Goal: Task Accomplishment & Management: Manage account settings

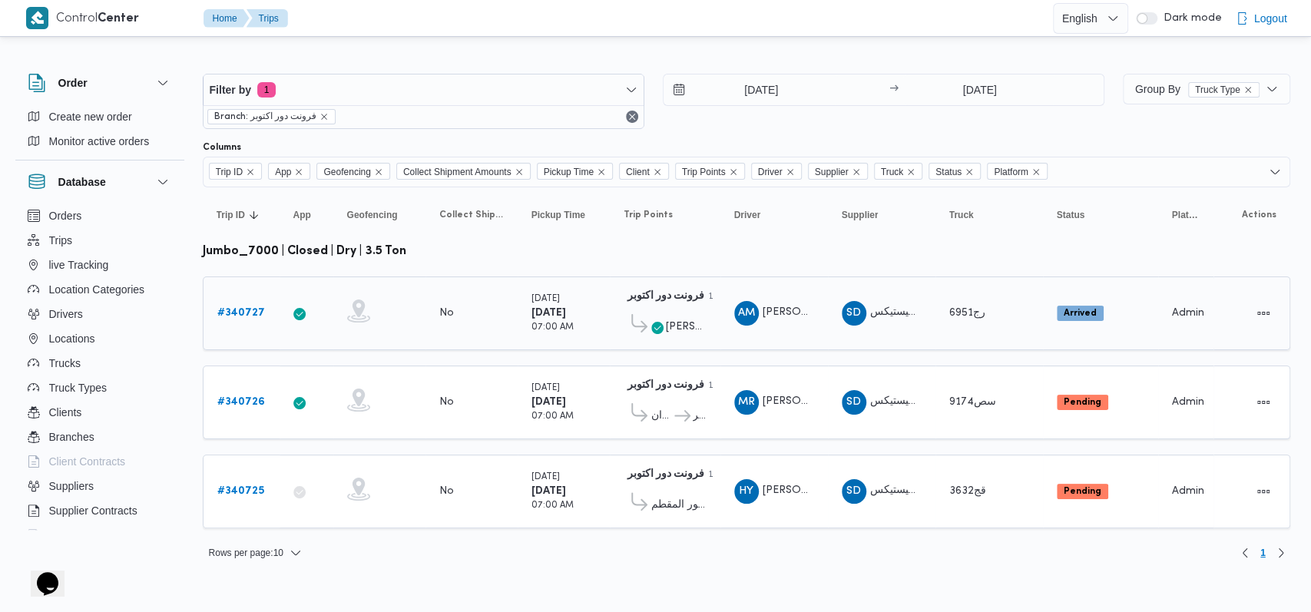
click at [244, 310] on b "# 340727" at bounding box center [241, 313] width 48 height 10
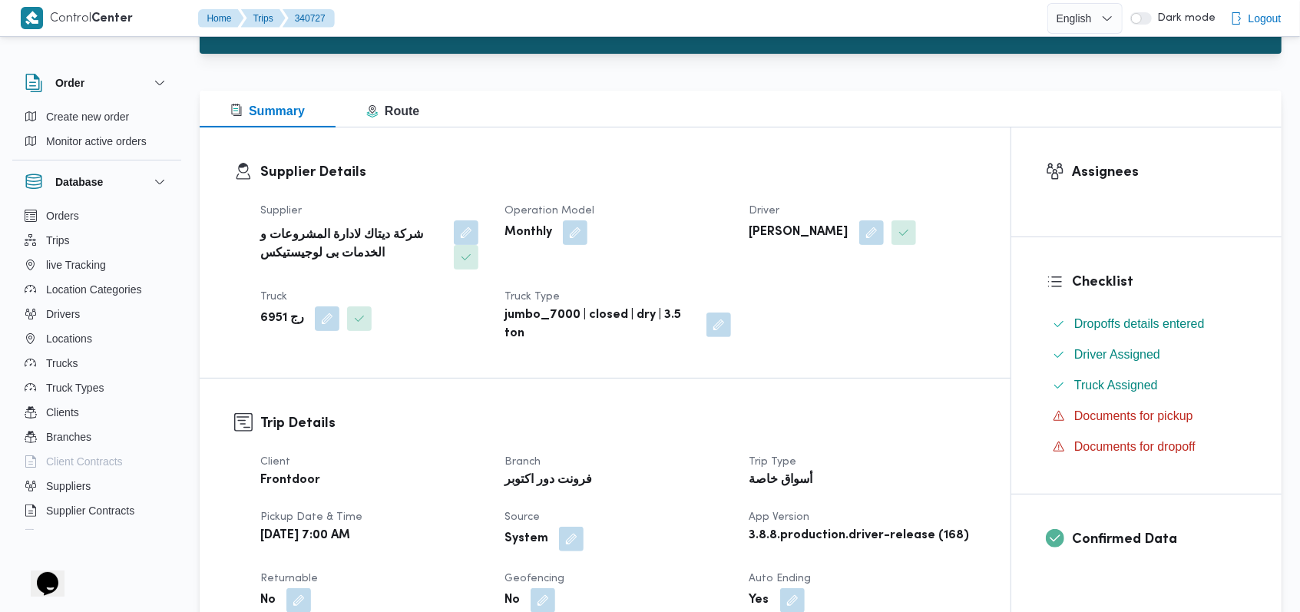
scroll to position [102, 0]
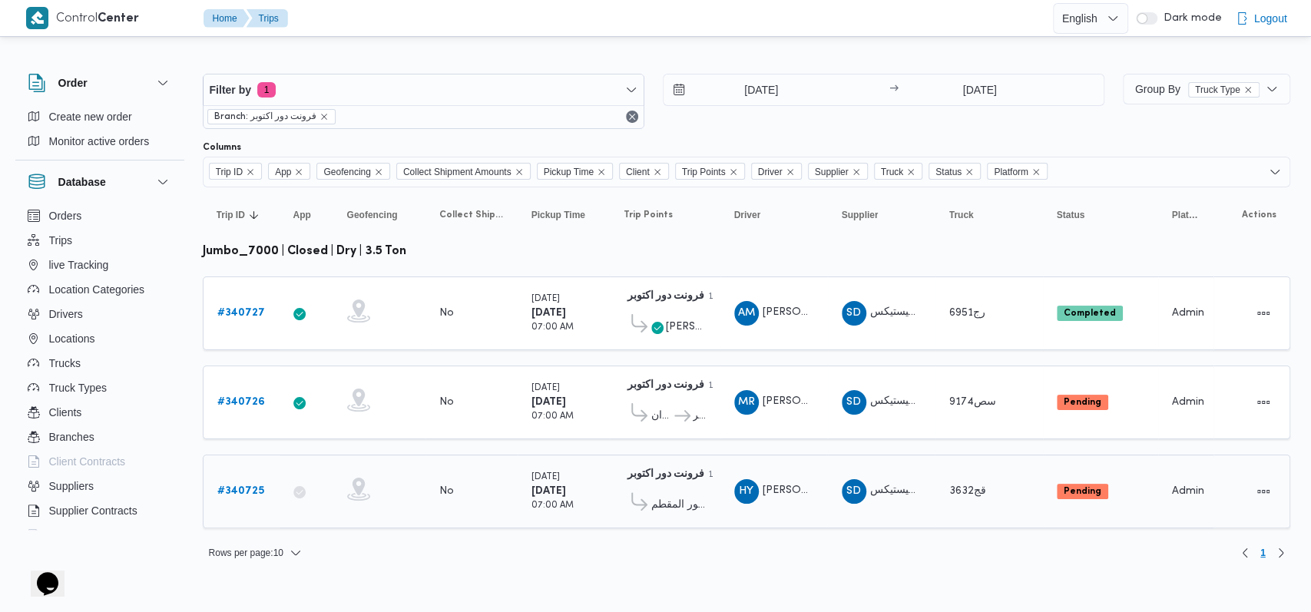
click at [227, 490] on b "# 340725" at bounding box center [240, 491] width 47 height 10
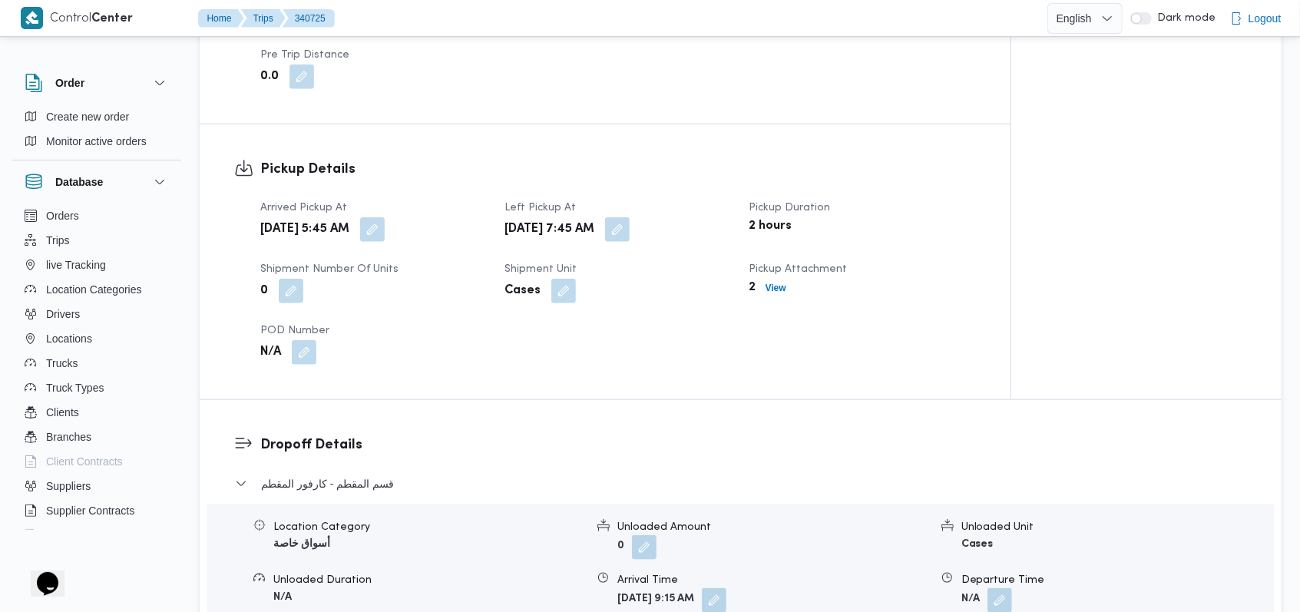
scroll to position [921, 0]
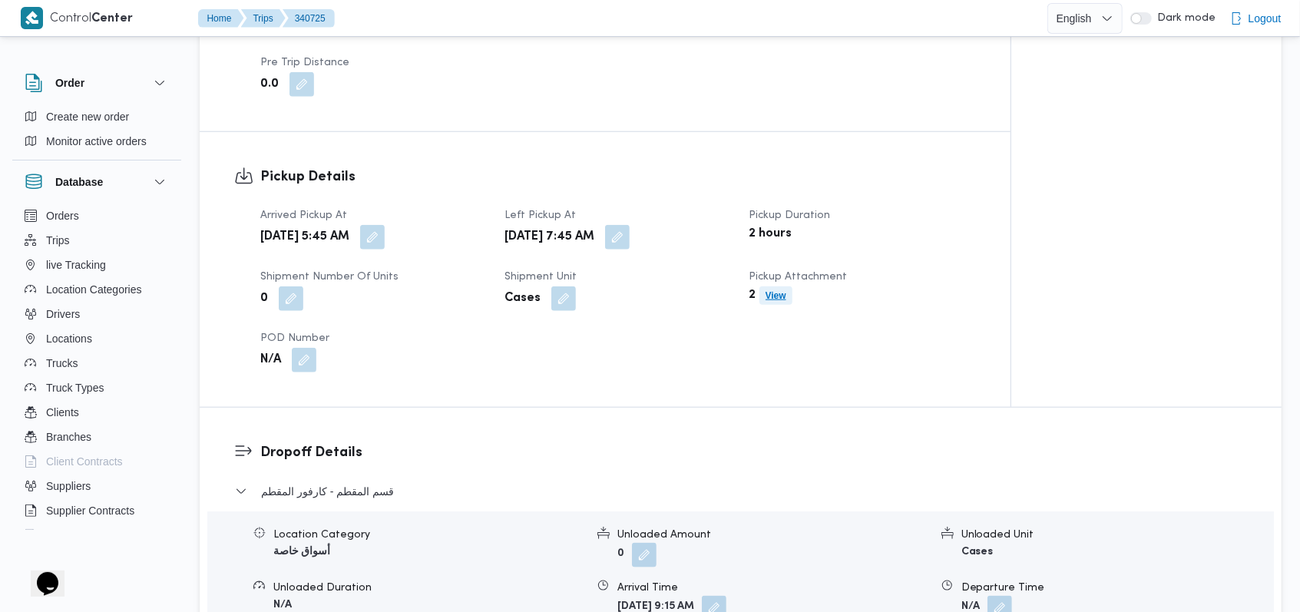
click at [765, 298] on b "View" at bounding box center [775, 295] width 21 height 11
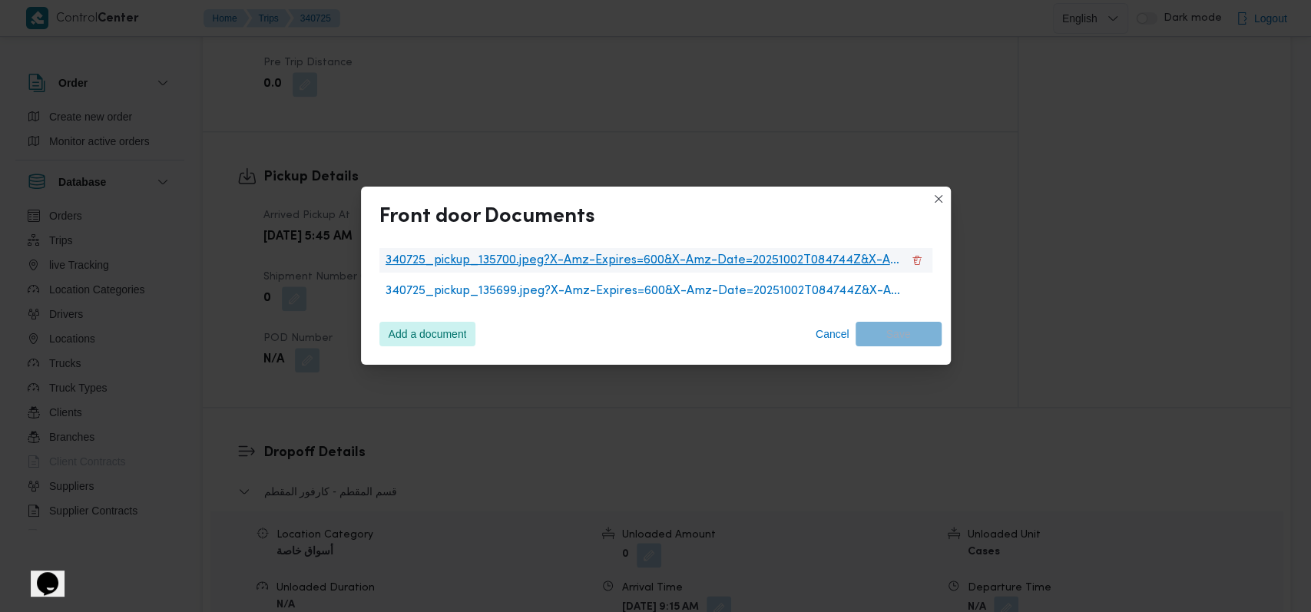
click at [564, 256] on span "340725_pickup_135700.jpeg?X-Amz-Expires=600&X-Amz-Date=20251002T084744Z&X-Amz-A…" at bounding box center [643, 260] width 516 height 18
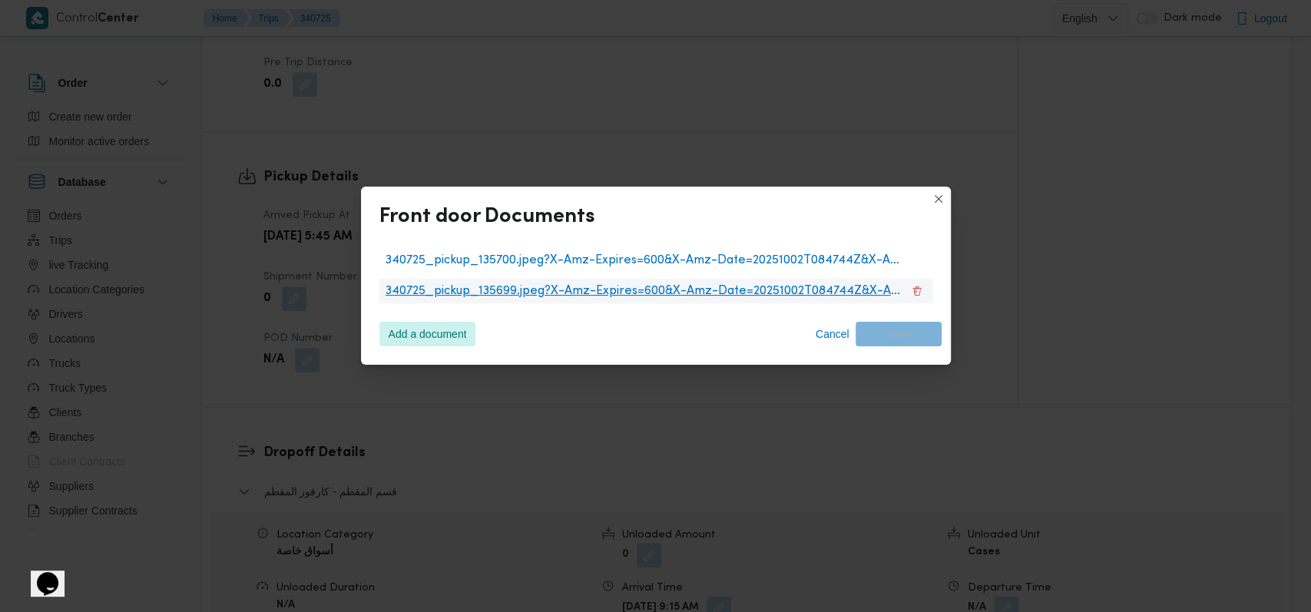
click at [603, 290] on span "340725_pickup_135699.jpeg?X-Amz-Expires=600&X-Amz-Date=20251002T084744Z&X-Amz-A…" at bounding box center [643, 291] width 516 height 18
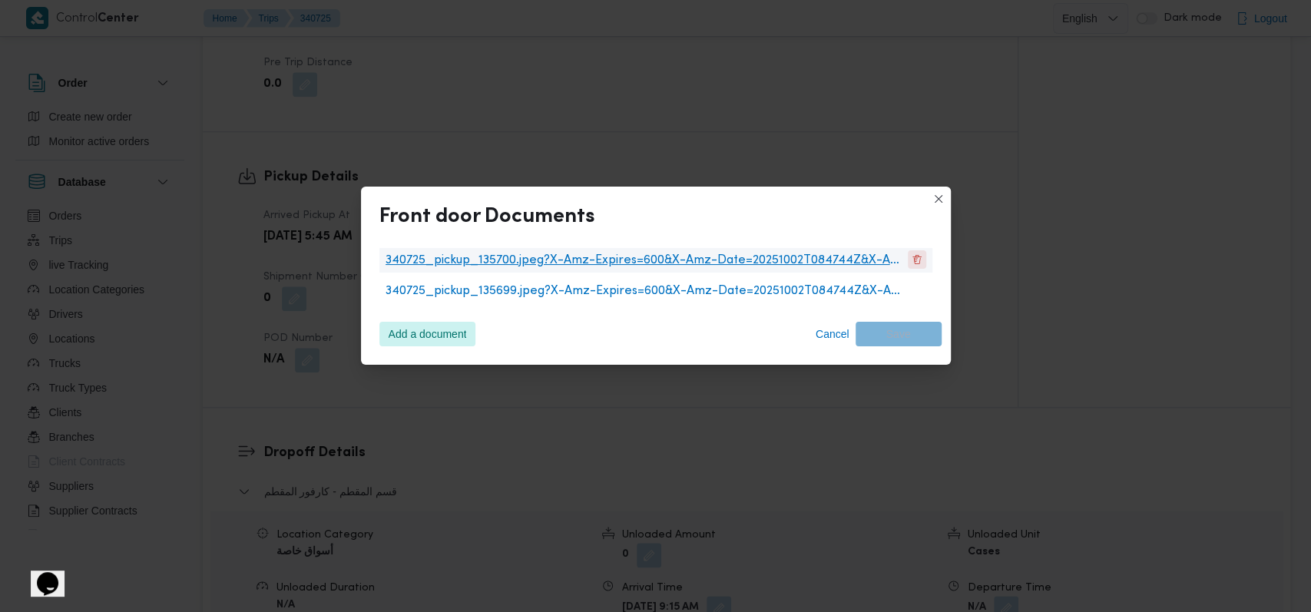
click at [918, 256] on button "340725_pickup_135700.jpeg?X-Amz-Expires=600&X-Amz-Date=20251002T084744Z&X-Amz-A…" at bounding box center [917, 259] width 18 height 18
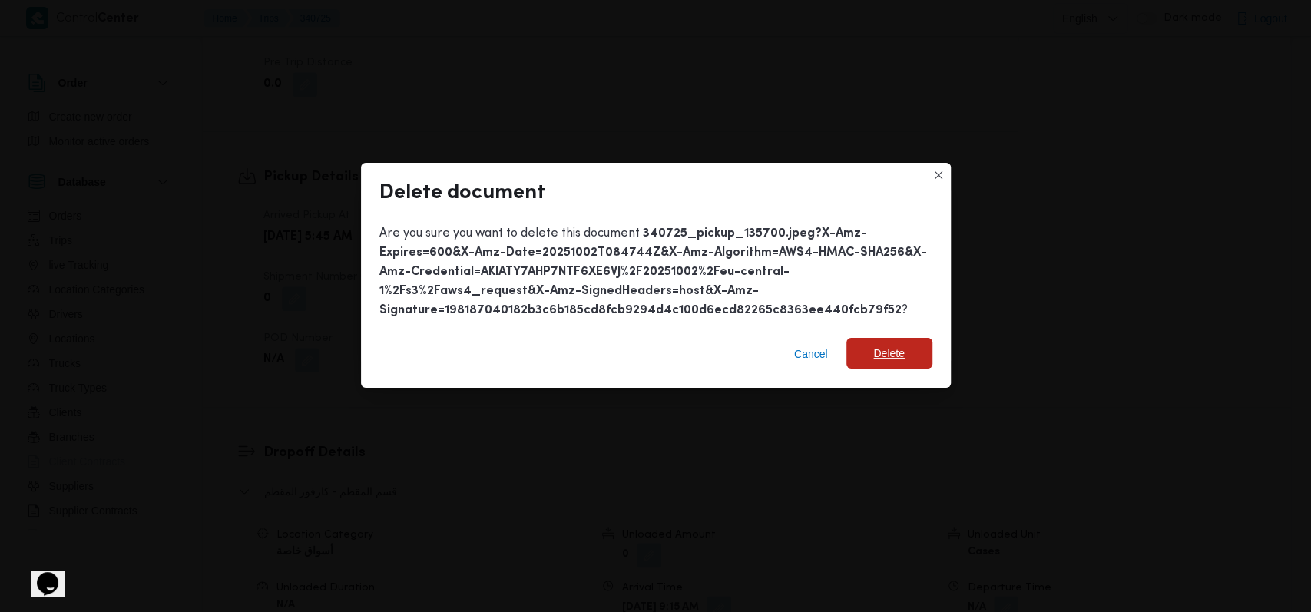
click at [891, 350] on span "Delete" at bounding box center [888, 353] width 31 height 18
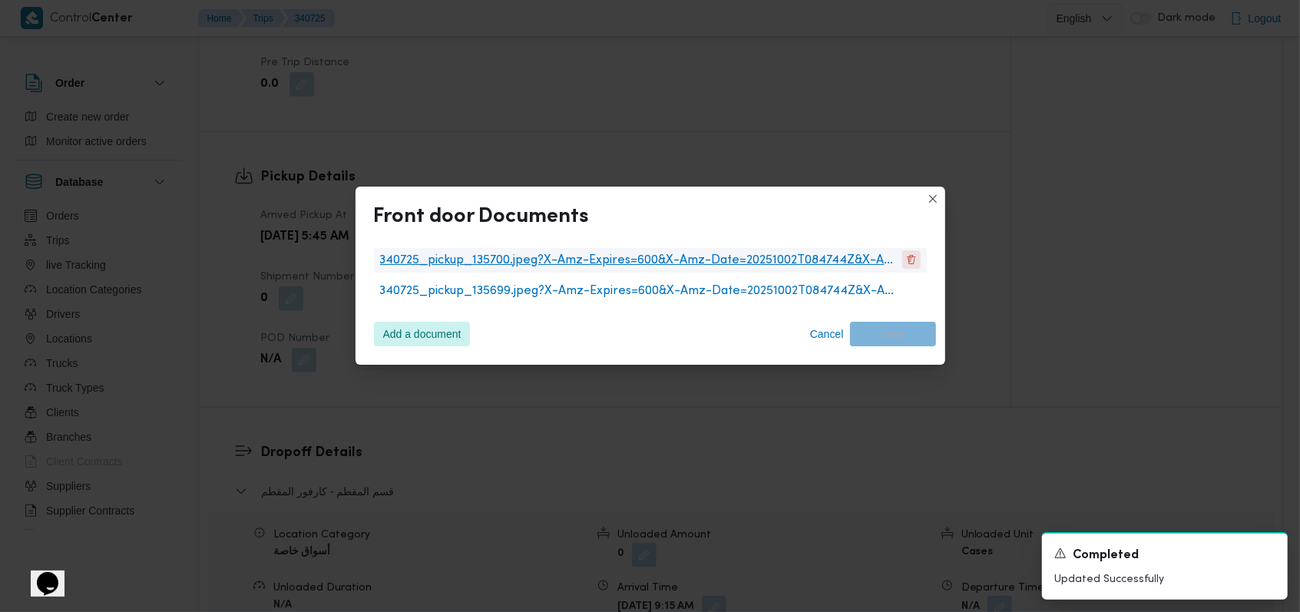
click at [908, 262] on button "340725_pickup_135700.jpeg?X-Amz-Expires=600&X-Amz-Date=20251002T084744Z&X-Amz-A…" at bounding box center [911, 259] width 18 height 18
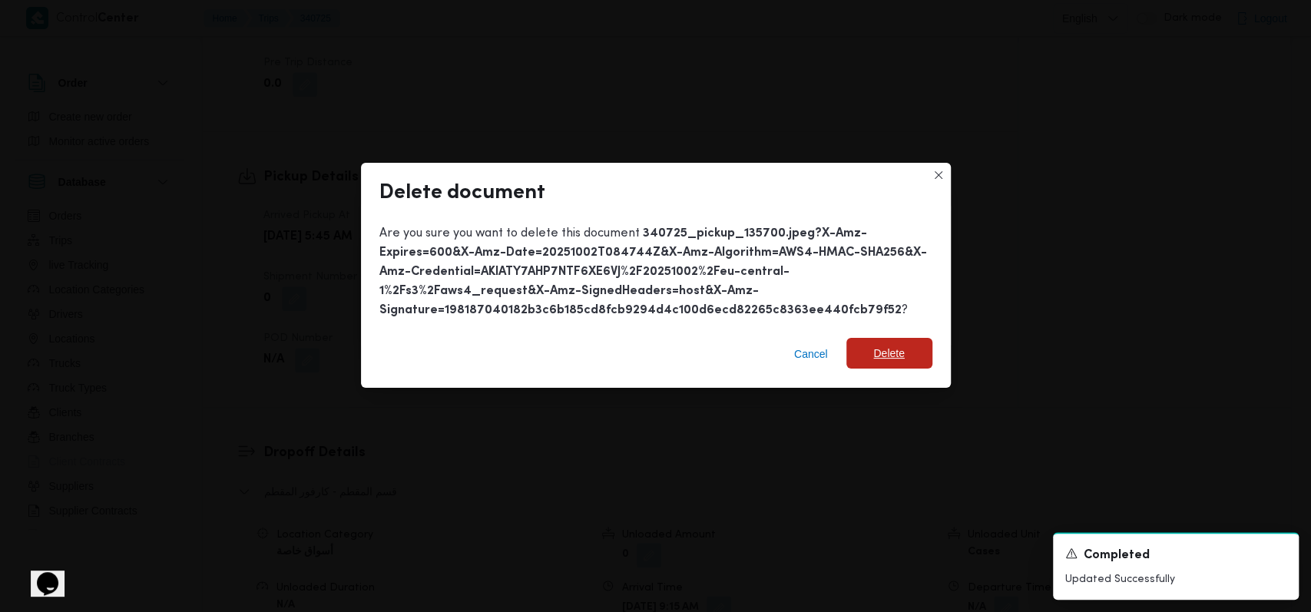
click at [888, 349] on span "Delete" at bounding box center [888, 353] width 31 height 18
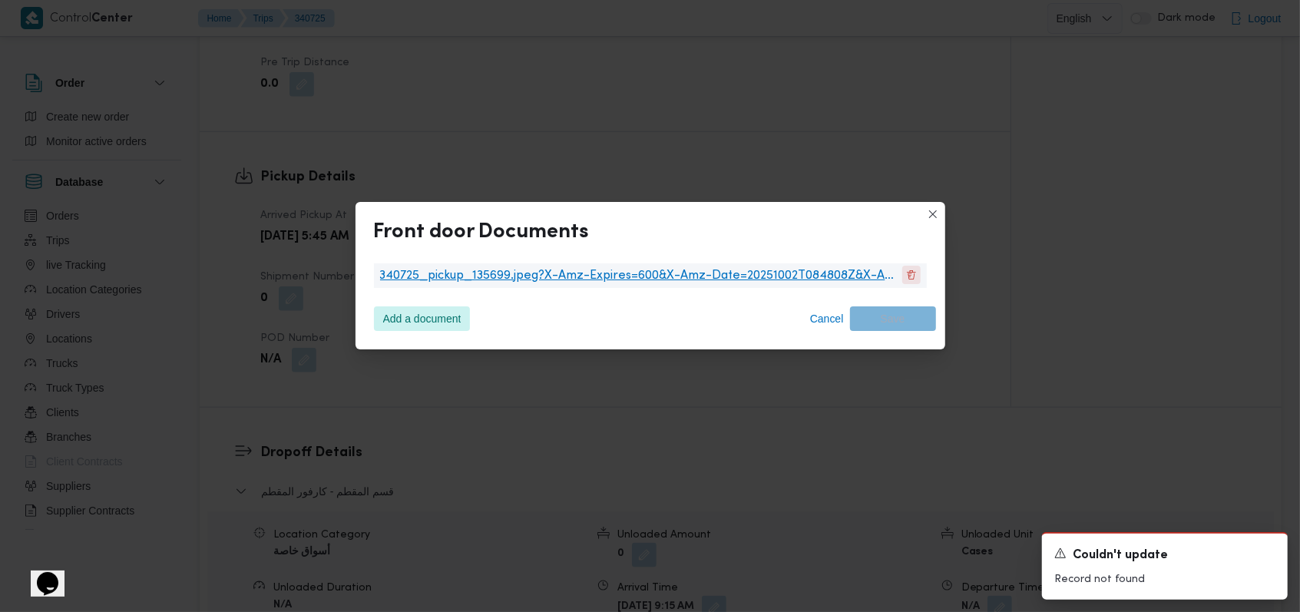
click at [911, 273] on button "340725_pickup_135699.jpeg?X-Amz-Expires=600&X-Amz-Date=20251002T084808Z&X-Amz-A…" at bounding box center [911, 275] width 18 height 18
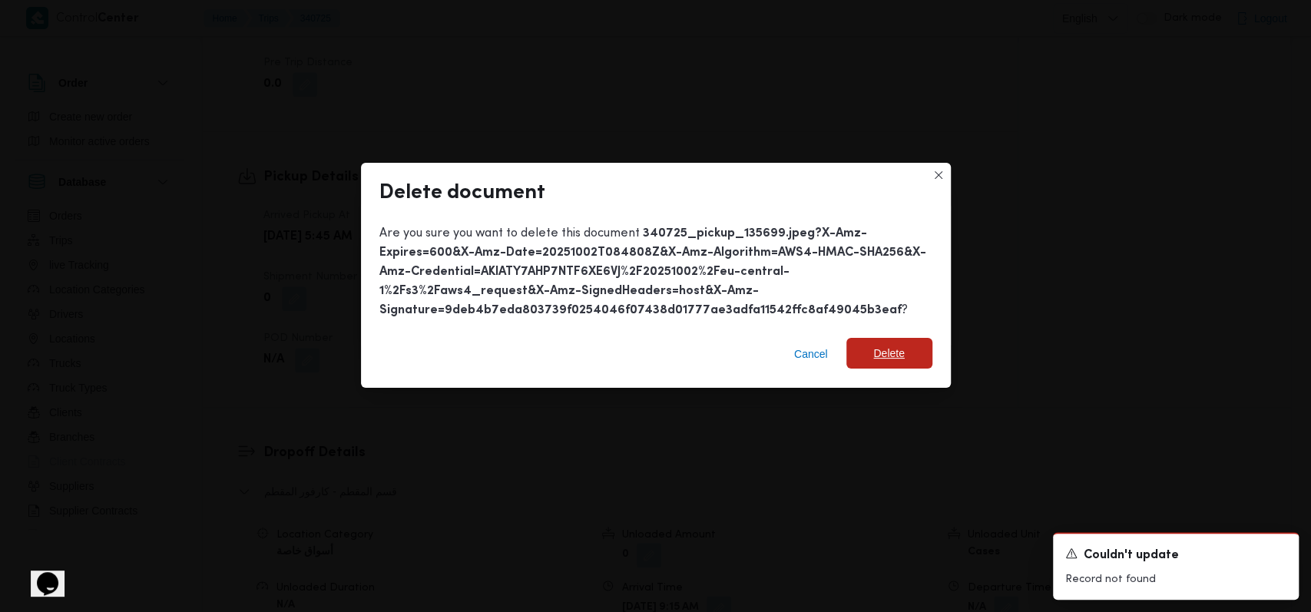
click at [898, 345] on span "Delete" at bounding box center [888, 353] width 31 height 18
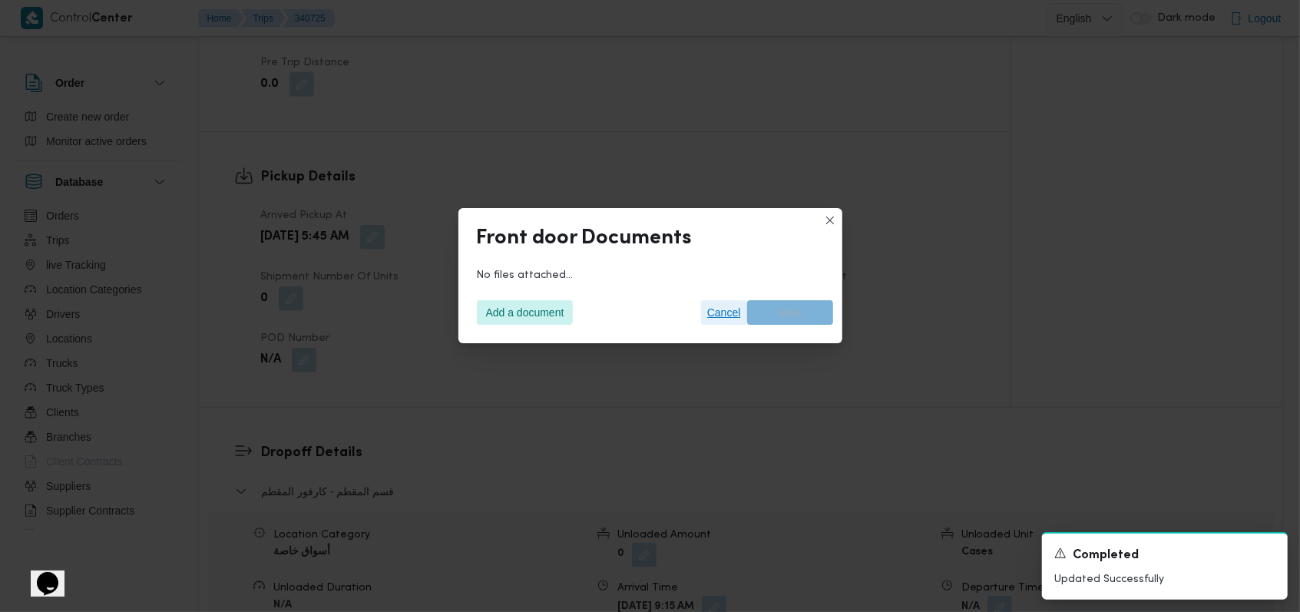
click at [727, 315] on span "Cancel" at bounding box center [724, 312] width 34 height 18
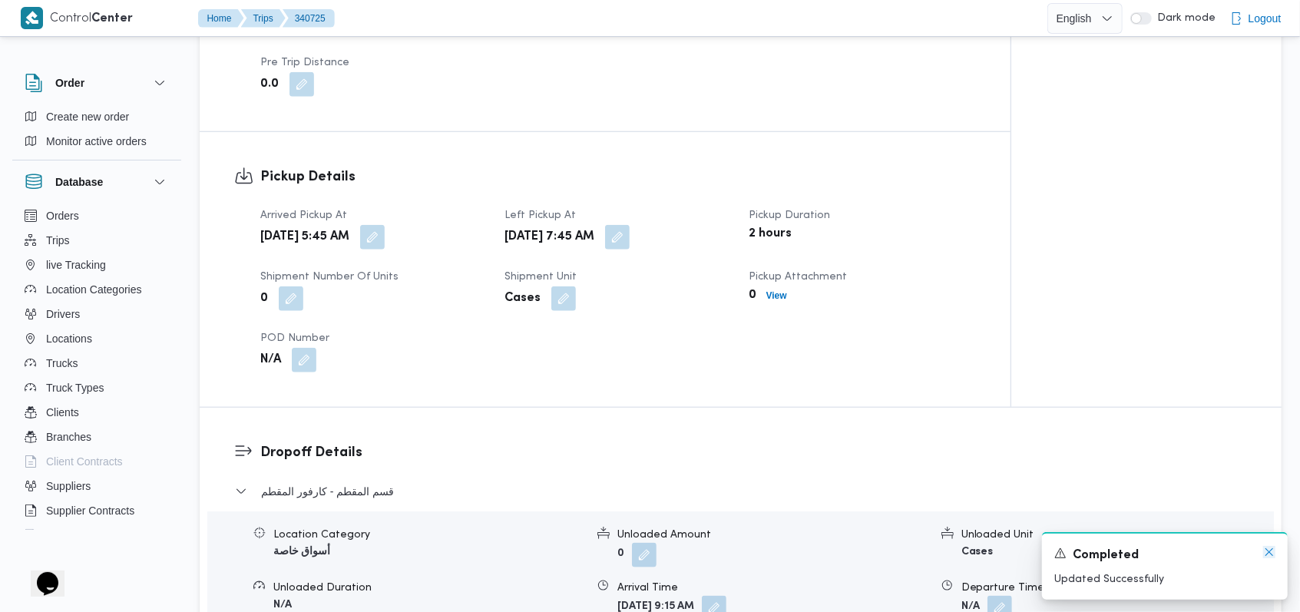
click at [1268, 552] on icon "Dismiss toast" at bounding box center [1269, 552] width 8 height 8
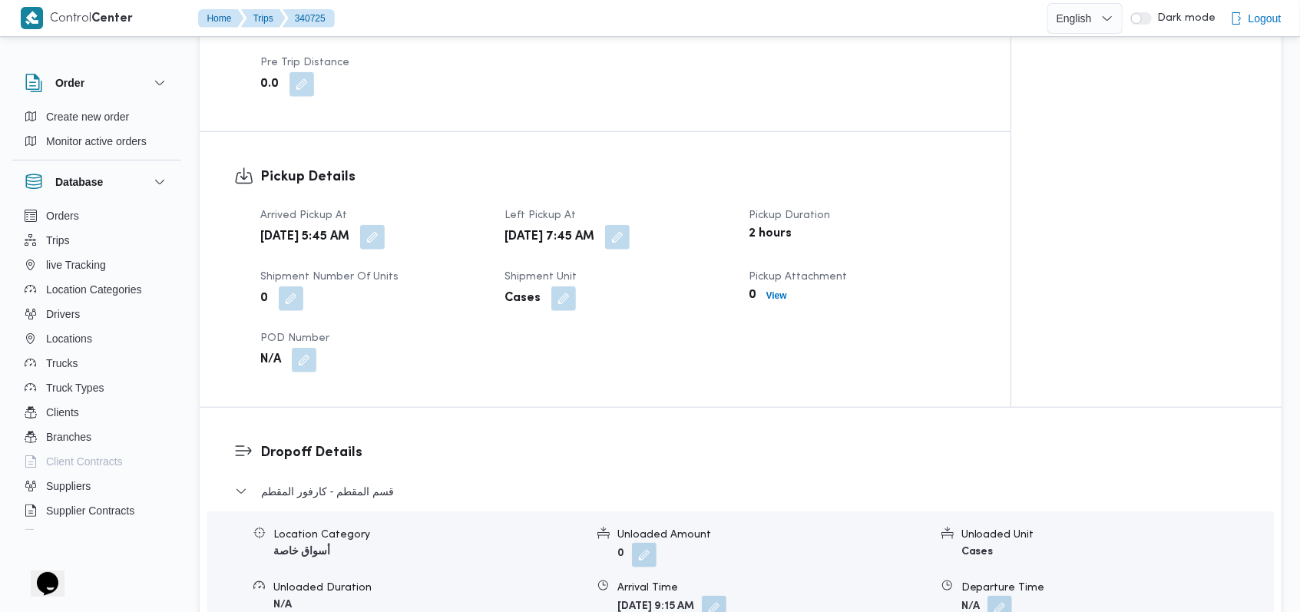
click at [804, 376] on div "Arrived Pickup At [DATE] 5:45 AM Left Pickup At [DATE] 7:45 AM Pickup Duration …" at bounding box center [618, 289] width 734 height 184
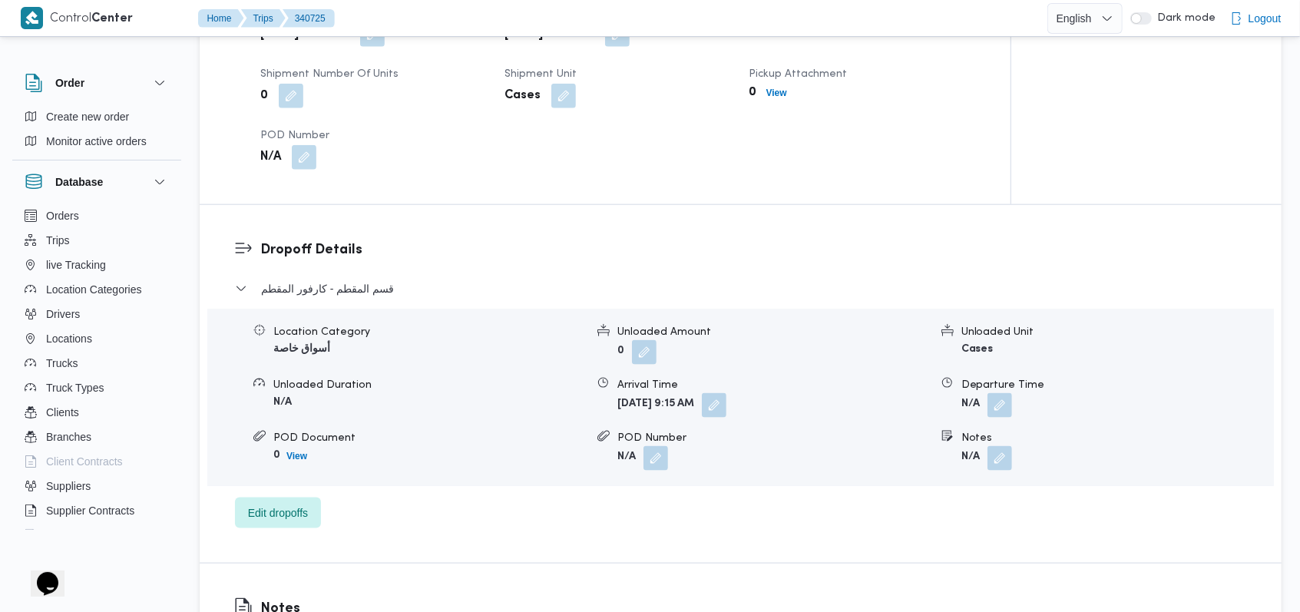
scroll to position [1126, 0]
click at [1002, 404] on button "button" at bounding box center [999, 403] width 25 height 25
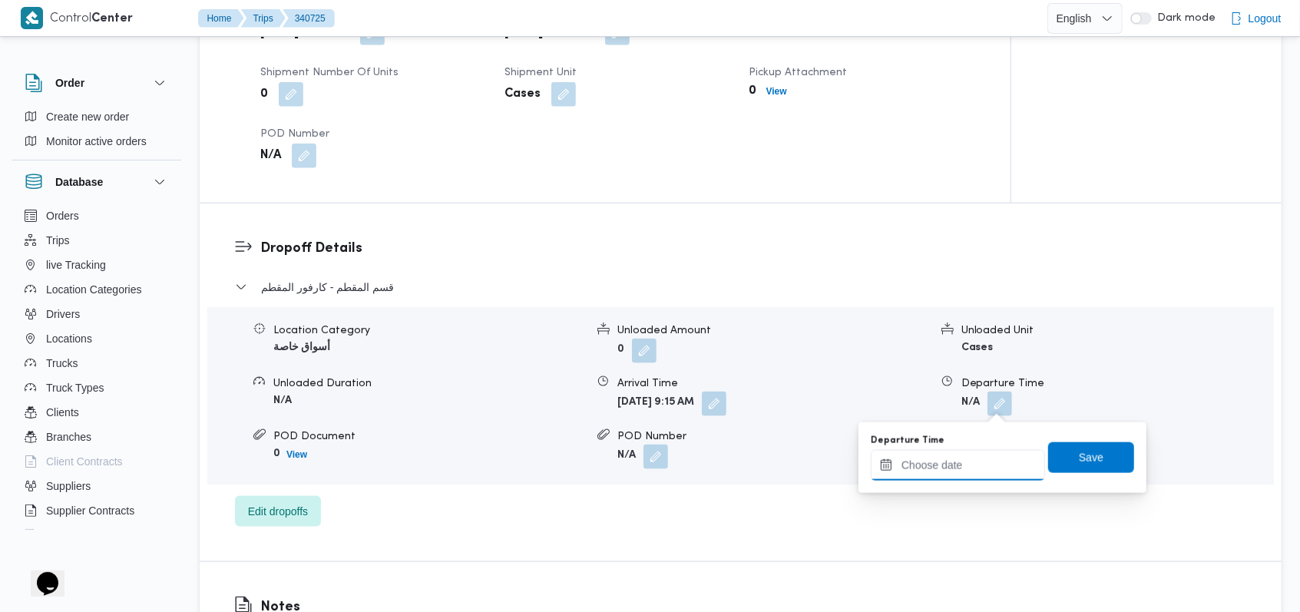
click at [964, 455] on div at bounding box center [958, 465] width 174 height 31
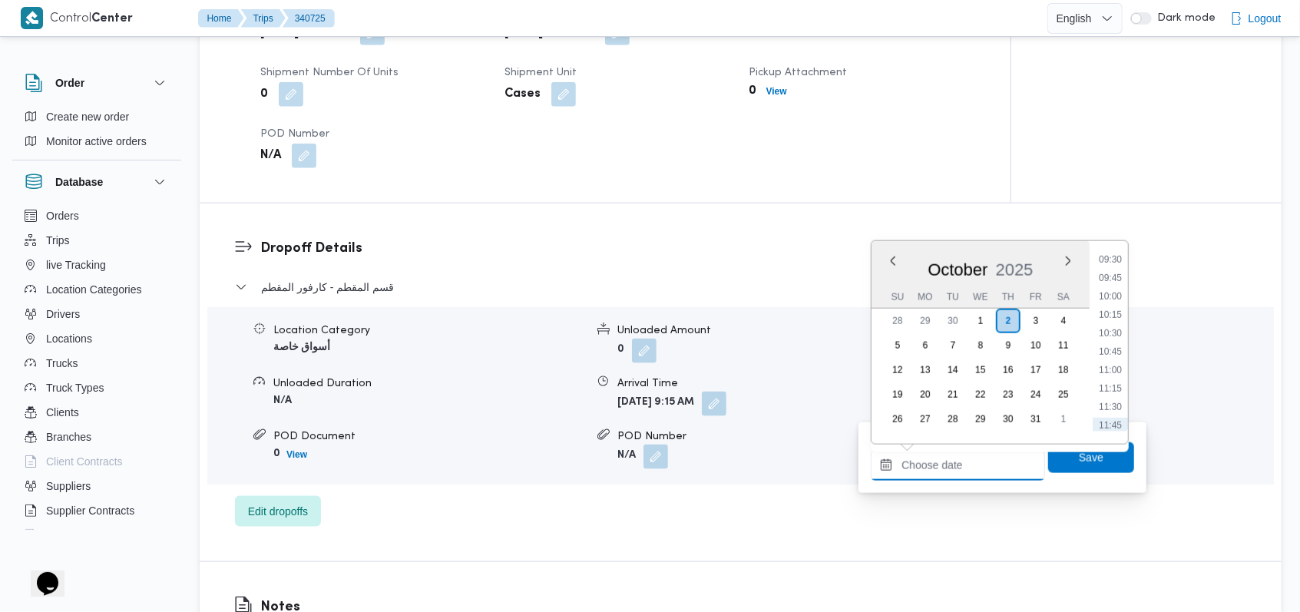
scroll to position [670, 0]
click at [1118, 363] on li "10:30" at bounding box center [1110, 364] width 35 height 15
type input "[DATE] 10:30"
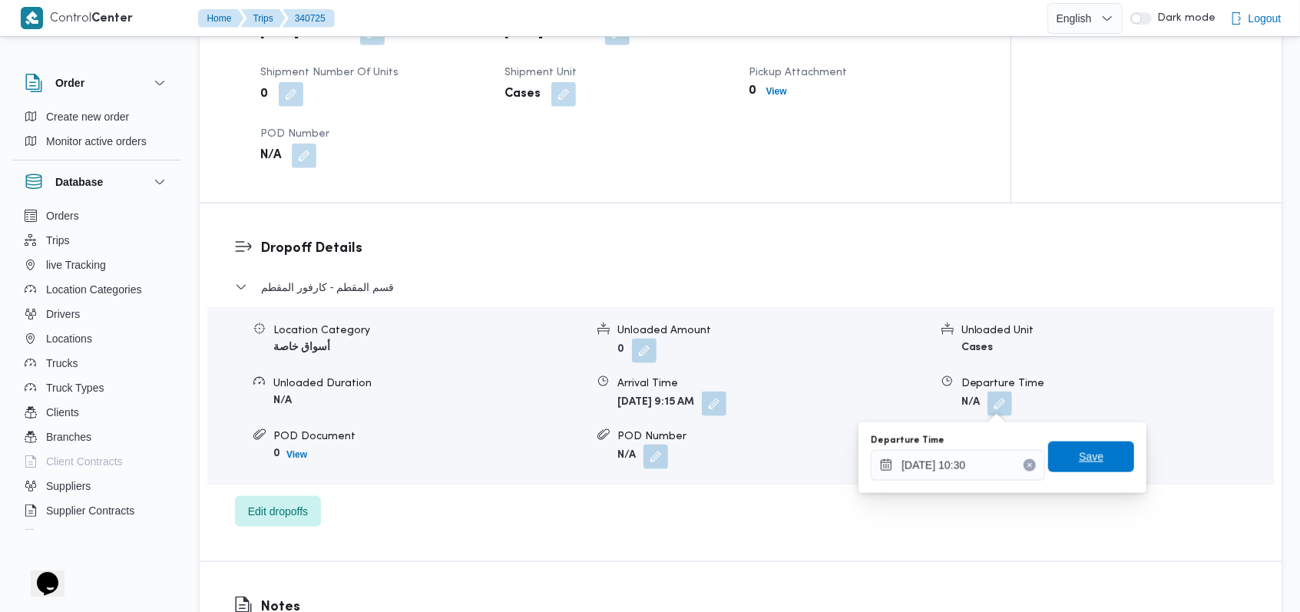
click at [1086, 466] on span "Save" at bounding box center [1091, 456] width 86 height 31
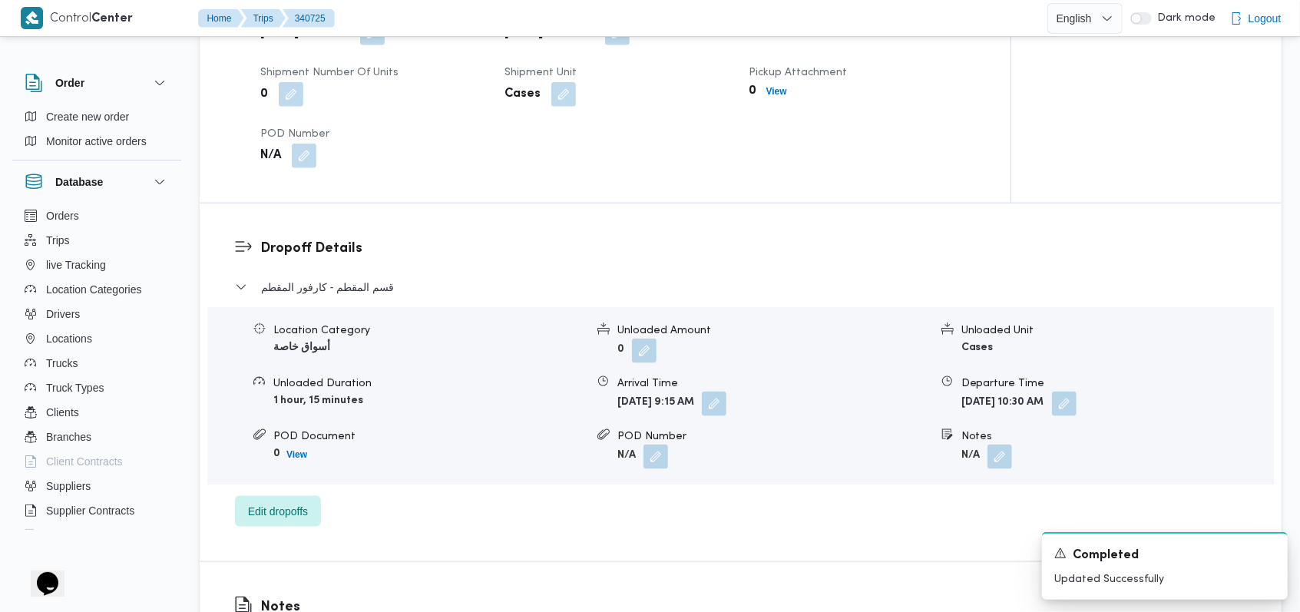
click at [779, 101] on div "0 View" at bounding box center [862, 91] width 229 height 21
click at [779, 95] on b "View" at bounding box center [776, 91] width 21 height 11
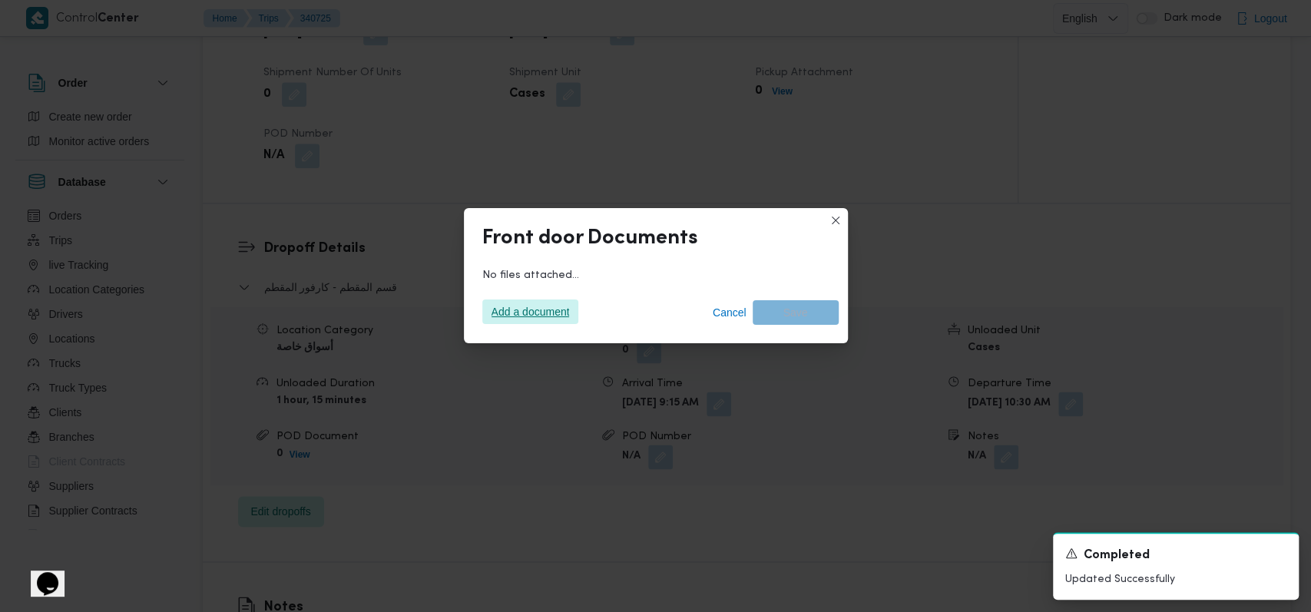
click at [534, 315] on span "Add a document" at bounding box center [530, 311] width 78 height 25
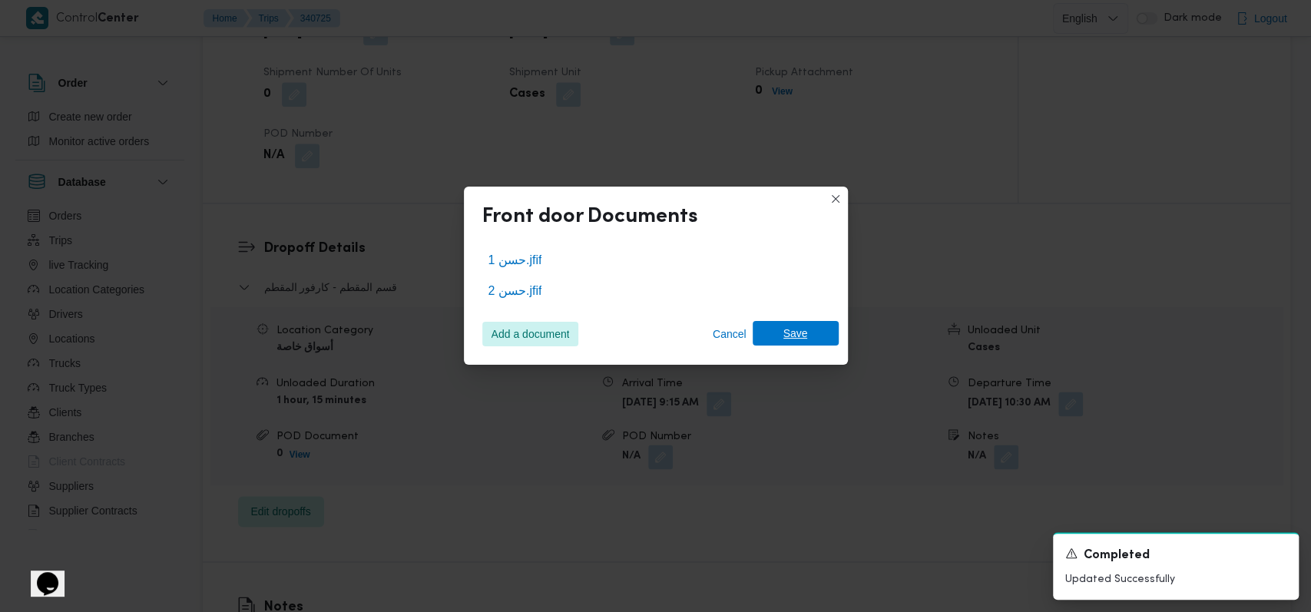
click at [807, 335] on span "Save" at bounding box center [795, 333] width 86 height 25
click at [1275, 554] on icon "Dismiss toast" at bounding box center [1280, 552] width 12 height 12
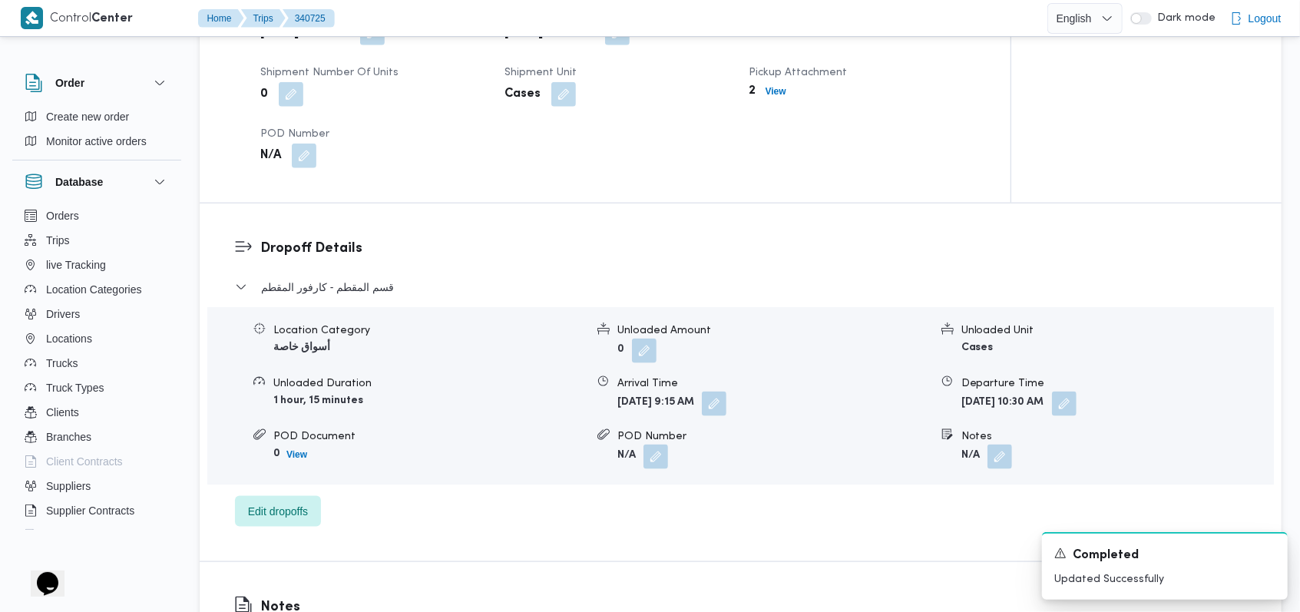
scroll to position [1023, 0]
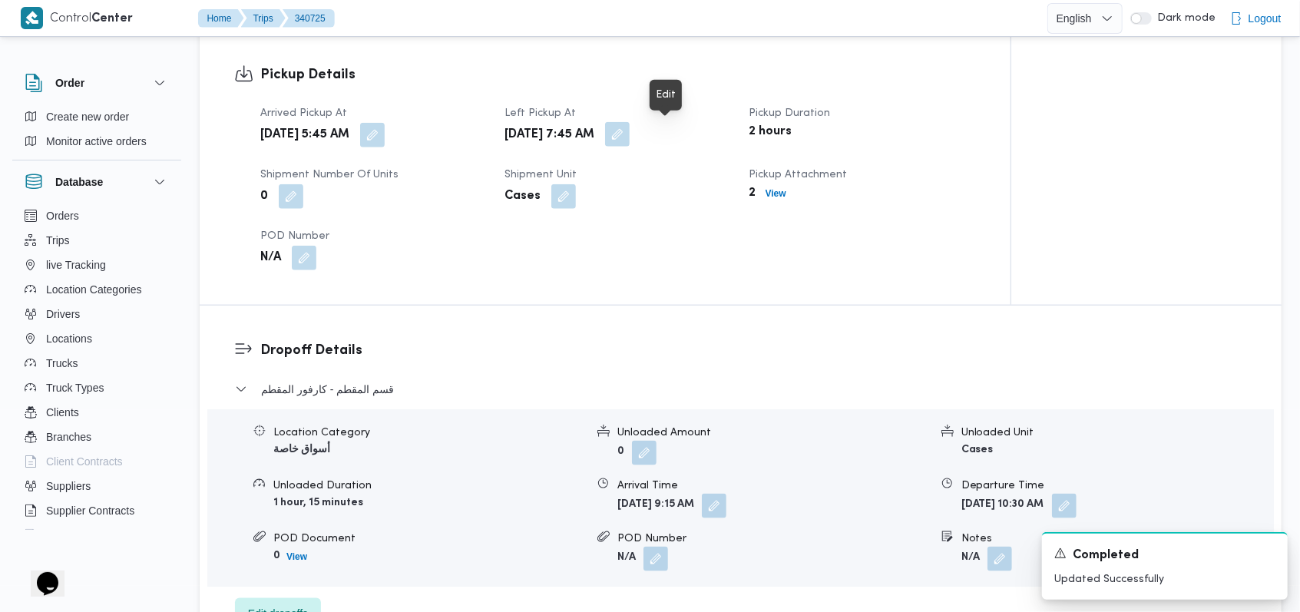
click at [630, 144] on button "button" at bounding box center [617, 134] width 25 height 25
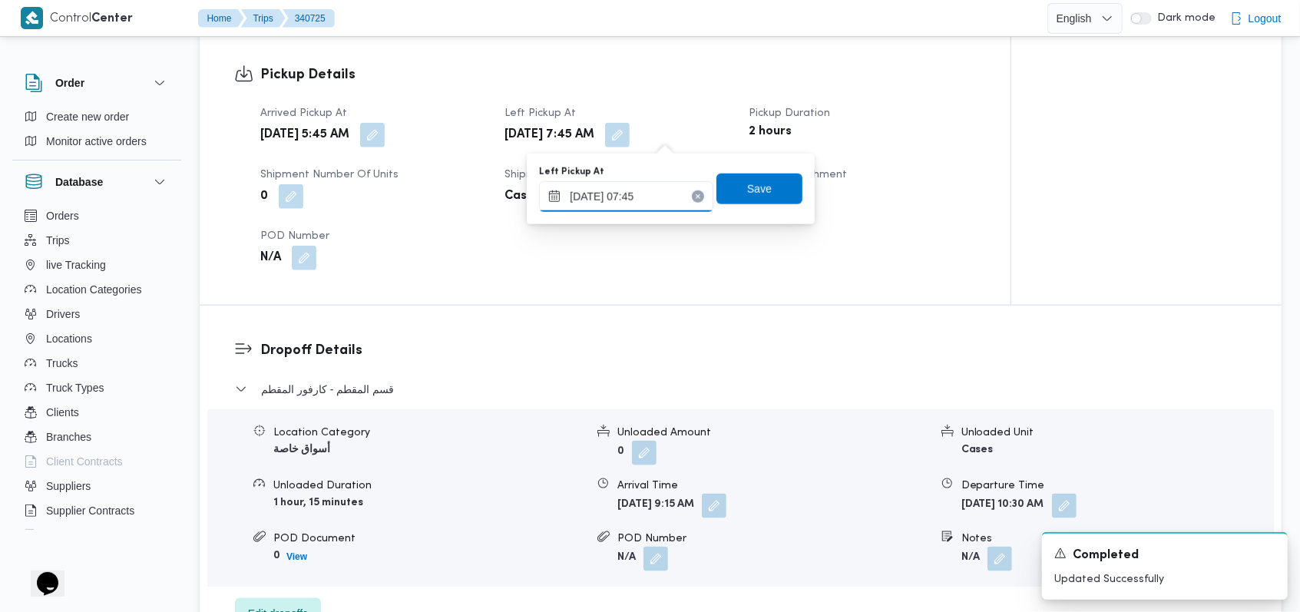
click at [656, 192] on input "[DATE] 07:45" at bounding box center [626, 196] width 174 height 31
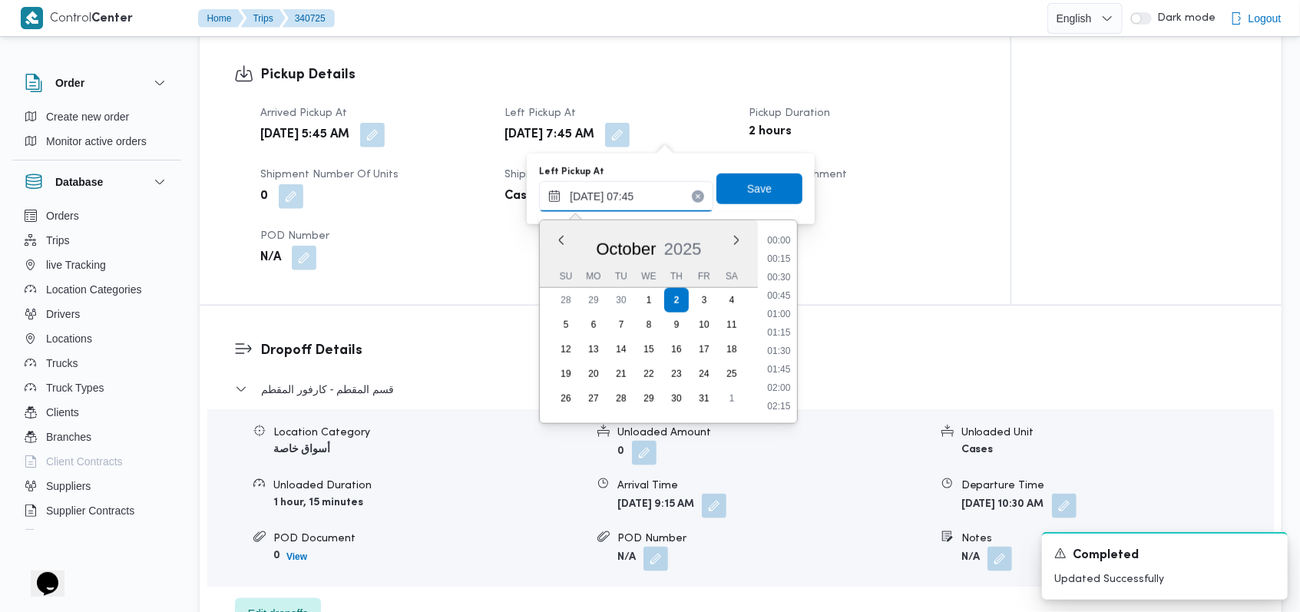
scroll to position [478, 0]
click at [777, 289] on li "07:15" at bounding box center [779, 296] width 35 height 15
type input "[DATE] 07:15"
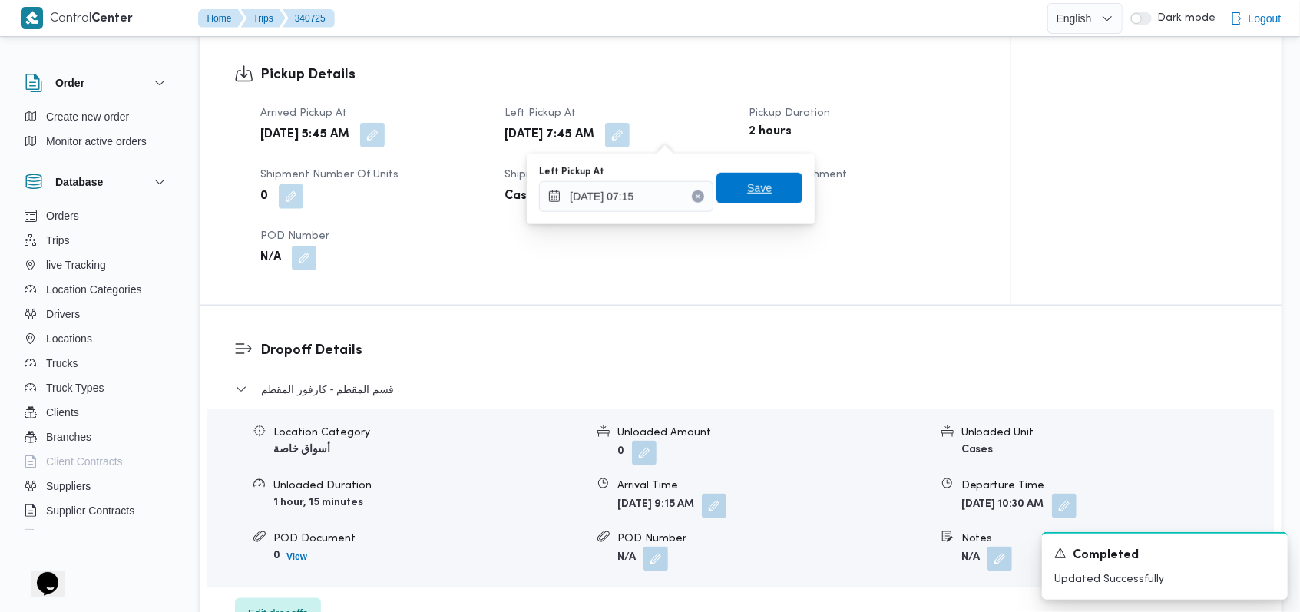
click at [762, 190] on span "Save" at bounding box center [759, 188] width 86 height 31
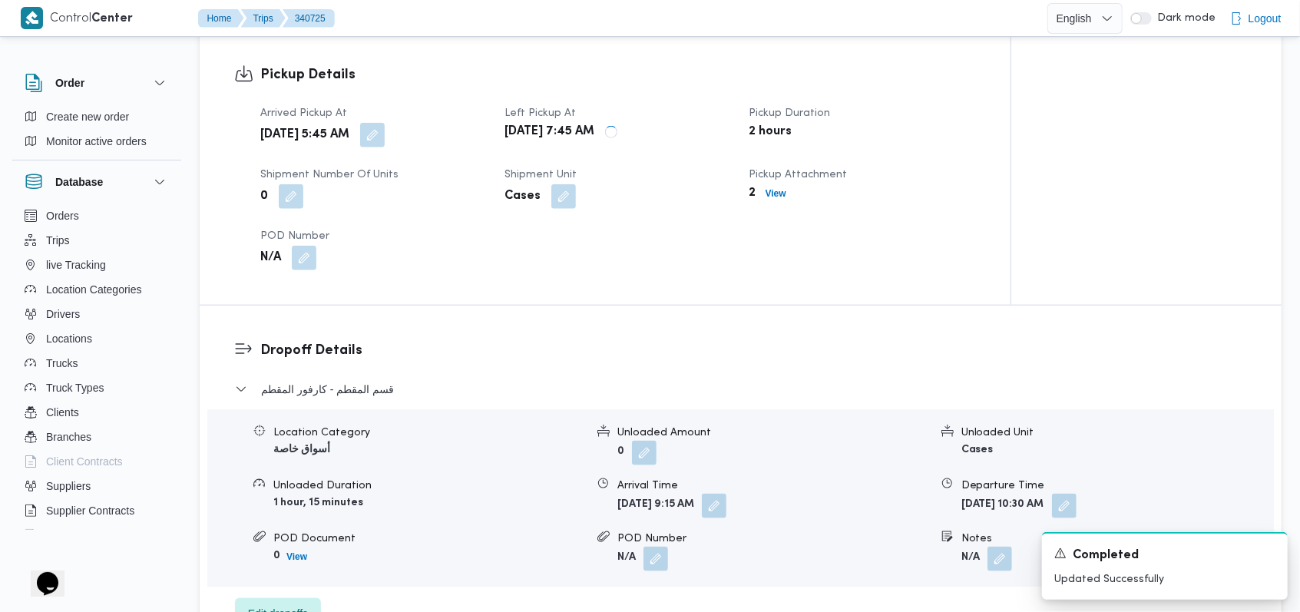
click at [746, 518] on div "Location Category أسواق خاصة Unloaded Amount 0 Unloaded Unit Cases Unloaded Dur…" at bounding box center [740, 498] width 1079 height 174
click at [726, 513] on button "button" at bounding box center [714, 505] width 25 height 25
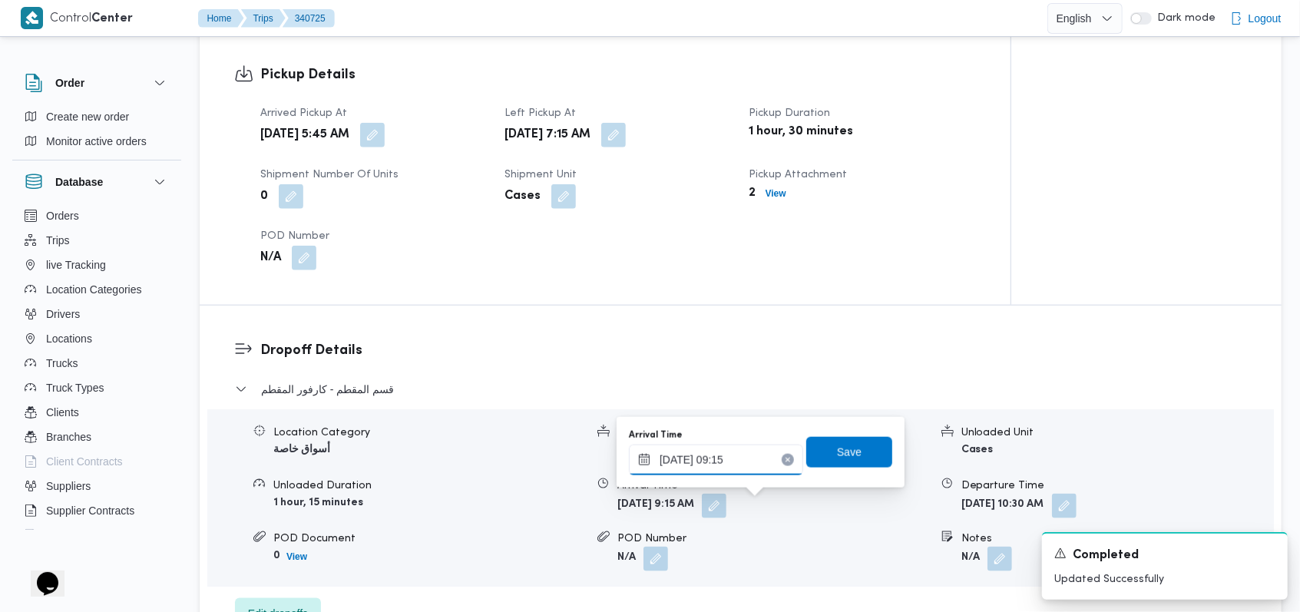
click at [753, 459] on input "[DATE] 09:15" at bounding box center [716, 460] width 174 height 31
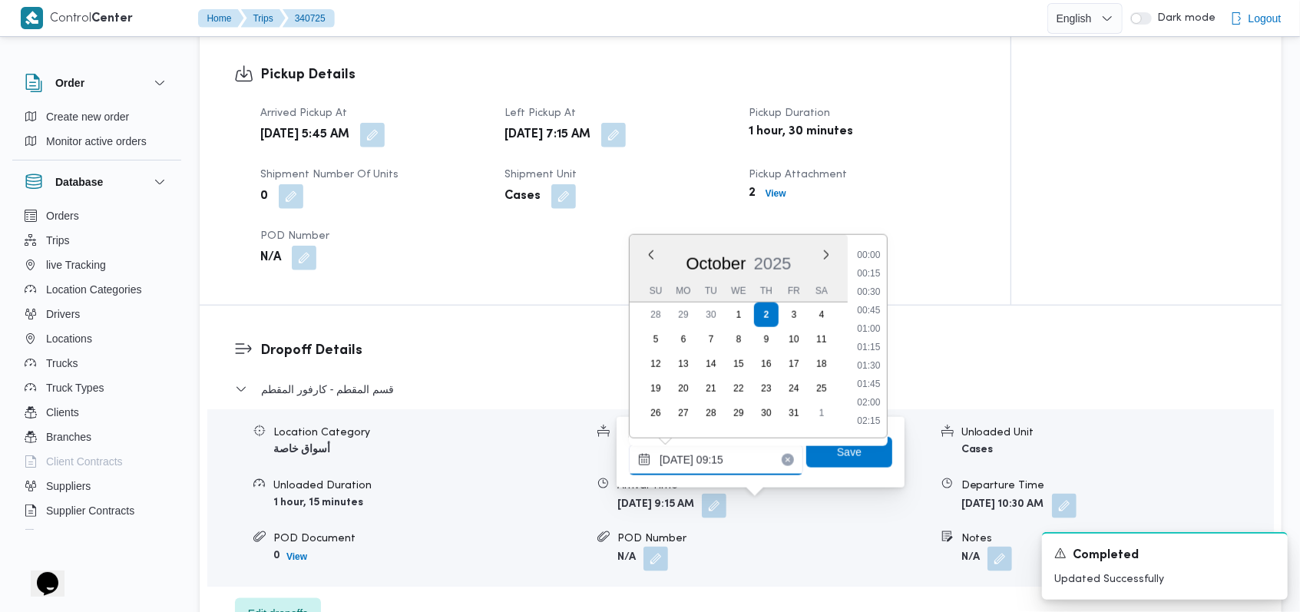
scroll to position [589, 0]
click at [875, 285] on li "08:30" at bounding box center [868, 292] width 35 height 15
type input "[DATE] 08:30"
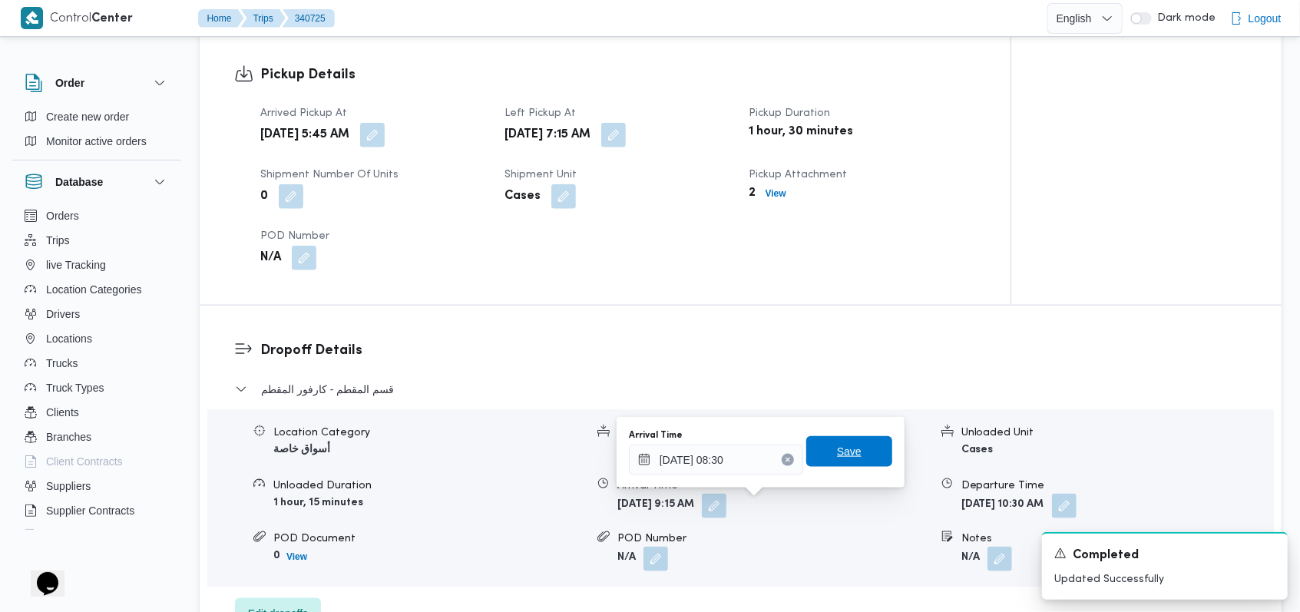
click at [837, 445] on span "Save" at bounding box center [849, 451] width 25 height 18
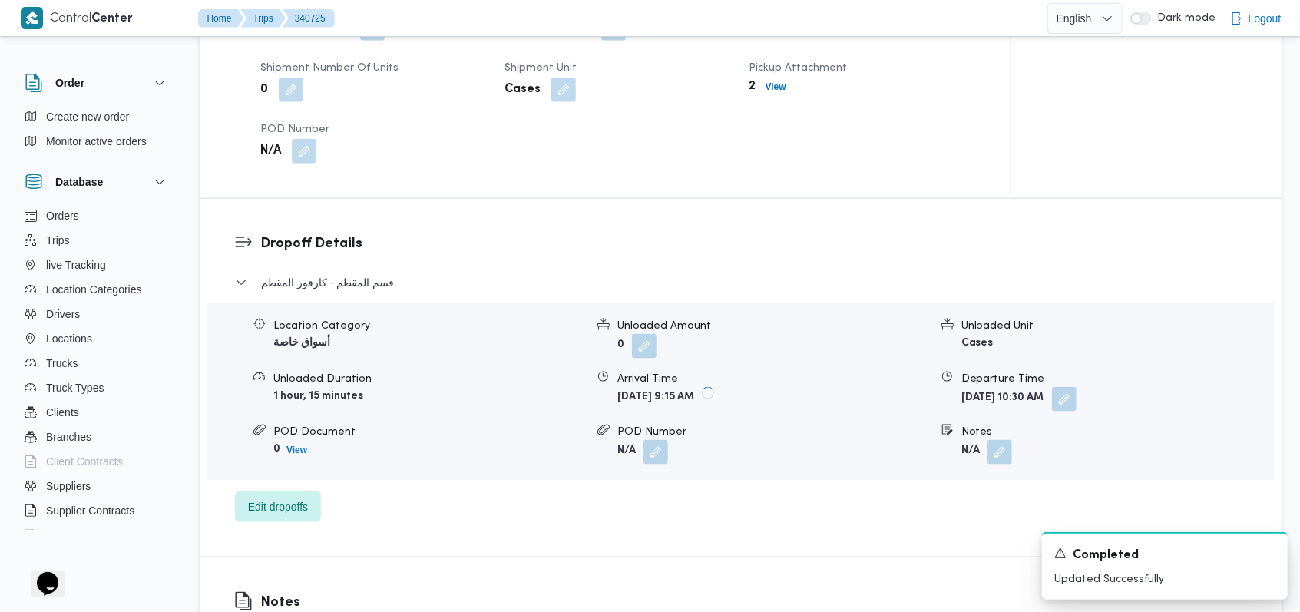
scroll to position [1228, 0]
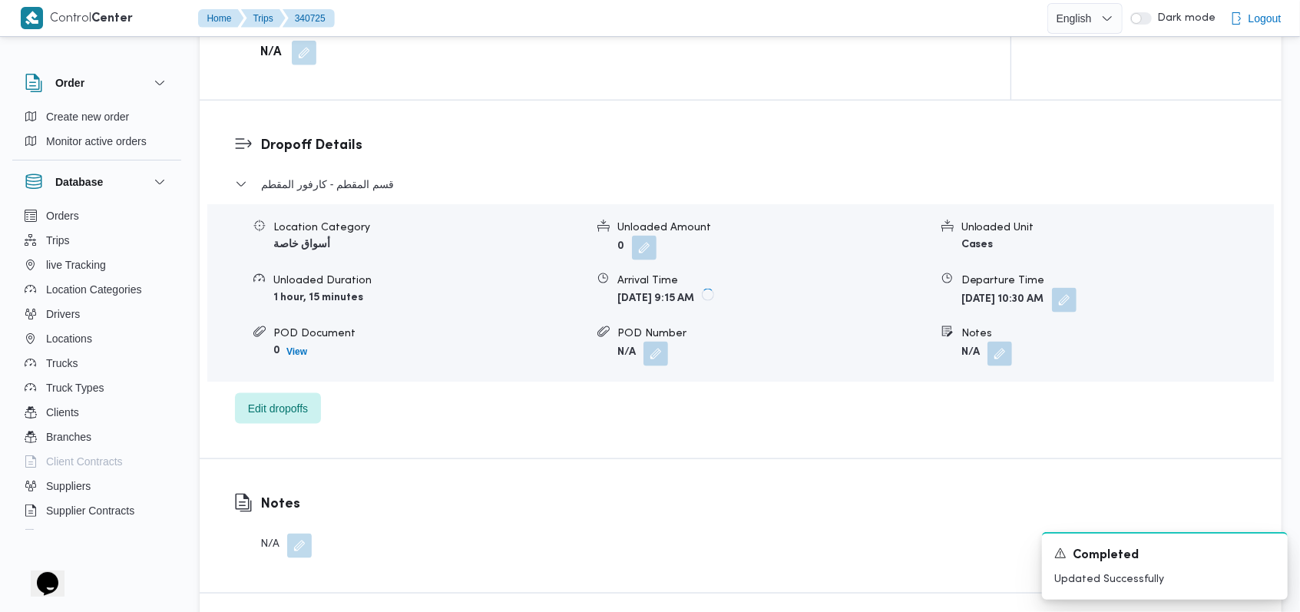
click at [1076, 304] on button "button" at bounding box center [1064, 300] width 25 height 25
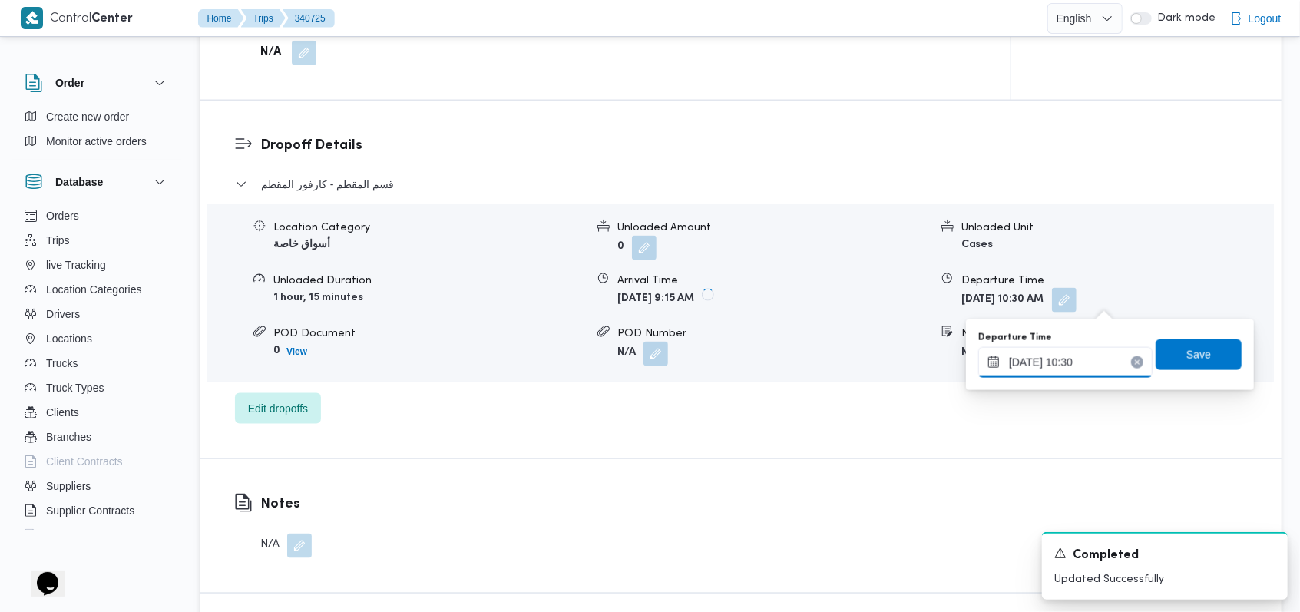
click at [1085, 365] on input "[DATE] 10:30" at bounding box center [1065, 362] width 174 height 31
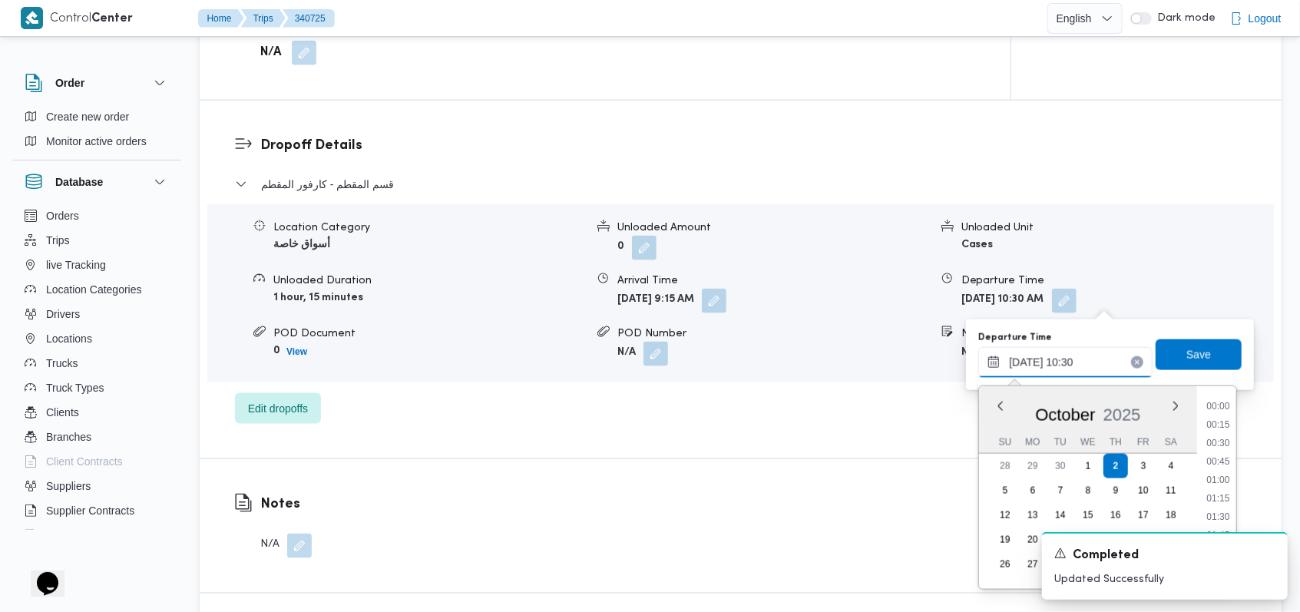
scroll to position [681, 0]
click at [1230, 426] on li "09:30" at bounding box center [1218, 425] width 35 height 15
type input "[DATE] 09:30"
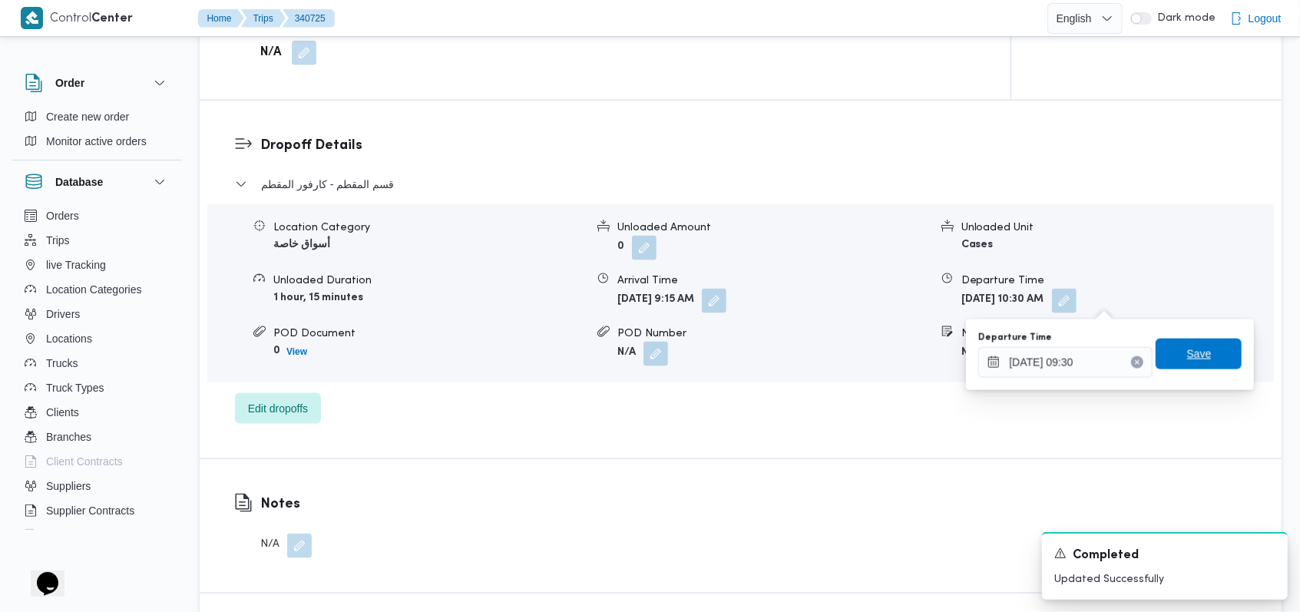
click at [1210, 349] on span "Save" at bounding box center [1199, 354] width 86 height 31
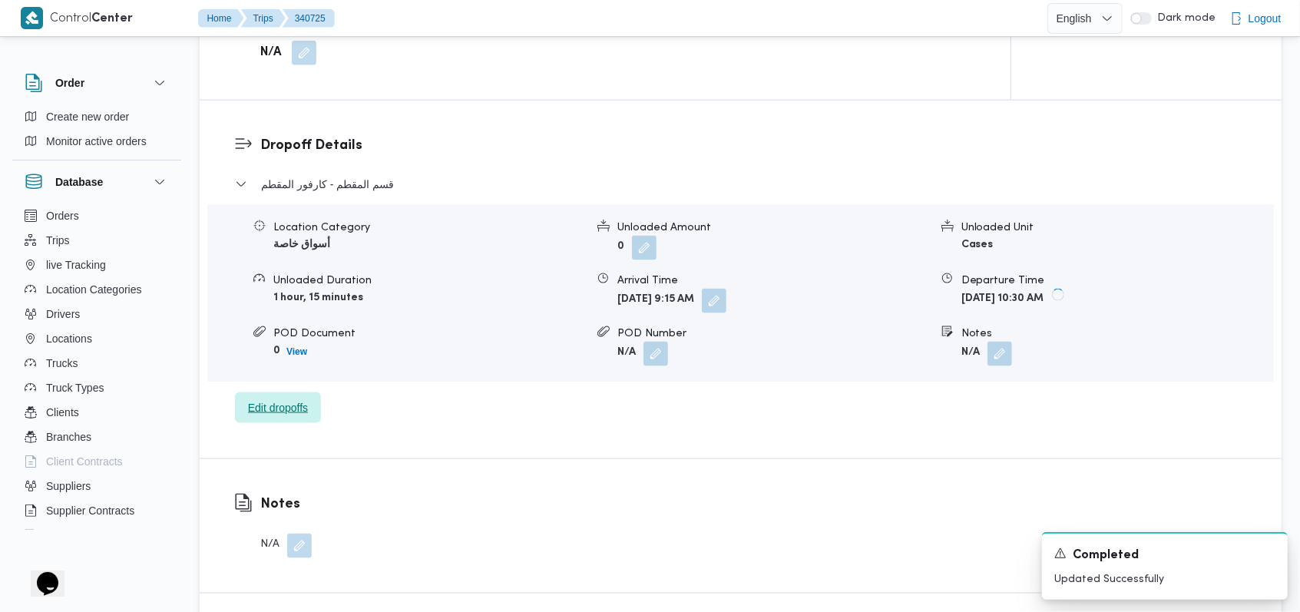
click at [296, 405] on span "Edit dropoffs" at bounding box center [278, 407] width 60 height 18
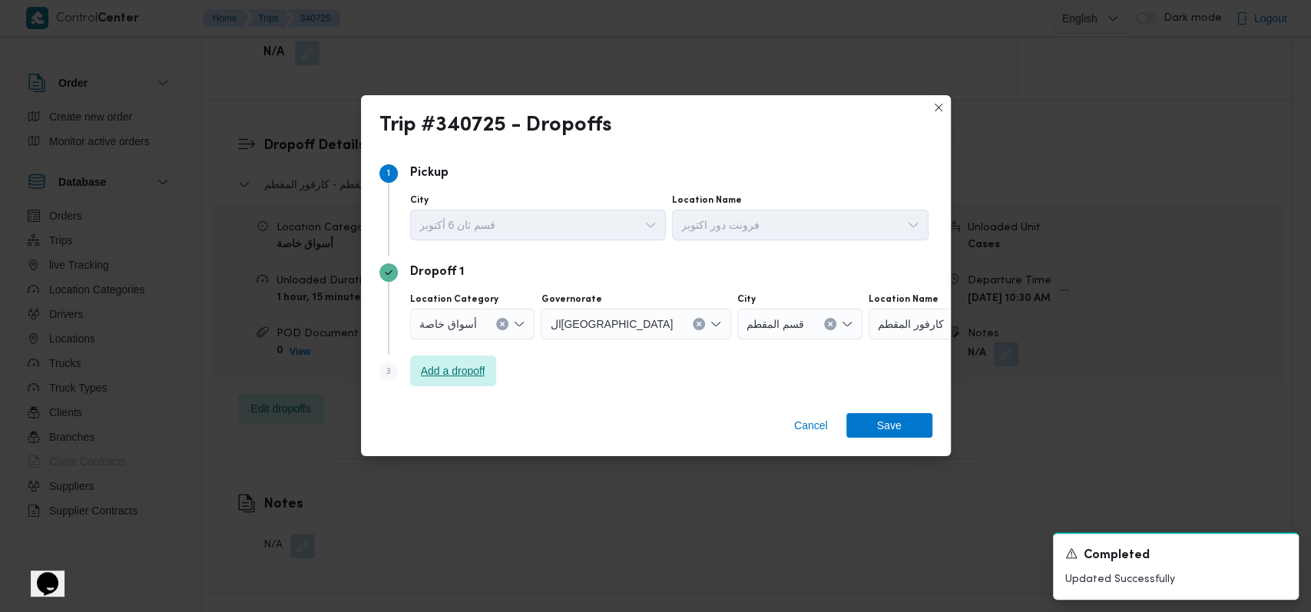
click at [467, 365] on span "Add a dropoff" at bounding box center [453, 371] width 64 height 18
click at [448, 384] on span "Add a dropoff" at bounding box center [453, 370] width 86 height 31
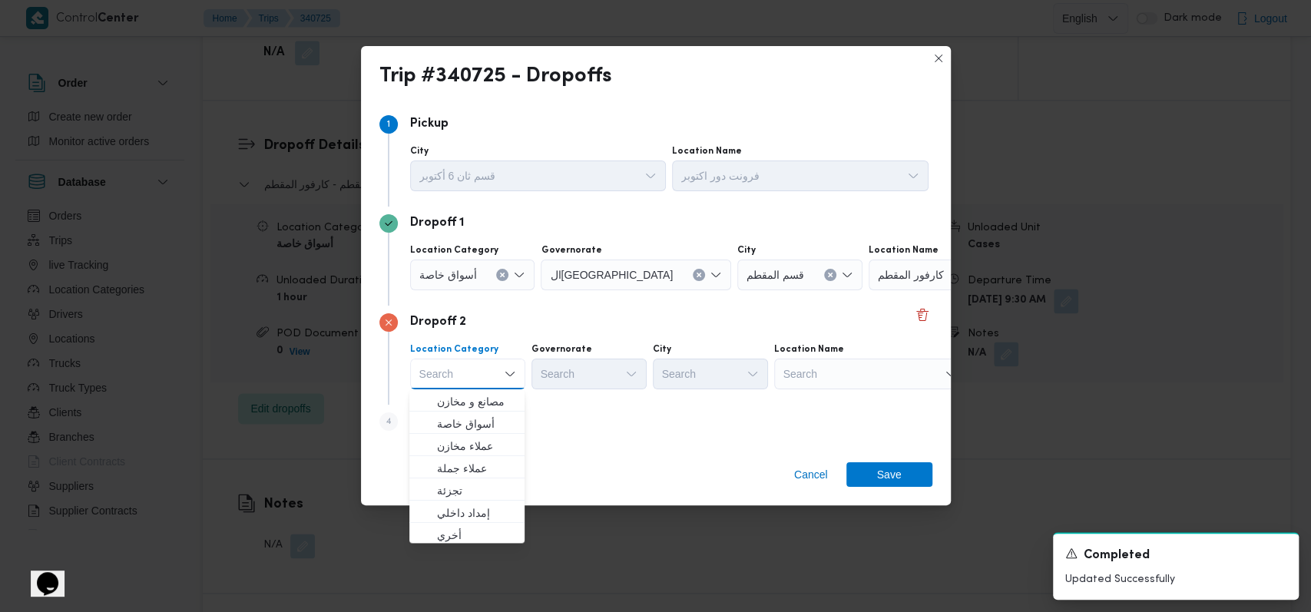
click at [815, 362] on div "Search" at bounding box center [870, 374] width 192 height 31
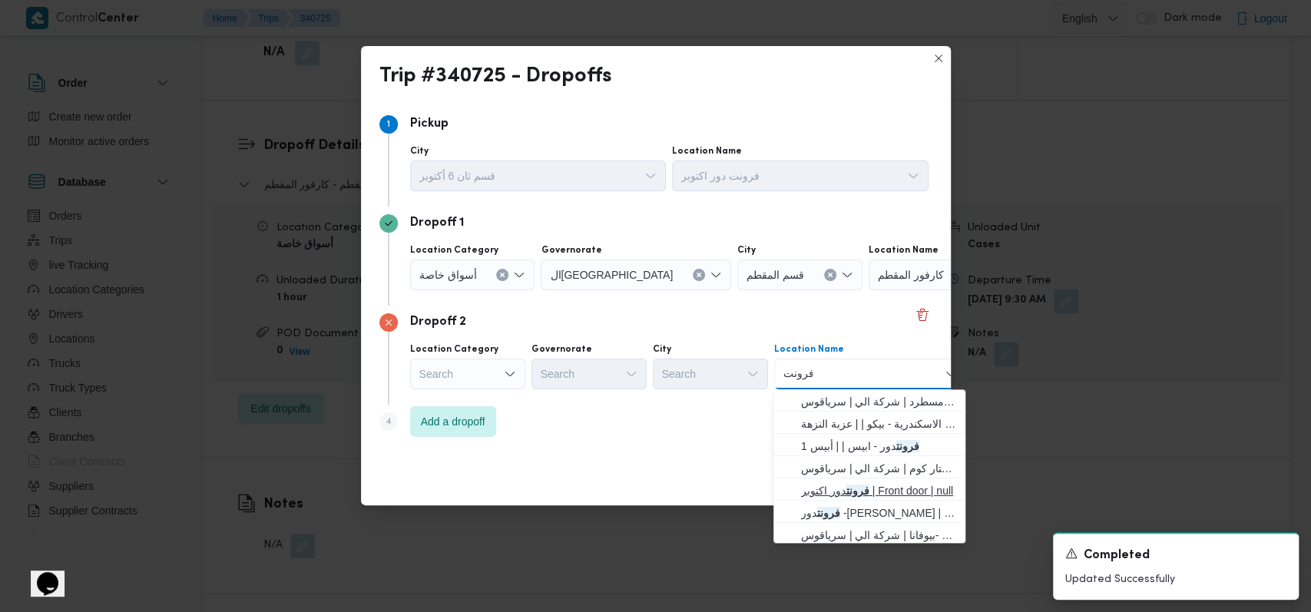
type input "فرونت"
click at [845, 481] on span "فرونت دور اكتوبر | Front door | null" at bounding box center [878, 490] width 155 height 18
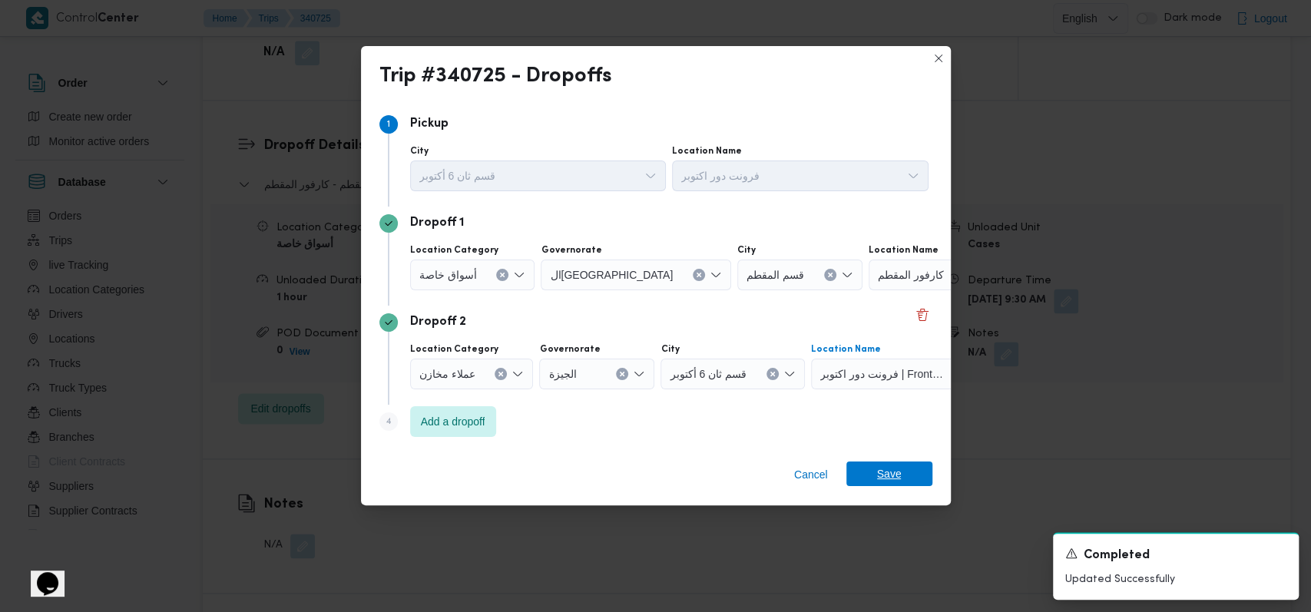
click at [901, 476] on span "Save" at bounding box center [889, 473] width 86 height 25
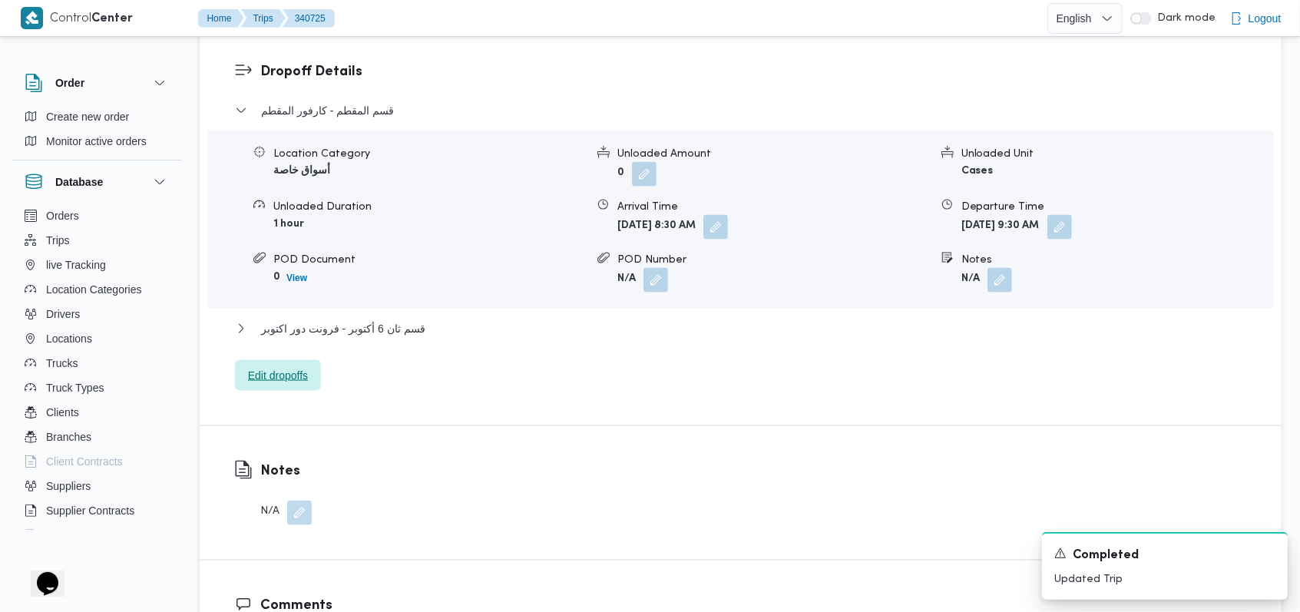
scroll to position [1331, 0]
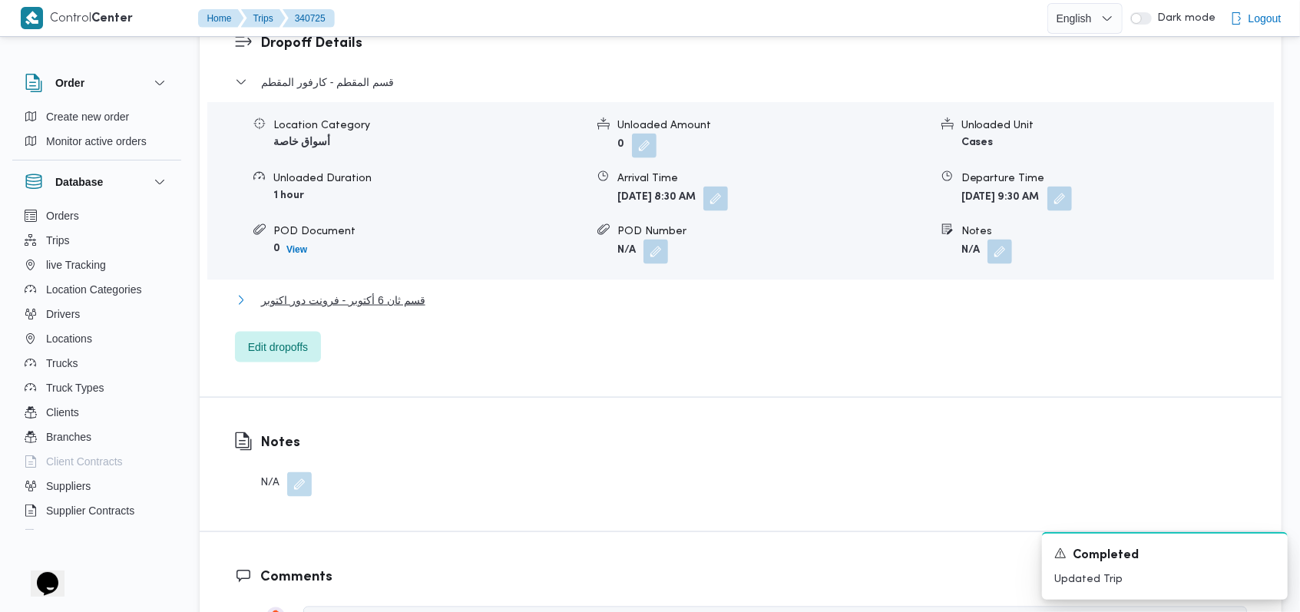
click at [398, 293] on span "قسم ثان 6 أكتوبر - فرونت دور اكتوبر" at bounding box center [343, 300] width 164 height 18
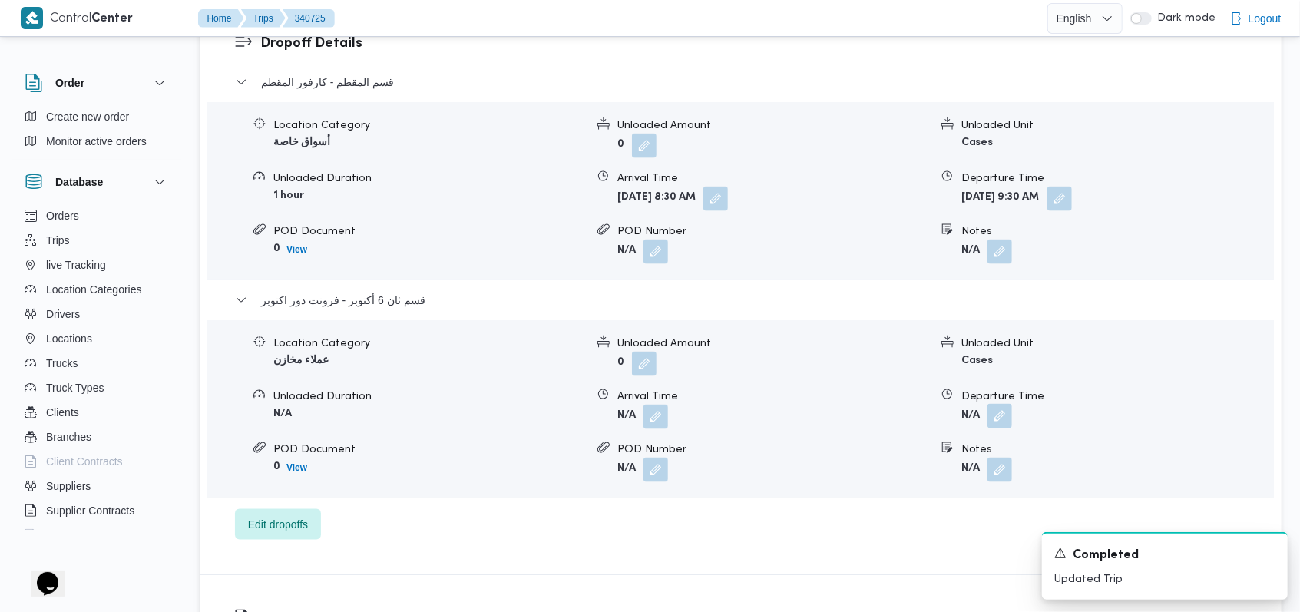
click at [990, 408] on button "button" at bounding box center [999, 416] width 25 height 25
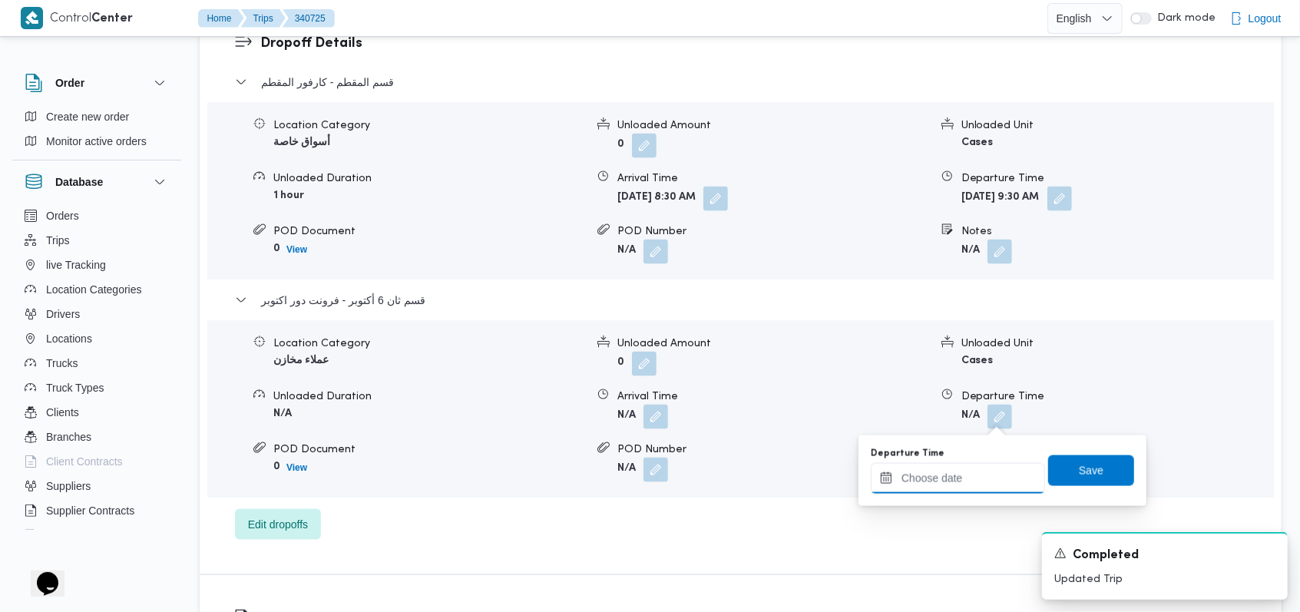
click at [964, 488] on input "Departure Time" at bounding box center [958, 478] width 174 height 31
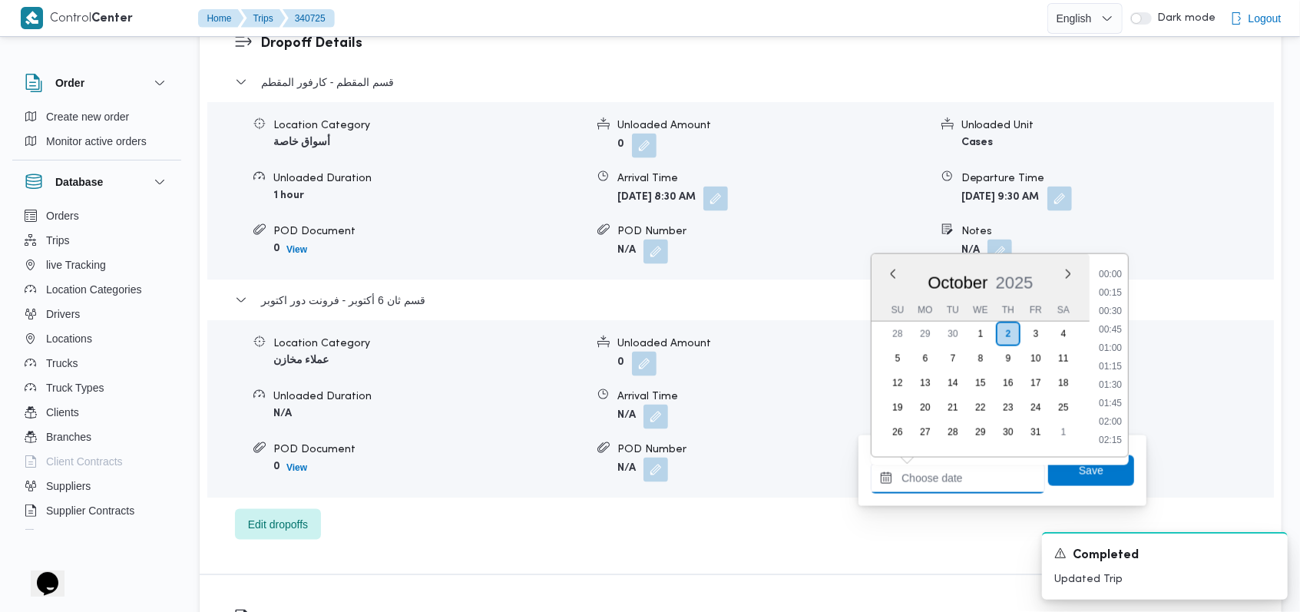
scroll to position [773, 0]
click at [1121, 309] on li "11:00" at bounding box center [1110, 311] width 35 height 15
type input "[DATE] 11:00"
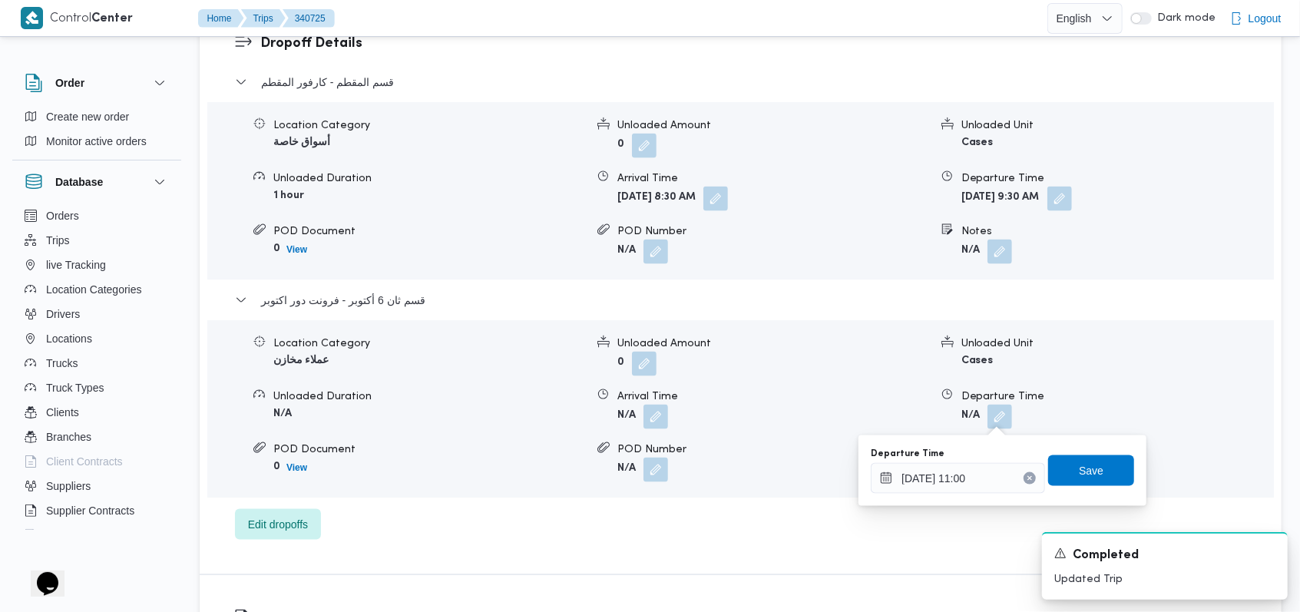
click at [1099, 490] on div "Departure Time [DATE] 11:00 Save" at bounding box center [1002, 470] width 266 height 49
click at [1093, 478] on span "Save" at bounding box center [1091, 470] width 86 height 31
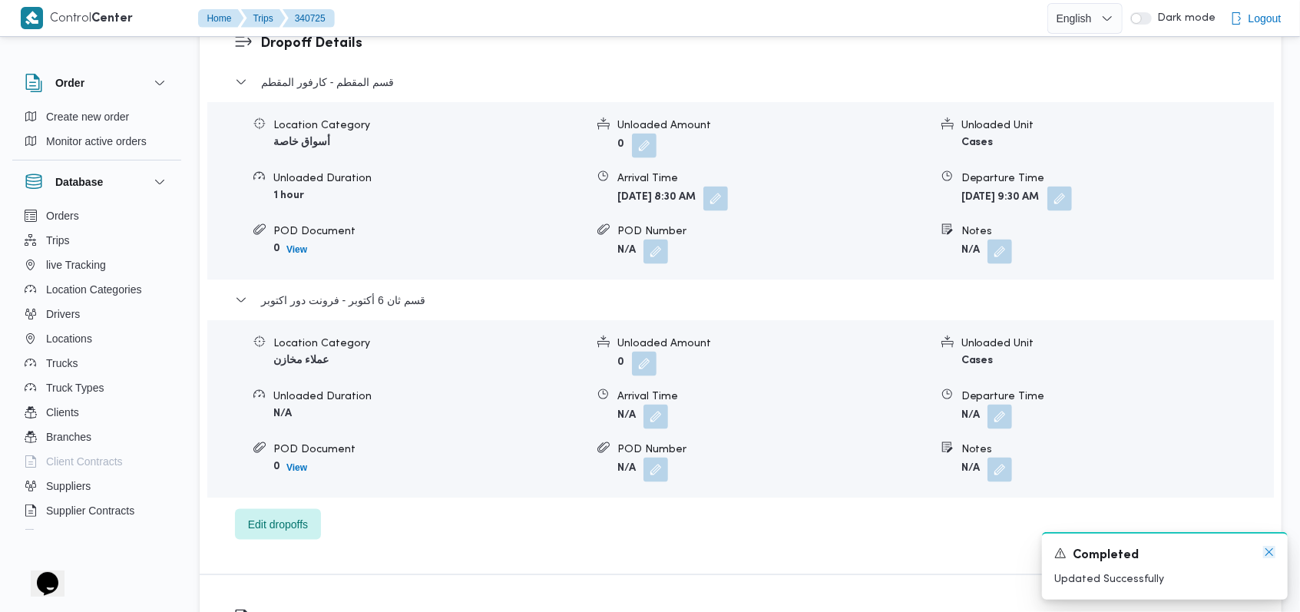
click at [1272, 556] on icon "Dismiss toast" at bounding box center [1269, 552] width 12 height 12
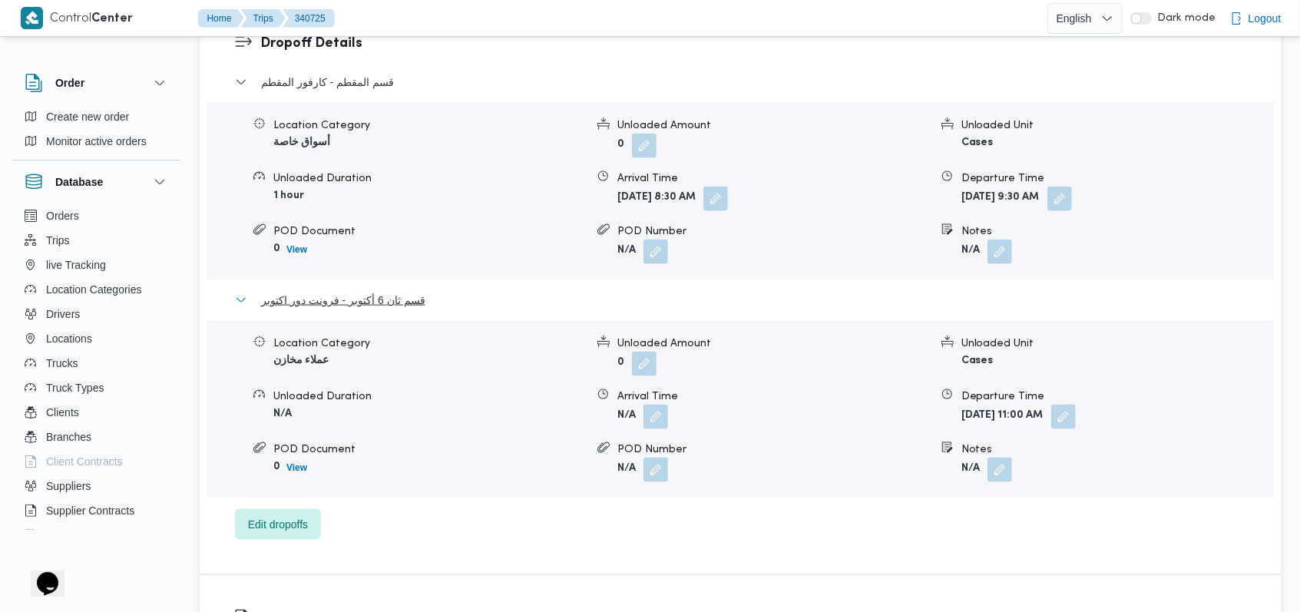
click at [354, 305] on span "قسم ثان 6 أكتوبر - فرونت دور اكتوبر" at bounding box center [343, 300] width 164 height 18
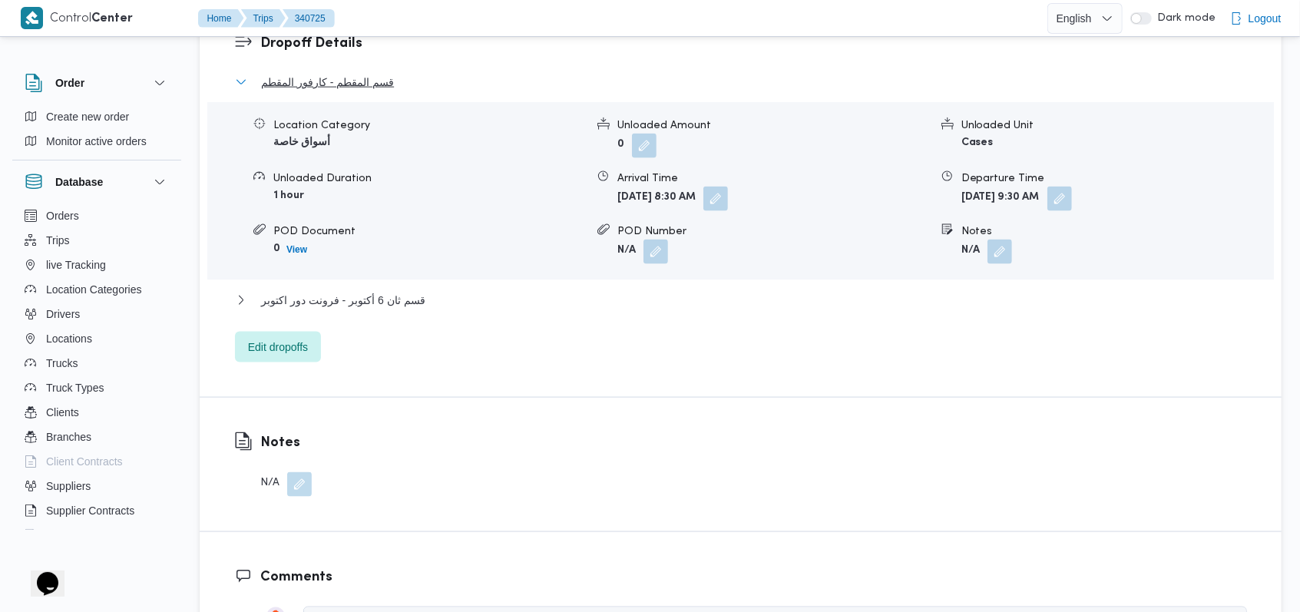
click at [345, 88] on span "قسم المقطم - كارفور المقطم" at bounding box center [327, 82] width 133 height 18
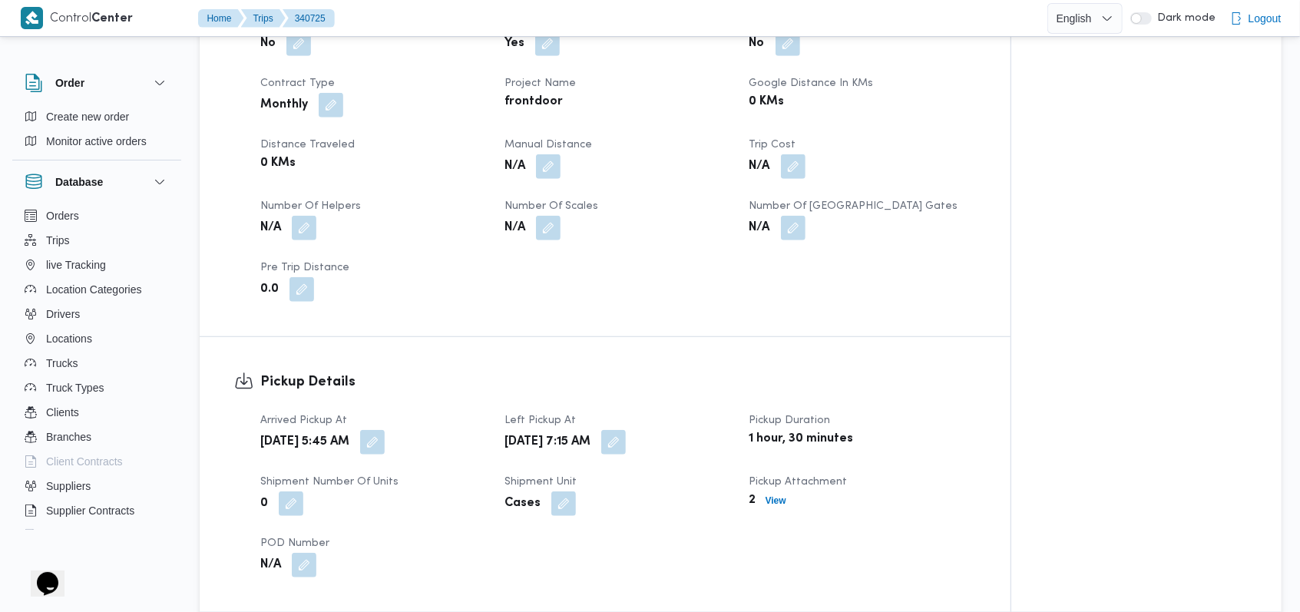
scroll to position [511, 0]
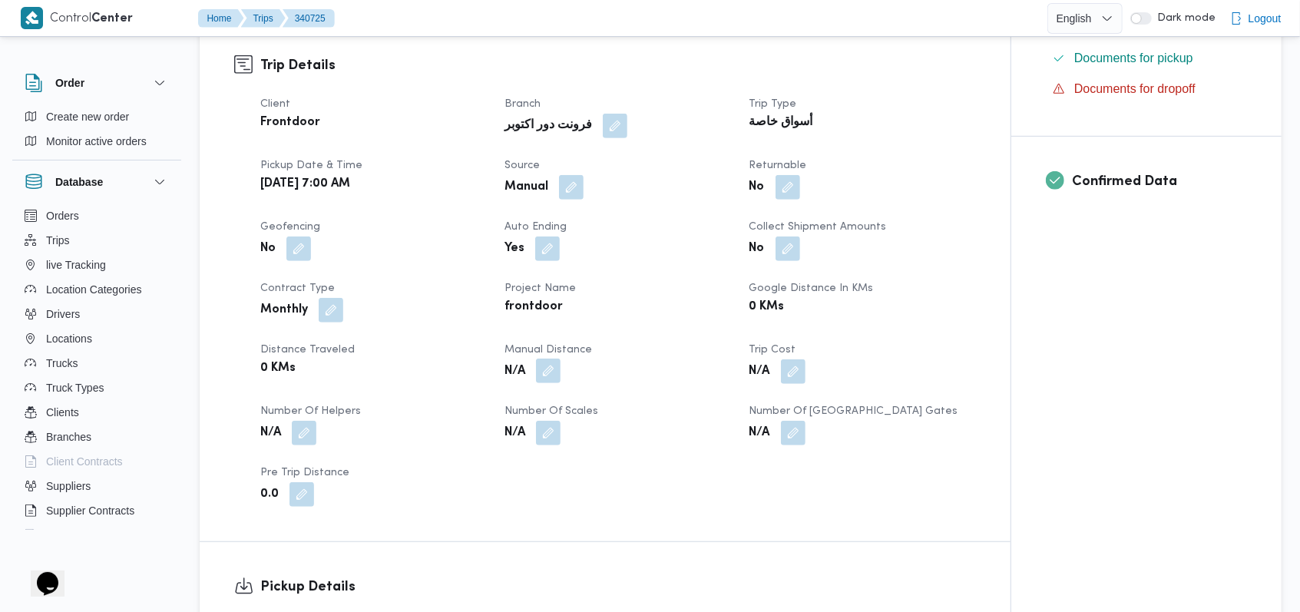
click at [549, 375] on button "button" at bounding box center [548, 371] width 25 height 25
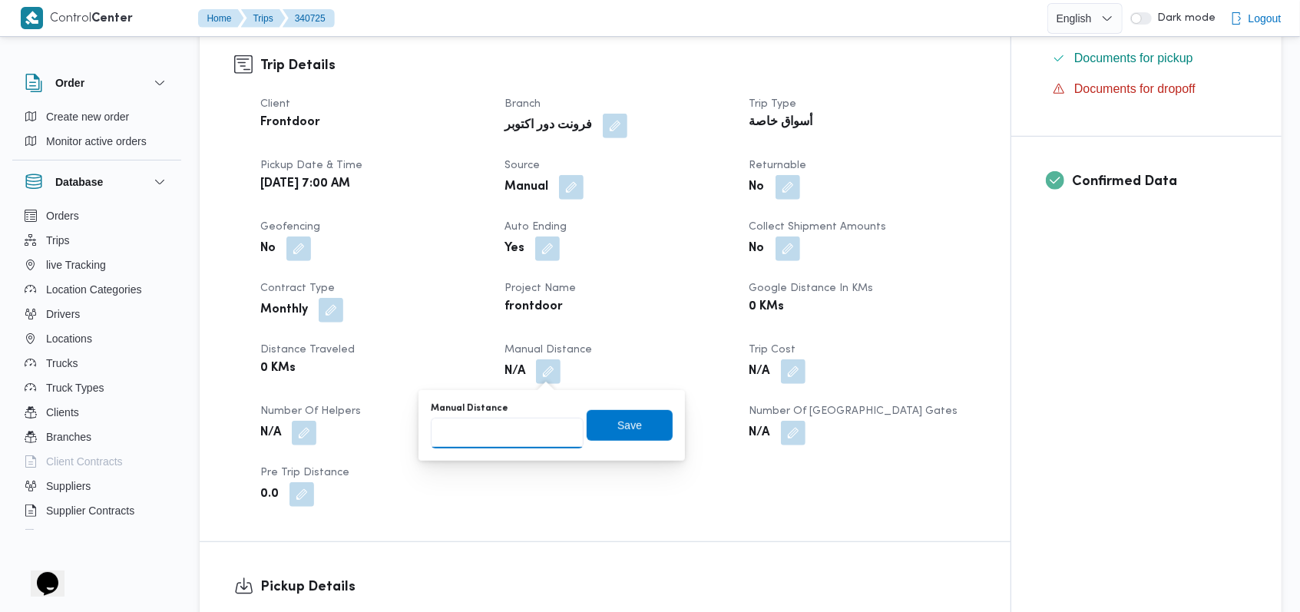
click at [514, 438] on input "Manual Distance" at bounding box center [507, 433] width 153 height 31
type input "115"
click at [641, 424] on span "Save" at bounding box center [630, 424] width 86 height 31
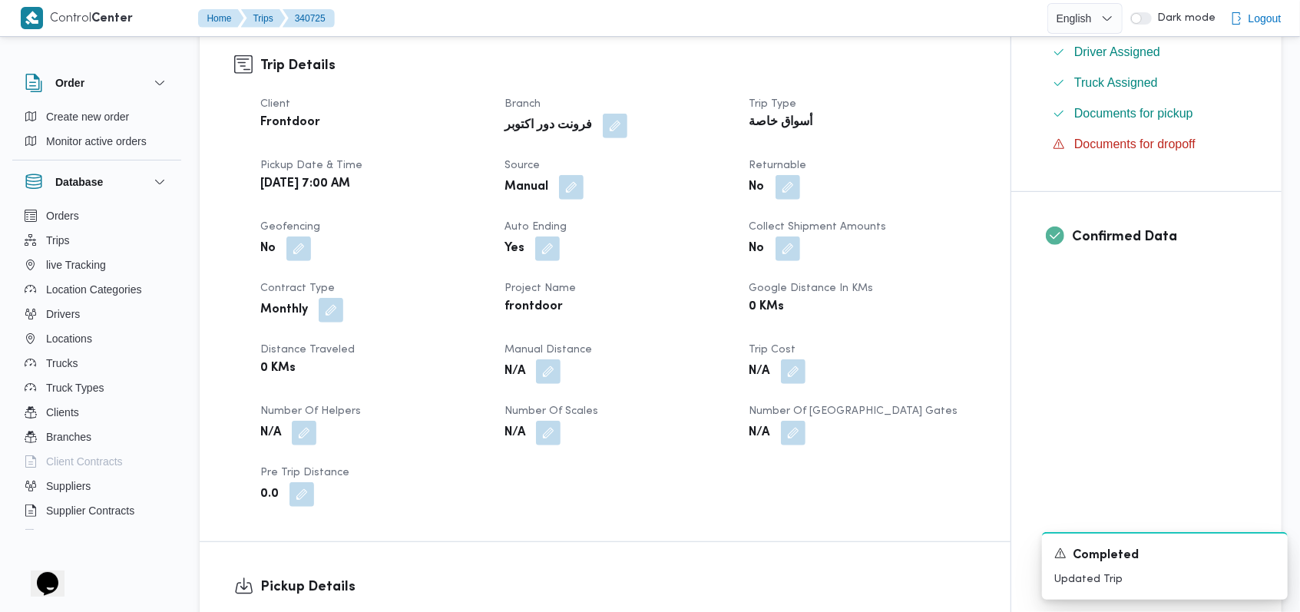
scroll to position [1023, 0]
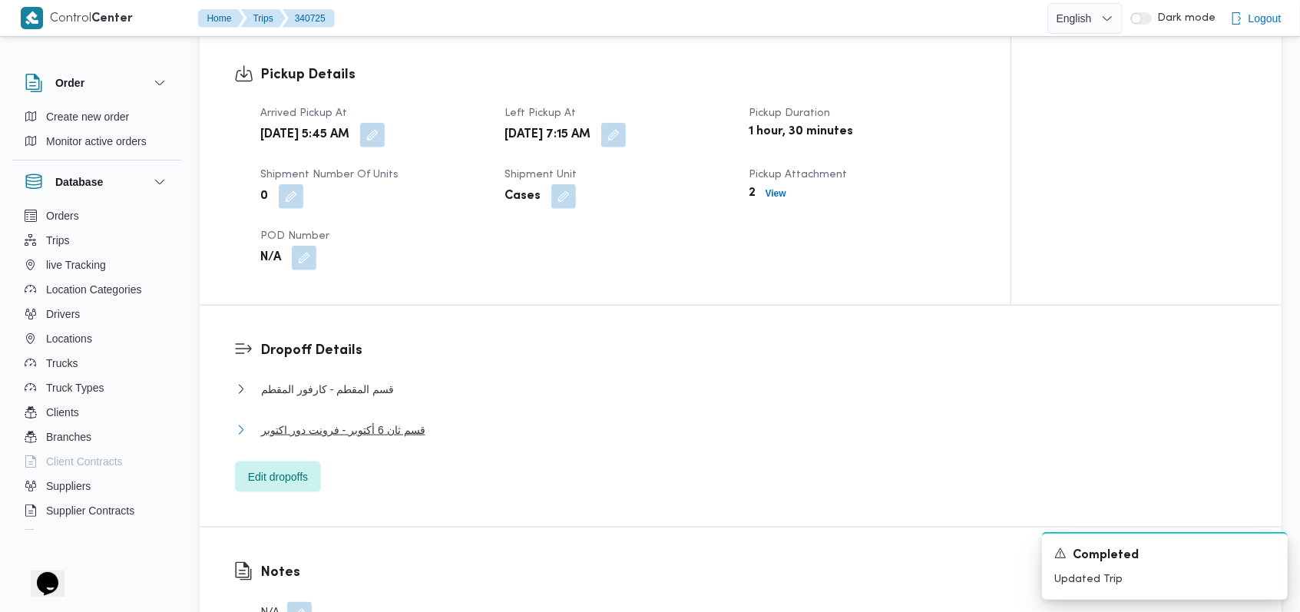
click at [401, 438] on span "قسم ثان 6 أكتوبر - فرونت دور اكتوبر" at bounding box center [343, 430] width 164 height 18
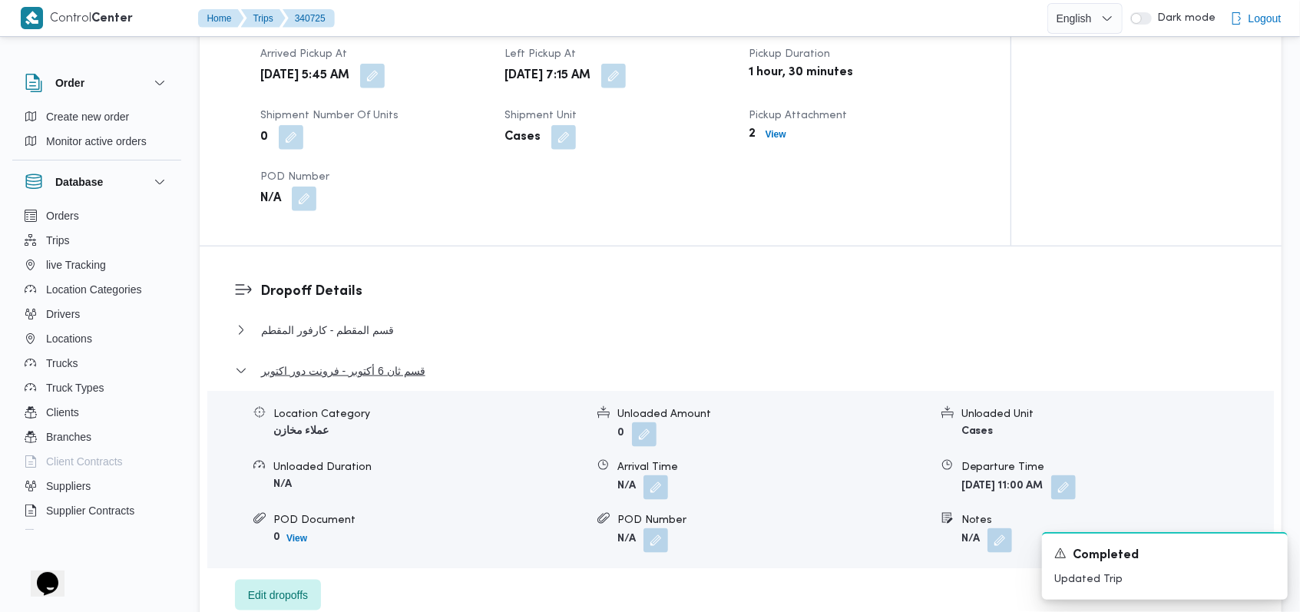
scroll to position [1126, 0]
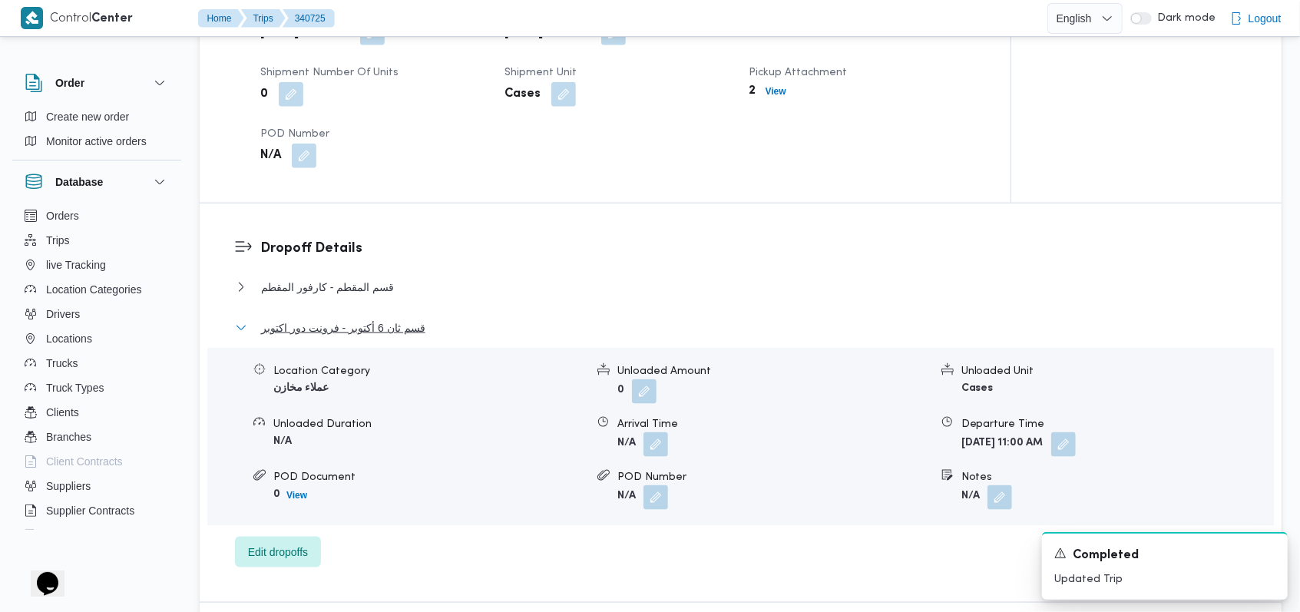
click at [399, 326] on span "قسم ثان 6 أكتوبر - فرونت دور اكتوبر" at bounding box center [343, 328] width 164 height 18
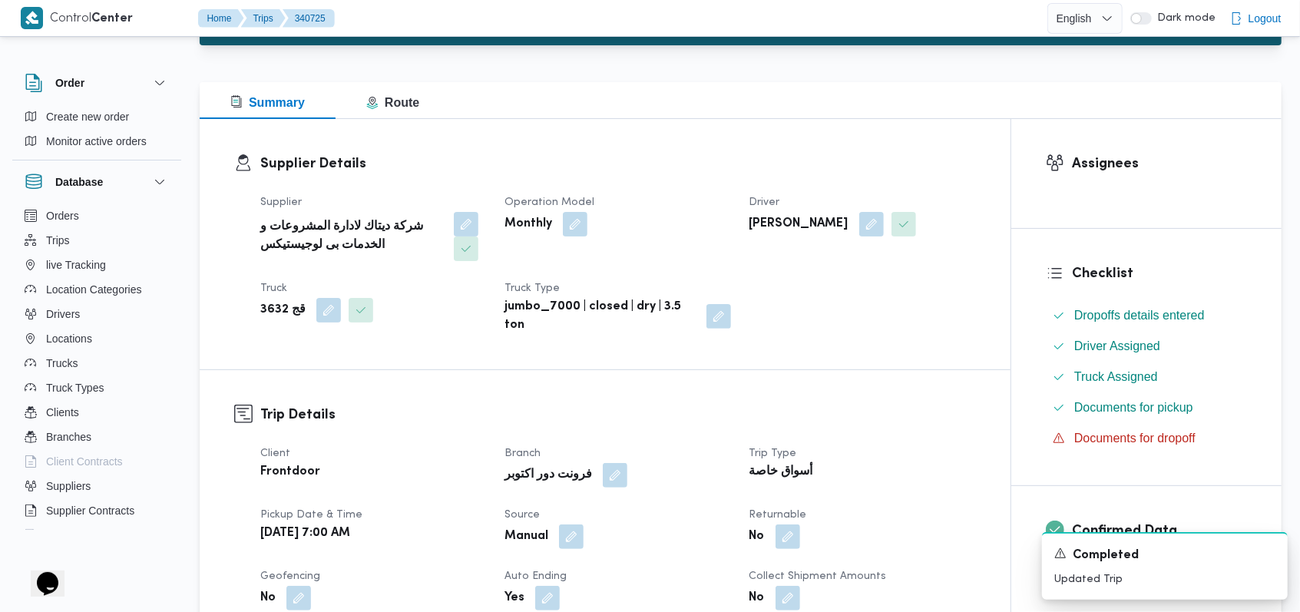
scroll to position [0, 0]
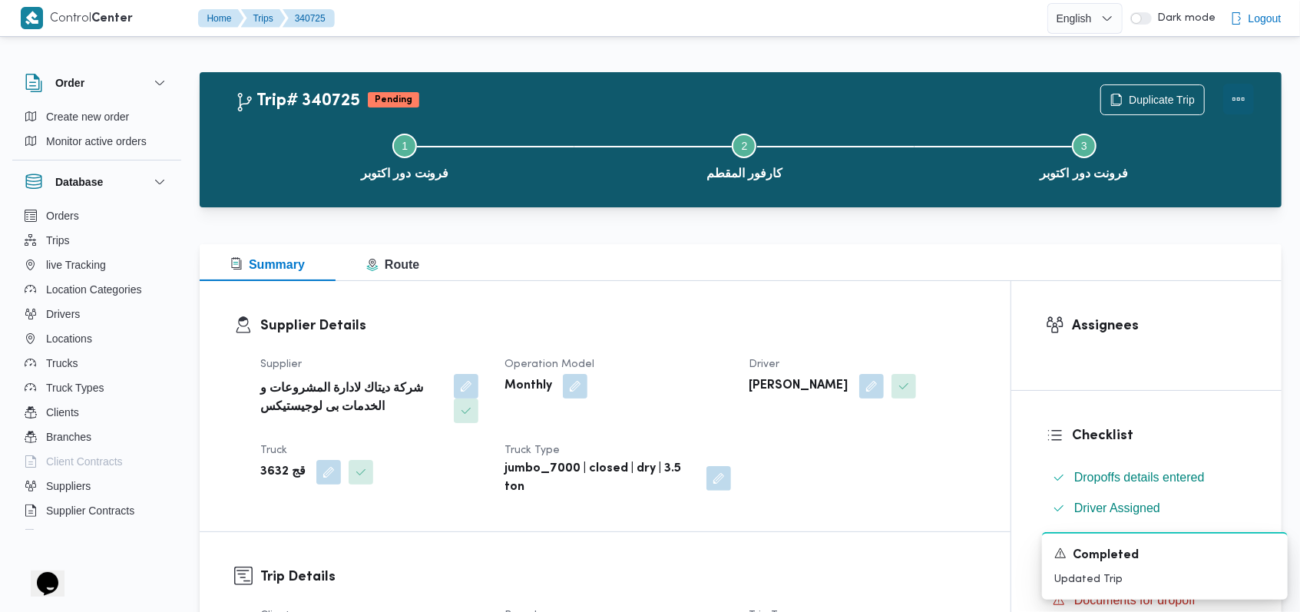
click at [1241, 97] on button "Actions" at bounding box center [1238, 99] width 31 height 31
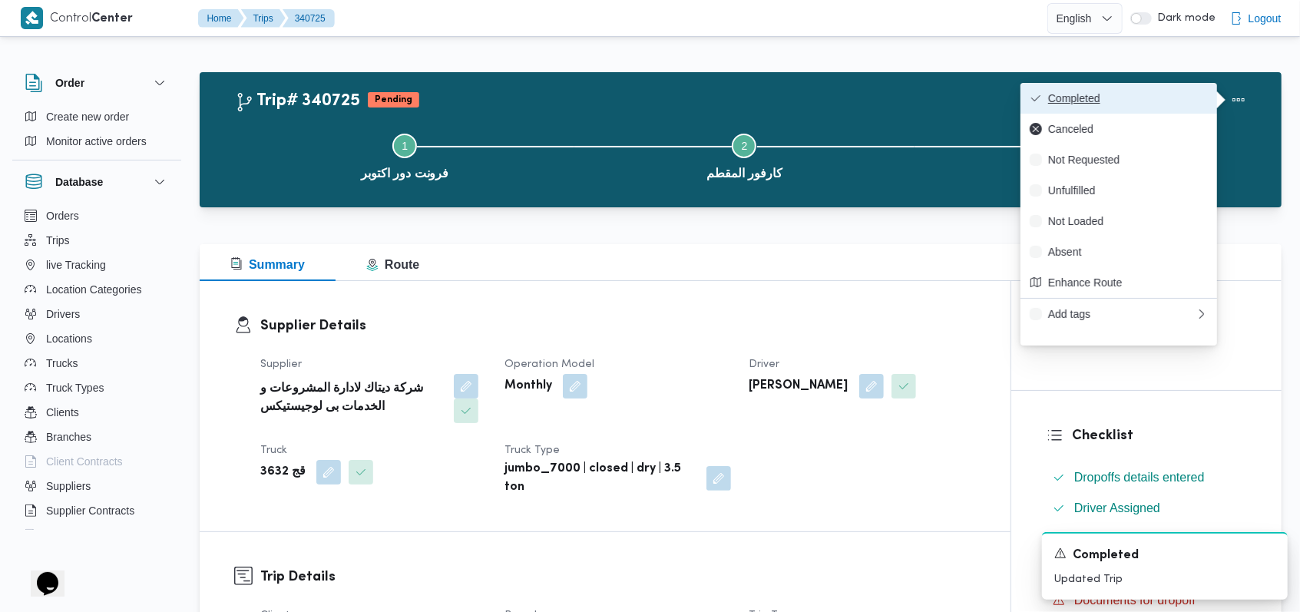
click at [1212, 97] on button "Completed" at bounding box center [1118, 98] width 197 height 31
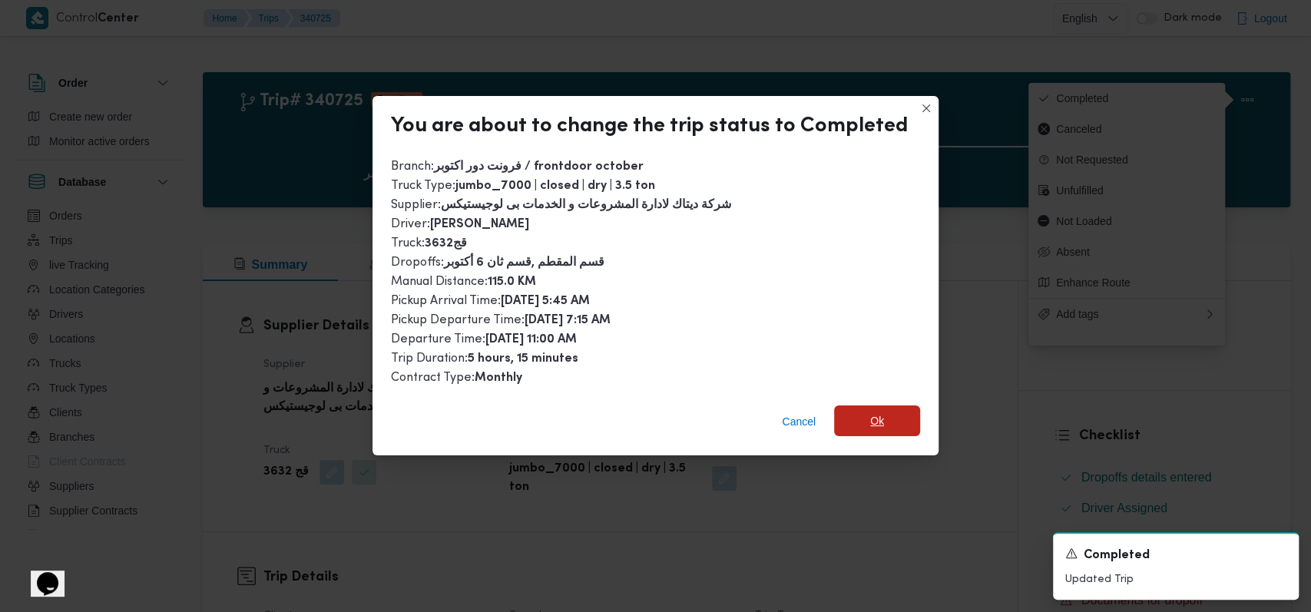
click at [885, 420] on span "Ok" at bounding box center [877, 420] width 86 height 31
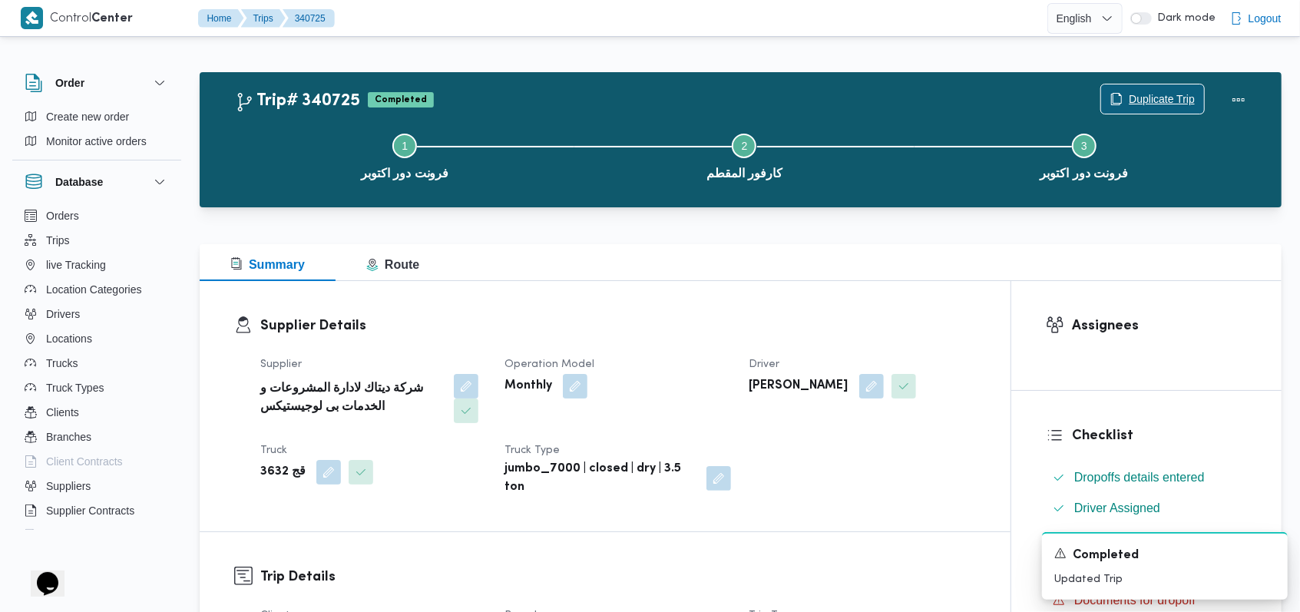
click at [1165, 89] on span "Duplicate Trip" at bounding box center [1152, 98] width 103 height 29
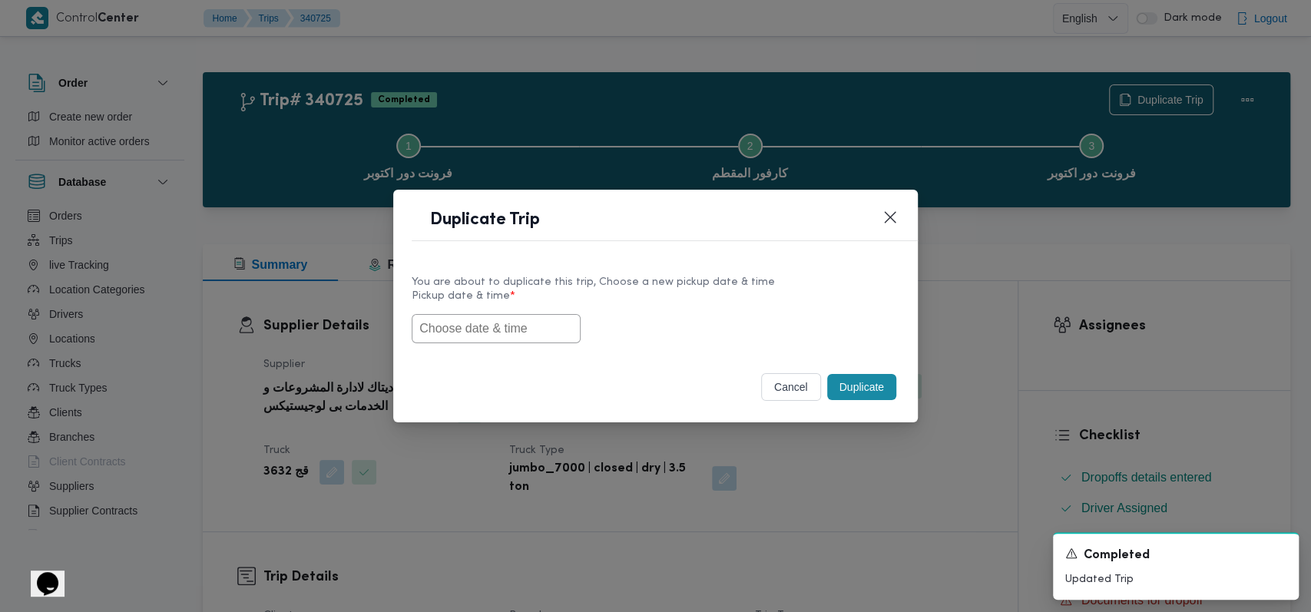
click at [554, 337] on input "text" at bounding box center [496, 328] width 169 height 29
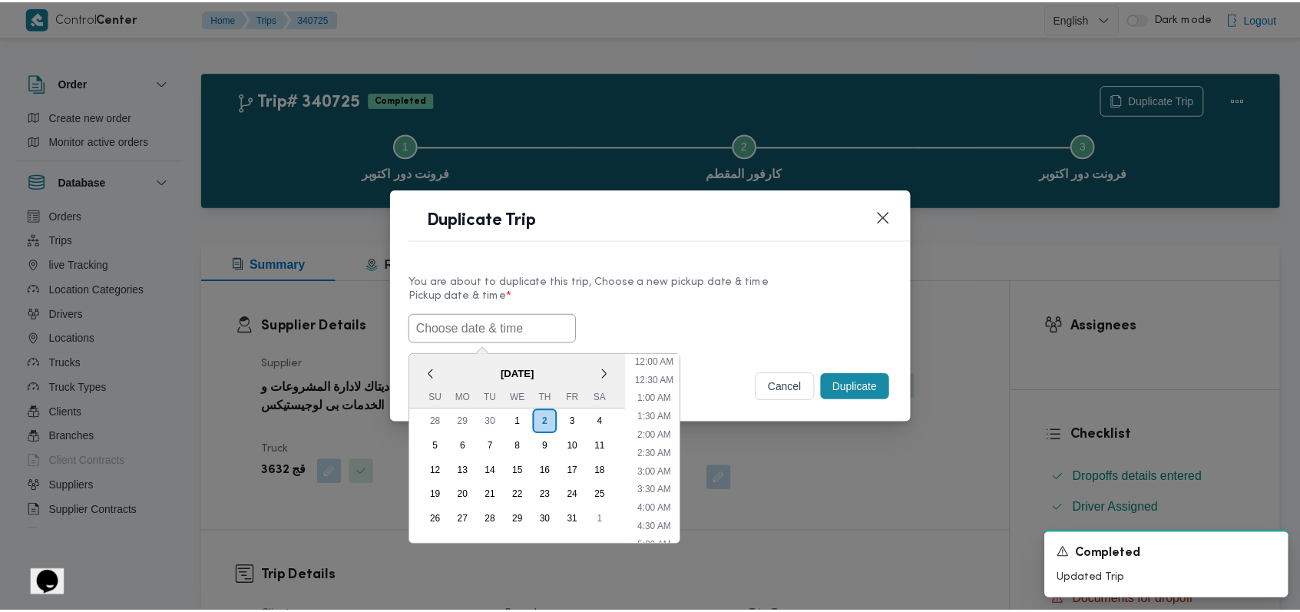
scroll to position [337, 0]
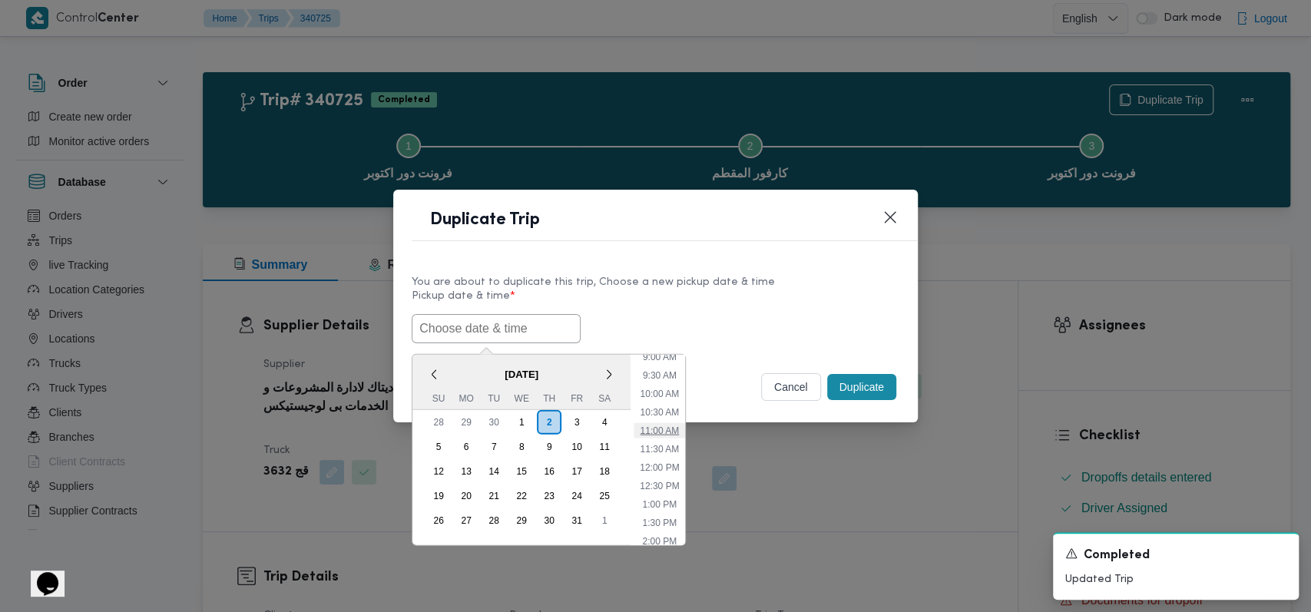
click at [666, 433] on li "11:00 AM" at bounding box center [658, 429] width 51 height 15
type input "[DATE] 11:00AM"
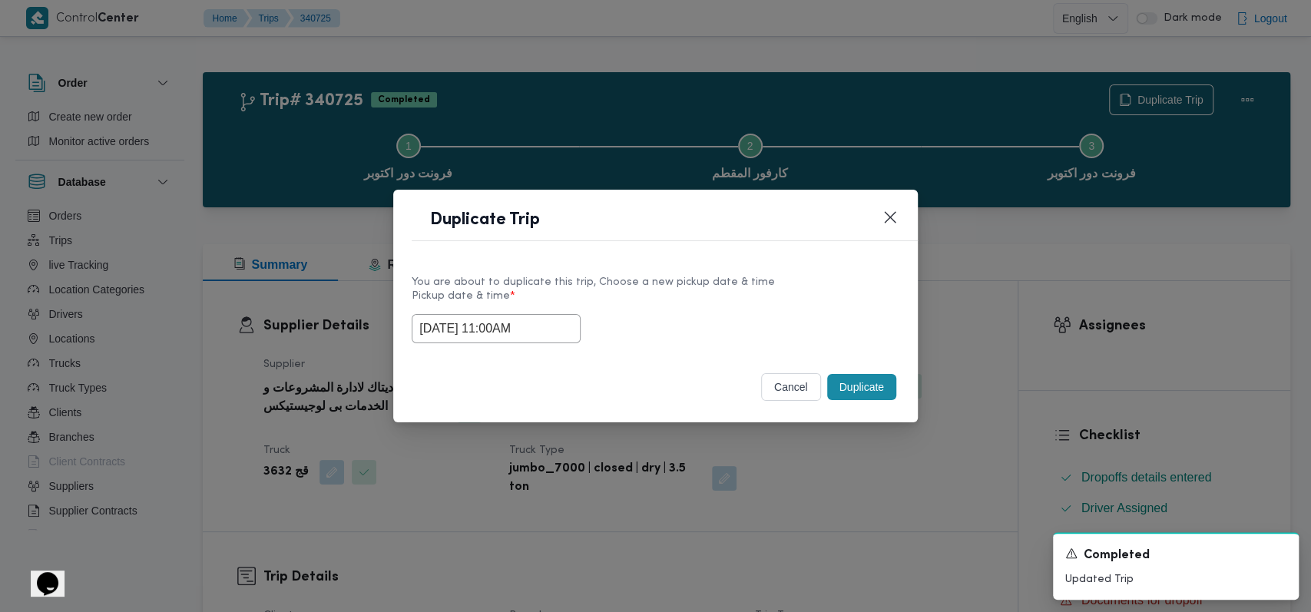
click at [858, 384] on button "Duplicate" at bounding box center [861, 387] width 69 height 26
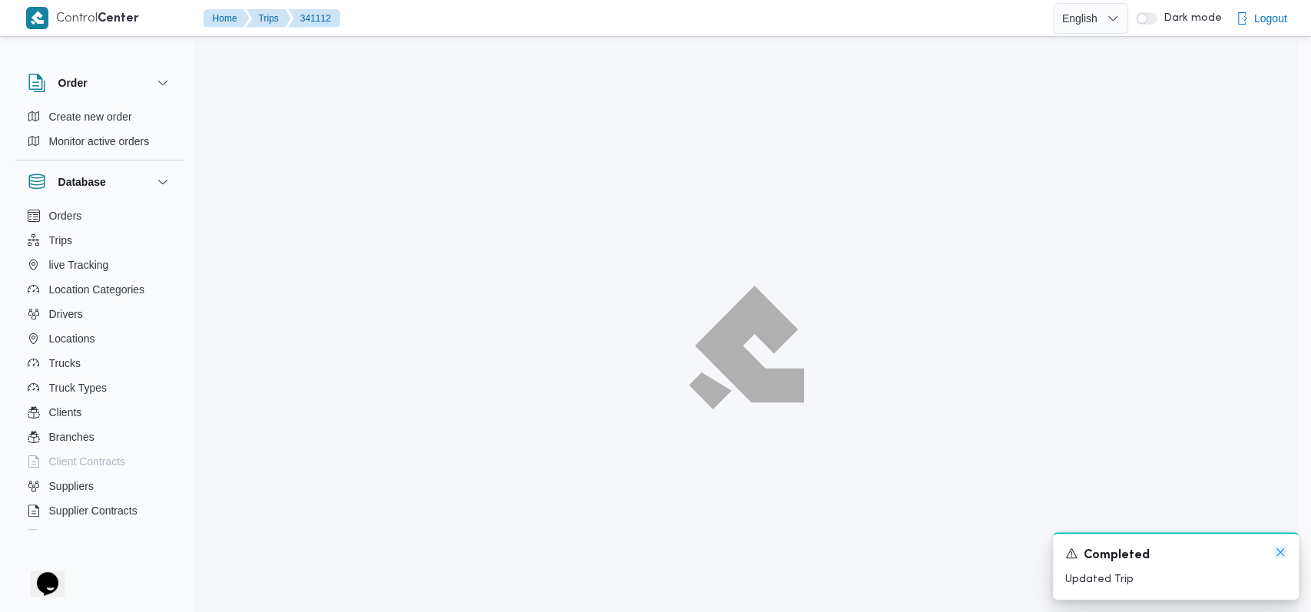
click at [1279, 554] on icon "Dismiss toast" at bounding box center [1280, 552] width 12 height 12
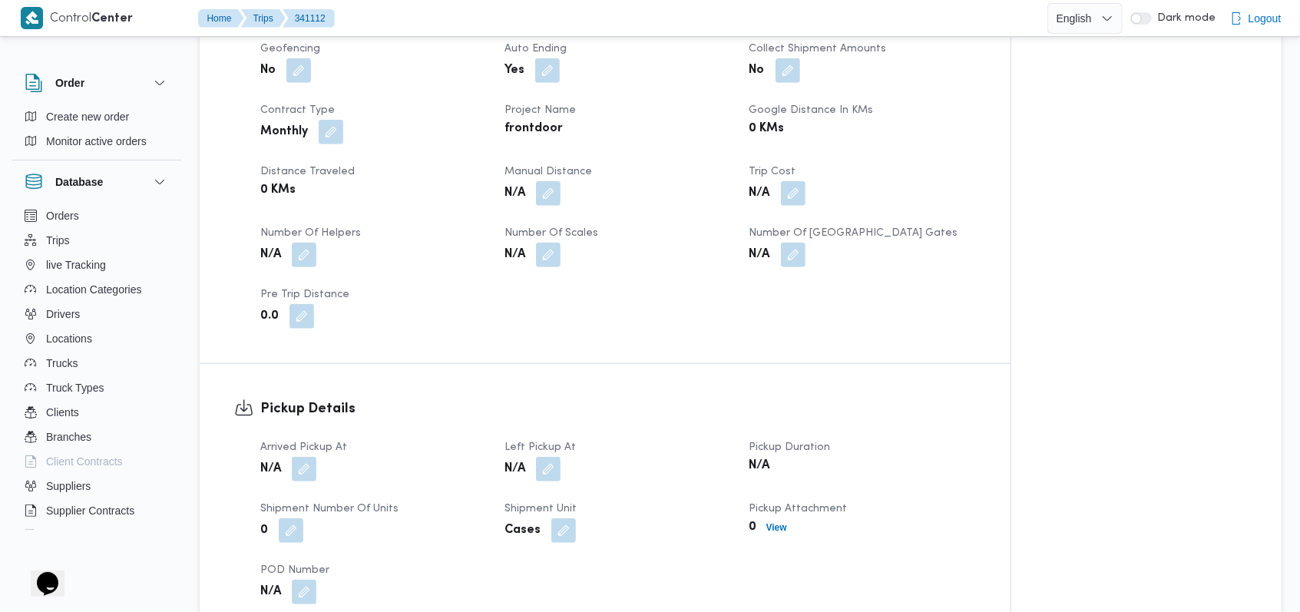
scroll to position [716, 0]
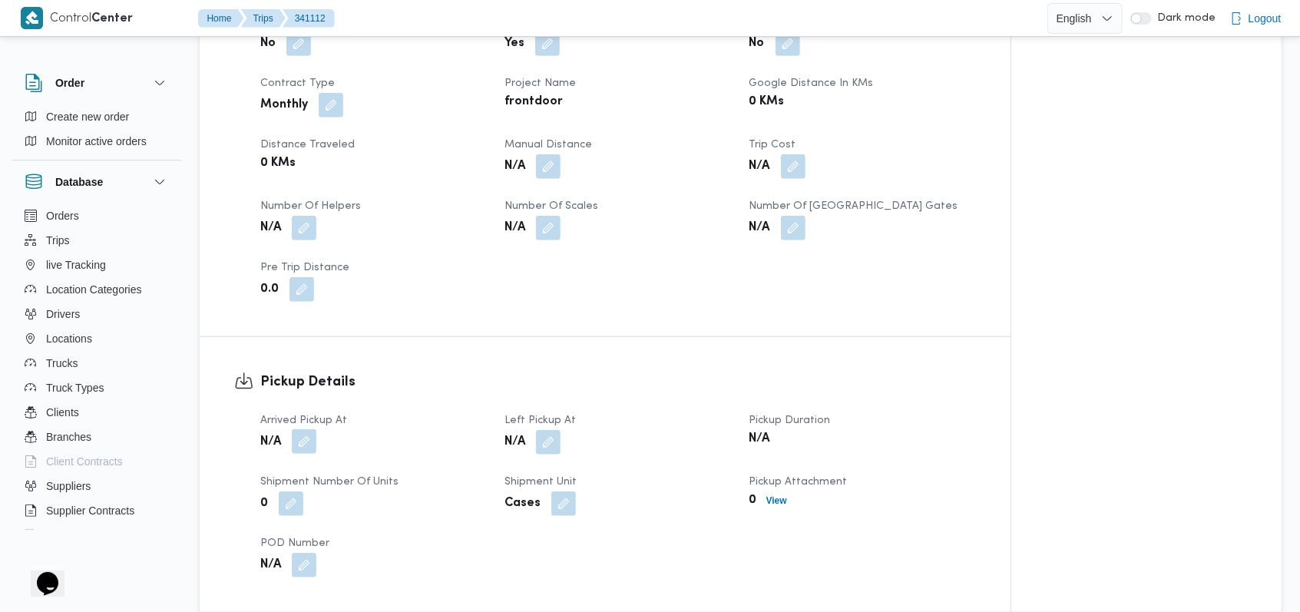
click at [306, 437] on button "button" at bounding box center [304, 441] width 25 height 25
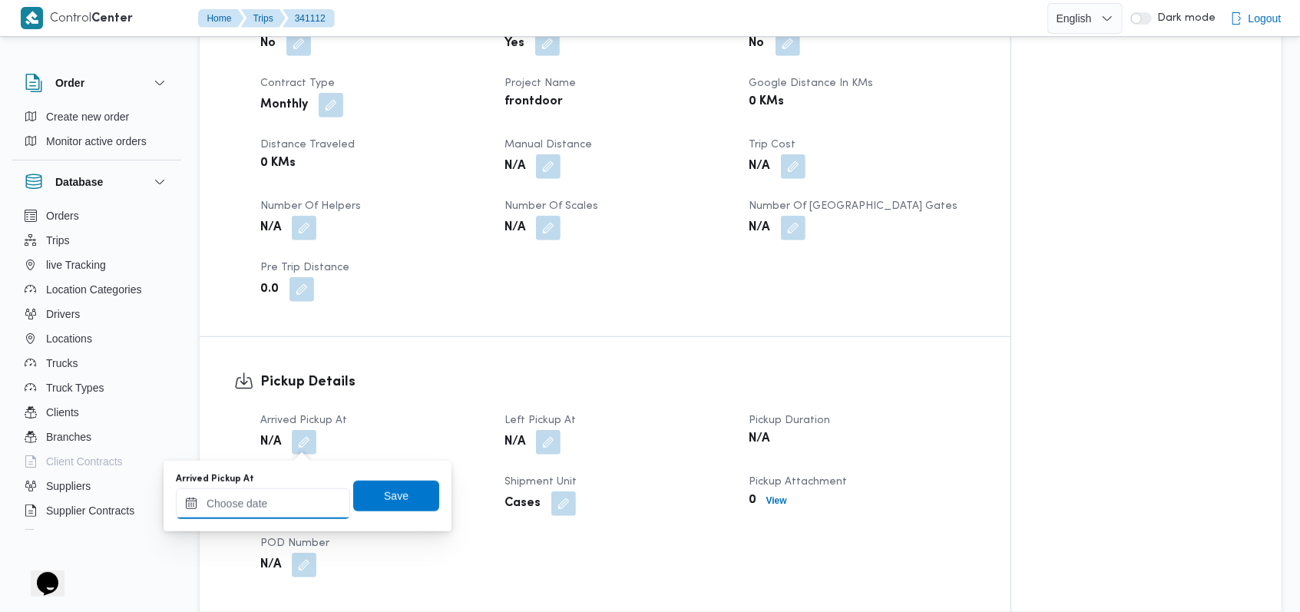
click at [296, 491] on div at bounding box center [263, 503] width 174 height 31
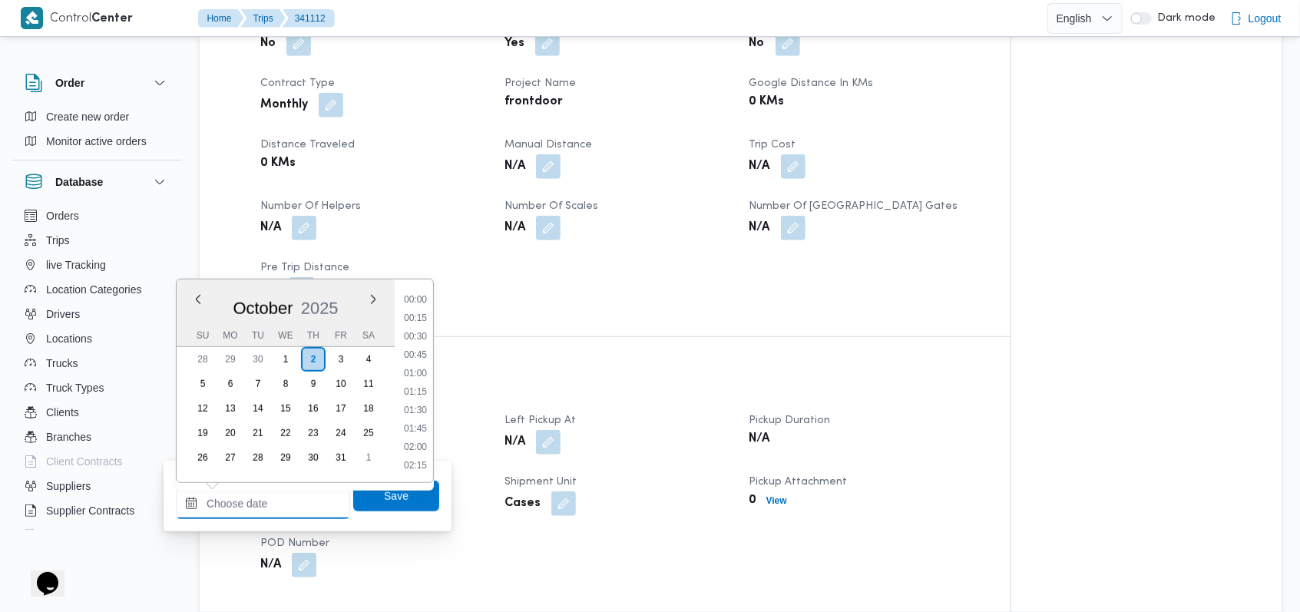
scroll to position [773, 0]
click at [418, 342] on li "11:00" at bounding box center [415, 336] width 35 height 15
type input "[DATE] 11:00"
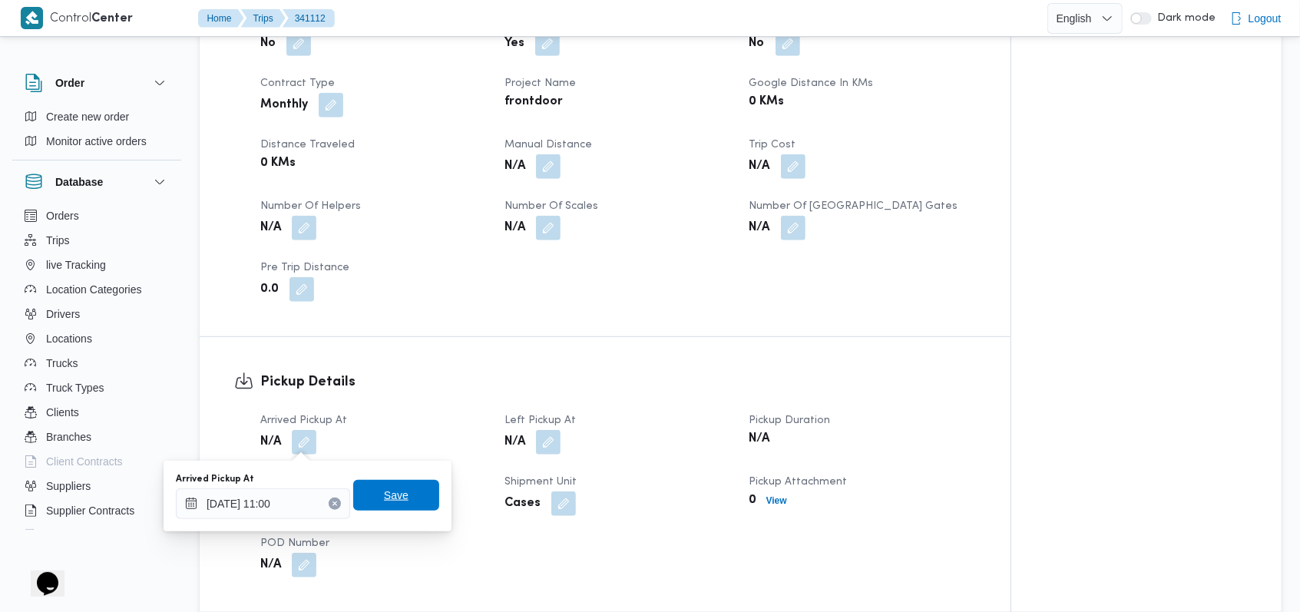
click at [402, 489] on span "Save" at bounding box center [396, 495] width 86 height 31
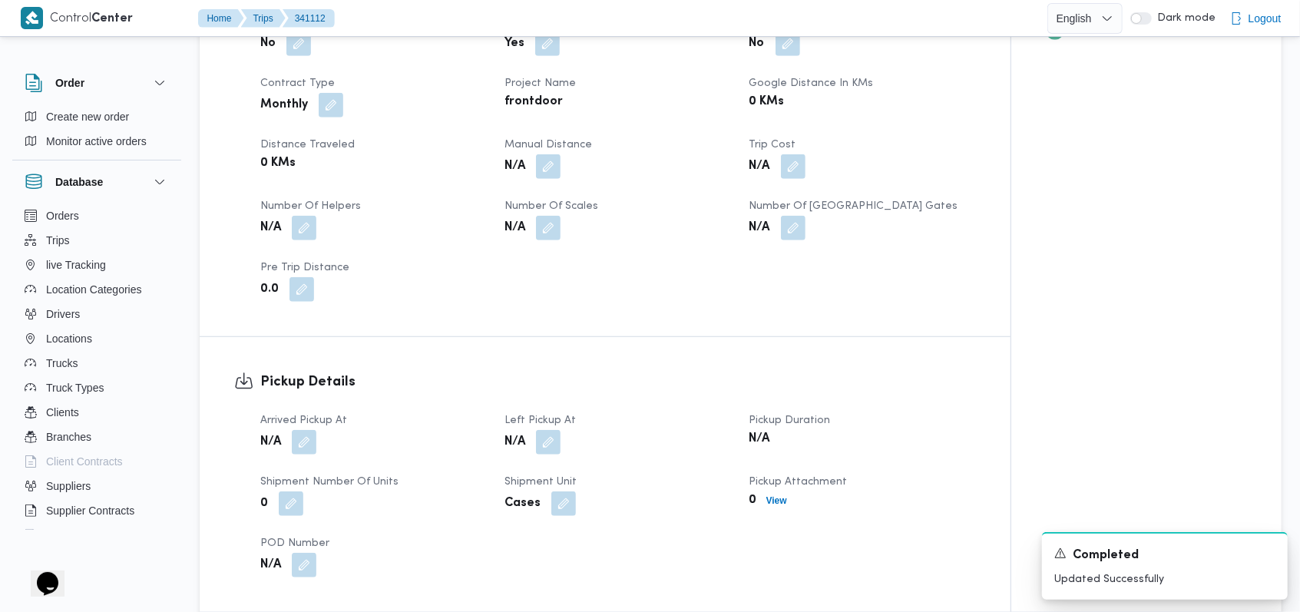
scroll to position [921, 0]
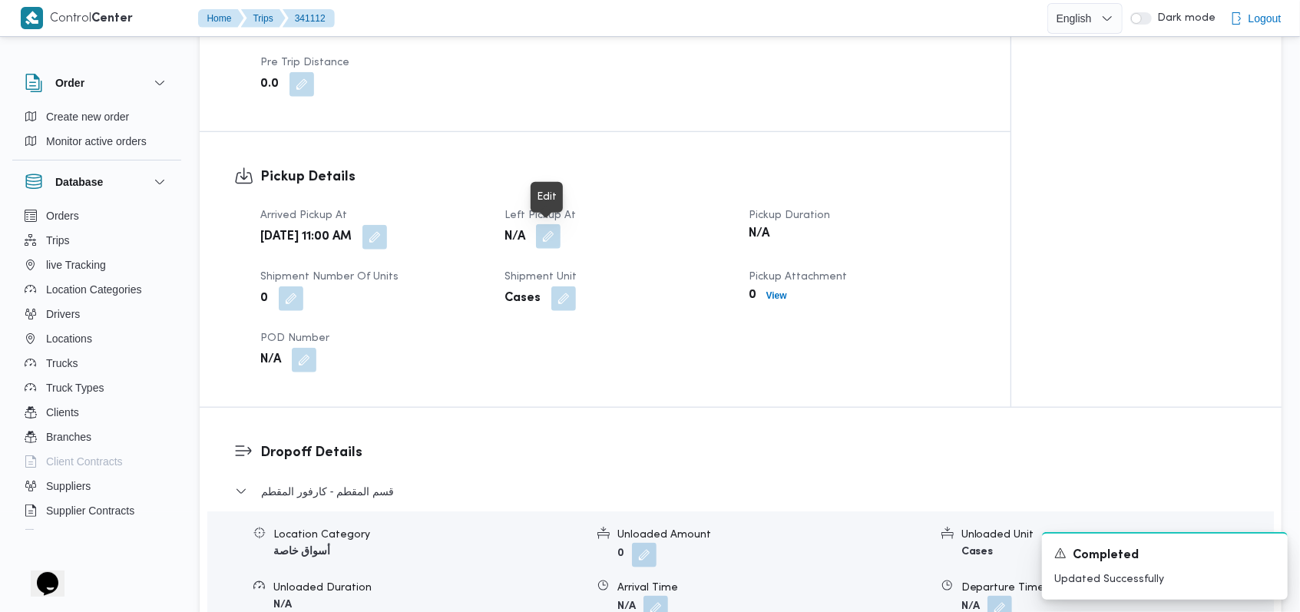
click at [547, 233] on button "button" at bounding box center [548, 236] width 25 height 25
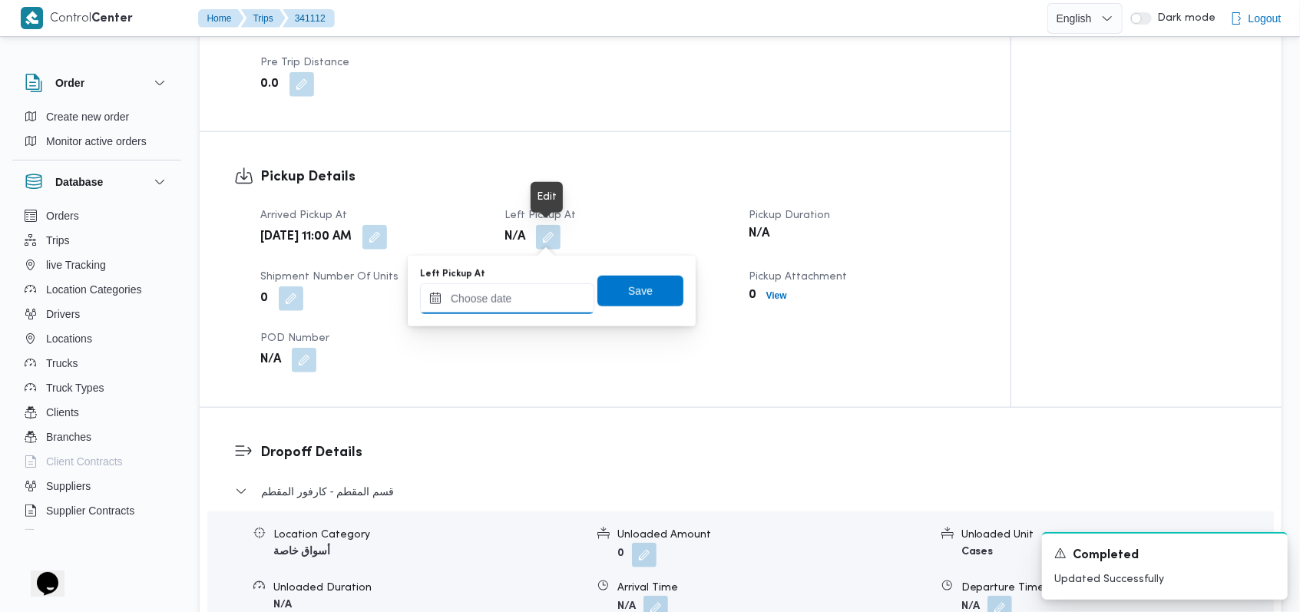
click at [513, 302] on input "Left Pickup At" at bounding box center [507, 298] width 174 height 31
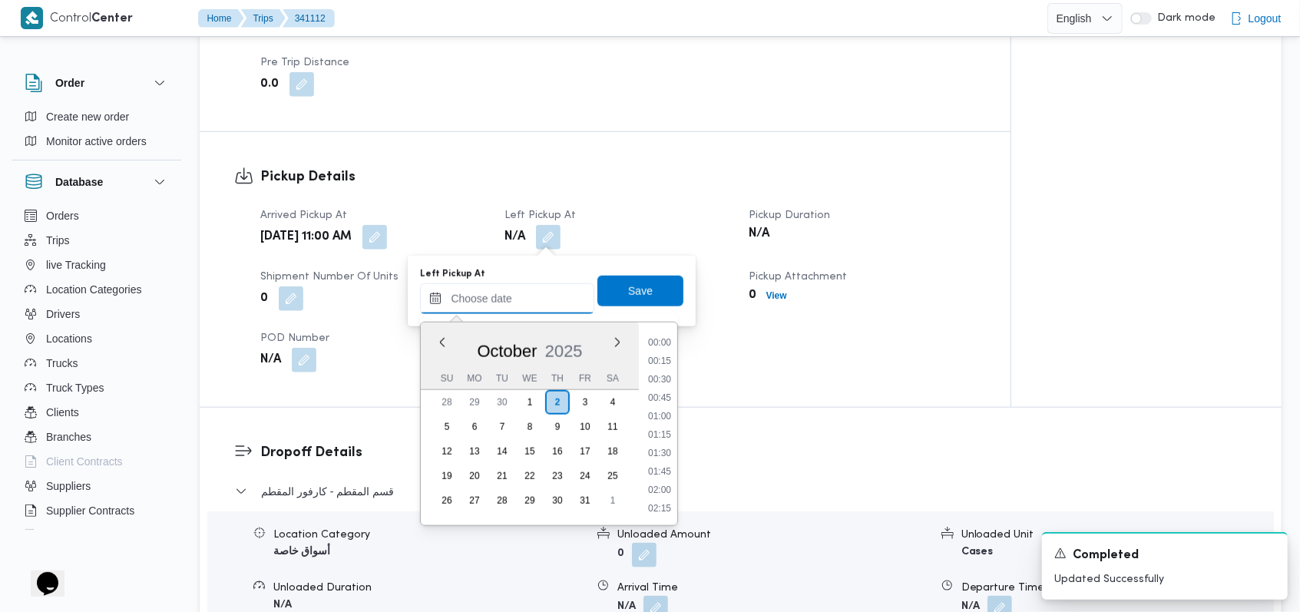
scroll to position [773, 0]
click at [669, 455] on li "12:00" at bounding box center [659, 453] width 35 height 15
type input "[DATE] 12:00"
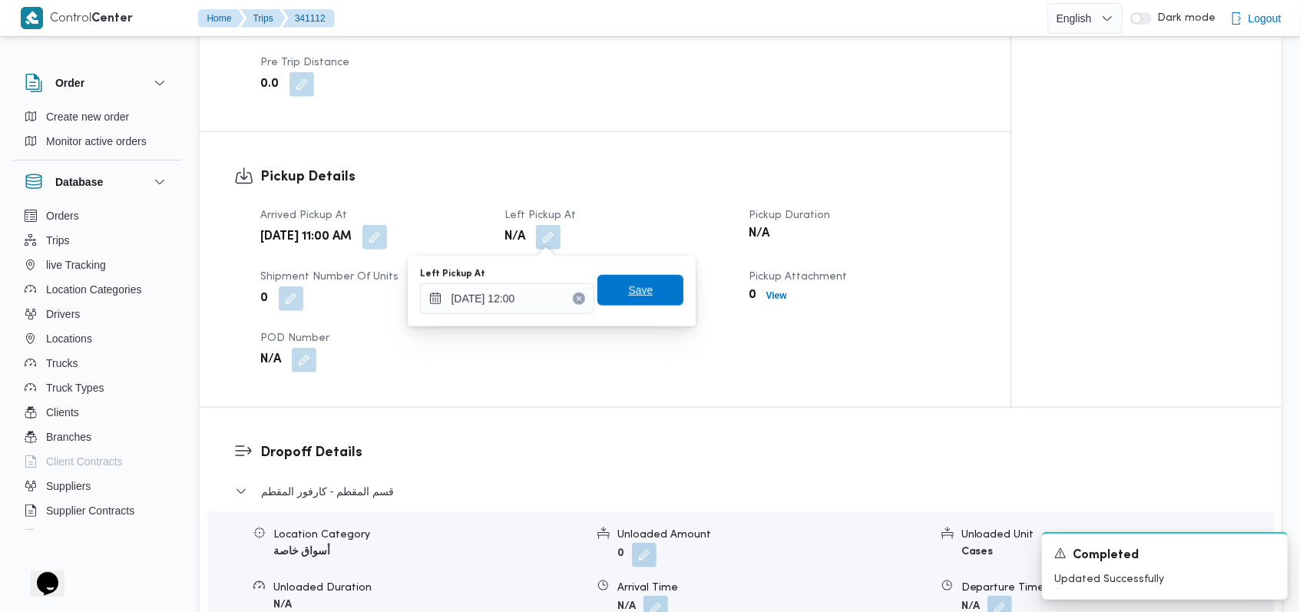
click at [659, 296] on span "Save" at bounding box center [640, 290] width 86 height 31
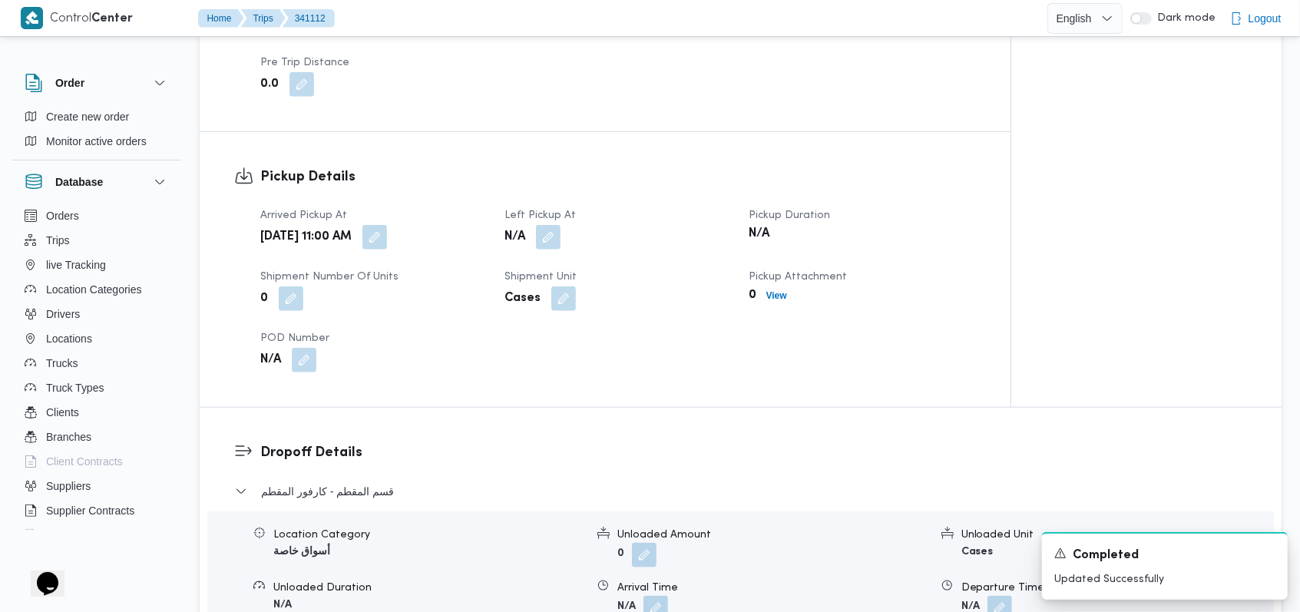
scroll to position [1126, 0]
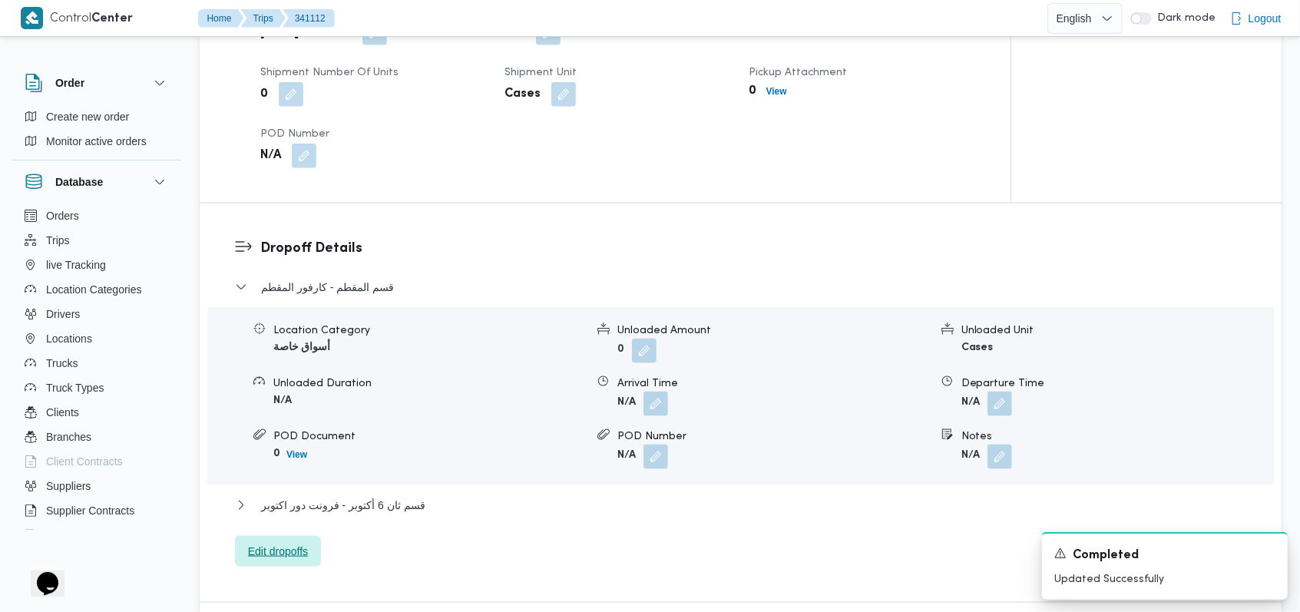
click at [309, 545] on span "Edit dropoffs" at bounding box center [278, 551] width 86 height 31
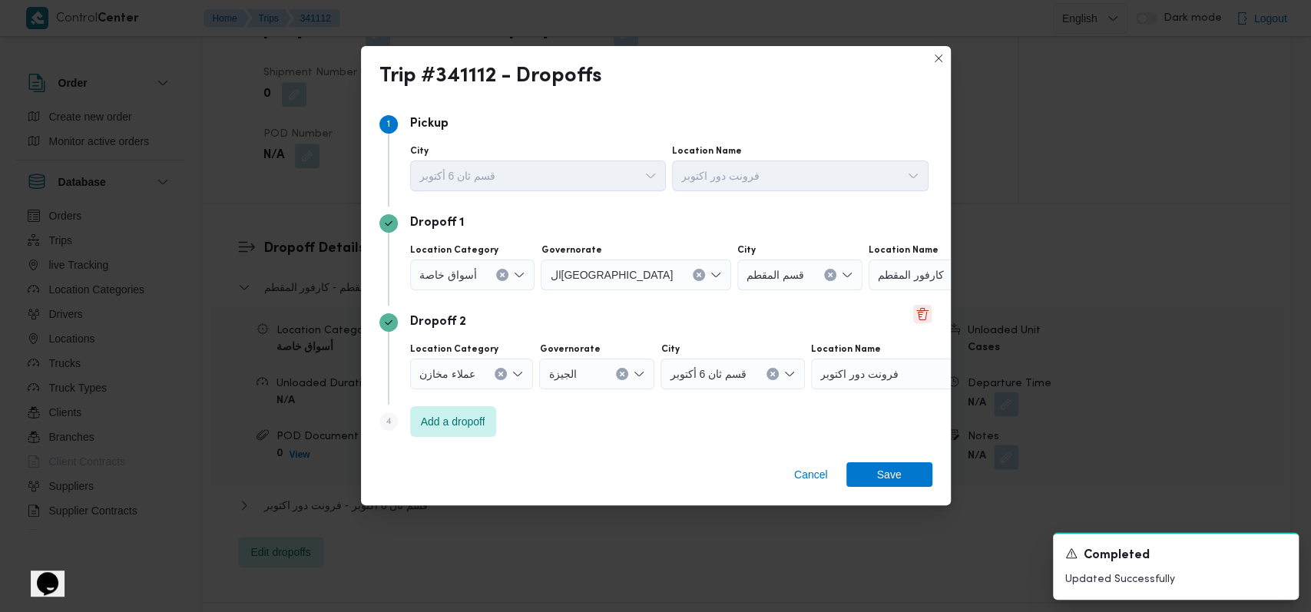
click at [913, 318] on button "Delete" at bounding box center [922, 314] width 18 height 18
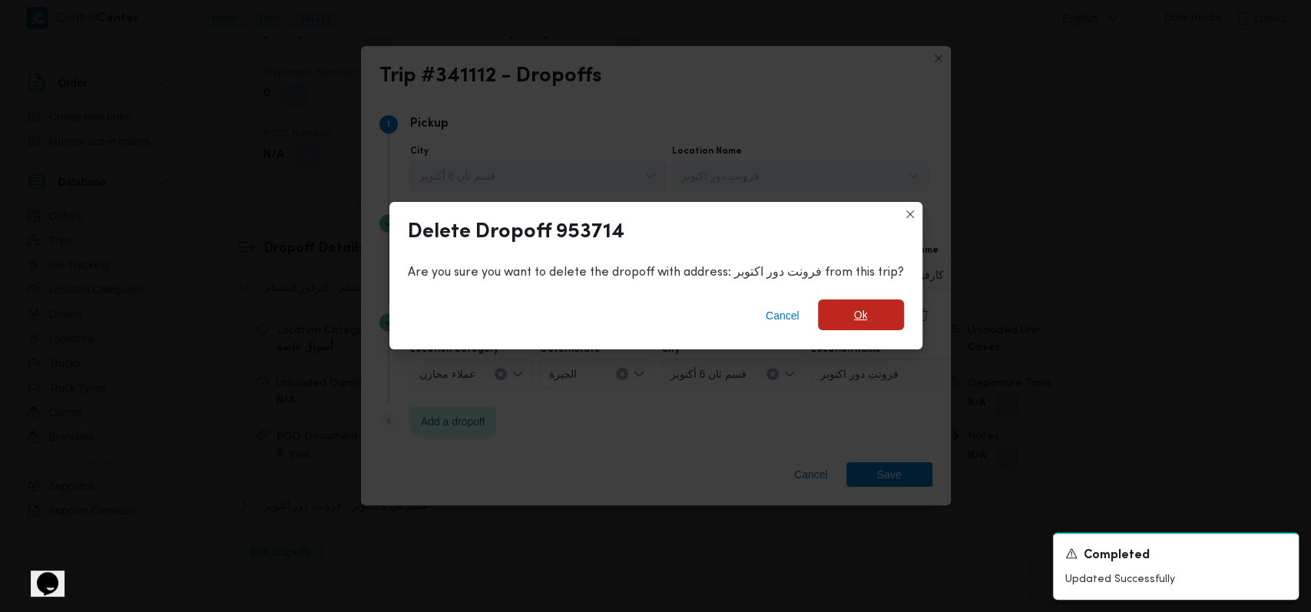
click at [867, 316] on span "Ok" at bounding box center [861, 314] width 86 height 31
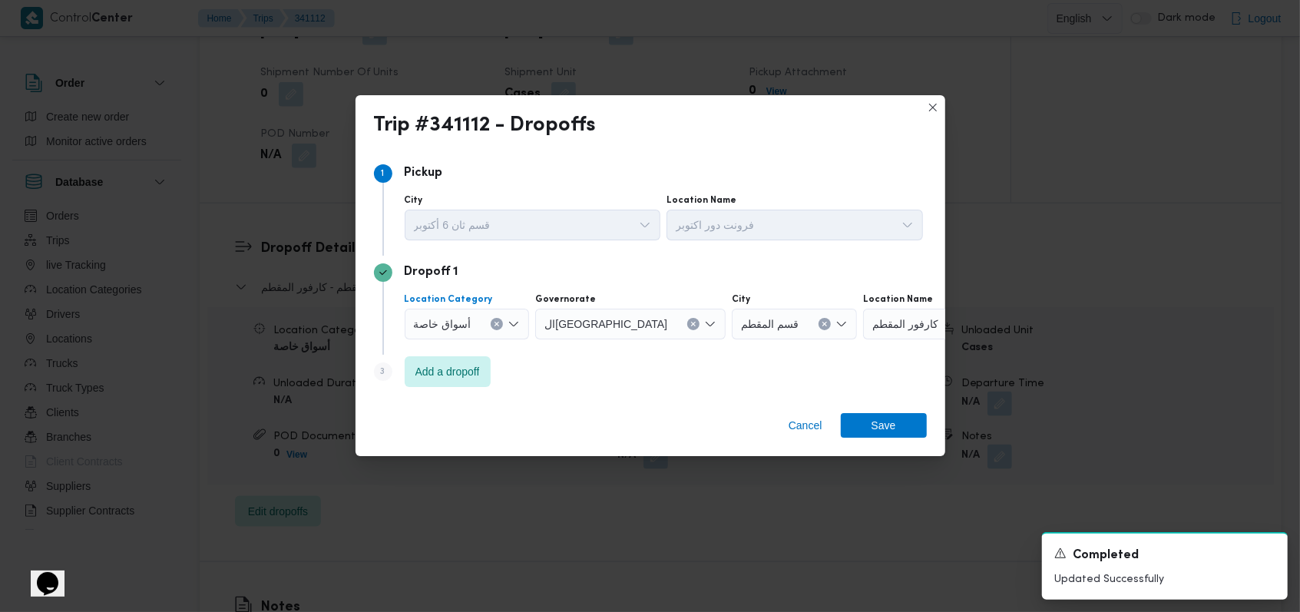
click at [465, 332] on div "أسواق خاصة" at bounding box center [467, 324] width 125 height 31
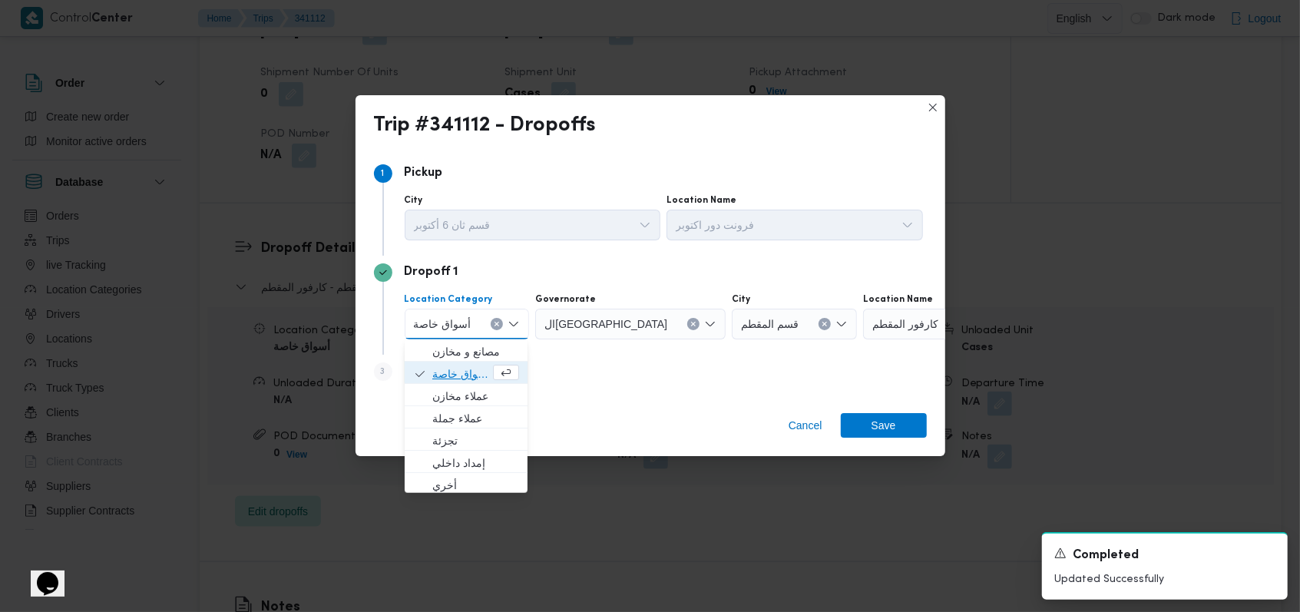
click at [465, 366] on span "أسواق خاصة" at bounding box center [461, 374] width 58 height 18
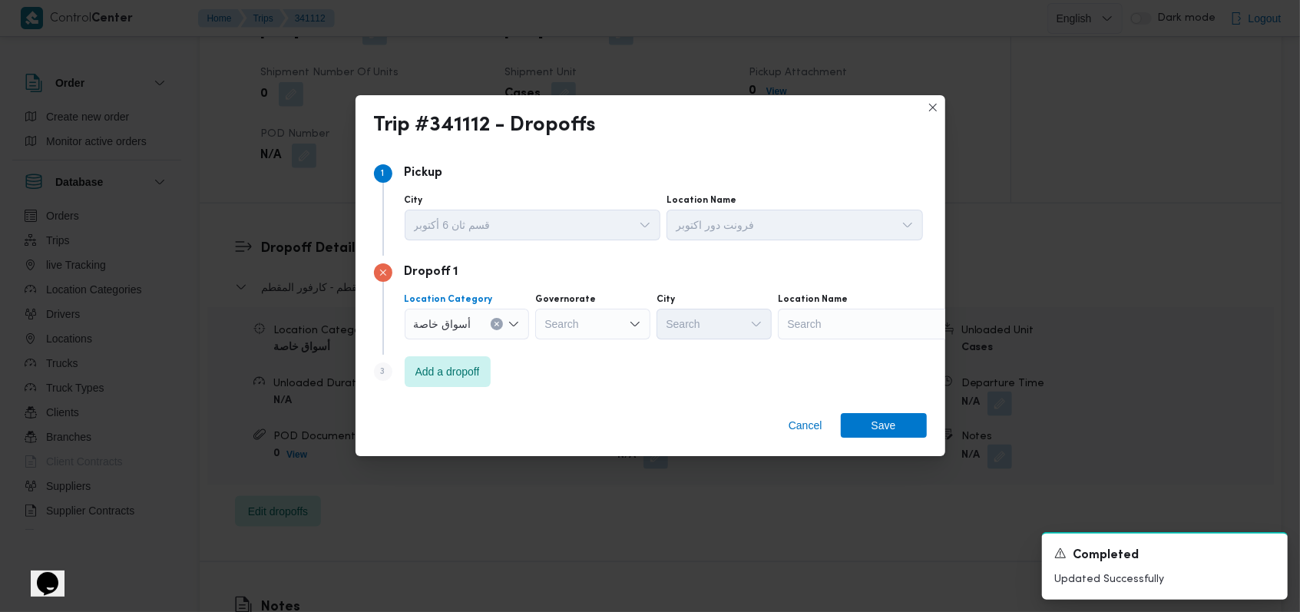
click at [854, 313] on div "Search" at bounding box center [874, 324] width 192 height 31
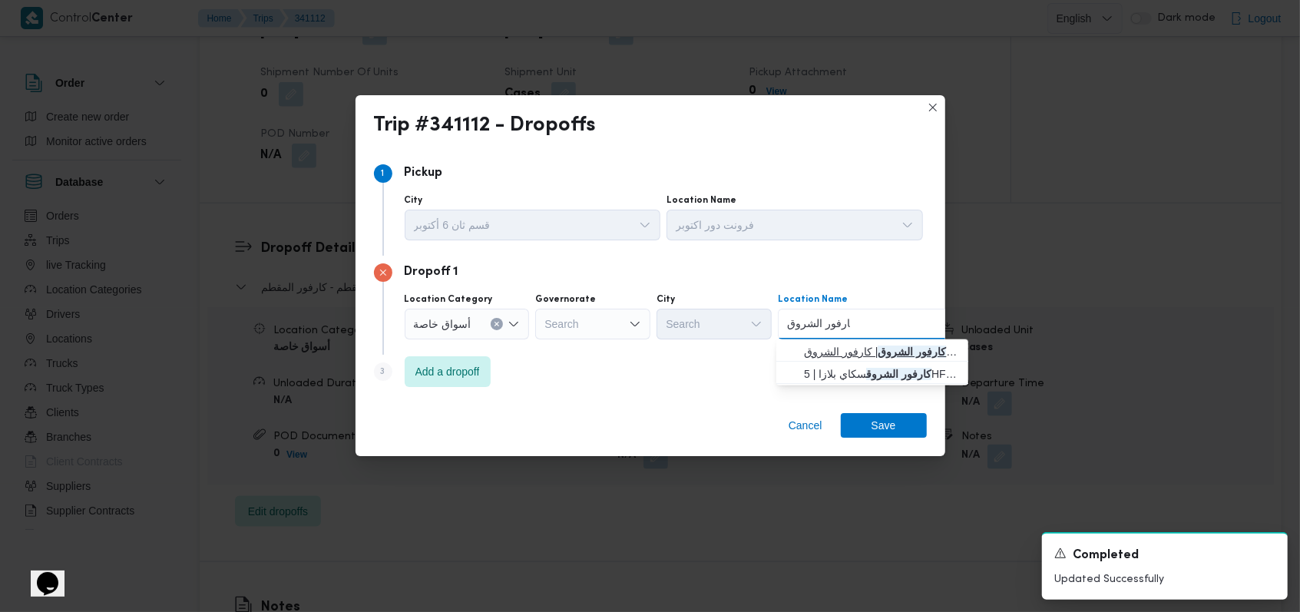
type input "كارفور الشروق"
click at [862, 345] on span "كارفور الشروق | كارفور الشروق | null" at bounding box center [881, 351] width 155 height 18
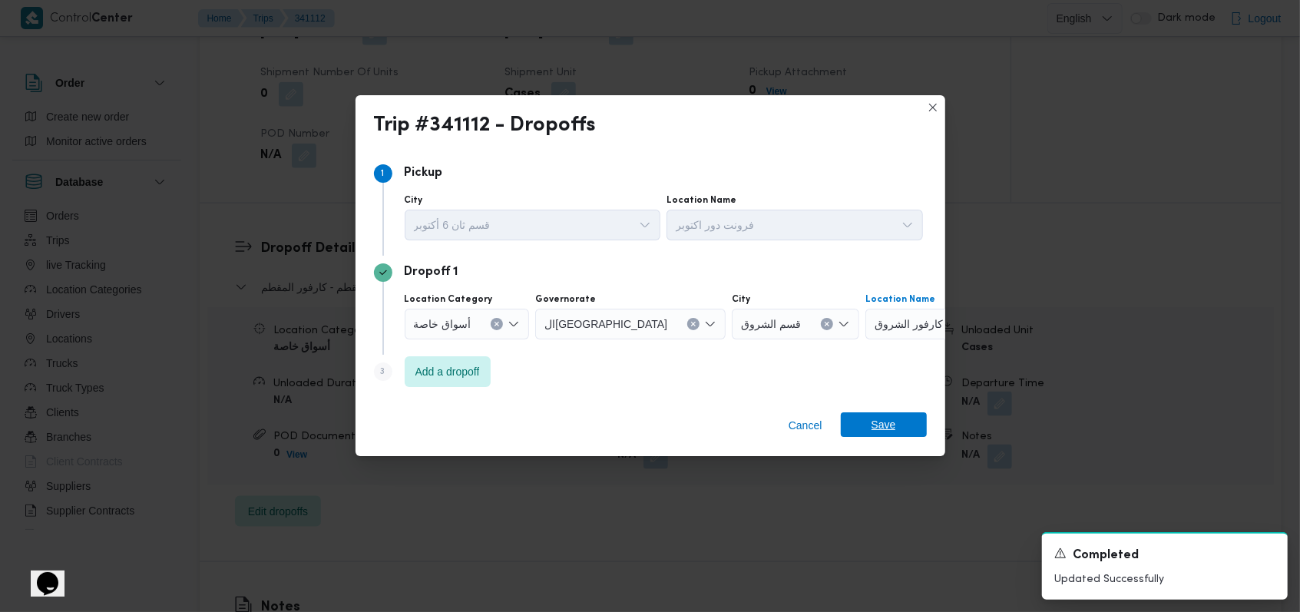
click at [899, 430] on span "Save" at bounding box center [884, 424] width 86 height 25
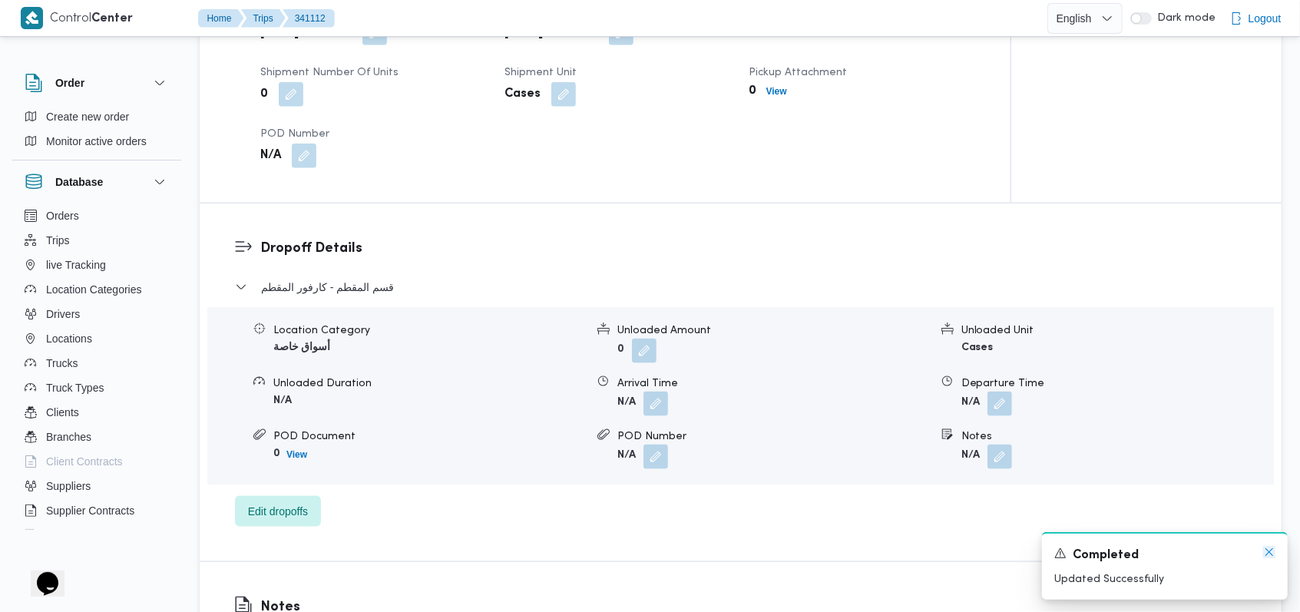
click at [1271, 556] on icon "Dismiss toast" at bounding box center [1269, 552] width 12 height 12
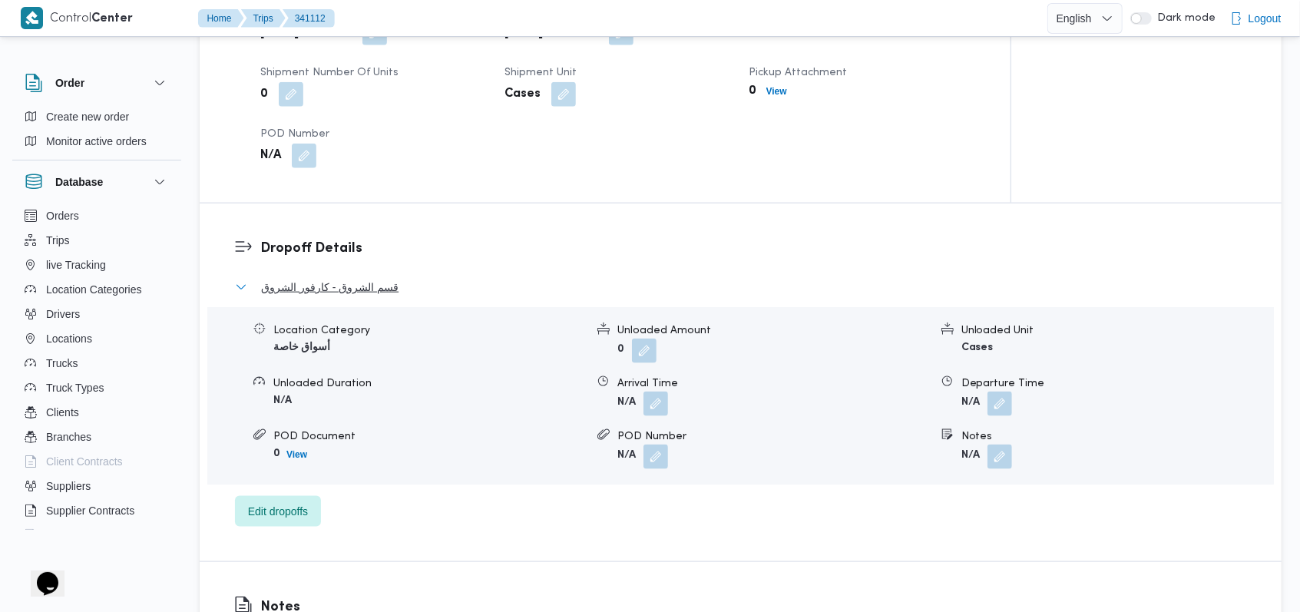
click at [375, 285] on span "قسم الشروق - كارفور الشروق" at bounding box center [329, 287] width 137 height 18
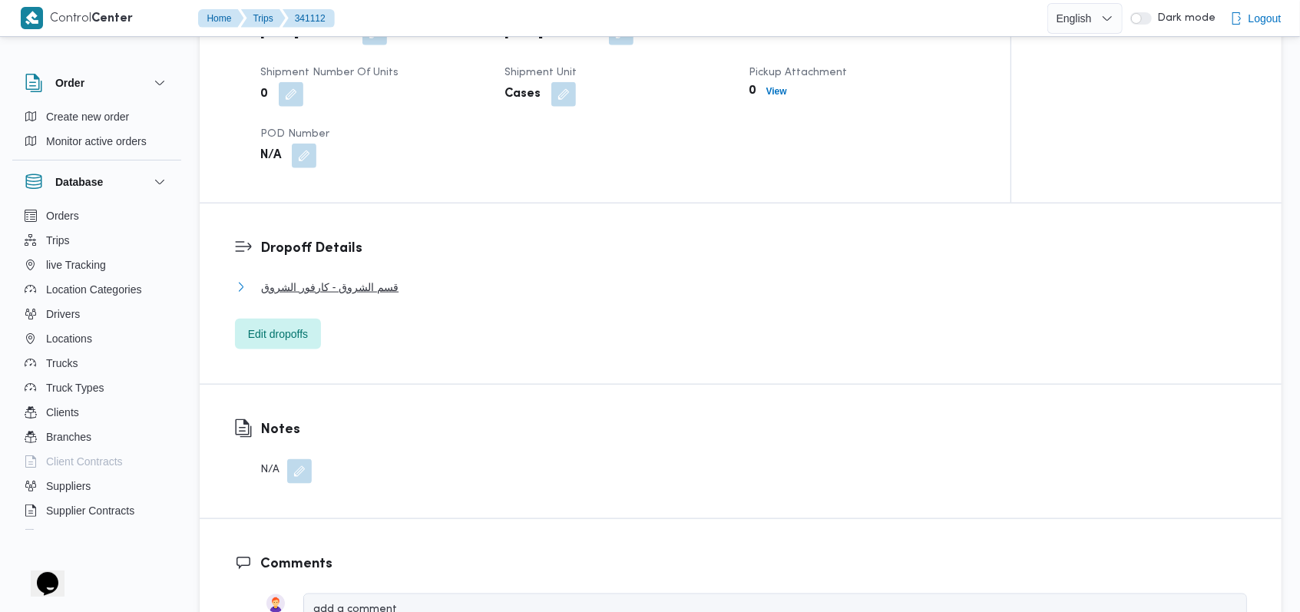
click at [358, 286] on span "قسم الشروق - كارفور الشروق" at bounding box center [329, 287] width 137 height 18
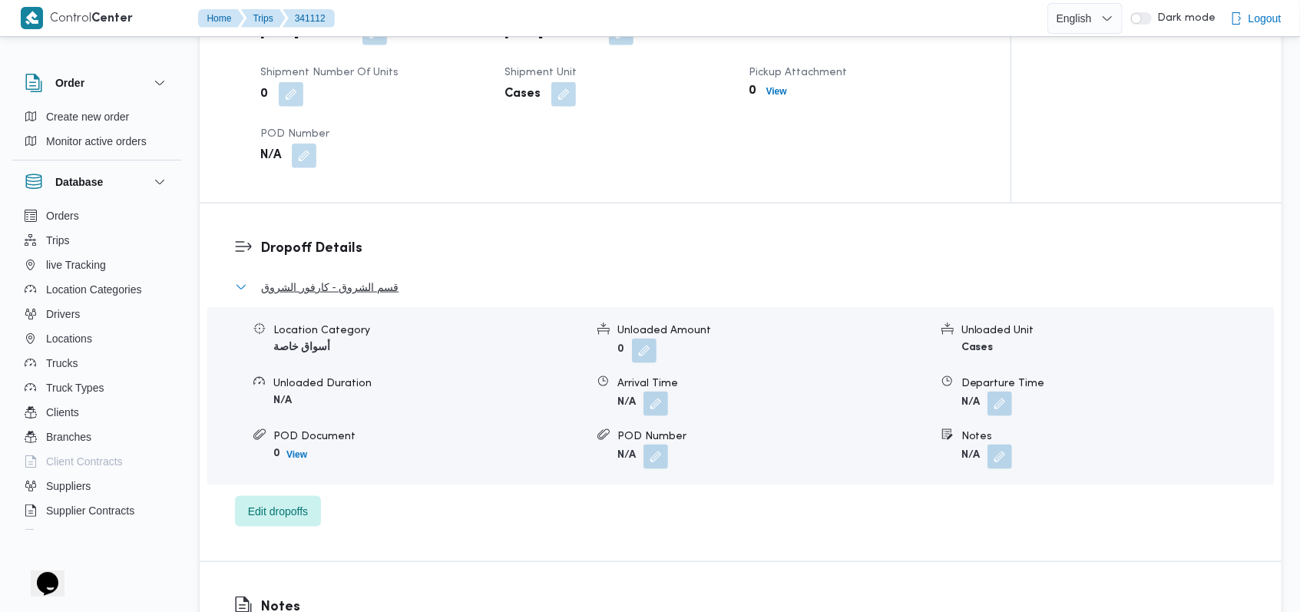
click at [358, 286] on span "قسم الشروق - كارفور الشروق" at bounding box center [329, 287] width 137 height 18
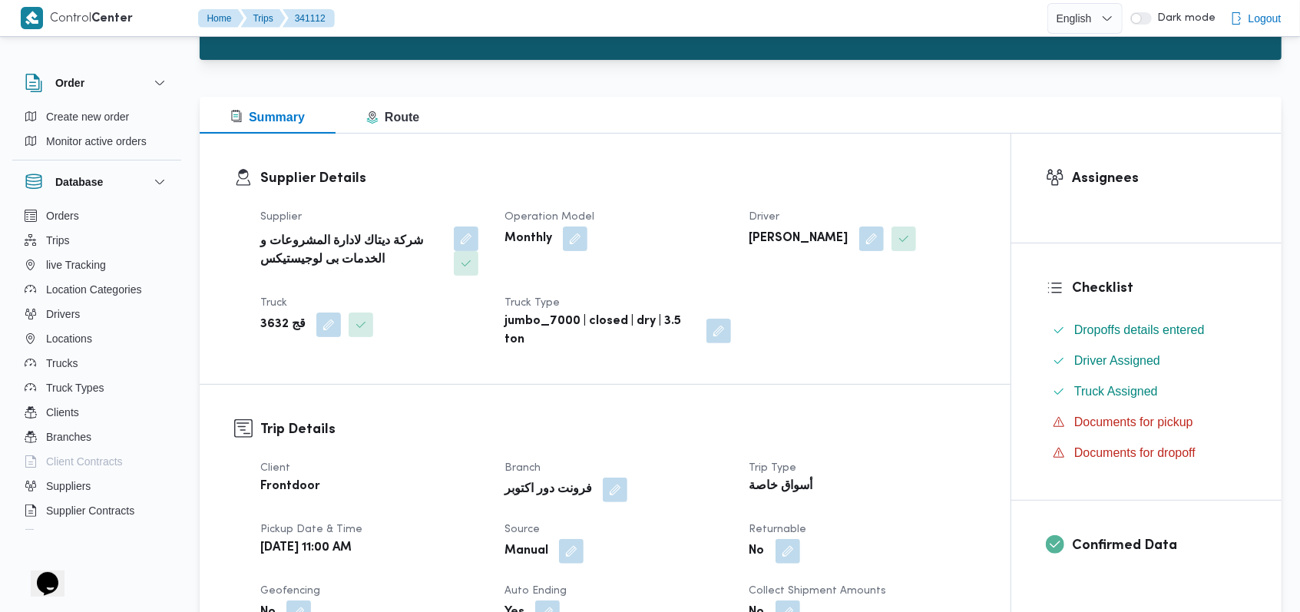
scroll to position [0, 0]
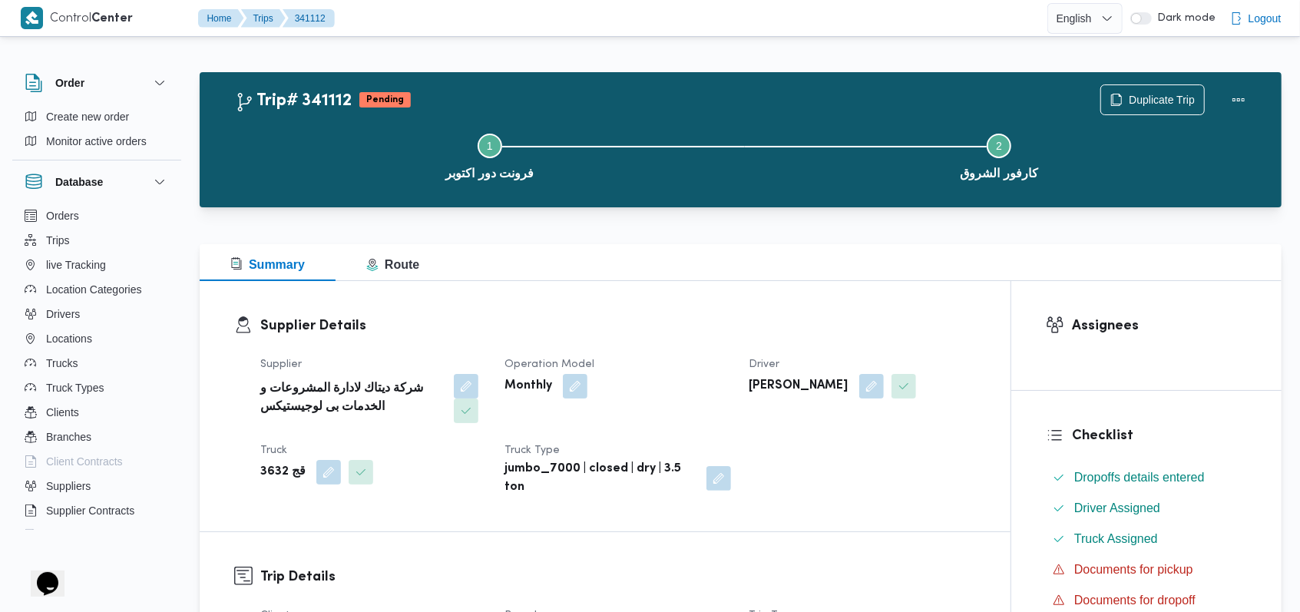
click at [633, 355] on dt "Operation Model" at bounding box center [617, 364] width 226 height 18
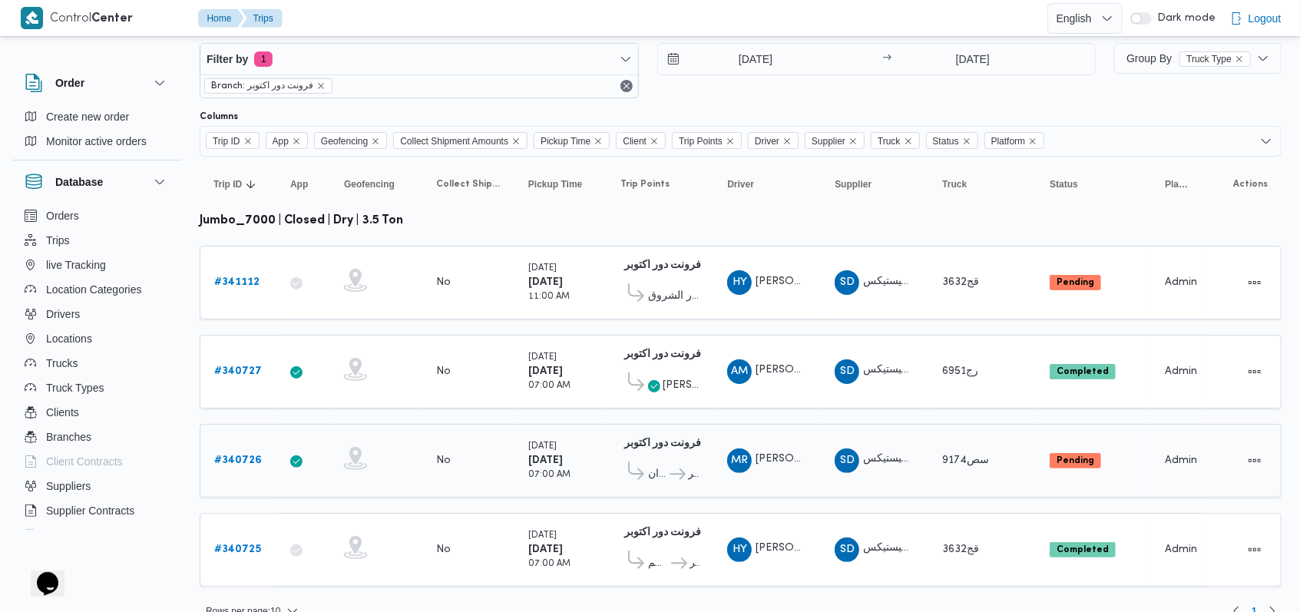
scroll to position [48, 0]
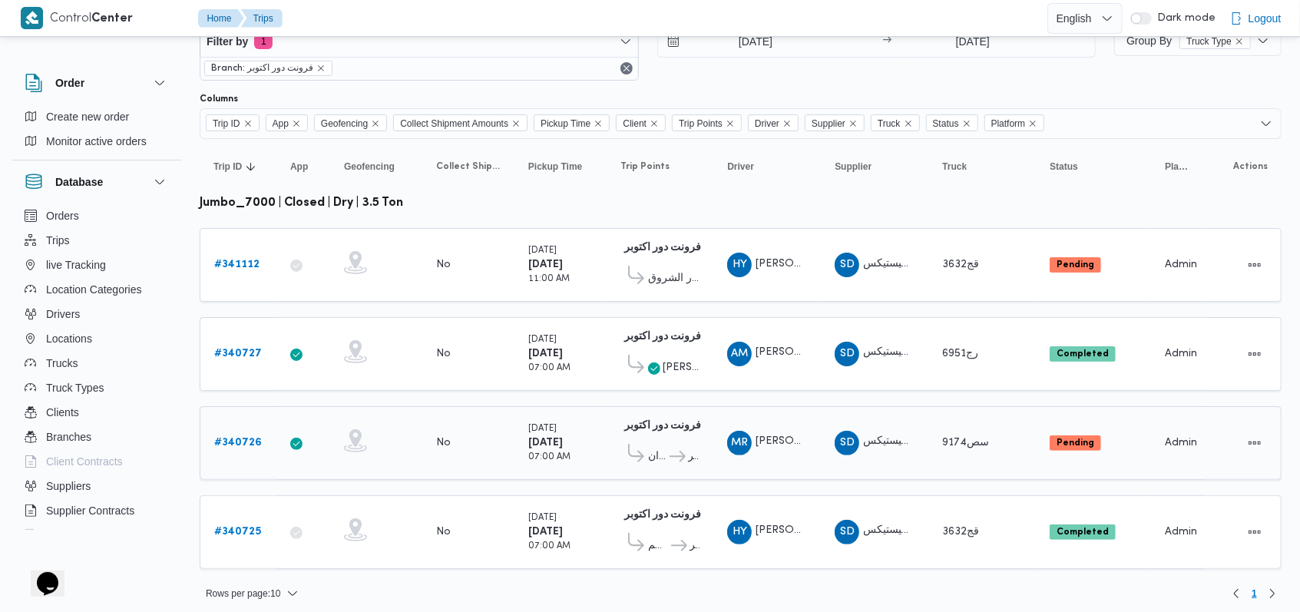
click at [246, 438] on b "# 340726" at bounding box center [238, 443] width 48 height 10
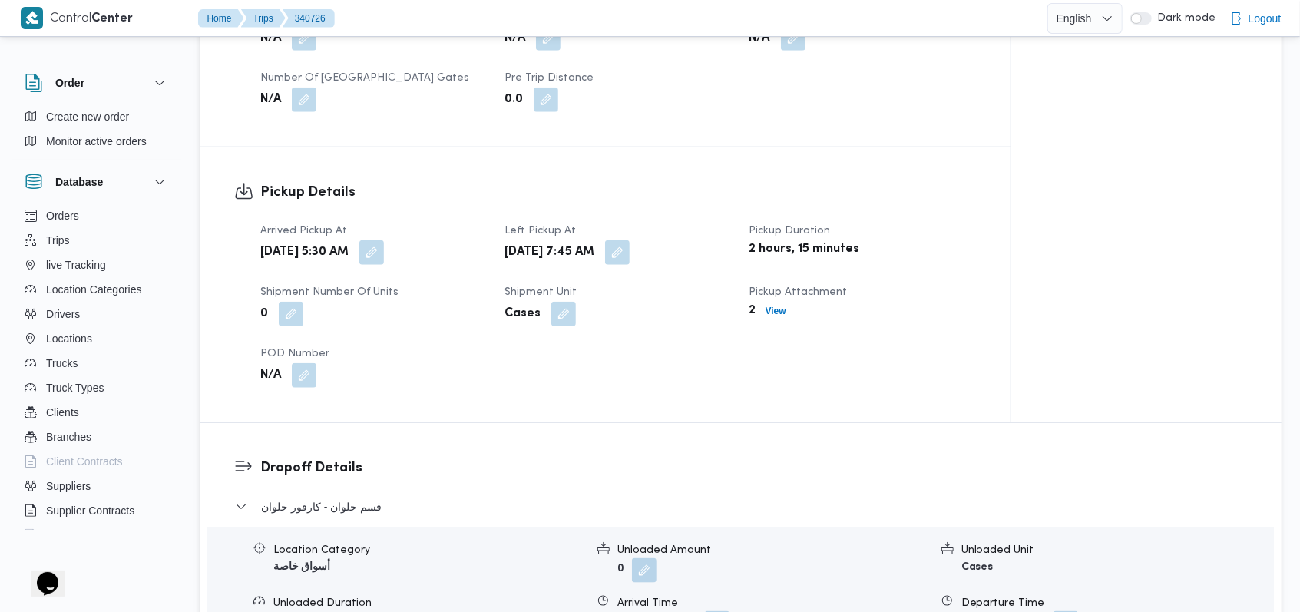
scroll to position [1126, 0]
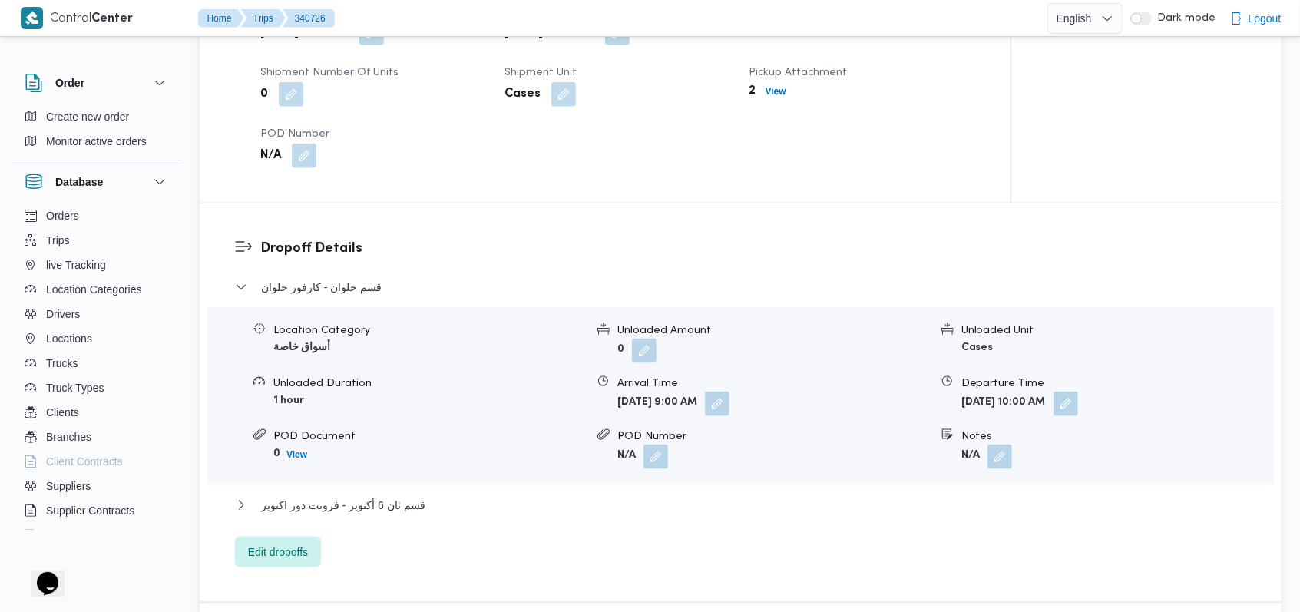
click at [781, 81] on dt "Pickup Attachment" at bounding box center [862, 73] width 226 height 18
click at [413, 496] on span "قسم ثان 6 أكتوبر - فرونت دور اكتوبر" at bounding box center [343, 505] width 164 height 18
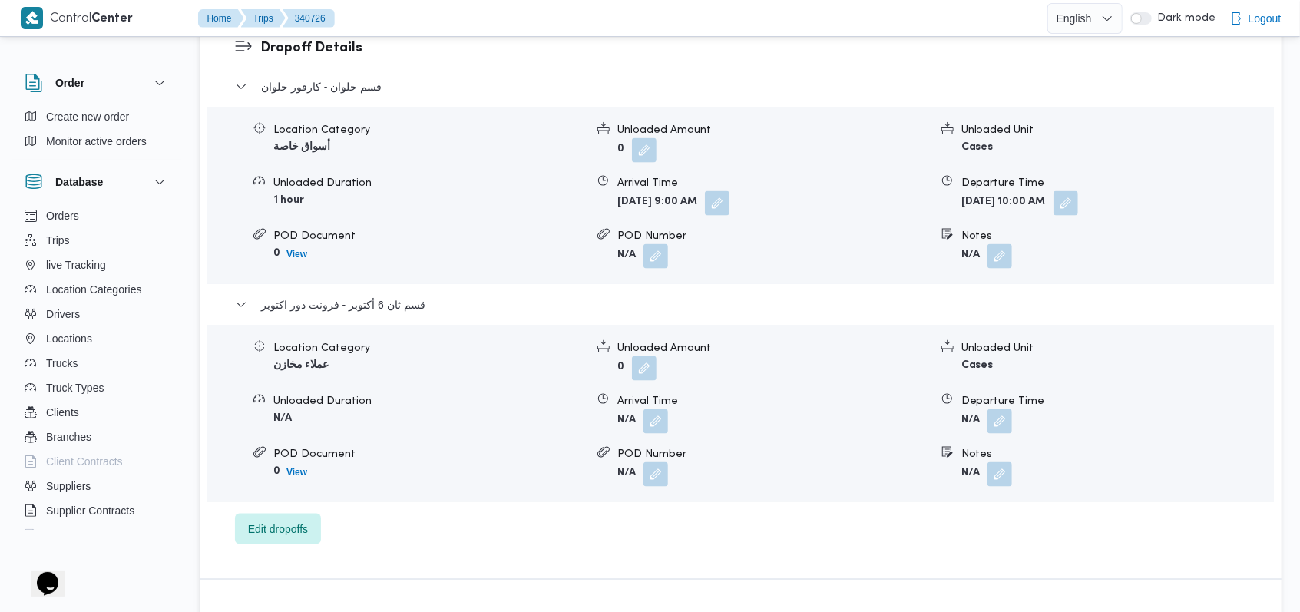
scroll to position [1331, 0]
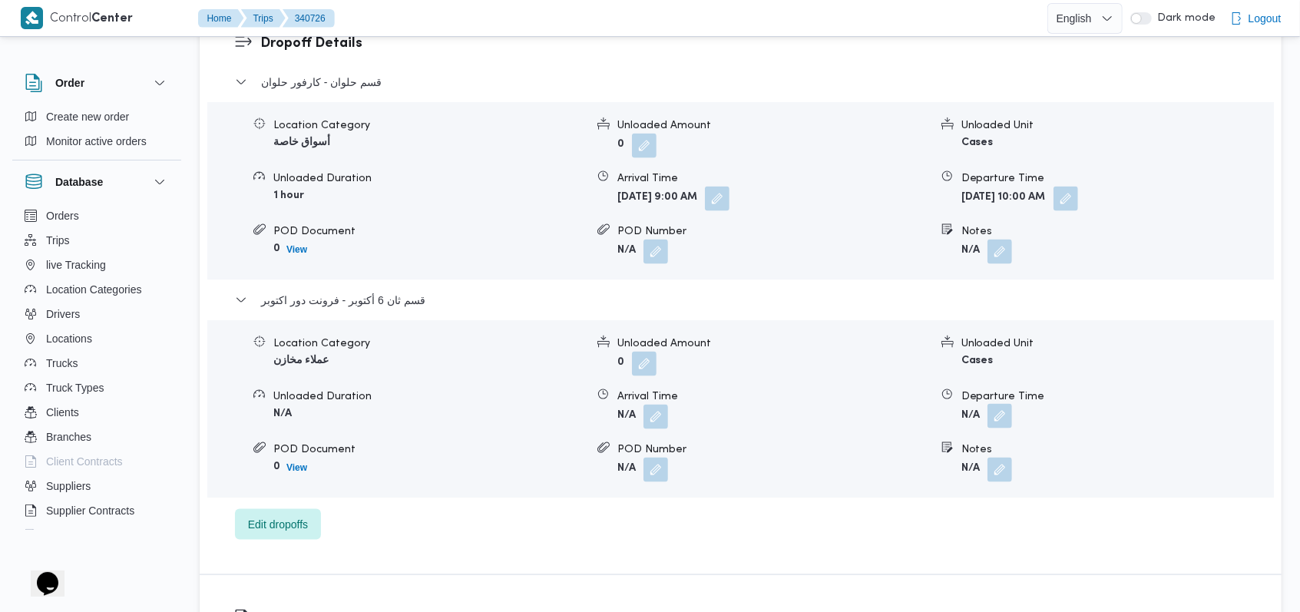
click at [1004, 419] on button "button" at bounding box center [999, 416] width 25 height 25
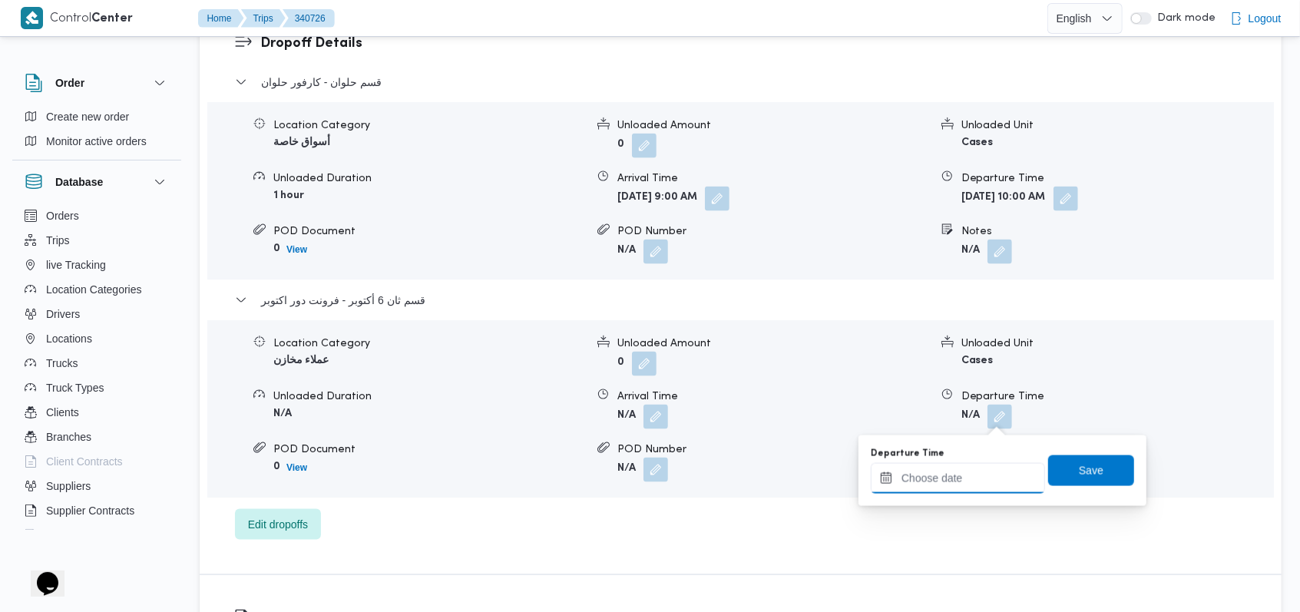
click at [942, 483] on input "Departure Time" at bounding box center [958, 478] width 174 height 31
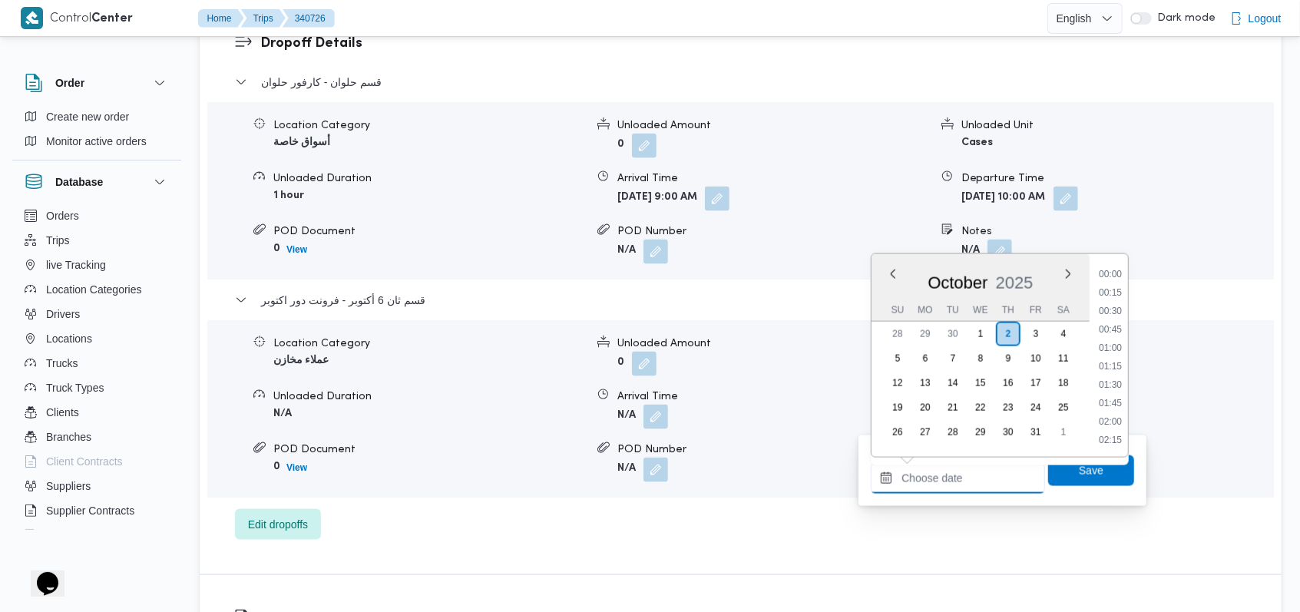
scroll to position [773, 0]
click at [1124, 312] on li "11:00" at bounding box center [1110, 311] width 35 height 15
type input "[DATE] 11:00"
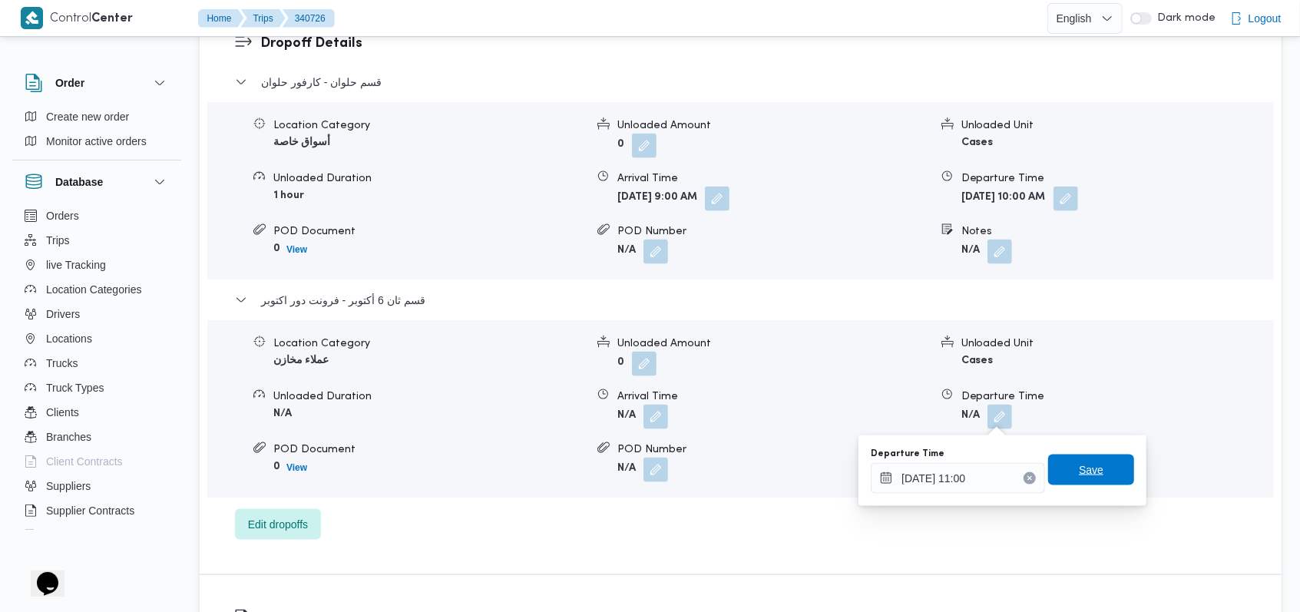
click at [1099, 463] on span "Save" at bounding box center [1091, 470] width 86 height 31
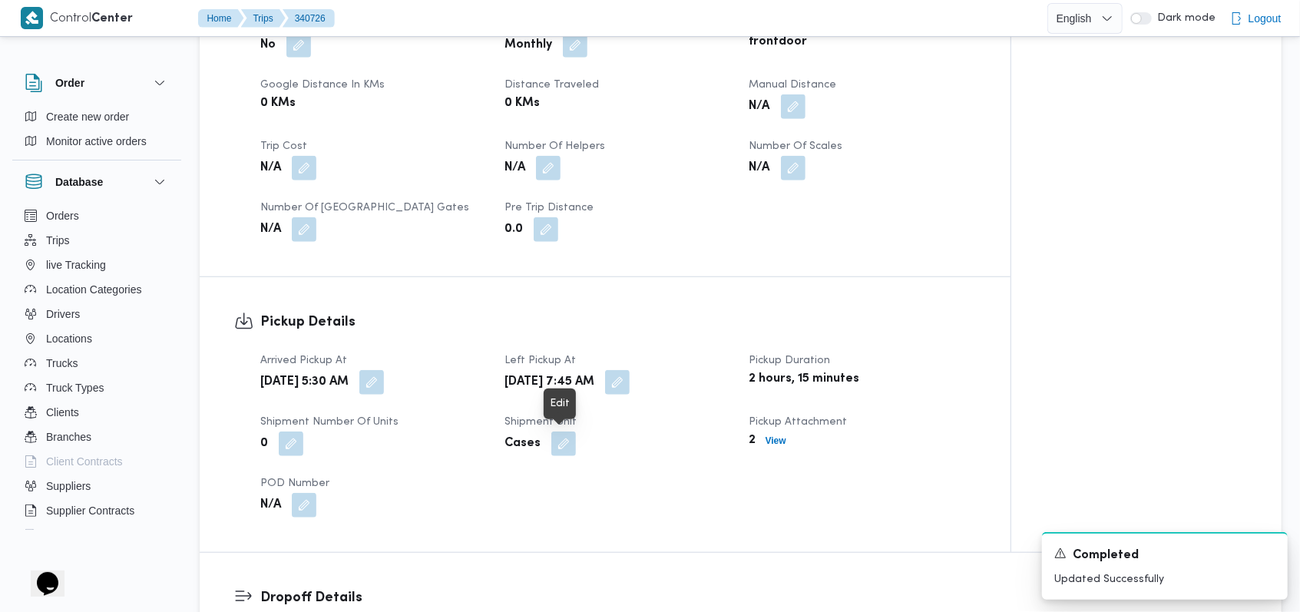
scroll to position [614, 0]
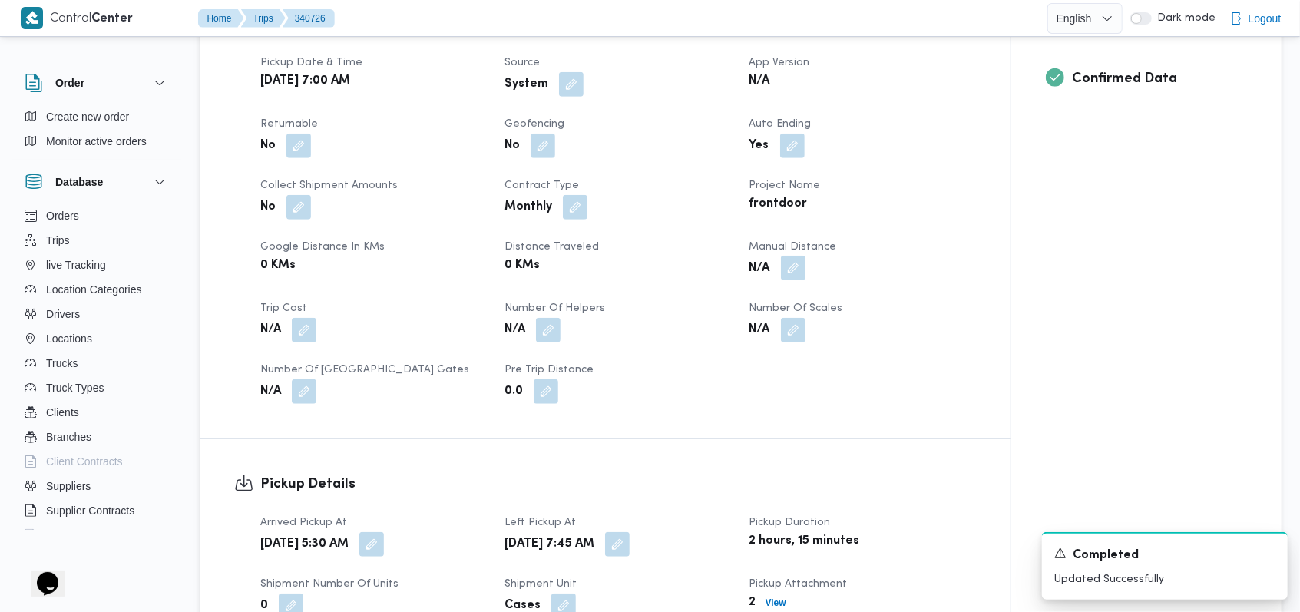
click at [794, 258] on button "button" at bounding box center [793, 268] width 25 height 25
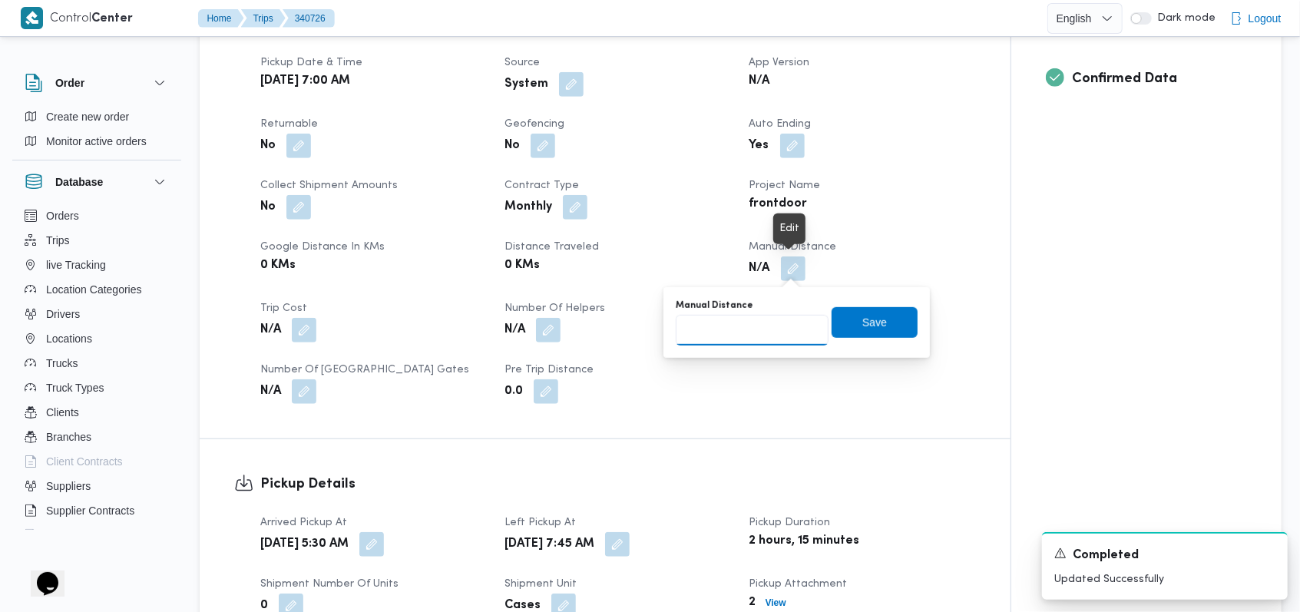
click at [738, 334] on input "Manual Distance" at bounding box center [752, 330] width 153 height 31
type input "110"
click at [864, 321] on span "Save" at bounding box center [874, 321] width 25 height 18
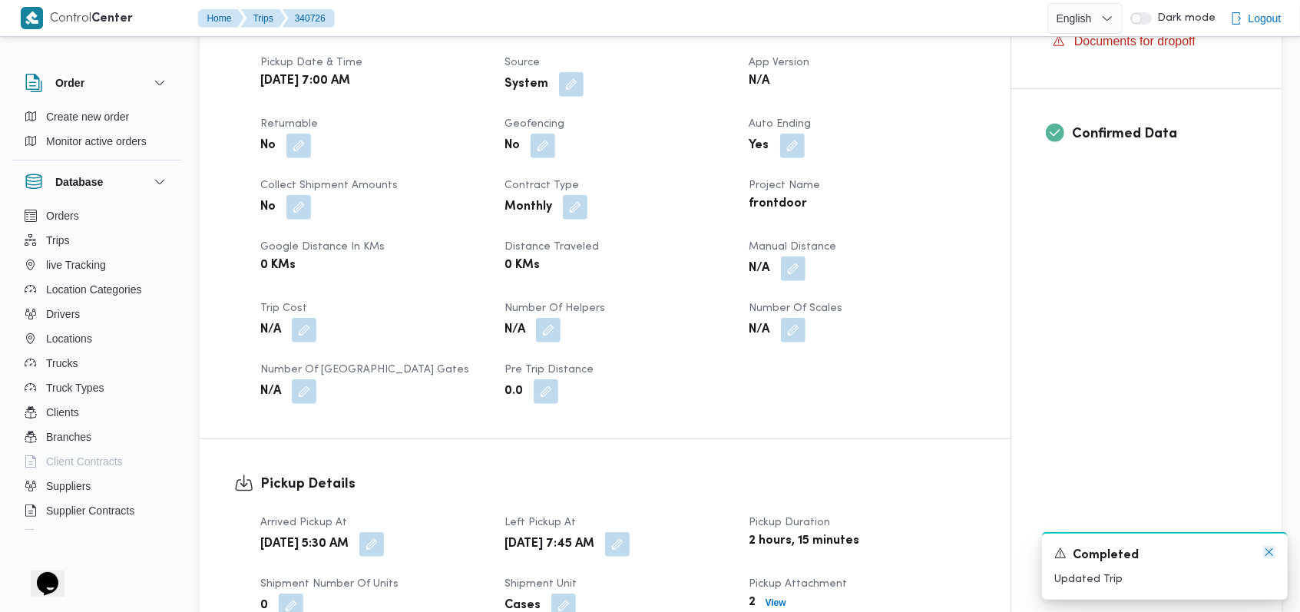
click at [1266, 552] on icon "Dismiss toast" at bounding box center [1269, 552] width 12 height 12
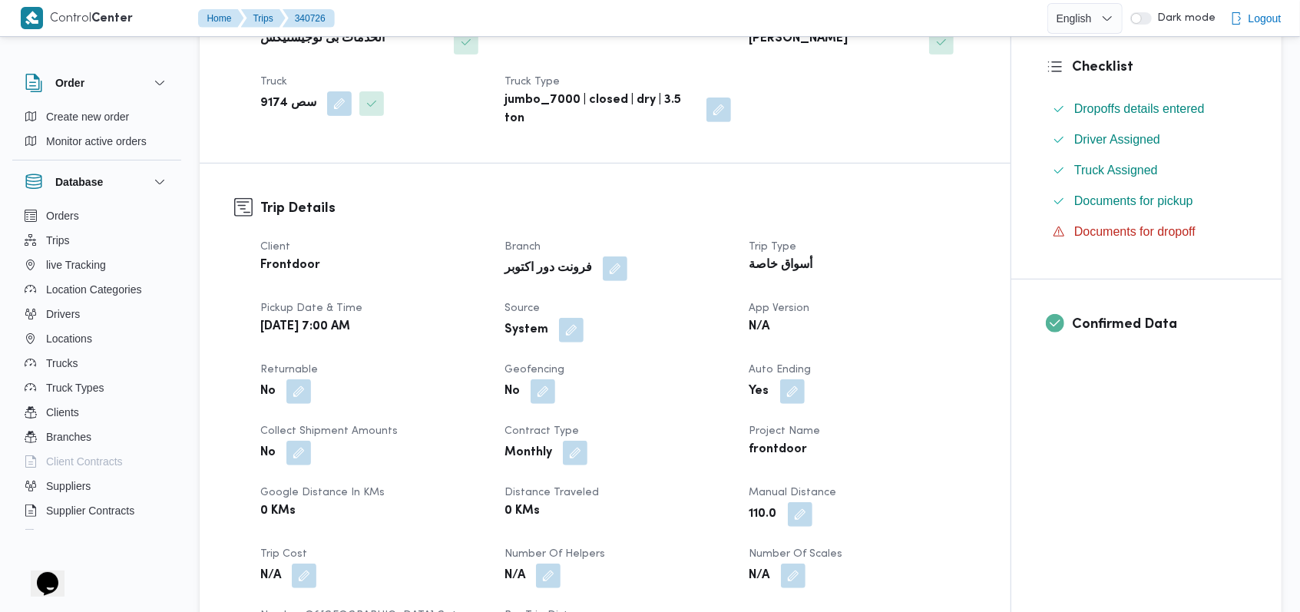
scroll to position [0, 0]
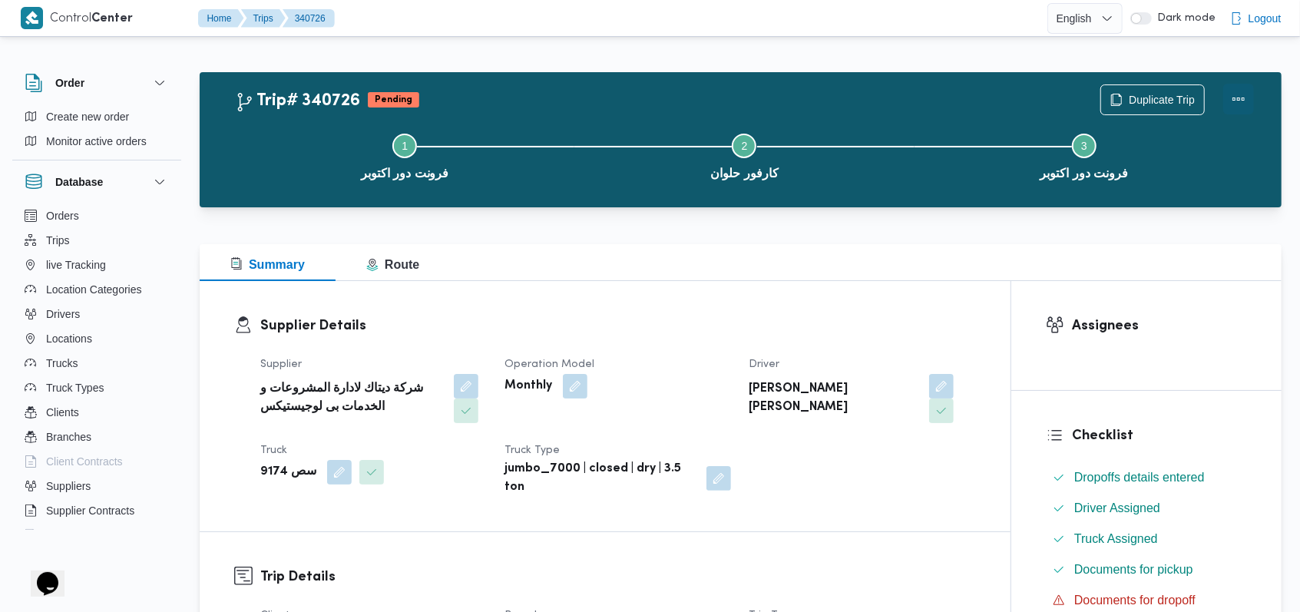
click at [1245, 98] on button "Actions" at bounding box center [1238, 99] width 31 height 31
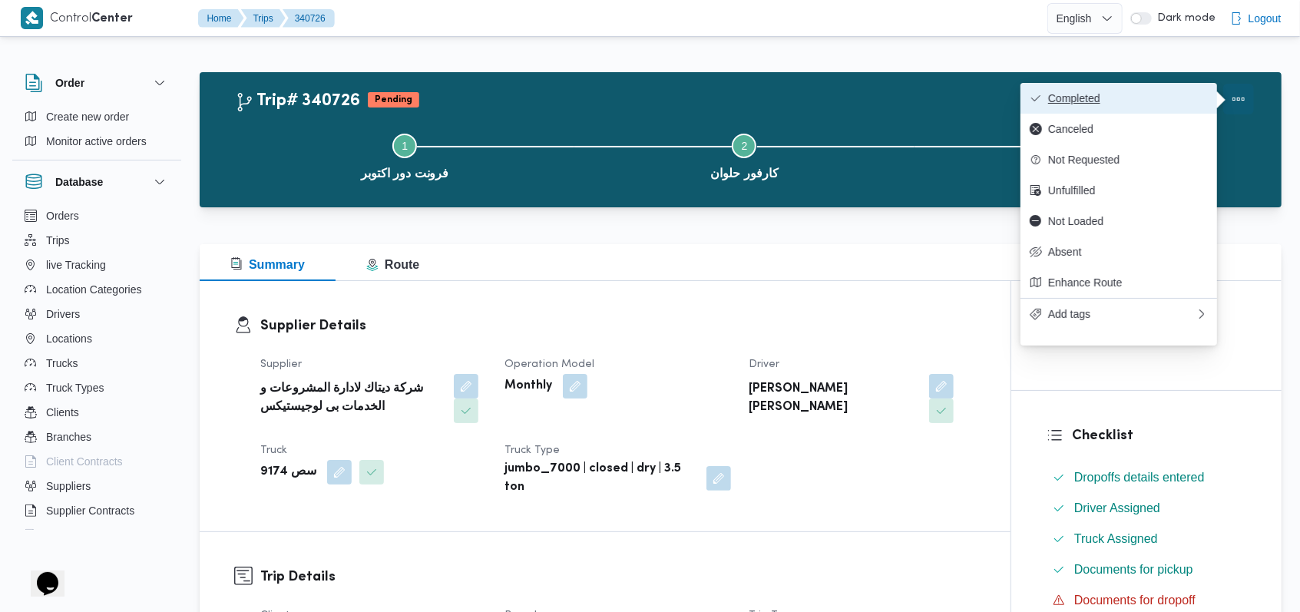
click at [1167, 94] on span "Completed" at bounding box center [1128, 98] width 160 height 12
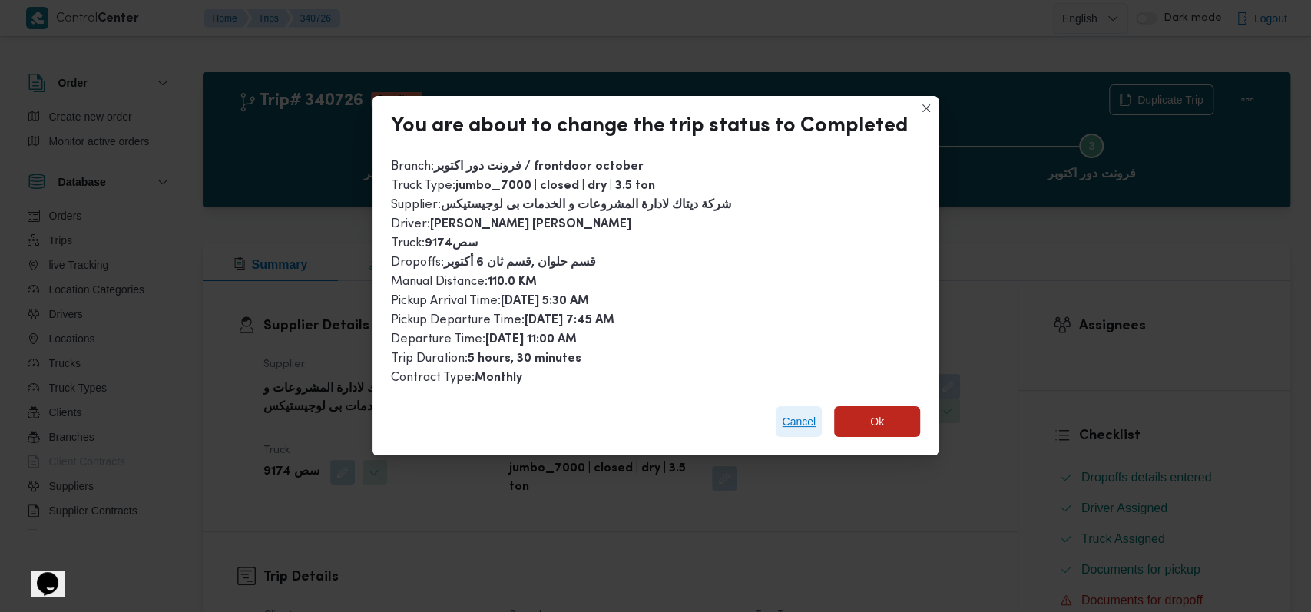
click at [792, 435] on span "Cancel" at bounding box center [798, 421] width 46 height 31
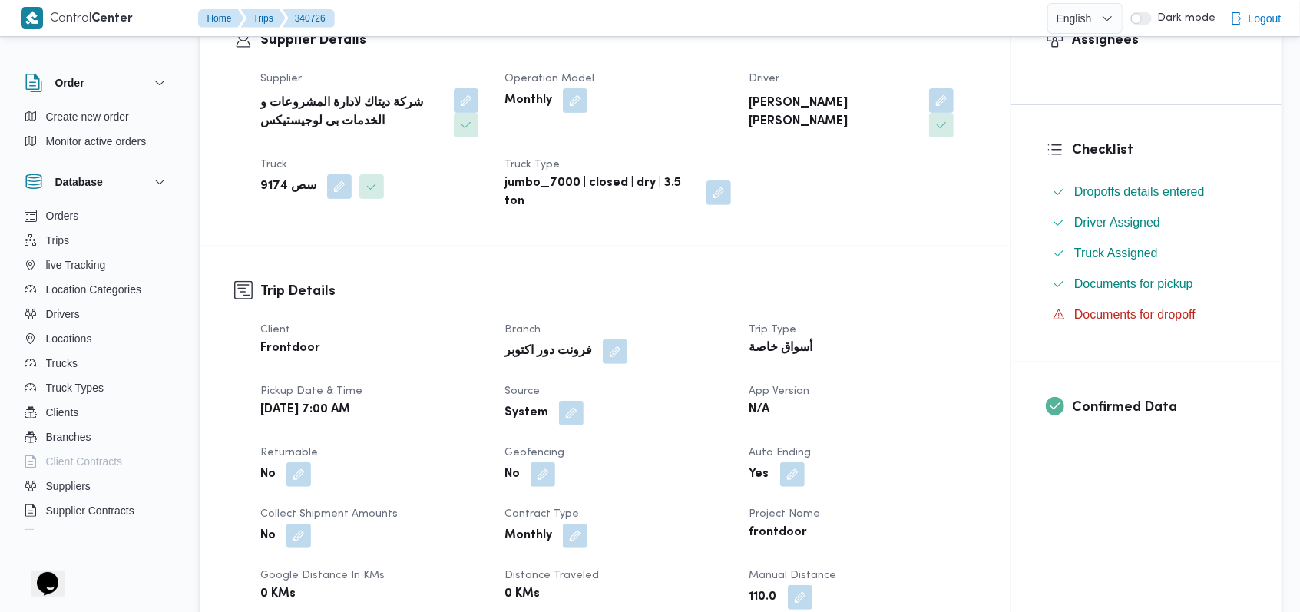
scroll to position [409, 0]
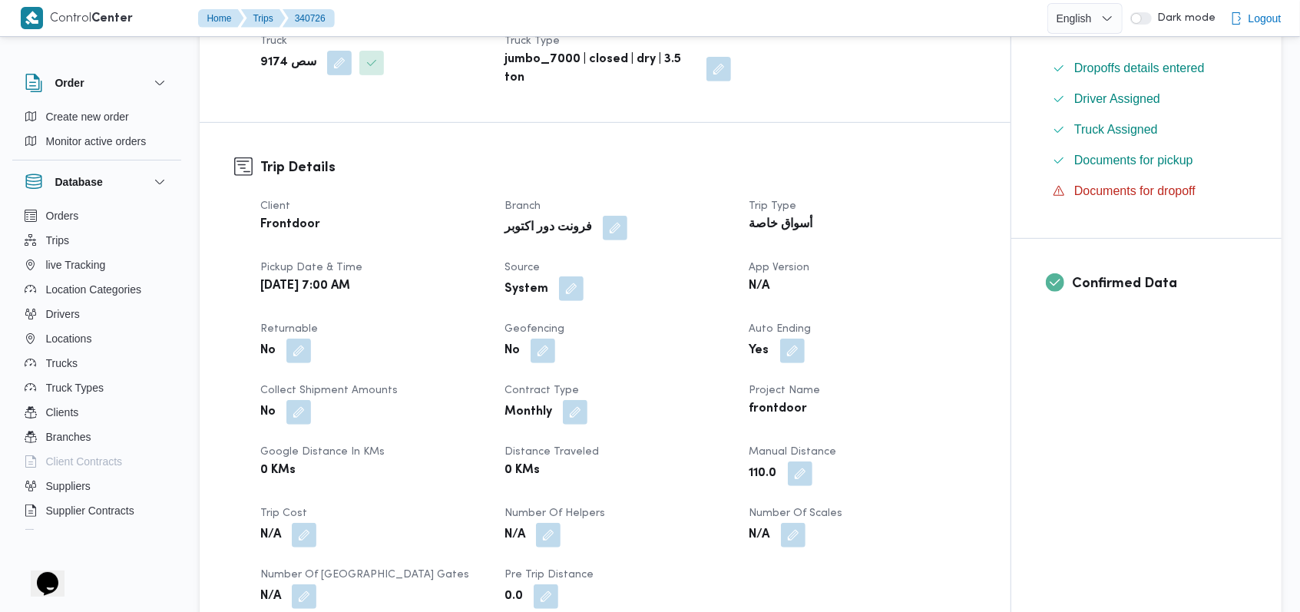
click at [572, 291] on button "button" at bounding box center [571, 288] width 25 height 25
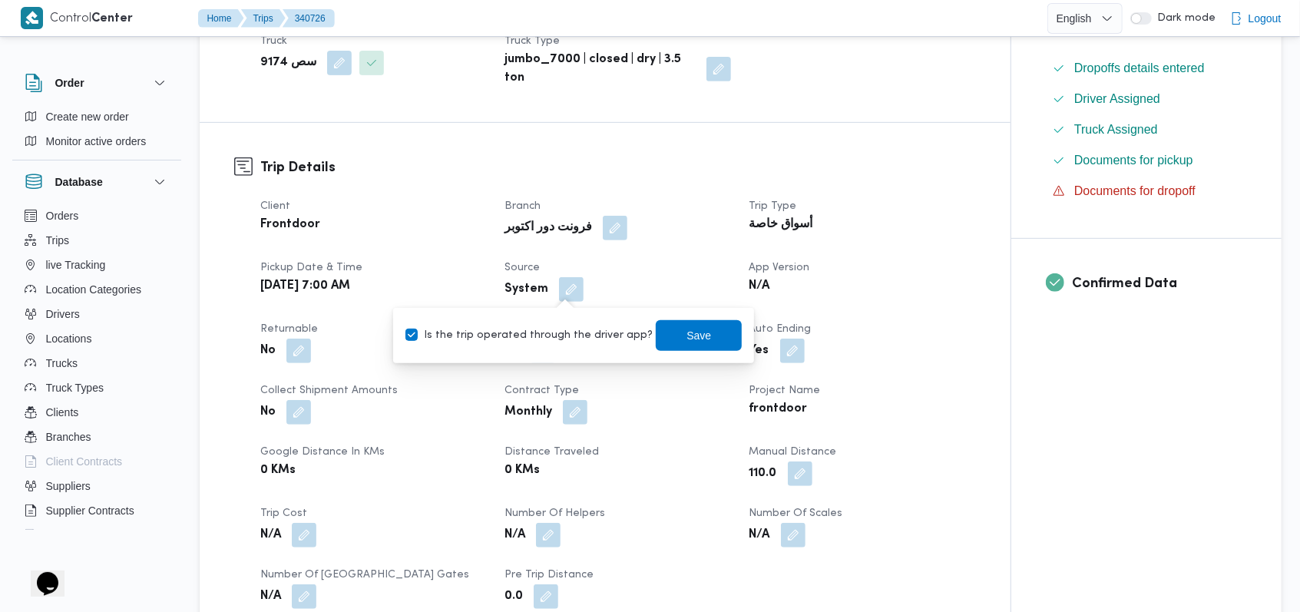
click at [562, 336] on label "Is the trip operated through the driver app?" at bounding box center [528, 335] width 247 height 18
checkbox input "false"
click at [696, 336] on span "Save" at bounding box center [699, 334] width 86 height 31
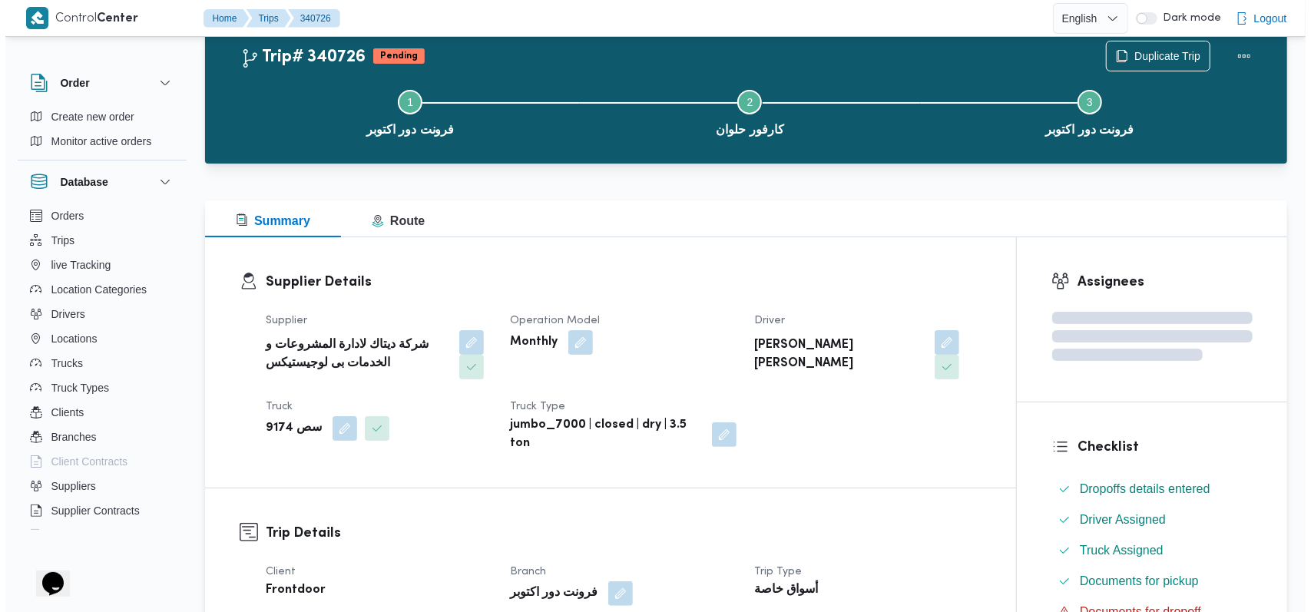
scroll to position [0, 0]
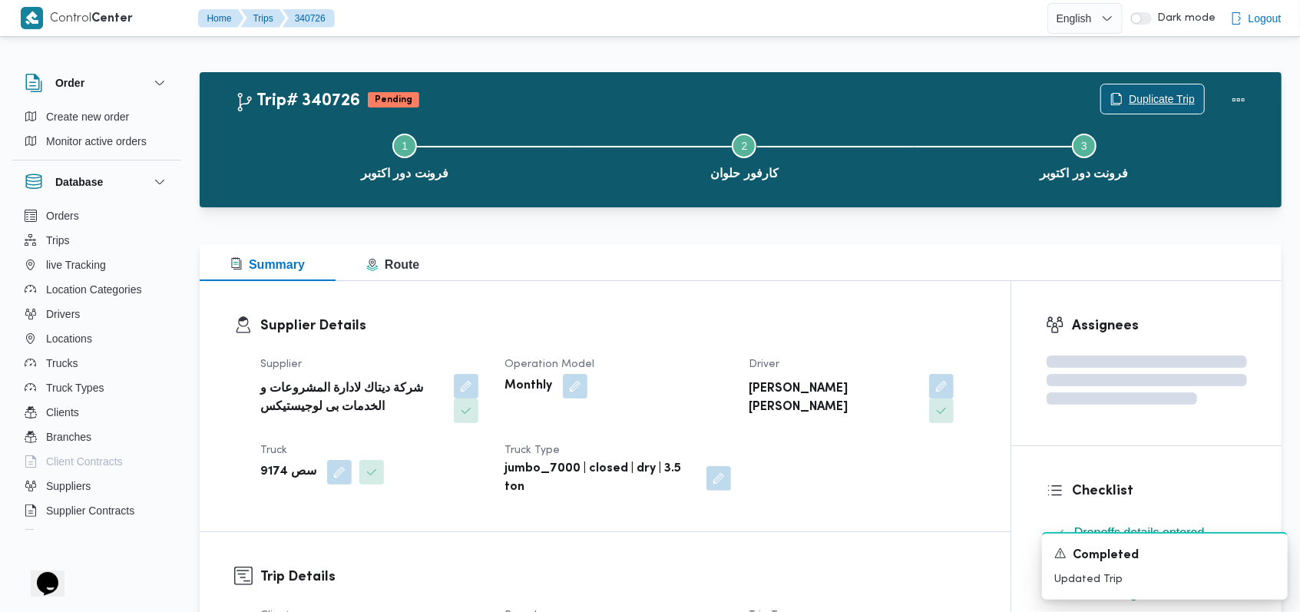
click at [1143, 90] on span "Duplicate Trip" at bounding box center [1152, 98] width 103 height 29
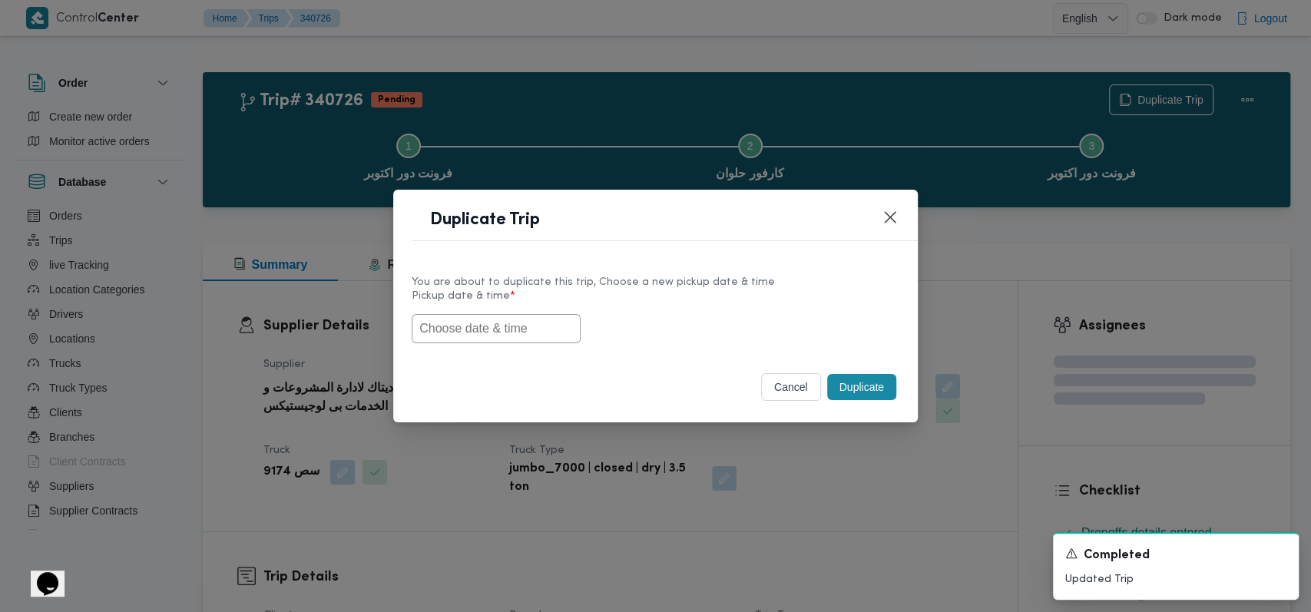
click at [475, 326] on input "text" at bounding box center [496, 328] width 169 height 29
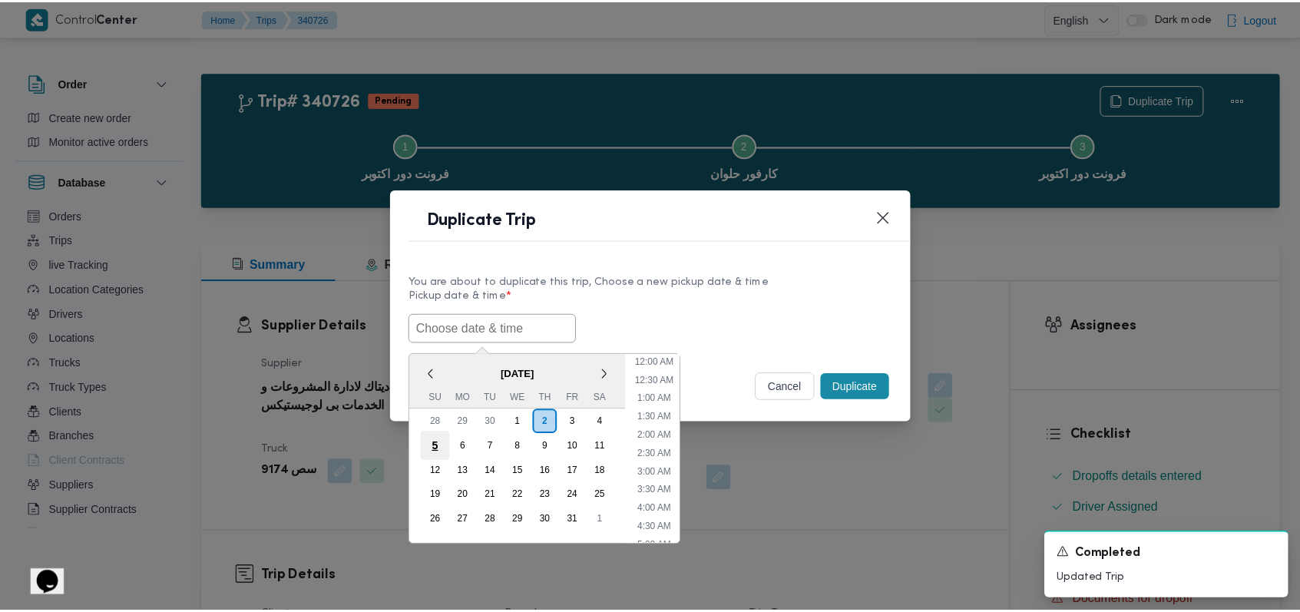
scroll to position [337, 0]
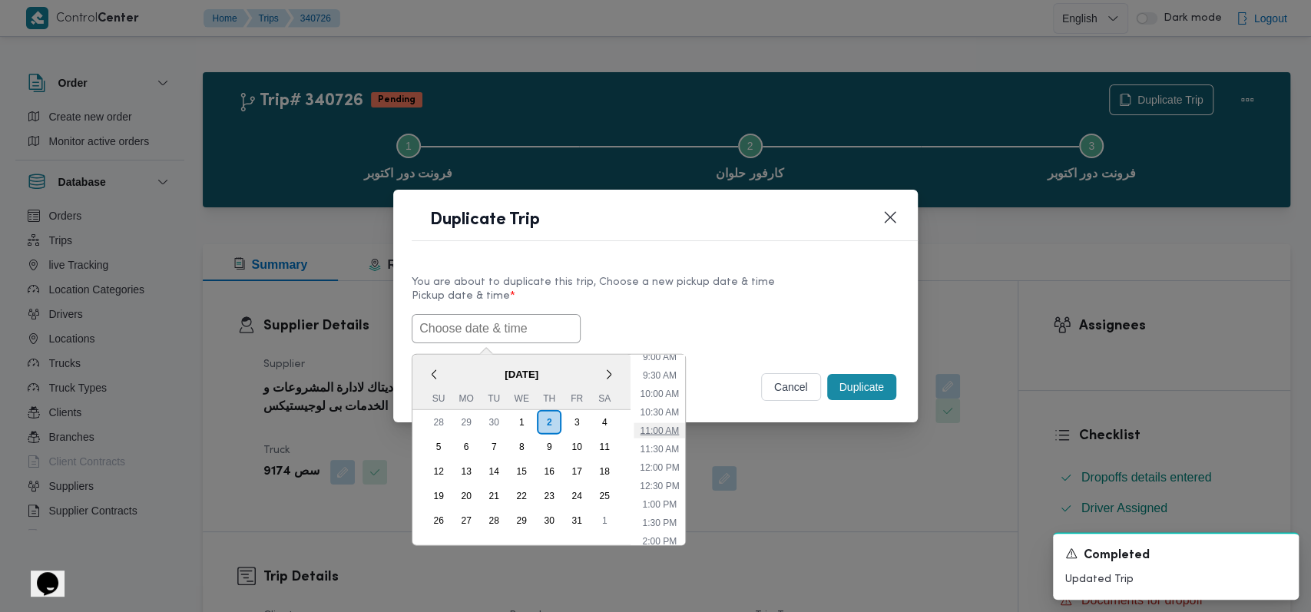
click at [664, 430] on li "11:00 AM" at bounding box center [658, 429] width 51 height 15
type input "[DATE] 11:00AM"
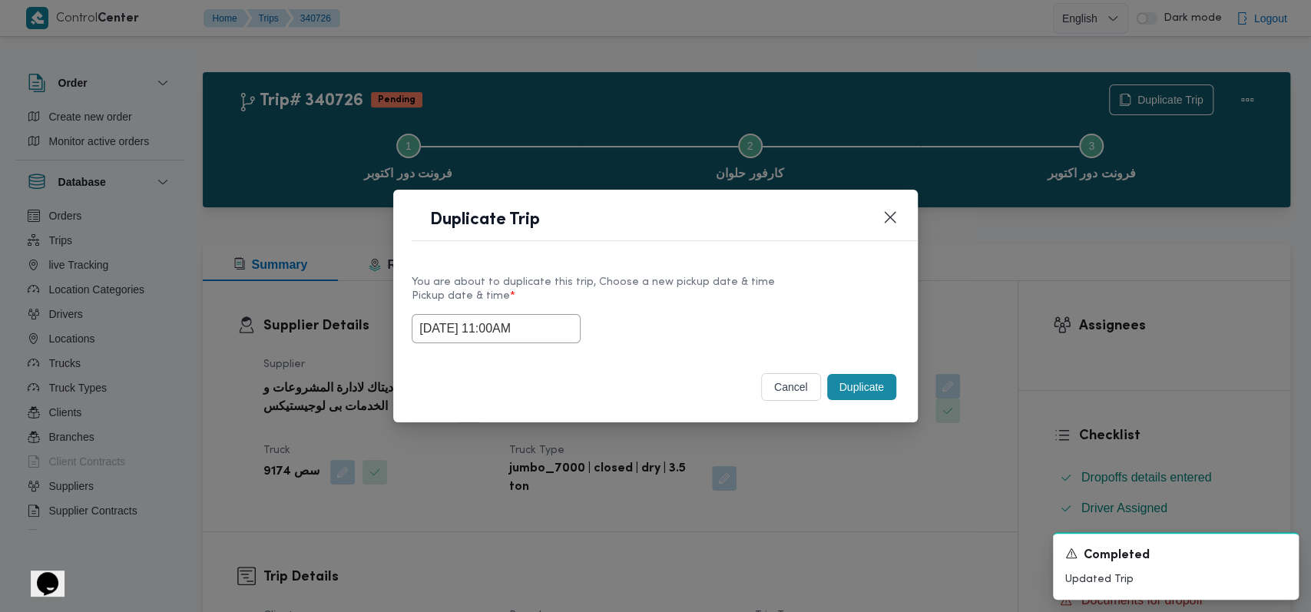
click at [854, 397] on button "Duplicate" at bounding box center [861, 387] width 69 height 26
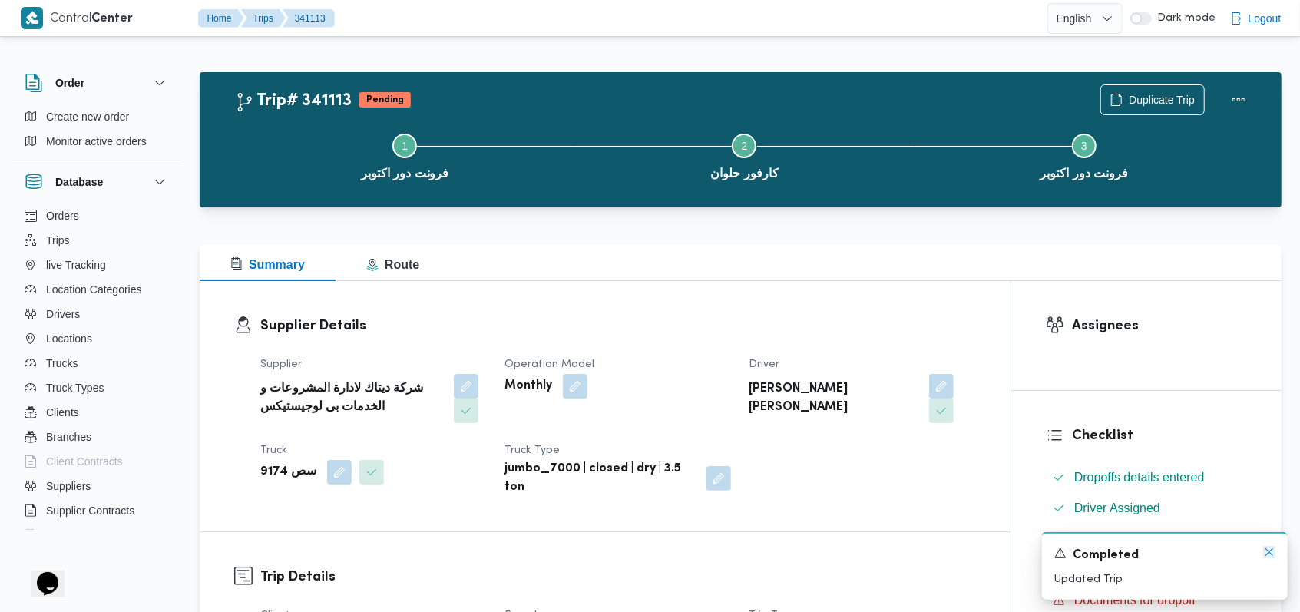
click at [1271, 552] on icon "Dismiss toast" at bounding box center [1269, 552] width 12 height 12
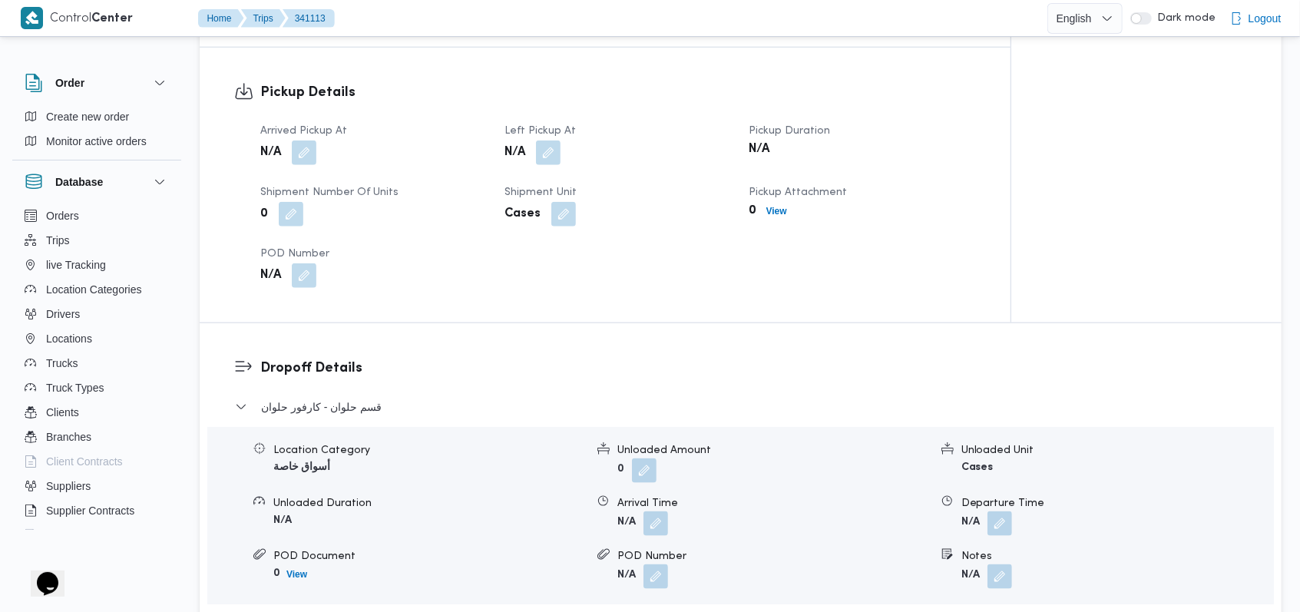
scroll to position [1023, 0]
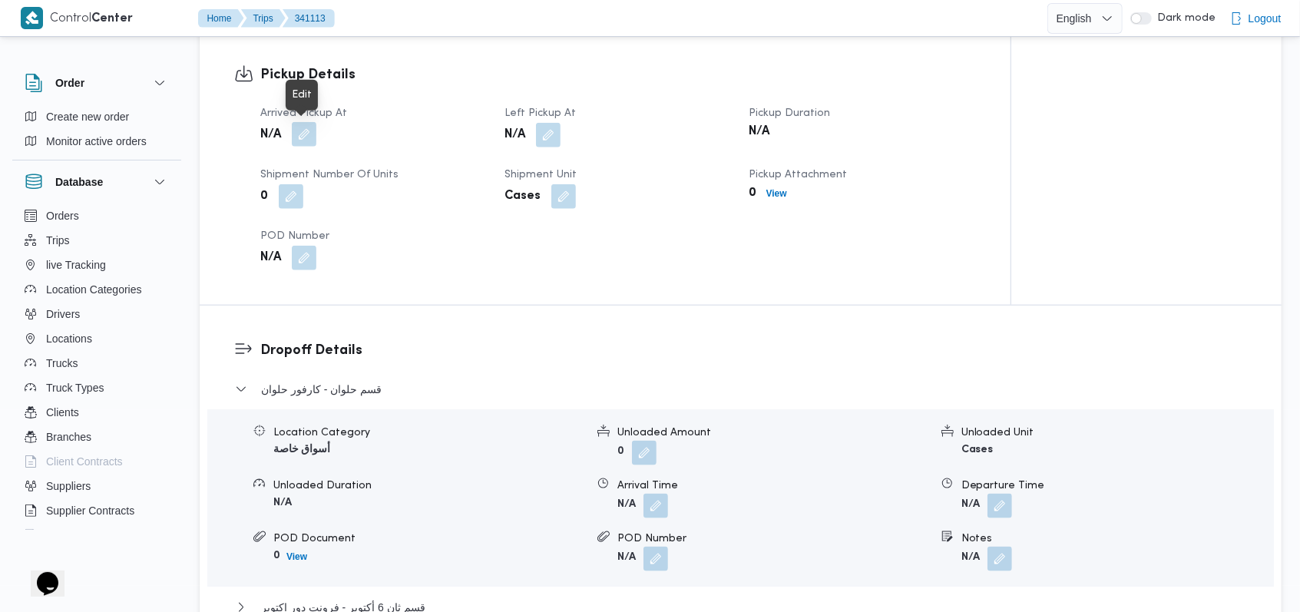
click at [312, 139] on button "button" at bounding box center [304, 134] width 25 height 25
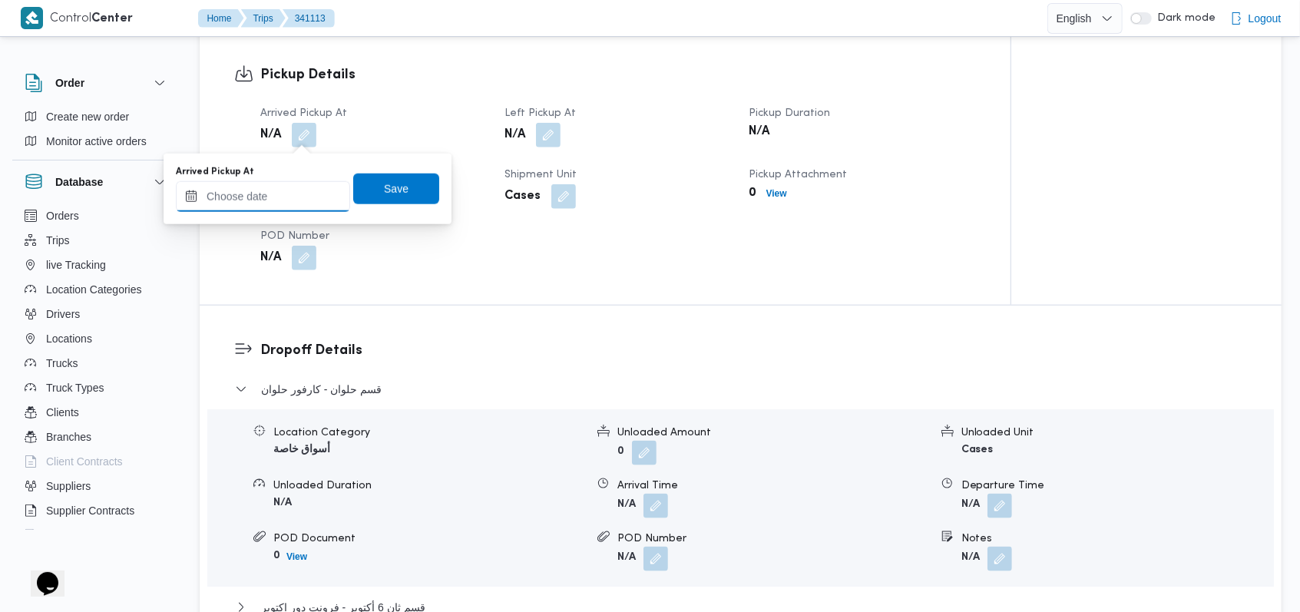
click at [276, 210] on input "Arrived Pickup At" at bounding box center [263, 196] width 174 height 31
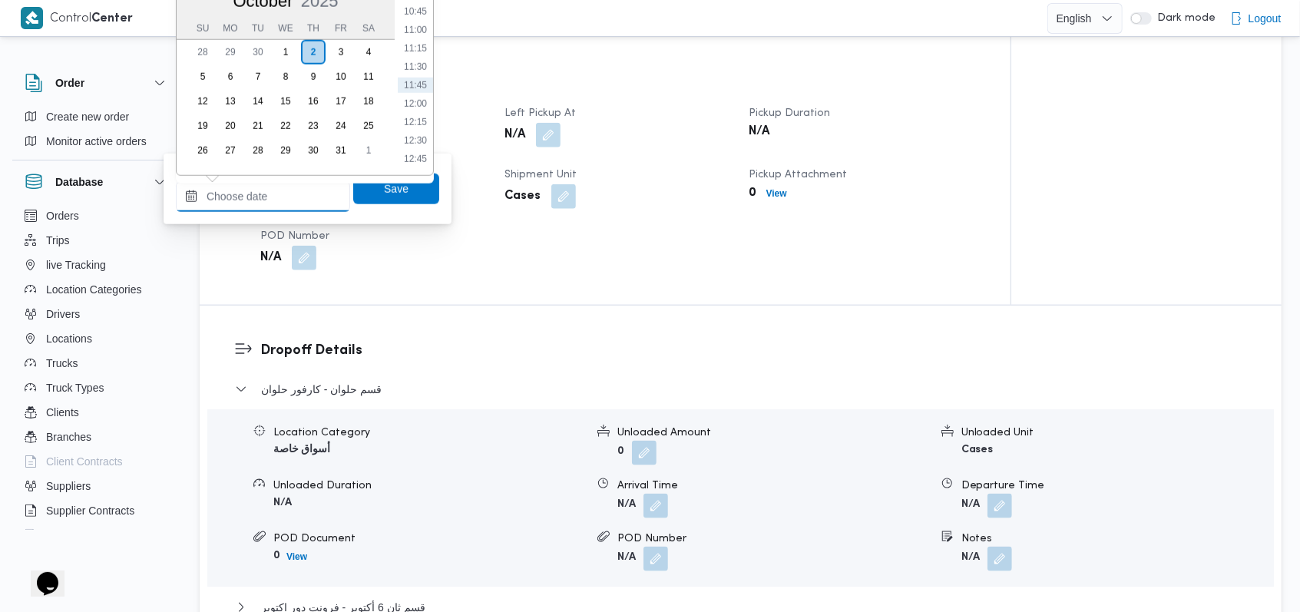
scroll to position [614, 0]
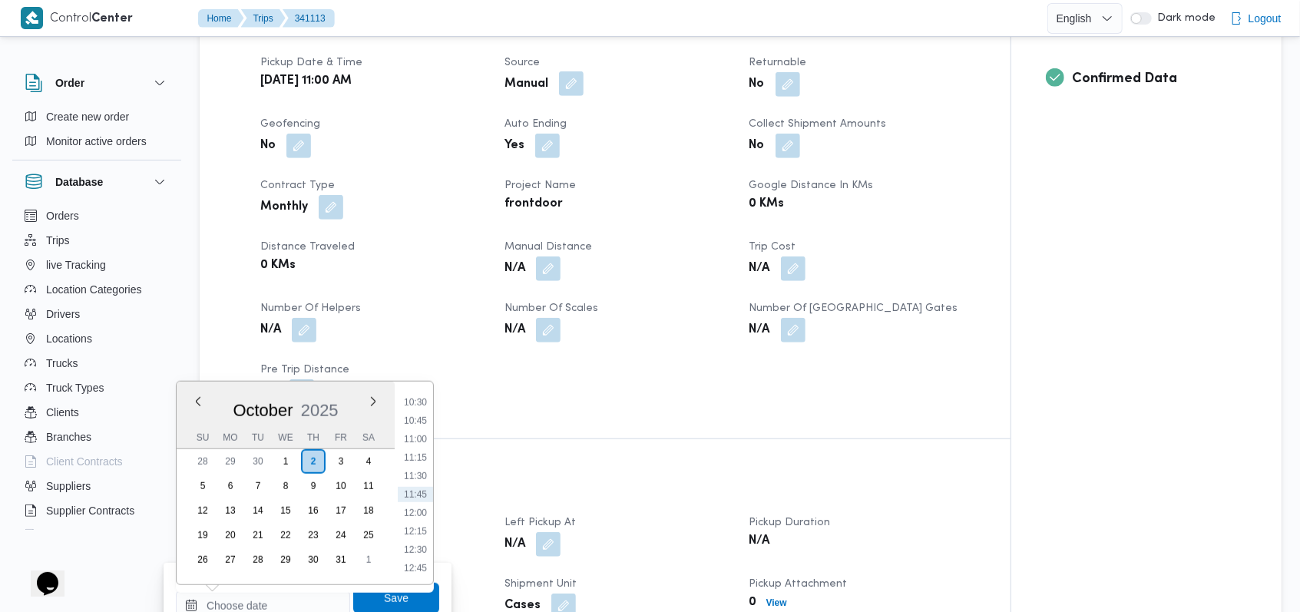
click at [577, 94] on button "button" at bounding box center [571, 83] width 25 height 25
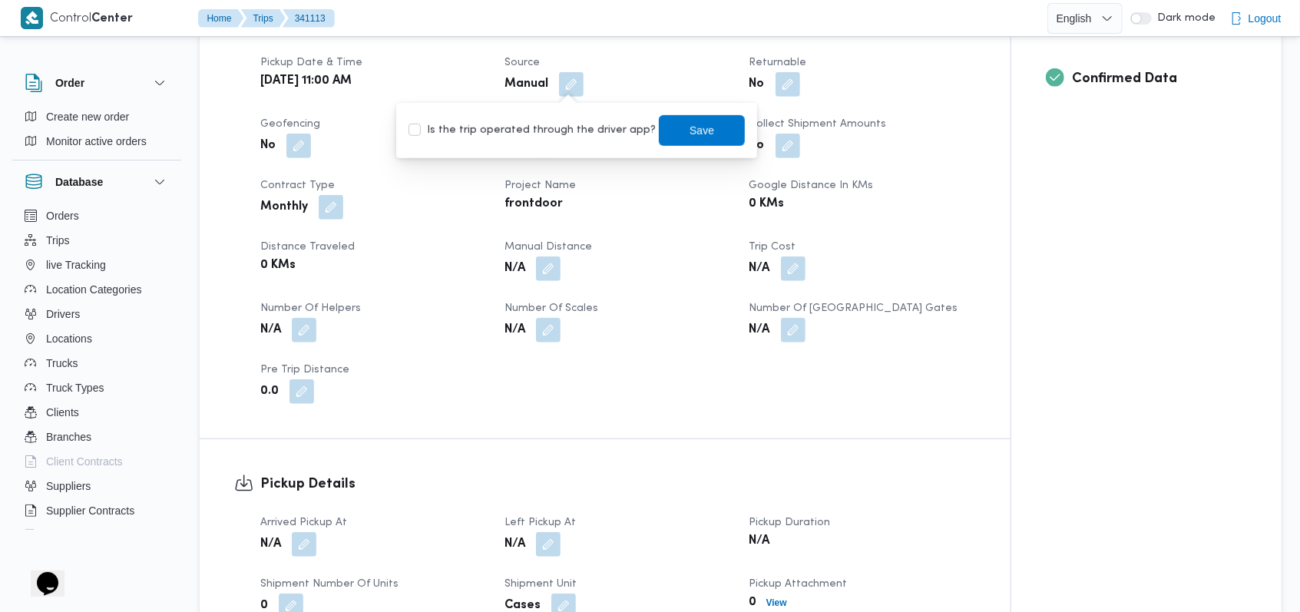
click at [560, 123] on label "Is the trip operated through the driver app?" at bounding box center [531, 130] width 247 height 18
checkbox input "true"
click at [689, 123] on span "Save" at bounding box center [701, 130] width 25 height 18
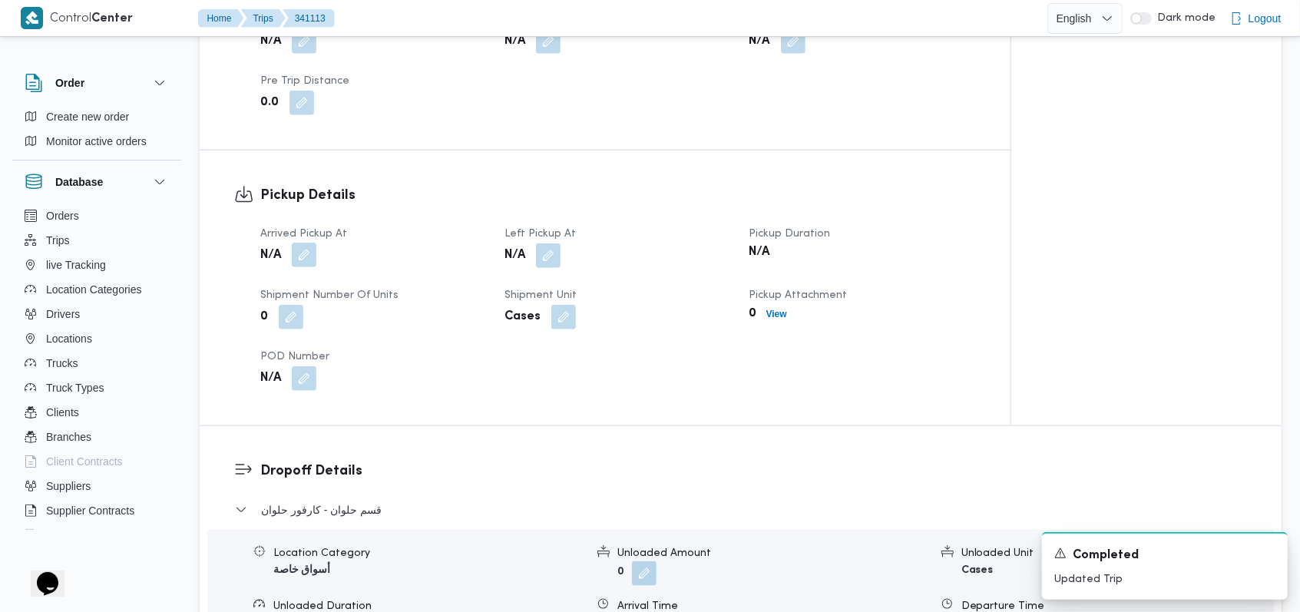
scroll to position [921, 0]
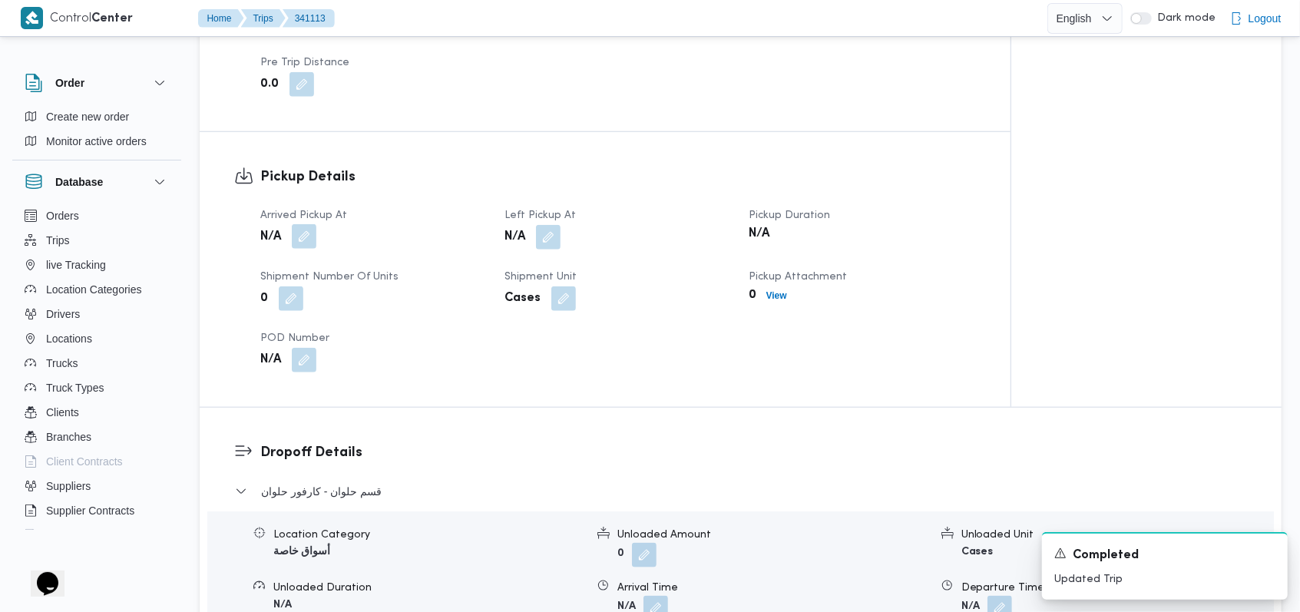
click at [299, 233] on button "button" at bounding box center [304, 236] width 25 height 25
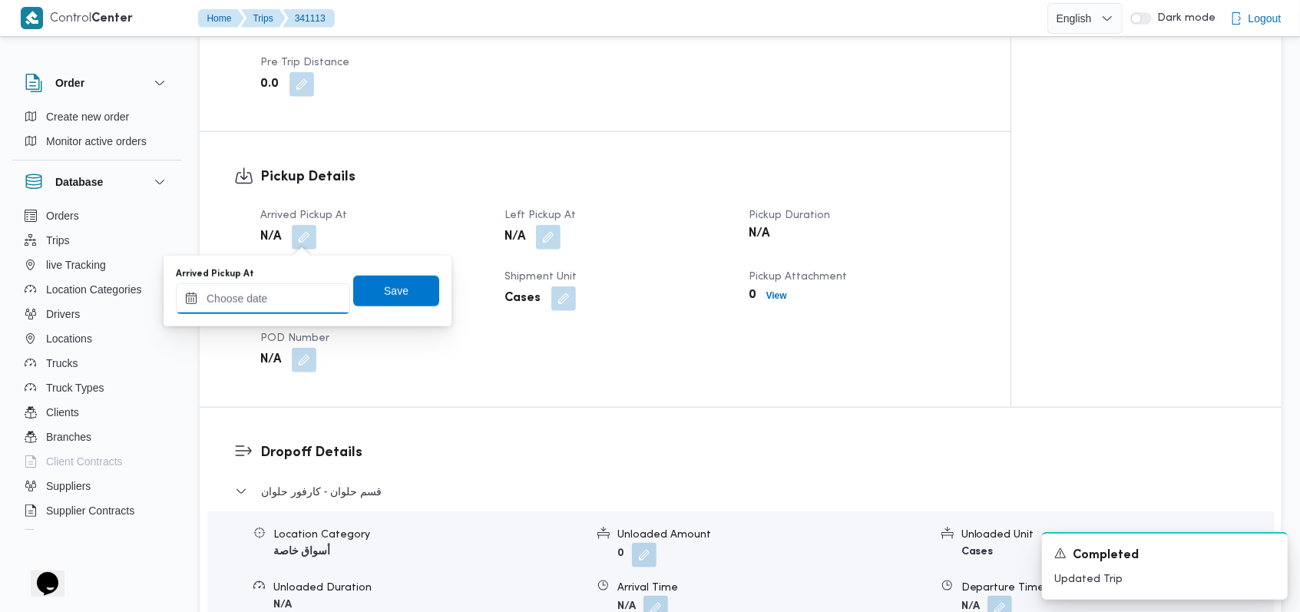
click at [266, 306] on input "Arrived Pickup At" at bounding box center [263, 298] width 174 height 31
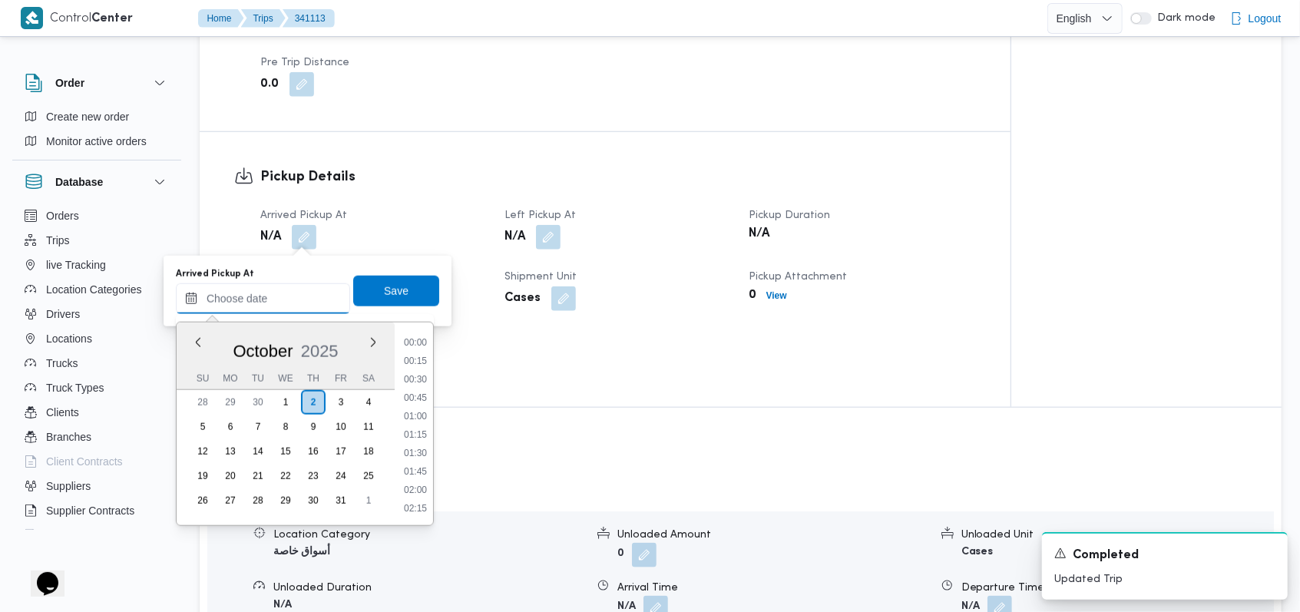
scroll to position [773, 0]
click at [431, 375] on li "11:00" at bounding box center [415, 379] width 35 height 15
type input "[DATE] 11:00"
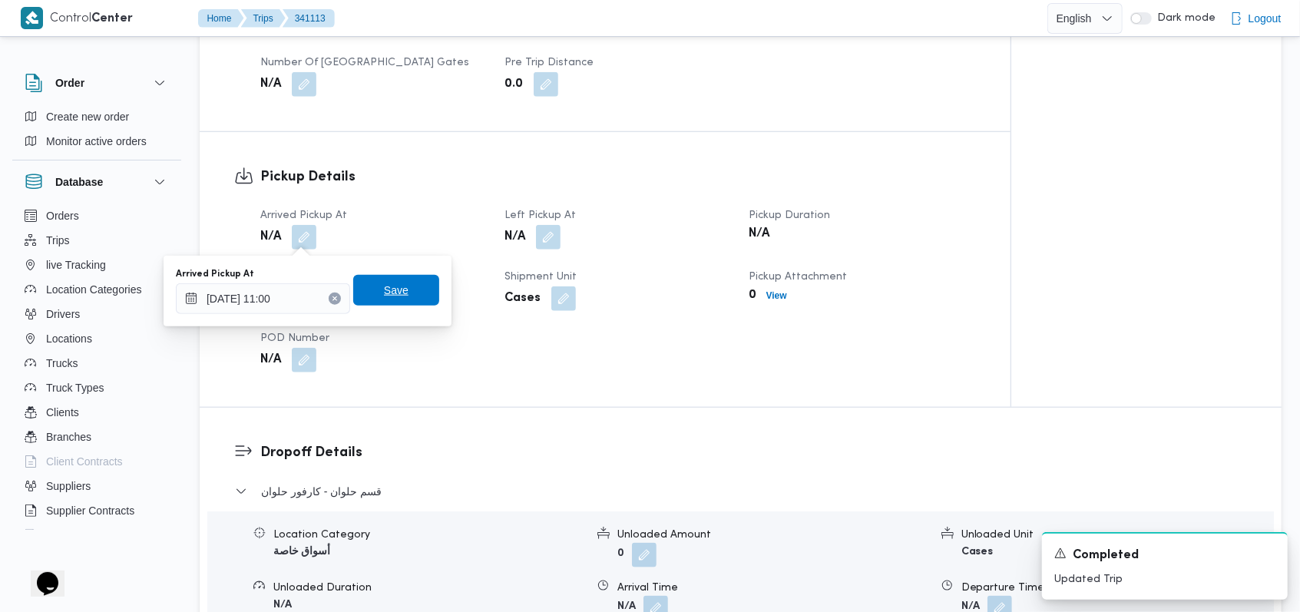
click at [409, 303] on span "Save" at bounding box center [396, 290] width 86 height 31
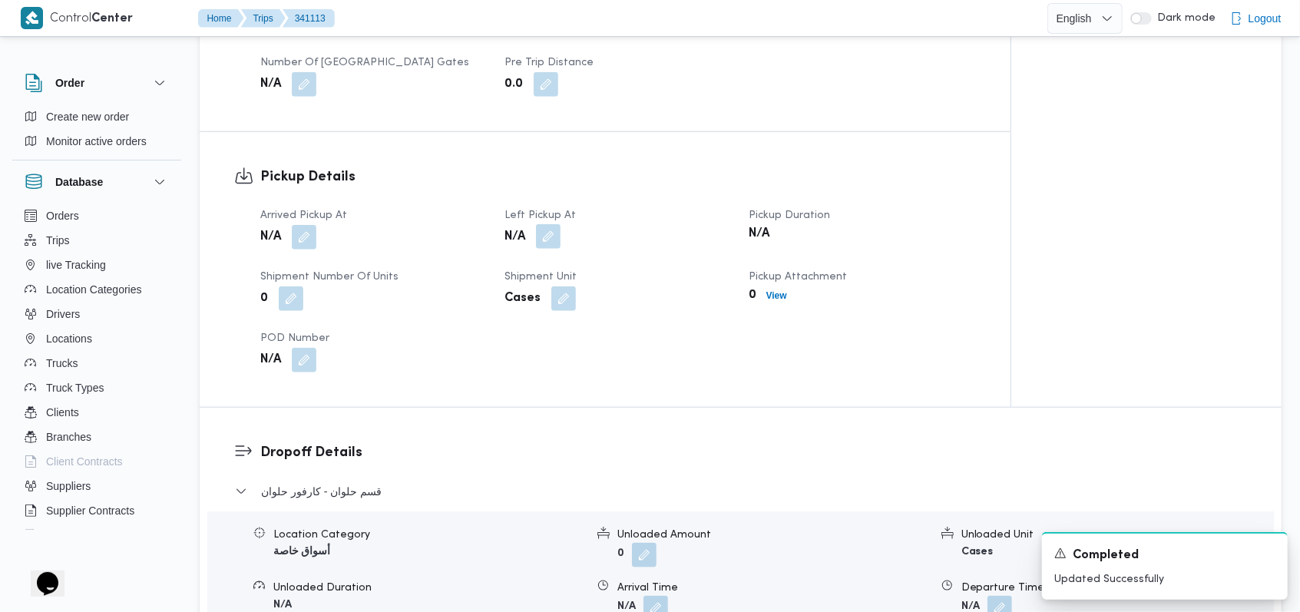
click at [560, 236] on button "button" at bounding box center [548, 236] width 25 height 25
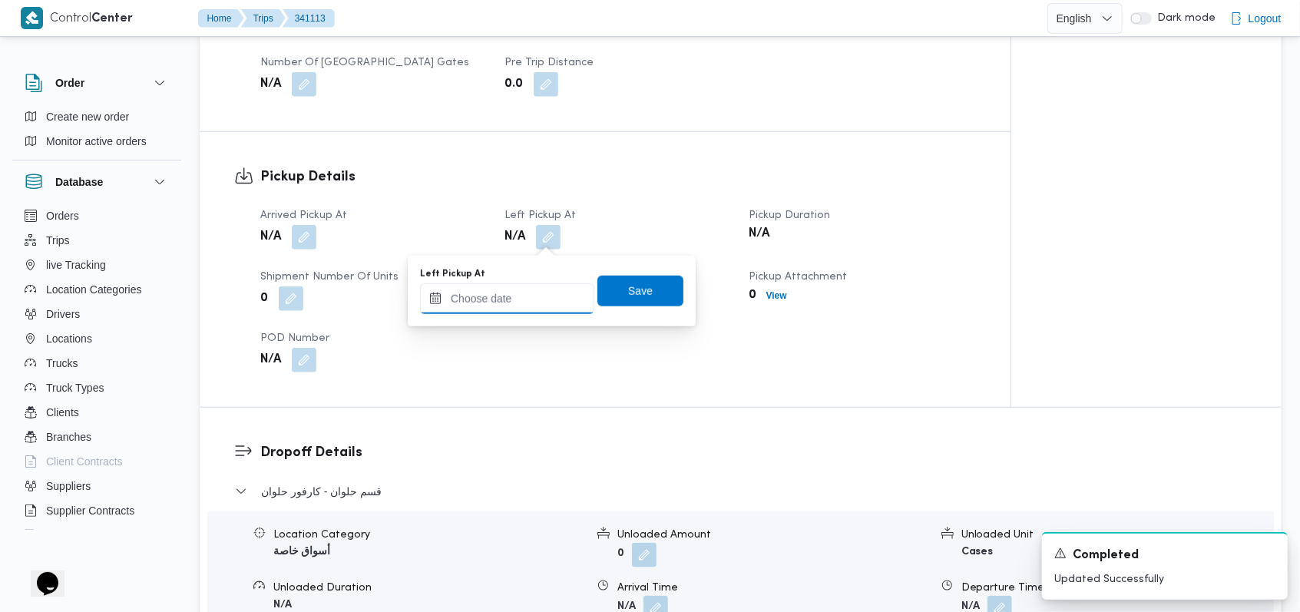
click at [531, 303] on input "Left Pickup At" at bounding box center [507, 298] width 174 height 31
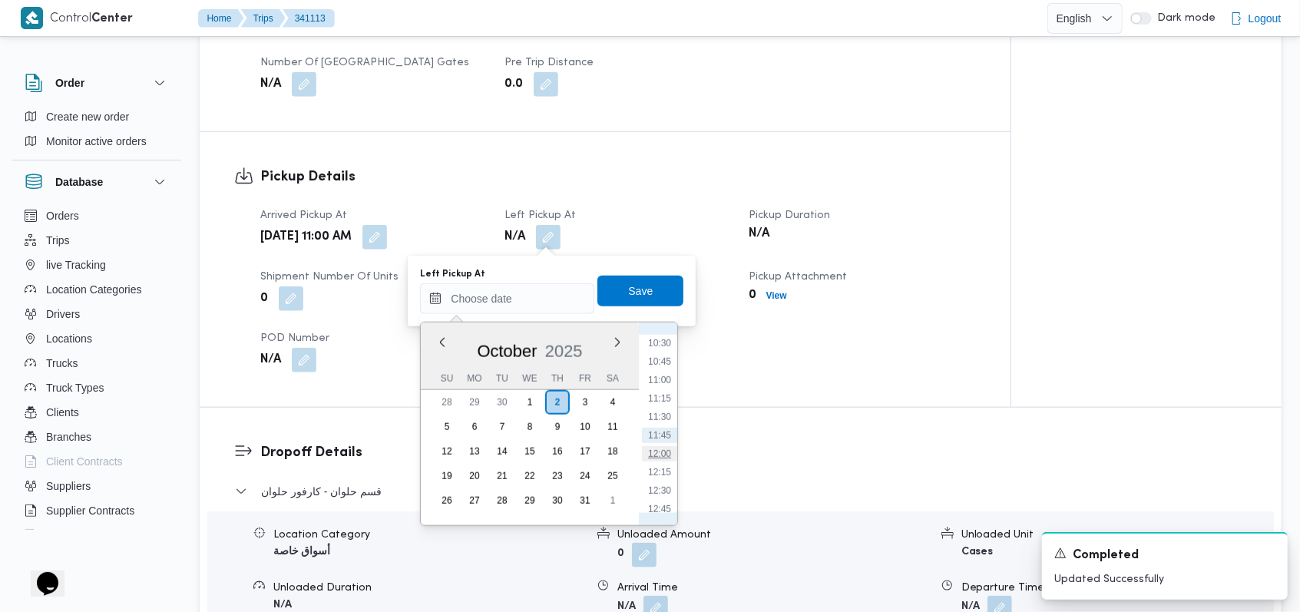
click at [664, 448] on li "12:00" at bounding box center [659, 453] width 35 height 15
type input "[DATE] 12:00"
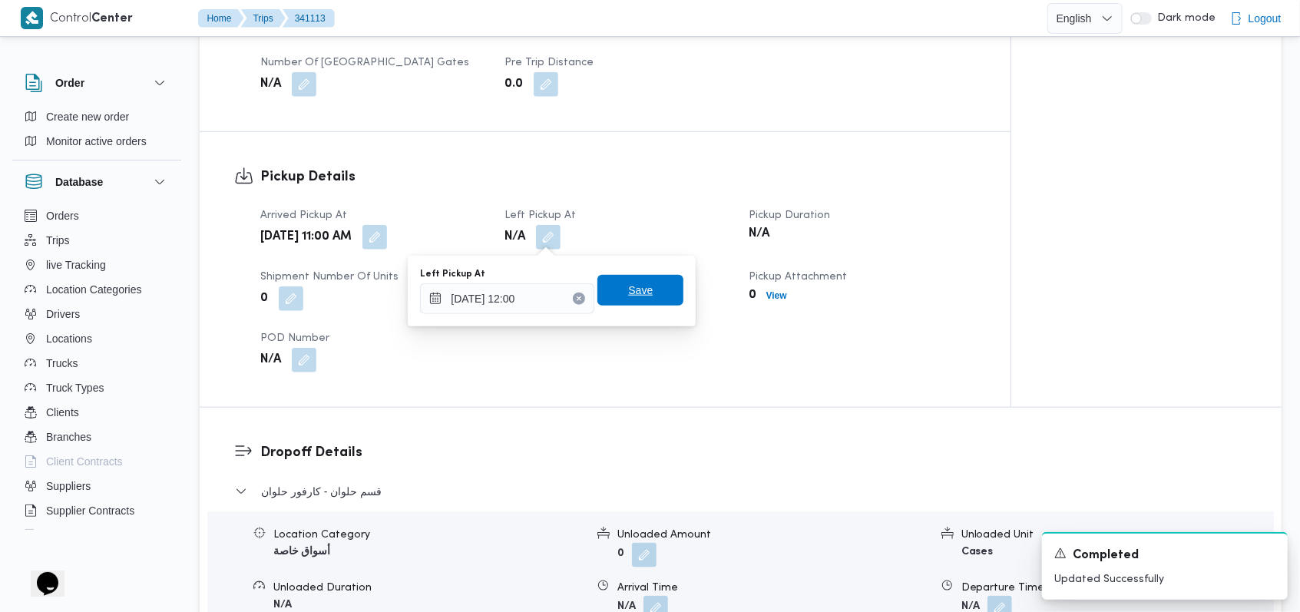
click at [642, 286] on span "Save" at bounding box center [640, 290] width 86 height 31
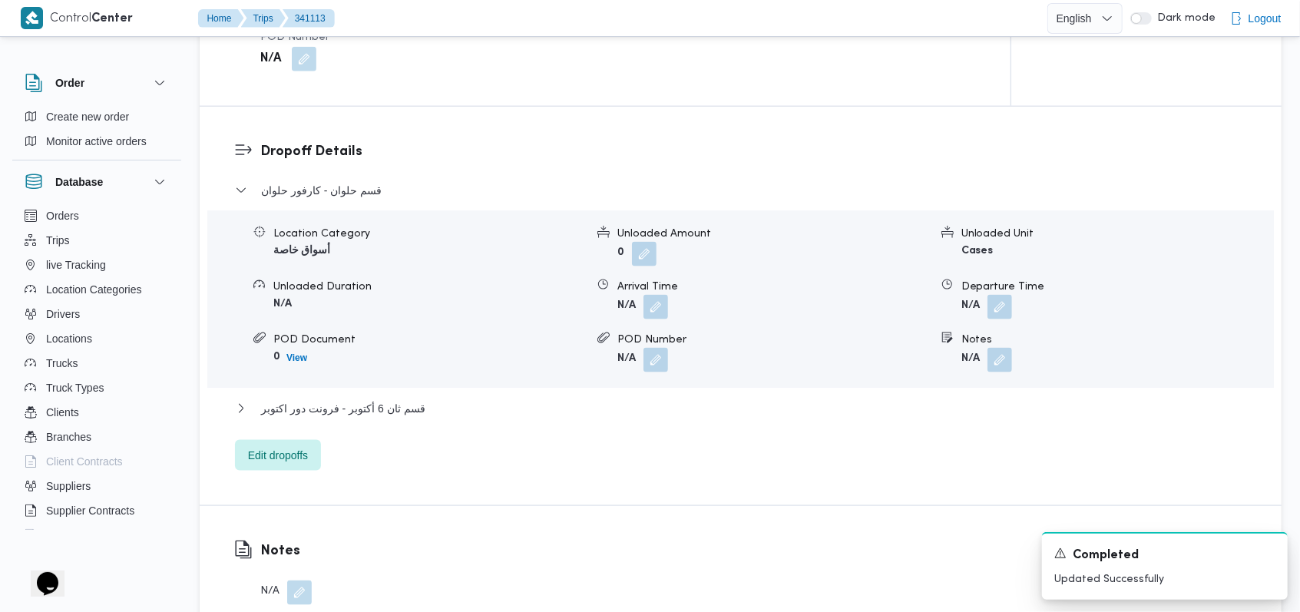
scroll to position [1228, 0]
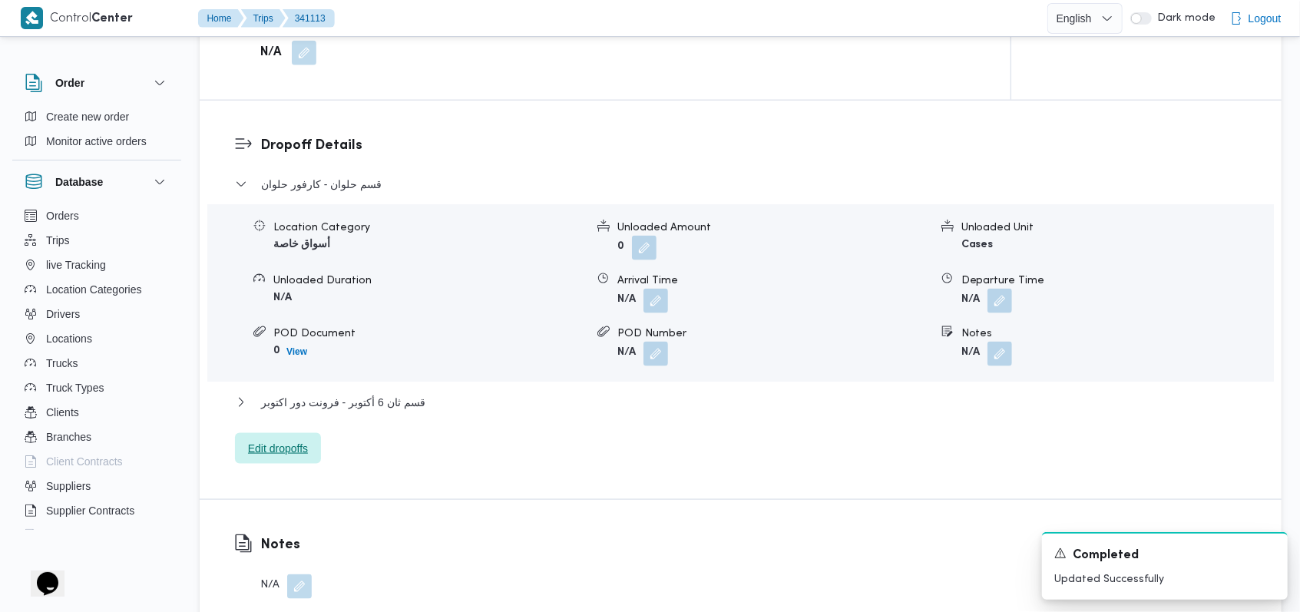
click at [276, 458] on span "Edit dropoffs" at bounding box center [278, 448] width 86 height 31
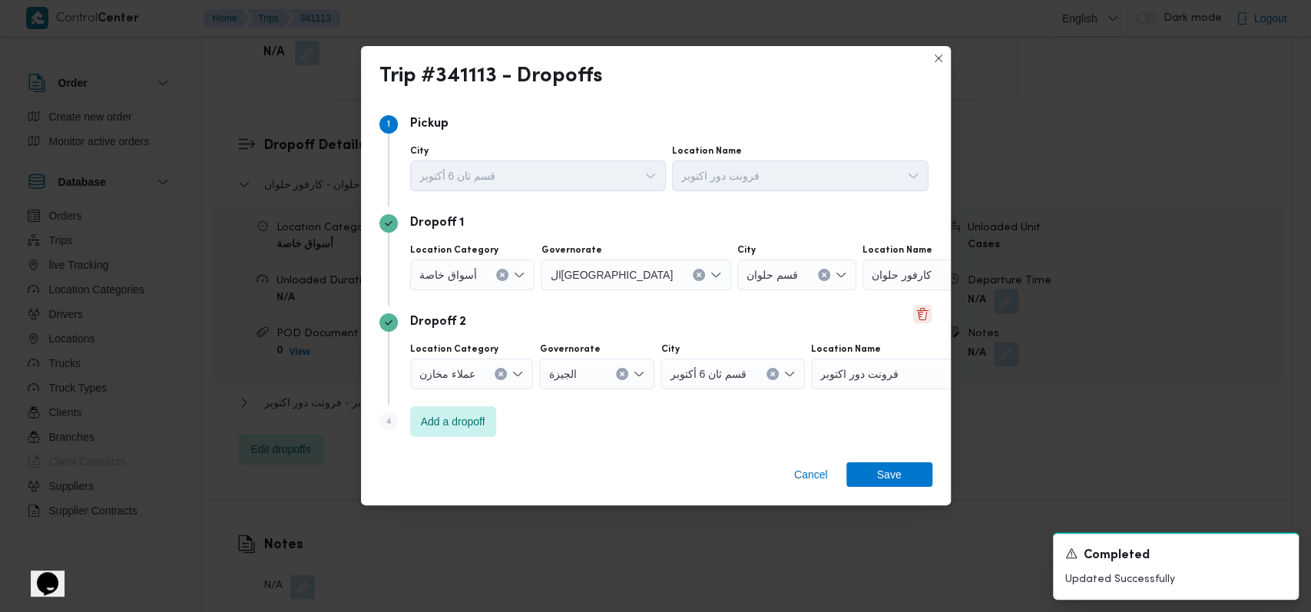
click at [914, 316] on button "Delete" at bounding box center [922, 314] width 18 height 18
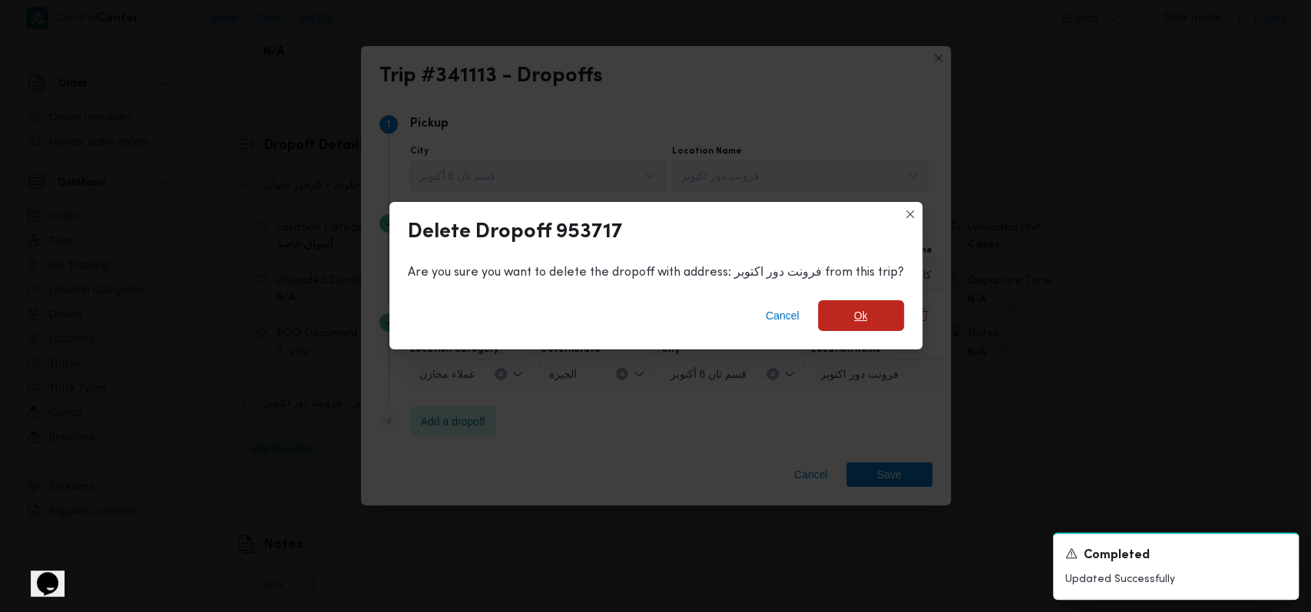
click at [856, 316] on span "Ok" at bounding box center [861, 315] width 14 height 18
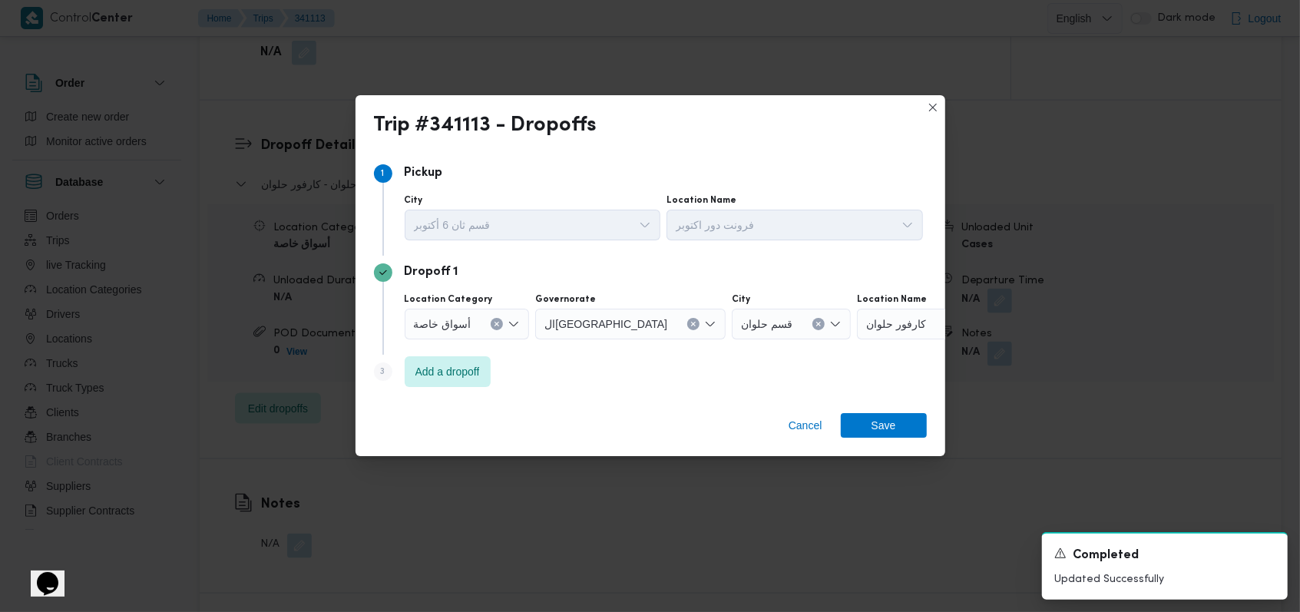
click at [817, 322] on icon "Clear input" at bounding box center [819, 324] width 4 height 4
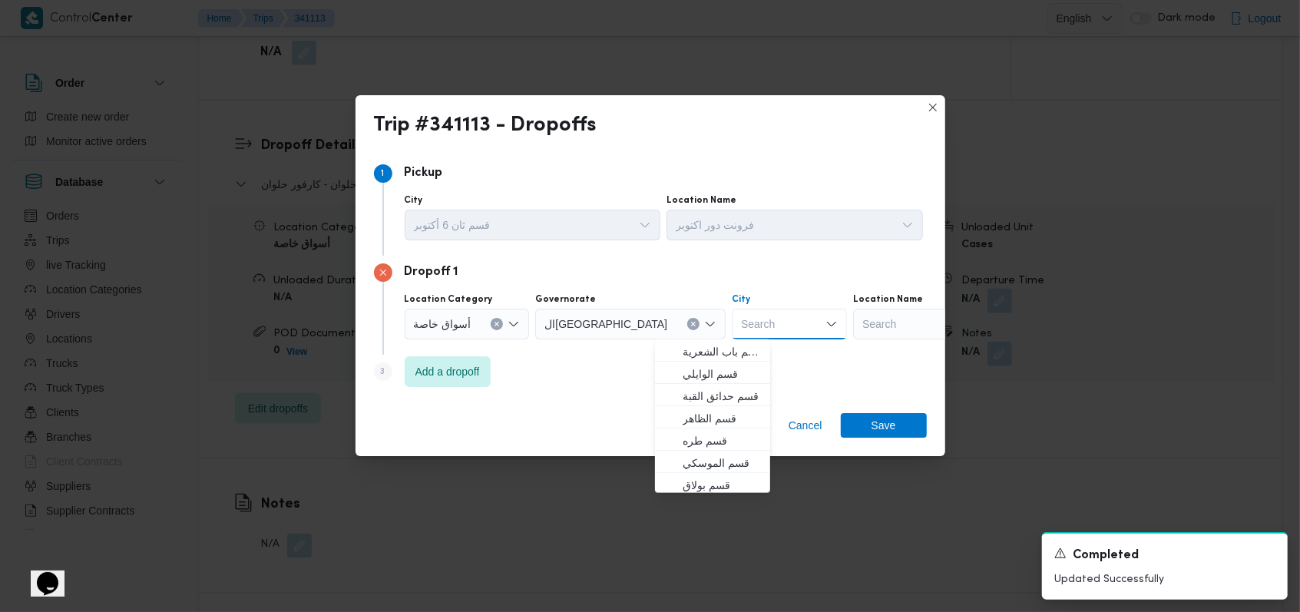
click at [853, 329] on div "Search" at bounding box center [949, 324] width 192 height 31
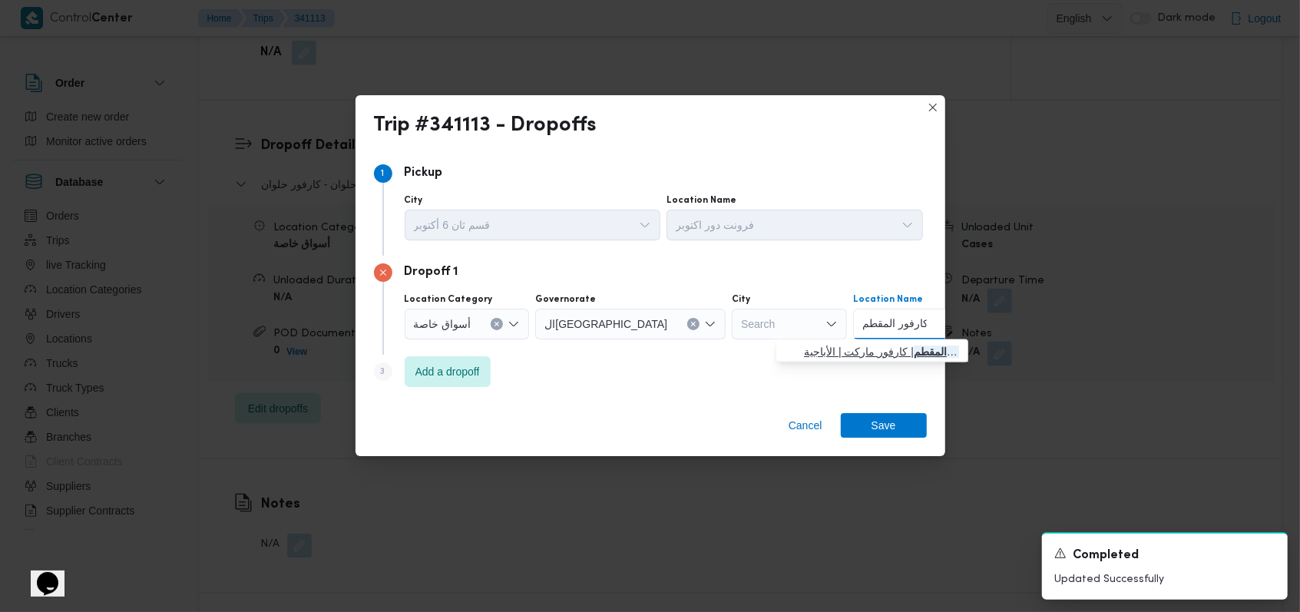
type input "كارفور المقطم"
click at [870, 358] on span "كارفور المقطم | كارفور ماركت | الأباجية" at bounding box center [881, 351] width 155 height 18
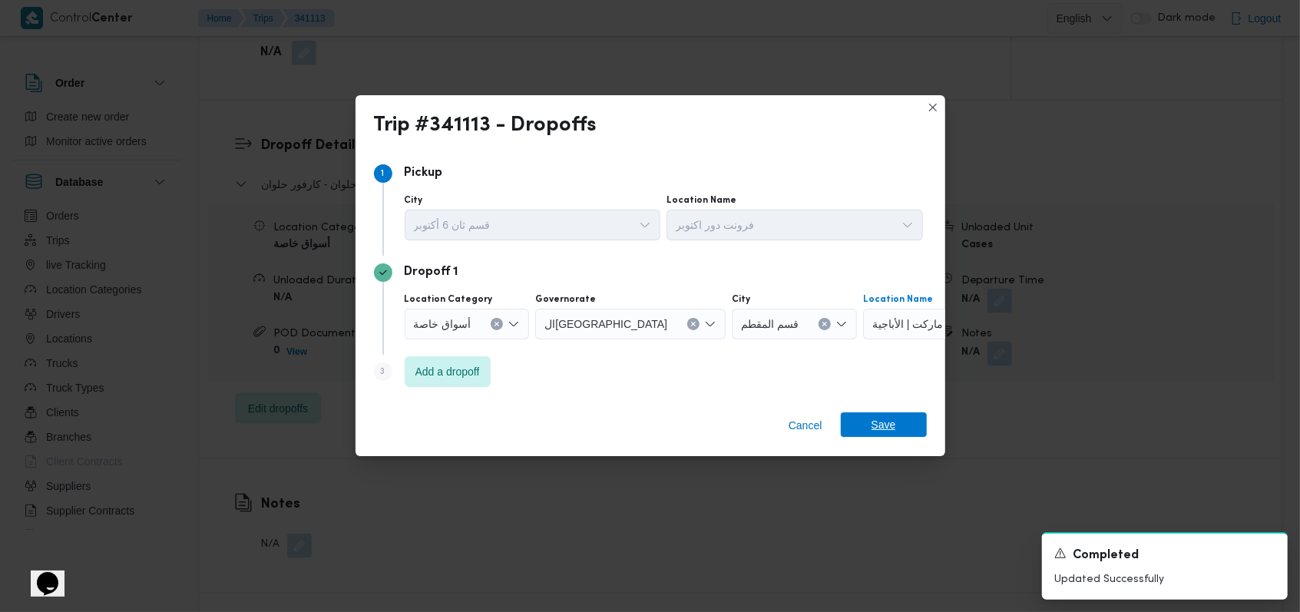
click at [884, 425] on span "Save" at bounding box center [883, 424] width 25 height 25
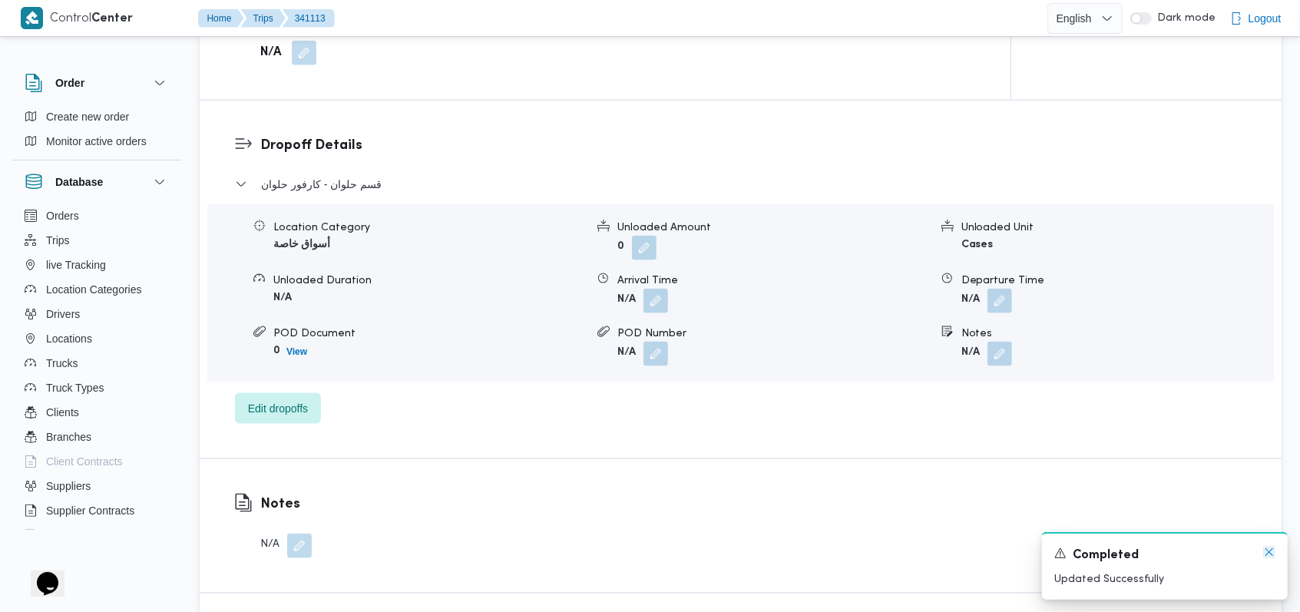
click at [1264, 557] on icon "Dismiss toast" at bounding box center [1269, 552] width 12 height 12
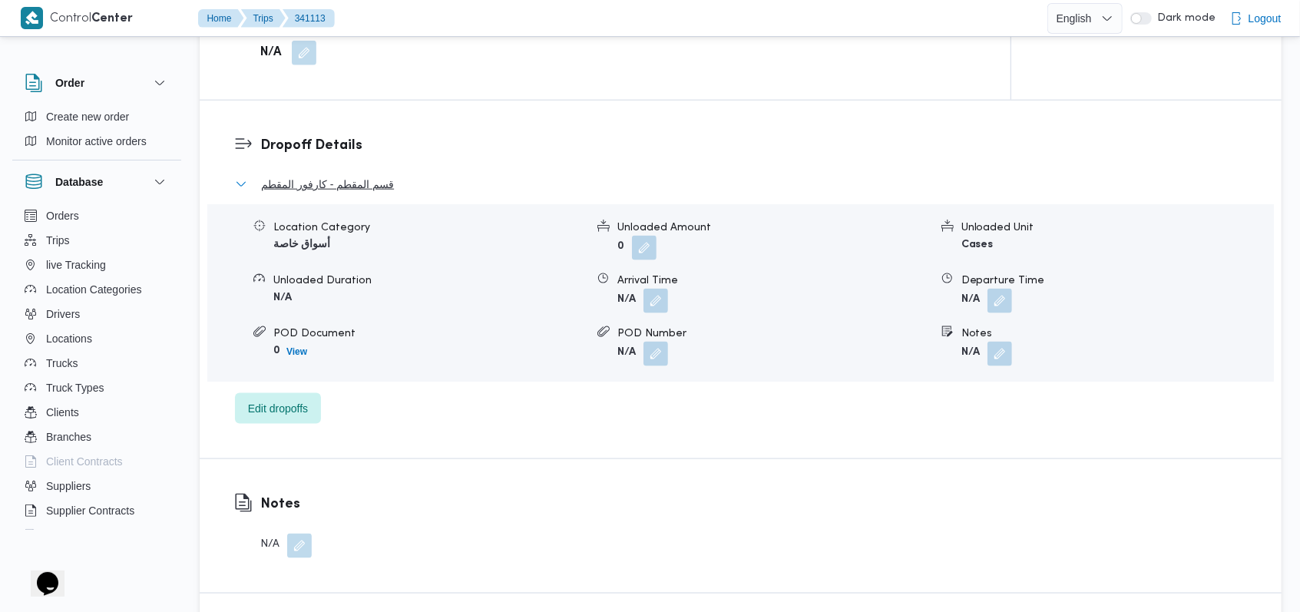
click at [342, 190] on span "قسم المقطم - كارفور المقطم" at bounding box center [327, 184] width 133 height 18
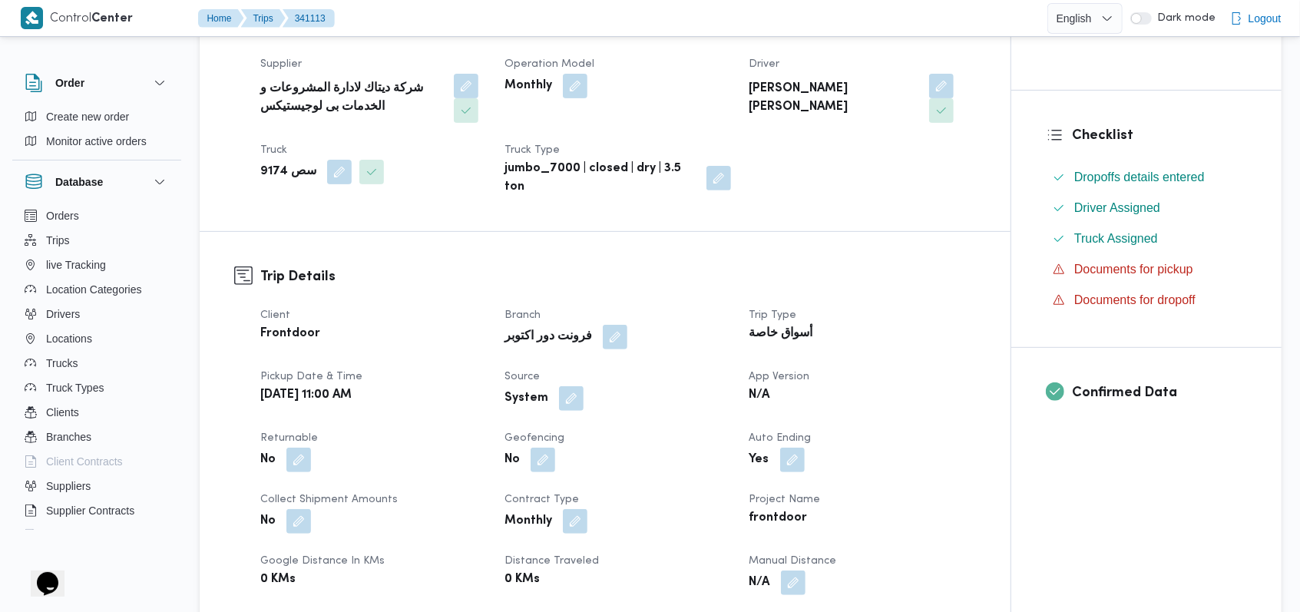
scroll to position [511, 0]
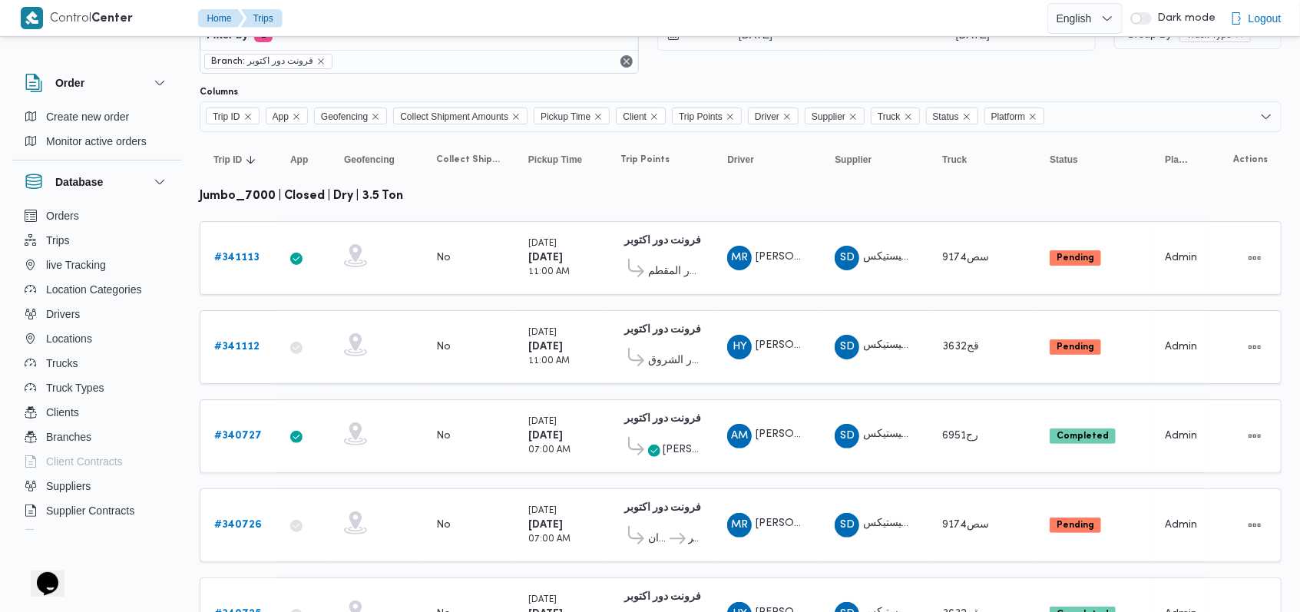
scroll to position [135, 0]
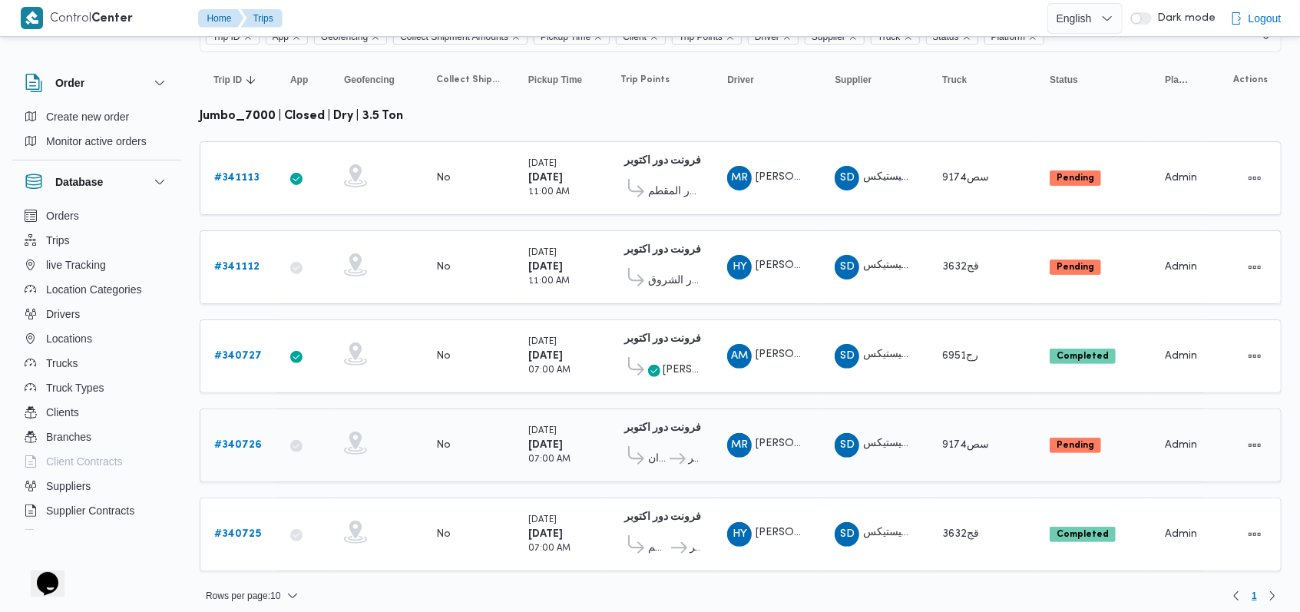
click at [250, 440] on b "# 340726" at bounding box center [238, 445] width 48 height 10
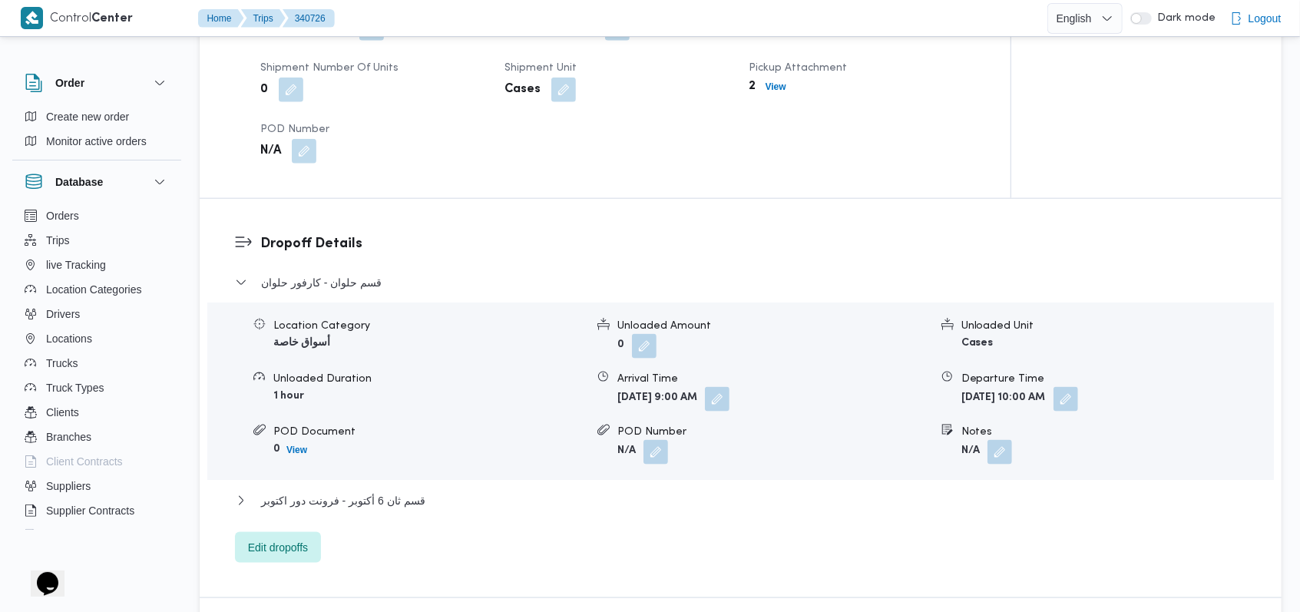
scroll to position [1228, 0]
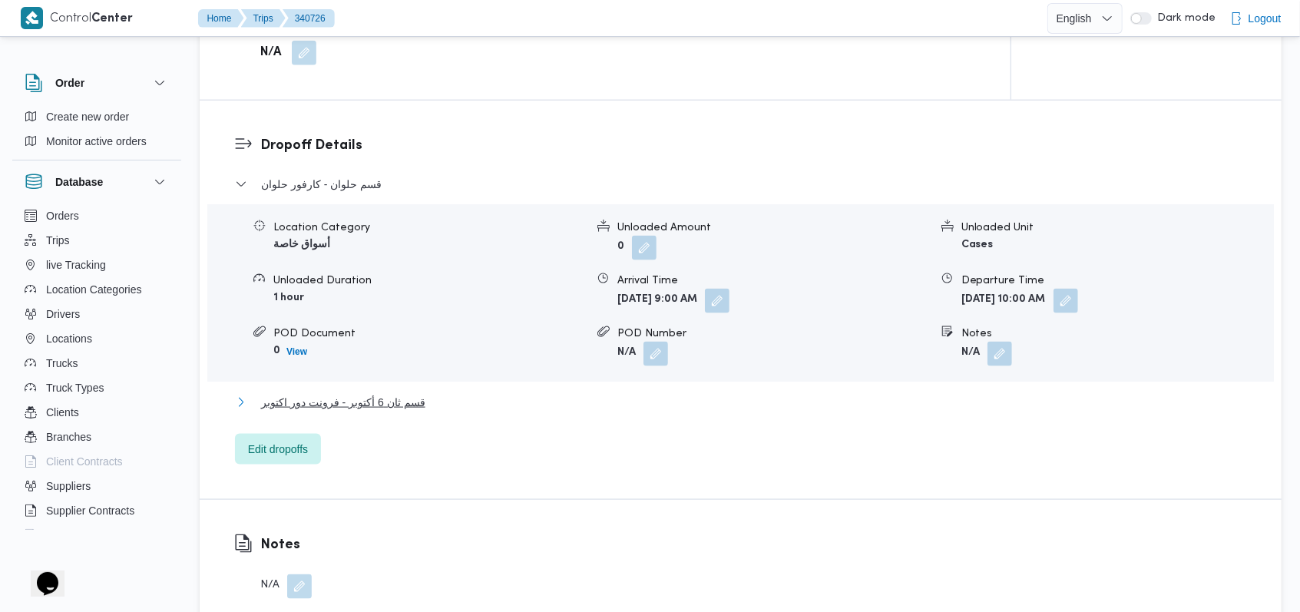
click at [372, 405] on span "قسم ثان 6 أكتوبر - فرونت دور اكتوبر" at bounding box center [343, 402] width 164 height 18
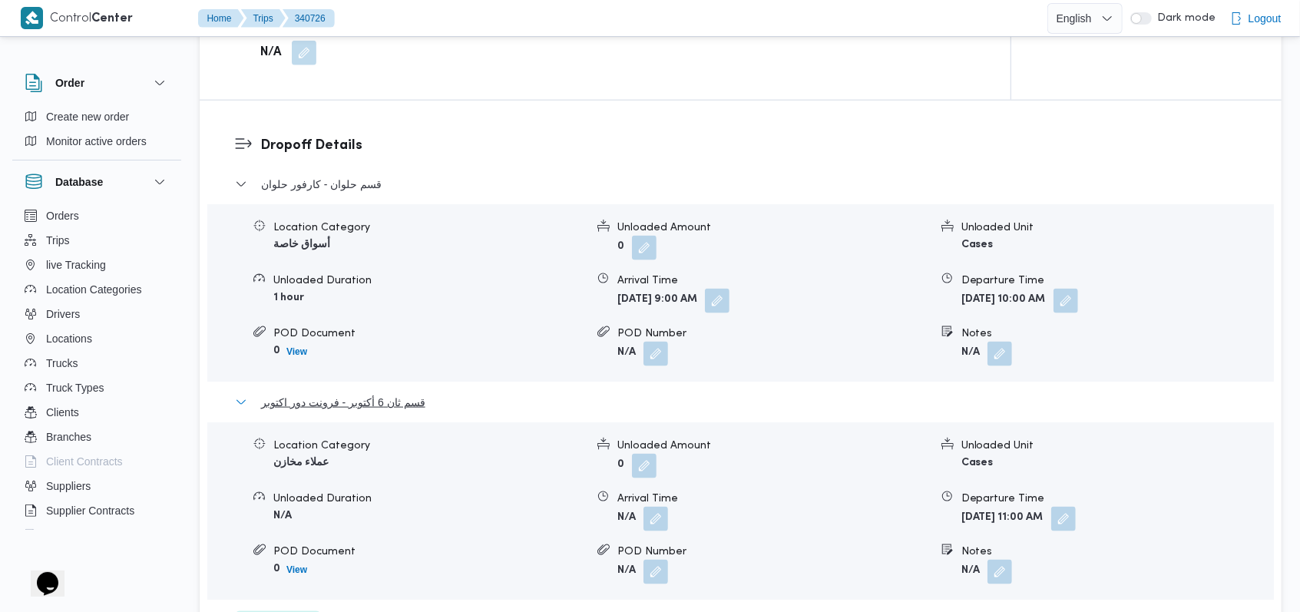
click at [372, 405] on span "قسم ثان 6 أكتوبر - فرونت دور اكتوبر" at bounding box center [343, 402] width 164 height 18
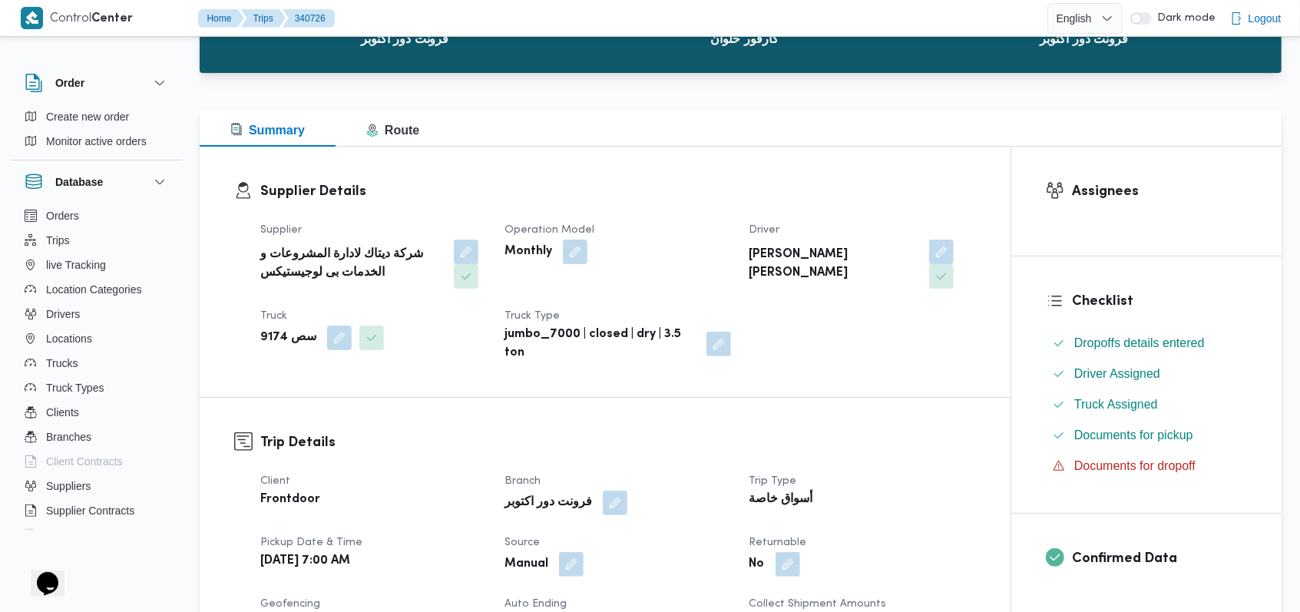
scroll to position [0, 0]
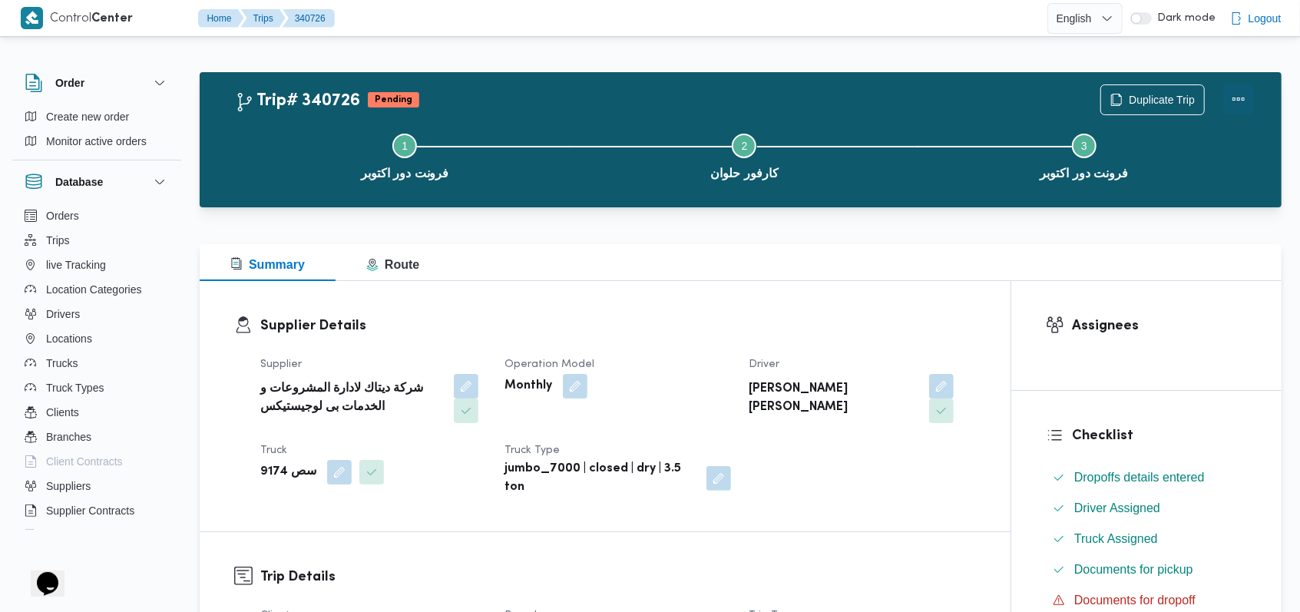
click at [1238, 98] on button "Actions" at bounding box center [1238, 99] width 31 height 31
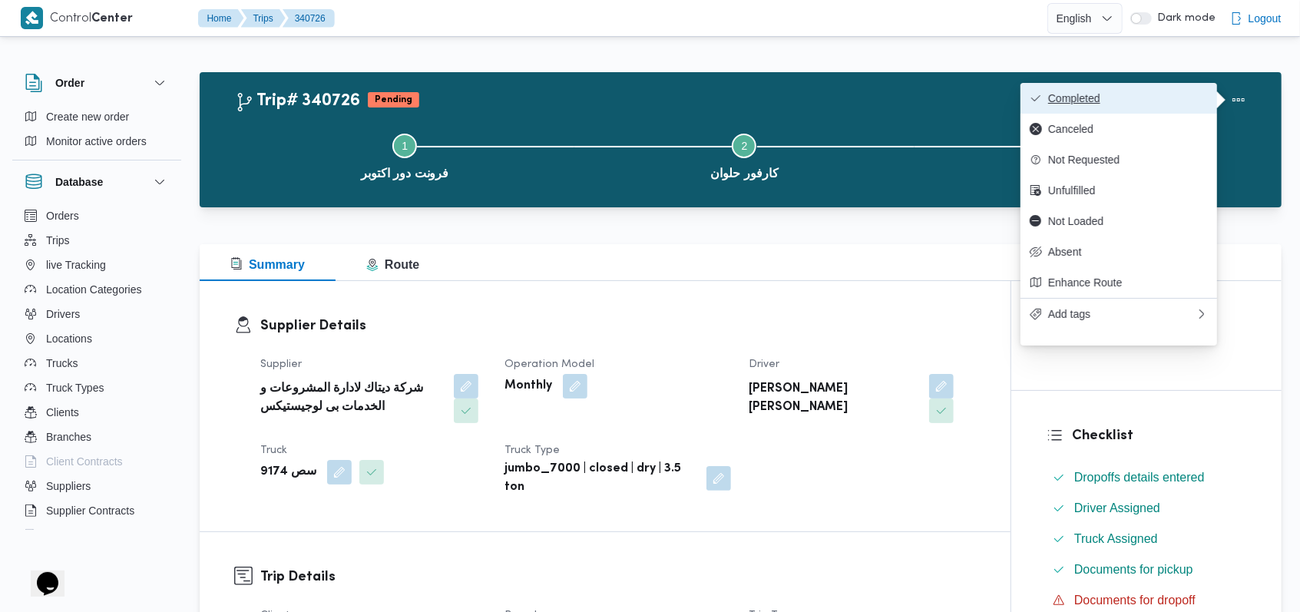
click at [1189, 97] on span "Completed" at bounding box center [1128, 98] width 160 height 12
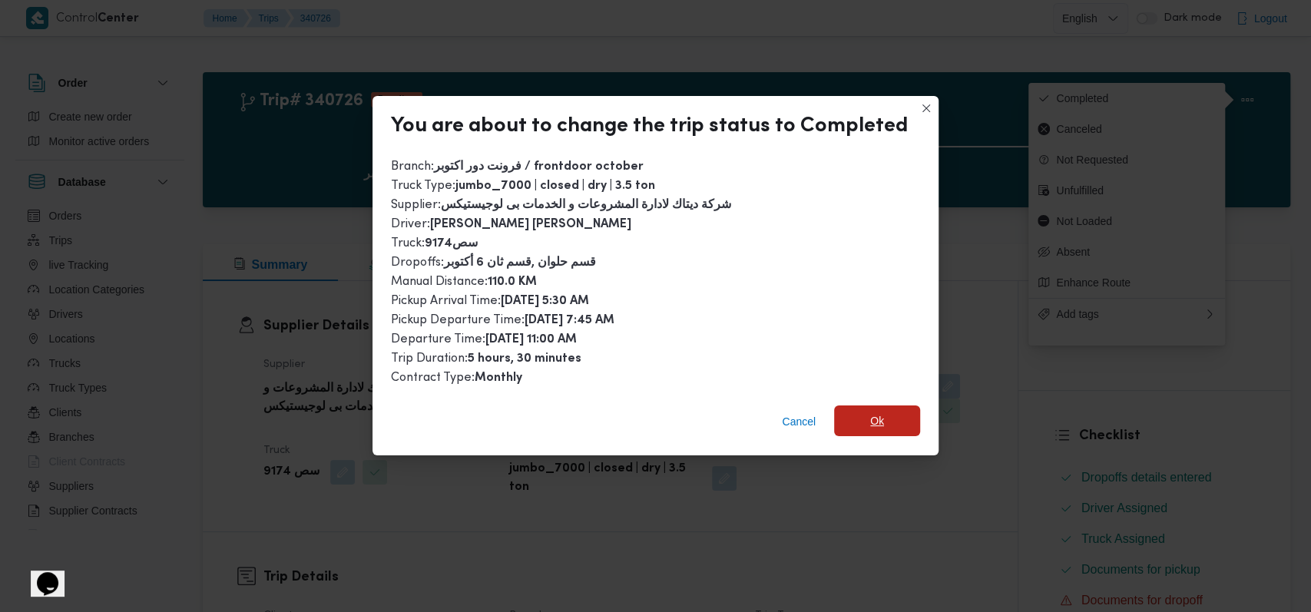
click at [860, 415] on span "Ok" at bounding box center [877, 420] width 86 height 31
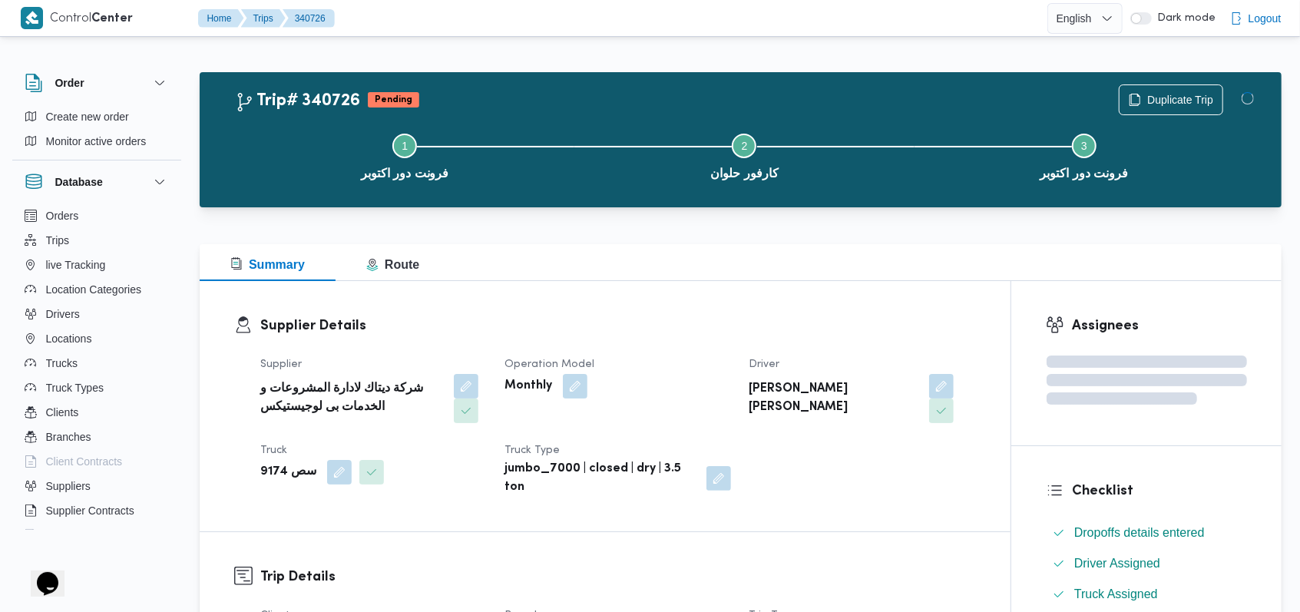
click at [676, 387] on div "Monthly" at bounding box center [617, 386] width 229 height 28
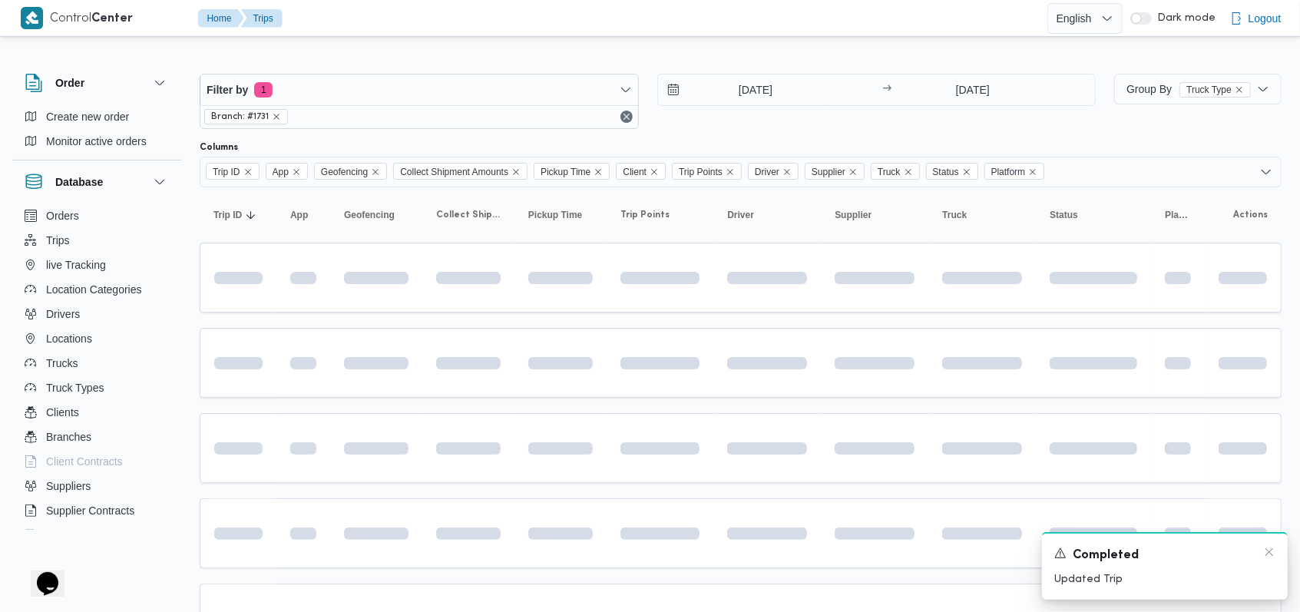
scroll to position [91, 0]
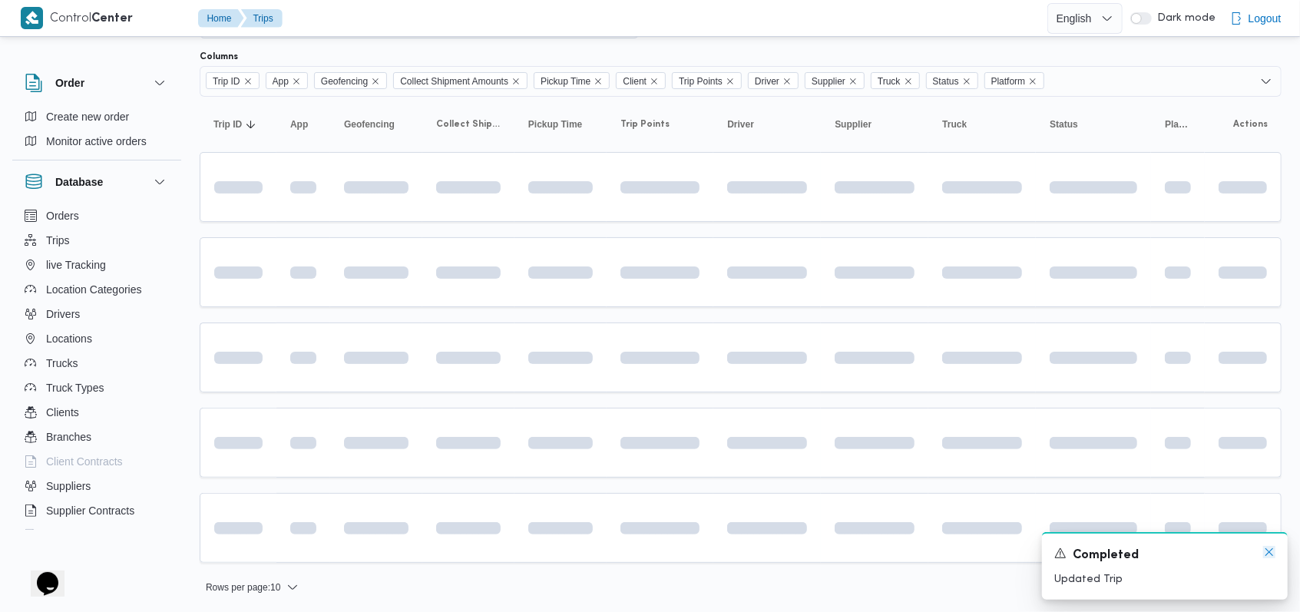
click at [1265, 555] on icon "Dismiss toast" at bounding box center [1269, 552] width 12 height 12
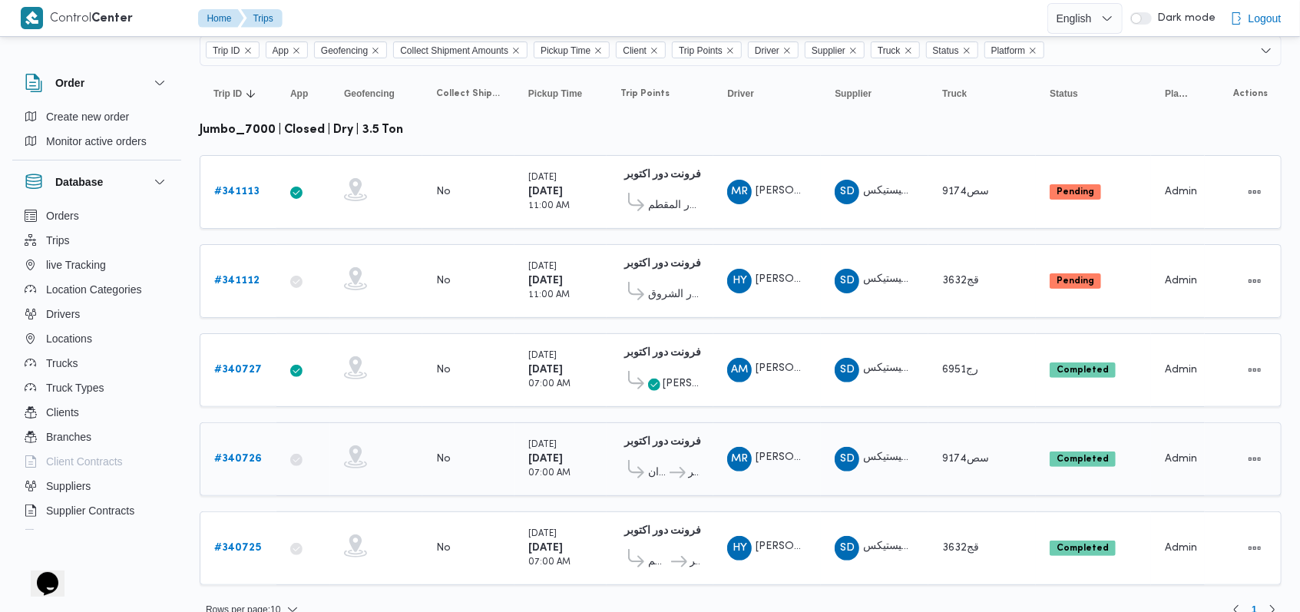
scroll to position [135, 0]
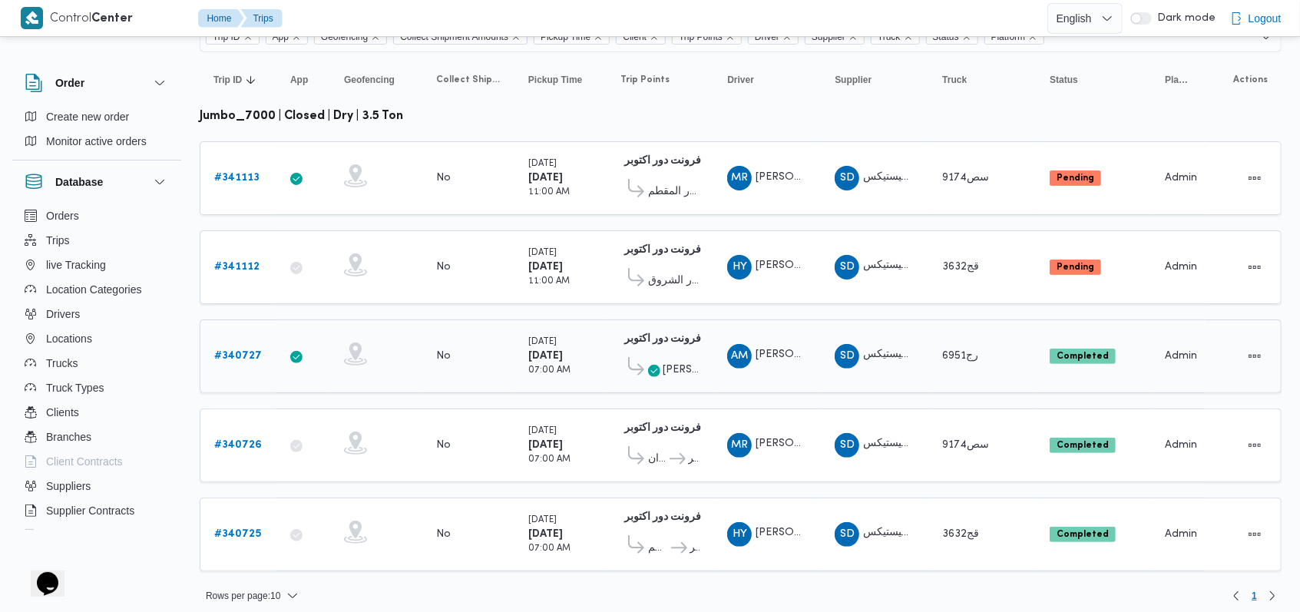
click at [244, 351] on b "# 340727" at bounding box center [238, 356] width 48 height 10
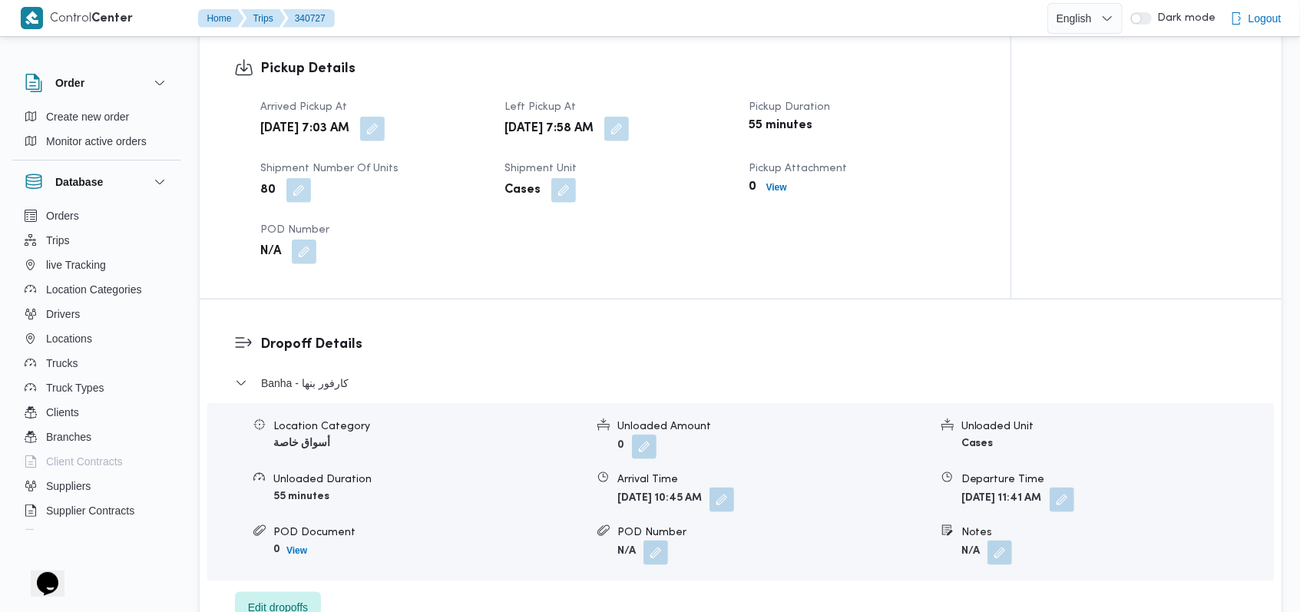
scroll to position [1126, 0]
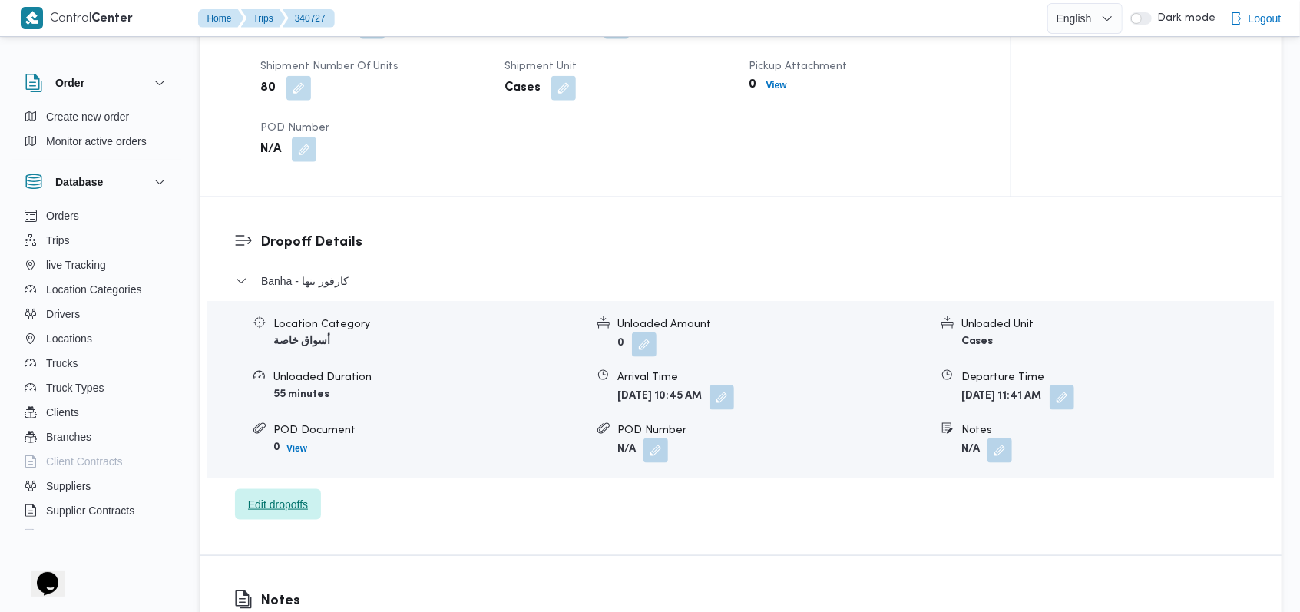
click at [294, 494] on span "Edit dropoffs" at bounding box center [278, 504] width 86 height 31
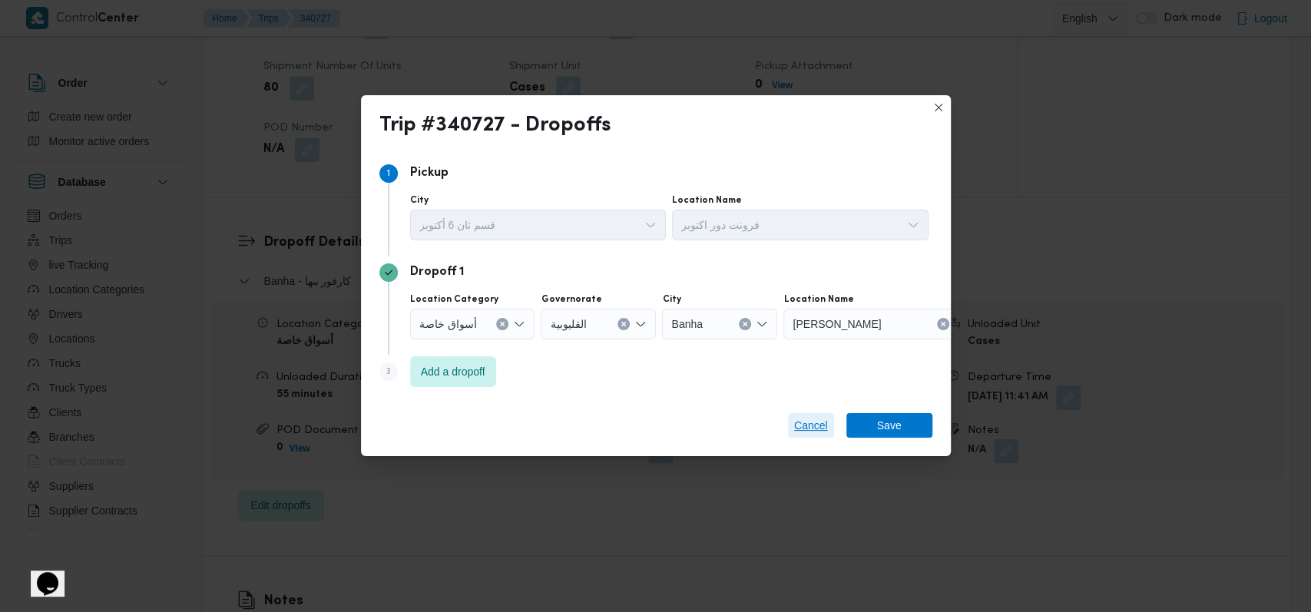
click at [797, 429] on span "Cancel" at bounding box center [811, 425] width 34 height 18
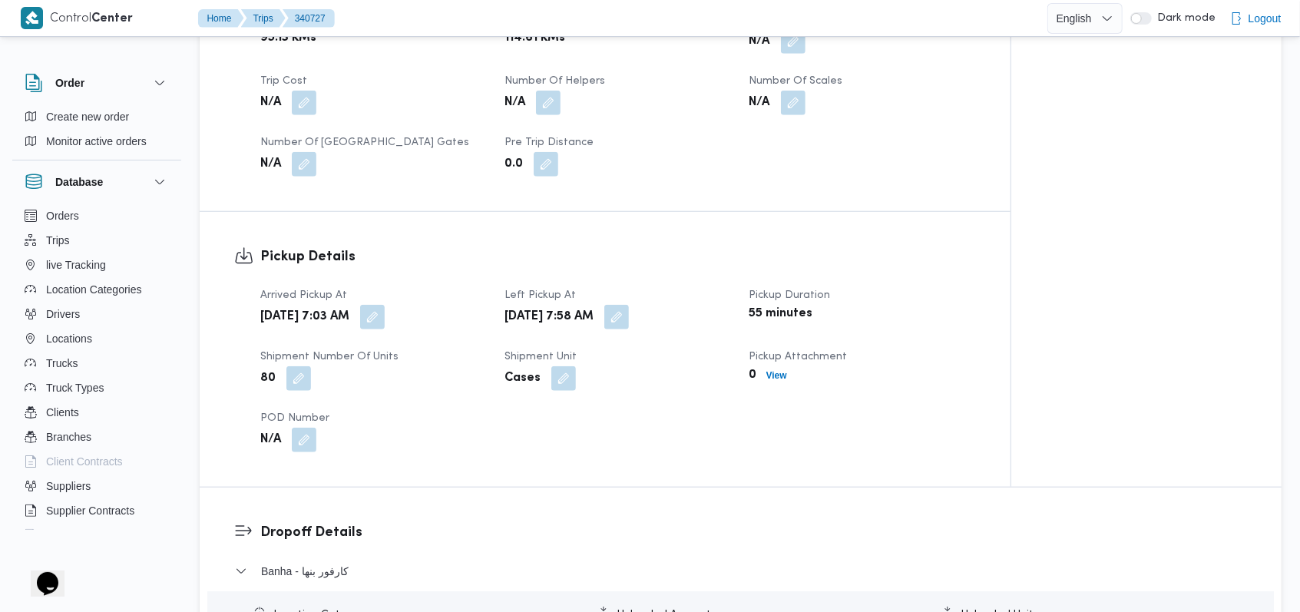
scroll to position [716, 0]
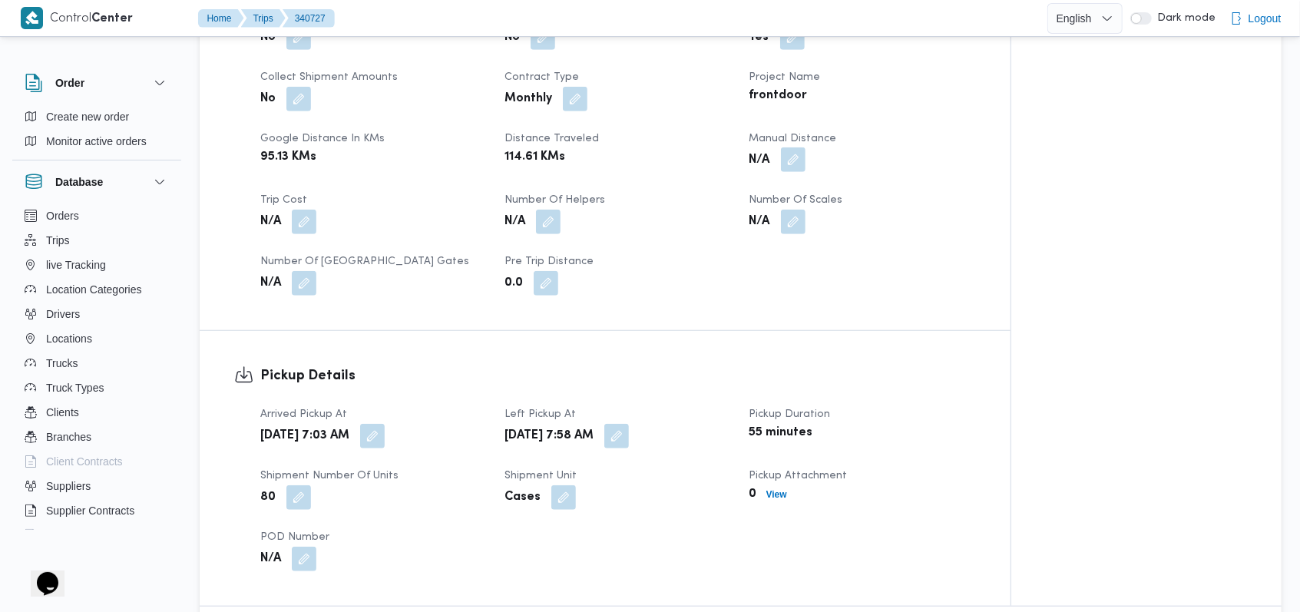
click at [795, 164] on button "button" at bounding box center [793, 159] width 25 height 25
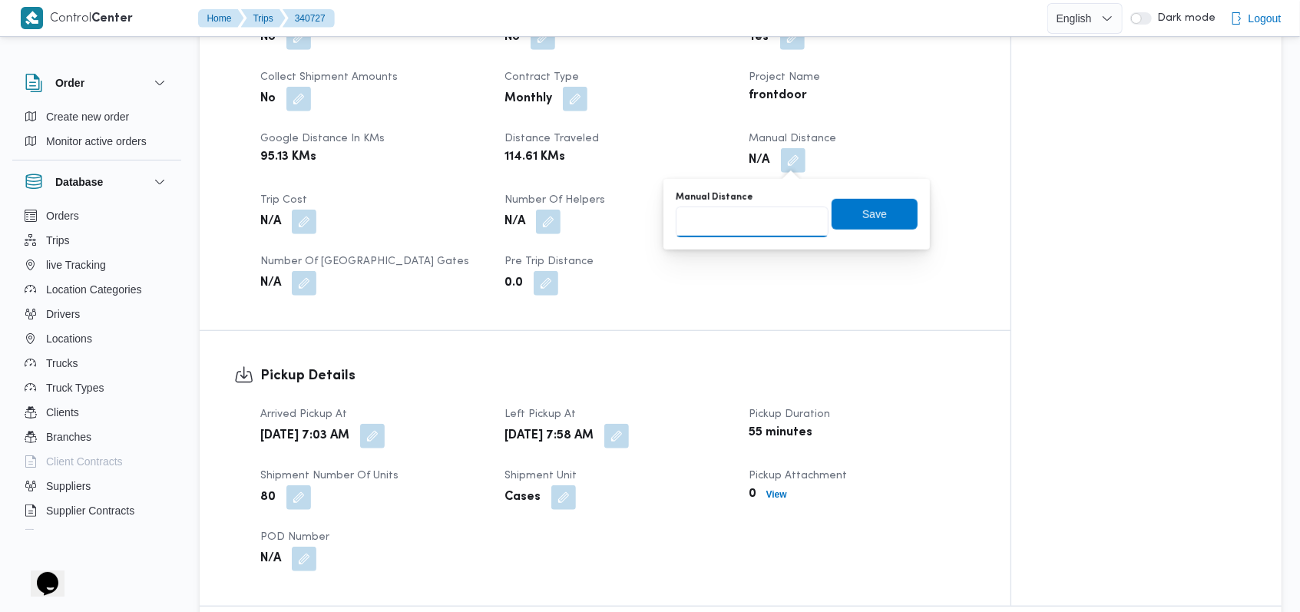
click at [754, 214] on input "Manual Distance" at bounding box center [752, 222] width 153 height 31
type input "205"
click at [845, 216] on span "Save" at bounding box center [875, 213] width 86 height 31
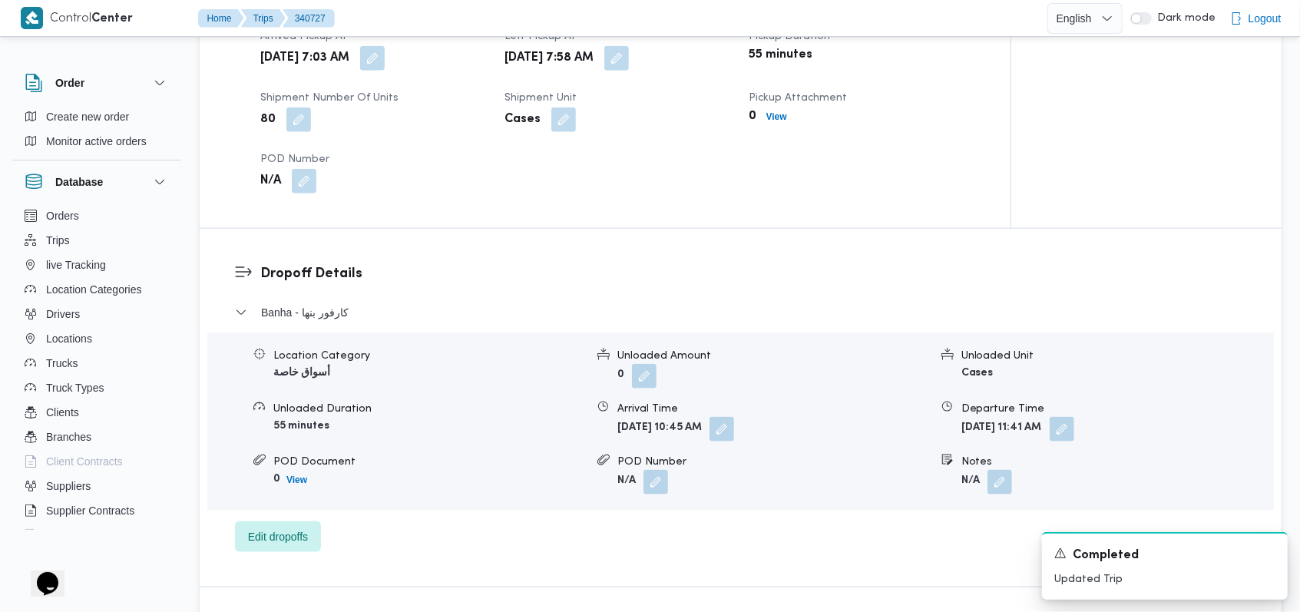
scroll to position [1126, 0]
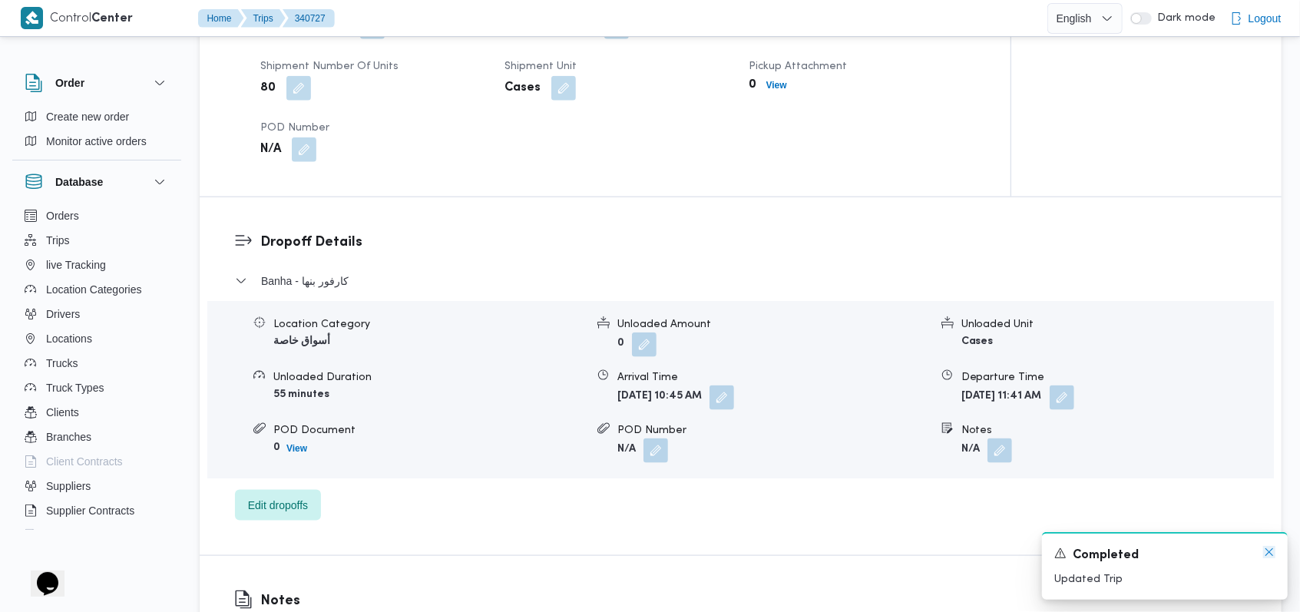
click at [1270, 550] on icon "Dismiss toast" at bounding box center [1269, 552] width 12 height 12
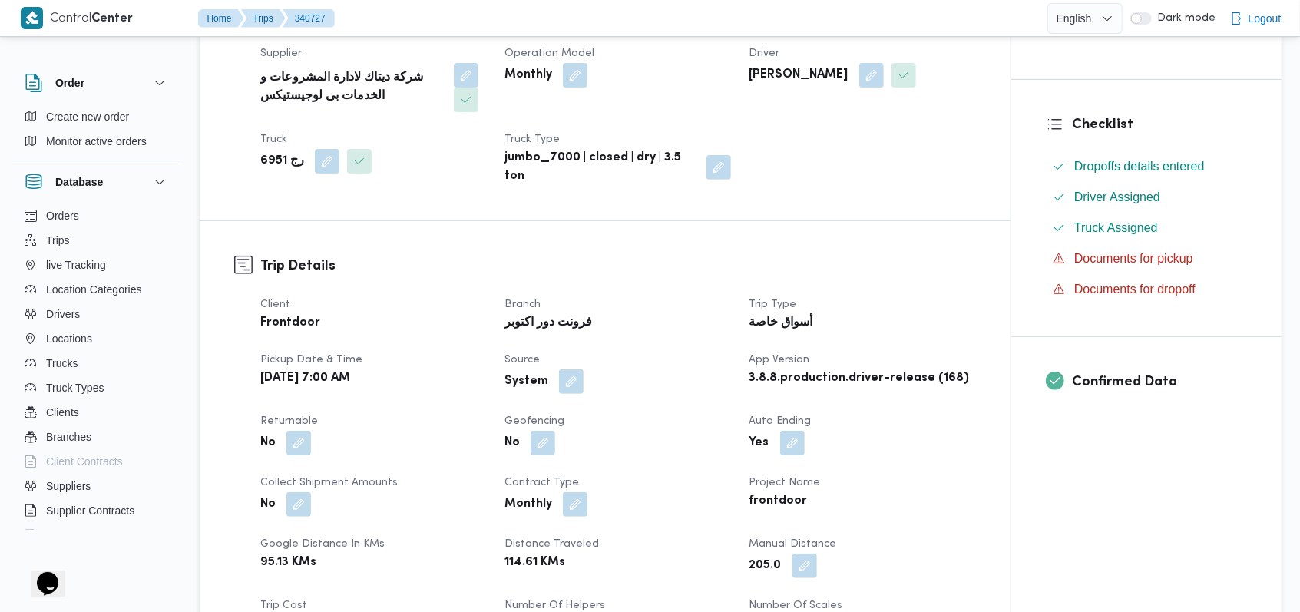
scroll to position [0, 0]
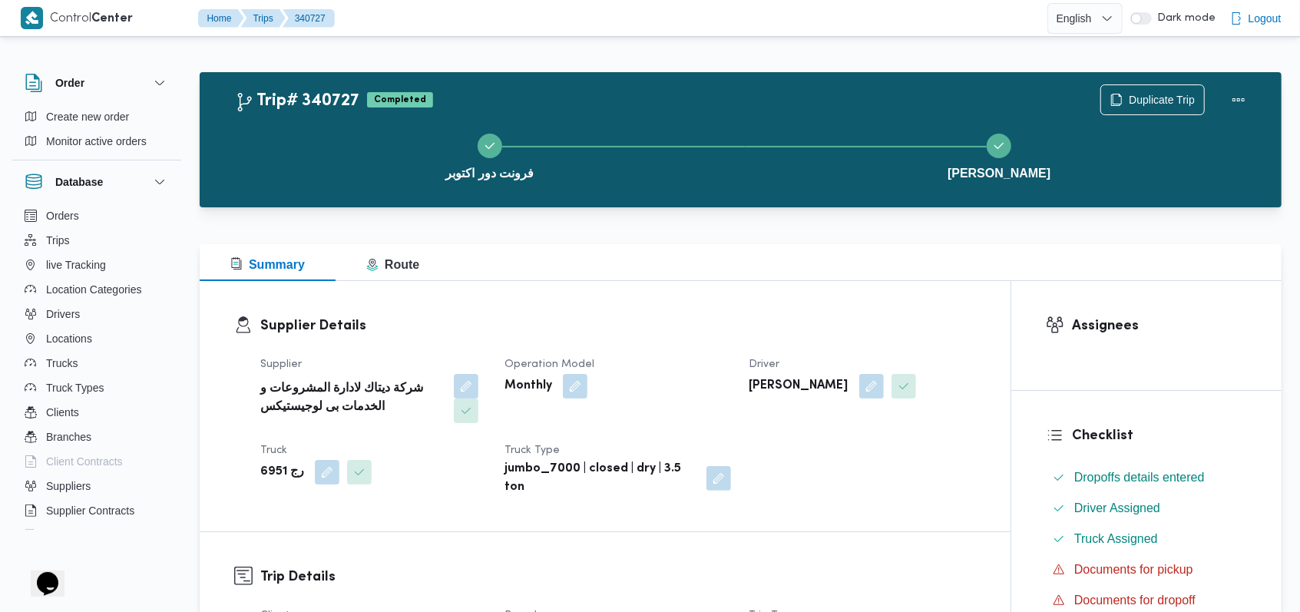
click at [674, 359] on dt "Operation Model" at bounding box center [617, 364] width 226 height 18
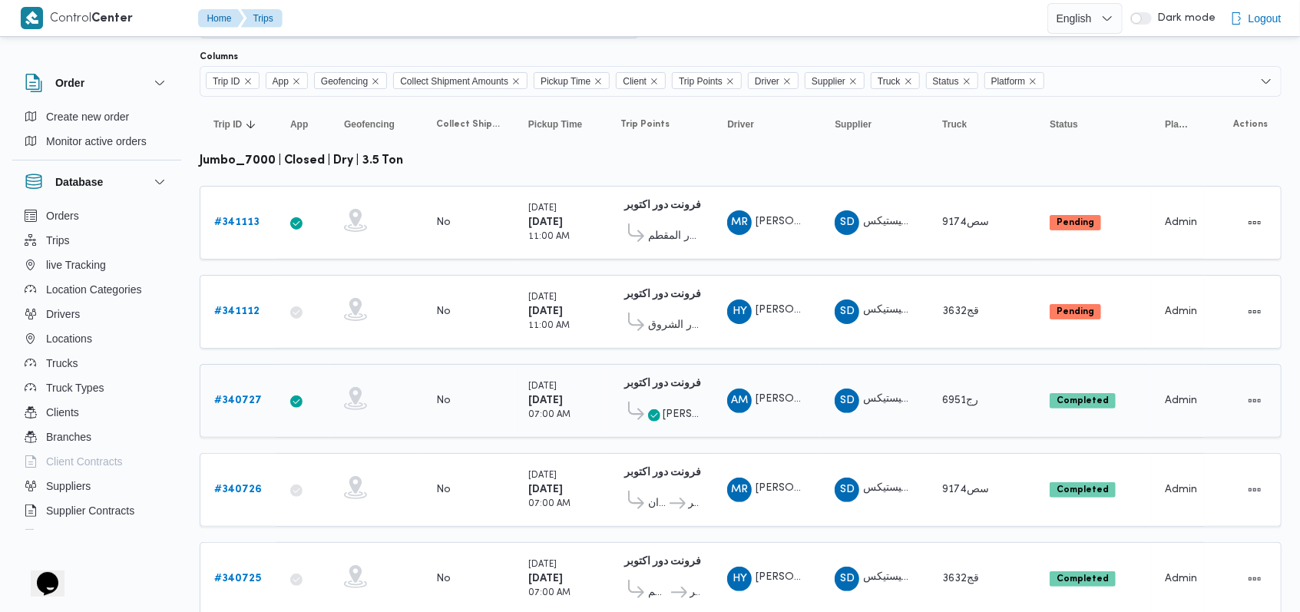
scroll to position [135, 0]
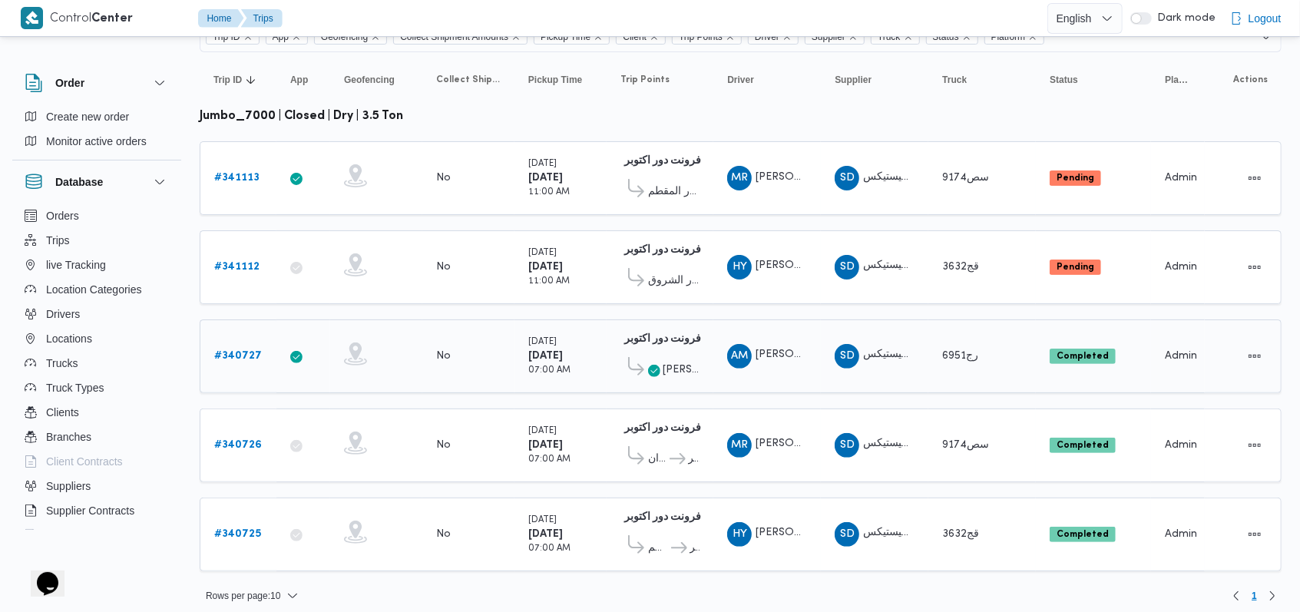
click at [252, 351] on b "# 340727" at bounding box center [238, 356] width 48 height 10
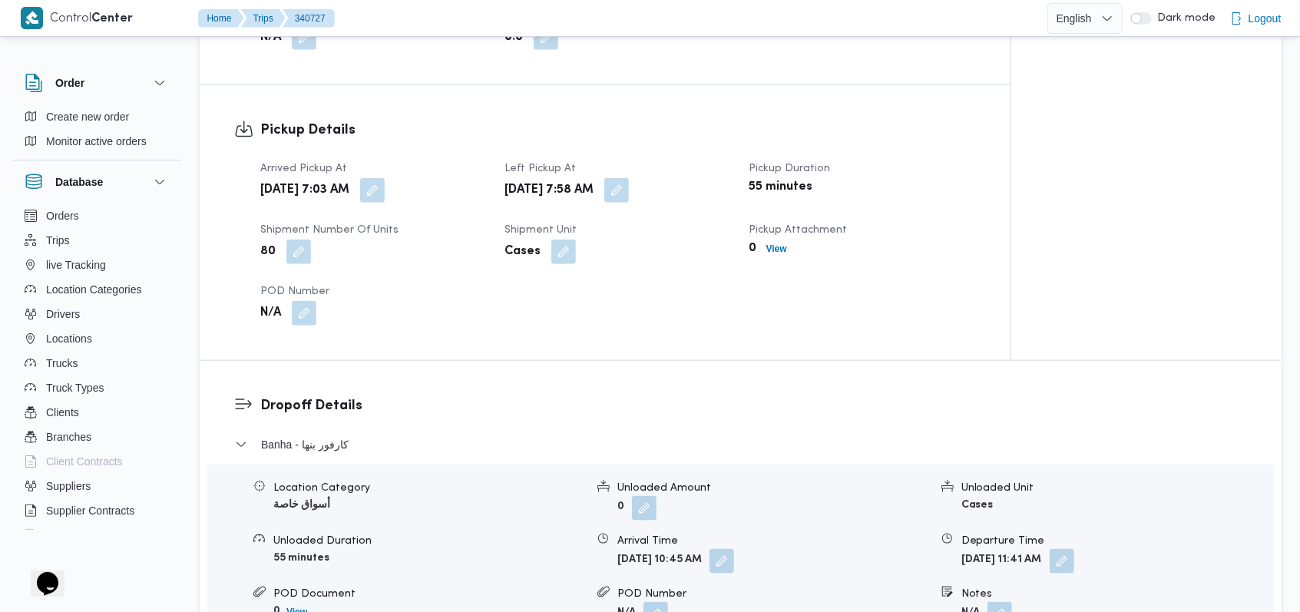
scroll to position [1023, 0]
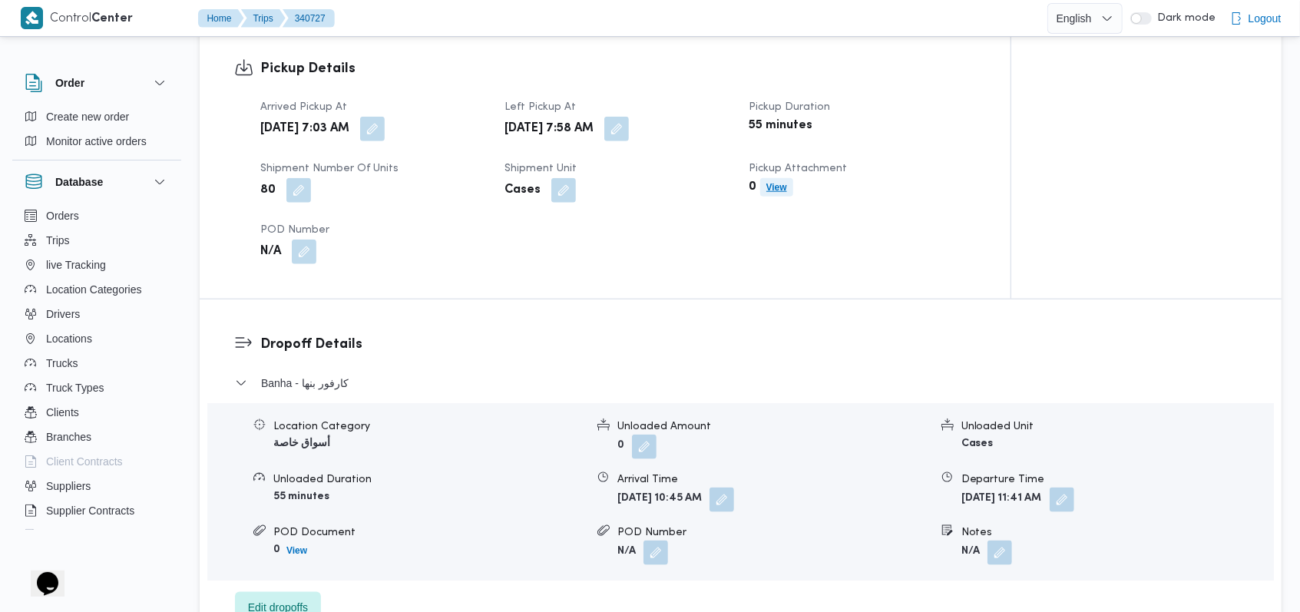
click at [775, 196] on span "View" at bounding box center [776, 187] width 21 height 18
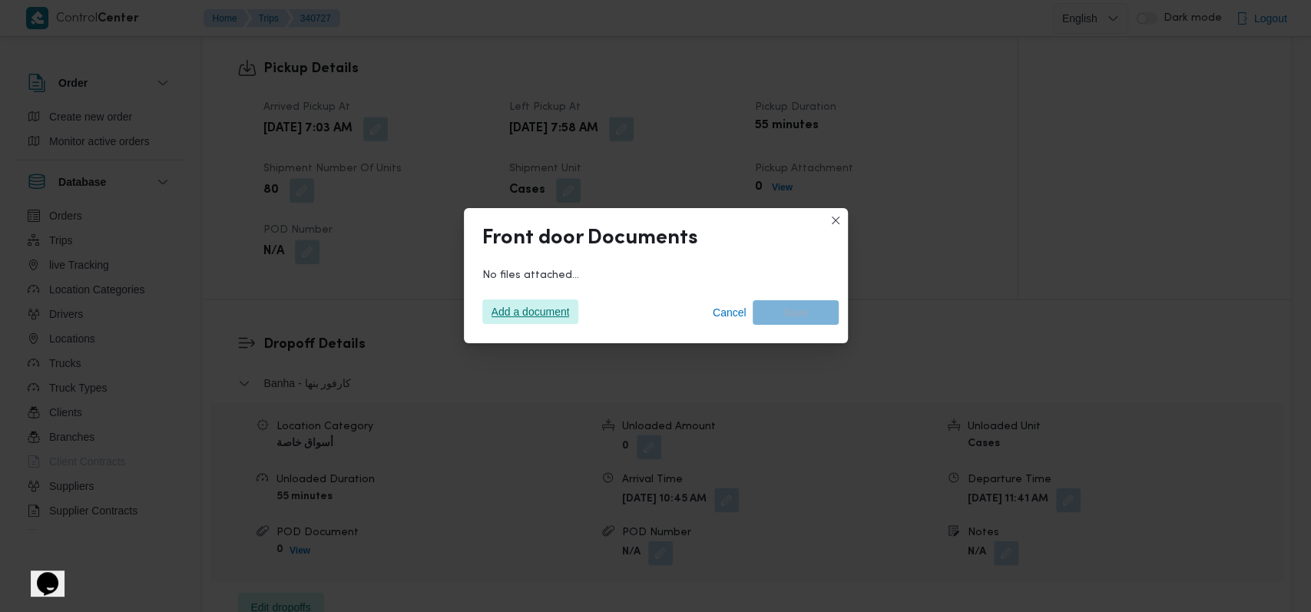
click at [512, 316] on span "Add a document" at bounding box center [530, 311] width 78 height 25
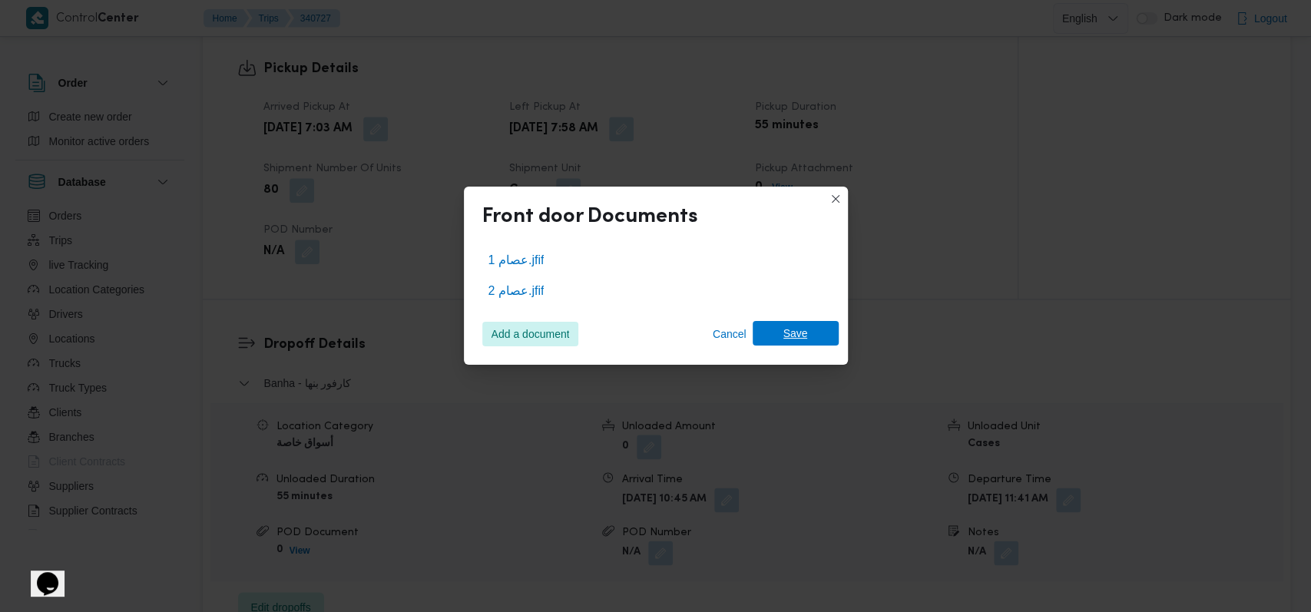
click at [814, 331] on span "Save" at bounding box center [795, 333] width 86 height 25
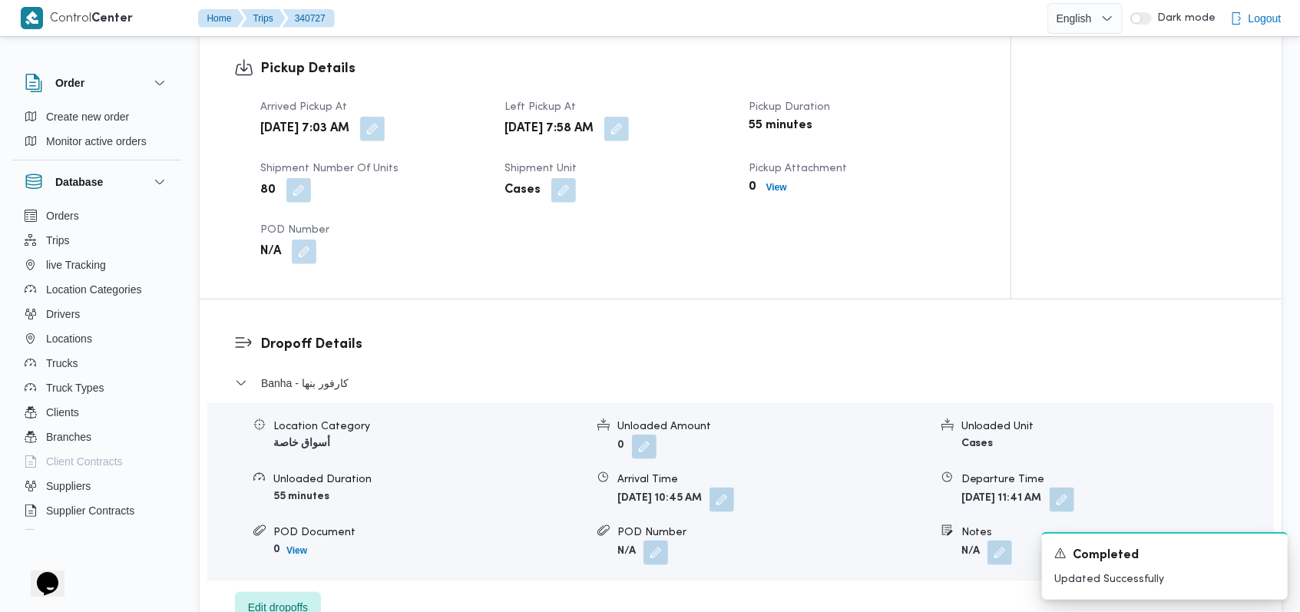
click at [940, 292] on div "Pickup Details Arrived Pickup At [DATE] 7:03 AM Left Pickup At [DATE] 7:58 AM P…" at bounding box center [605, 161] width 811 height 275
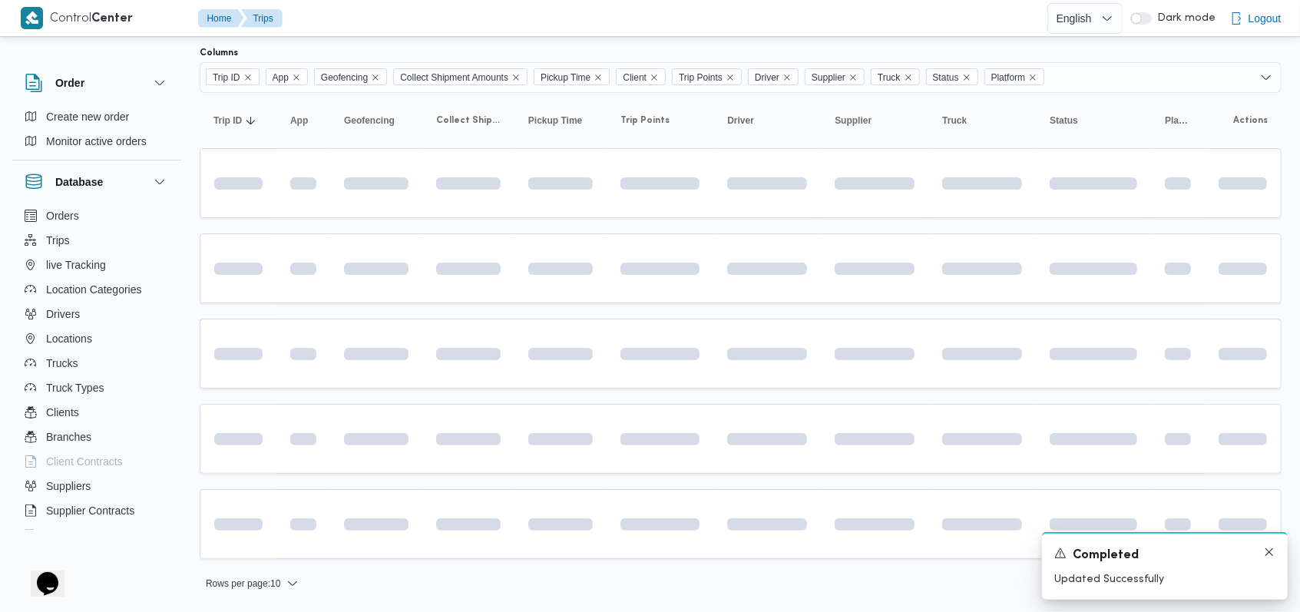
scroll to position [91, 0]
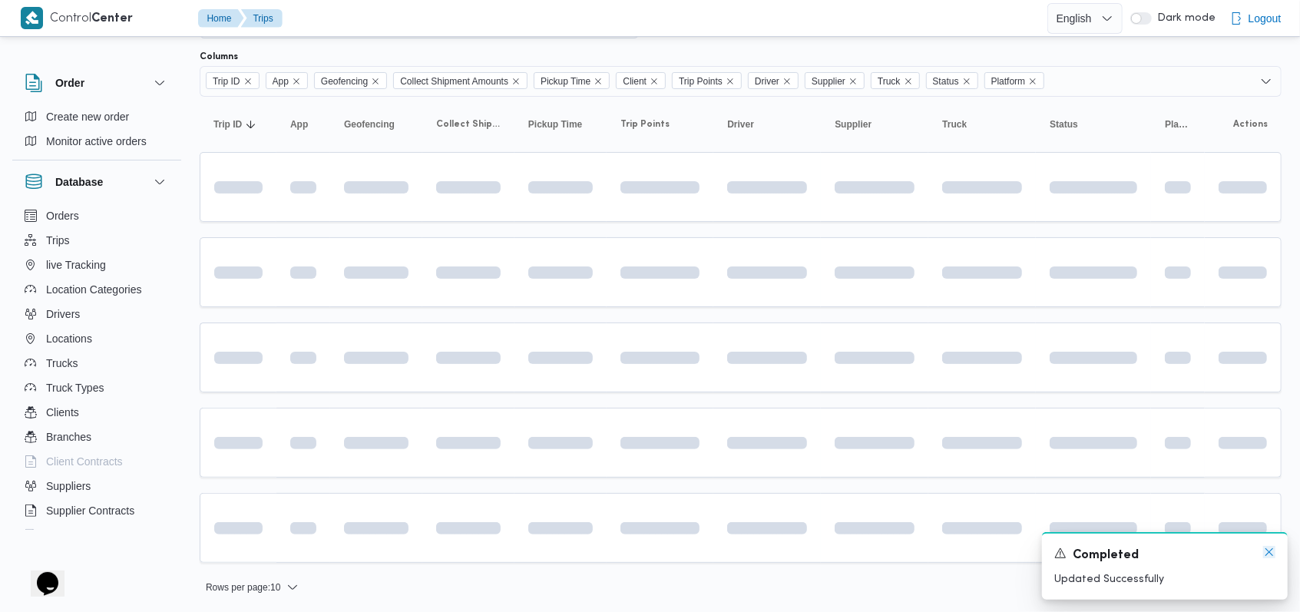
click at [1271, 551] on icon "Dismiss toast" at bounding box center [1269, 552] width 12 height 12
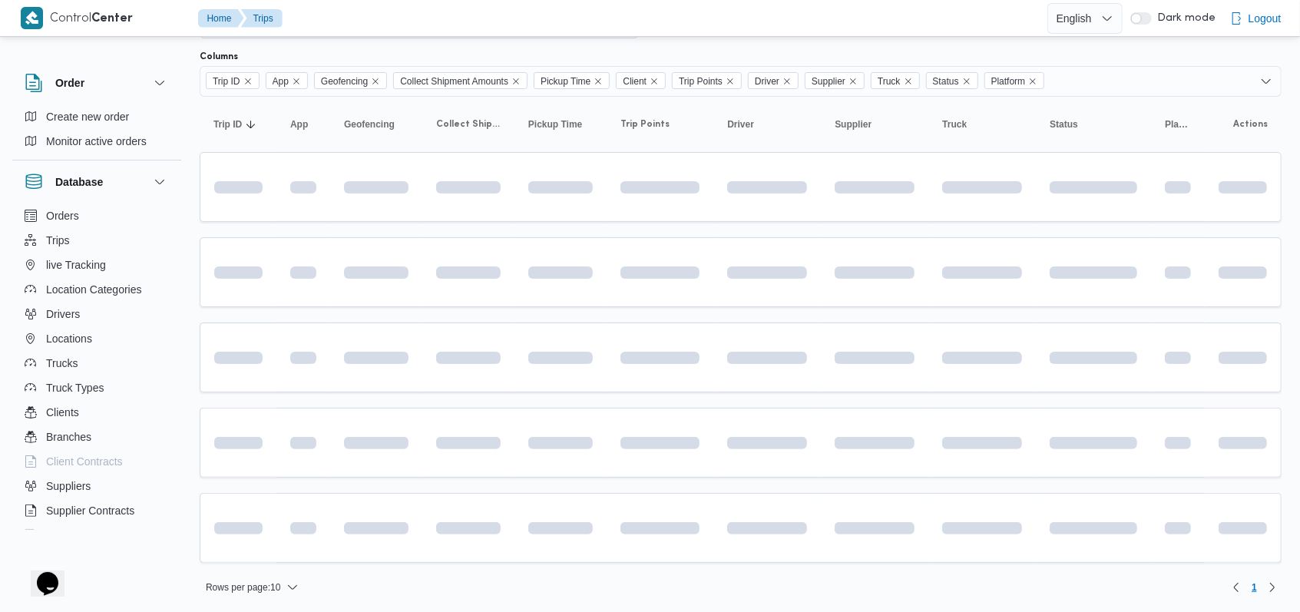
scroll to position [89, 0]
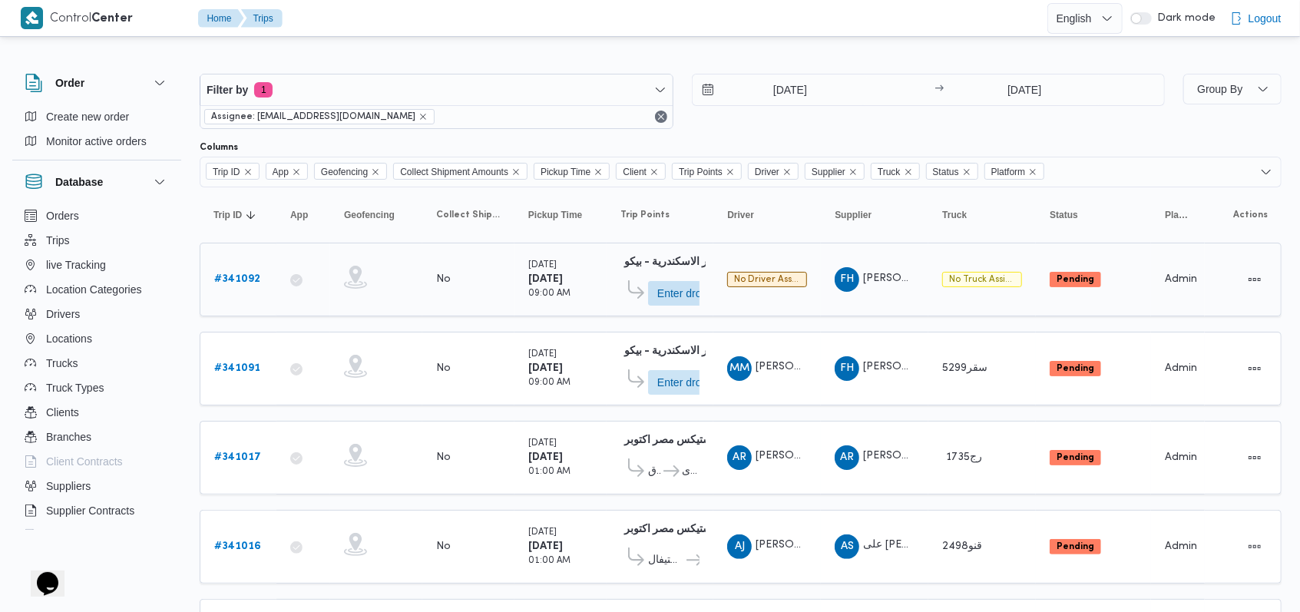
click at [246, 283] on b "# 341092" at bounding box center [237, 279] width 46 height 10
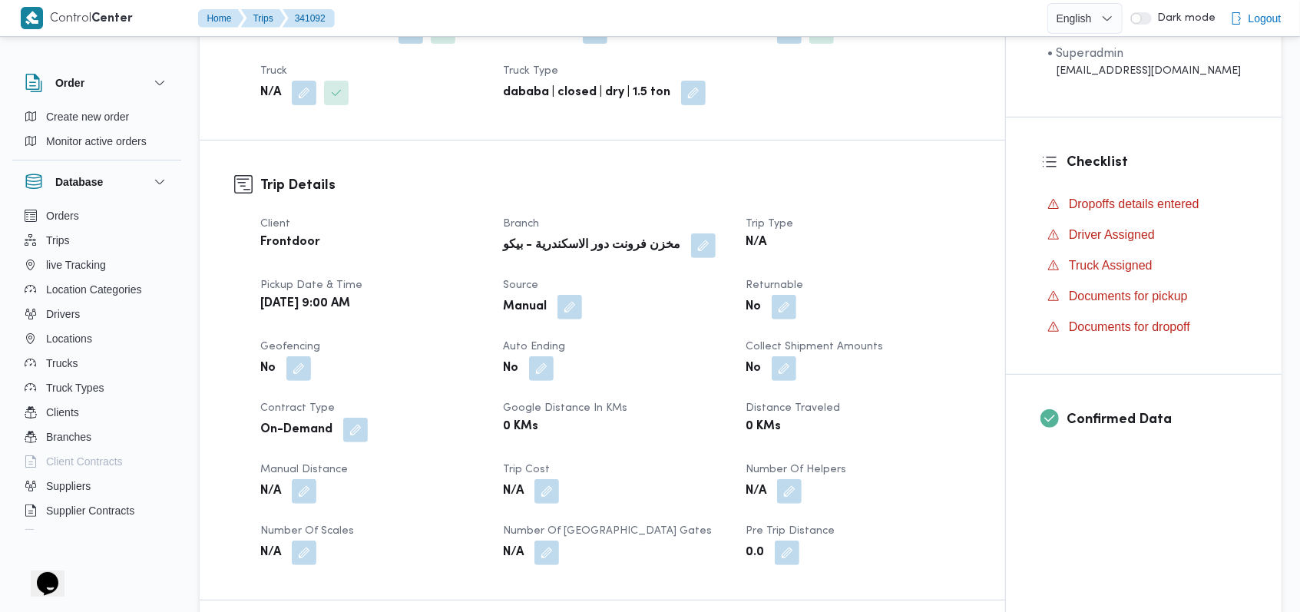
scroll to position [511, 0]
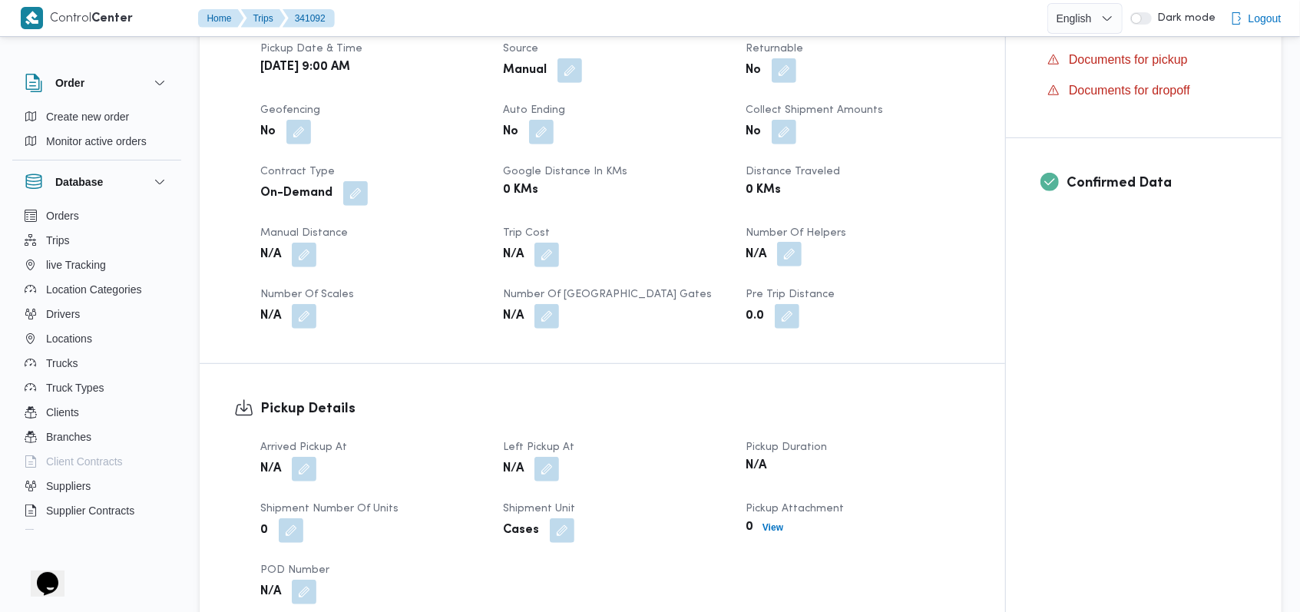
click at [796, 253] on button "button" at bounding box center [789, 254] width 25 height 25
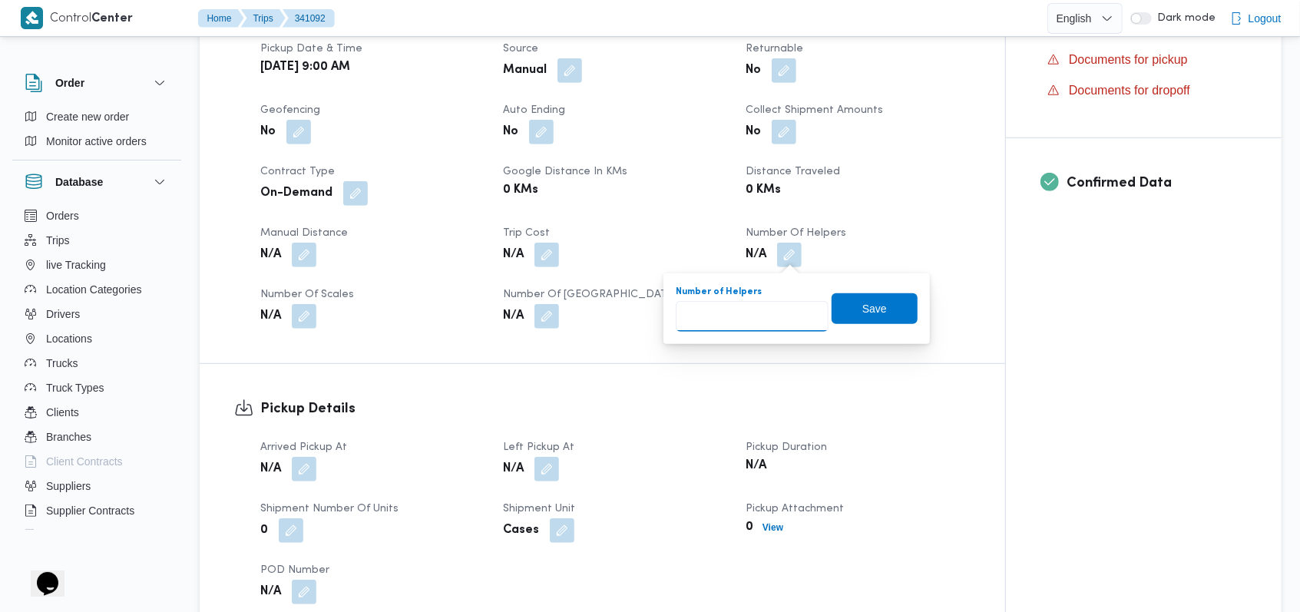
click at [749, 301] on input "Number of Helpers" at bounding box center [752, 316] width 153 height 31
type input "1"
click at [862, 312] on span "Save" at bounding box center [874, 308] width 25 height 18
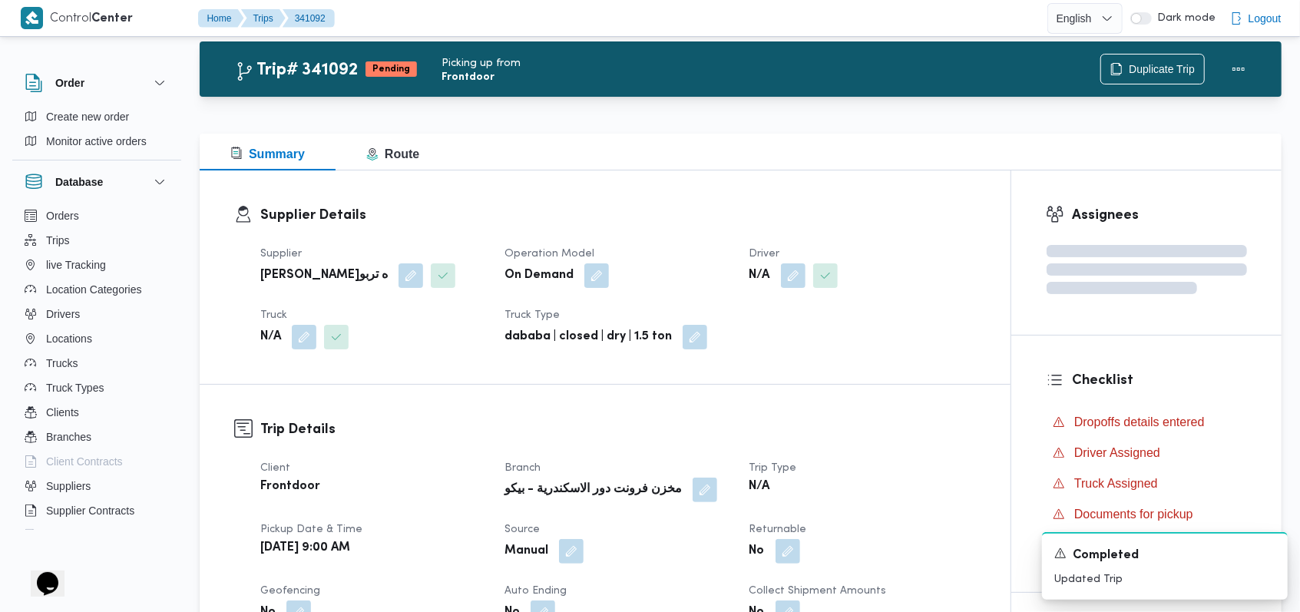
scroll to position [0, 0]
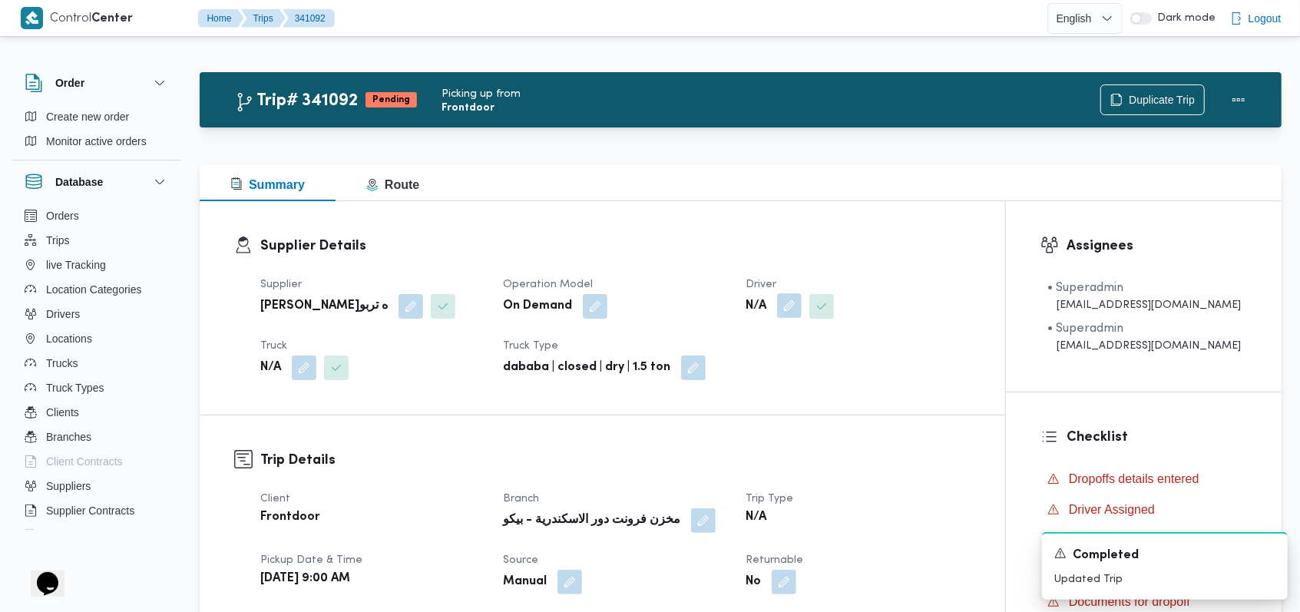
click at [785, 294] on button "button" at bounding box center [789, 305] width 25 height 25
click at [760, 368] on div "Search" at bounding box center [761, 367] width 115 height 31
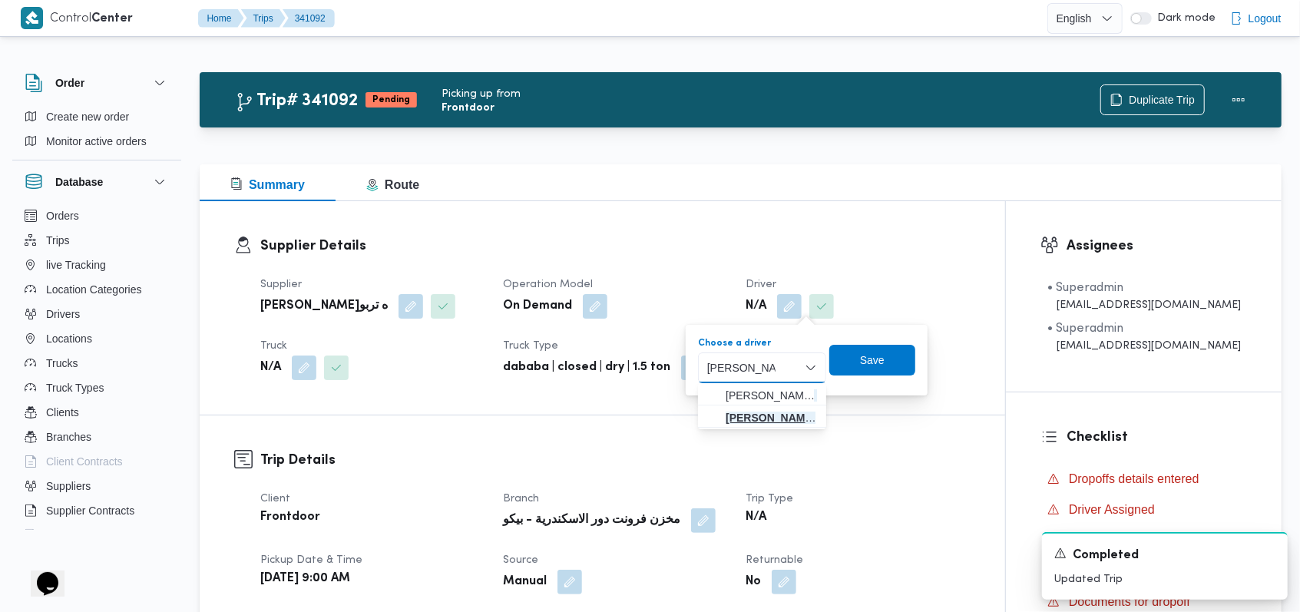
type input "احمد عبدالمجيد"
click at [774, 408] on span "احمد عبدالمجيد حامد عبدالمجيد سعدالله" at bounding box center [771, 417] width 91 height 18
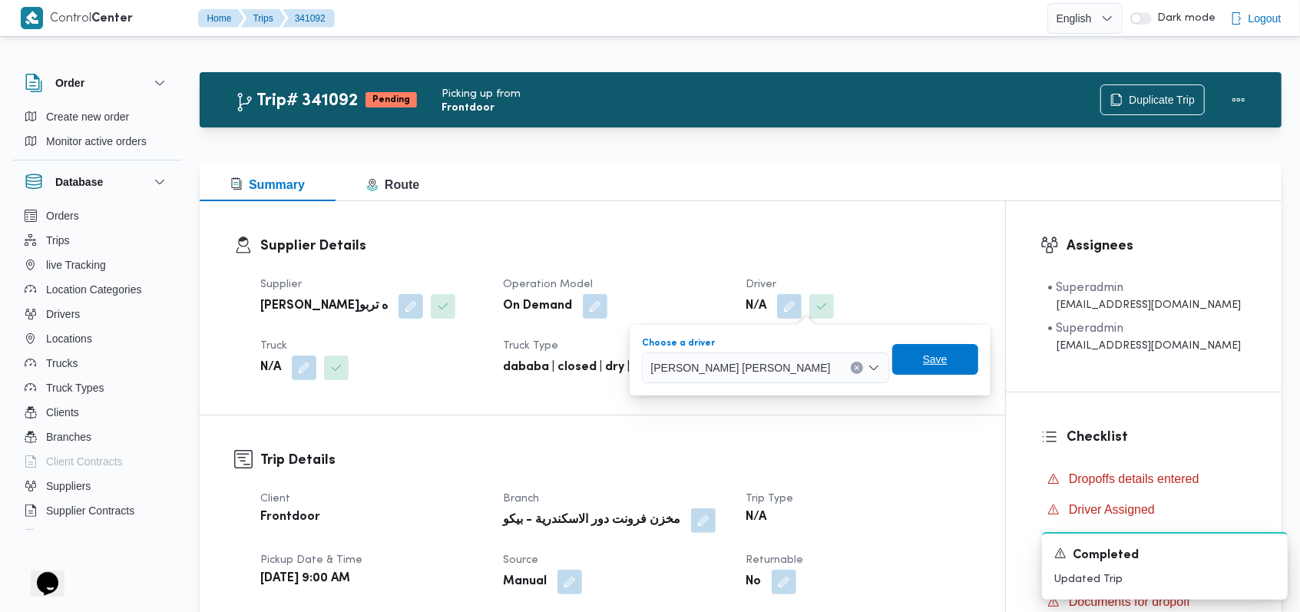
click at [914, 358] on span "Save" at bounding box center [935, 359] width 86 height 31
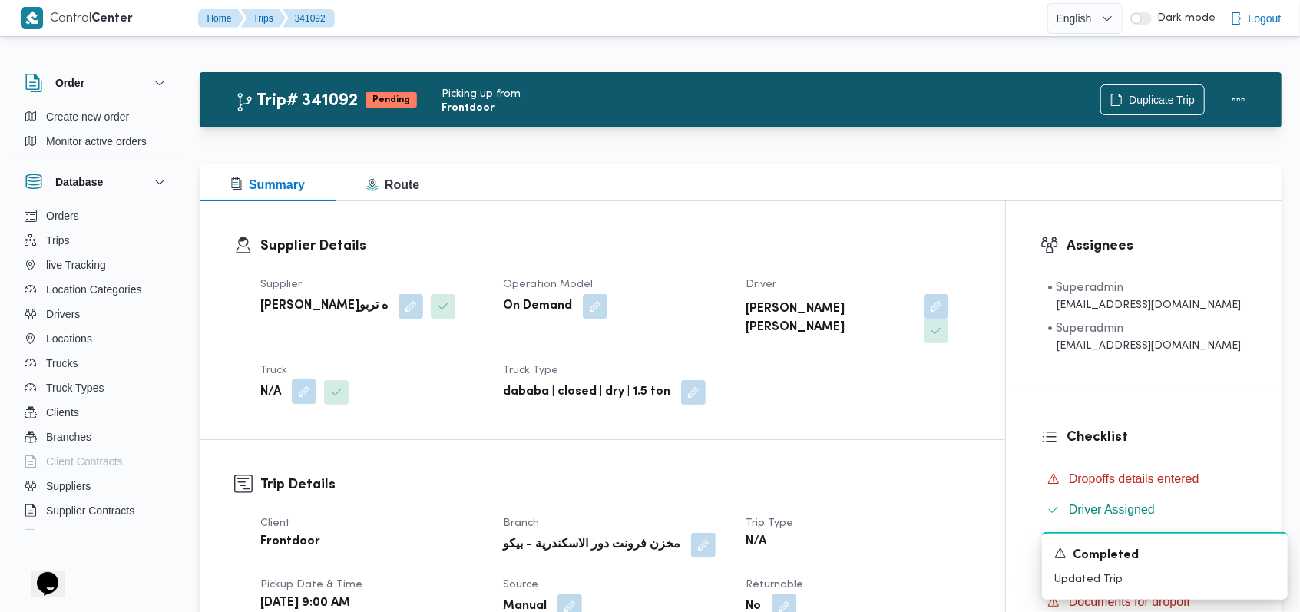
click at [314, 379] on button "button" at bounding box center [304, 391] width 25 height 25
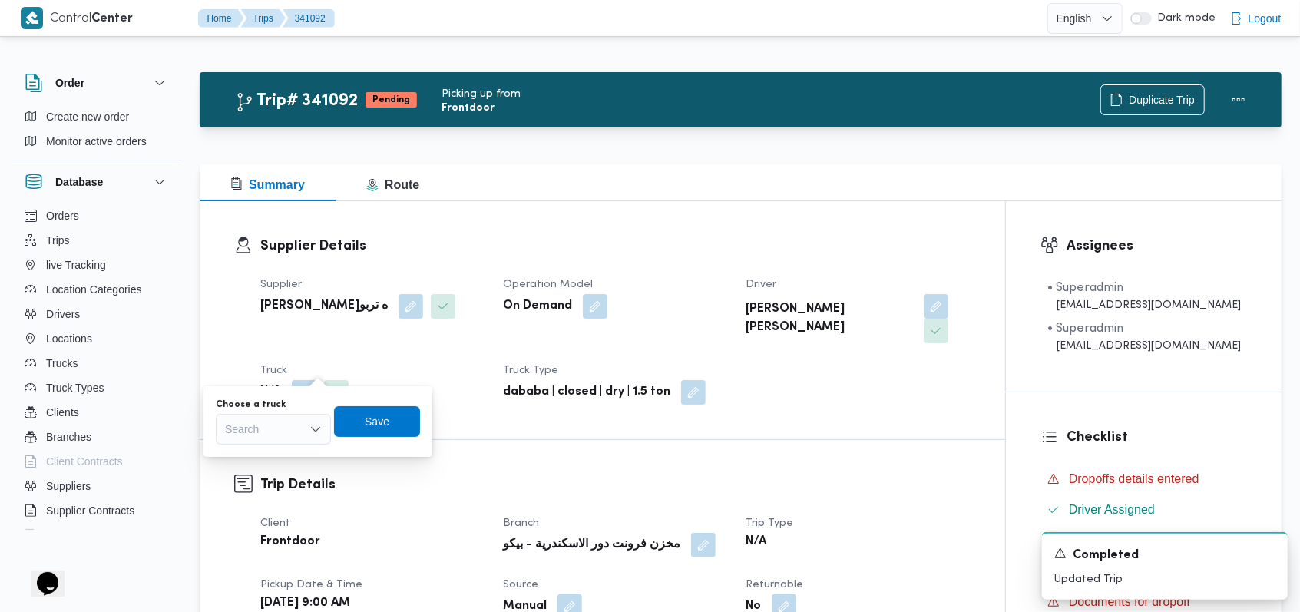
click at [288, 435] on div "Search" at bounding box center [273, 429] width 115 height 31
type input "7"
type input "7537"
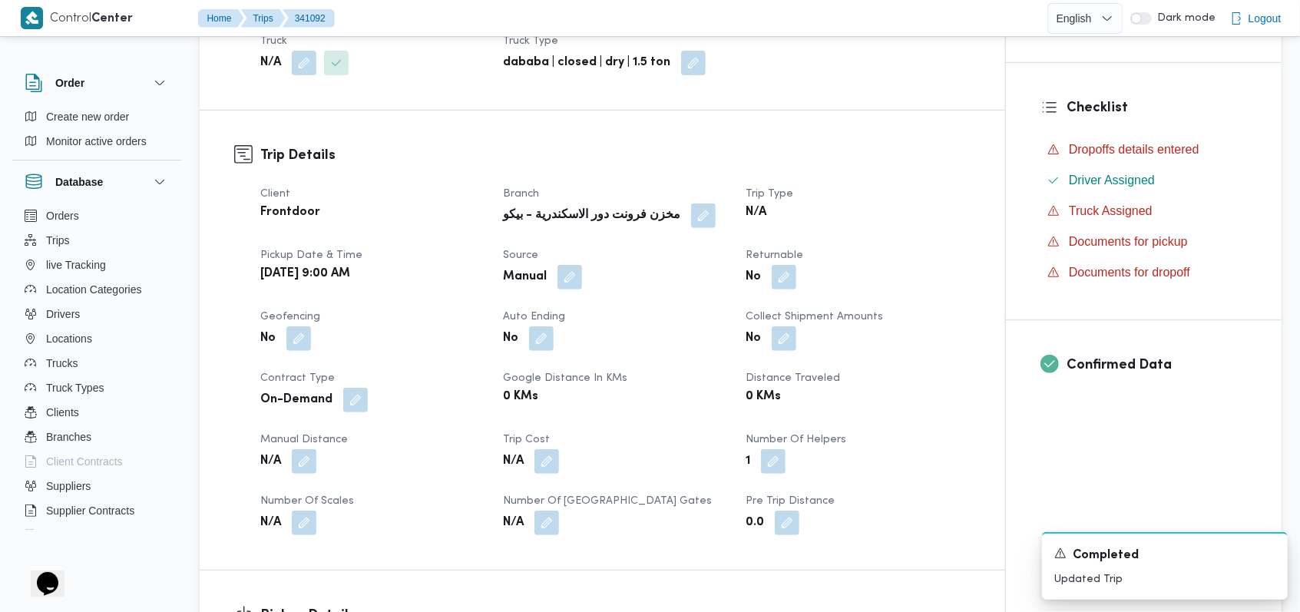
scroll to position [614, 0]
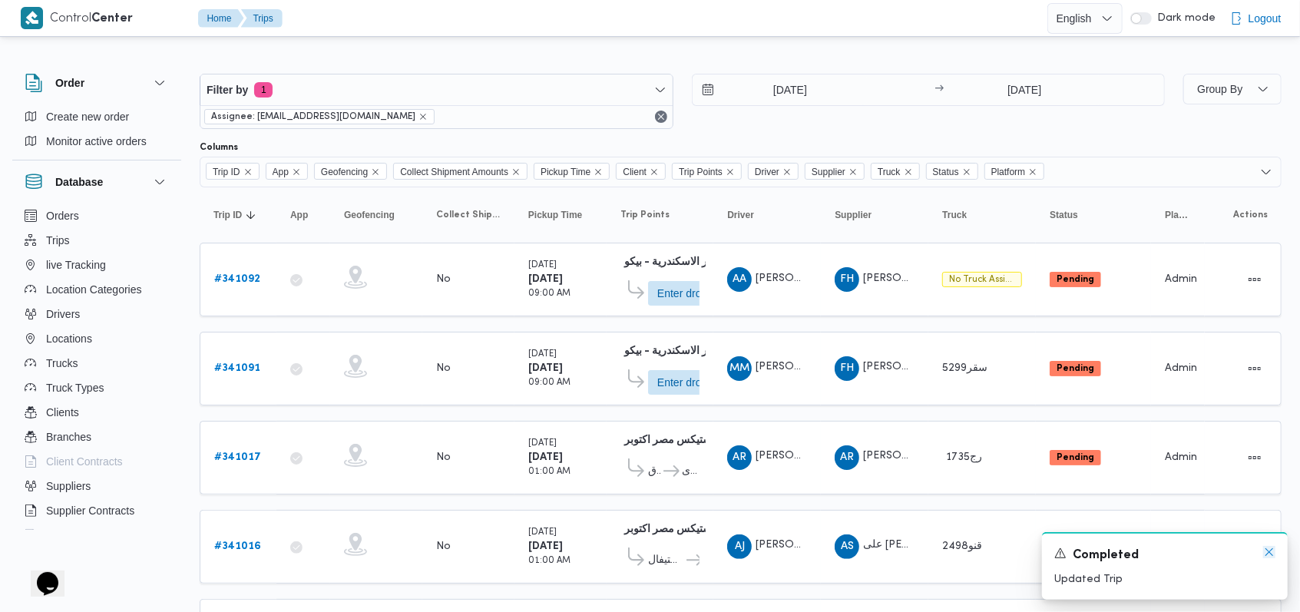
click at [1271, 551] on icon "Dismiss toast" at bounding box center [1269, 552] width 8 height 8
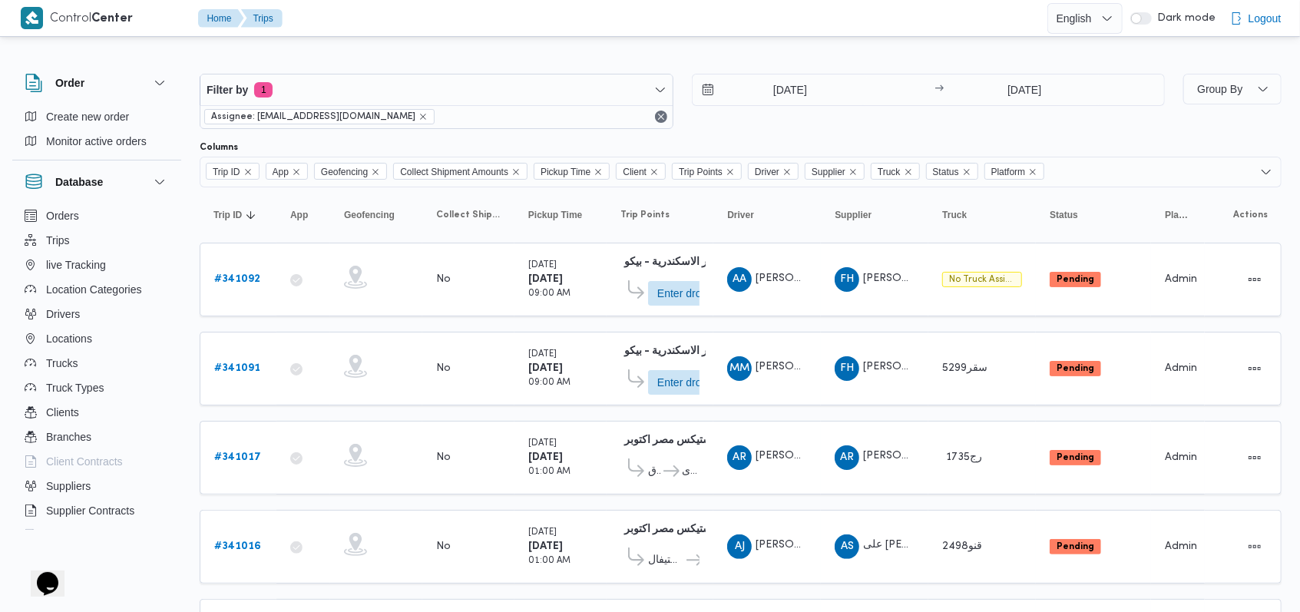
click at [723, 132] on div "Filter by 1 Assignee: mostafa.elrouby@illa.com.eg 2/10/2025 → 2/10/2025" at bounding box center [682, 101] width 984 height 74
click at [242, 371] on b "# 341091" at bounding box center [237, 368] width 46 height 10
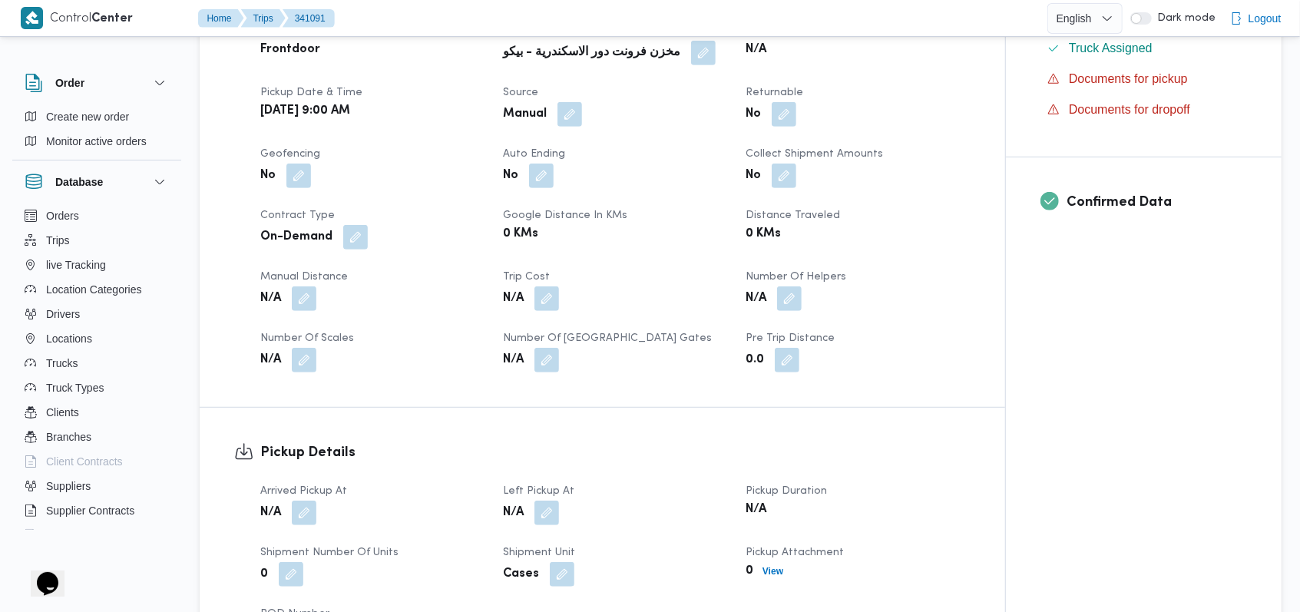
scroll to position [511, 0]
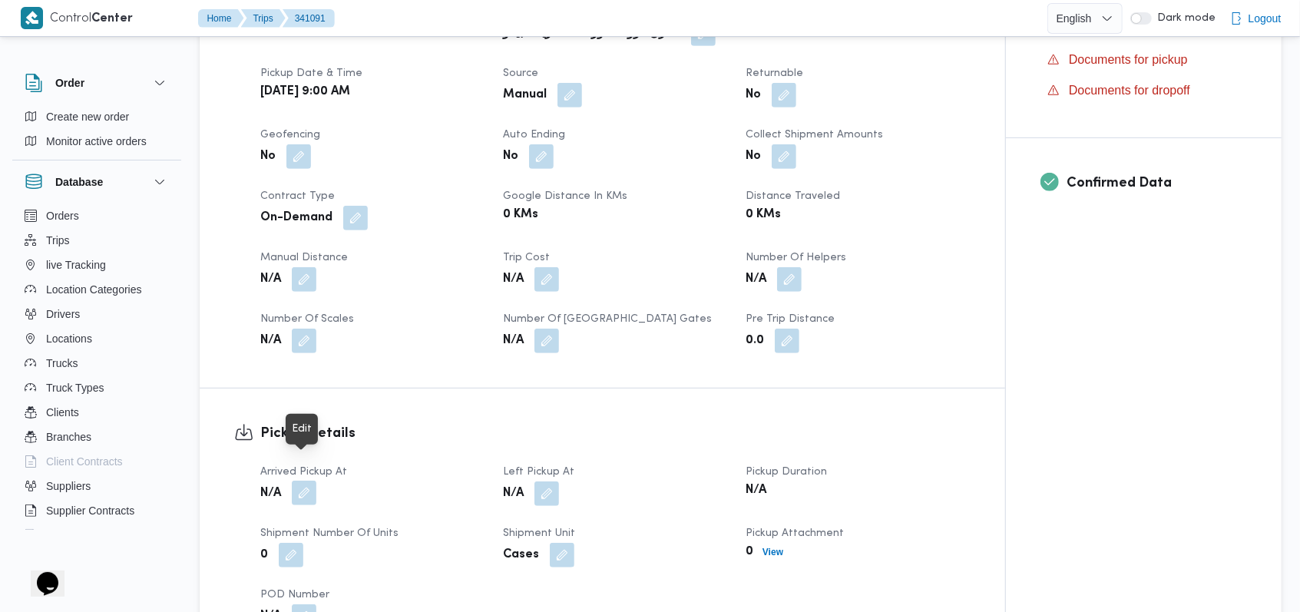
click at [303, 481] on button "button" at bounding box center [304, 493] width 25 height 25
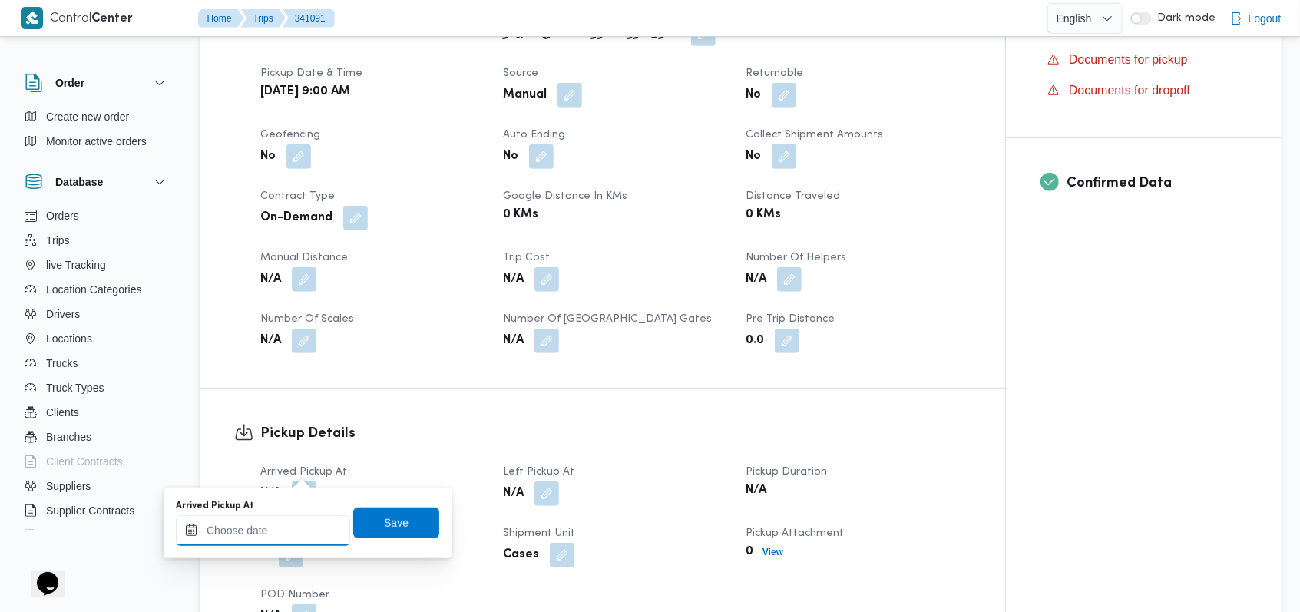
click at [263, 538] on input "Arrived Pickup At" at bounding box center [263, 530] width 174 height 31
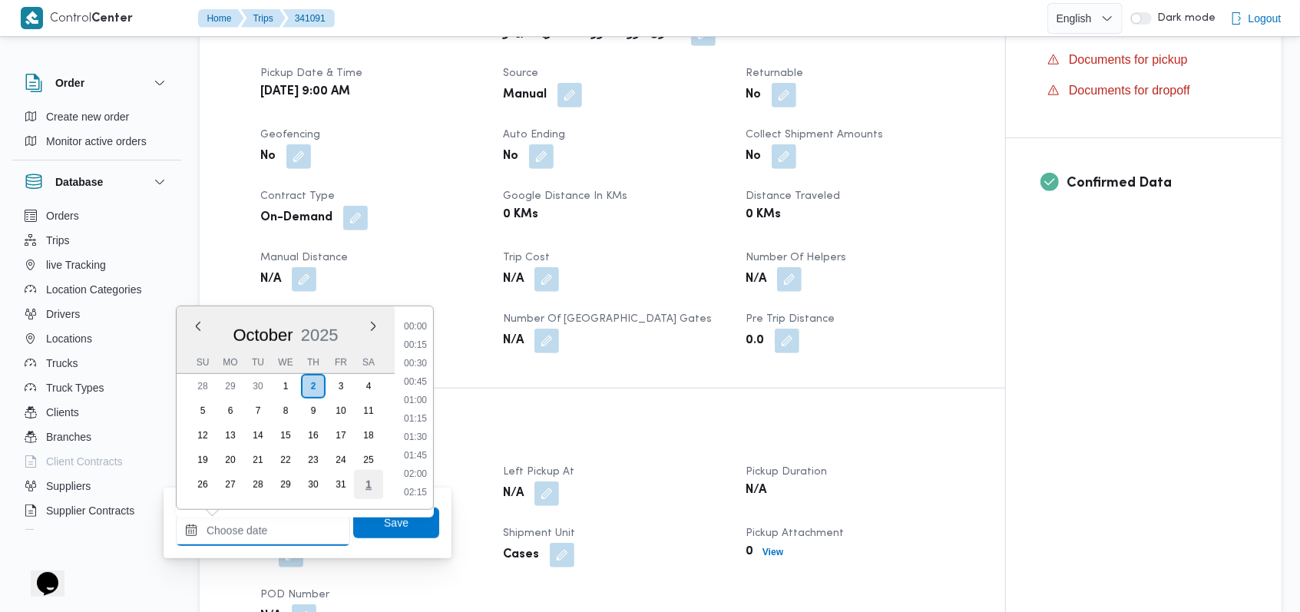
scroll to position [773, 0]
click at [412, 398] on li "11:30" at bounding box center [415, 400] width 35 height 15
type input "02/10/2025 11:30"
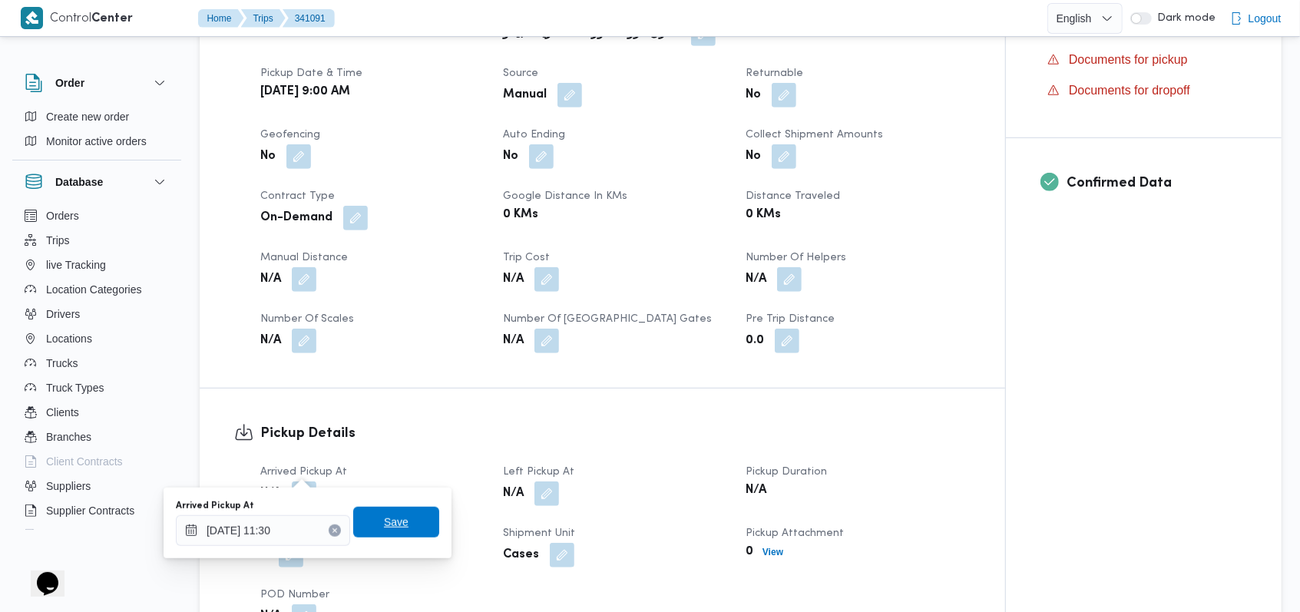
click at [402, 521] on span "Save" at bounding box center [396, 522] width 86 height 31
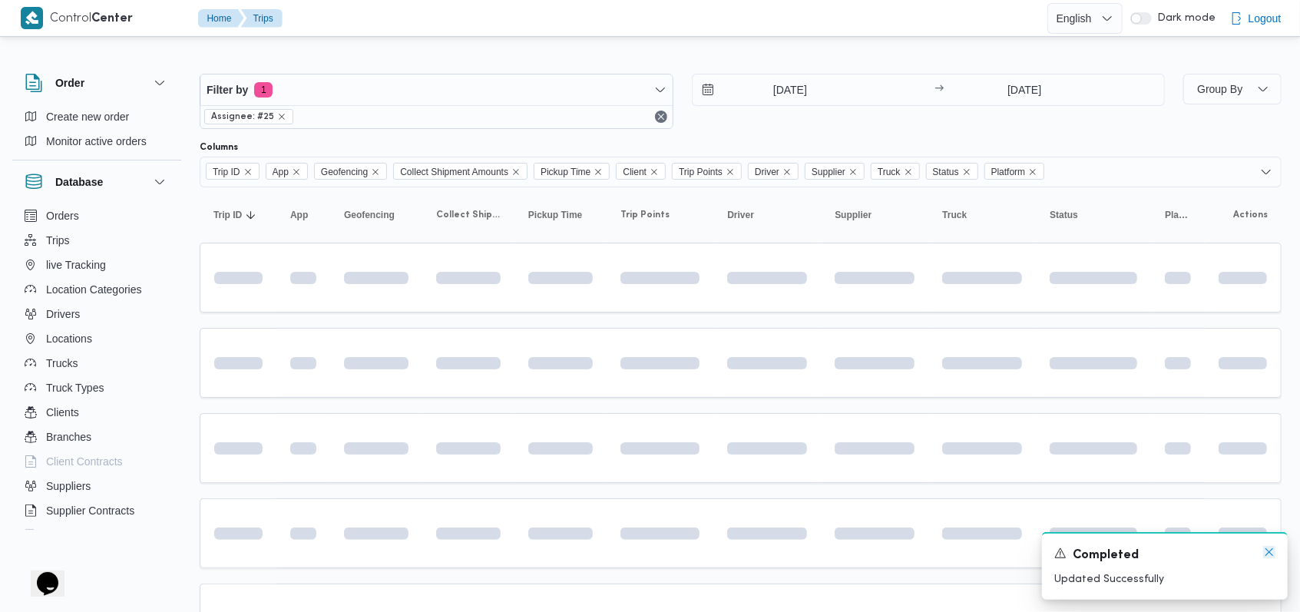
click at [1268, 551] on icon "Dismiss toast" at bounding box center [1269, 552] width 8 height 8
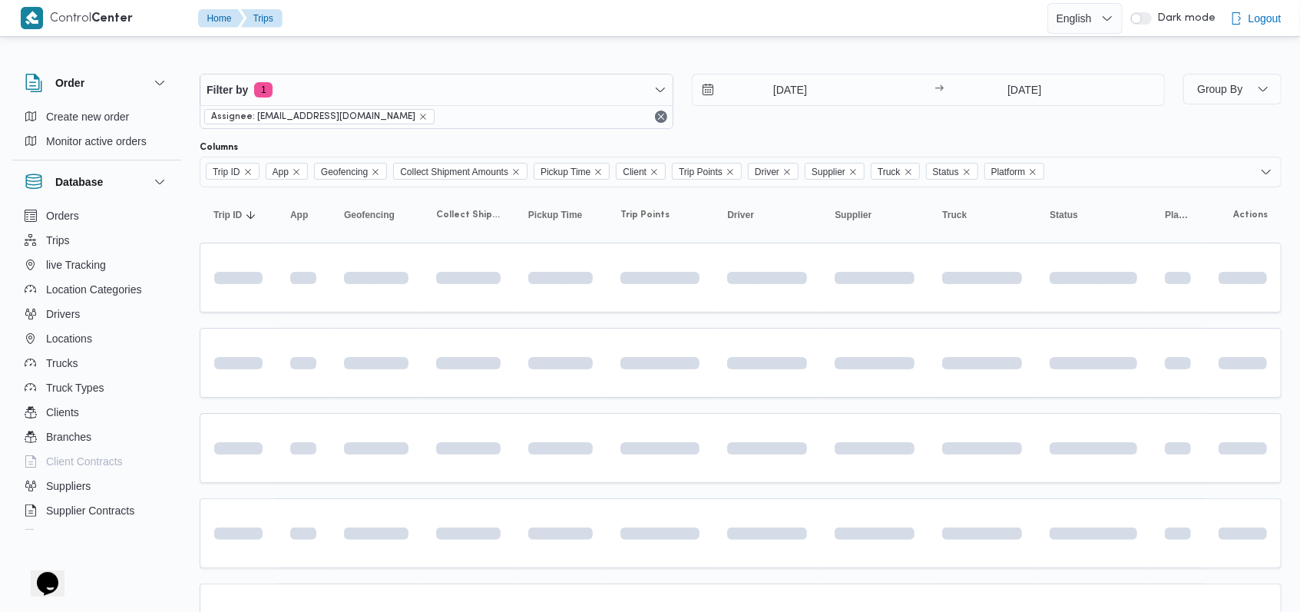
click at [792, 127] on div "2/10/2025 → 2/10/2025" at bounding box center [929, 101] width 474 height 55
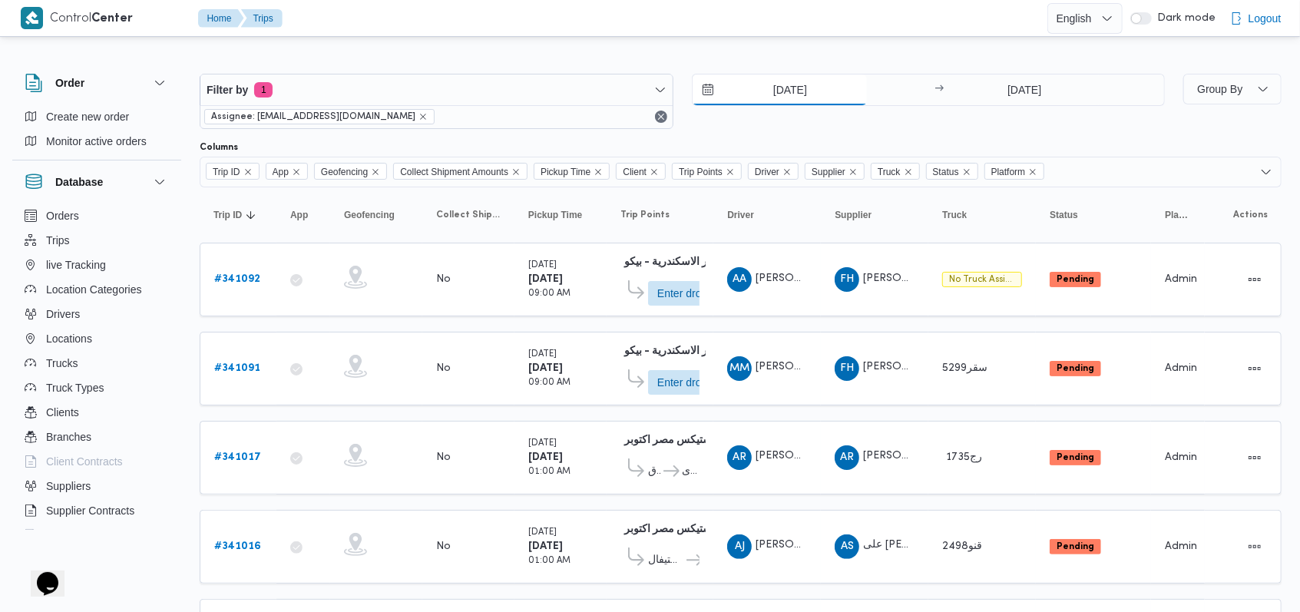
click at [792, 95] on input "[DATE]" at bounding box center [780, 89] width 174 height 31
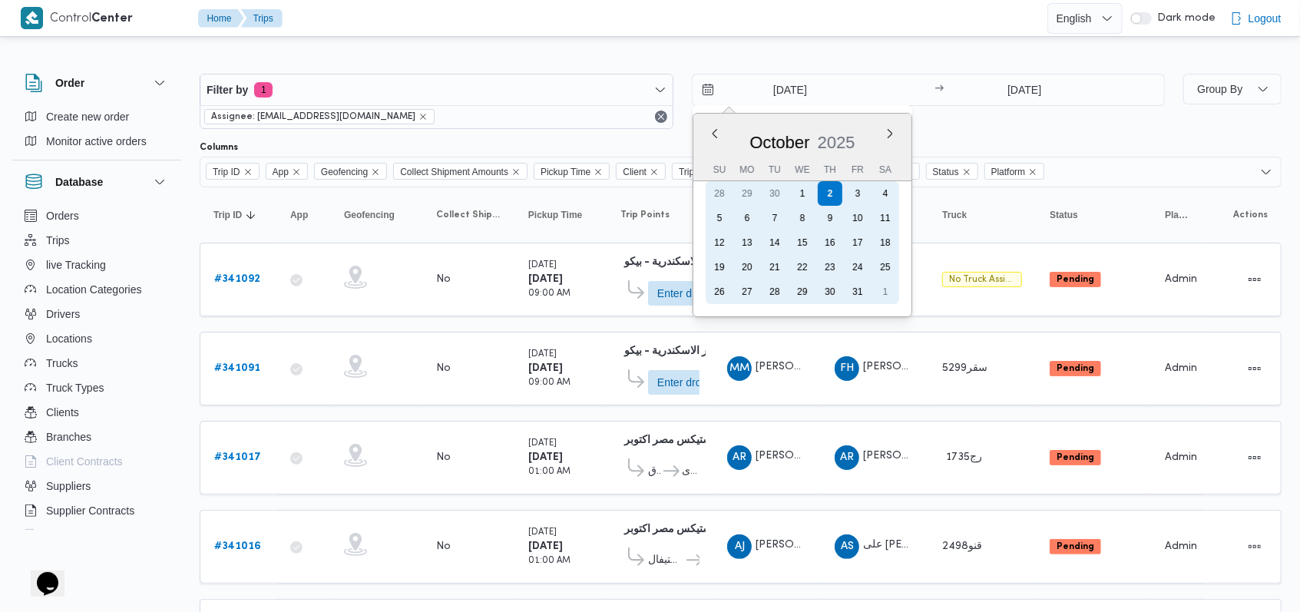
click at [795, 200] on div "1" at bounding box center [802, 193] width 25 height 25
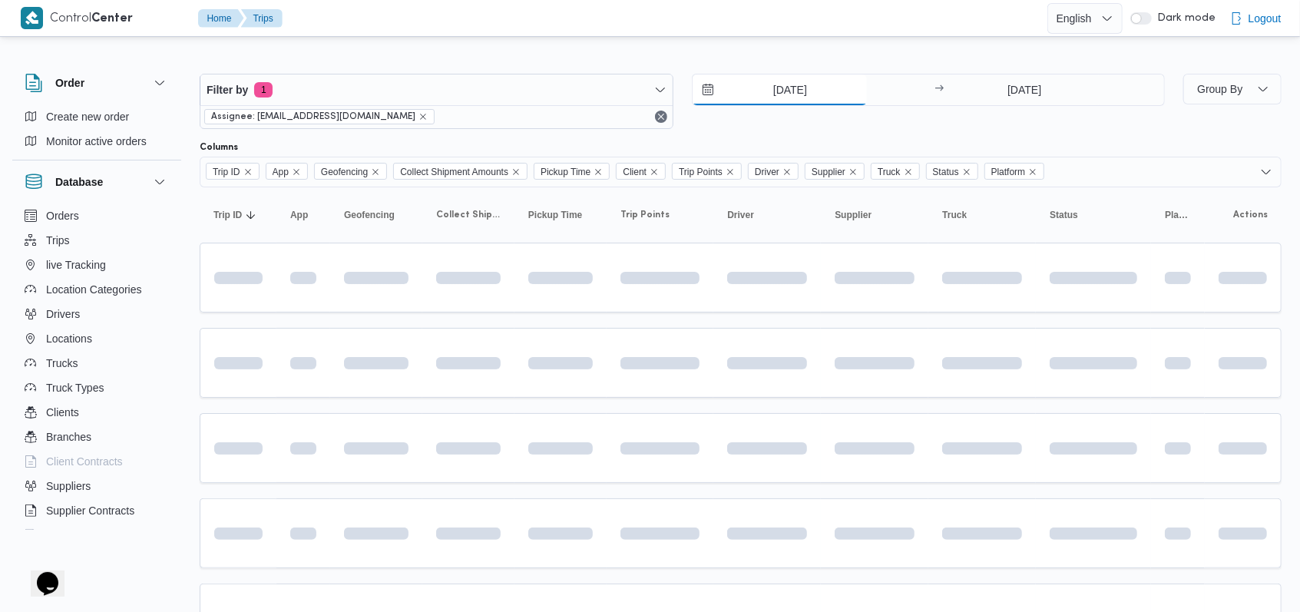
type input "1/10/2025"
click at [1020, 94] on input "[DATE]" at bounding box center [1024, 89] width 153 height 31
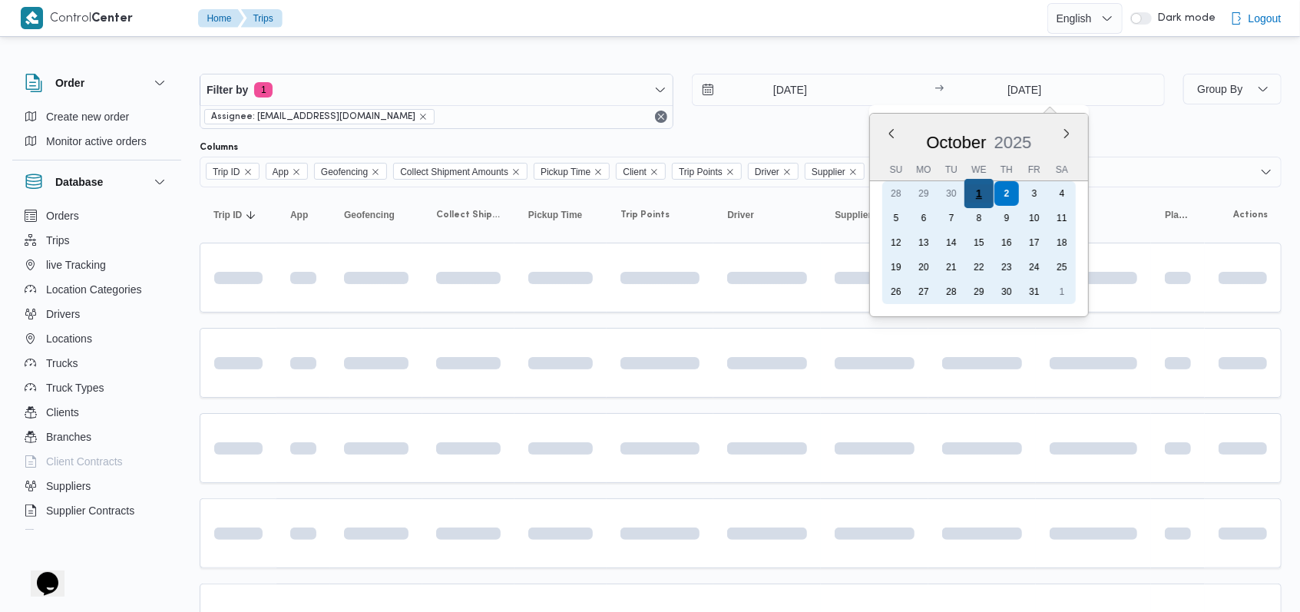
click at [979, 193] on div "1" at bounding box center [978, 193] width 29 height 29
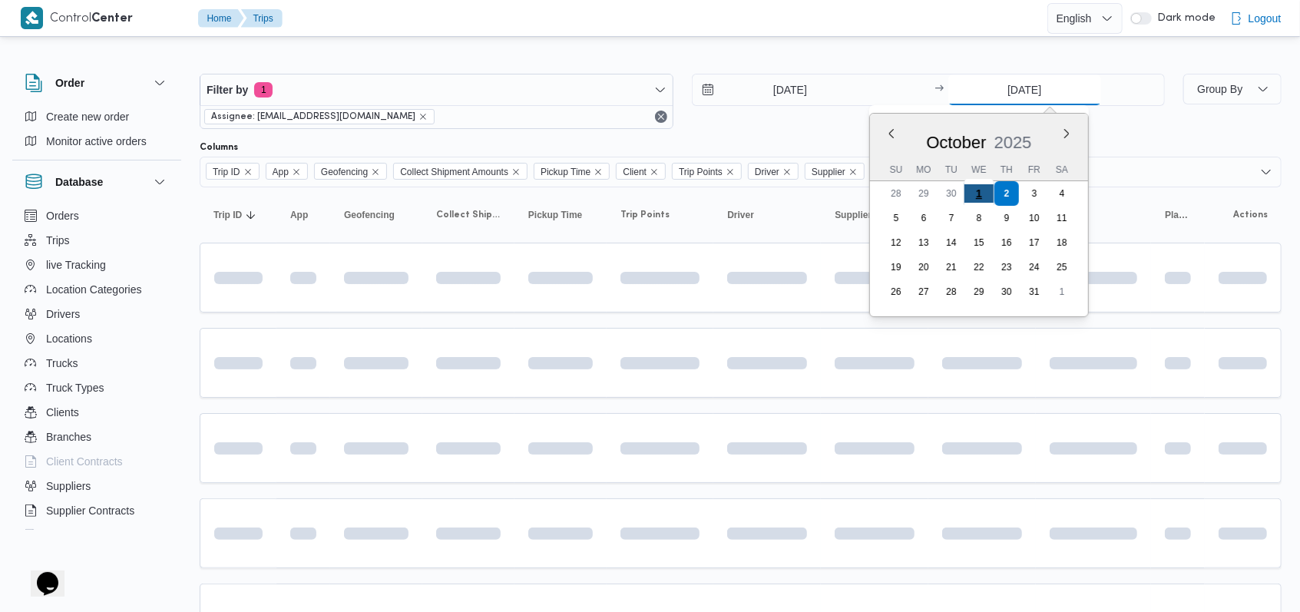
type input "1/10/2025"
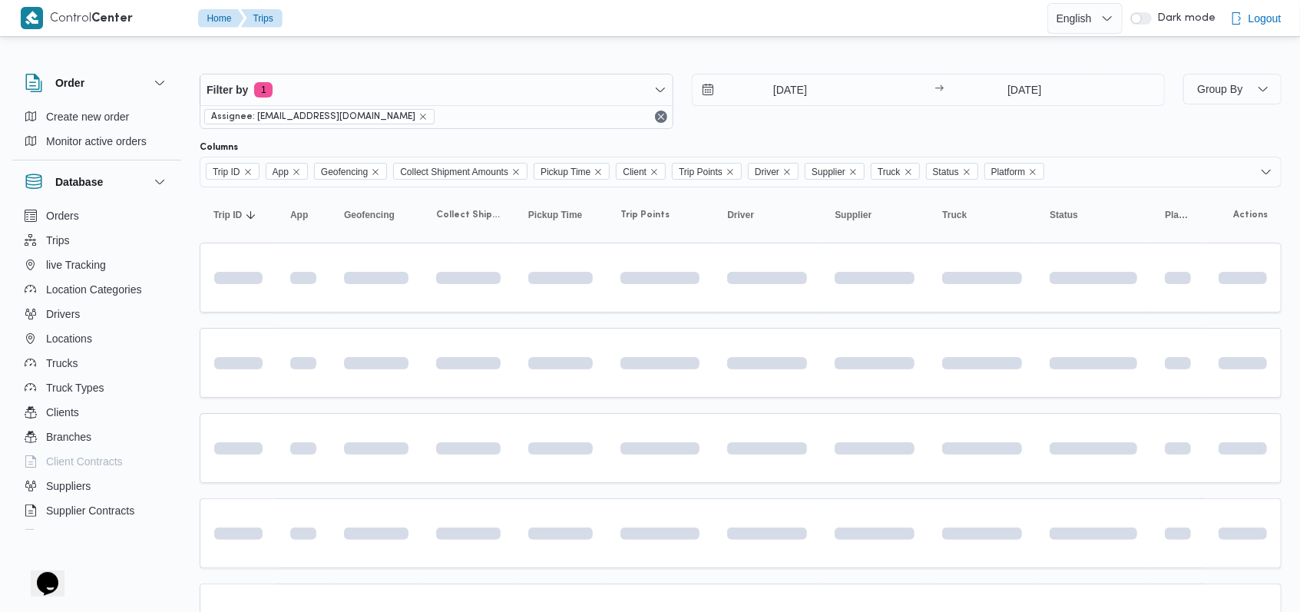
click at [775, 121] on div "1/10/2025 → 1/10/2025" at bounding box center [929, 101] width 474 height 55
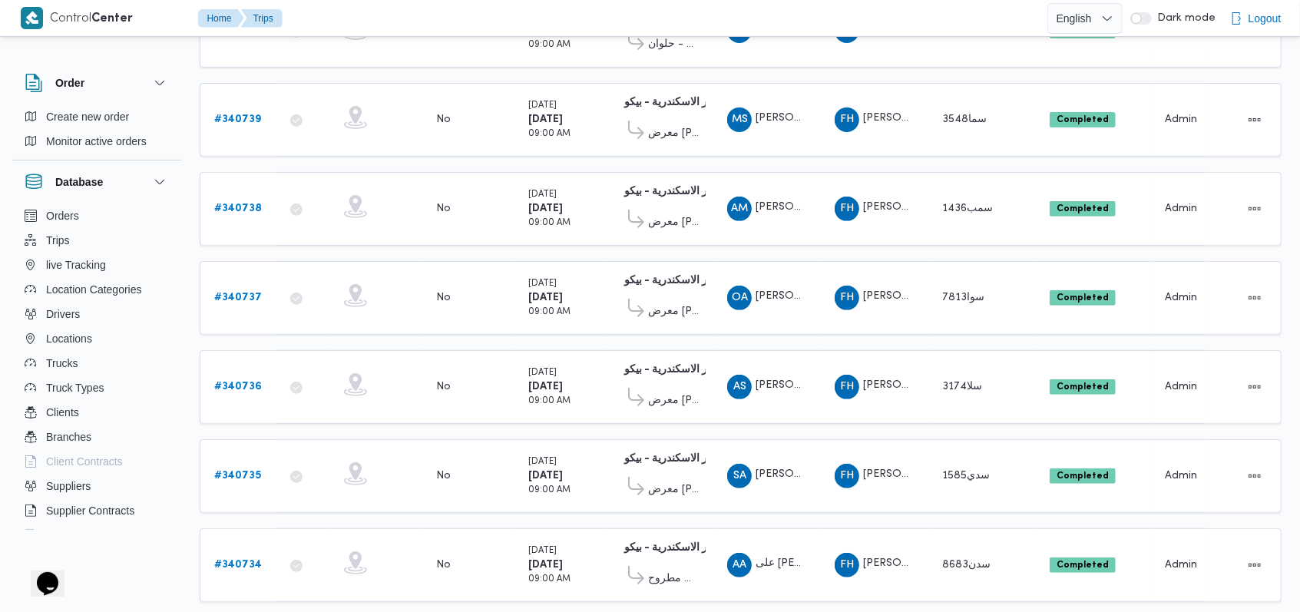
scroll to position [307, 0]
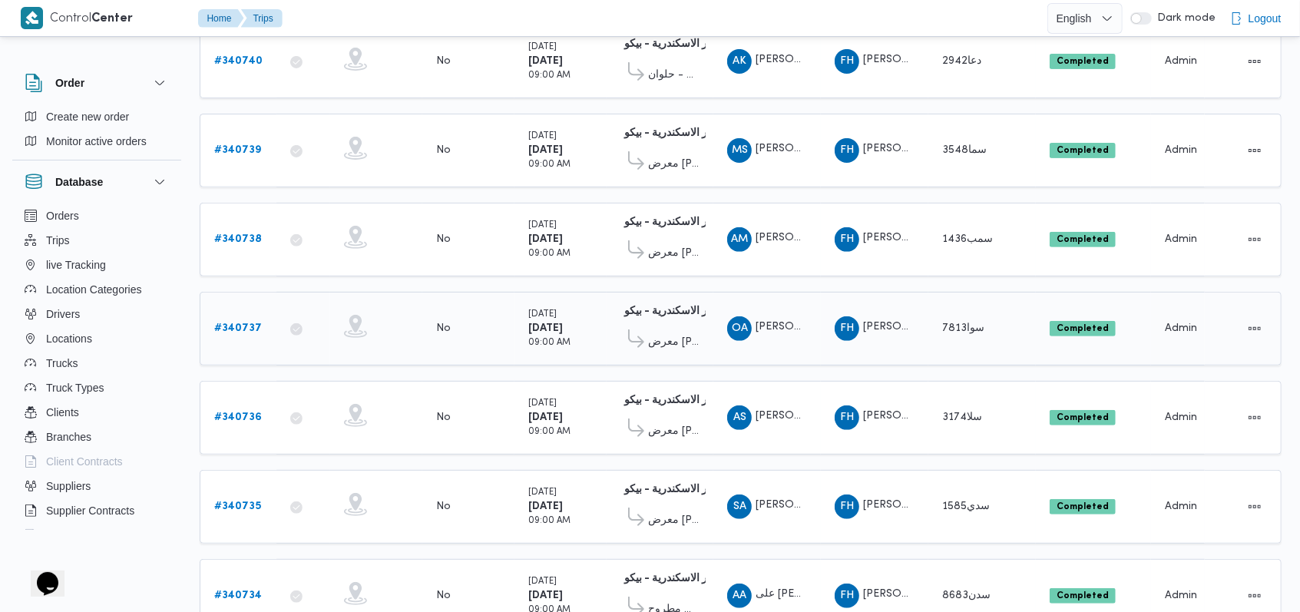
click at [232, 323] on b "# 340737" at bounding box center [238, 328] width 48 height 10
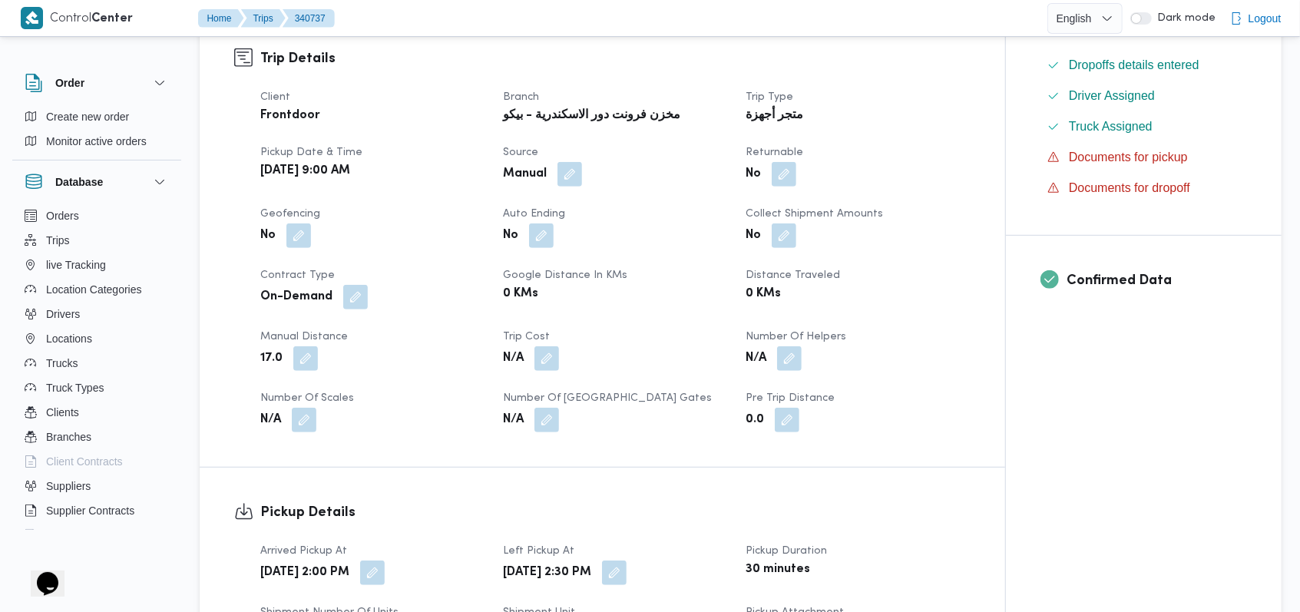
scroll to position [818, 0]
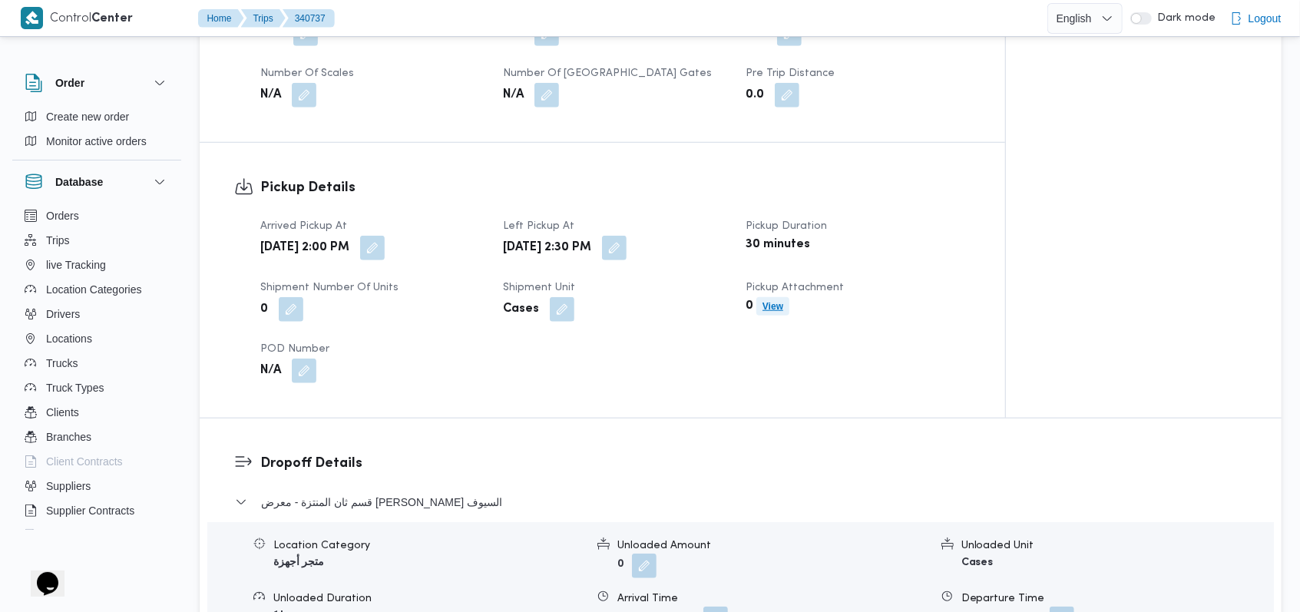
click at [782, 309] on b "View" at bounding box center [772, 306] width 21 height 11
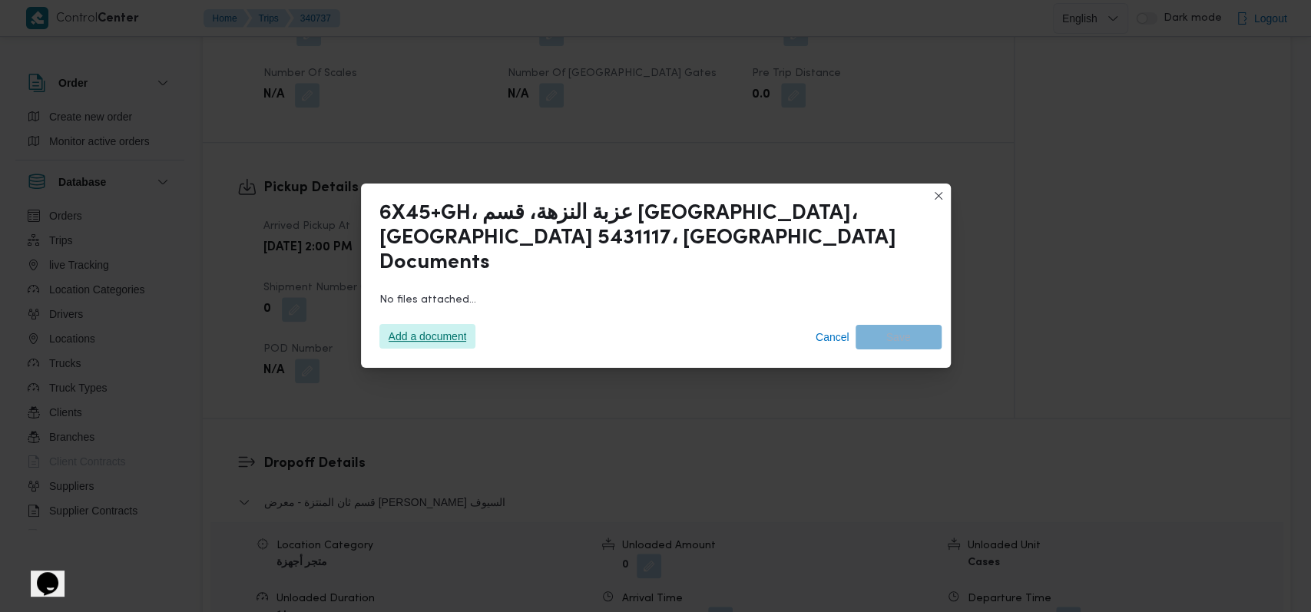
click at [385, 326] on span "Add a document" at bounding box center [427, 336] width 97 height 25
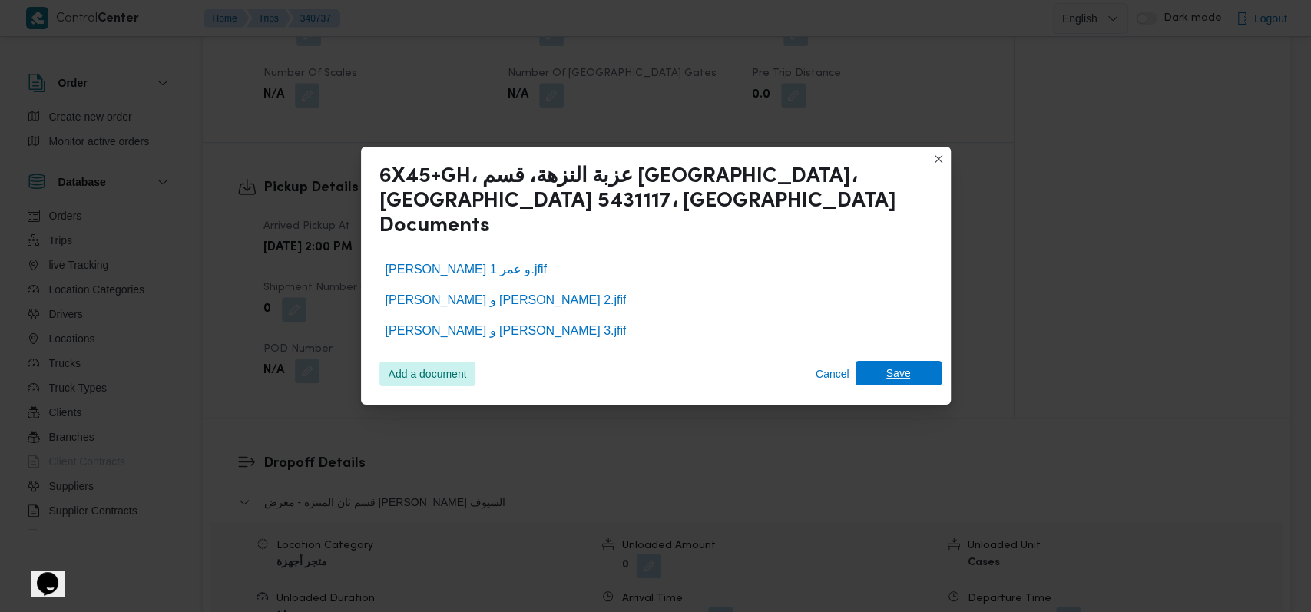
click at [914, 368] on span "Save" at bounding box center [898, 373] width 86 height 25
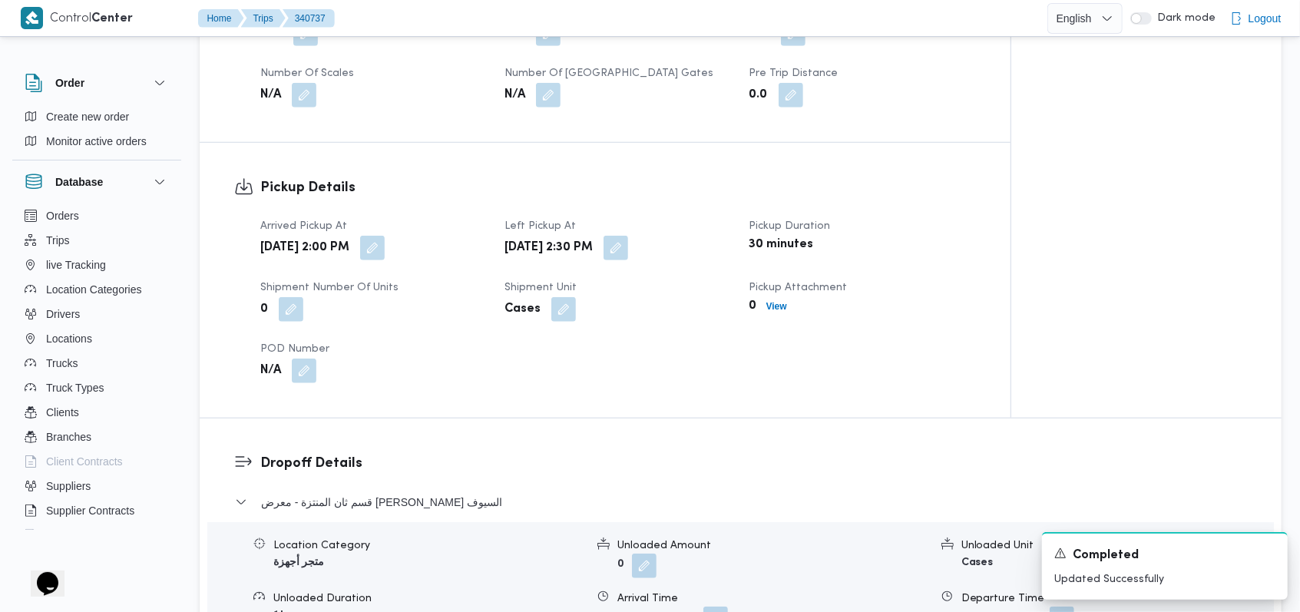
click at [987, 344] on div "Pickup Details Arrived Pickup At Wed, Oct 1, 2025 2:00 PM Left Pickup At Wed, O…" at bounding box center [605, 280] width 811 height 275
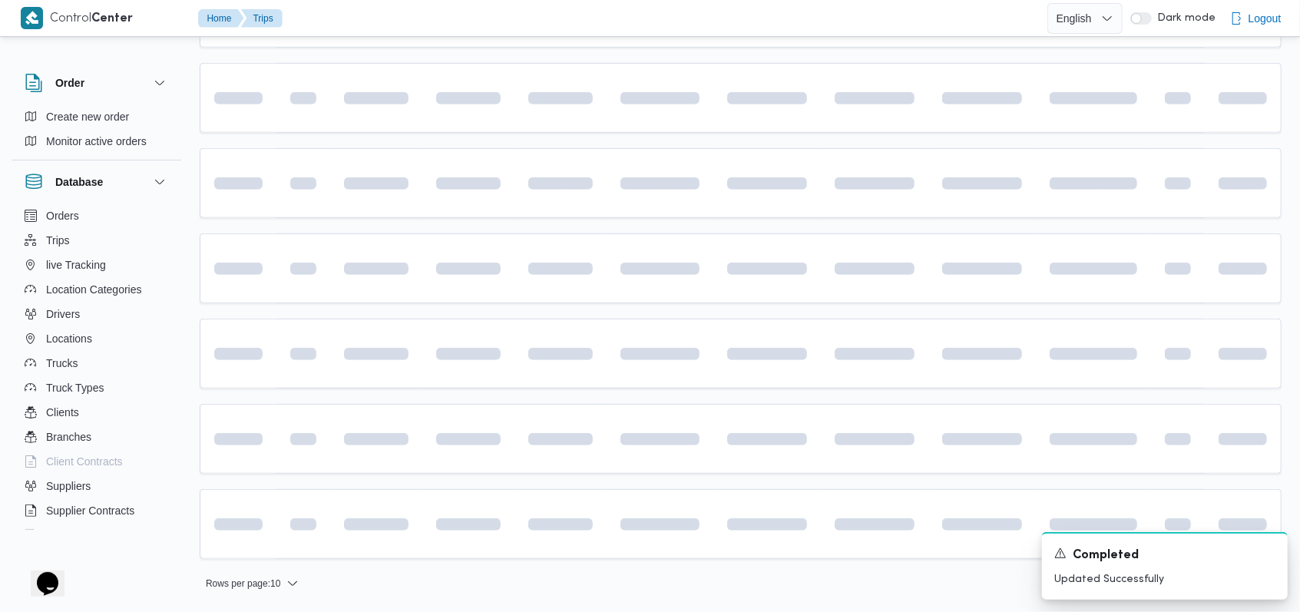
scroll to position [307, 0]
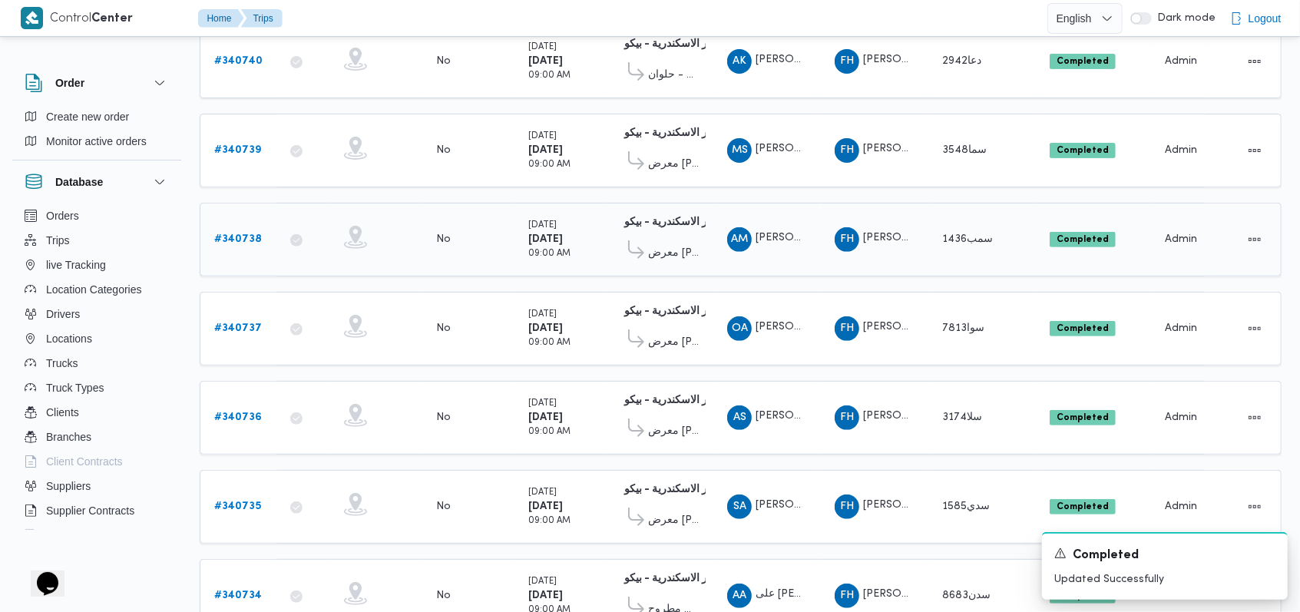
click at [223, 234] on b "# 340738" at bounding box center [238, 239] width 48 height 10
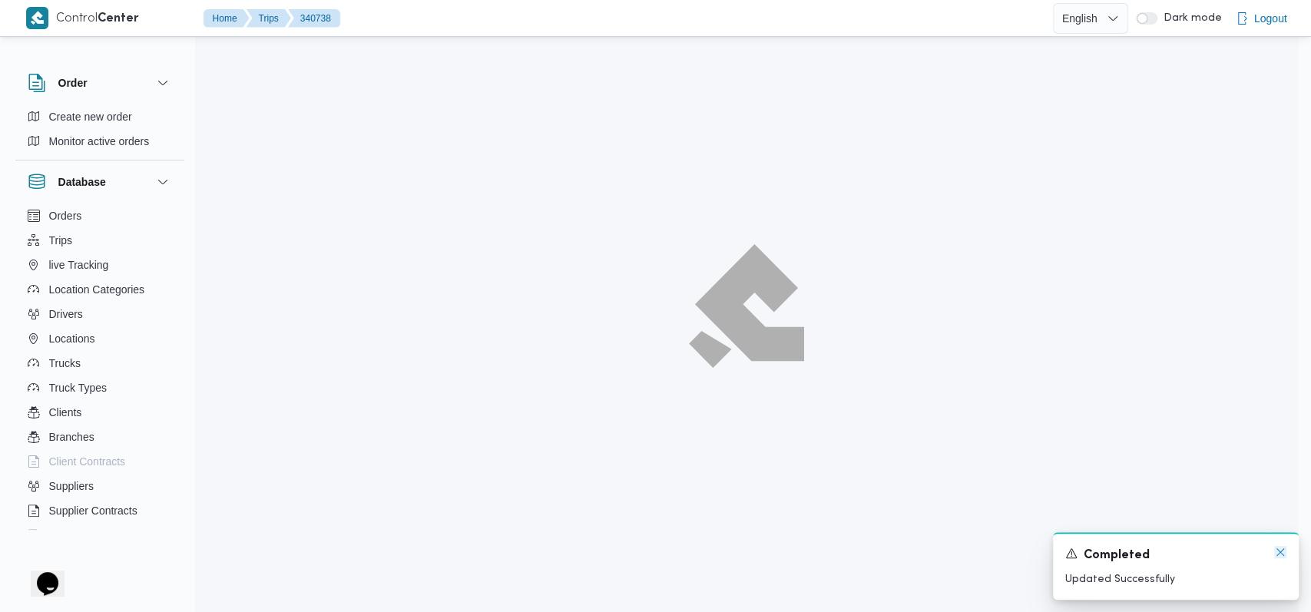
click at [1276, 554] on icon "Dismiss toast" at bounding box center [1280, 552] width 12 height 12
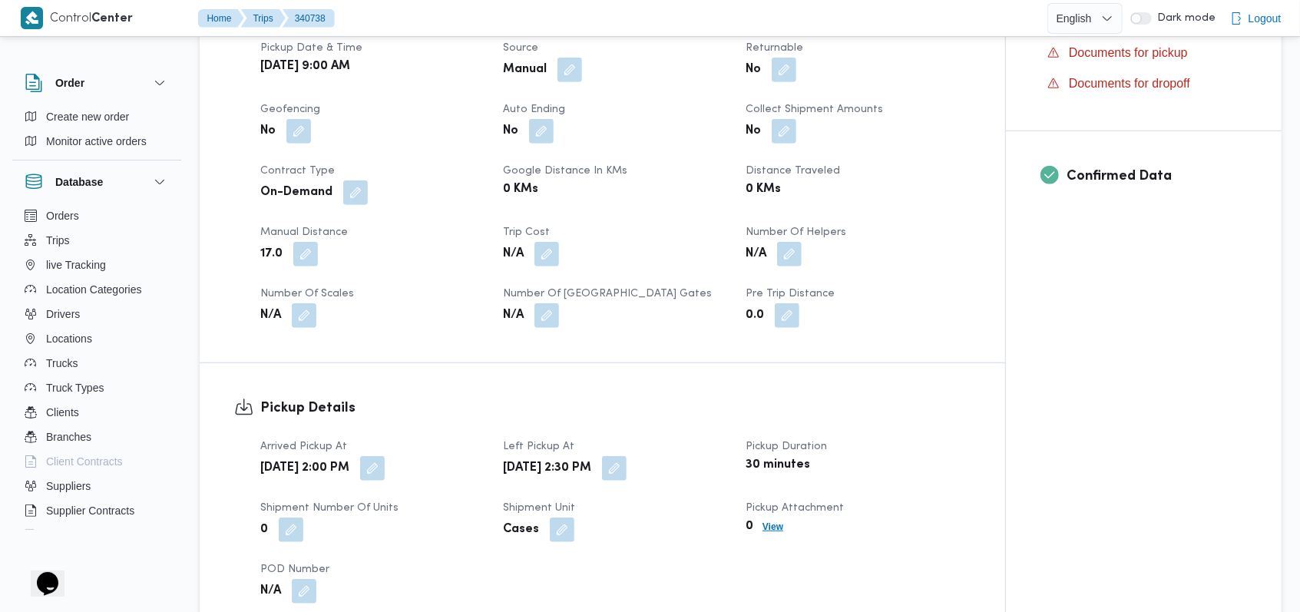
scroll to position [656, 0]
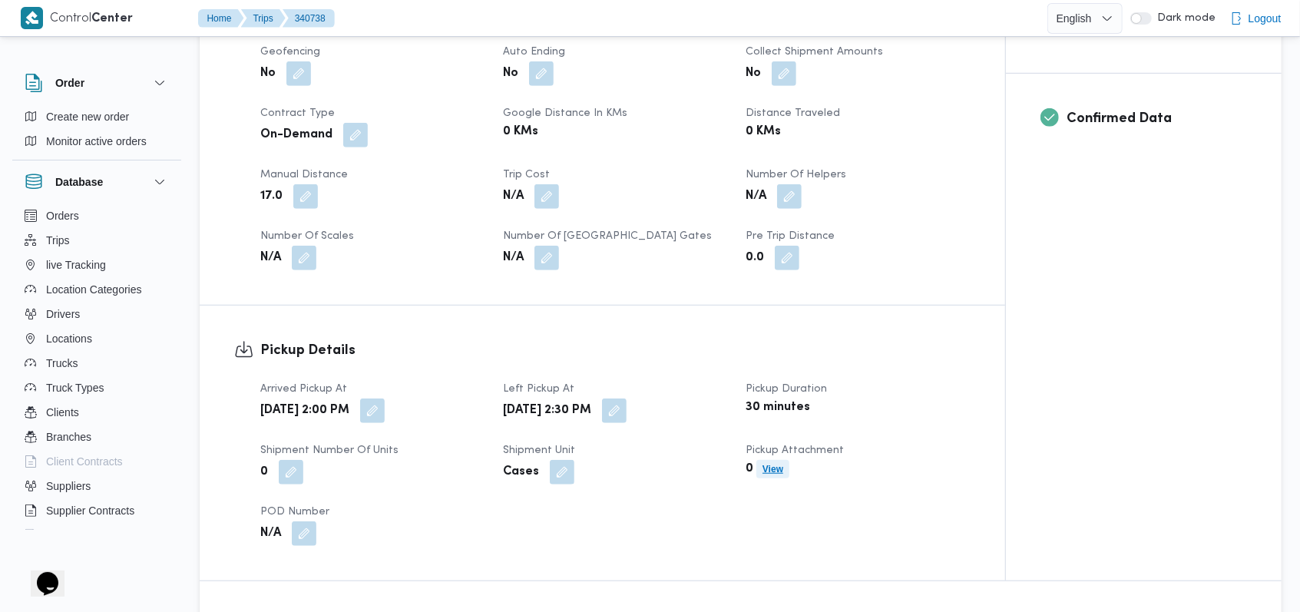
click at [774, 468] on b "View" at bounding box center [772, 469] width 21 height 11
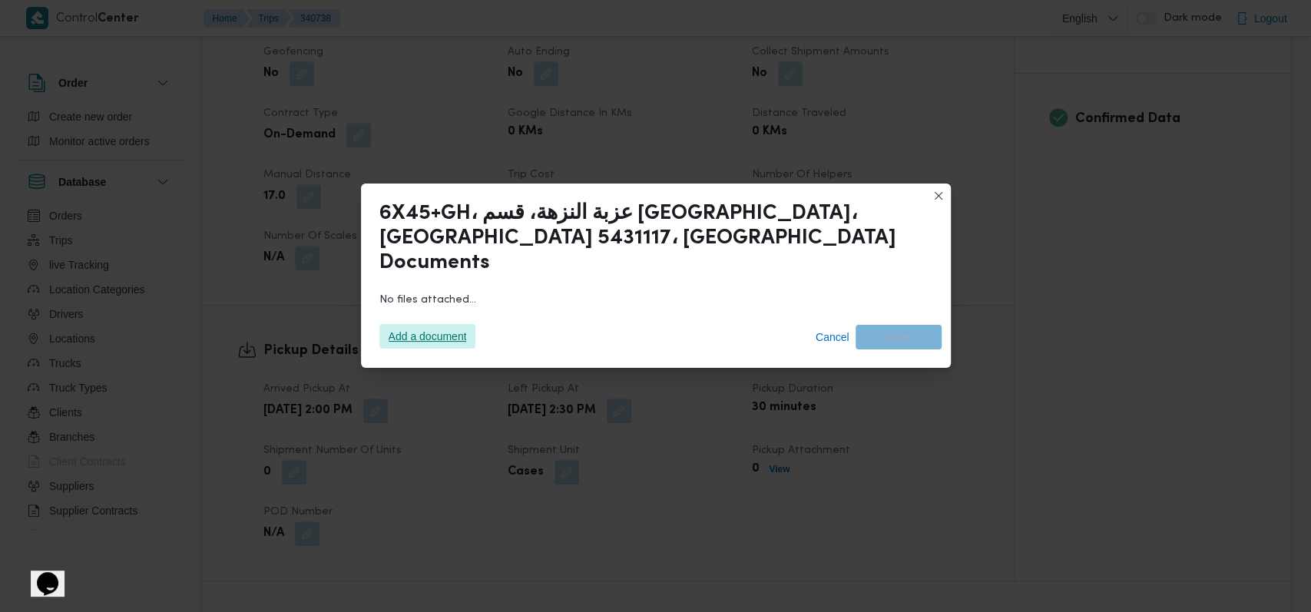
click at [443, 324] on span "Add a document" at bounding box center [428, 336] width 78 height 25
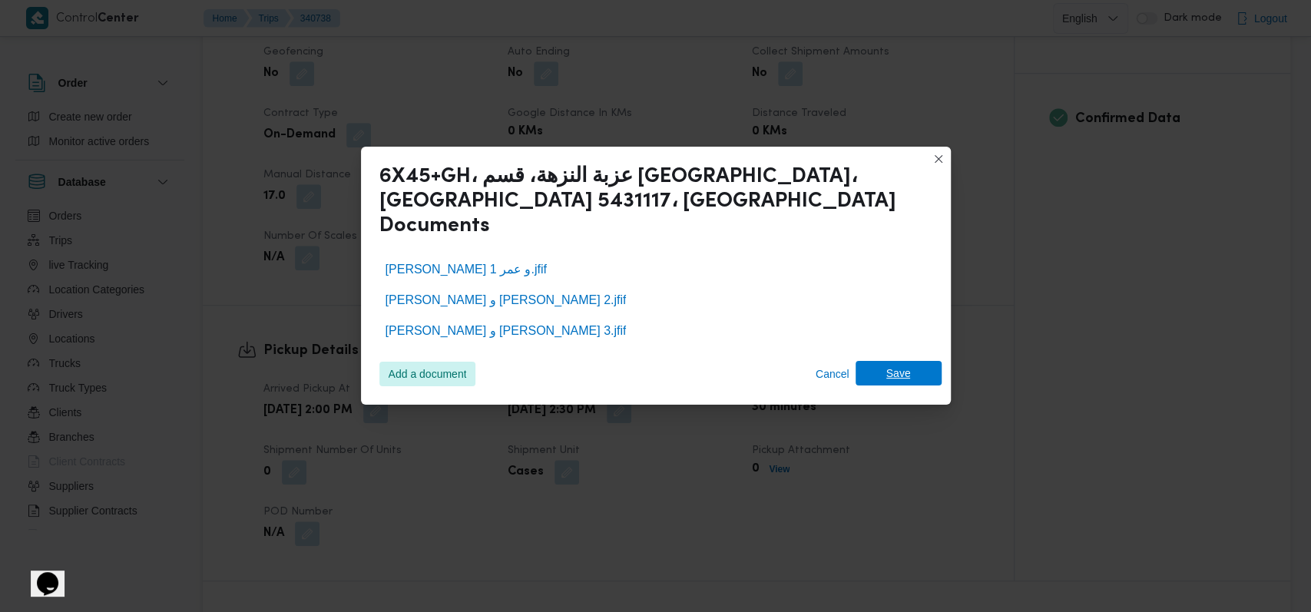
click at [924, 362] on span "Save" at bounding box center [898, 373] width 86 height 25
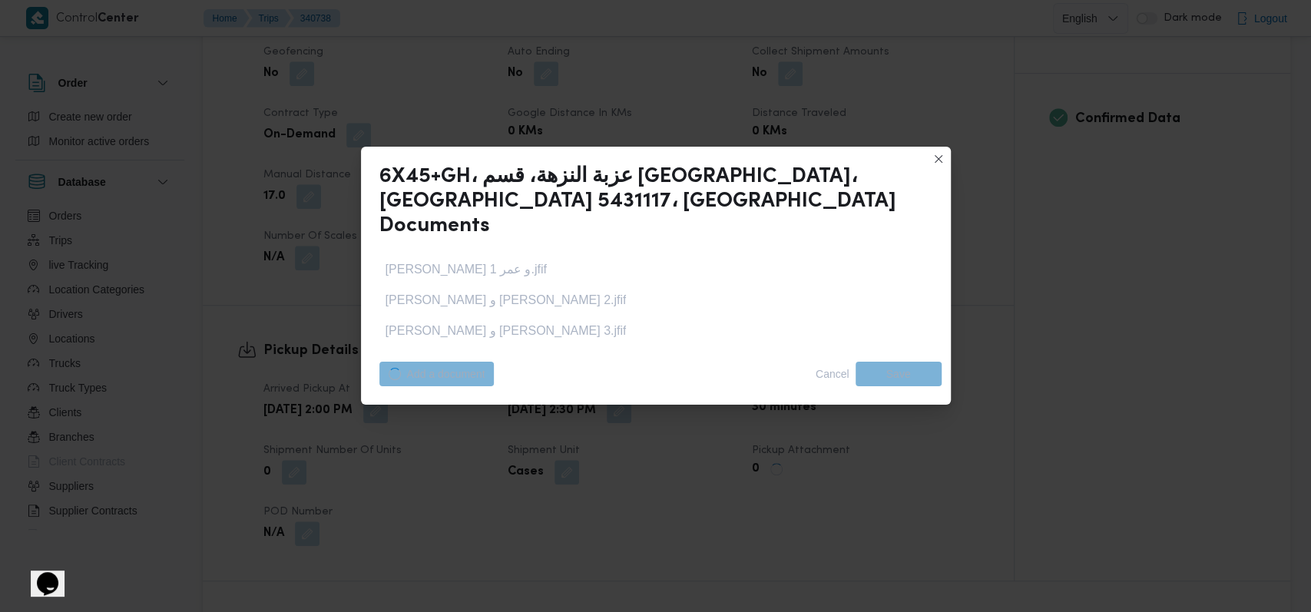
click at [1020, 331] on div "6X45+GH، عزبة النزهة، قسم سيدى جابر، محافظة الإسكندرية 5431117، مصر Documents ع…" at bounding box center [655, 306] width 1311 height 612
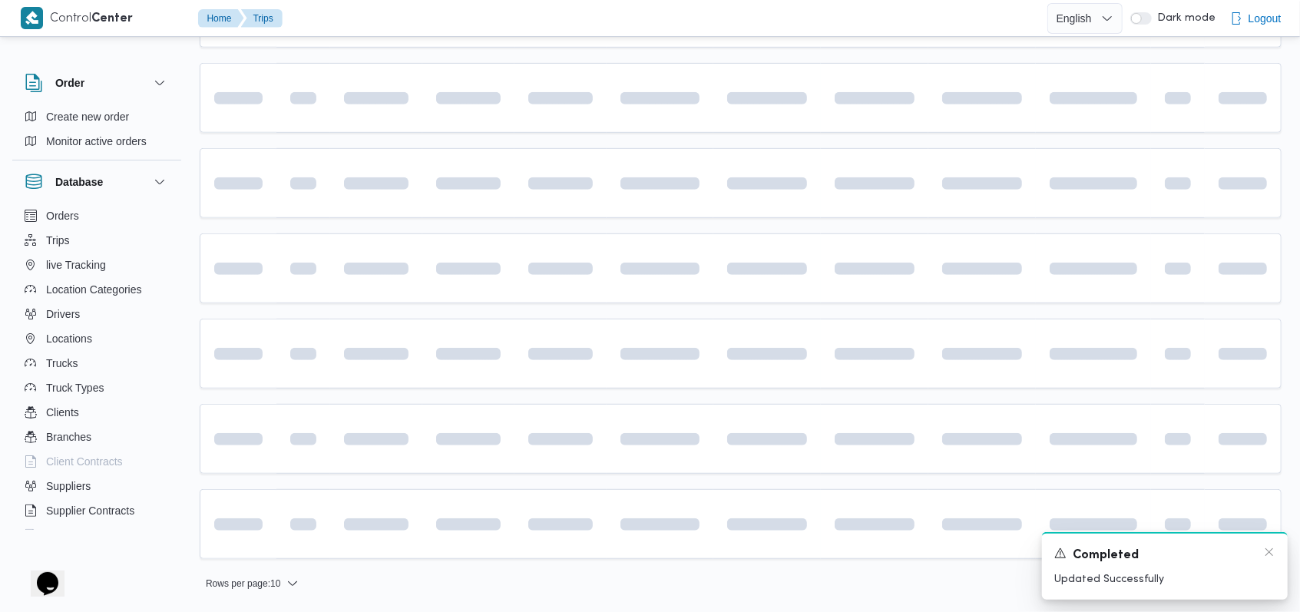
scroll to position [307, 0]
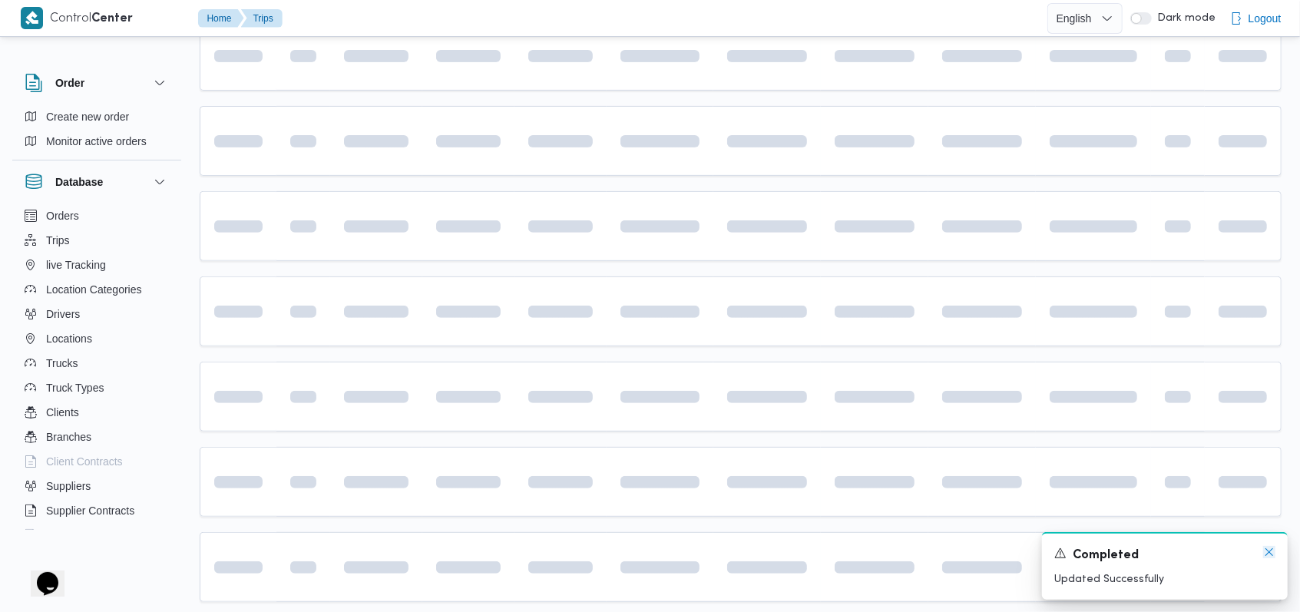
click at [1271, 554] on icon "Dismiss toast" at bounding box center [1269, 552] width 12 height 12
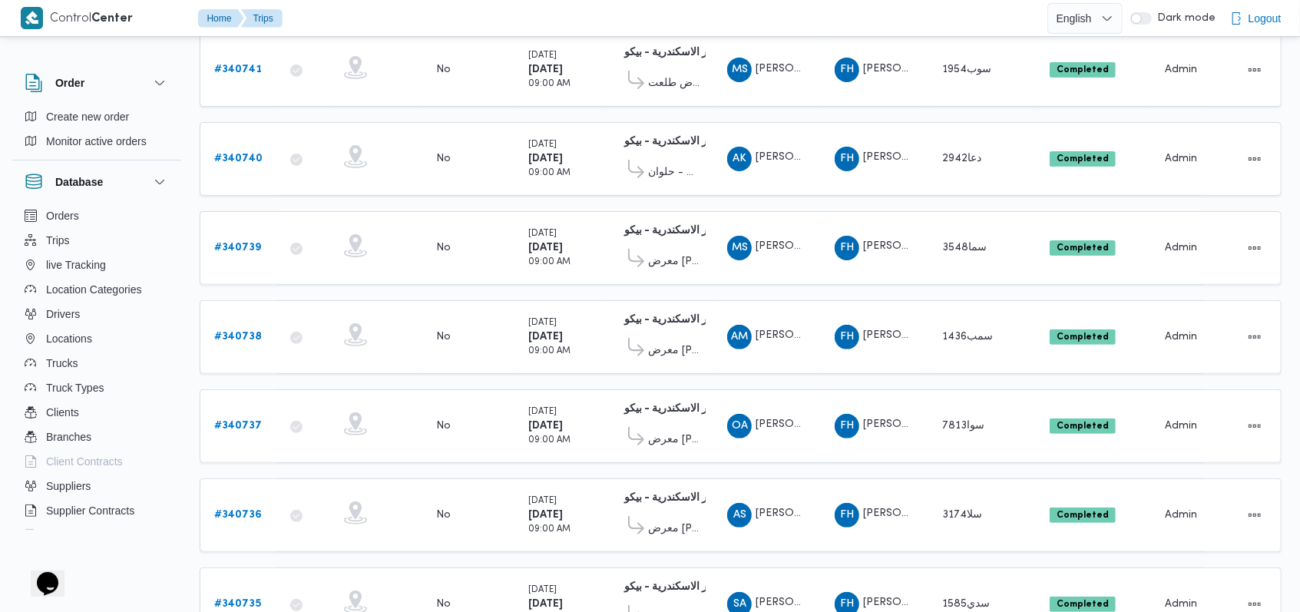
scroll to position [0, 0]
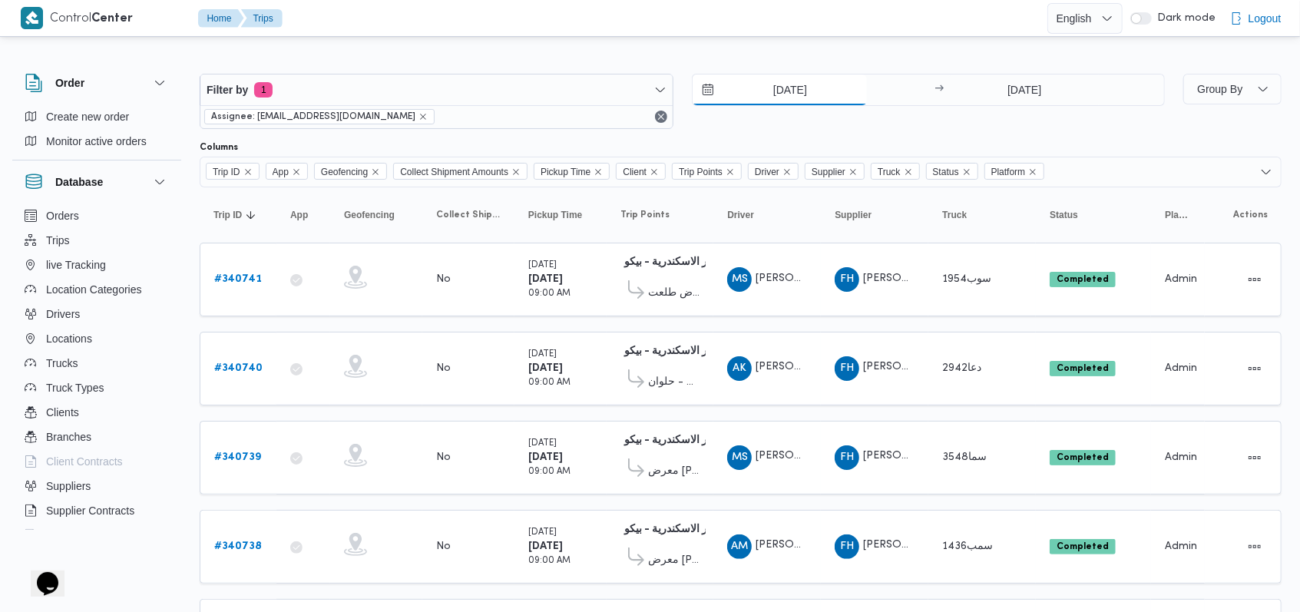
click at [774, 101] on input "1/10/2025" at bounding box center [780, 89] width 174 height 31
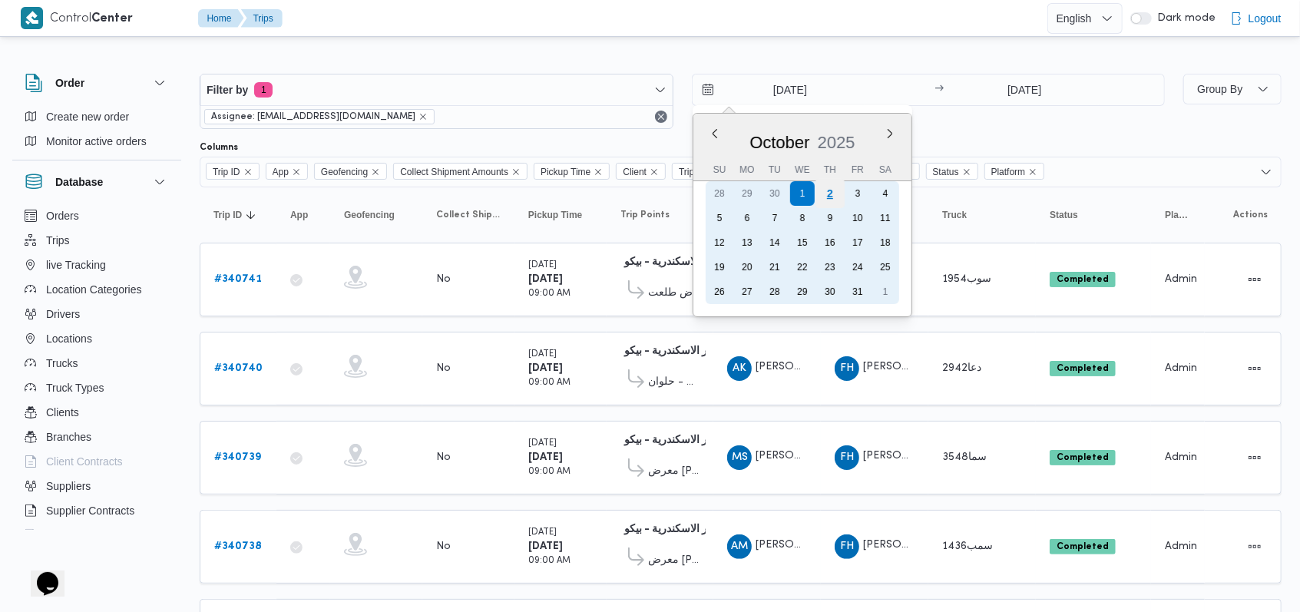
click at [818, 198] on div "2" at bounding box center [829, 193] width 29 height 29
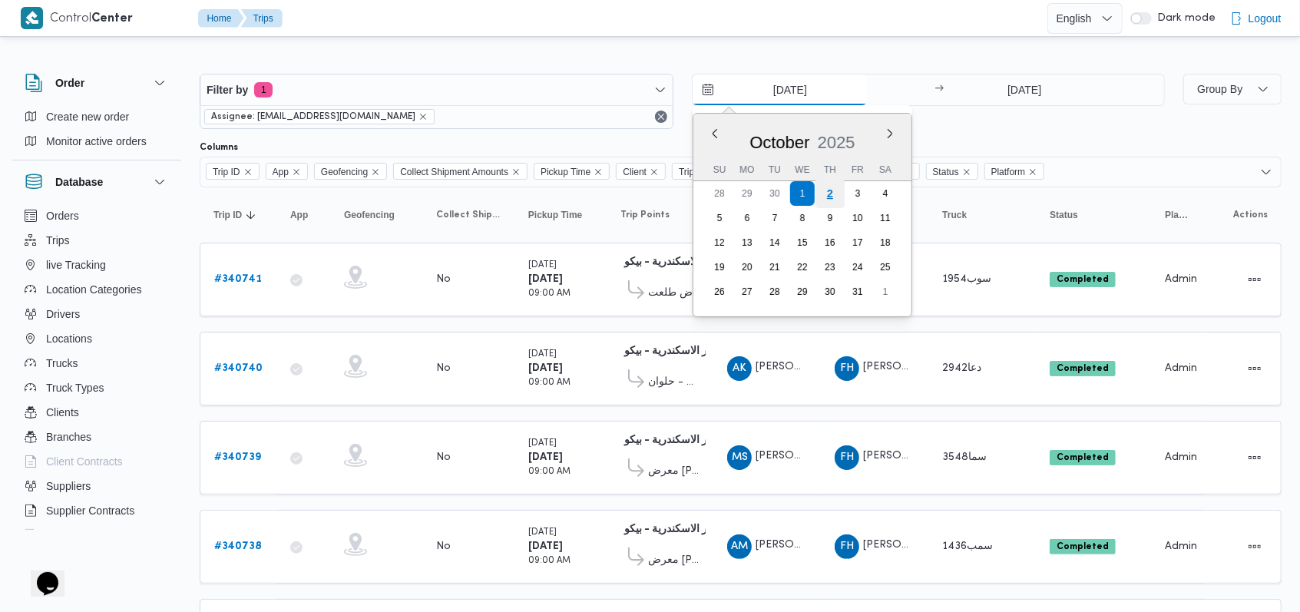
type input "[DATE]"
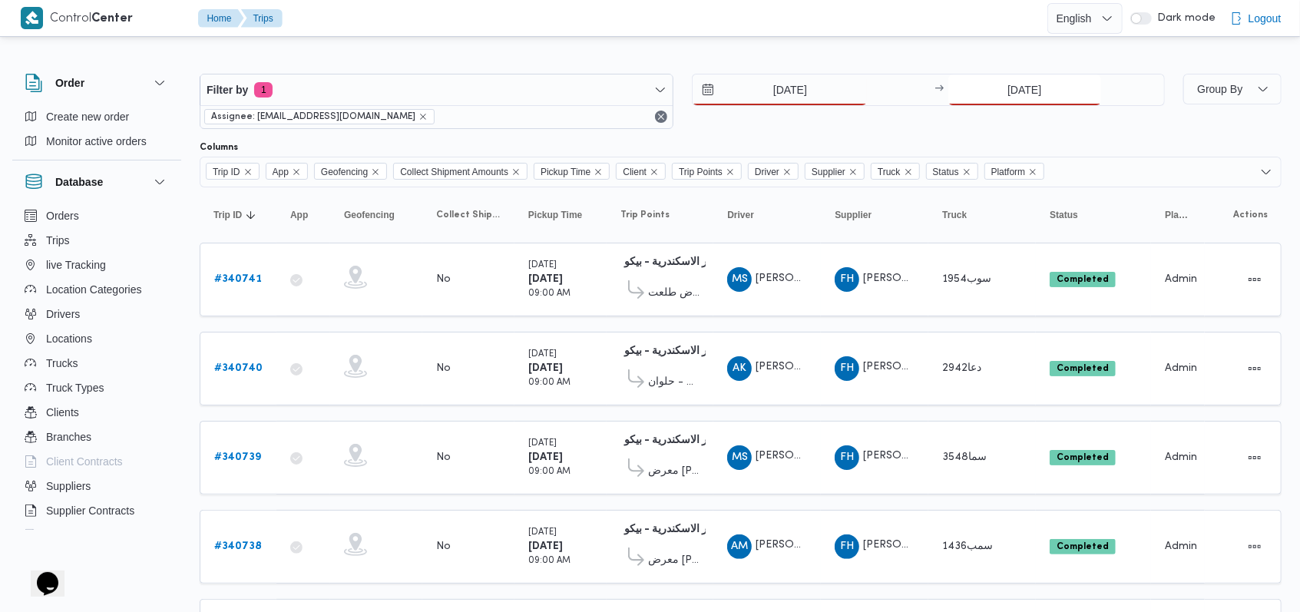
click at [984, 103] on input "1/10/2025" at bounding box center [1024, 89] width 153 height 31
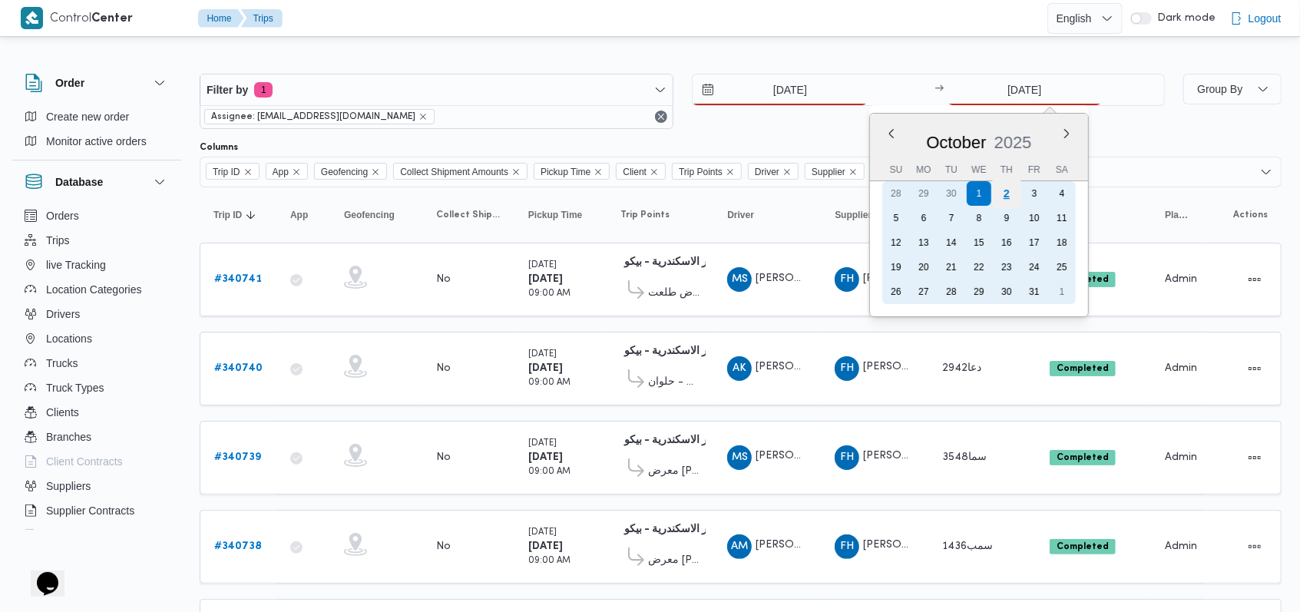
click at [999, 195] on div "2" at bounding box center [1006, 193] width 29 height 29
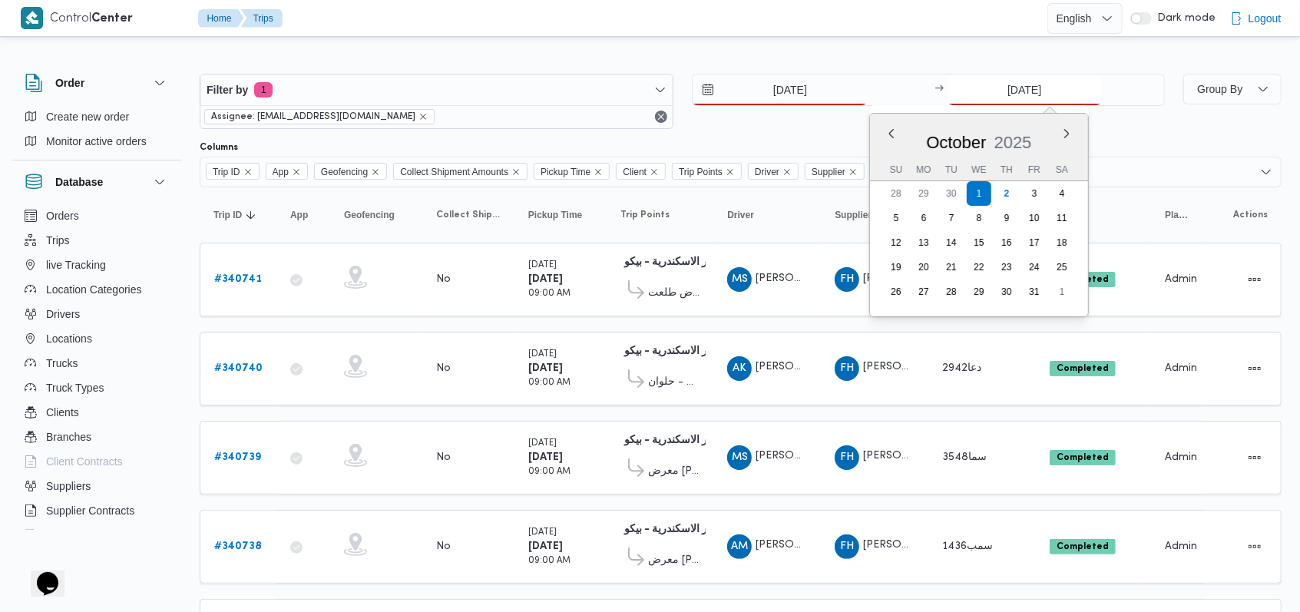
type input "[DATE]"
click at [800, 137] on div "Filter by 1 Assignee: mostafa.elrouby@illa.com.eg 2/10/2025 → 2/10/2025 Previou…" at bounding box center [682, 101] width 984 height 74
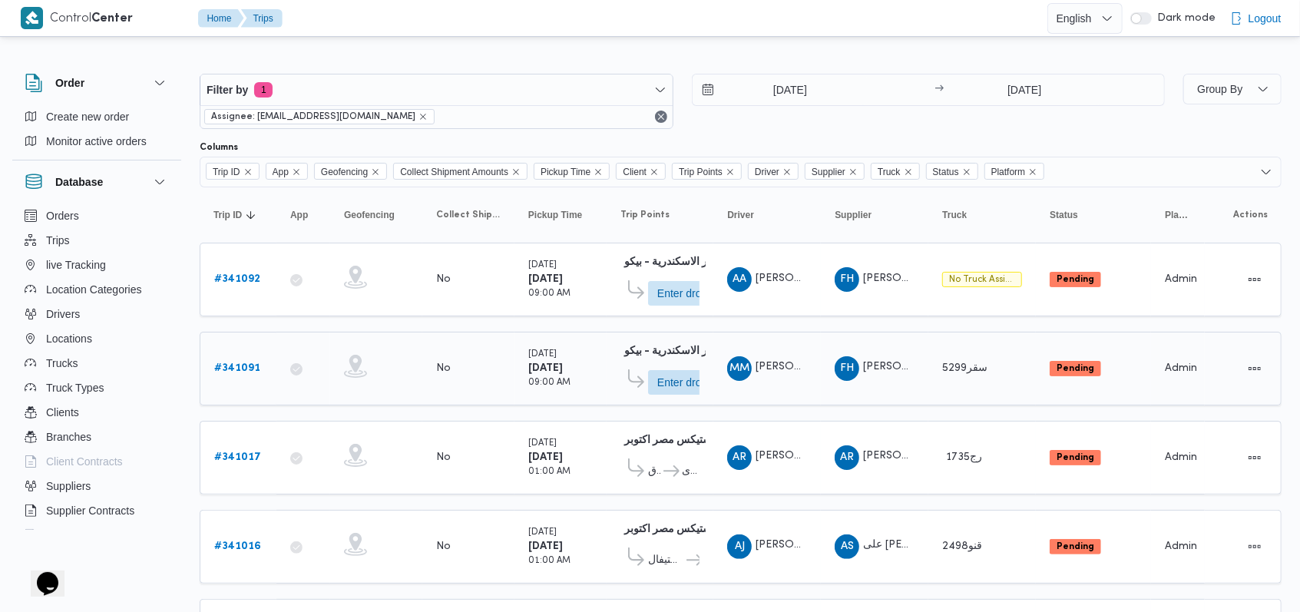
click at [246, 365] on b "# 341091" at bounding box center [237, 368] width 46 height 10
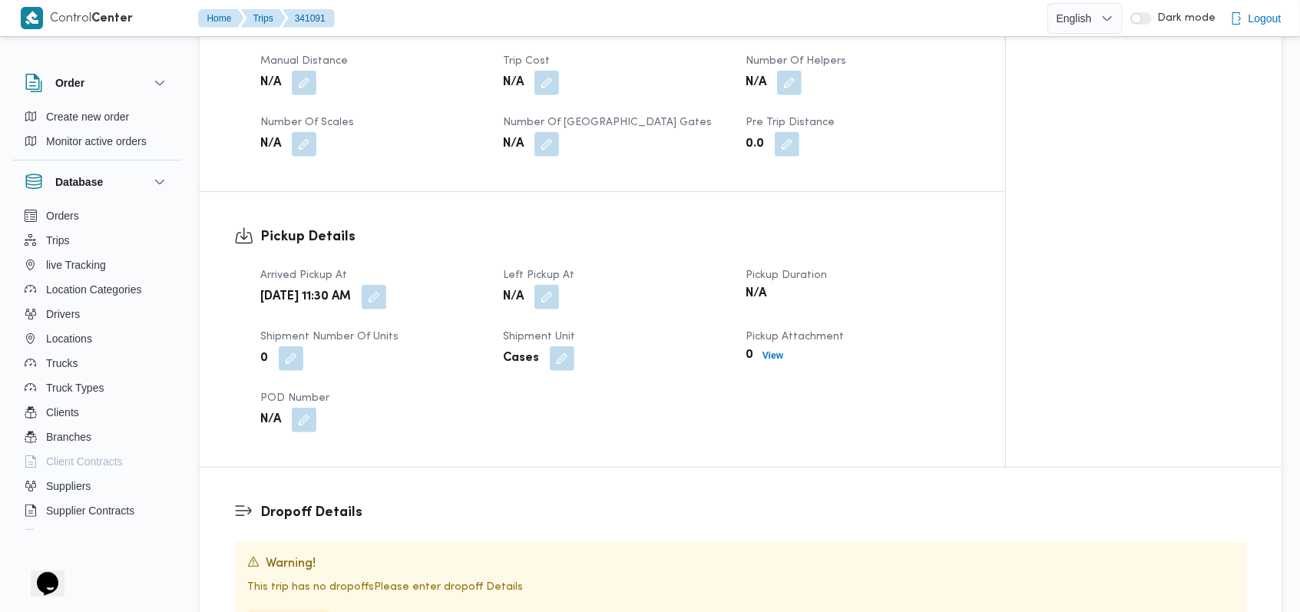
scroll to position [716, 0]
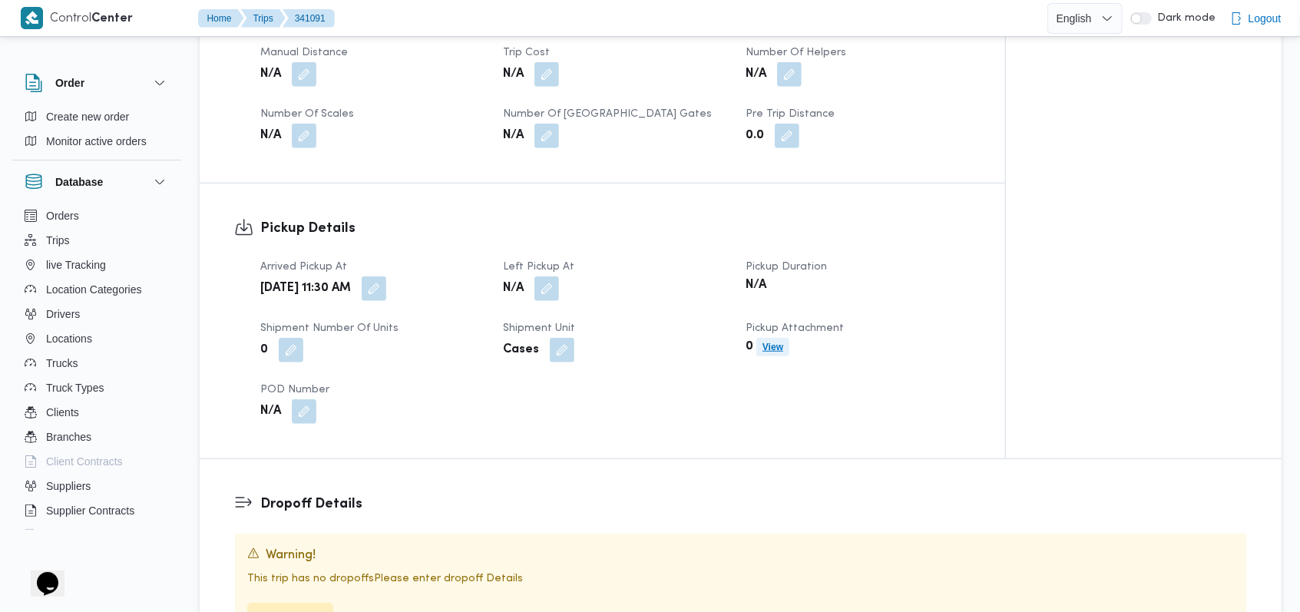
click at [776, 342] on b "View" at bounding box center [772, 347] width 21 height 11
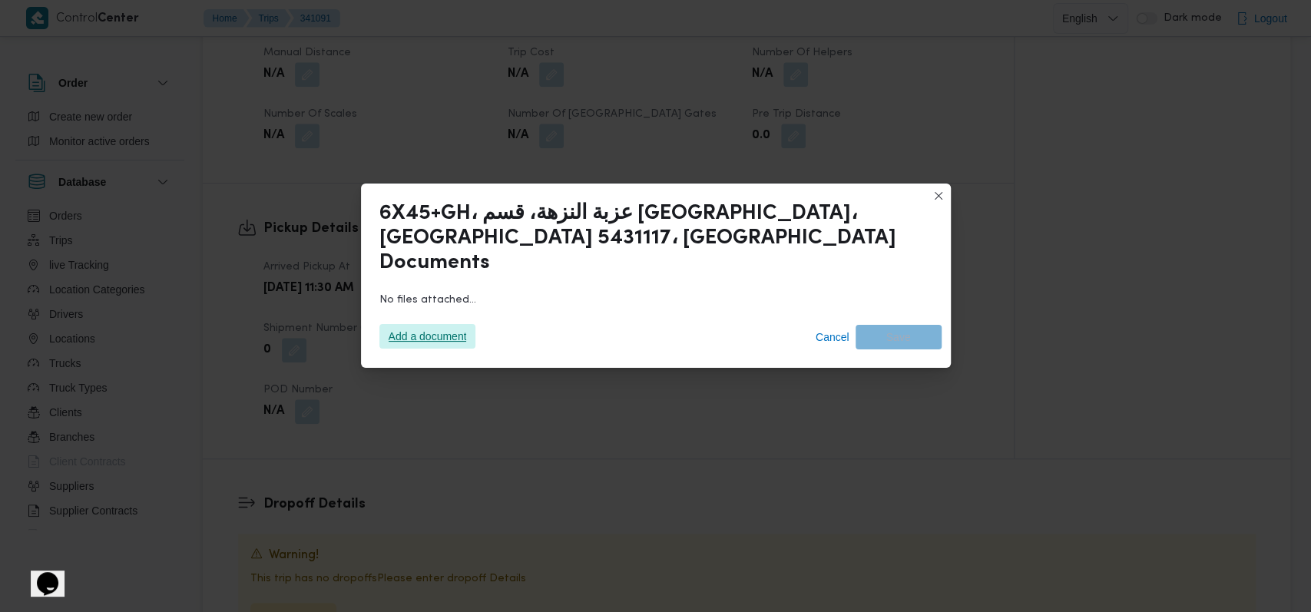
click at [428, 332] on span "Add a document" at bounding box center [428, 336] width 78 height 25
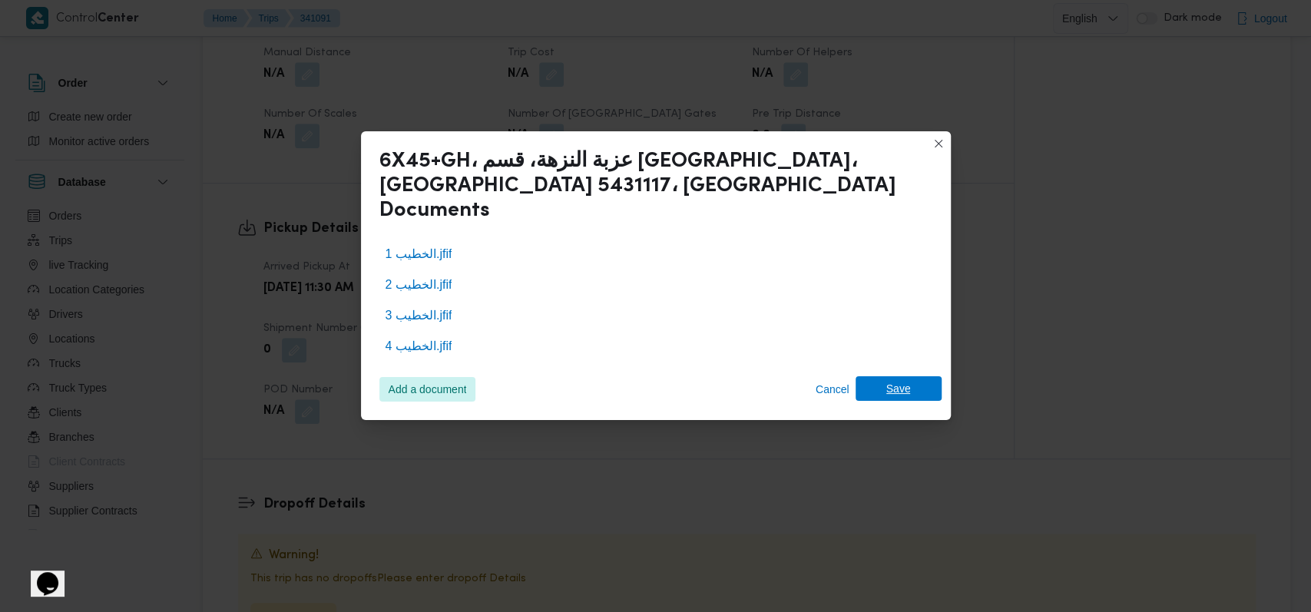
click at [909, 383] on span "Save" at bounding box center [898, 388] width 86 height 25
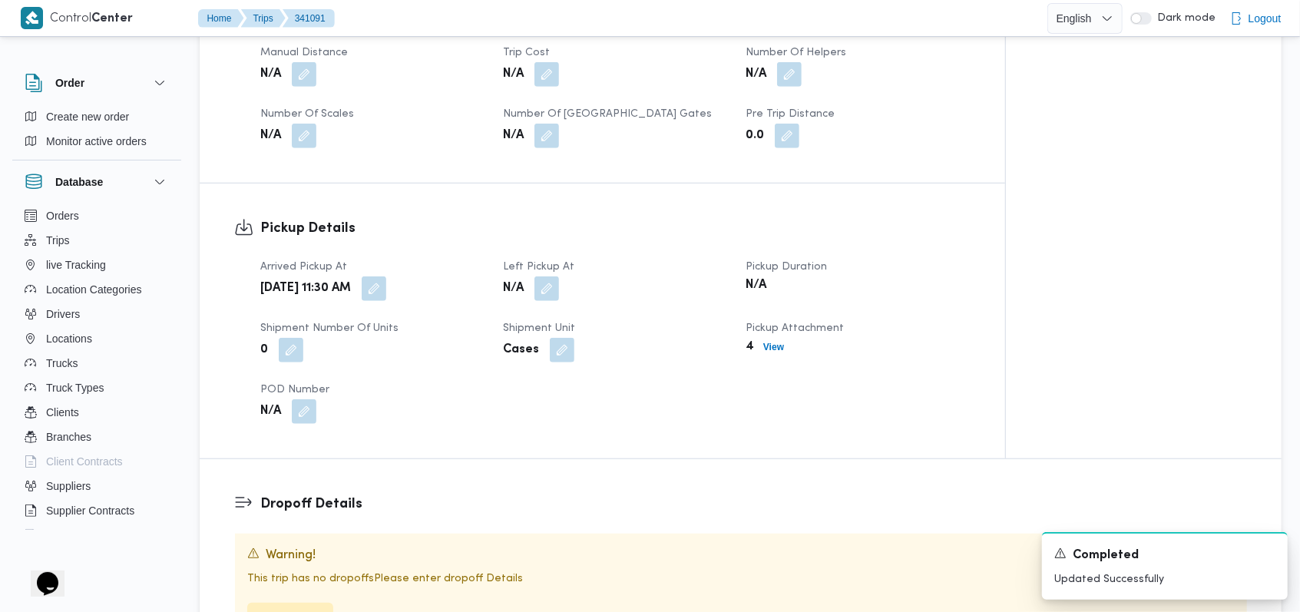
click at [994, 376] on div "Pickup Details Arrived Pickup At Thu, Oct 2, 2025 11:30 AM Left Pickup At N/A P…" at bounding box center [602, 321] width 805 height 275
click at [556, 276] on button "button" at bounding box center [546, 288] width 25 height 25
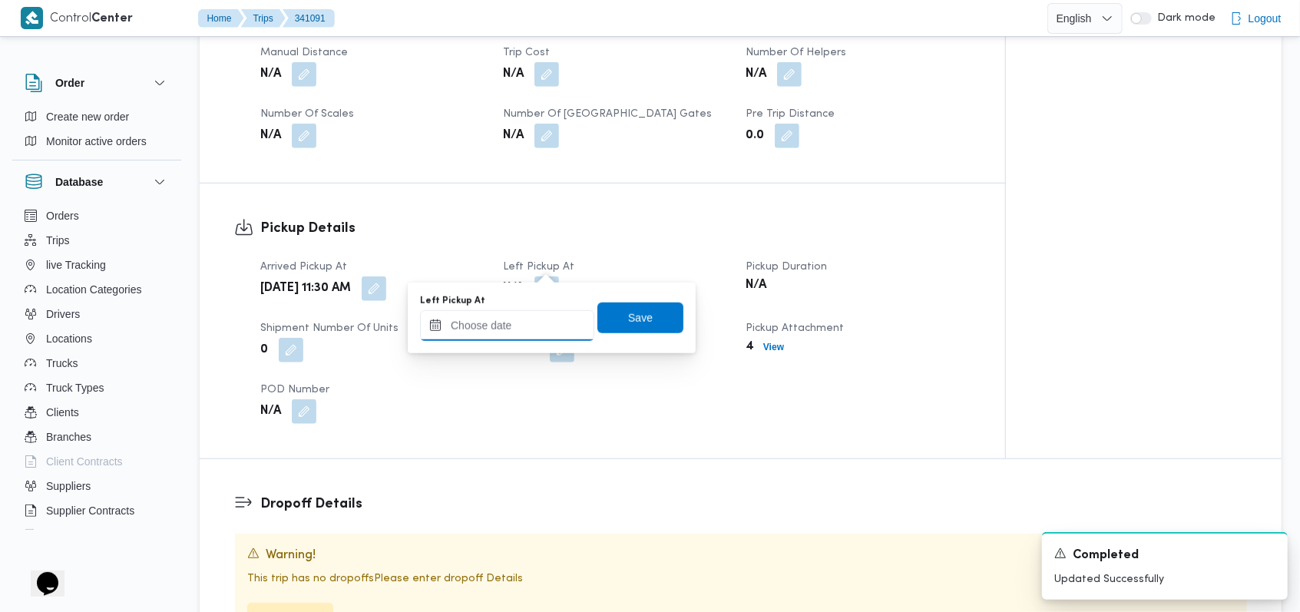
click at [524, 336] on input "Left Pickup At" at bounding box center [507, 325] width 174 height 31
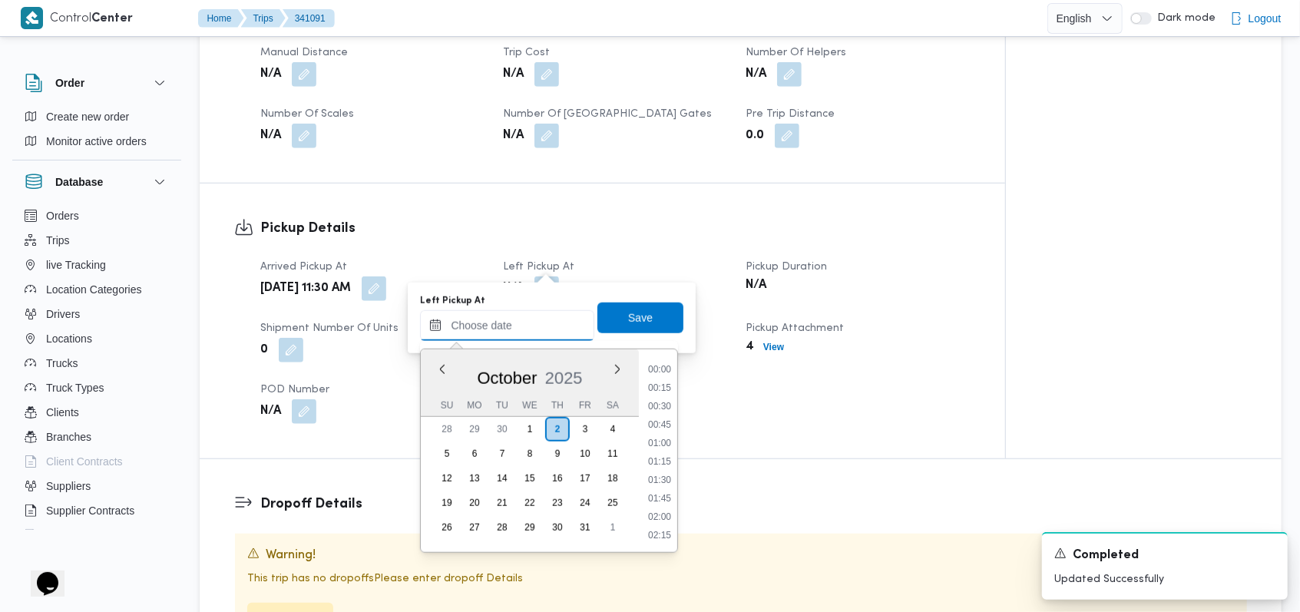
scroll to position [792, 0]
click at [669, 458] on li "12:00" at bounding box center [659, 462] width 35 height 15
type input "[DATE] 12:00"
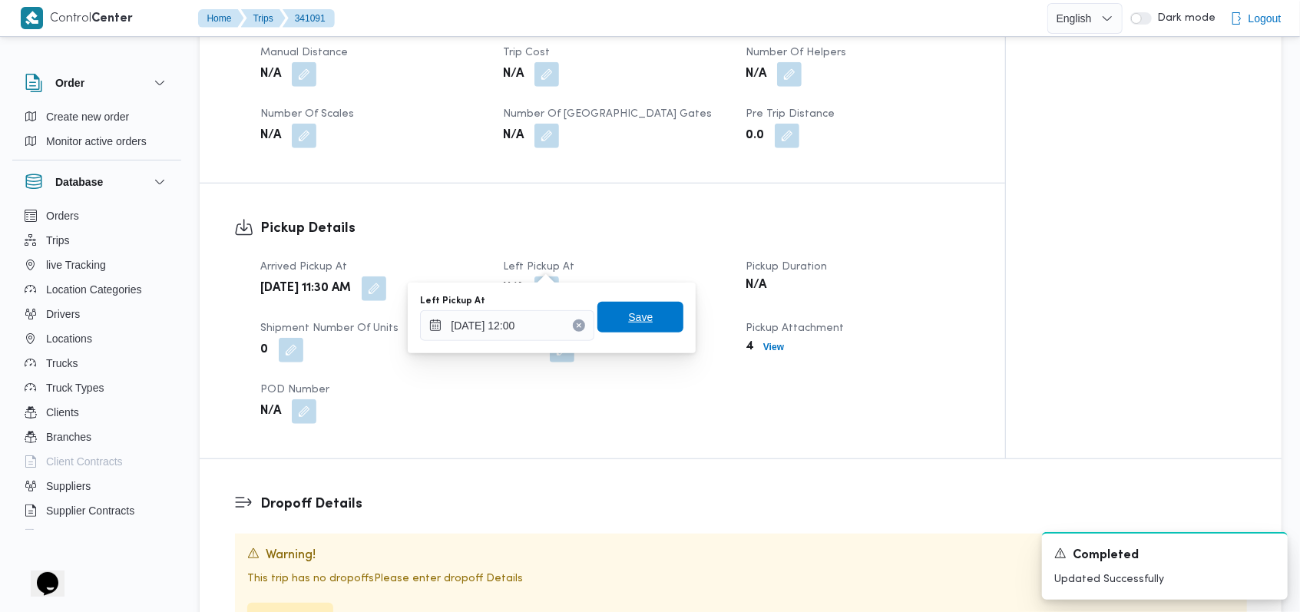
click at [639, 323] on span "Save" at bounding box center [640, 317] width 25 height 18
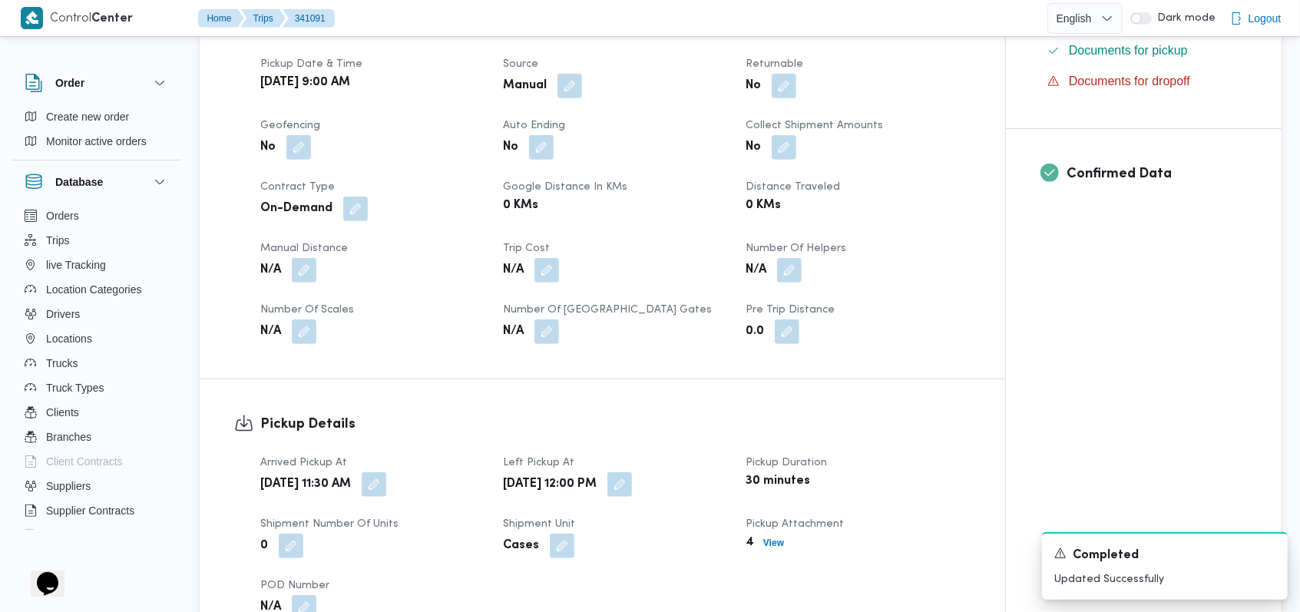
scroll to position [409, 0]
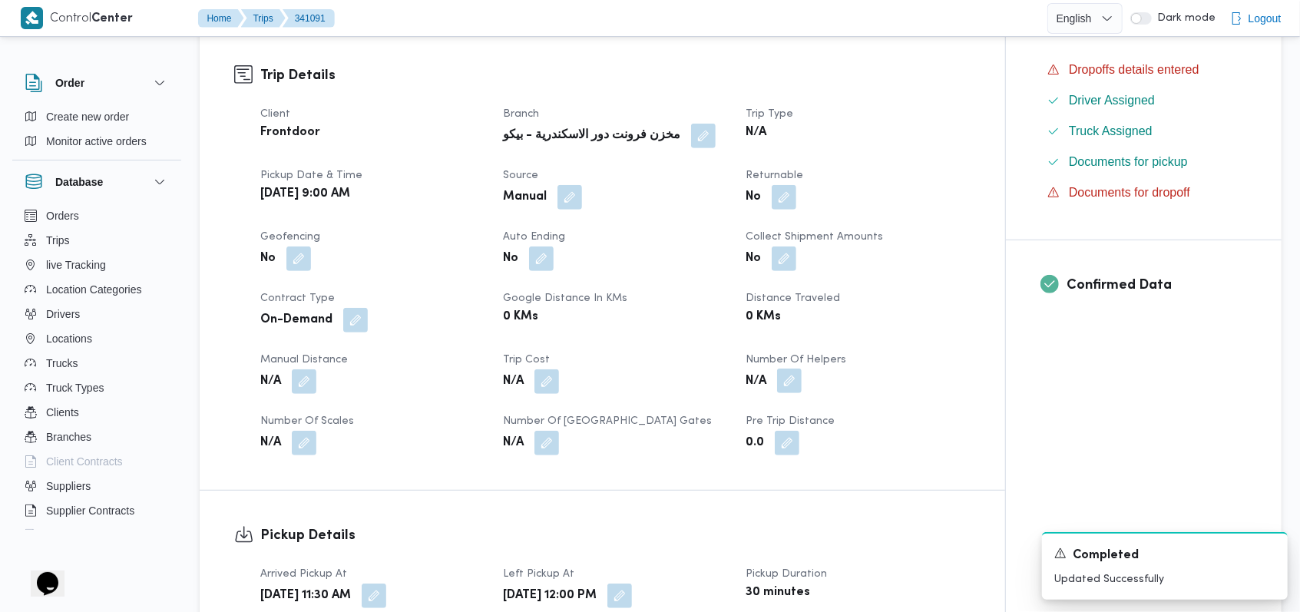
click at [799, 369] on button "button" at bounding box center [789, 381] width 25 height 25
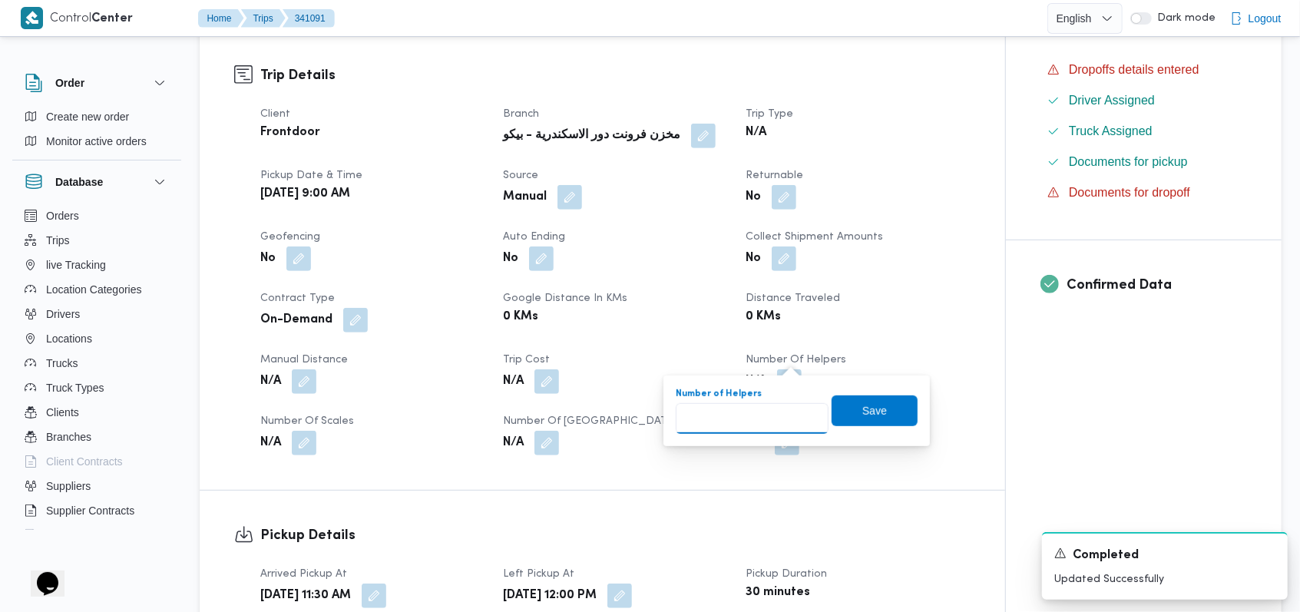
click at [770, 415] on input "Number of Helpers" at bounding box center [752, 418] width 153 height 31
type input "1"
click at [805, 411] on input "1" at bounding box center [752, 418] width 153 height 31
click at [862, 415] on span "Save" at bounding box center [874, 410] width 25 height 18
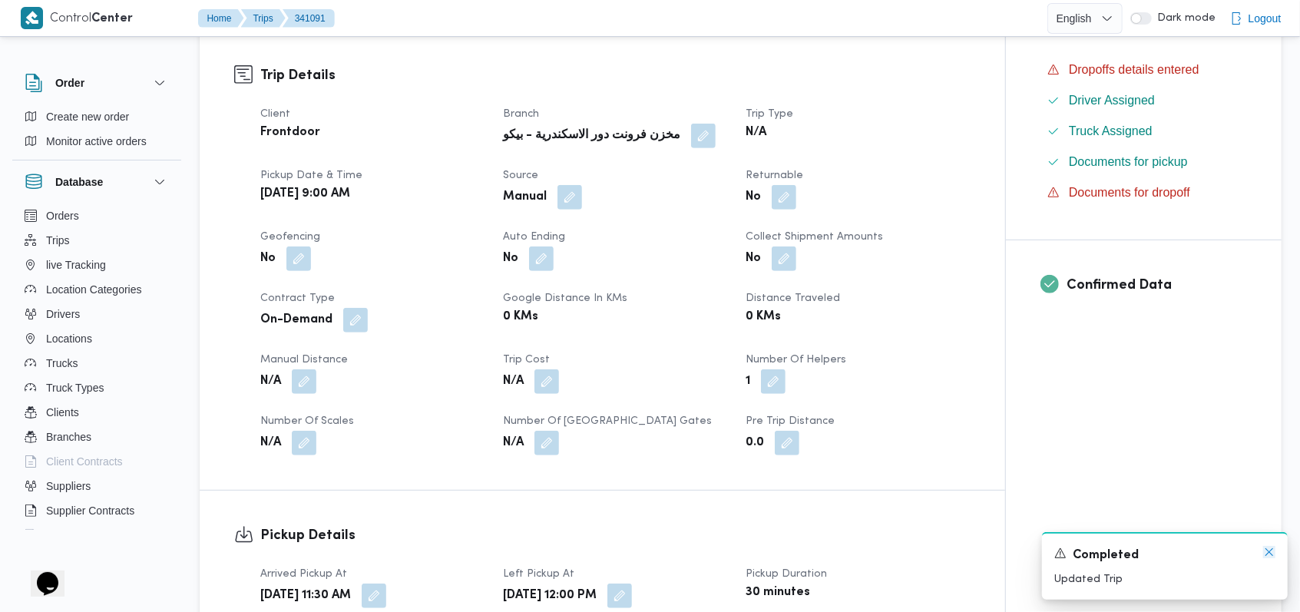
click at [1272, 554] on icon "Dismiss toast" at bounding box center [1269, 552] width 12 height 12
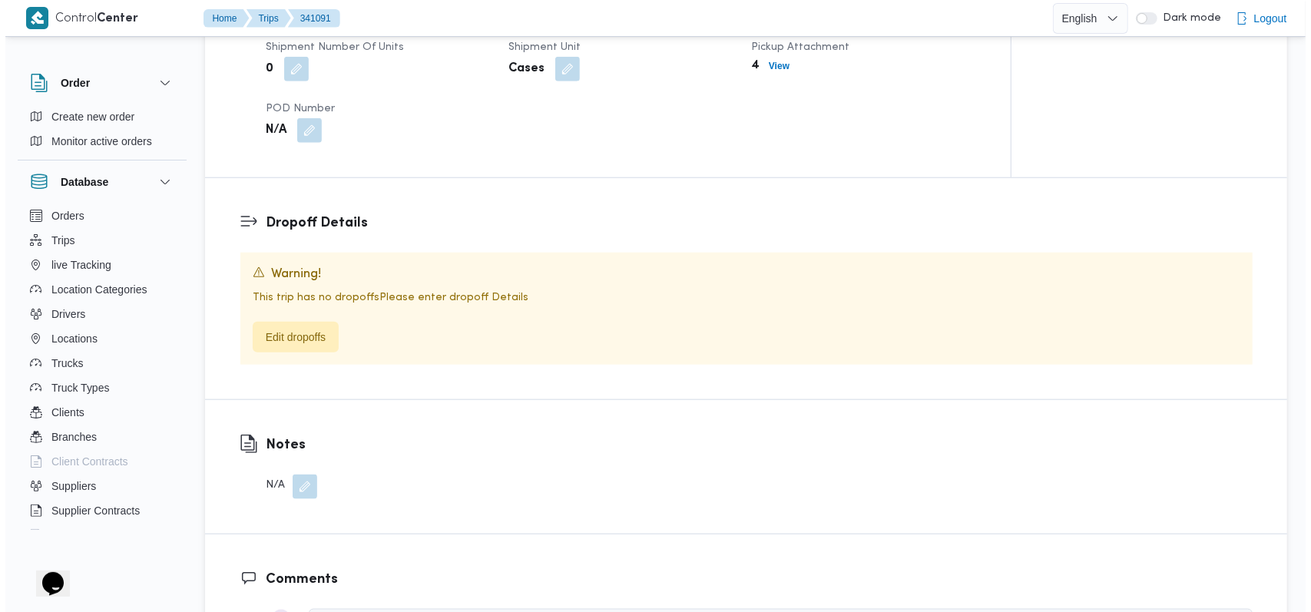
scroll to position [1023, 0]
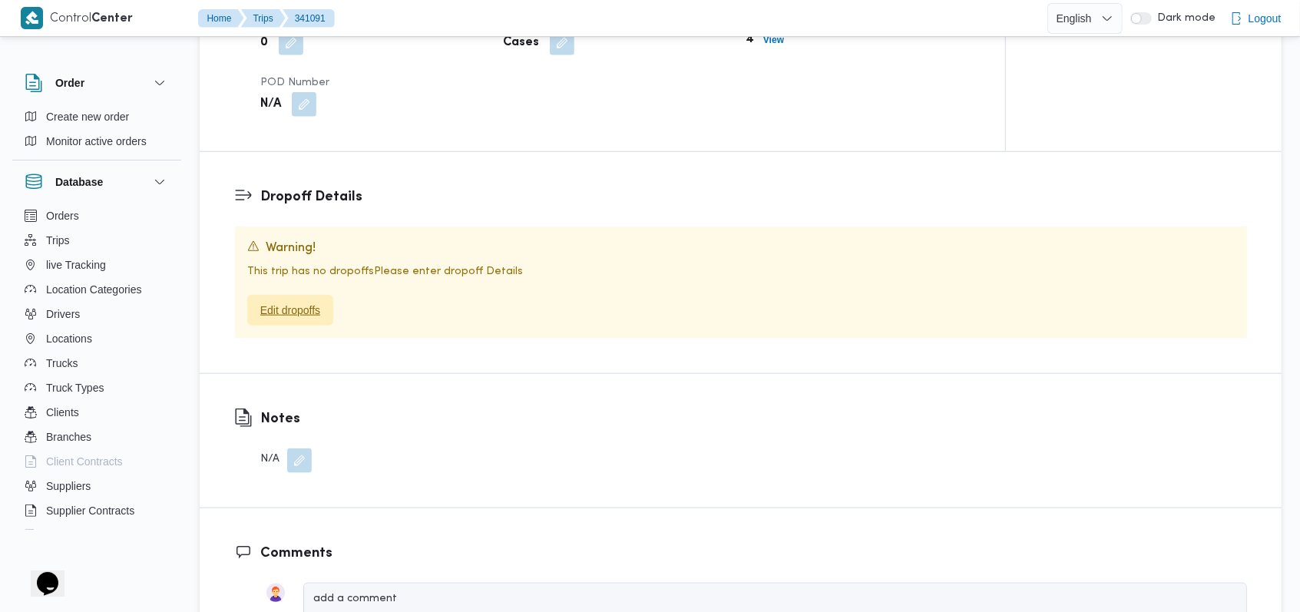
click at [291, 301] on span "Edit dropoffs" at bounding box center [290, 310] width 60 height 18
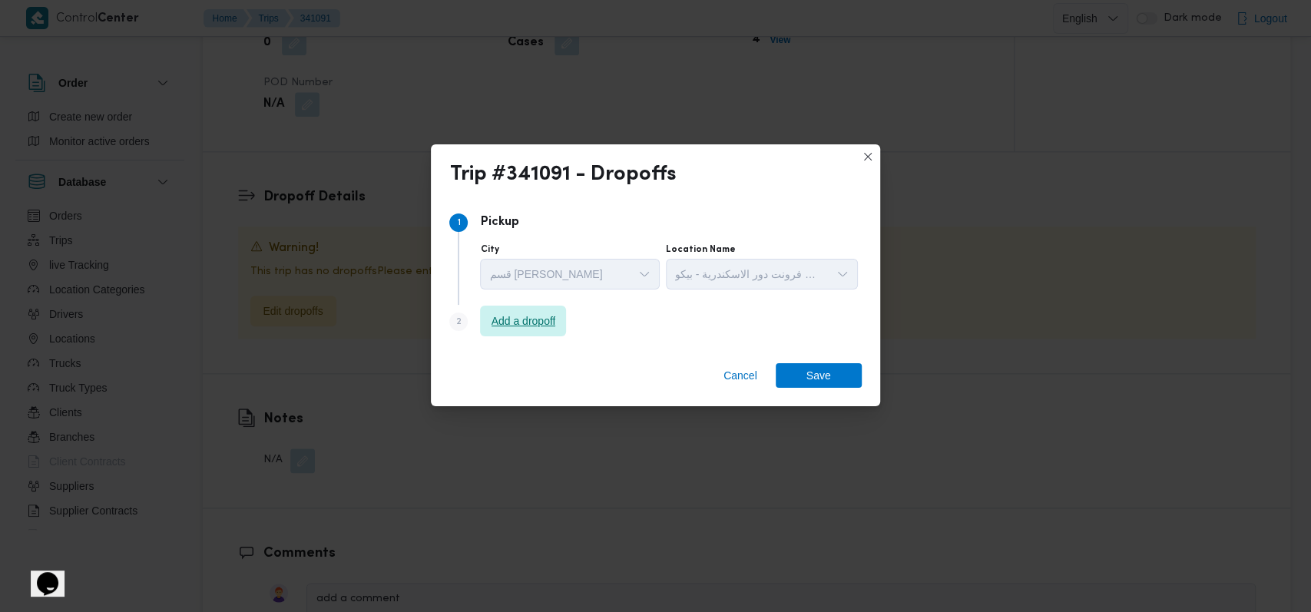
click at [530, 329] on span "Add a dropoff" at bounding box center [523, 321] width 64 height 18
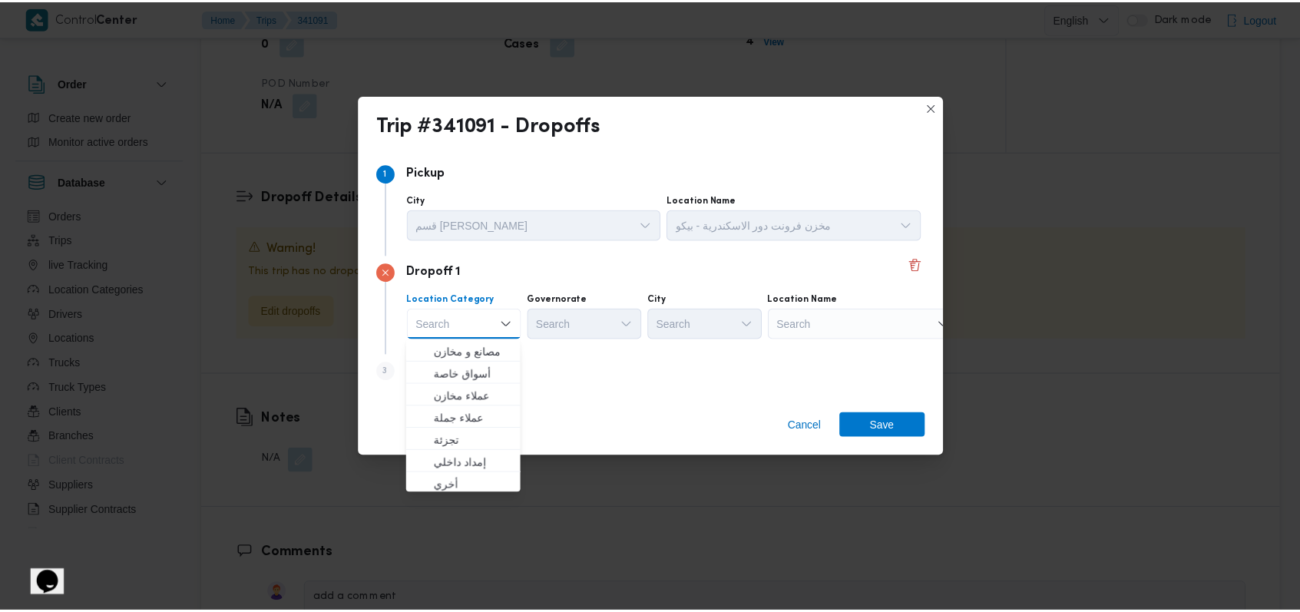
scroll to position [403, 0]
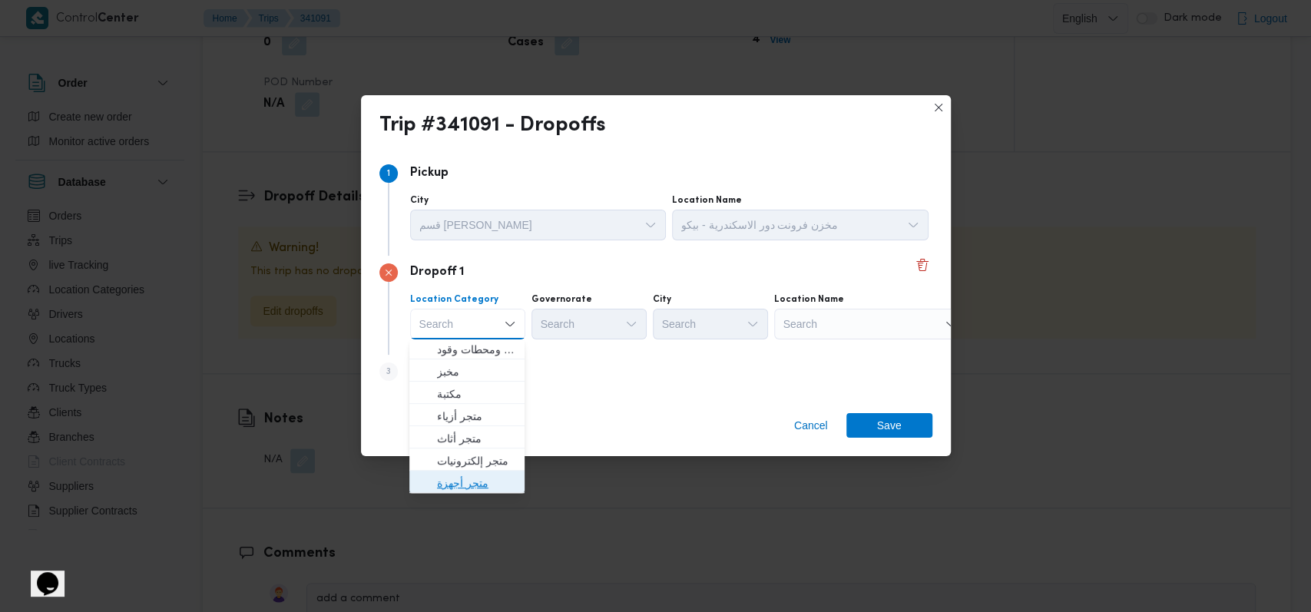
click at [478, 488] on span "متجر أجهزة" at bounding box center [476, 483] width 78 height 18
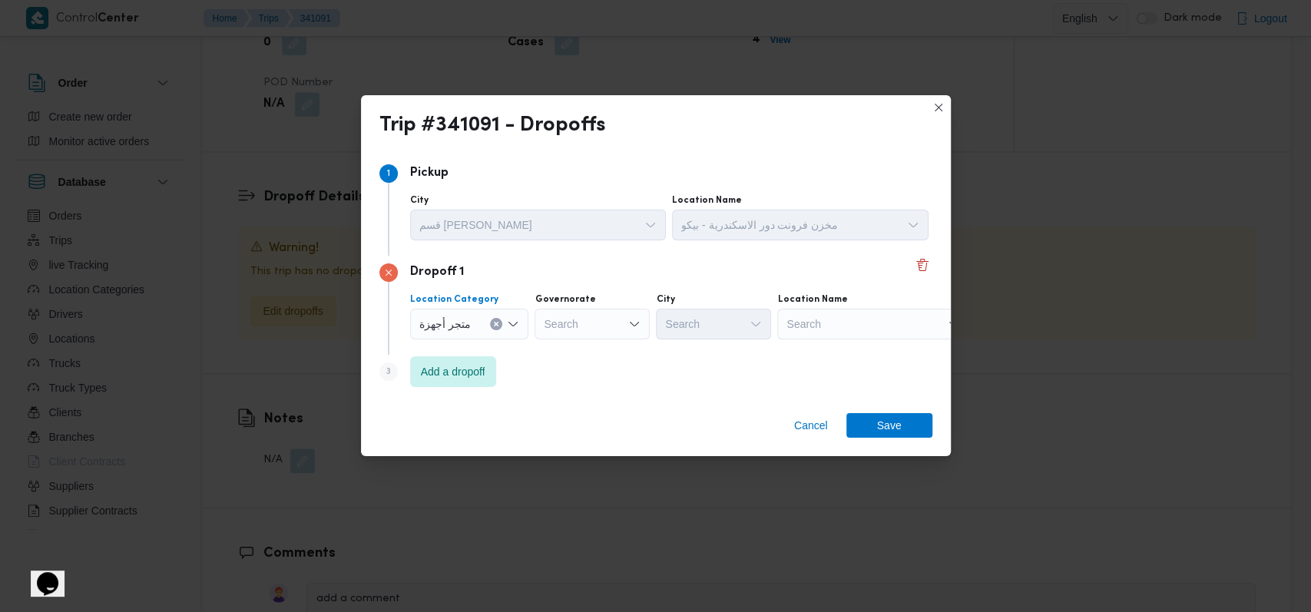
click at [611, 309] on div "Search" at bounding box center [591, 324] width 115 height 31
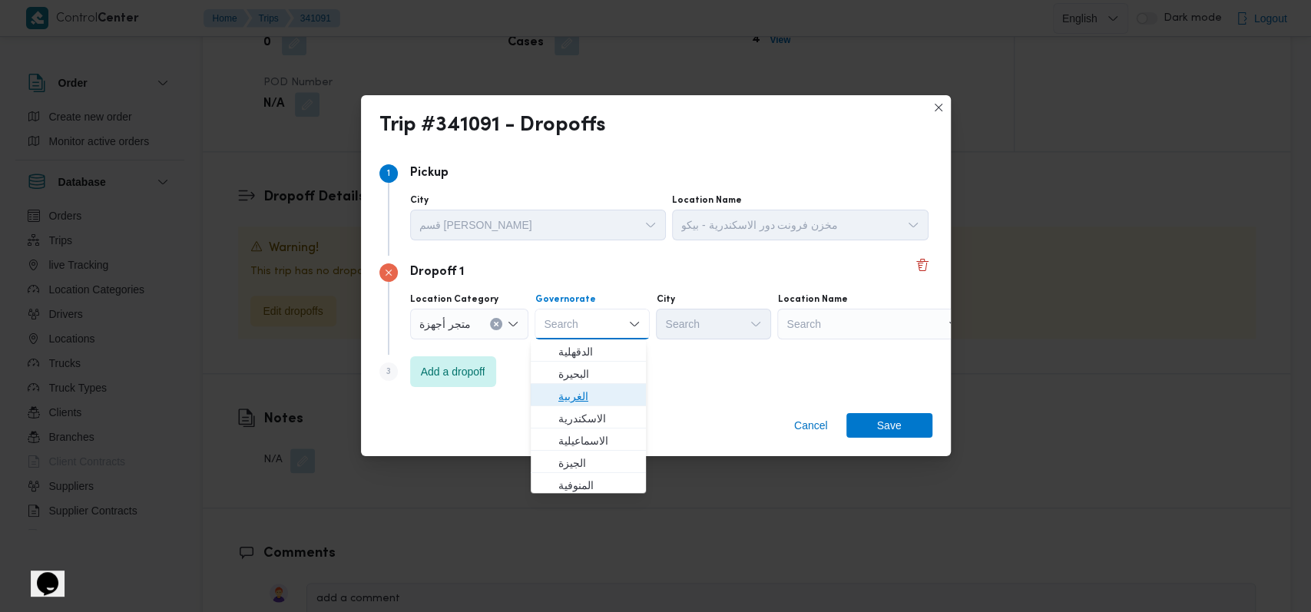
click at [600, 400] on span "الغربية" at bounding box center [597, 396] width 78 height 18
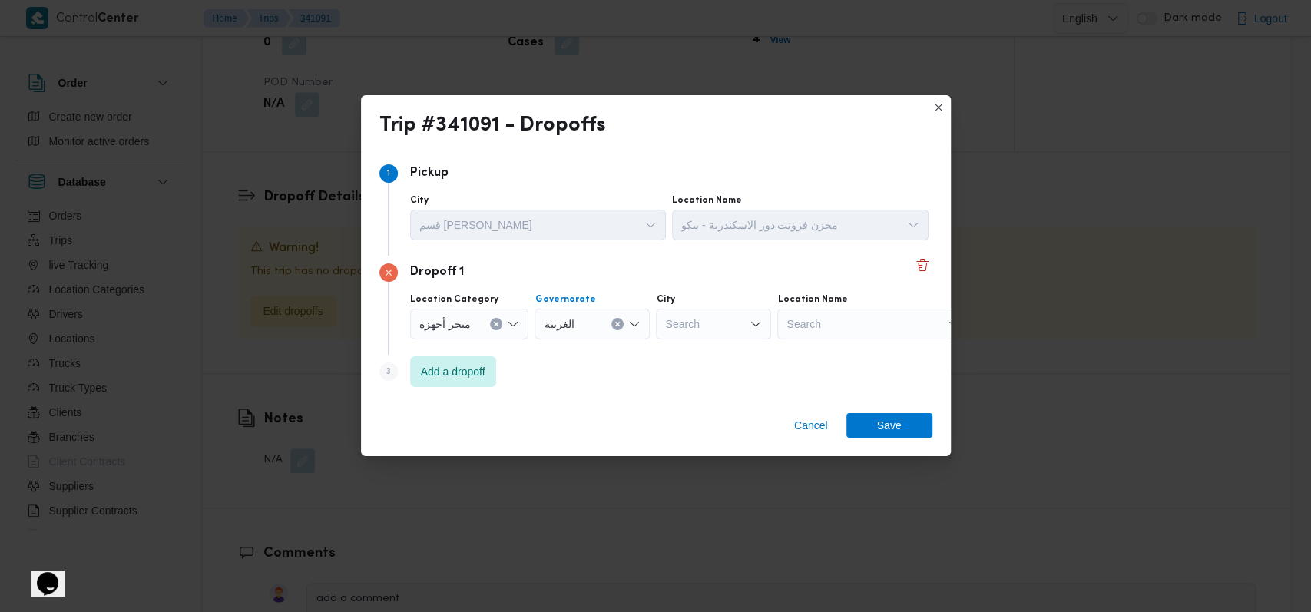
click at [844, 337] on div "Search" at bounding box center [873, 324] width 192 height 31
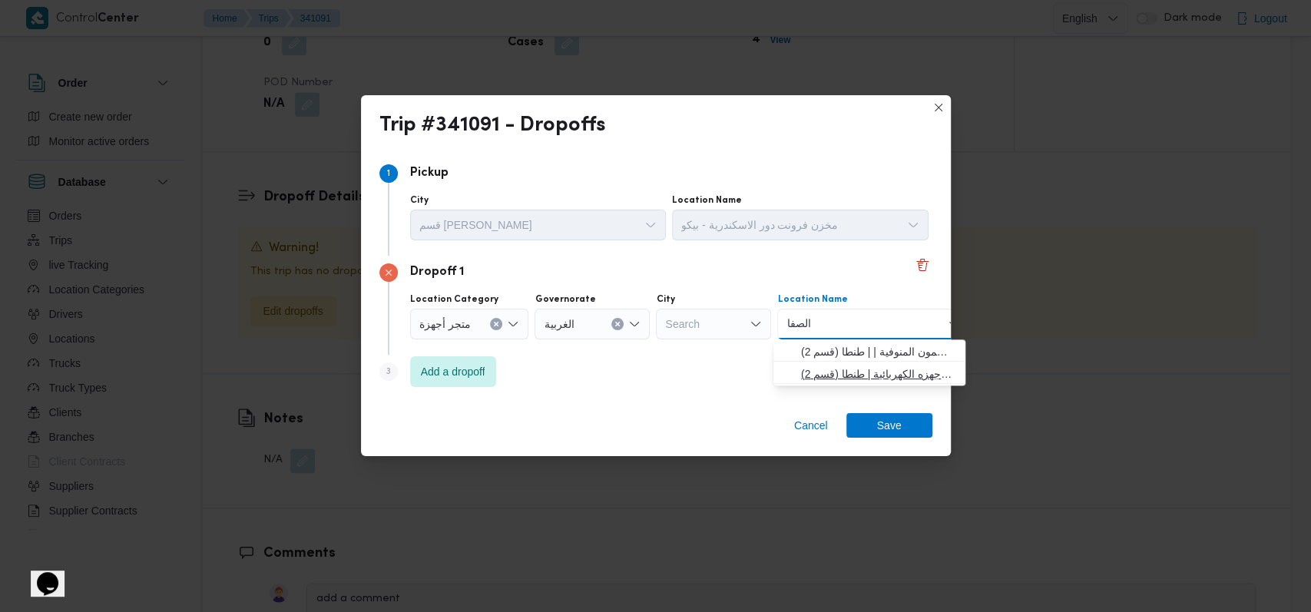
type input "الصفا"
click at [876, 383] on span "معرض الصفا و المروة - طنطا | سنتر الصفا والمروة للاجهزه الكهربائية | طنطا (قسم …" at bounding box center [869, 374] width 180 height 25
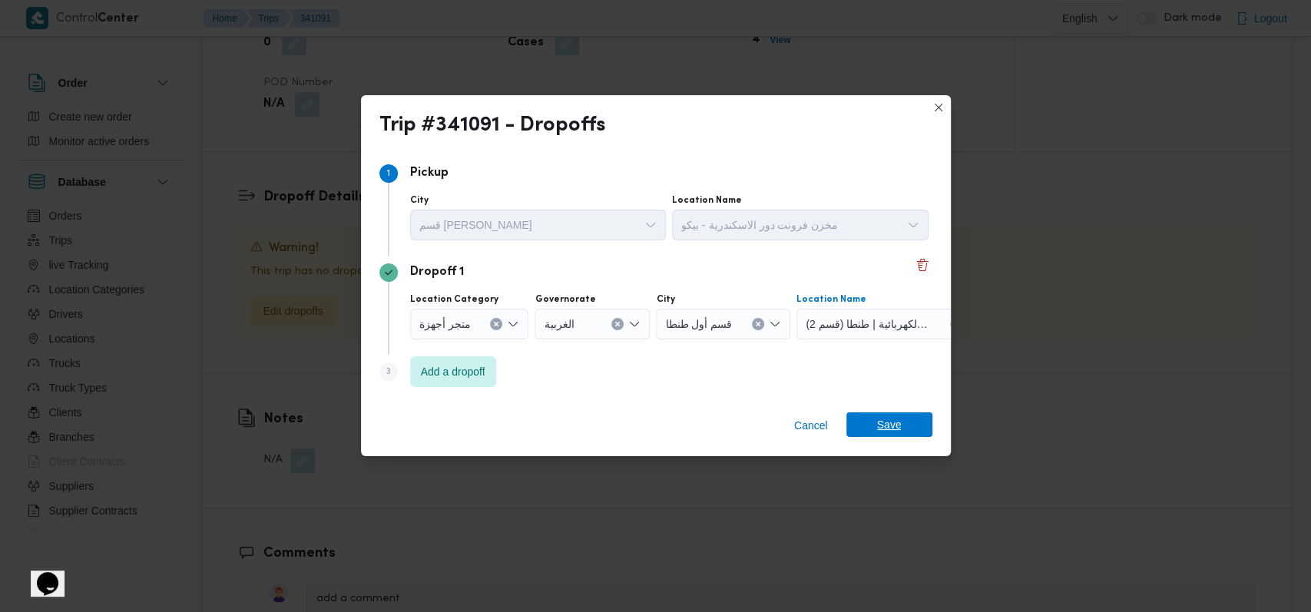
click at [899, 415] on span "Save" at bounding box center [889, 424] width 25 height 25
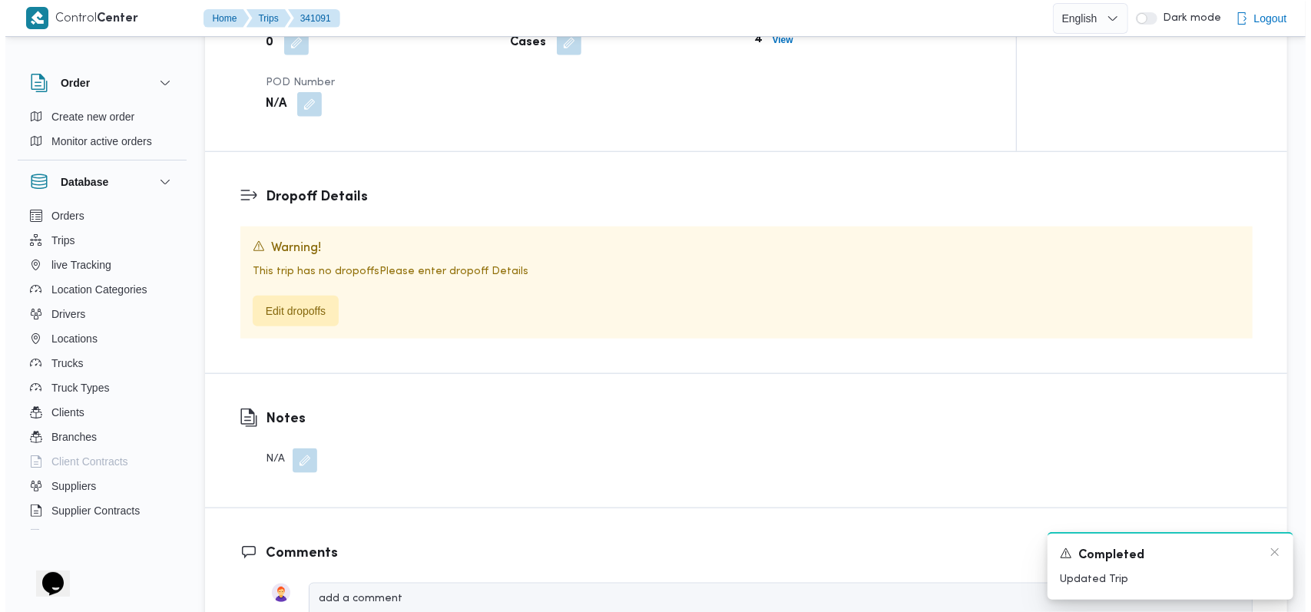
scroll to position [1103, 0]
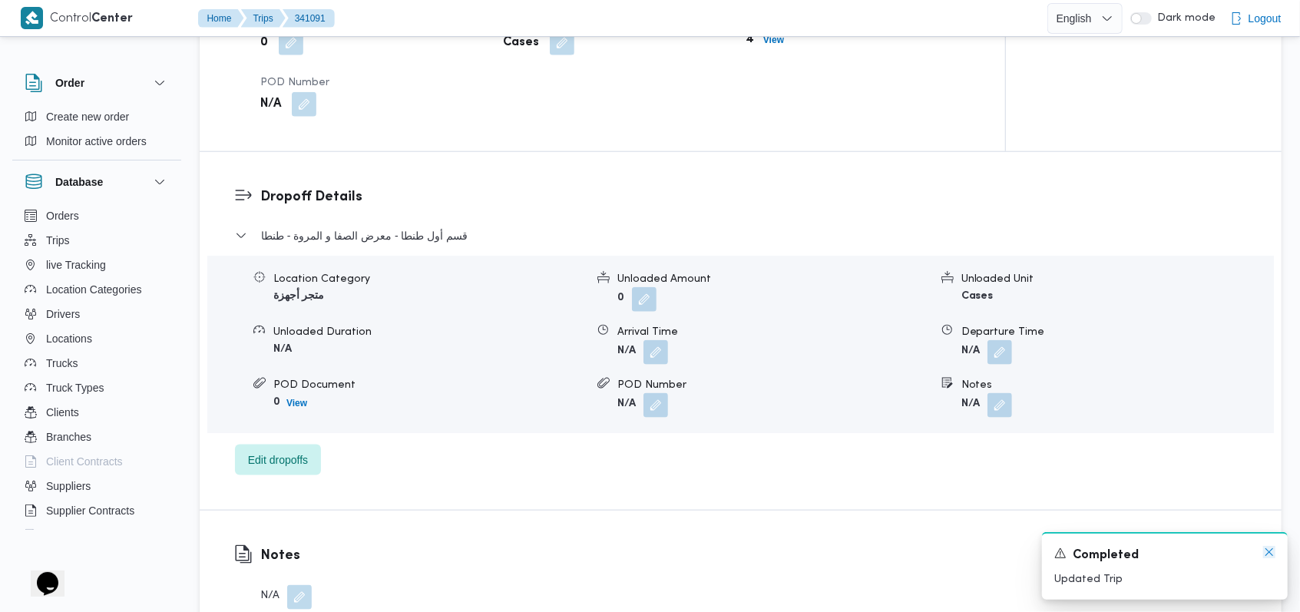
click at [1272, 554] on icon "Dismiss toast" at bounding box center [1269, 552] width 12 height 12
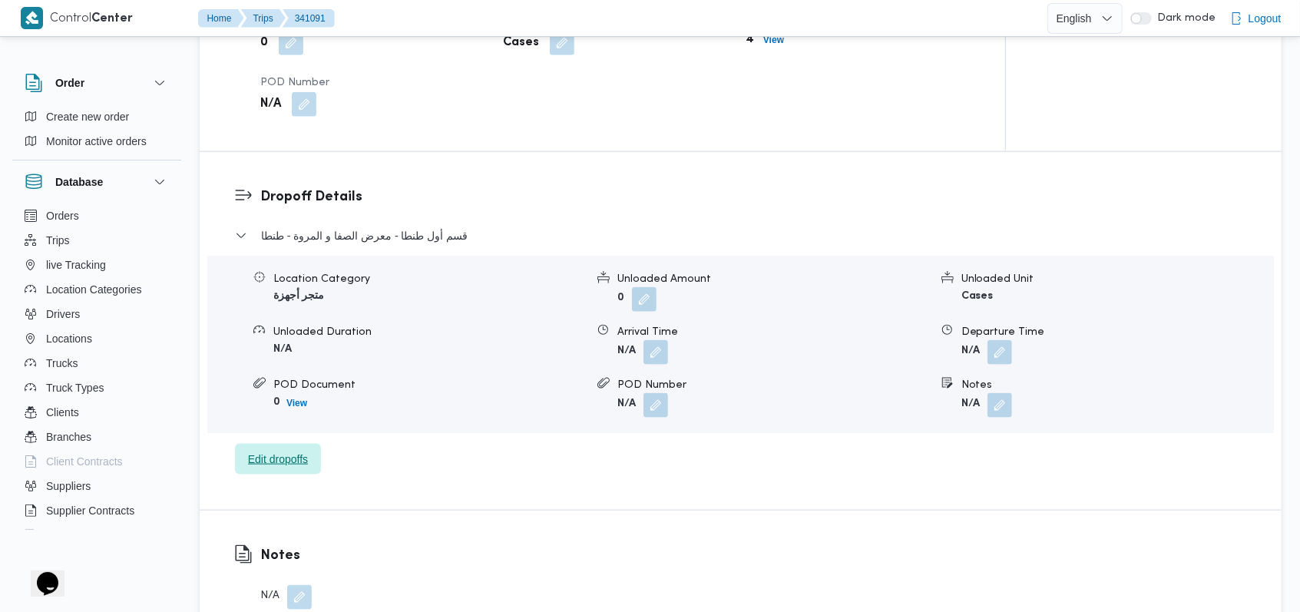
click at [302, 445] on span "Edit dropoffs" at bounding box center [278, 459] width 86 height 31
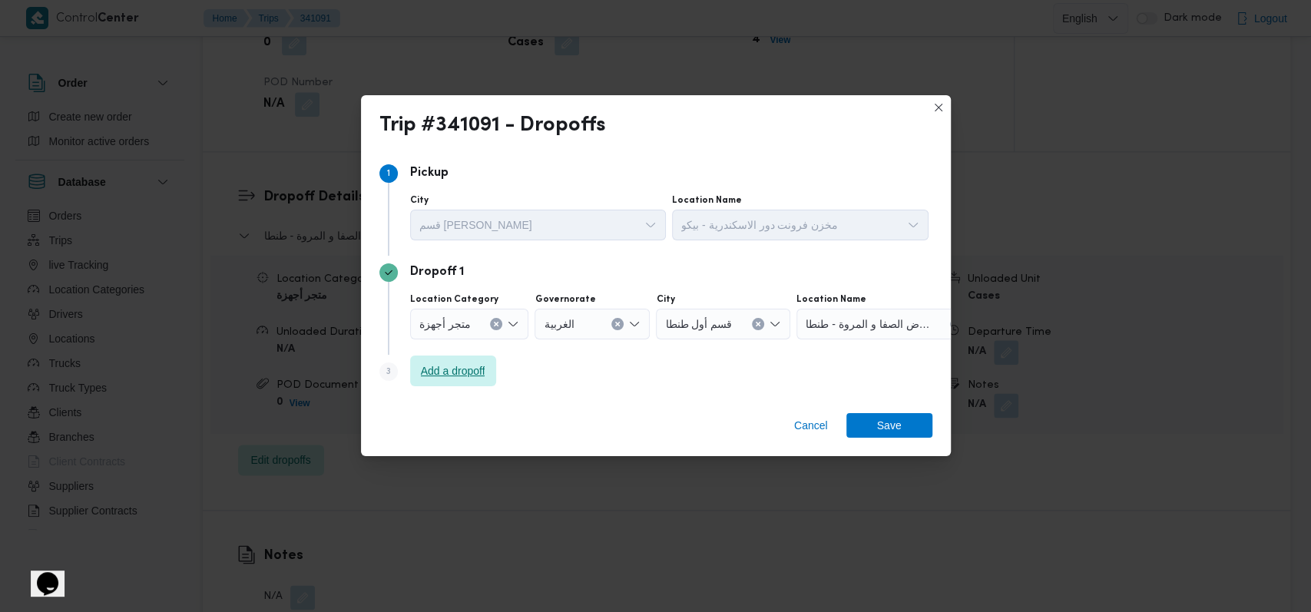
click at [446, 359] on span "Add a dropoff" at bounding box center [453, 370] width 86 height 31
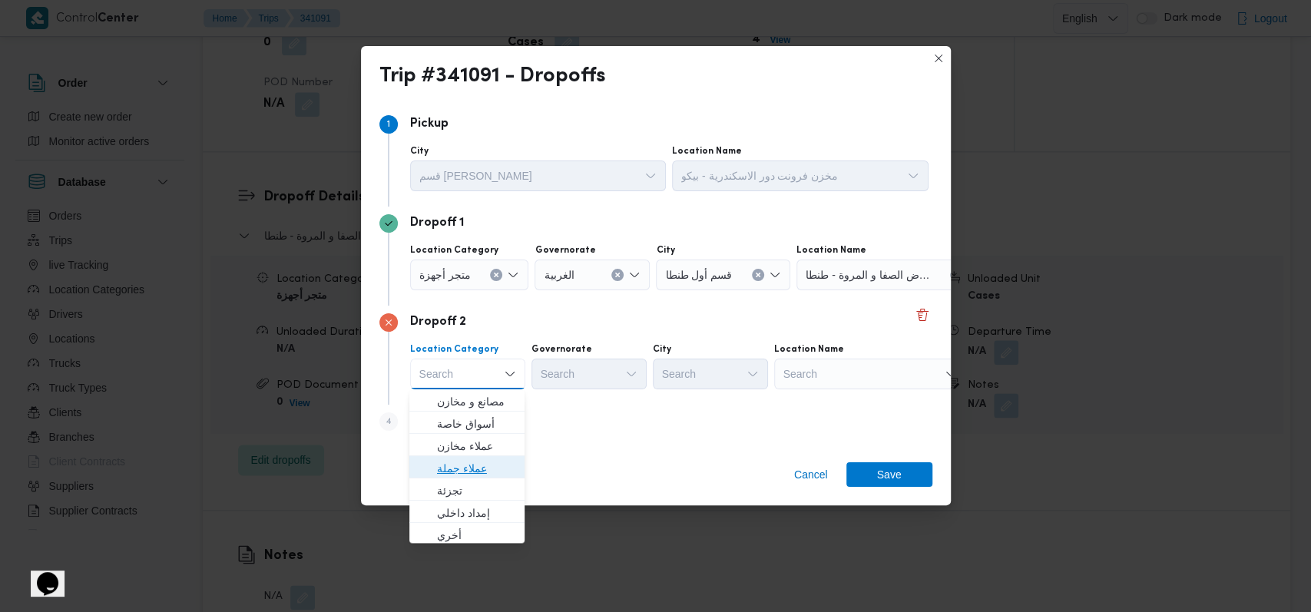
click at [473, 473] on span "عملاء جملة" at bounding box center [476, 468] width 78 height 18
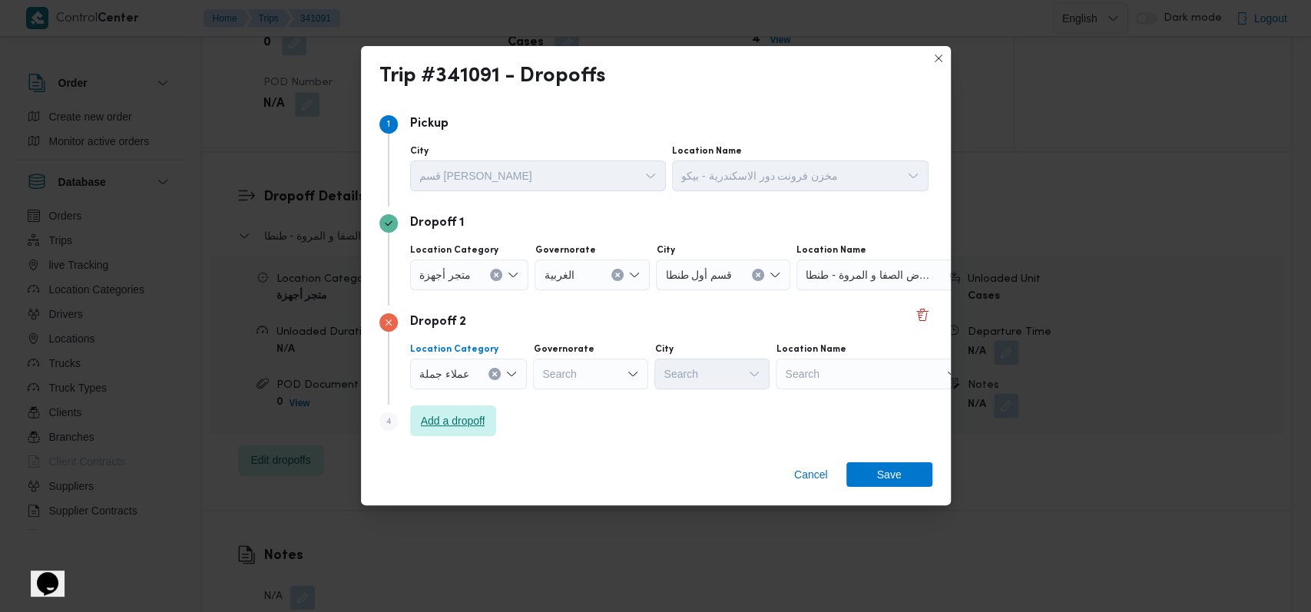
click at [473, 428] on span "Add a dropoff" at bounding box center [453, 421] width 64 height 18
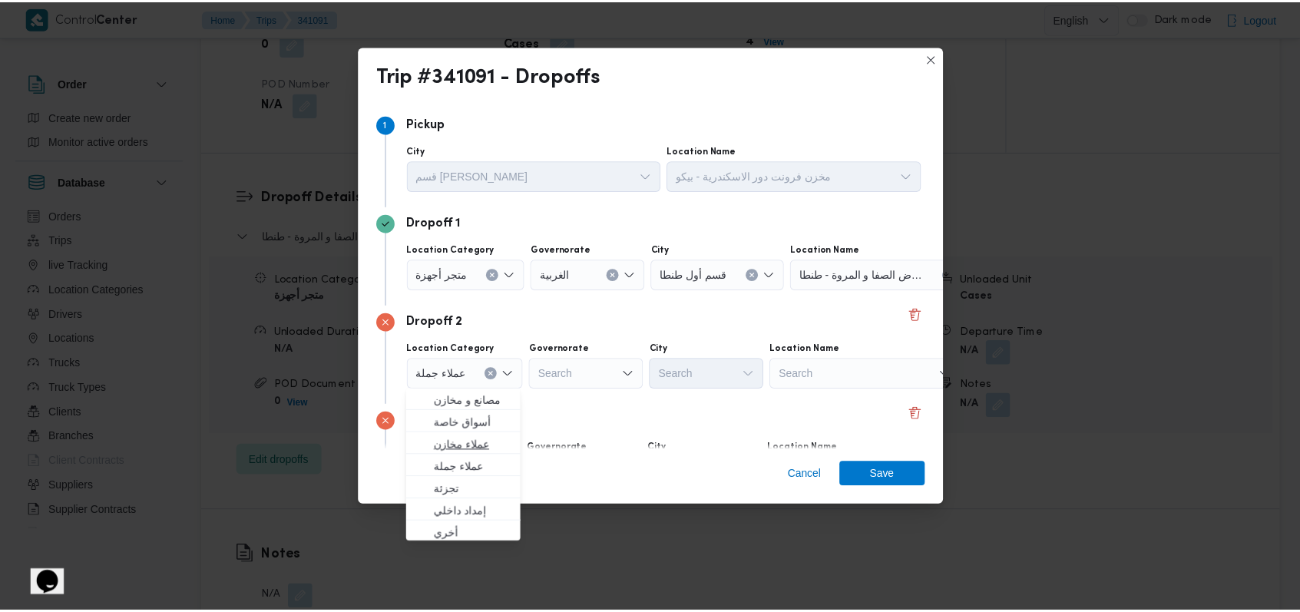
scroll to position [99, 0]
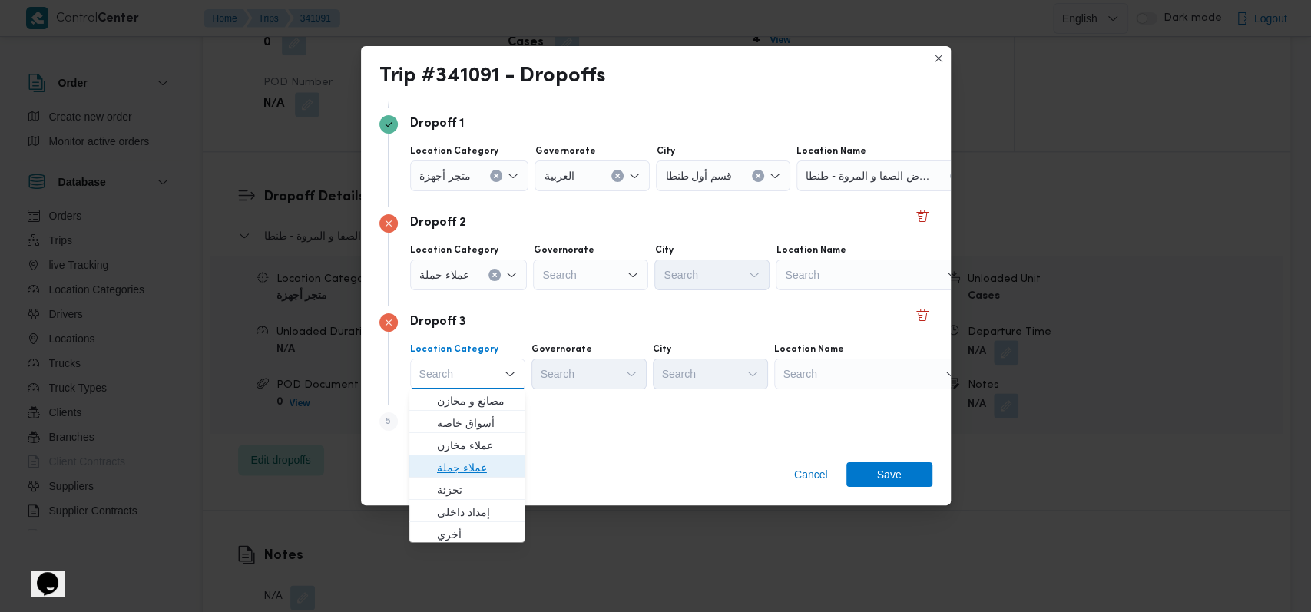
click at [479, 465] on span "عملاء جملة" at bounding box center [476, 467] width 78 height 18
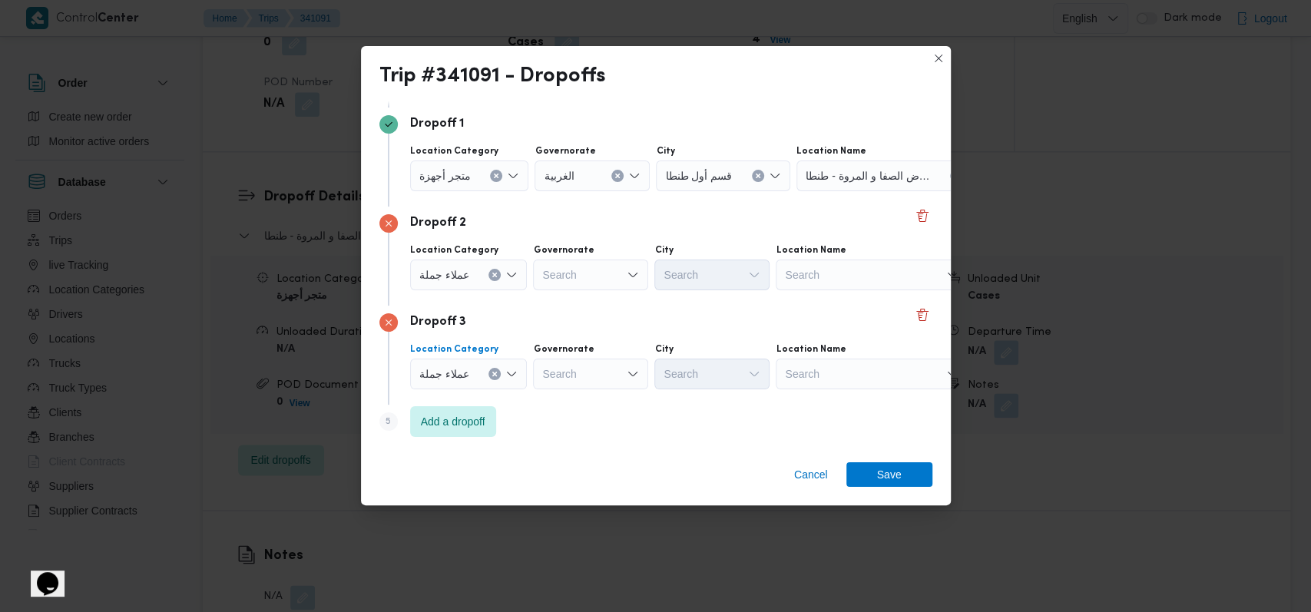
click at [595, 289] on div "Location Category عملاء جملة Governorate Search City Search Location Name Search" at bounding box center [669, 267] width 524 height 52
click at [596, 281] on div "Search" at bounding box center [590, 275] width 115 height 31
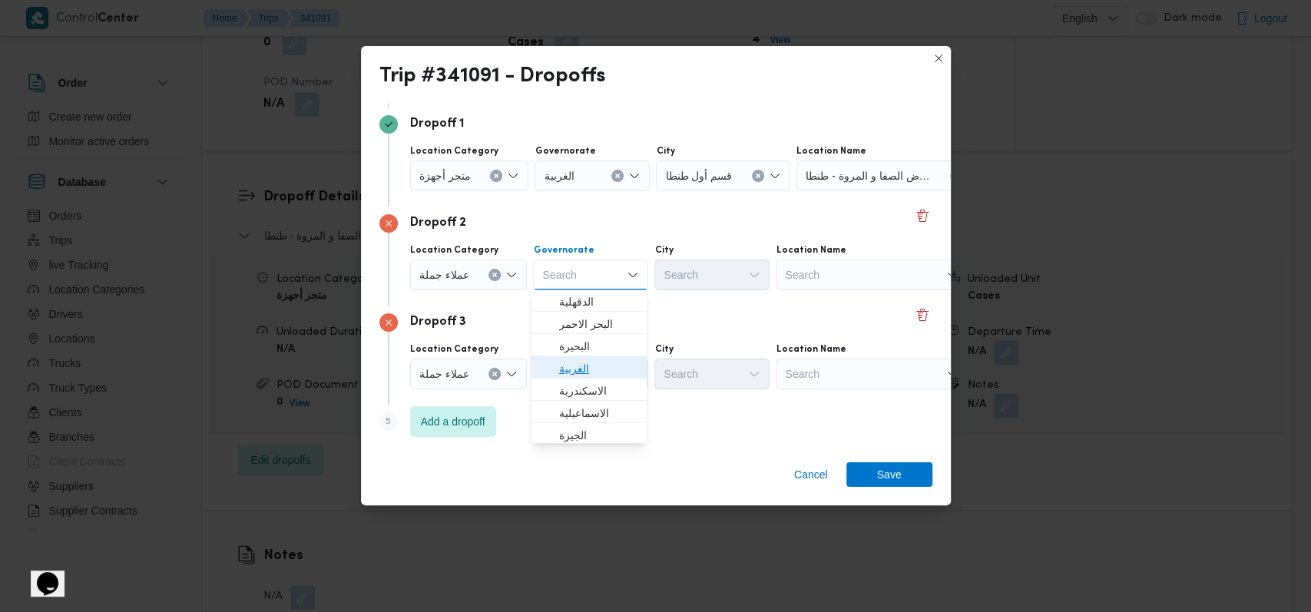
click at [601, 368] on span "الغربية" at bounding box center [598, 368] width 78 height 18
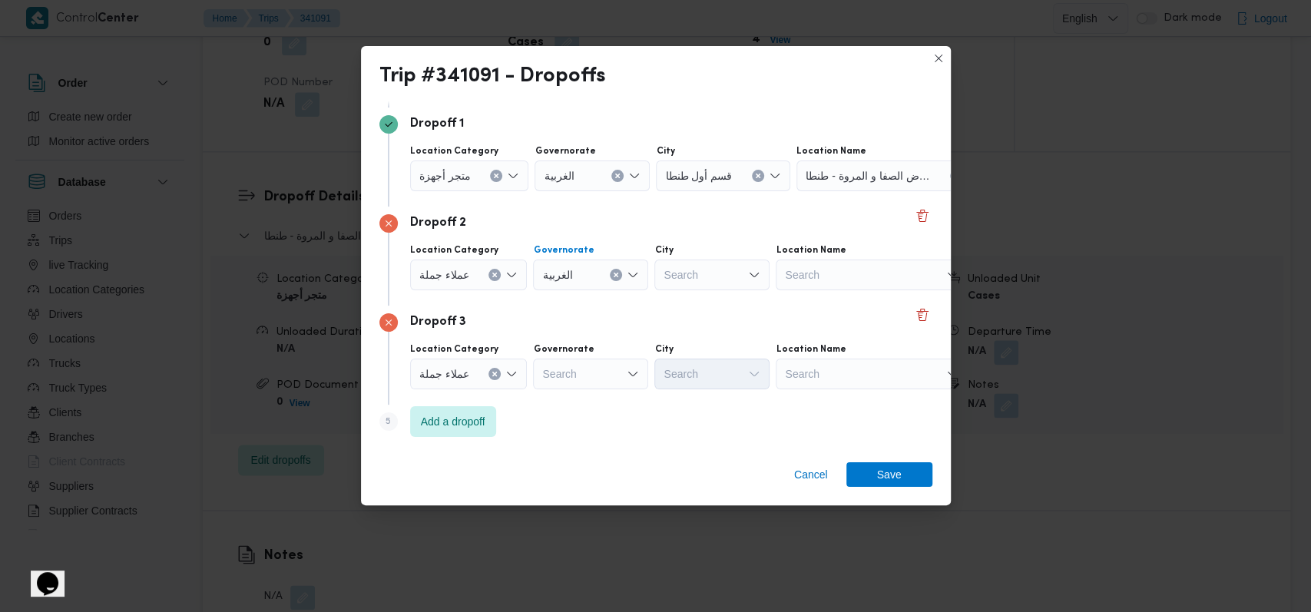
click at [601, 368] on div "Search" at bounding box center [590, 374] width 115 height 31
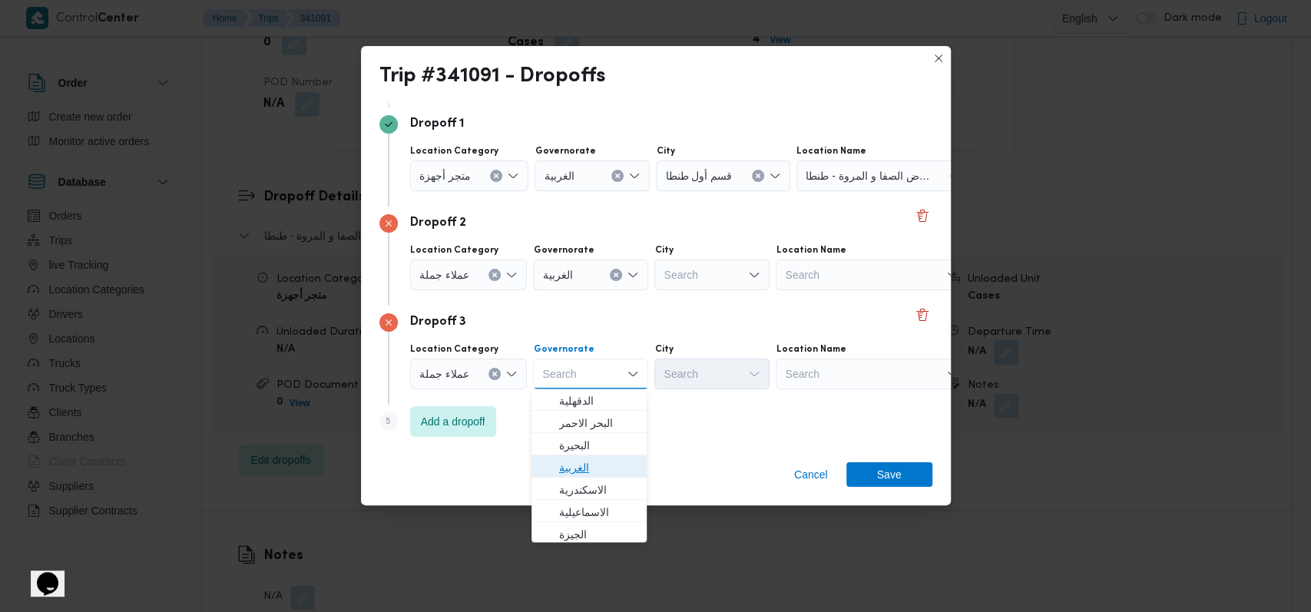
click at [589, 458] on span "الغربية" at bounding box center [598, 467] width 78 height 18
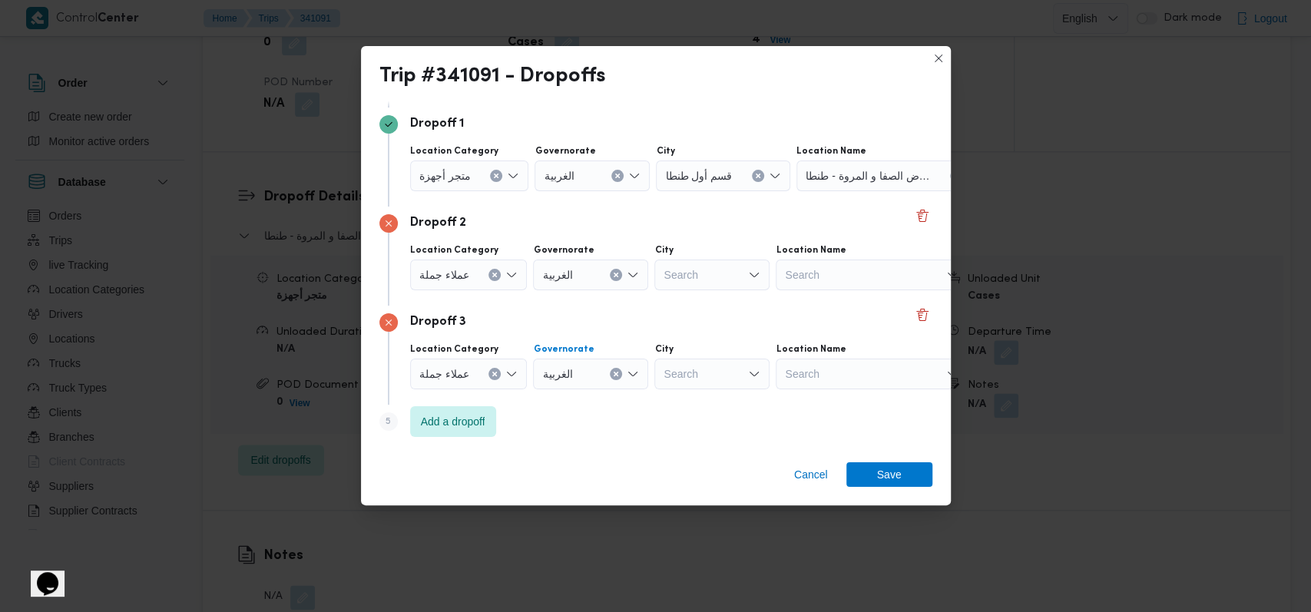
click at [729, 340] on div "Location Category عملاء جملة Governorate الغربية Combo box. Selected. الغربية. …" at bounding box center [669, 366] width 524 height 52
click at [719, 251] on div "City" at bounding box center [711, 250] width 115 height 12
click at [718, 271] on div "Search" at bounding box center [711, 275] width 115 height 31
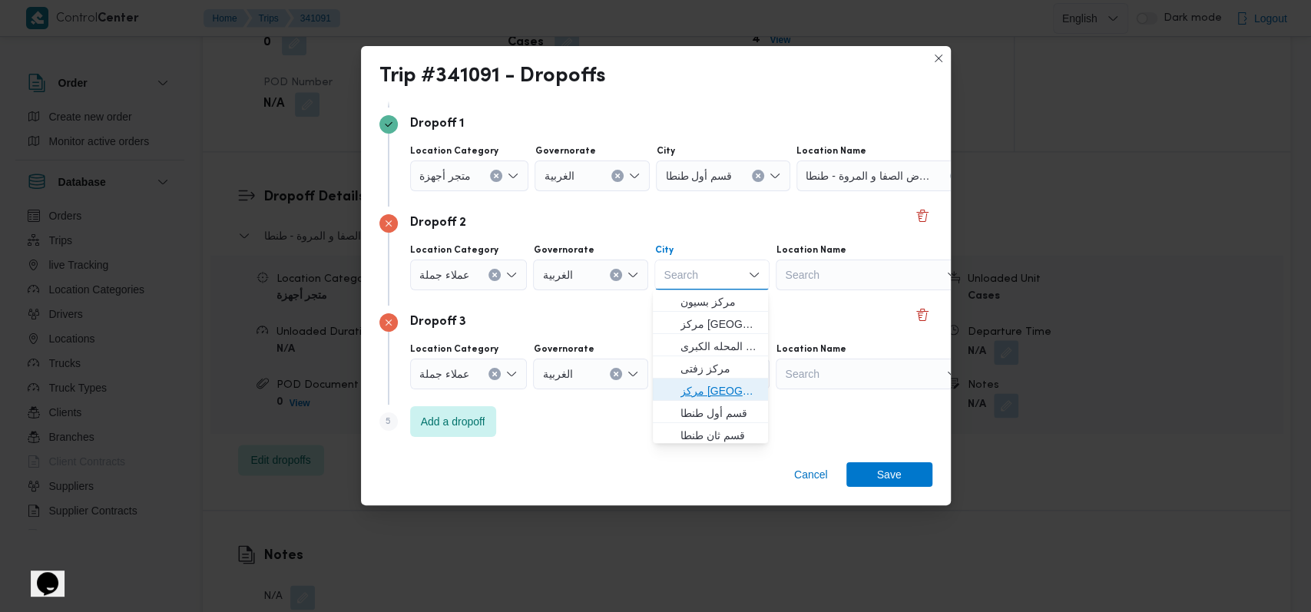
click at [713, 398] on span "مركز طنطا" at bounding box center [719, 391] width 78 height 18
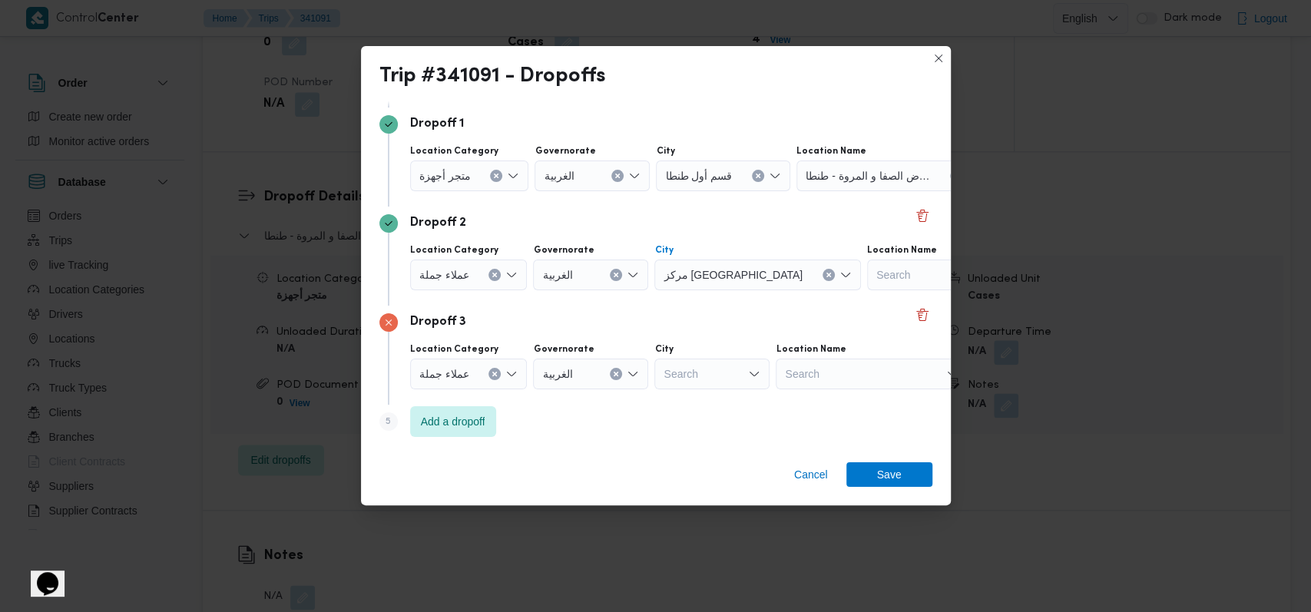
click at [716, 353] on div "City" at bounding box center [711, 349] width 115 height 12
click at [716, 365] on div "Search" at bounding box center [711, 374] width 115 height 31
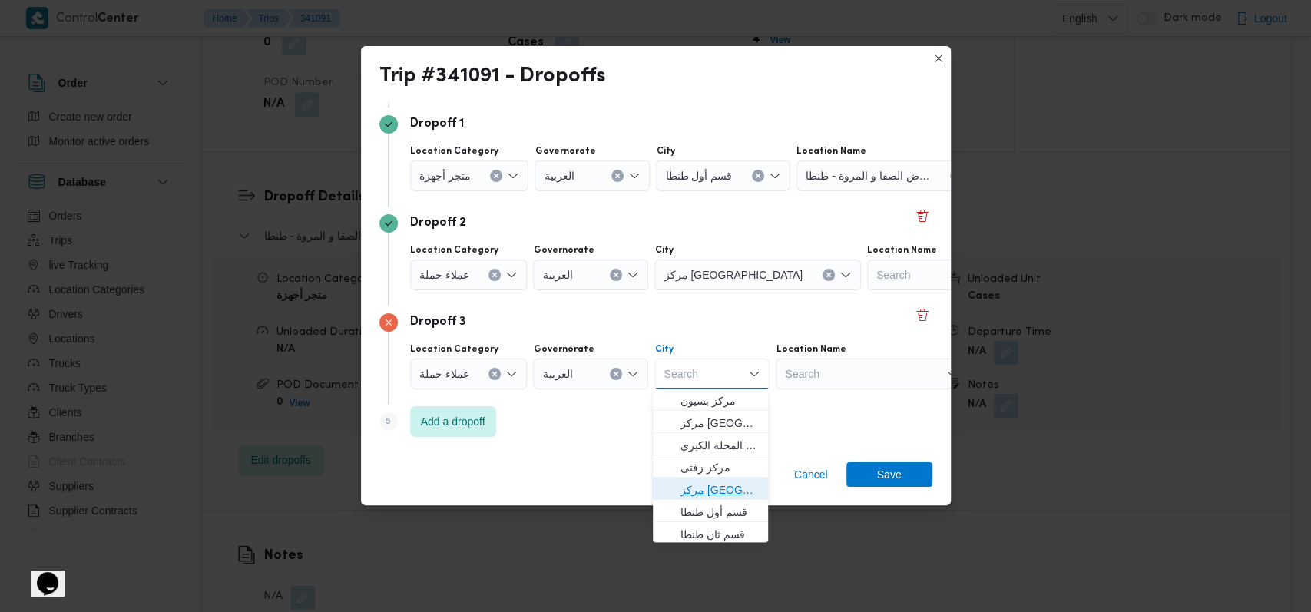
click at [720, 493] on span "مركز طنطا" at bounding box center [719, 490] width 78 height 18
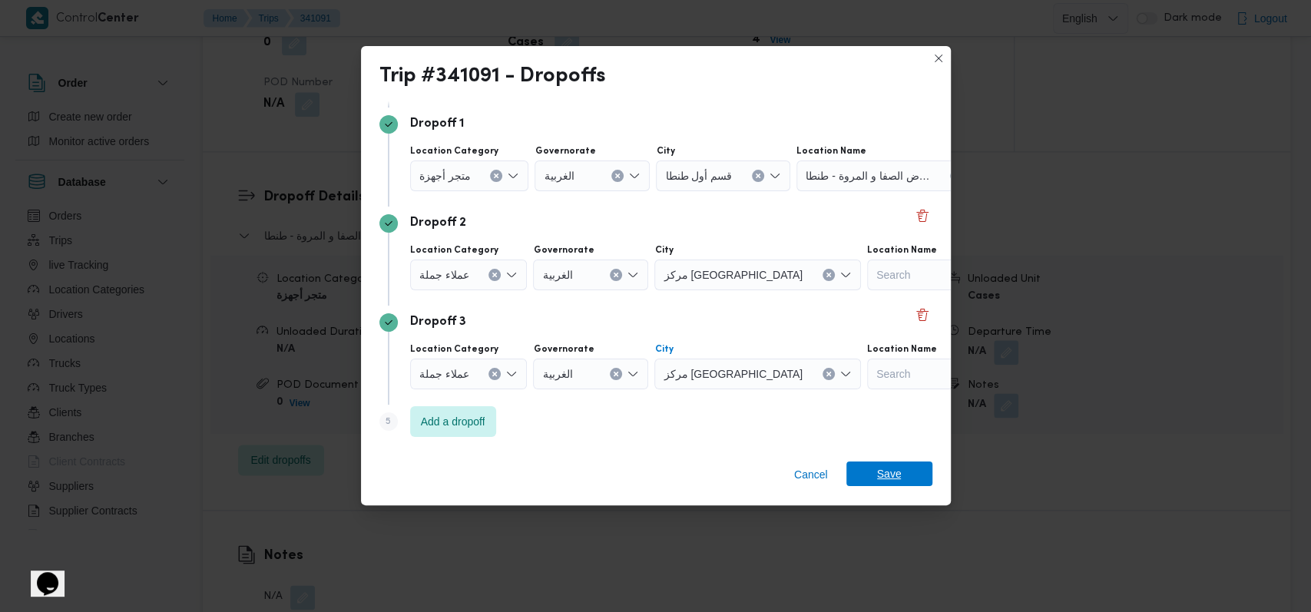
click at [885, 484] on span "Save" at bounding box center [889, 473] width 25 height 25
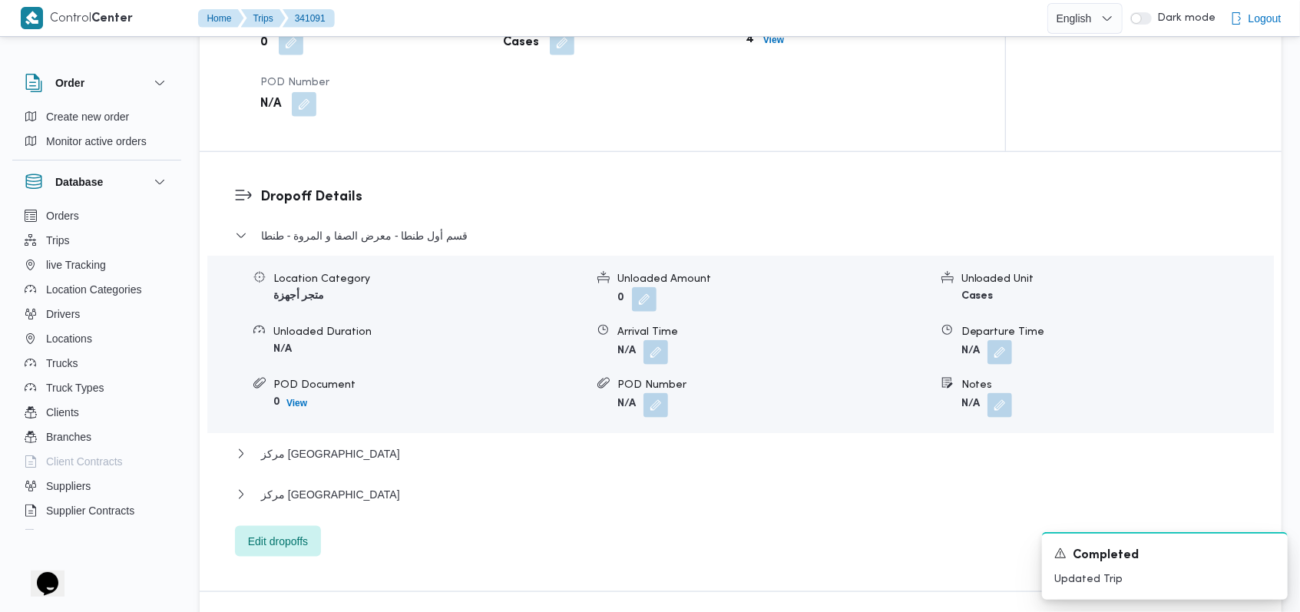
click at [1007, 393] on span at bounding box center [996, 405] width 32 height 25
click at [1010, 392] on button "button" at bounding box center [999, 404] width 25 height 25
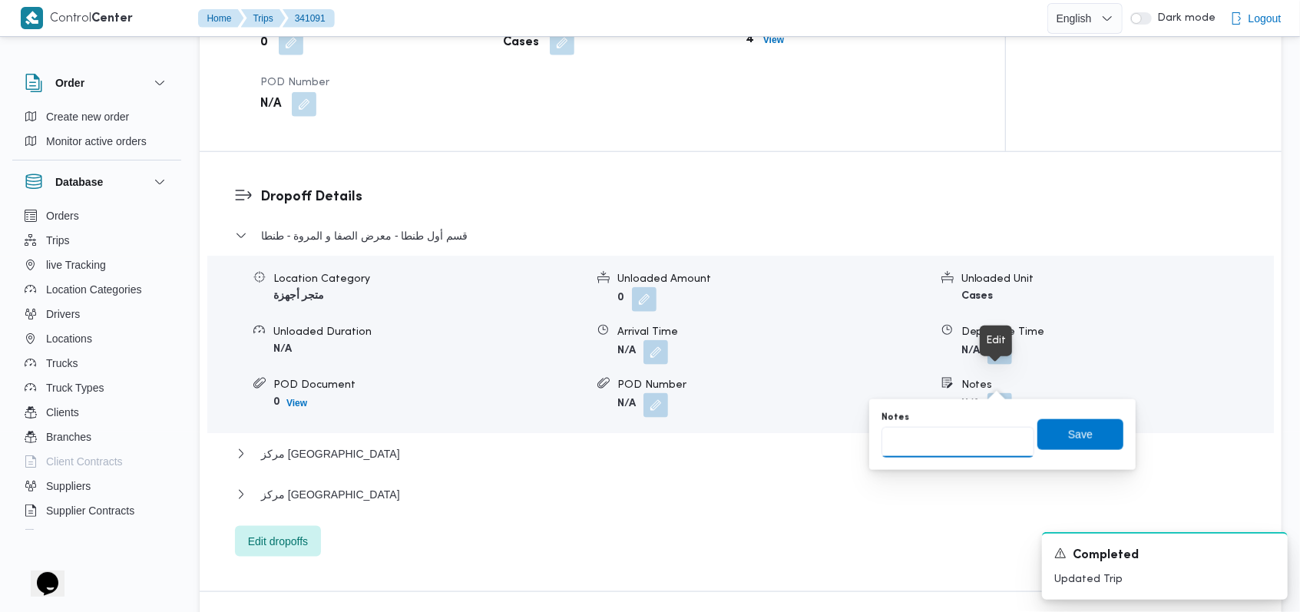
click at [970, 443] on input "Notes" at bounding box center [957, 442] width 153 height 31
type input "العميل ايه عبدالحميد"
click at [1110, 441] on span "Save" at bounding box center [1080, 433] width 86 height 31
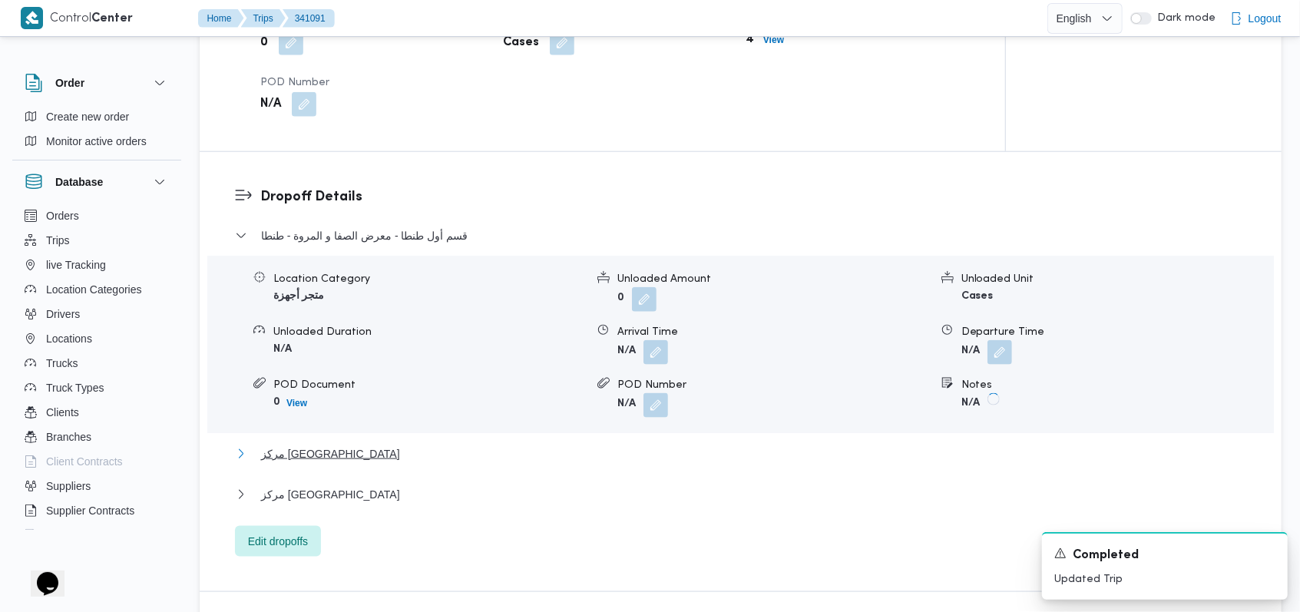
click at [275, 445] on span "مركز طنطا" at bounding box center [330, 454] width 139 height 18
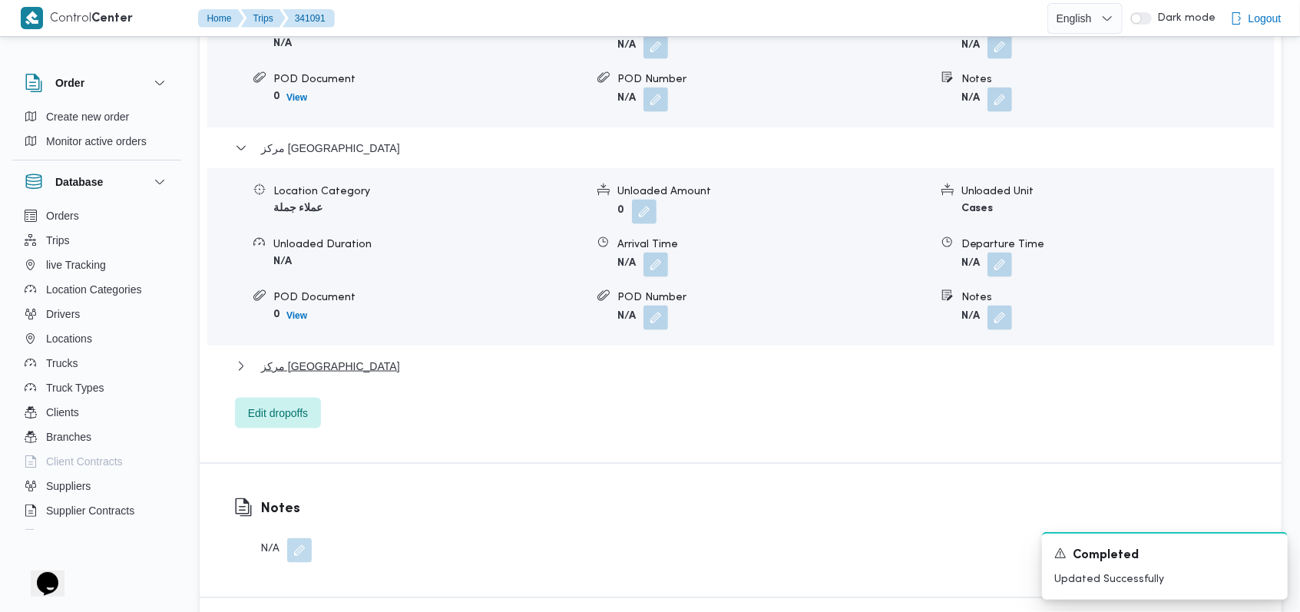
scroll to position [1410, 0]
click at [1001, 92] on b "العميل ايه عبدالحميد" at bounding box center [1005, 97] width 88 height 10
click at [1062, 85] on button "button" at bounding box center [1069, 97] width 25 height 25
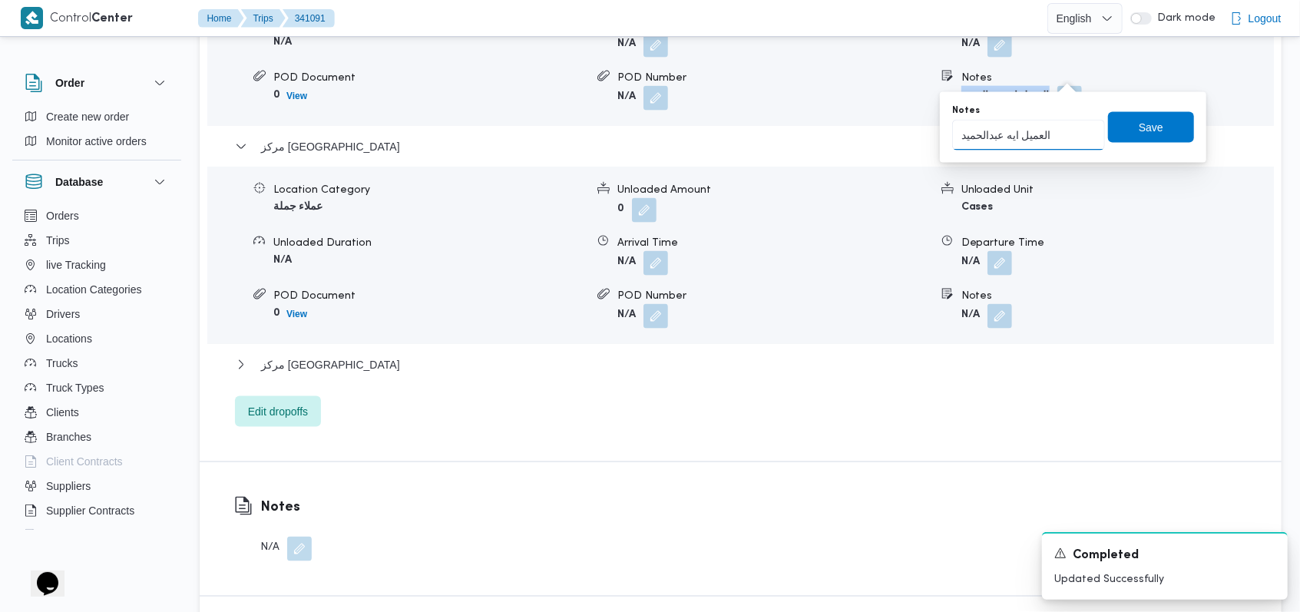
click at [1042, 142] on input "العميل ايه عبدالحميد" at bounding box center [1028, 135] width 153 height 31
click at [1122, 137] on span "Save" at bounding box center [1151, 126] width 86 height 31
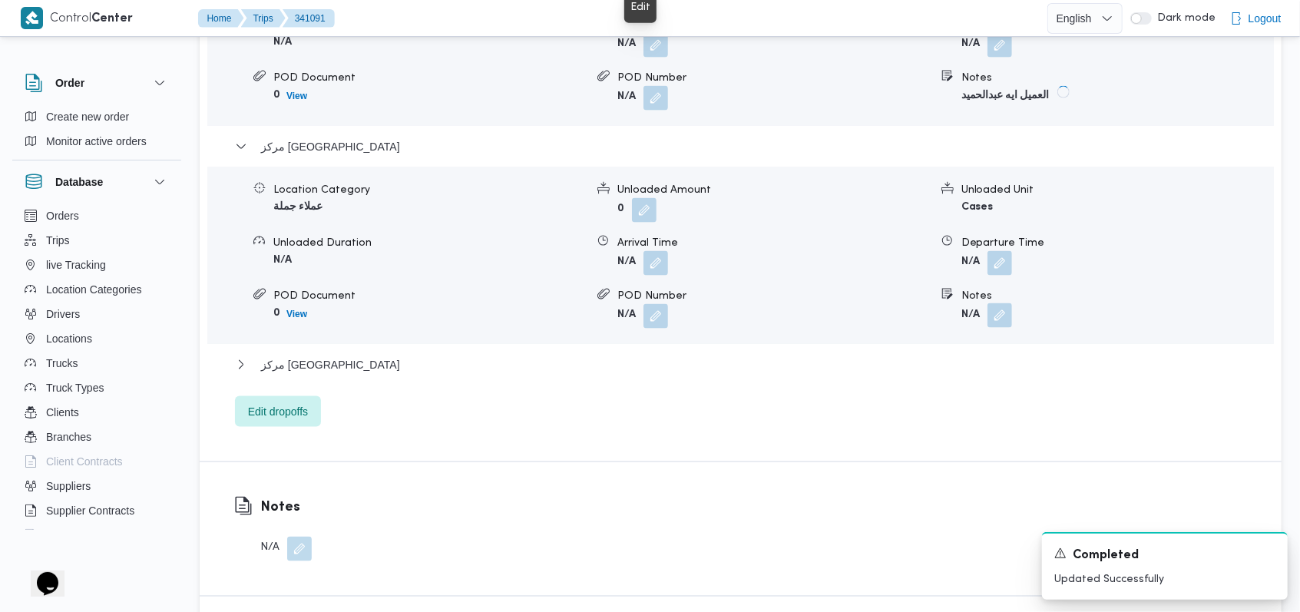
click at [1010, 303] on button "button" at bounding box center [999, 315] width 25 height 25
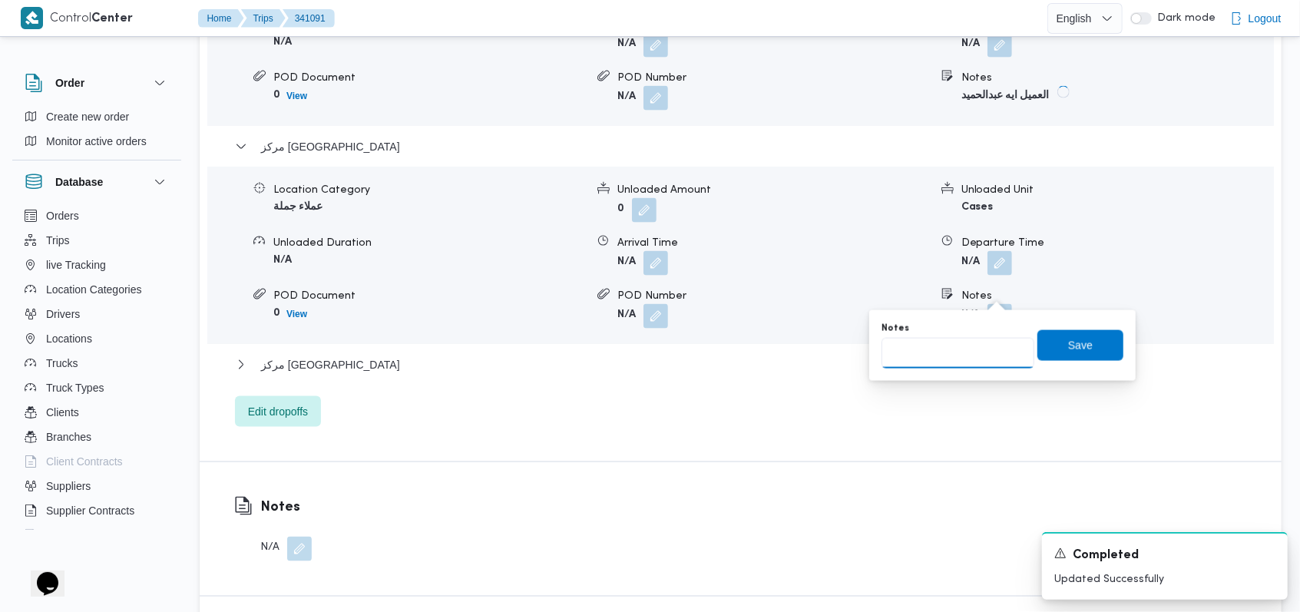
click at [946, 360] on input "Notes" at bounding box center [957, 353] width 153 height 31
paste input "العميل ايه عبدالحميد"
type input "العميل ايه عبدالحميد"
click at [1108, 352] on span "Save" at bounding box center [1080, 344] width 86 height 31
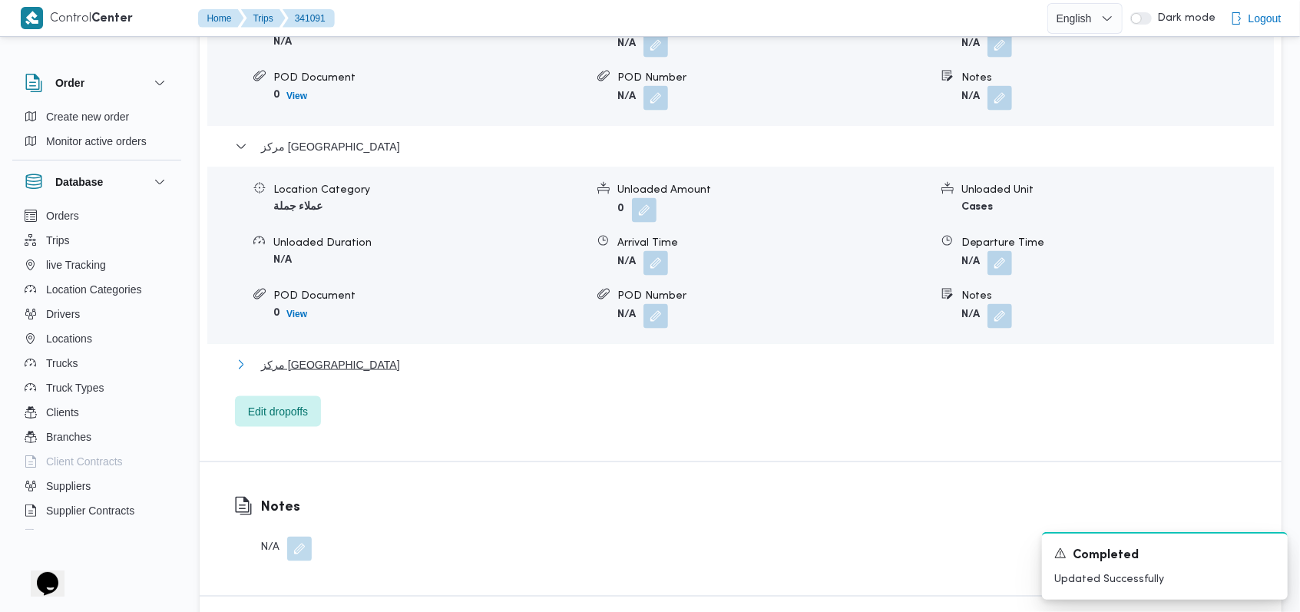
click at [296, 355] on span "مركز طنطا" at bounding box center [330, 364] width 139 height 18
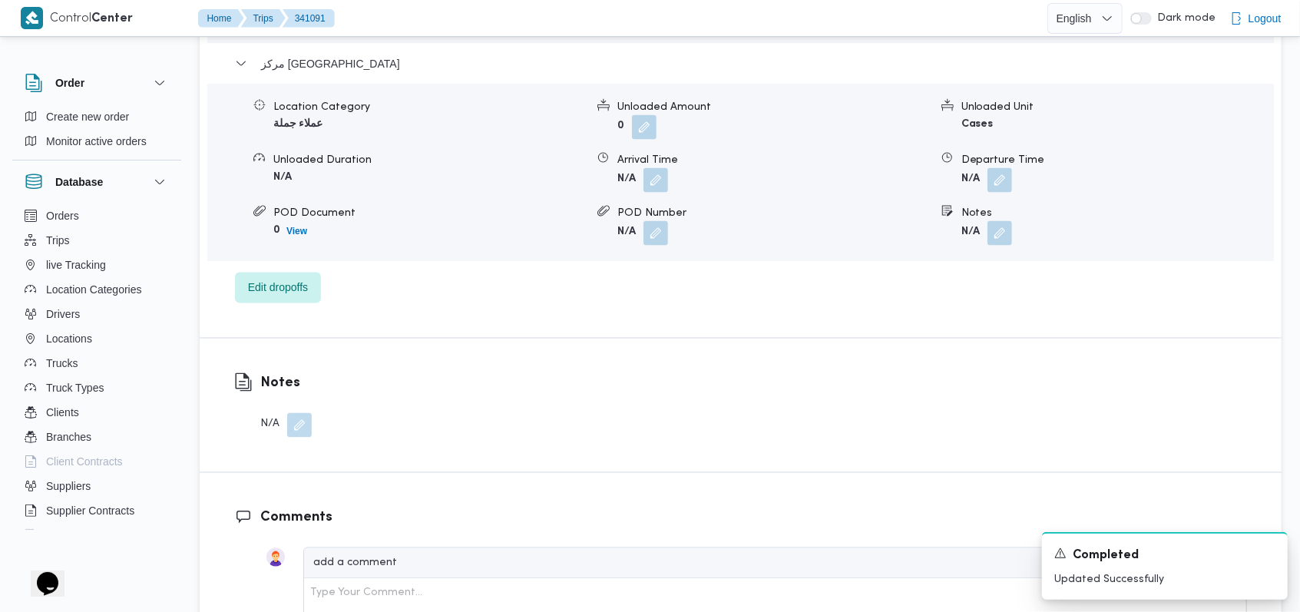
scroll to position [1718, 0]
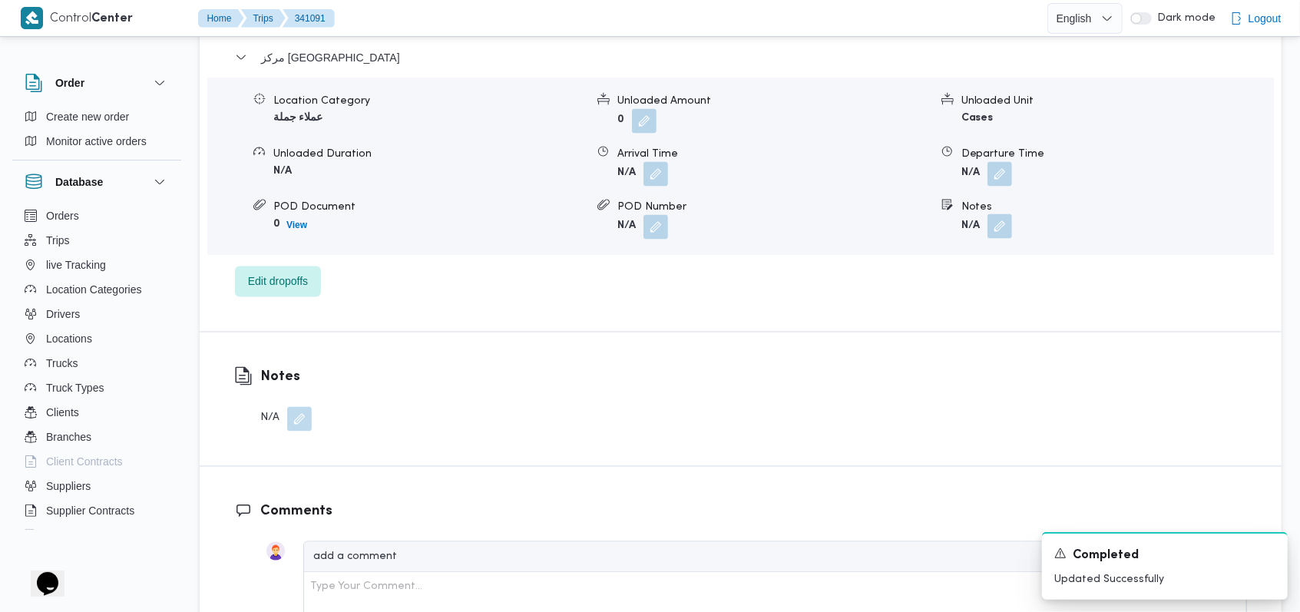
click at [1005, 214] on button "button" at bounding box center [999, 226] width 25 height 25
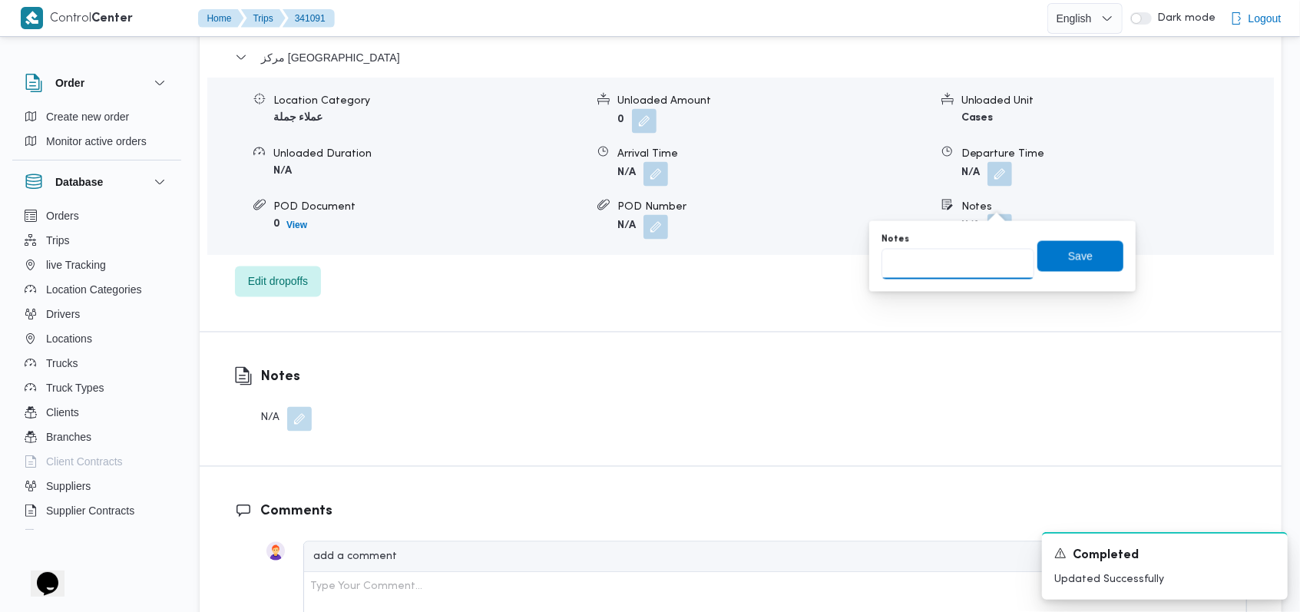
click at [966, 269] on input "Notes" at bounding box center [957, 264] width 153 height 31
type input "العميل محمود شرف"
click at [1050, 258] on span "Save" at bounding box center [1080, 255] width 86 height 31
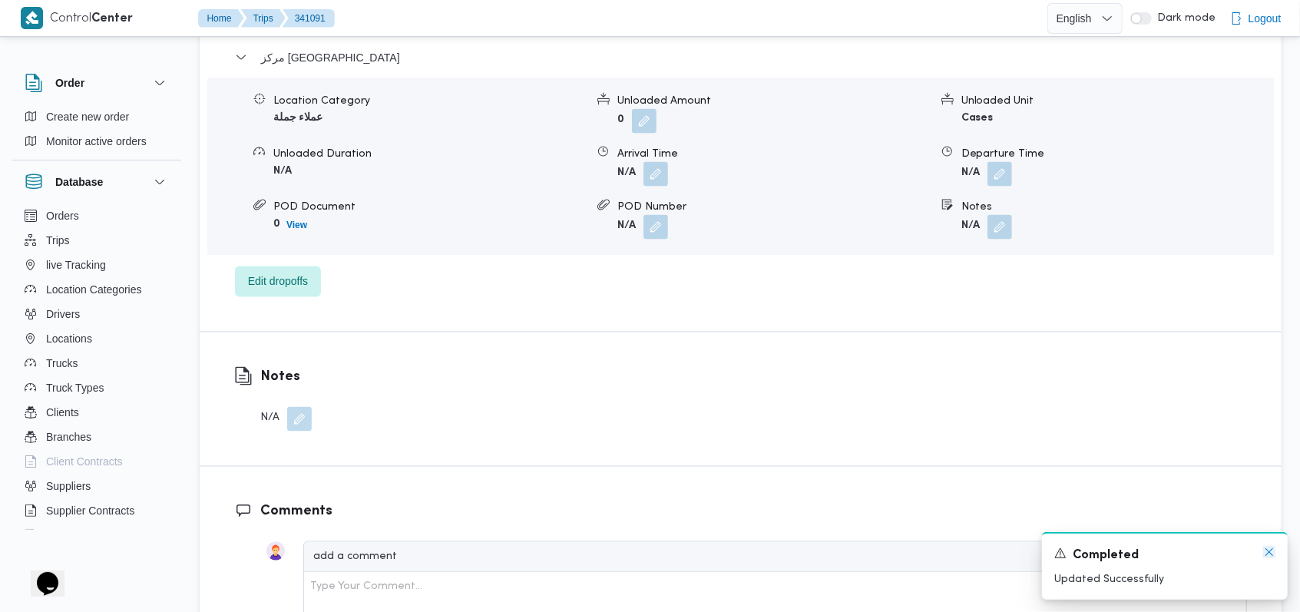
click at [1271, 555] on icon "Dismiss toast" at bounding box center [1269, 552] width 8 height 8
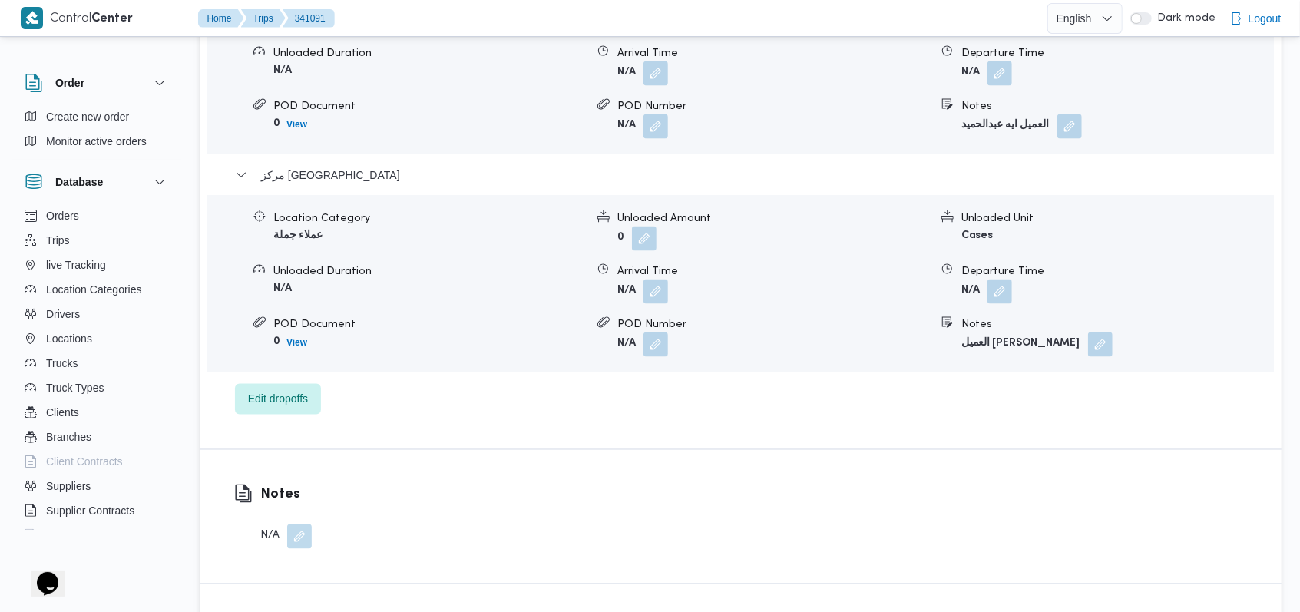
scroll to position [1513, 0]
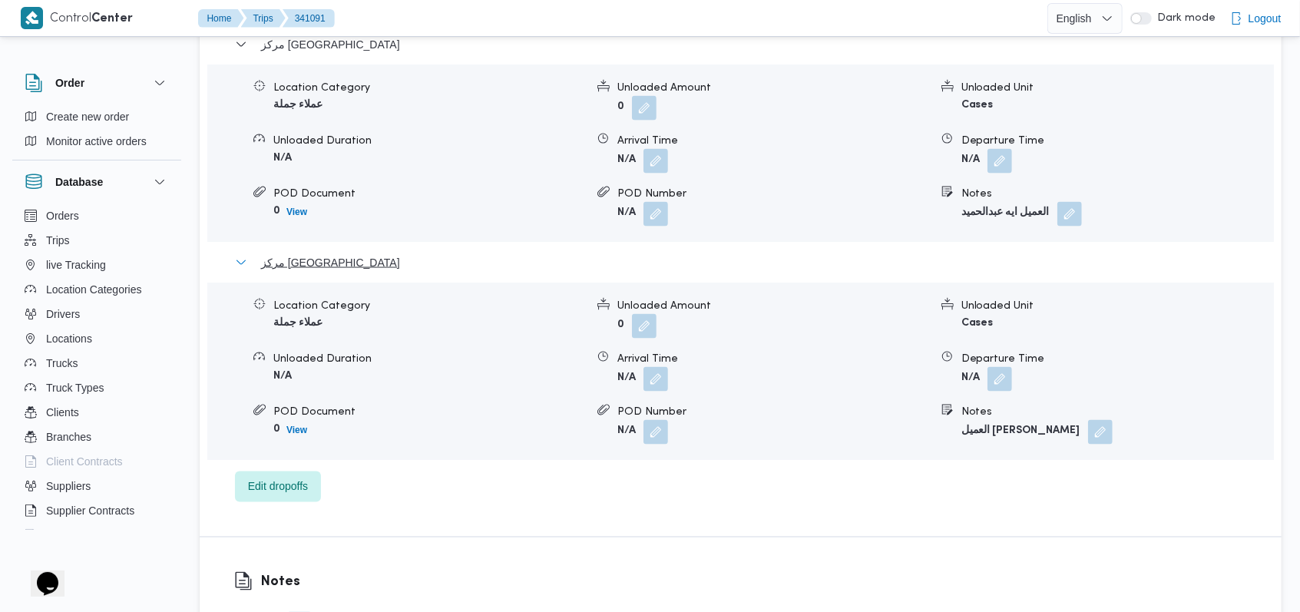
click at [266, 253] on span "مركز طنطا" at bounding box center [330, 262] width 139 height 18
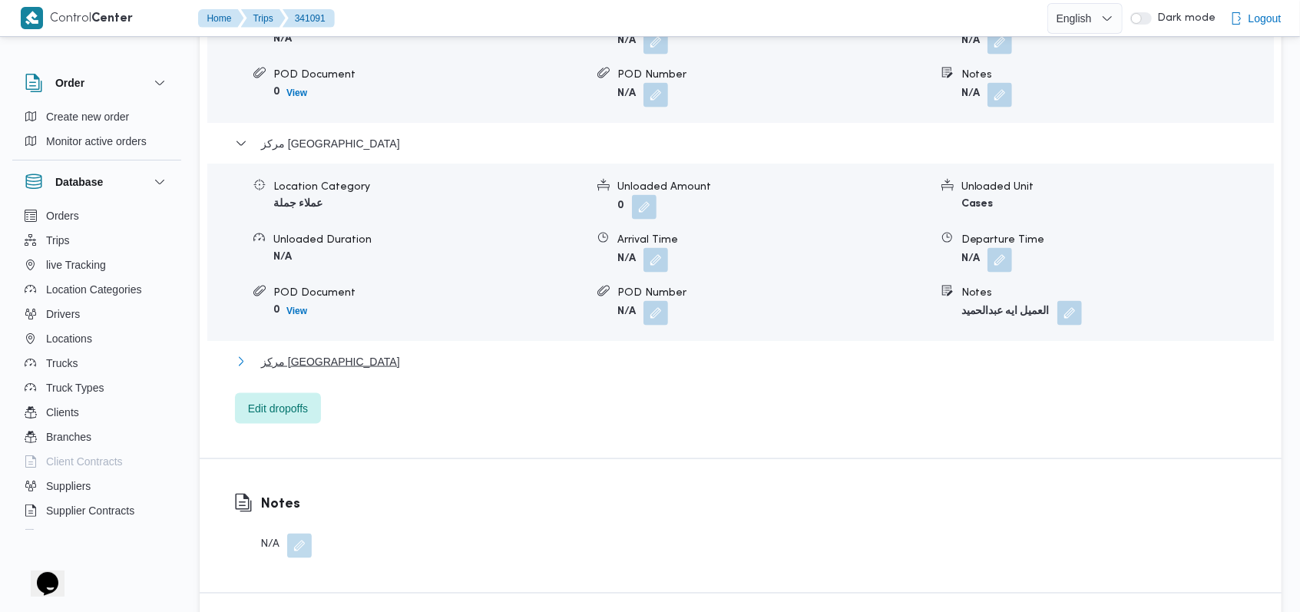
scroll to position [1308, 0]
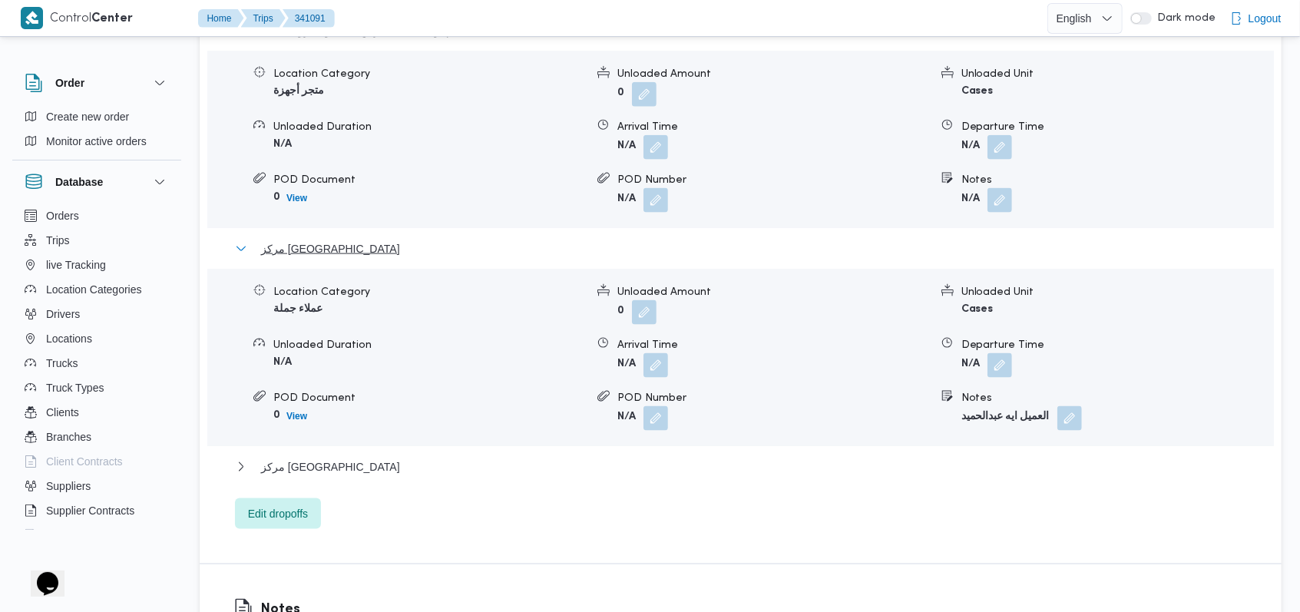
click at [298, 240] on span "مركز طنطا" at bounding box center [330, 249] width 139 height 18
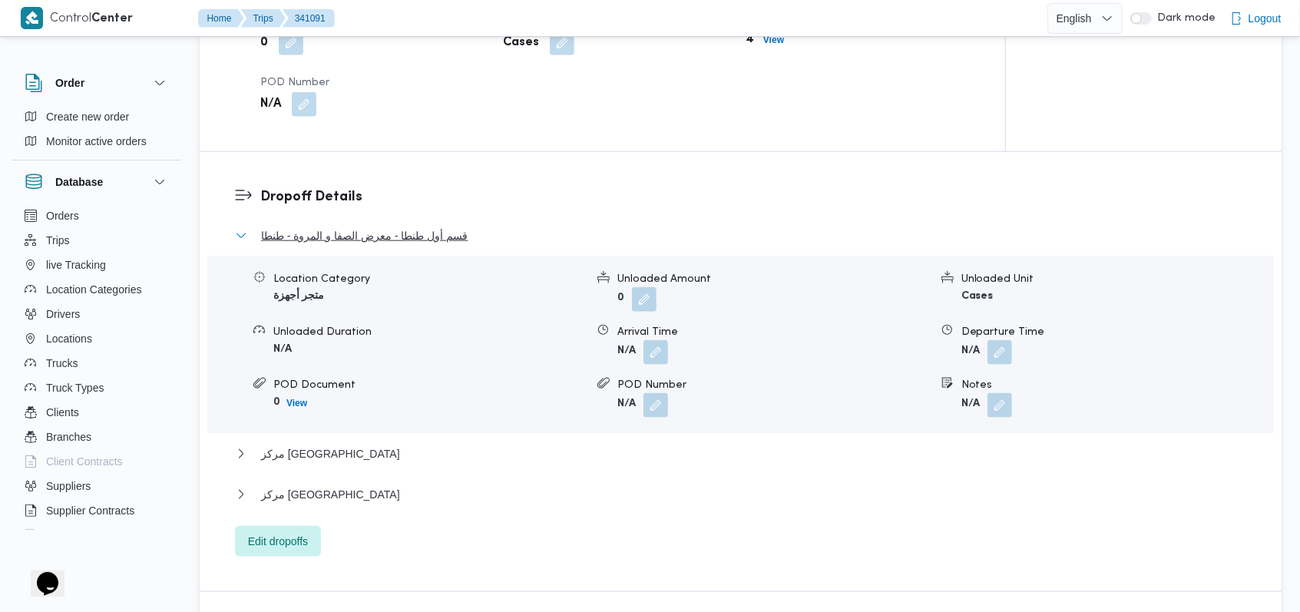
click at [356, 227] on span "قسم أول طنطا - معرض الصفا و المروة - طنطا" at bounding box center [364, 236] width 207 height 18
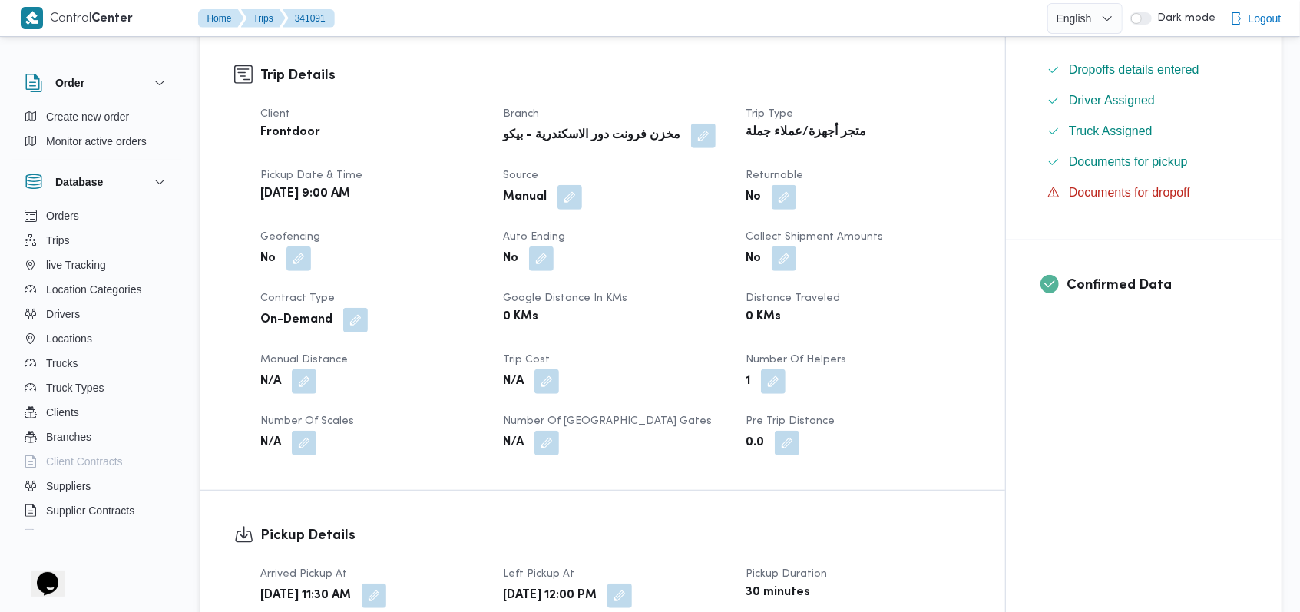
scroll to position [0, 0]
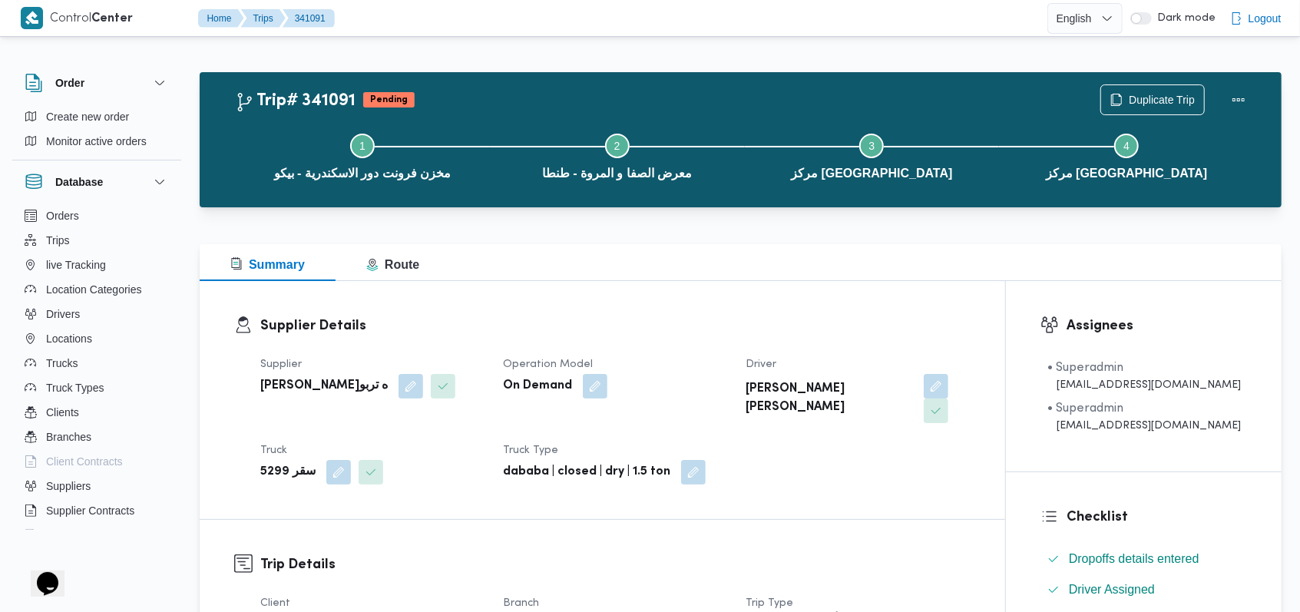
click at [710, 382] on div "On Demand" at bounding box center [614, 386] width 227 height 28
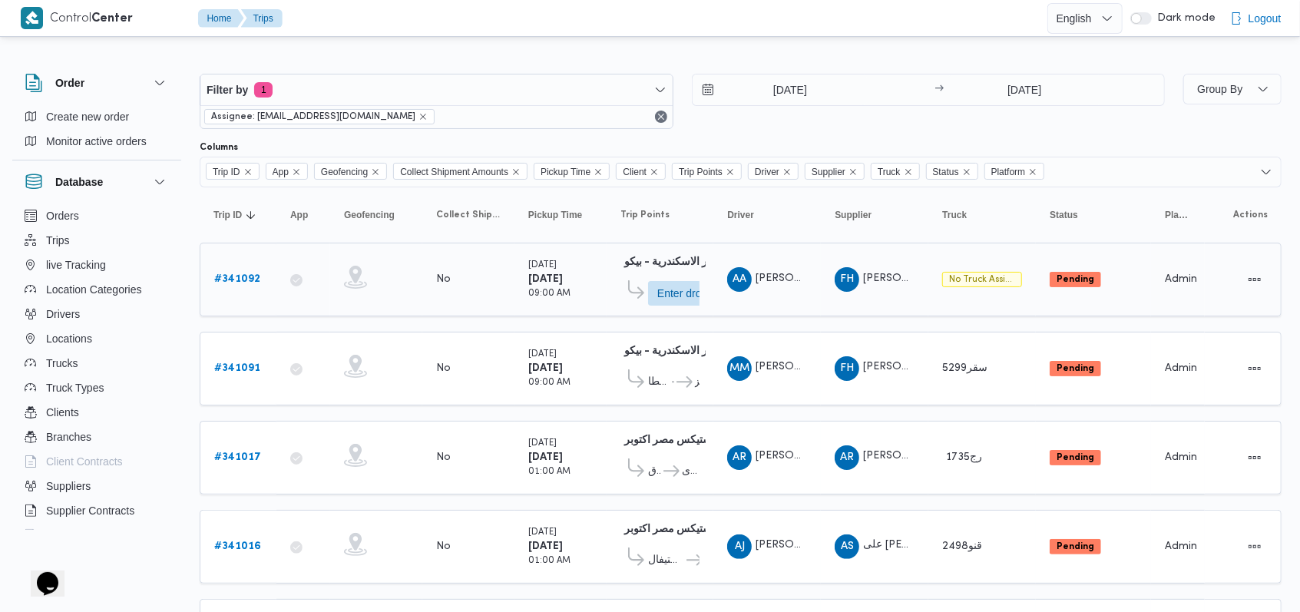
click at [246, 274] on b "# 341092" at bounding box center [237, 279] width 46 height 10
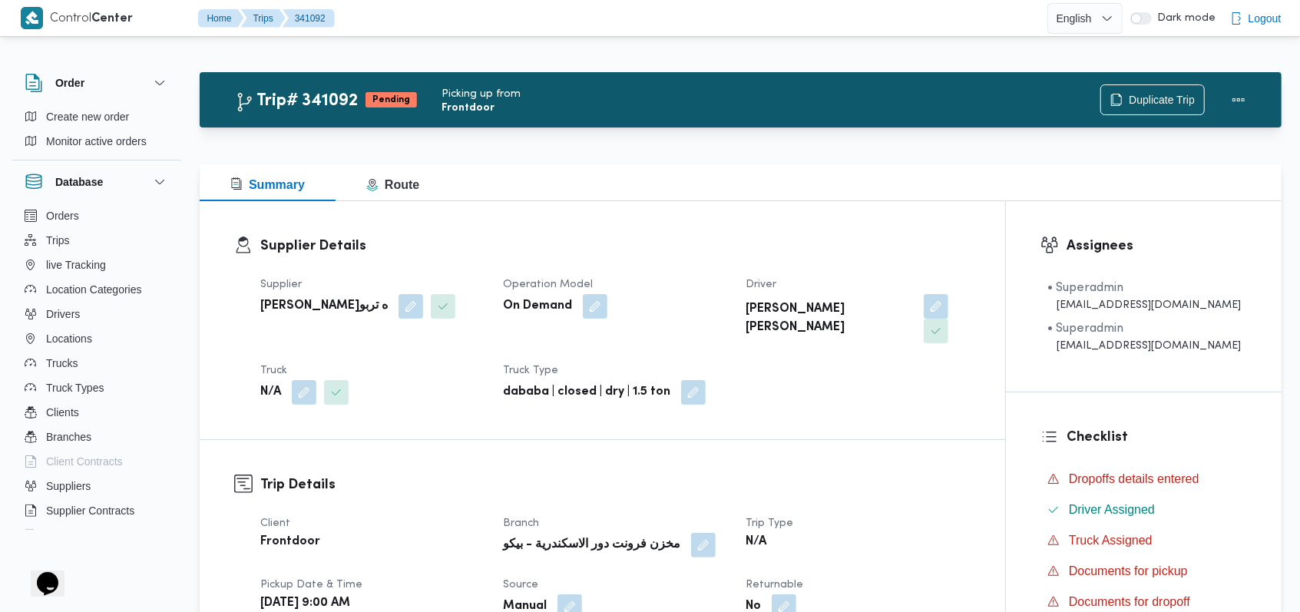
click at [714, 379] on div "dababa | closed | dry | 1.5 ton" at bounding box center [614, 393] width 227 height 28
click at [306, 379] on button "button" at bounding box center [304, 391] width 25 height 25
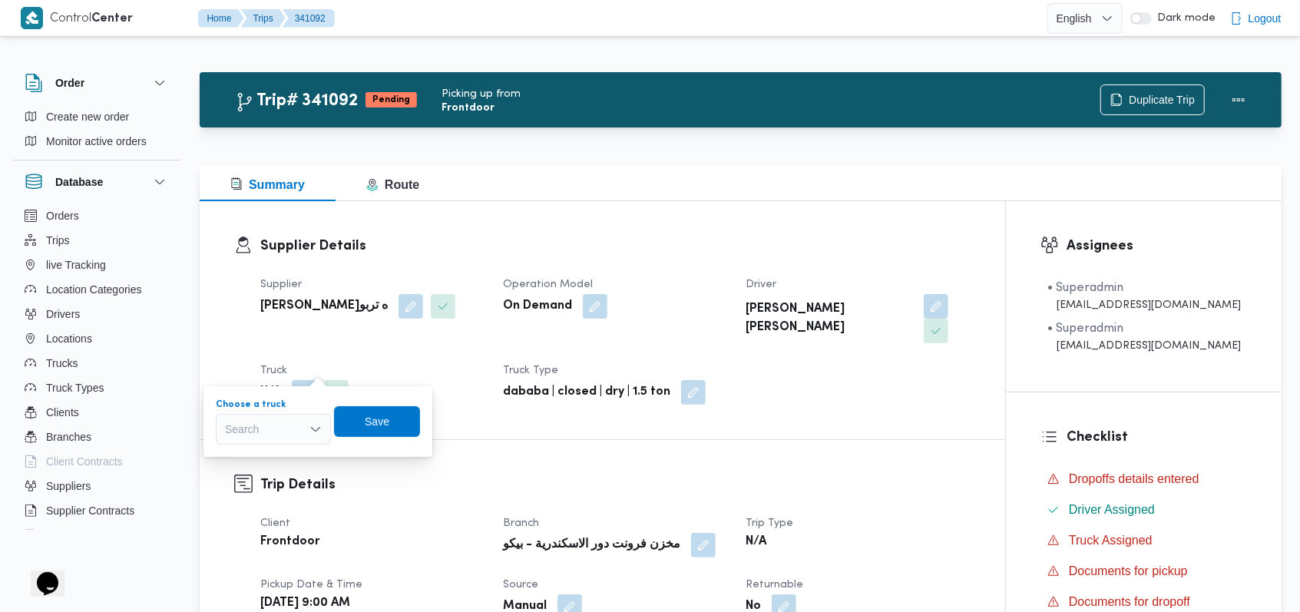
click at [278, 419] on div "Search" at bounding box center [273, 429] width 115 height 31
type input "7357"
click at [283, 464] on span "سور 7357 | null" at bounding box center [282, 457] width 78 height 18
click at [389, 433] on span "Save" at bounding box center [389, 420] width 86 height 31
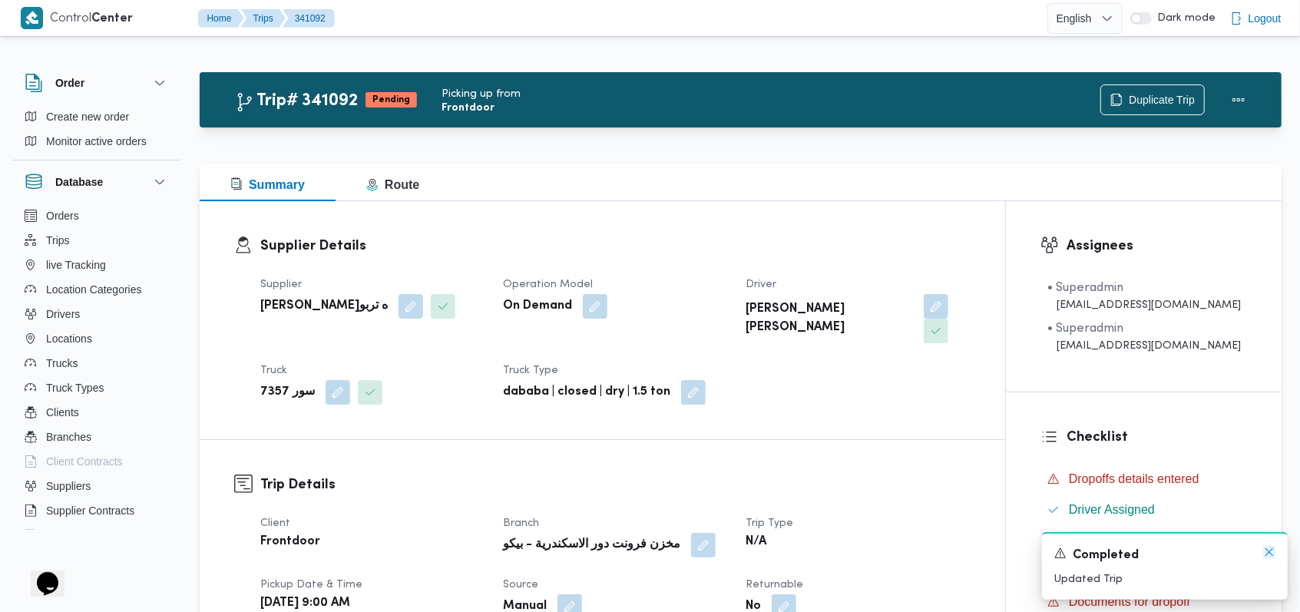
click at [1265, 552] on icon "Dismiss toast" at bounding box center [1269, 552] width 12 height 12
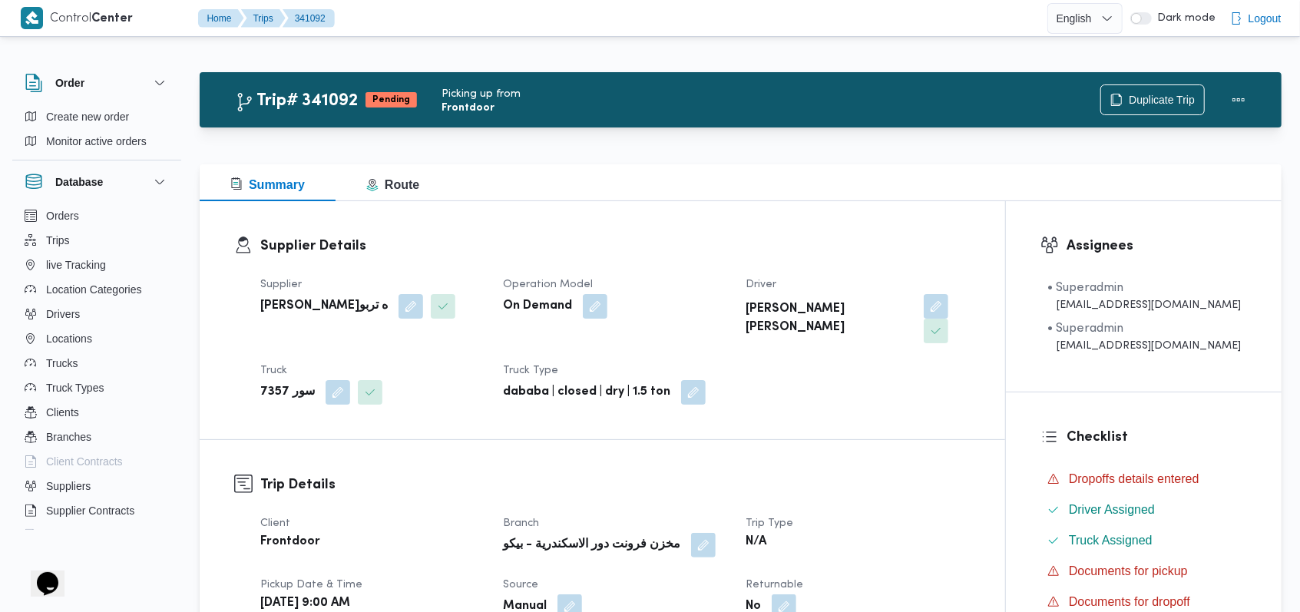
click at [812, 475] on h3 "Trip Details" at bounding box center [615, 485] width 710 height 21
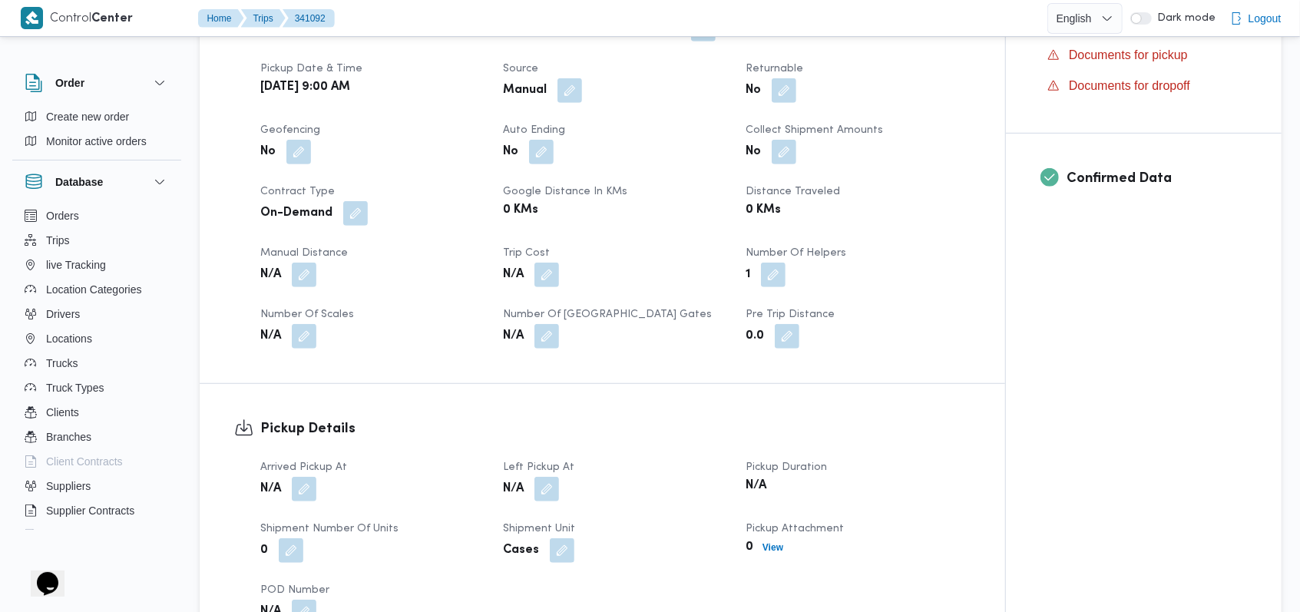
scroll to position [614, 0]
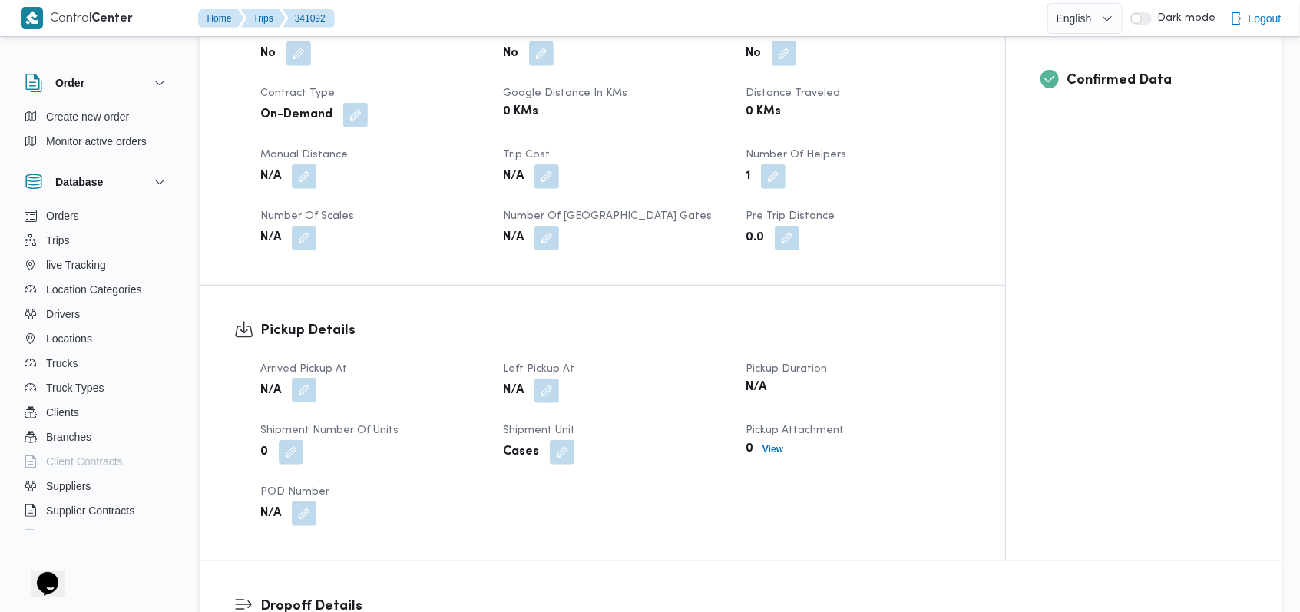
click at [303, 378] on button "button" at bounding box center [304, 390] width 25 height 25
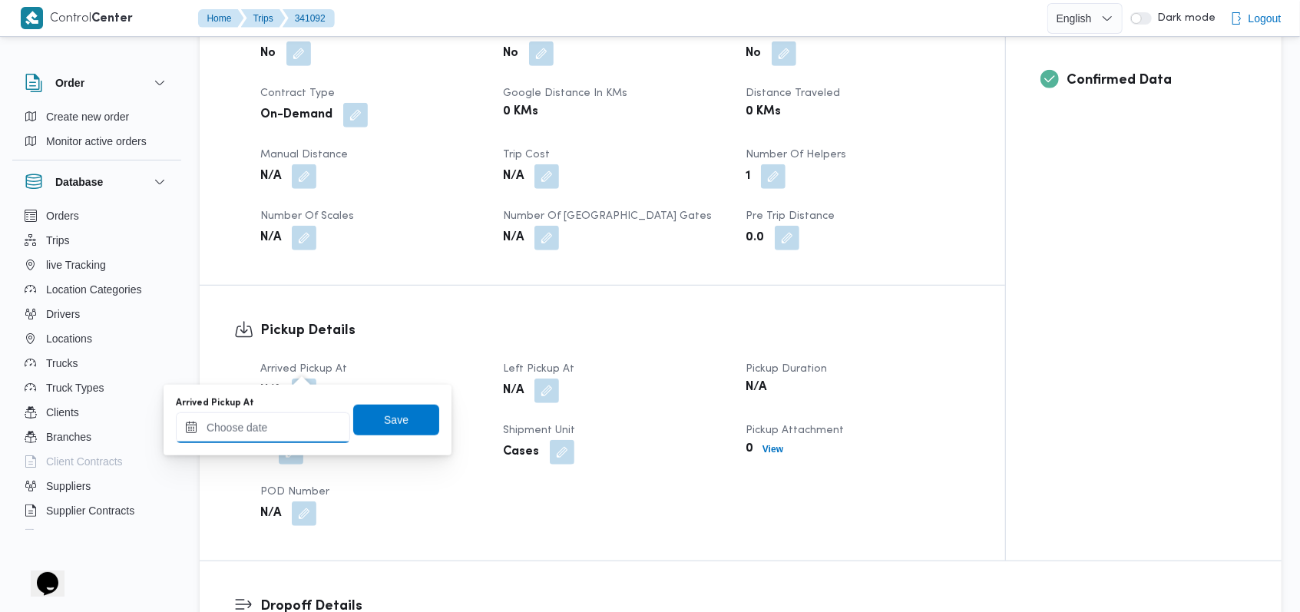
click at [293, 420] on div at bounding box center [263, 427] width 174 height 31
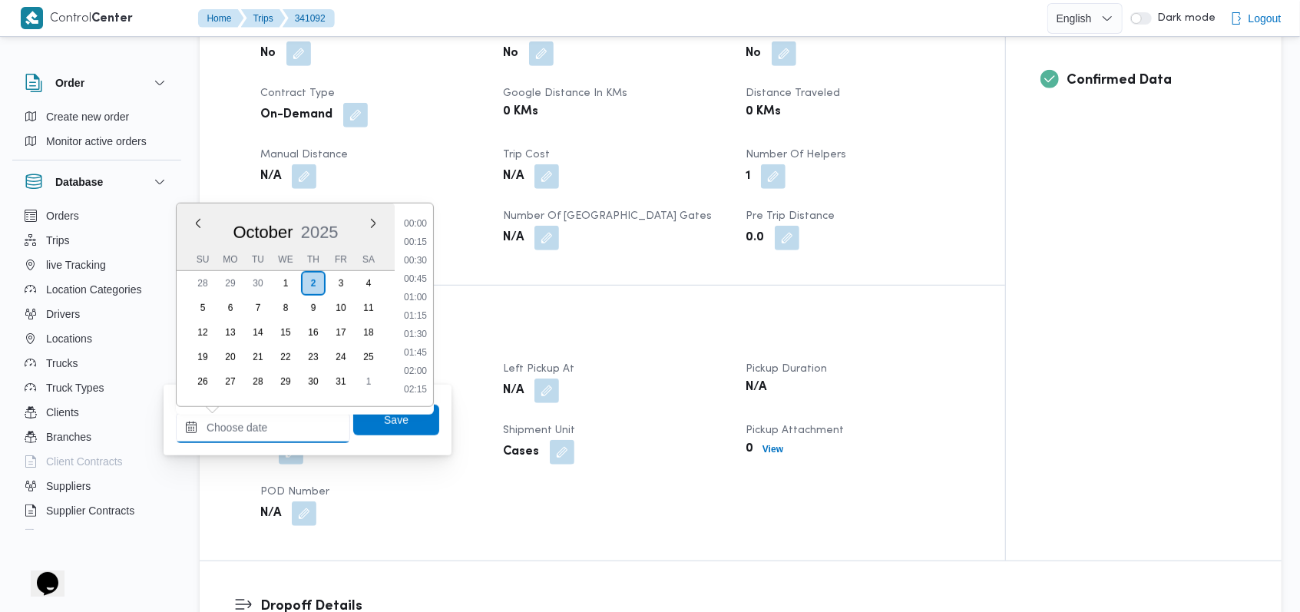
scroll to position [865, 0]
click at [416, 318] on li "13:00" at bounding box center [415, 316] width 35 height 15
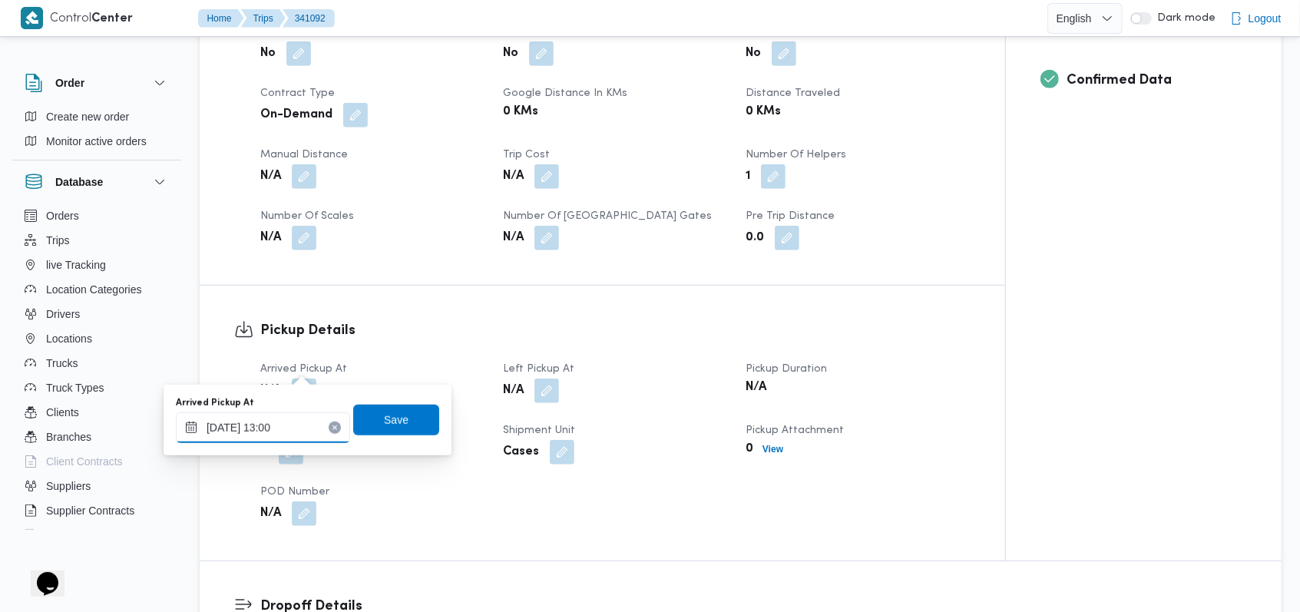
type input "02/10/2025 13:00"
click at [384, 417] on span "Save" at bounding box center [396, 419] width 25 height 18
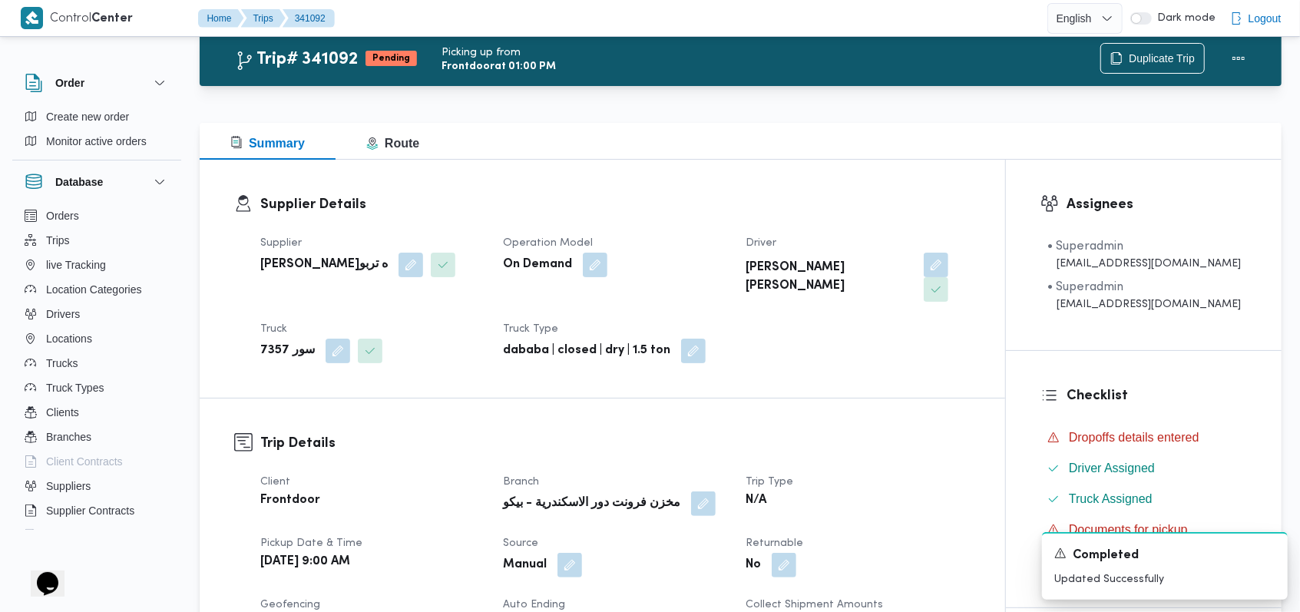
scroll to position [0, 0]
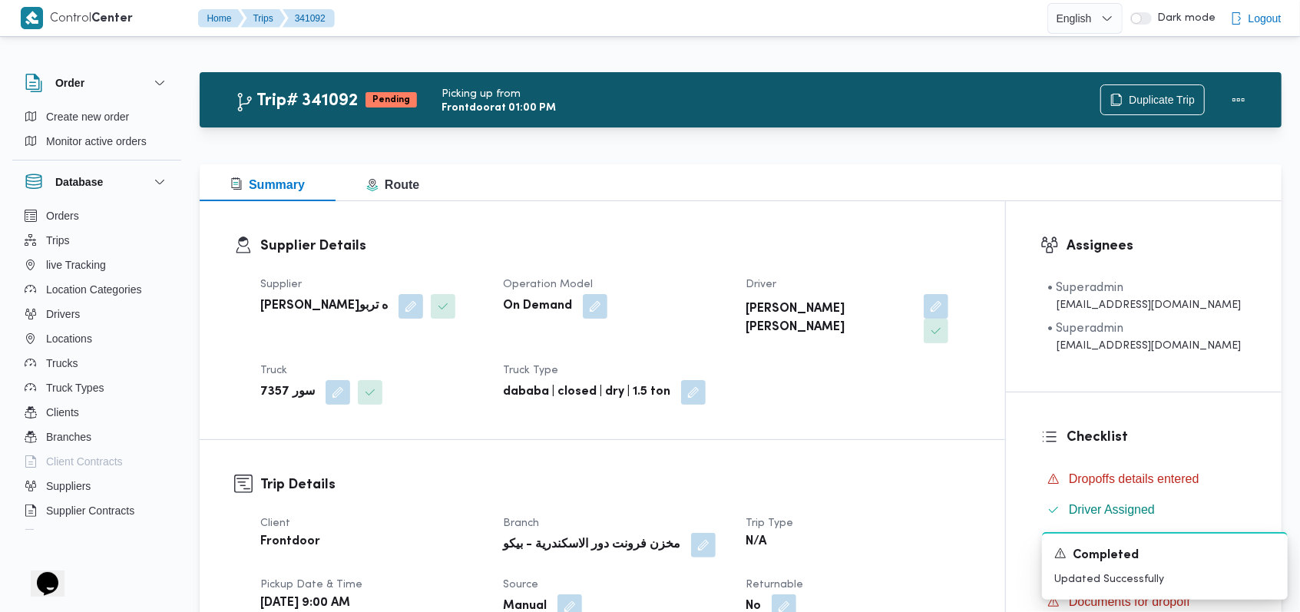
click at [689, 279] on dt "Operation Model" at bounding box center [615, 285] width 224 height 18
click at [808, 367] on div "Supplier فتحى حسن جلال ابو الحسن شركه تربو Operation Model On Demand Driver احم…" at bounding box center [615, 339] width 729 height 147
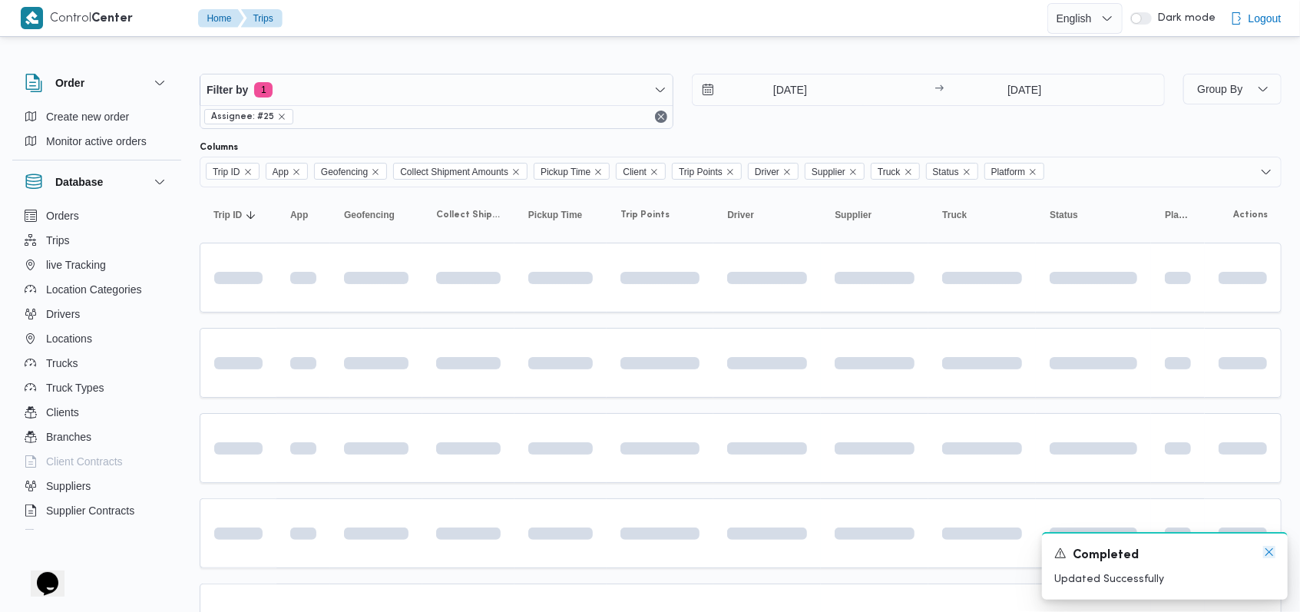
click at [1269, 553] on icon "Dismiss toast" at bounding box center [1269, 552] width 8 height 8
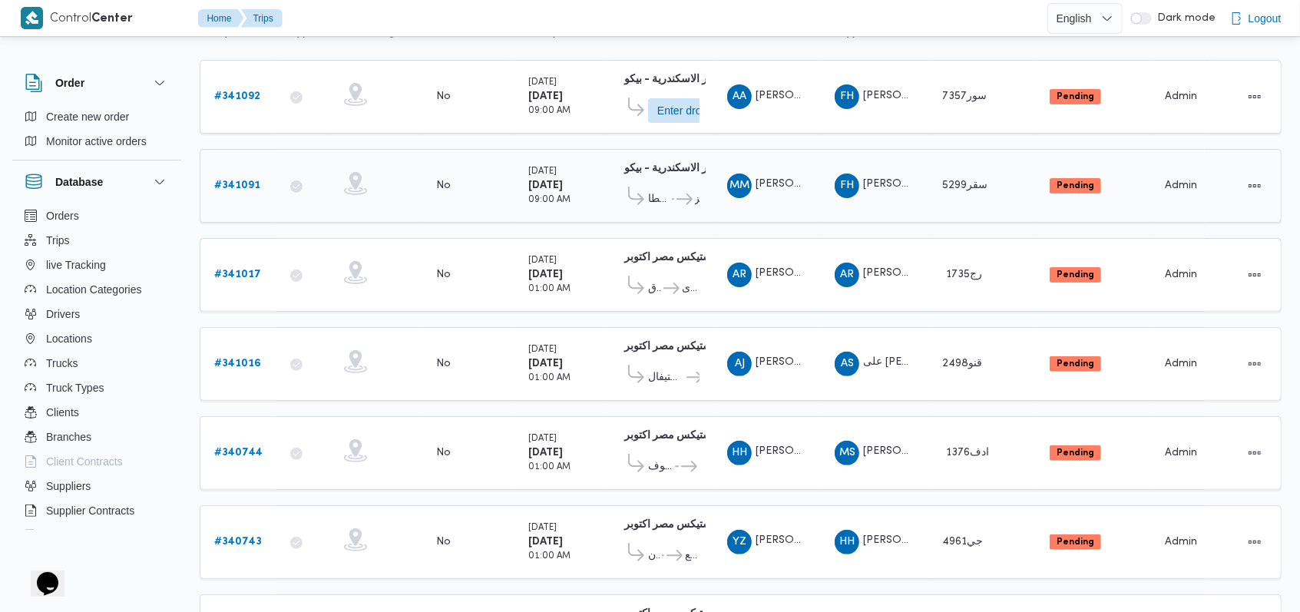
scroll to position [56, 0]
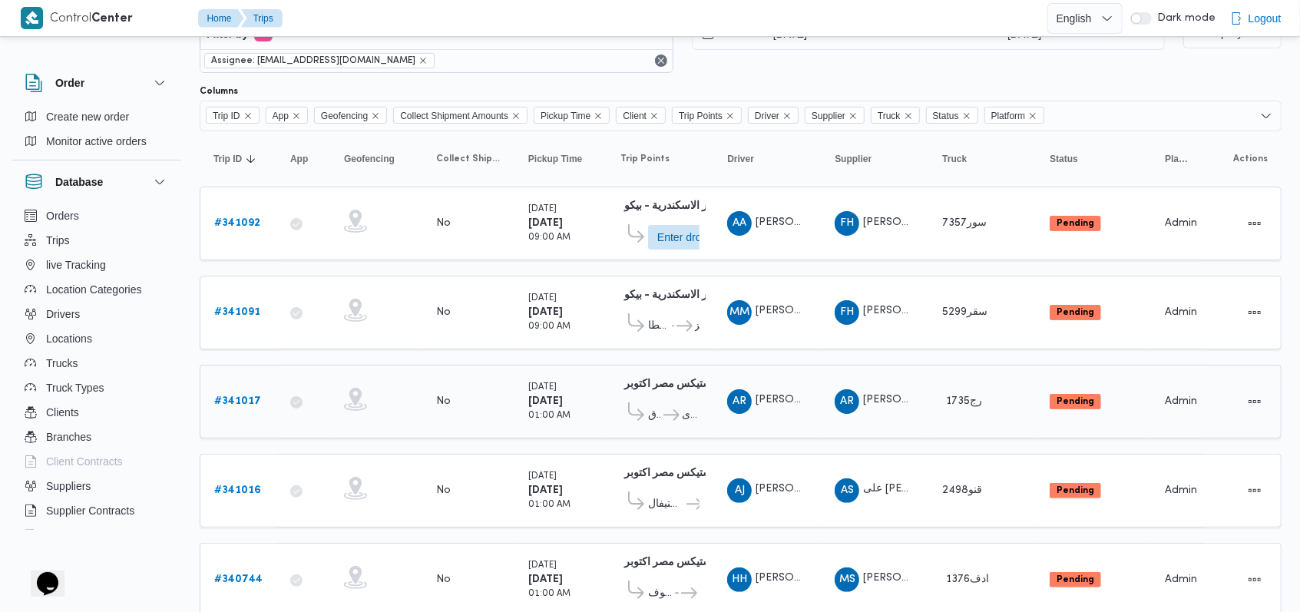
click at [236, 398] on b "# 341017" at bounding box center [237, 401] width 47 height 10
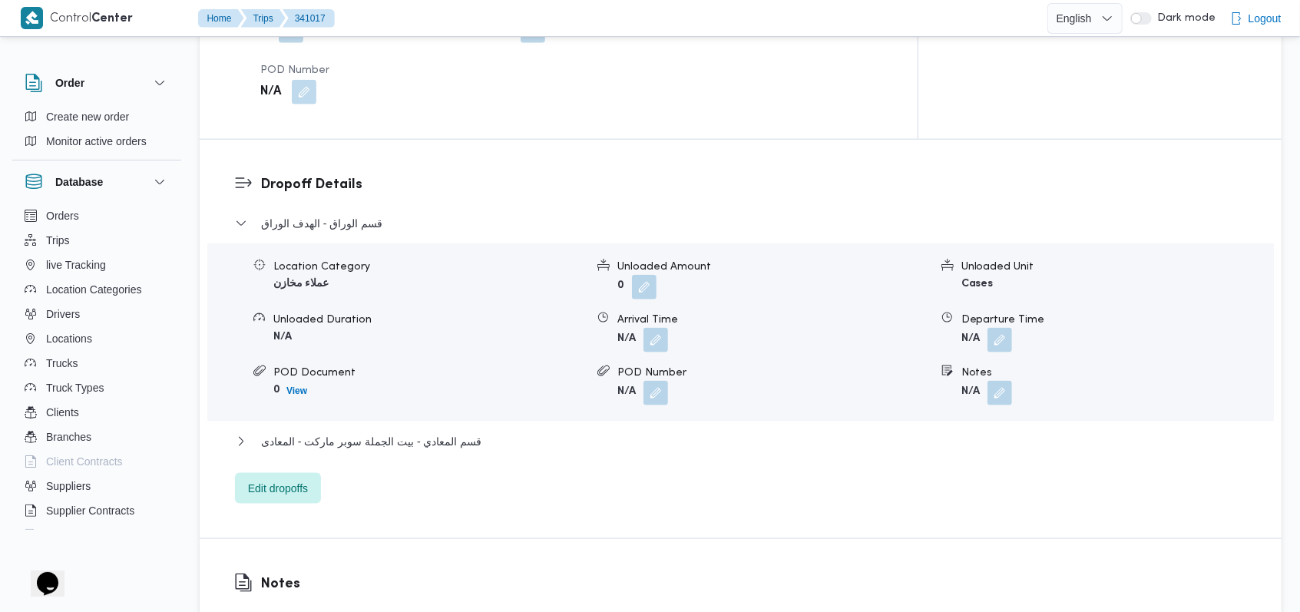
scroll to position [1182, 0]
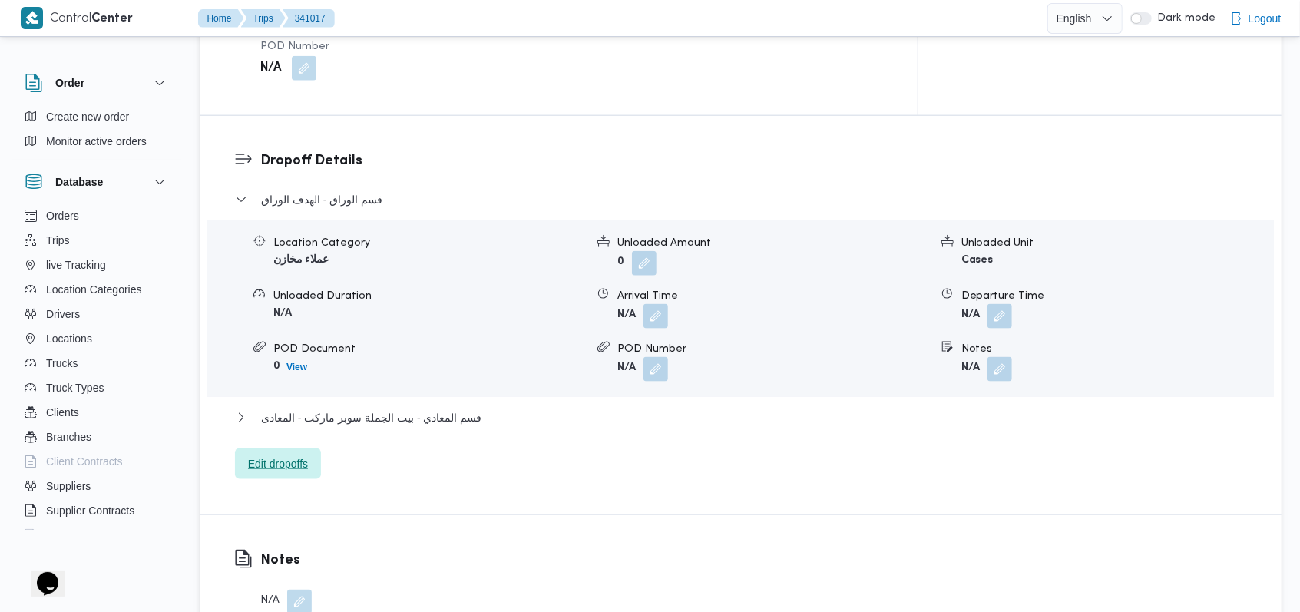
click at [289, 455] on span "Edit dropoffs" at bounding box center [278, 464] width 60 height 18
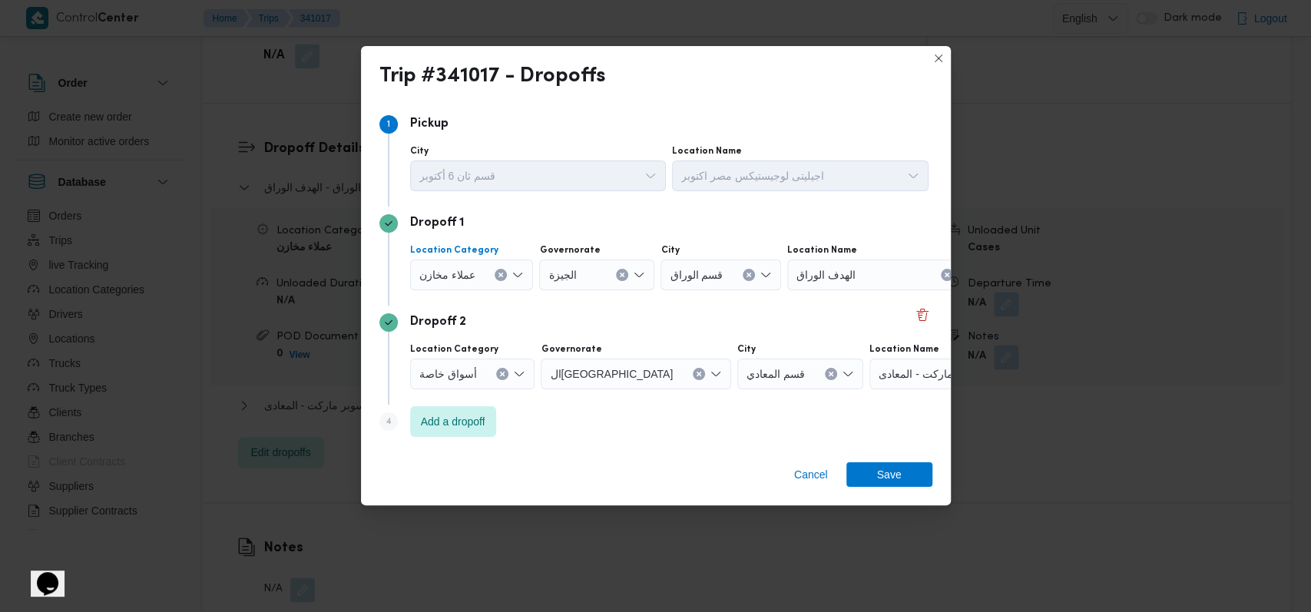
click at [499, 273] on icon "Clear input" at bounding box center [501, 275] width 4 height 4
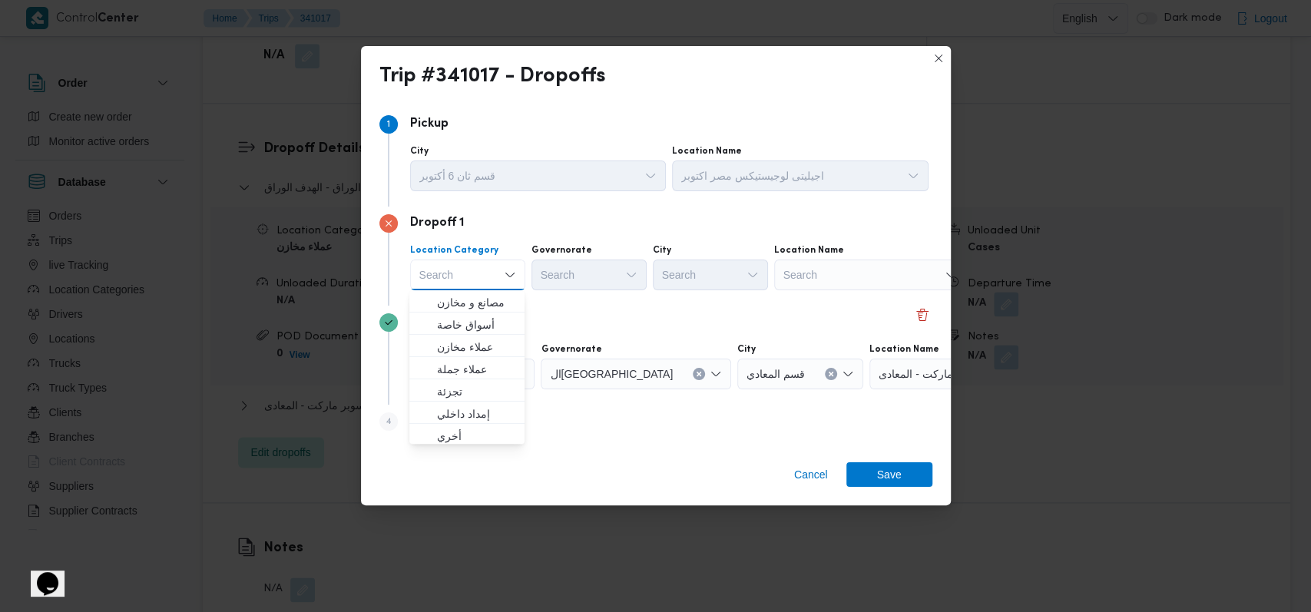
click at [847, 268] on div "Search" at bounding box center [870, 275] width 192 height 31
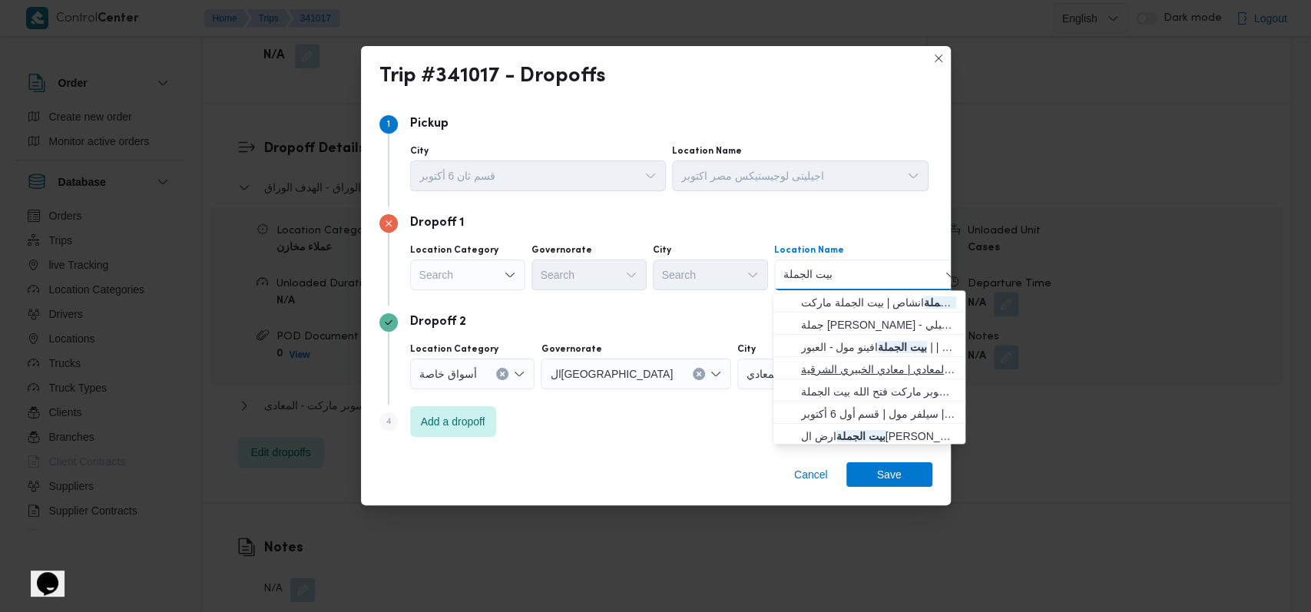
type input "بيت الجملة"
click at [874, 362] on span "بيت الجملة سوبر ماركت - المعادى | بيت الجملة سوبر ماركت المعادي | معادي الخبيري…" at bounding box center [878, 369] width 155 height 18
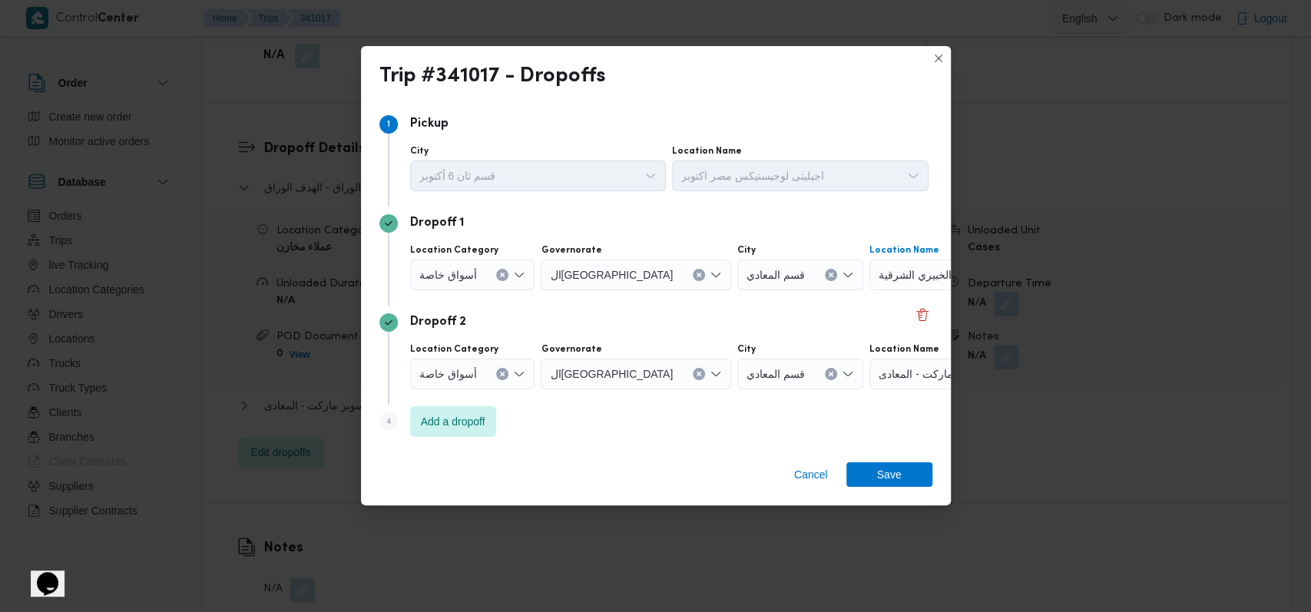
click at [508, 367] on div "أسواق خاصة" at bounding box center [472, 374] width 125 height 31
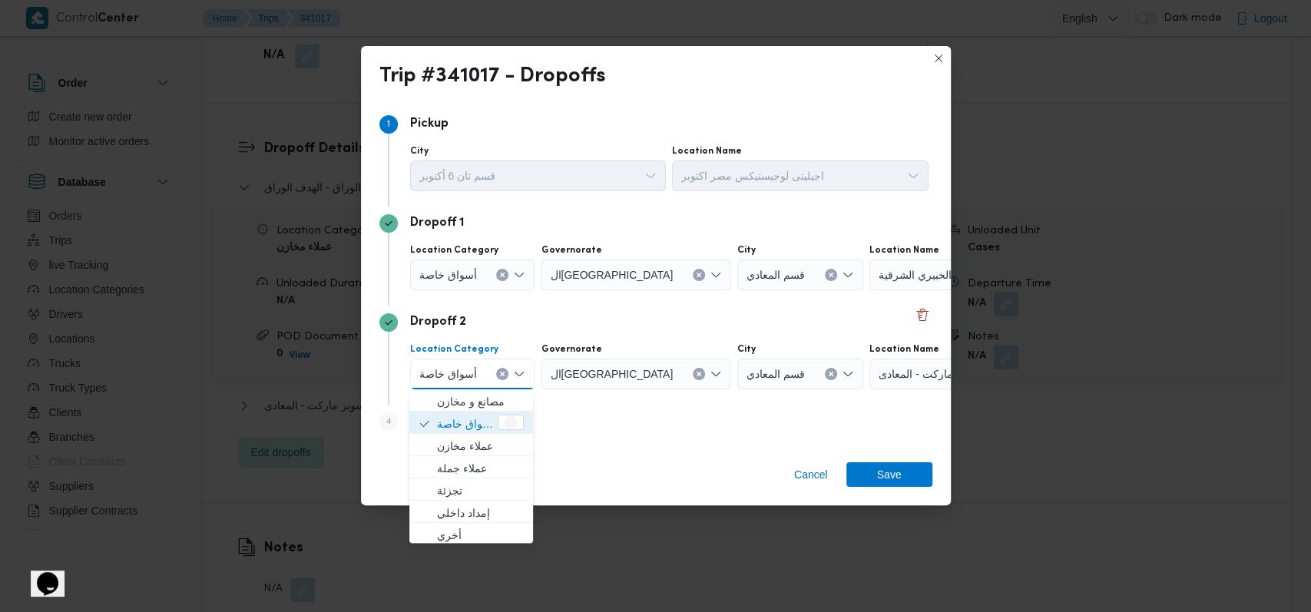
click at [501, 374] on icon "Clear input" at bounding box center [503, 374] width 4 height 4
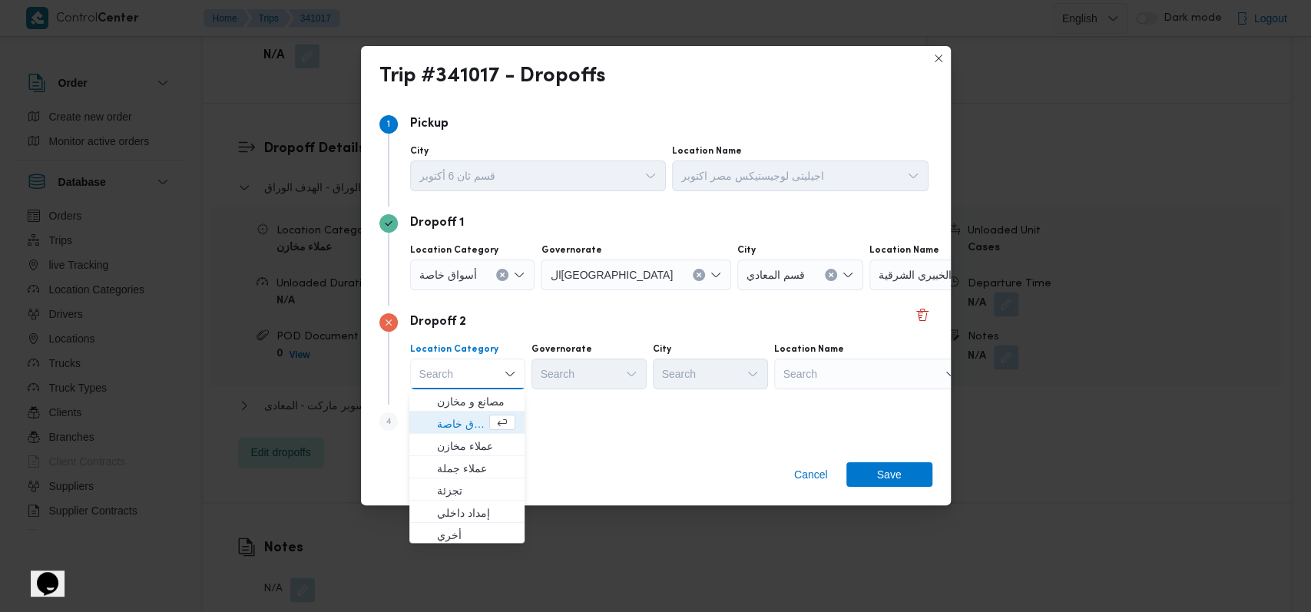
click at [795, 379] on div "Search" at bounding box center [870, 374] width 192 height 31
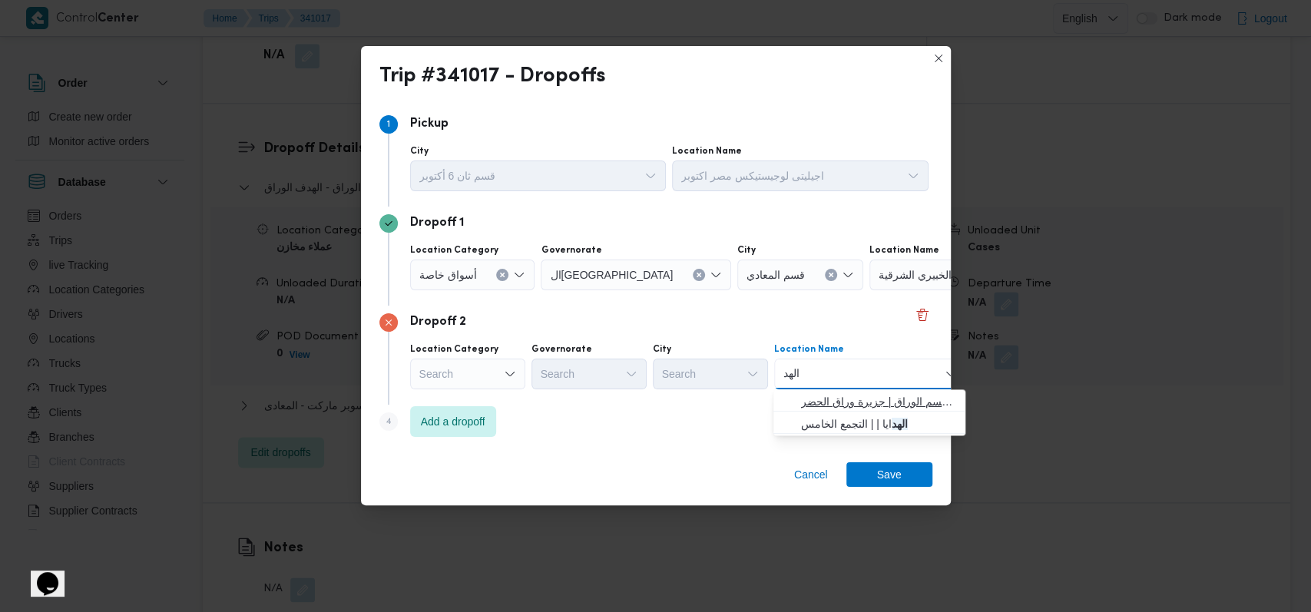
type input "الهد"
click at [849, 399] on span "الهد ف الوراق | قسم الوراق | جزيرة وراق الحضر" at bounding box center [878, 401] width 155 height 18
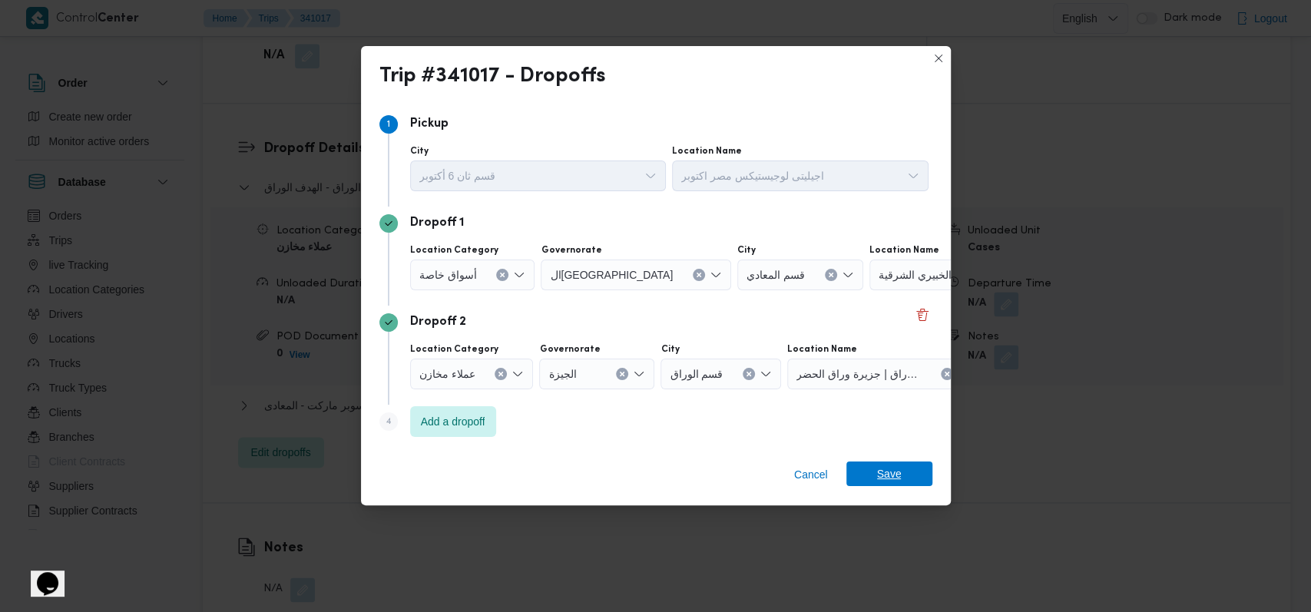
click at [888, 476] on span "Save" at bounding box center [889, 473] width 25 height 25
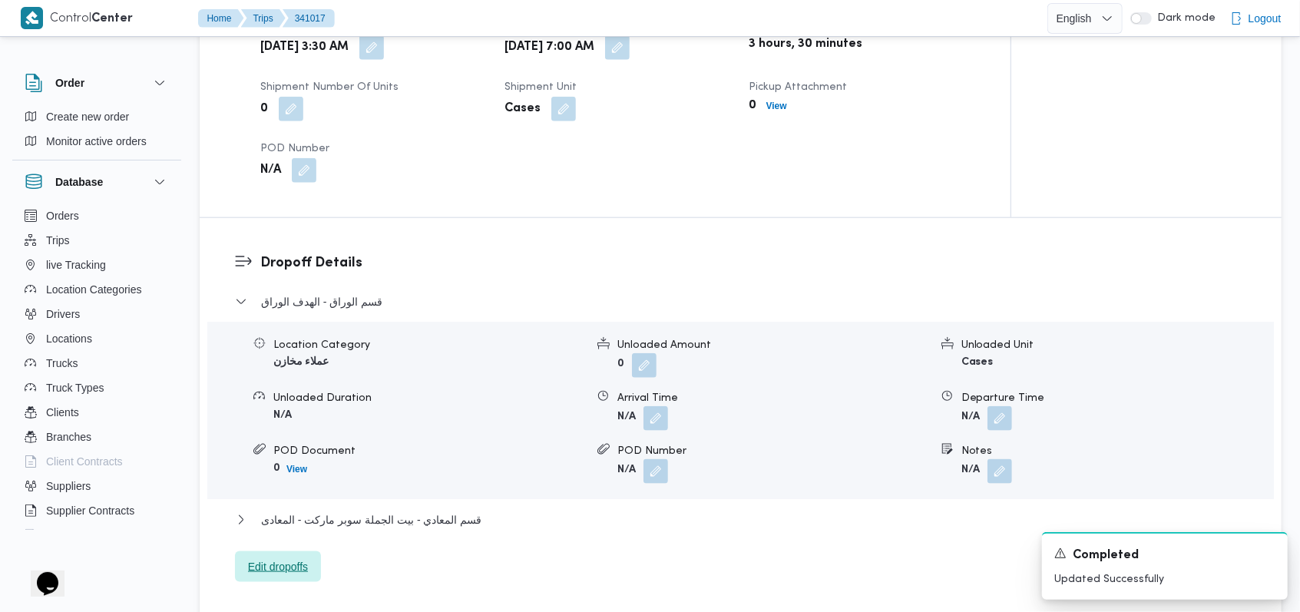
scroll to position [1080, 0]
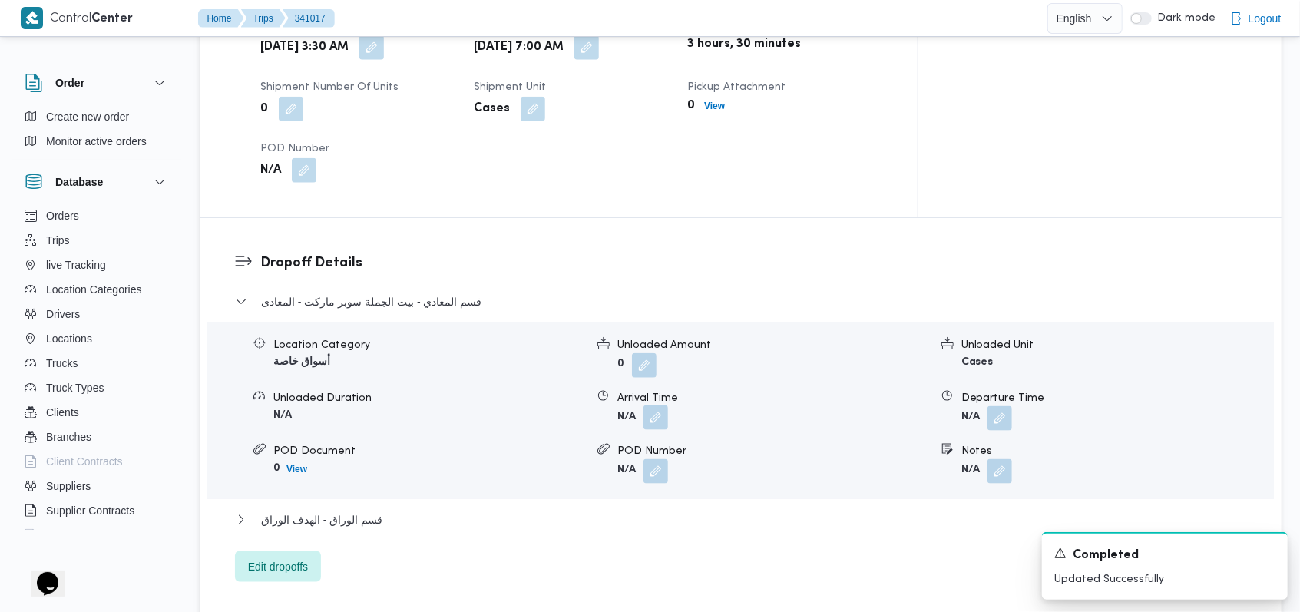
click at [658, 405] on button "button" at bounding box center [655, 417] width 25 height 25
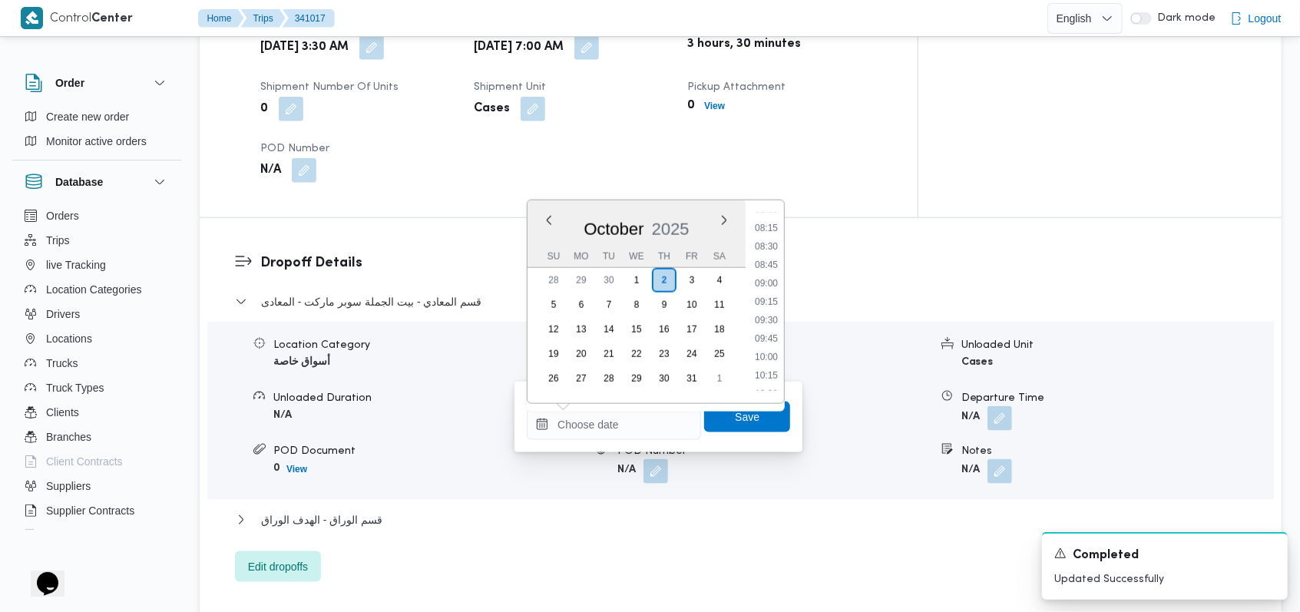
scroll to position [558, 0]
click at [768, 287] on li "08:30" at bounding box center [766, 288] width 35 height 15
type input "[DATE] 08:30"
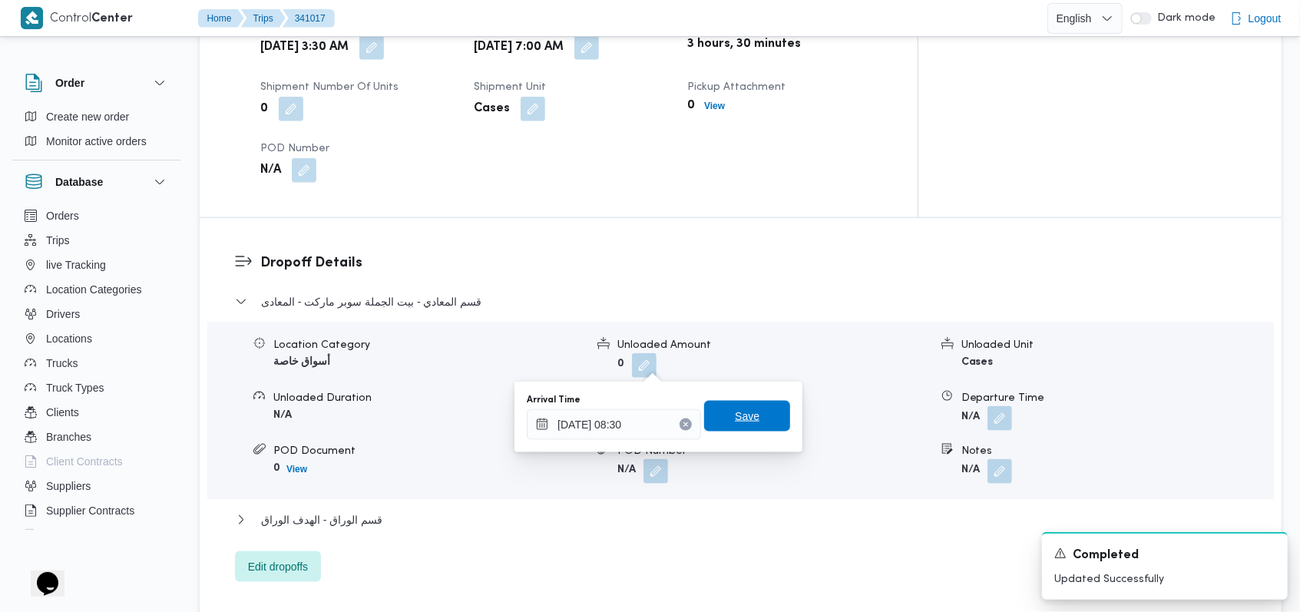
click at [754, 415] on span "Save" at bounding box center [747, 416] width 86 height 31
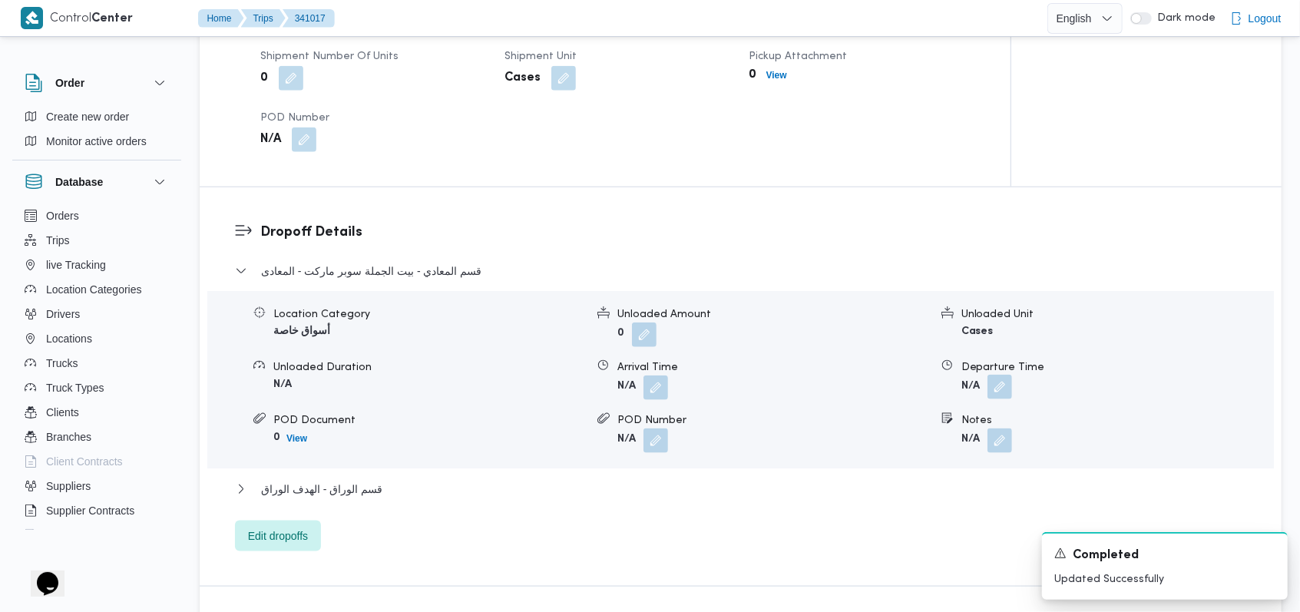
click at [1009, 375] on button "button" at bounding box center [999, 387] width 25 height 25
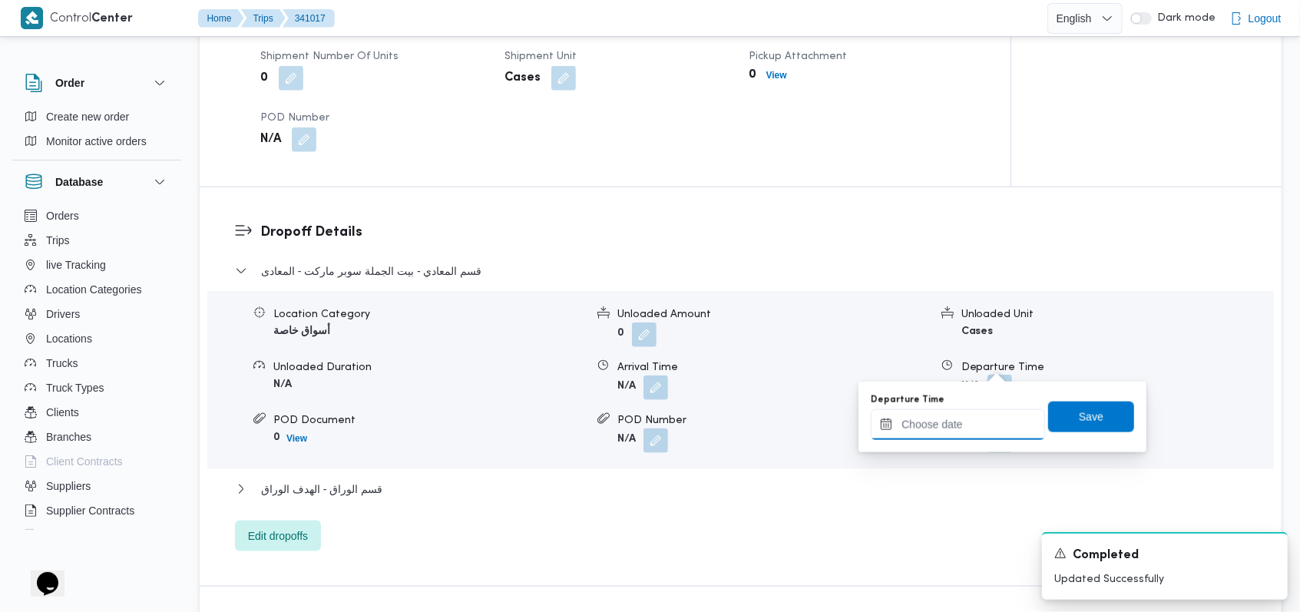
click at [994, 412] on div at bounding box center [958, 424] width 174 height 31
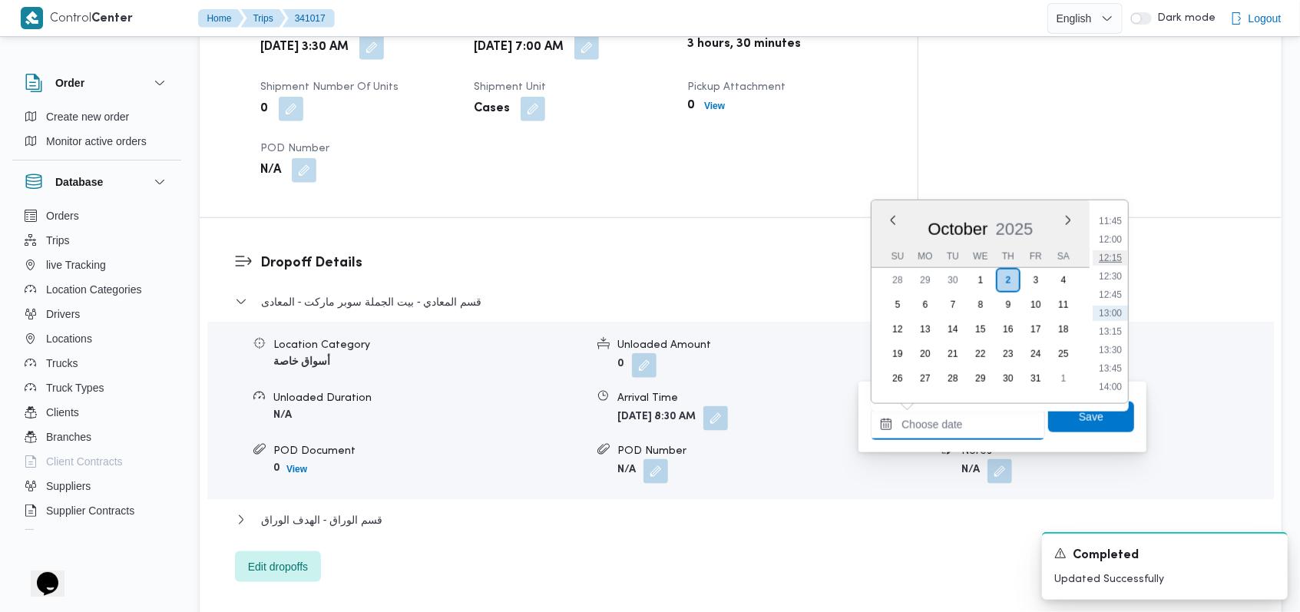
scroll to position [762, 0]
click at [1117, 307] on li "11:30" at bounding box center [1110, 305] width 35 height 15
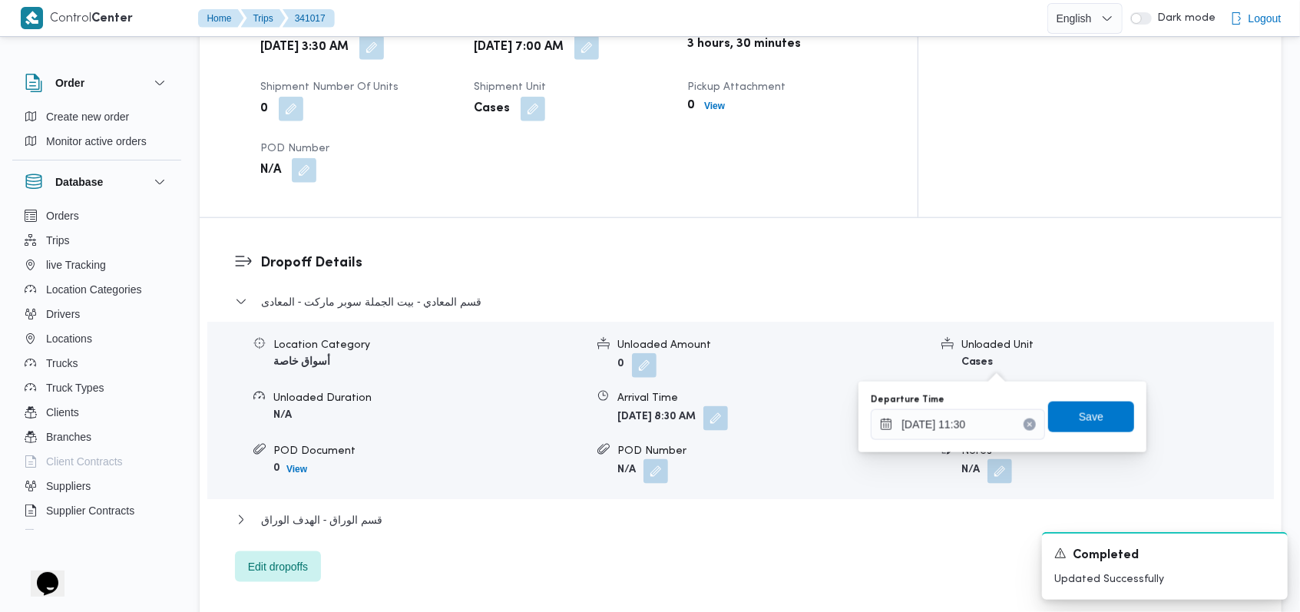
click at [1087, 434] on div "Departure Time 02/10/2025 11:30 Save" at bounding box center [1002, 416] width 266 height 49
click at [977, 419] on input "02/10/2025 11:30" at bounding box center [958, 424] width 174 height 31
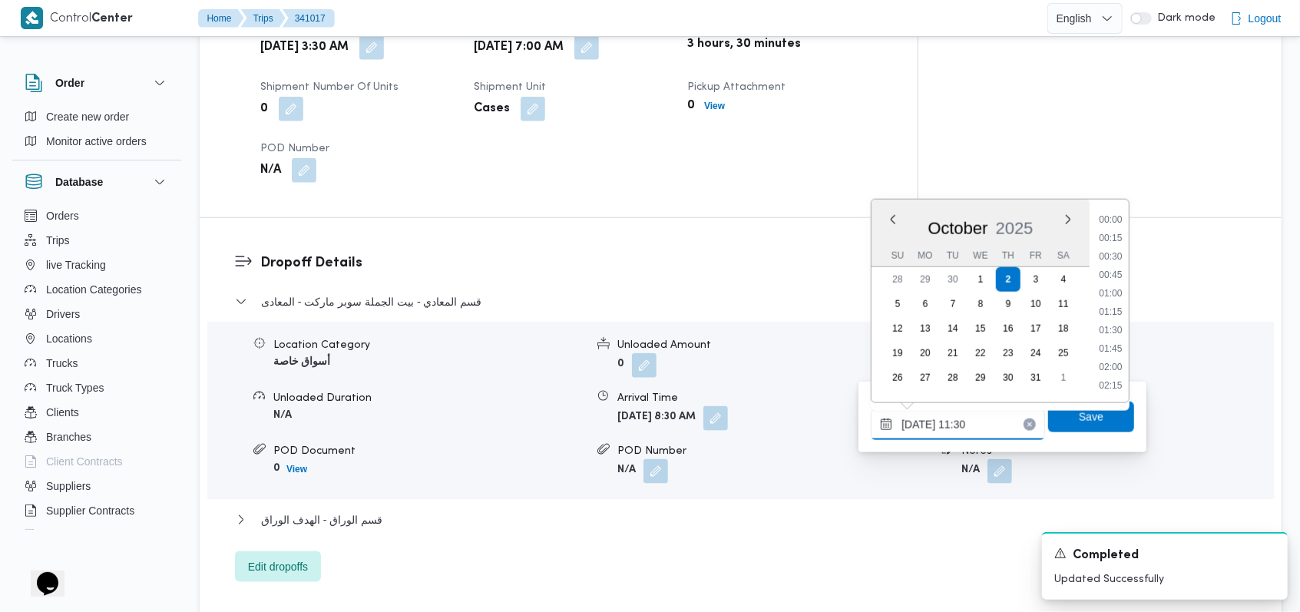
scroll to position [755, 0]
click at [1106, 279] on li "11:00" at bounding box center [1110, 275] width 35 height 15
type input "[DATE] 11:00"
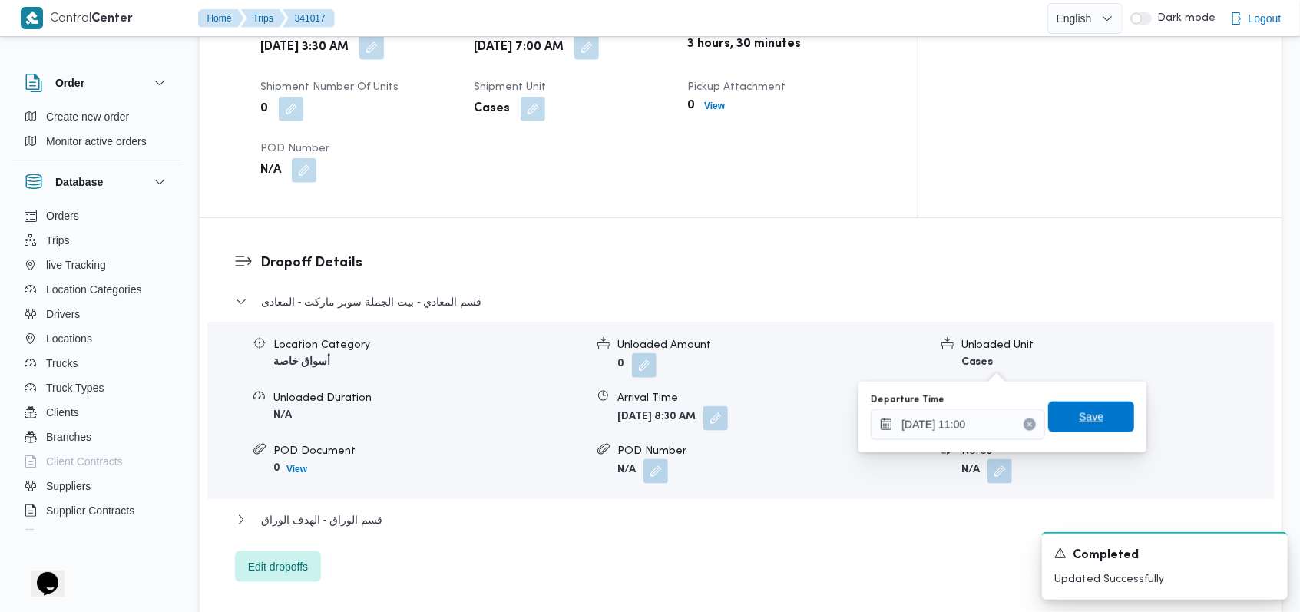
drag, startPoint x: 1090, startPoint y: 404, endPoint x: 1081, endPoint y: 421, distance: 19.2
click at [1086, 414] on span "Save" at bounding box center [1091, 417] width 86 height 31
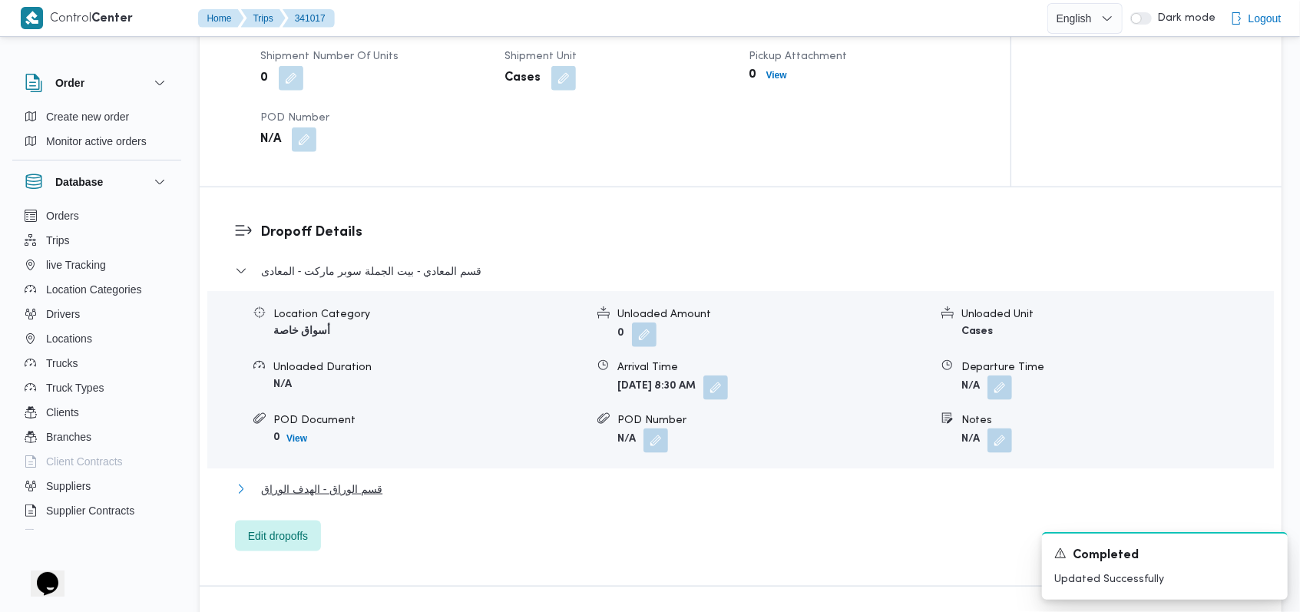
click at [354, 480] on span "قسم الوراق - الهدف الوراق" at bounding box center [321, 489] width 121 height 18
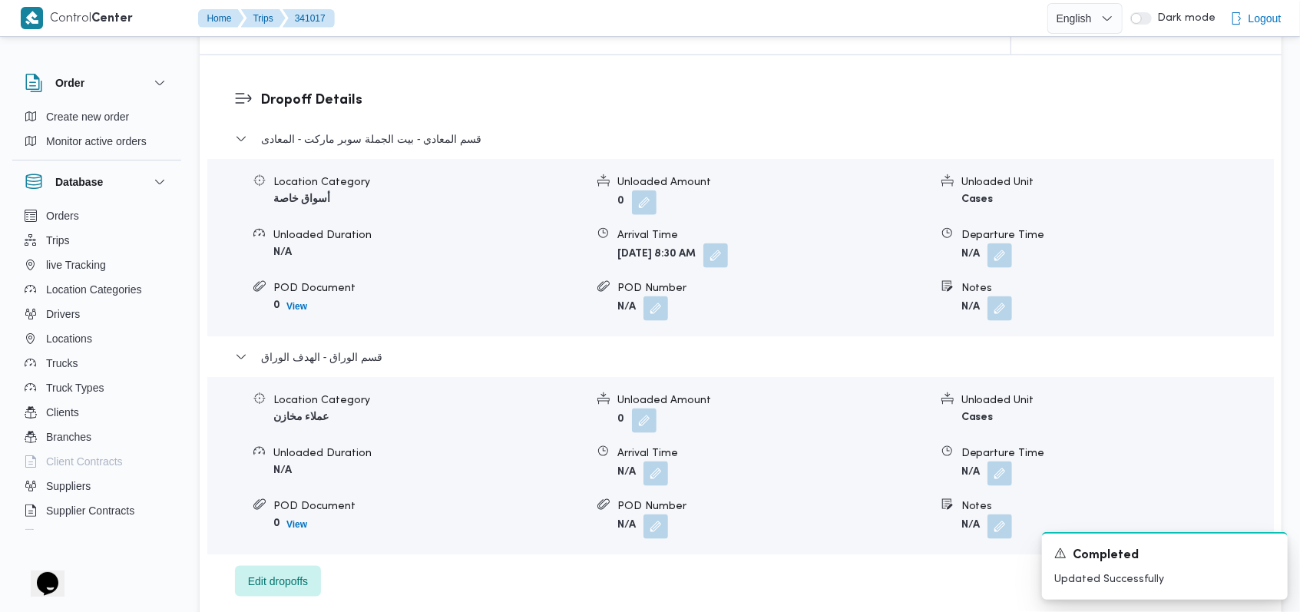
scroll to position [1387, 0]
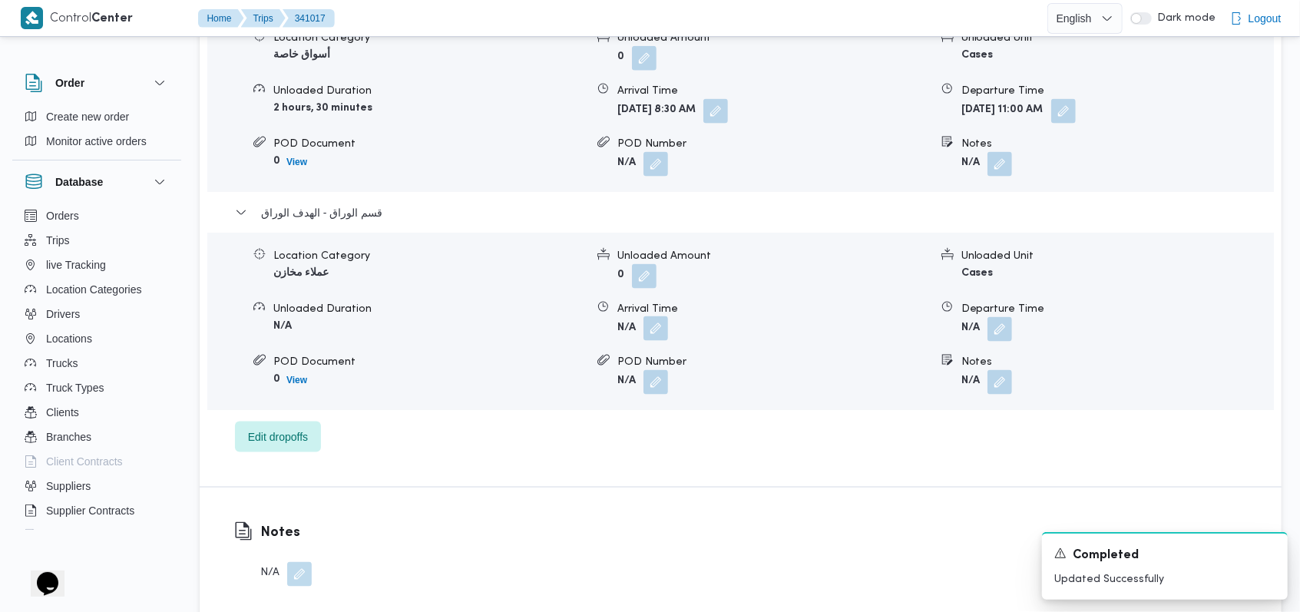
click at [661, 316] on button "button" at bounding box center [655, 328] width 25 height 25
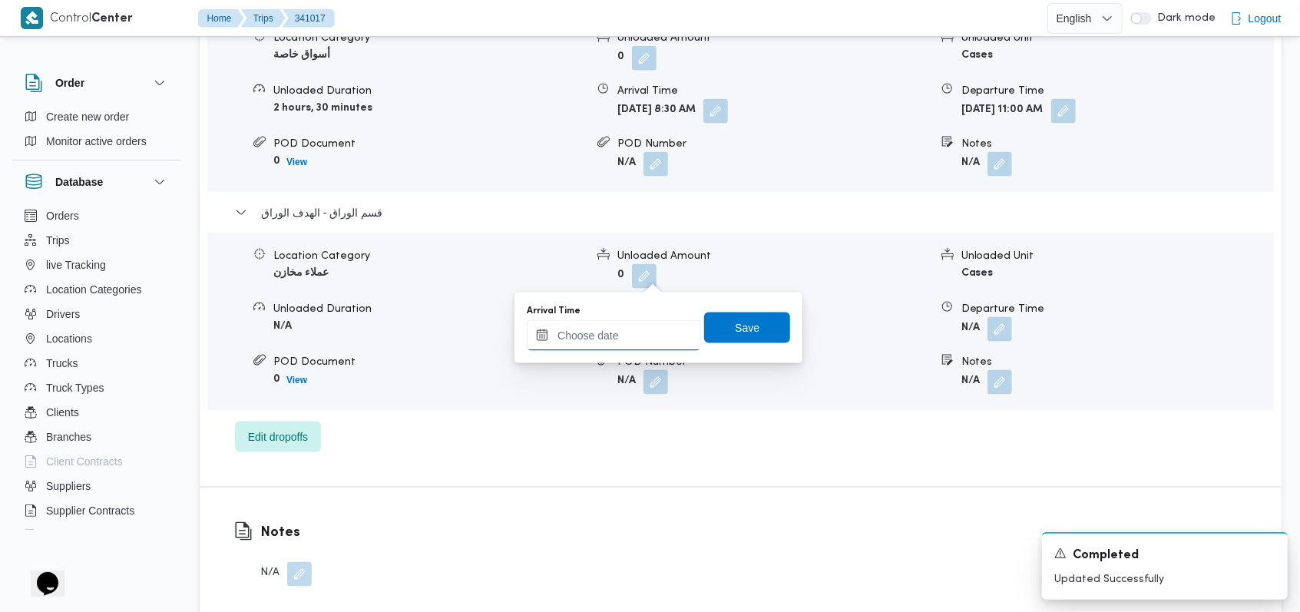
click at [641, 327] on input "Arrival Time" at bounding box center [614, 335] width 174 height 31
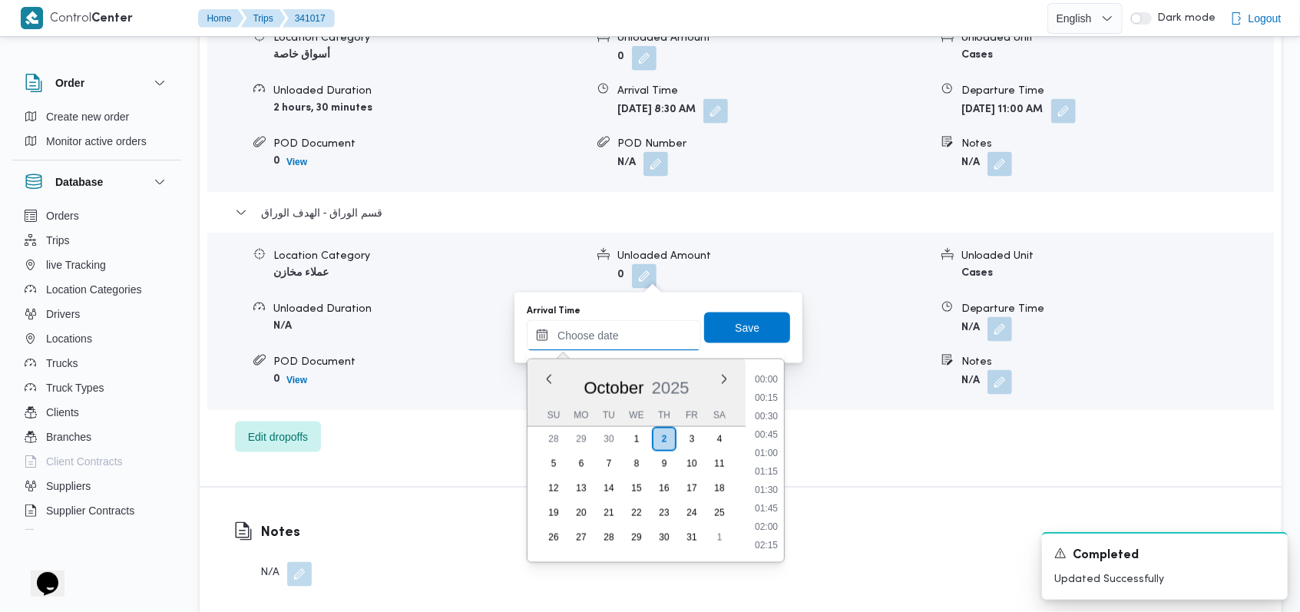
scroll to position [865, 0]
click at [766, 398] on li "12:00" at bounding box center [766, 398] width 35 height 15
type input "[DATE] 12:00"
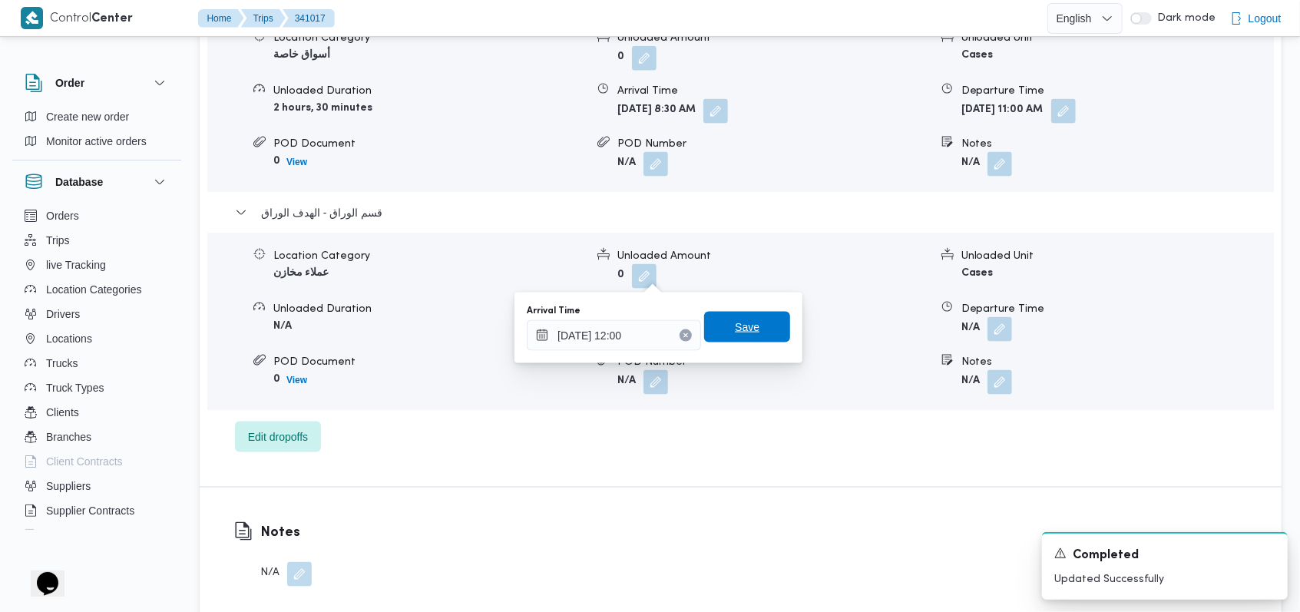
click at [735, 320] on span "Save" at bounding box center [747, 327] width 25 height 18
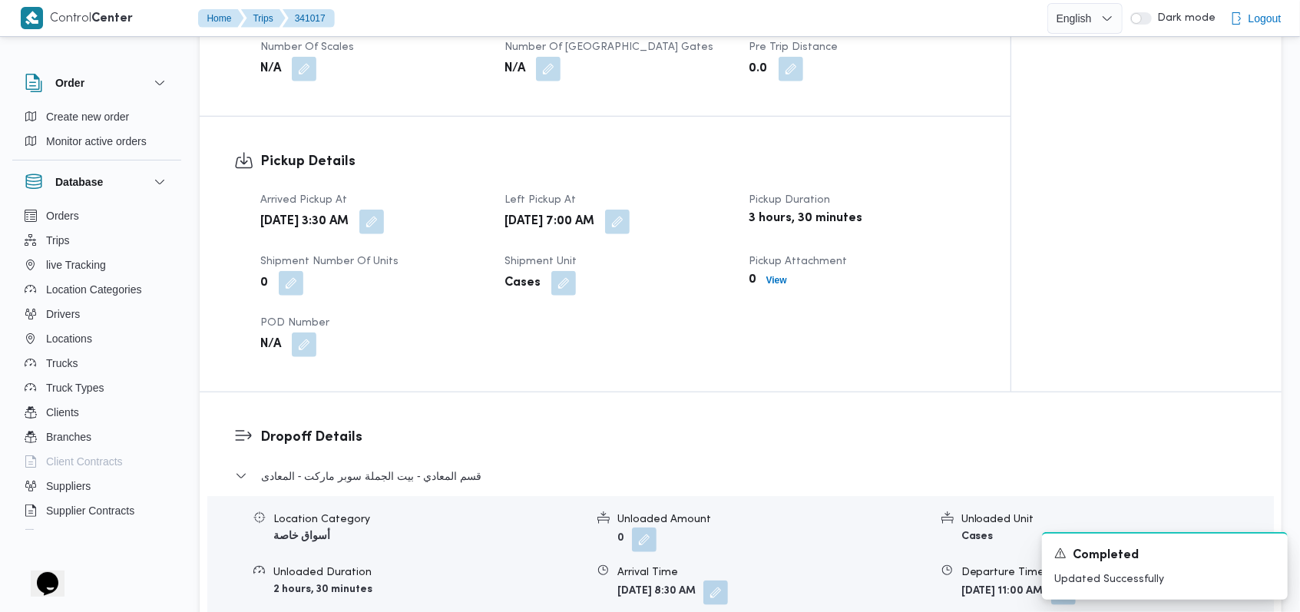
scroll to position [670, 0]
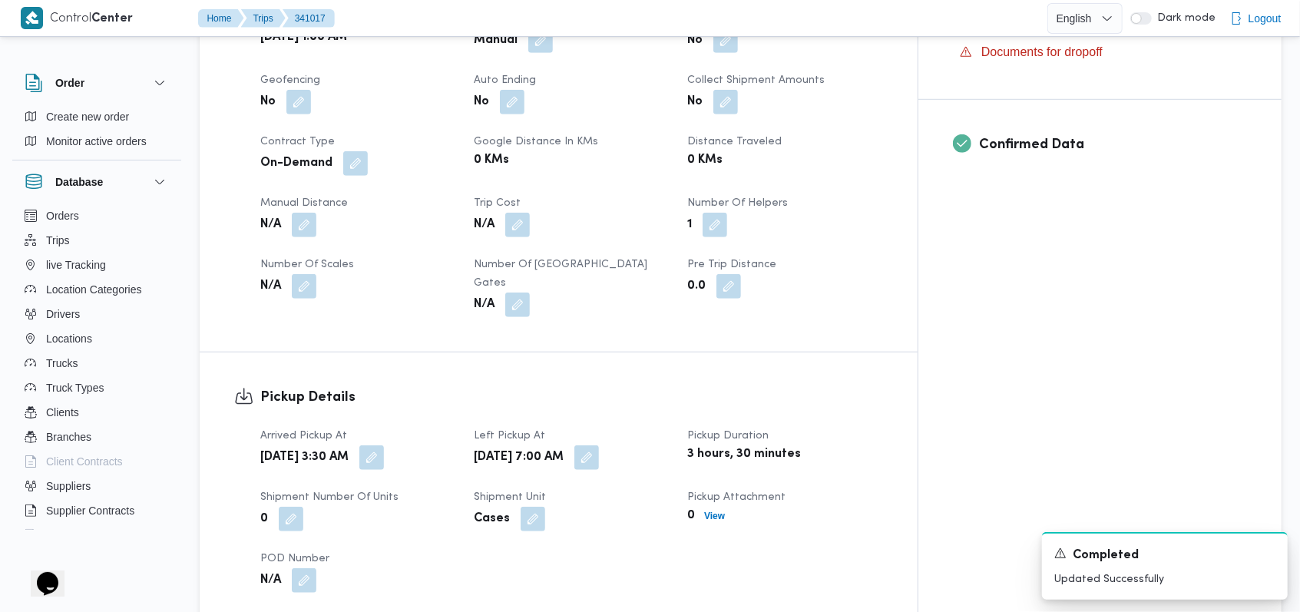
click at [690, 352] on div "Pickup Details Arrived Pickup At Thu, Oct 2, 2025 3:30 AM Left Pickup At Thu, O…" at bounding box center [559, 489] width 718 height 275
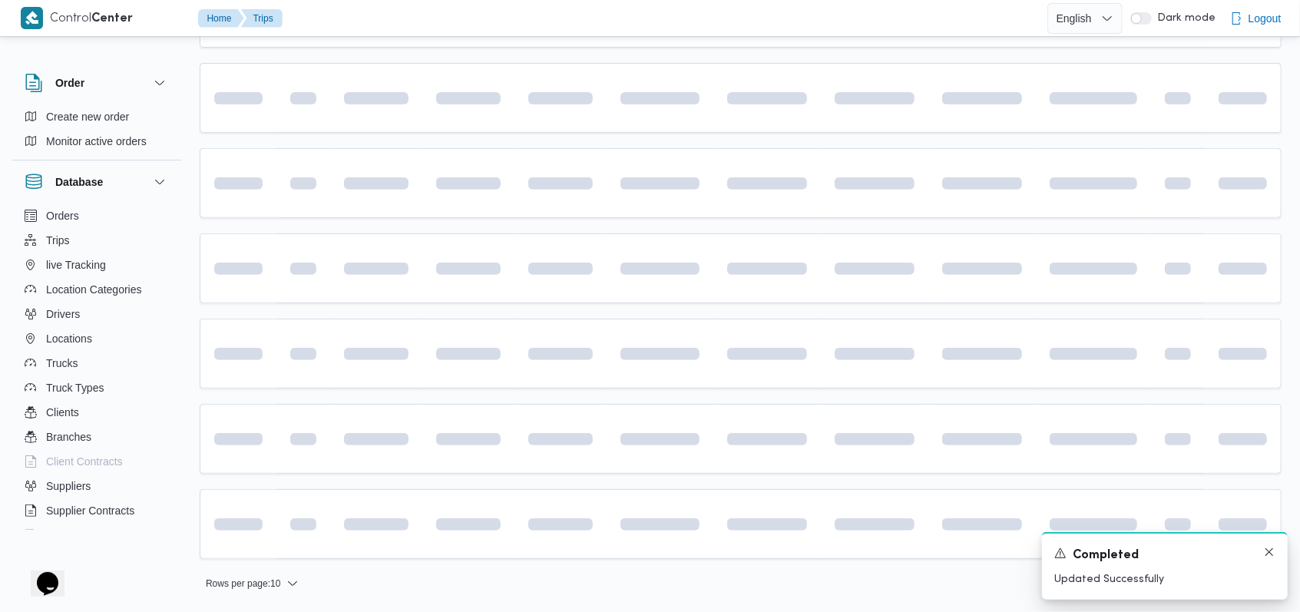
scroll to position [223, 0]
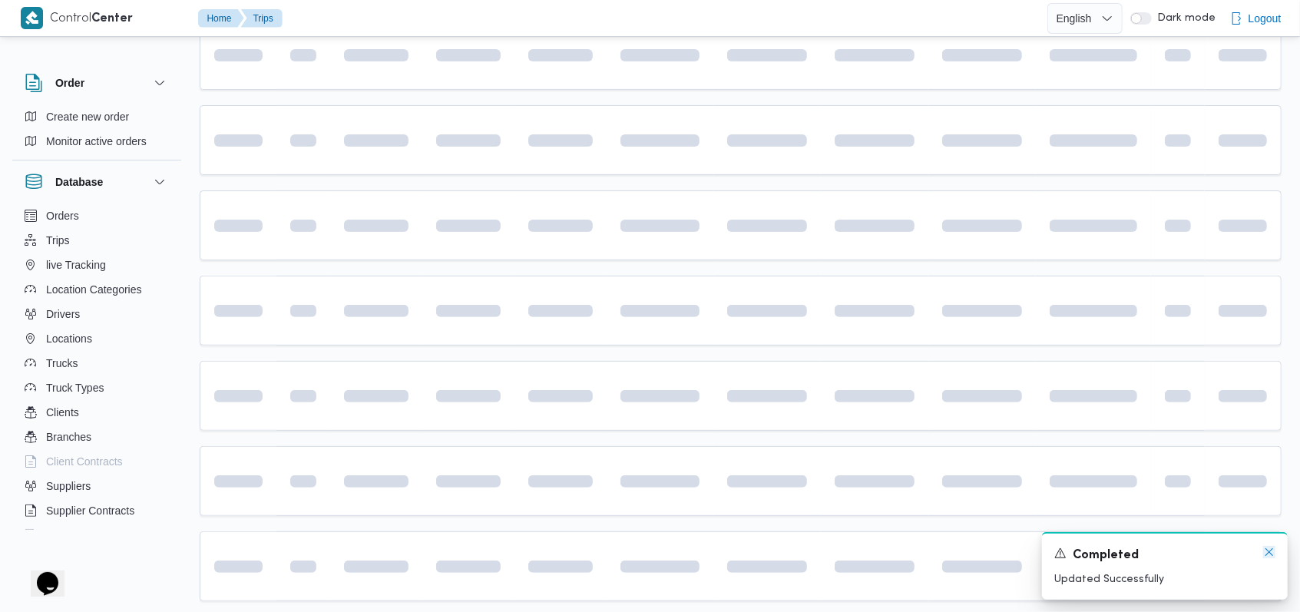
click at [1271, 556] on icon "Dismiss toast" at bounding box center [1269, 552] width 12 height 12
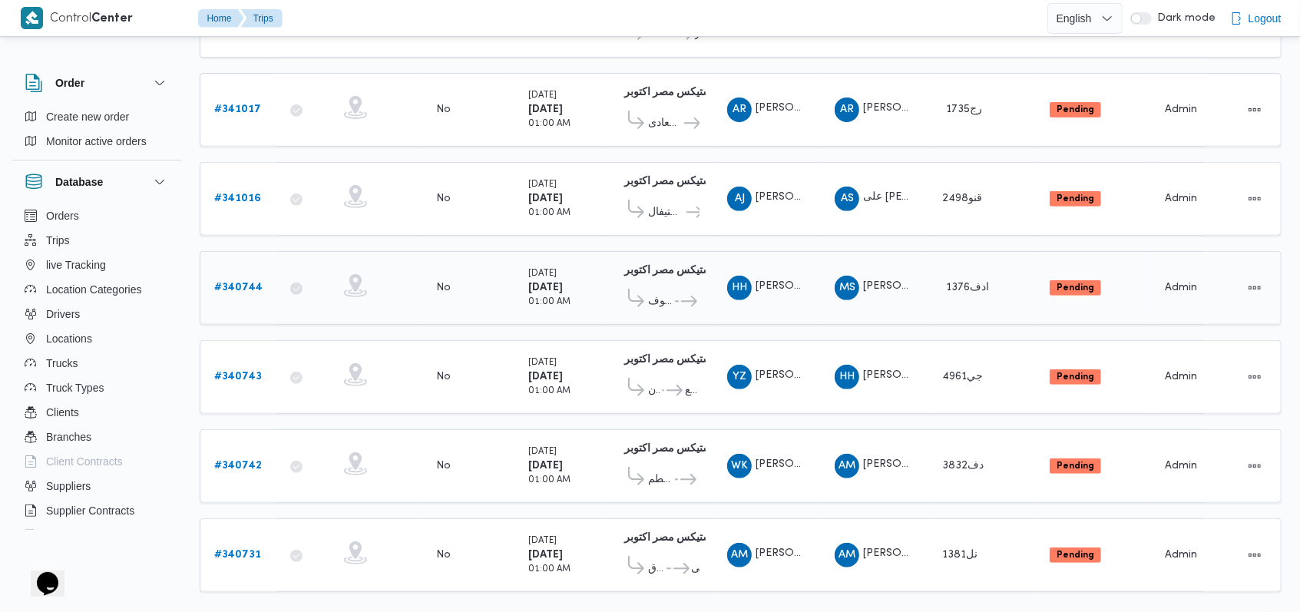
scroll to position [363, 0]
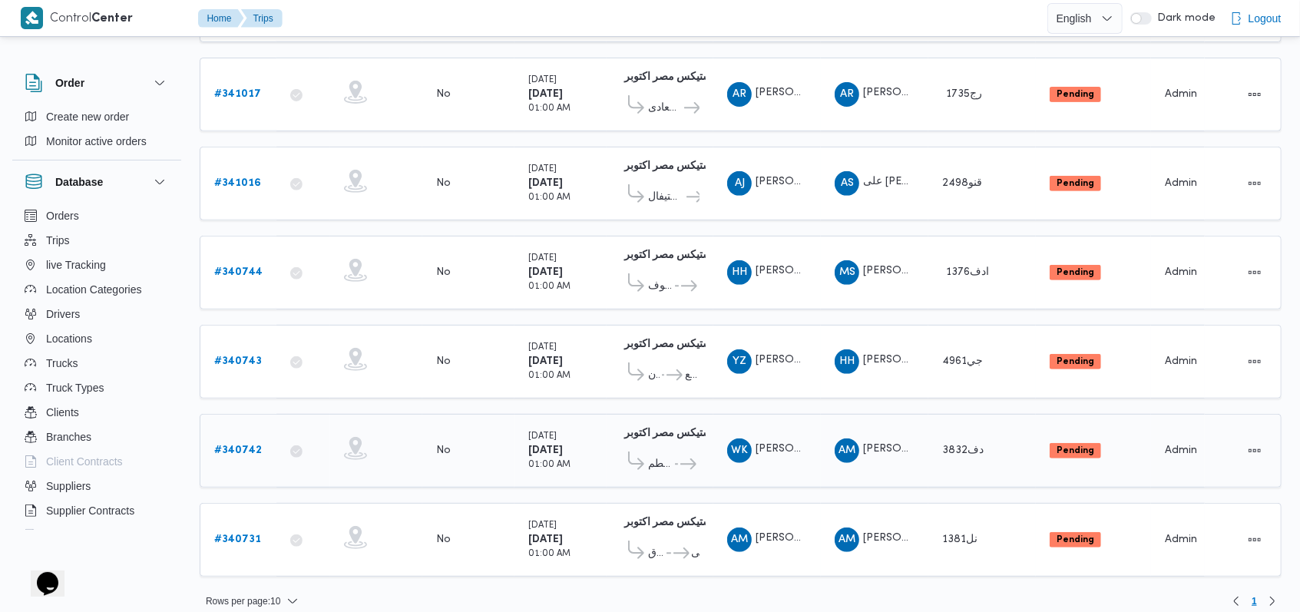
click at [228, 445] on b "# 340742" at bounding box center [238, 450] width 48 height 10
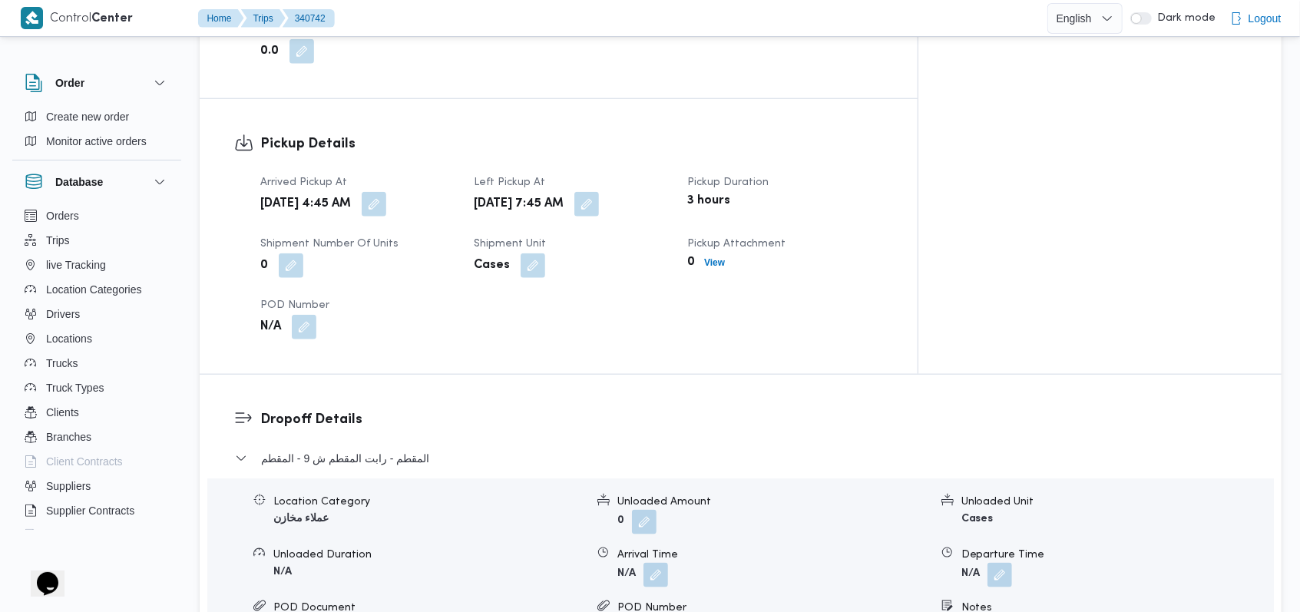
scroll to position [1023, 0]
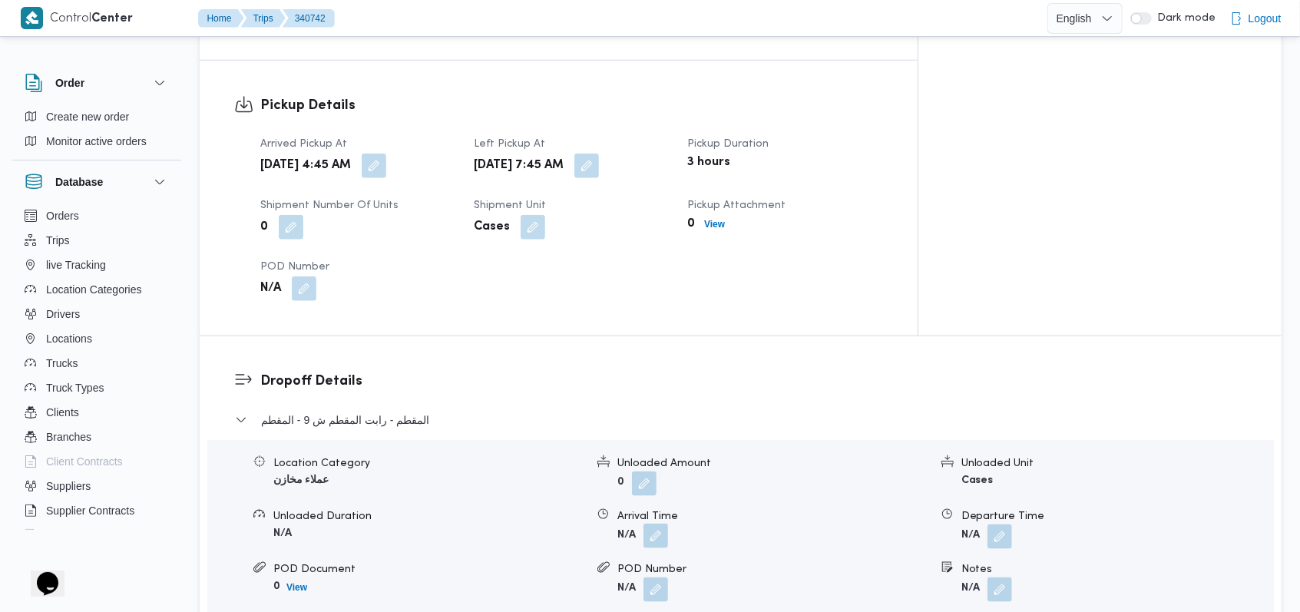
click at [661, 524] on button "button" at bounding box center [655, 536] width 25 height 25
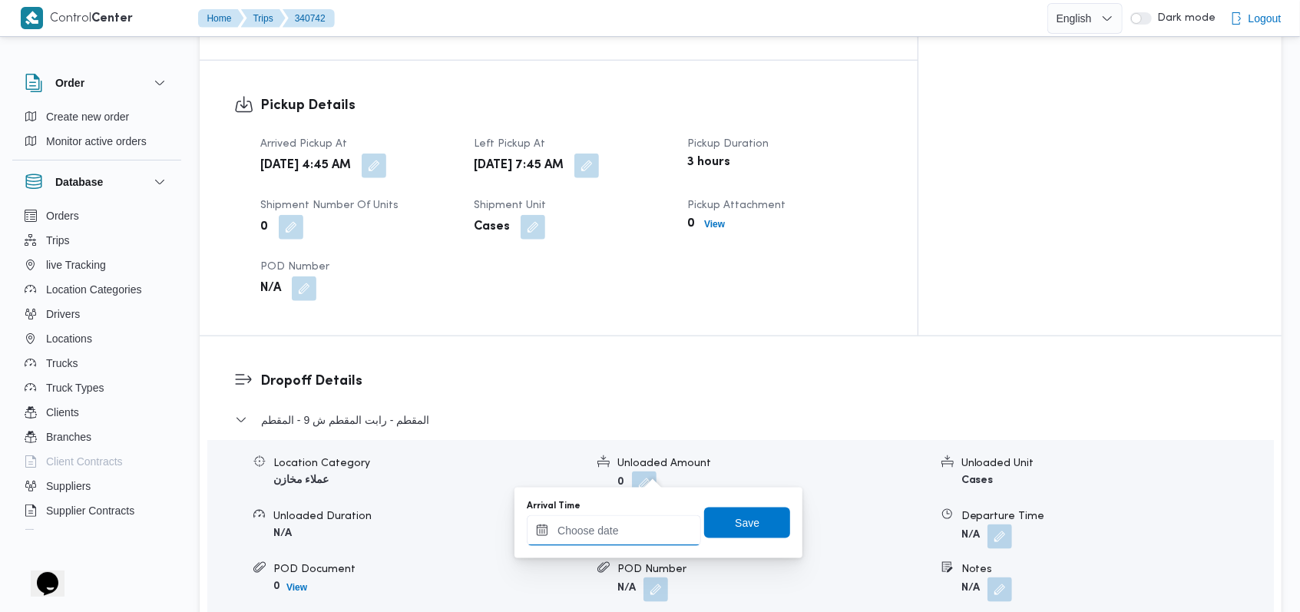
click at [624, 515] on div at bounding box center [614, 530] width 174 height 31
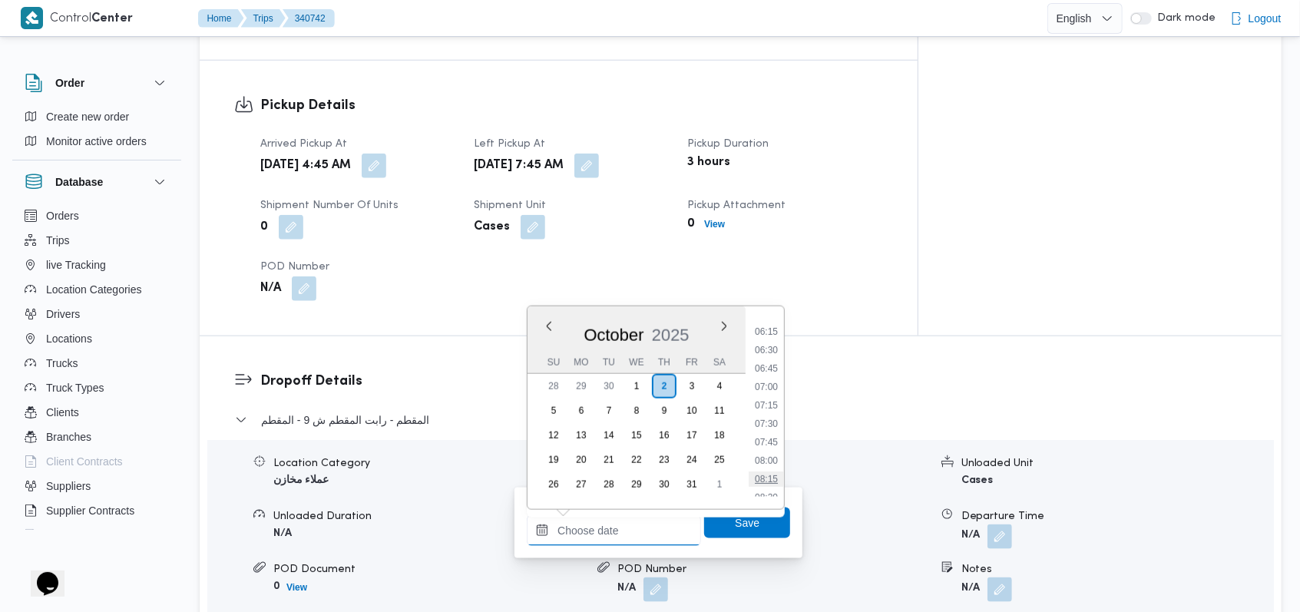
scroll to position [558, 0]
click at [772, 429] on li "09:00" at bounding box center [766, 431] width 35 height 15
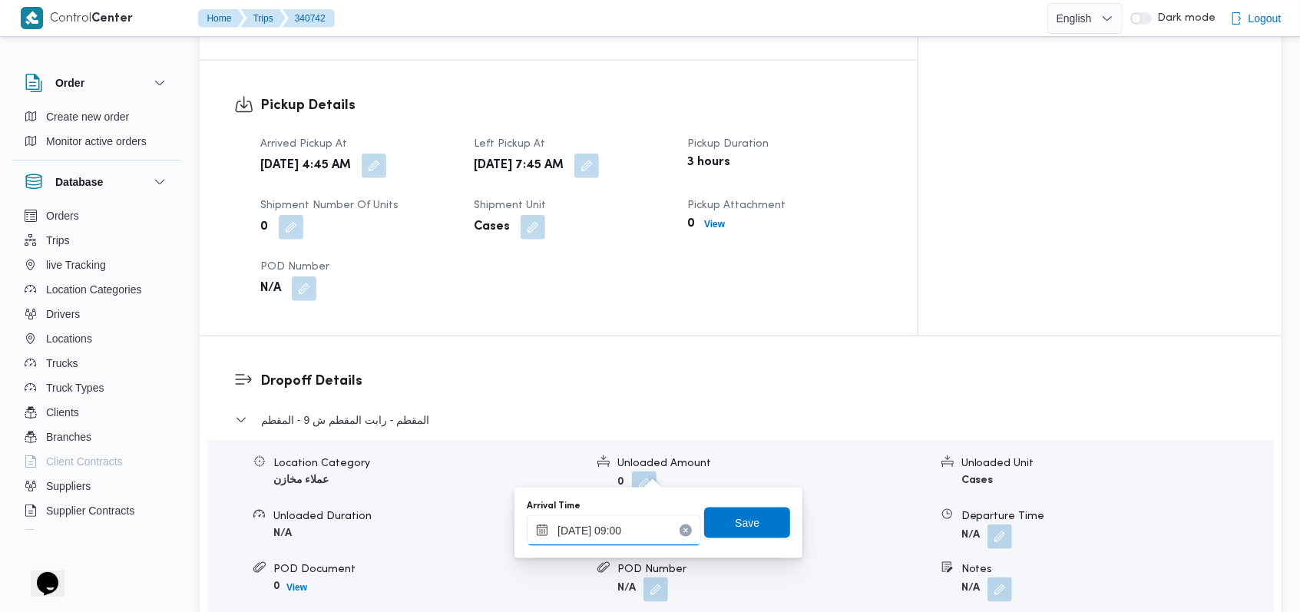
click at [630, 531] on input "02/10/2025 09:00" at bounding box center [614, 530] width 174 height 31
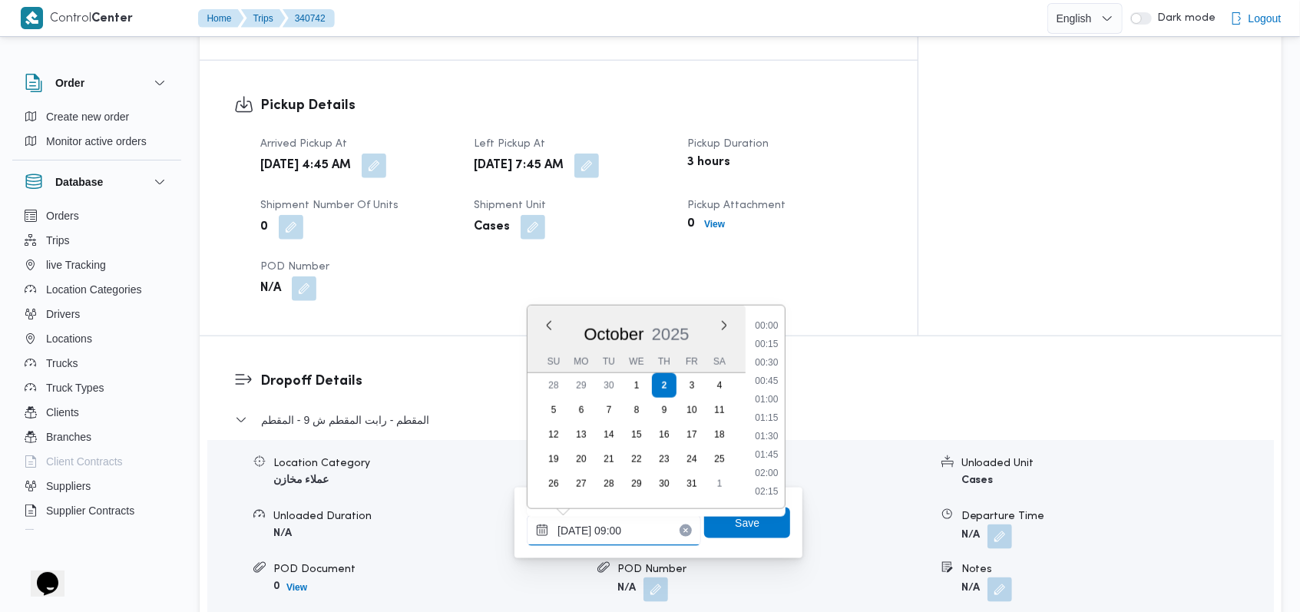
scroll to position [570, 0]
click at [779, 448] on li "09:30" at bounding box center [766, 455] width 35 height 15
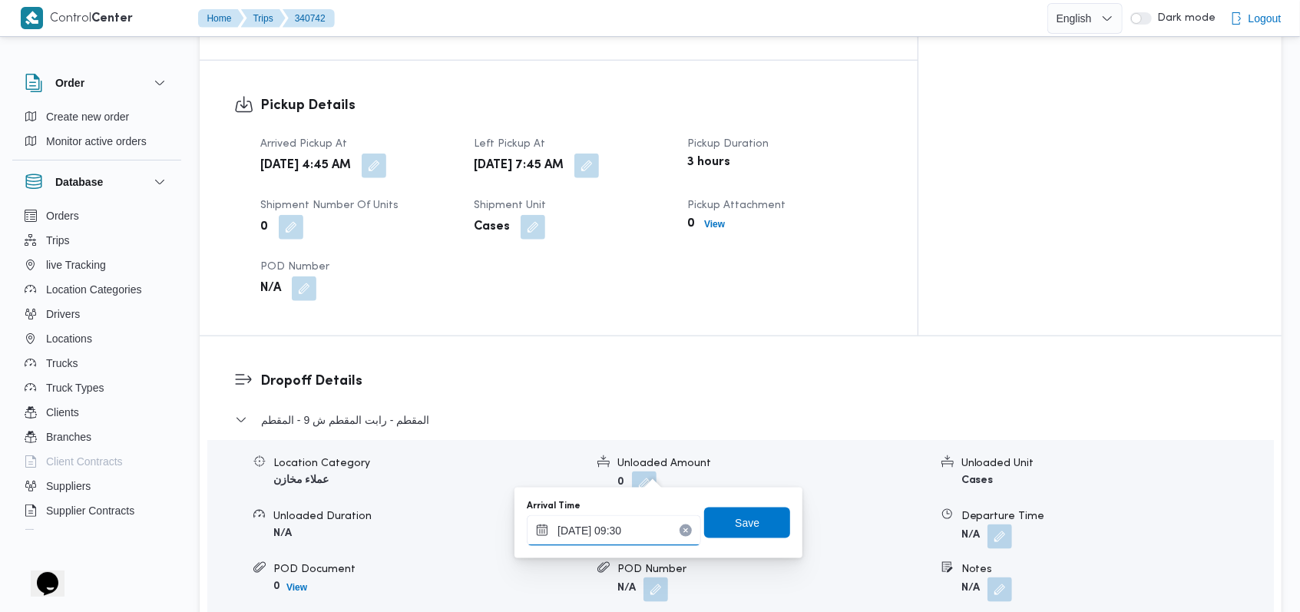
click at [649, 529] on input "[DATE] 09:30" at bounding box center [614, 530] width 174 height 31
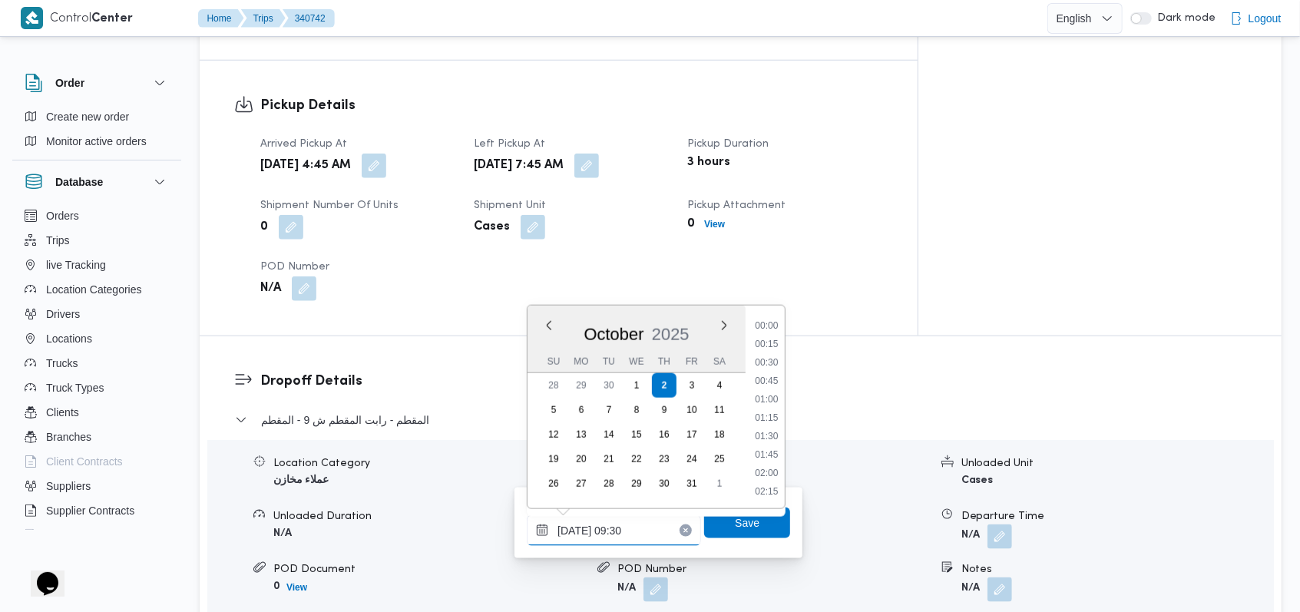
scroll to position [607, 0]
click at [770, 435] on li "09:45" at bounding box center [766, 436] width 35 height 15
type input "02/10/2025 09:45"
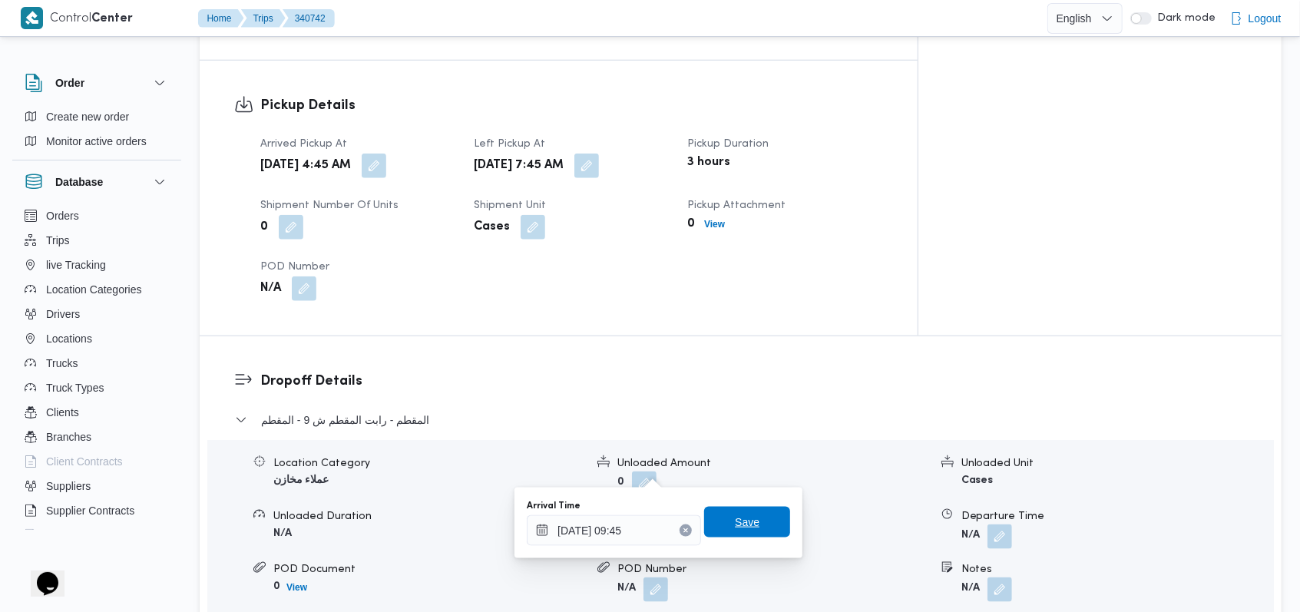
click at [754, 523] on span "Save" at bounding box center [747, 522] width 86 height 31
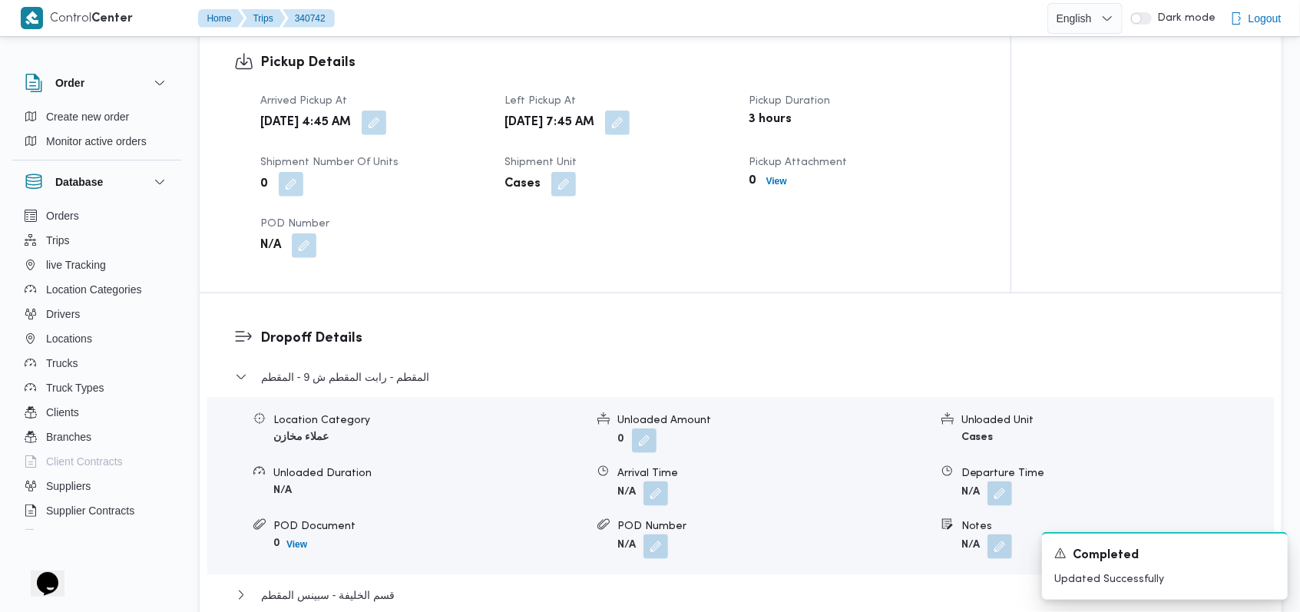
scroll to position [1331, 0]
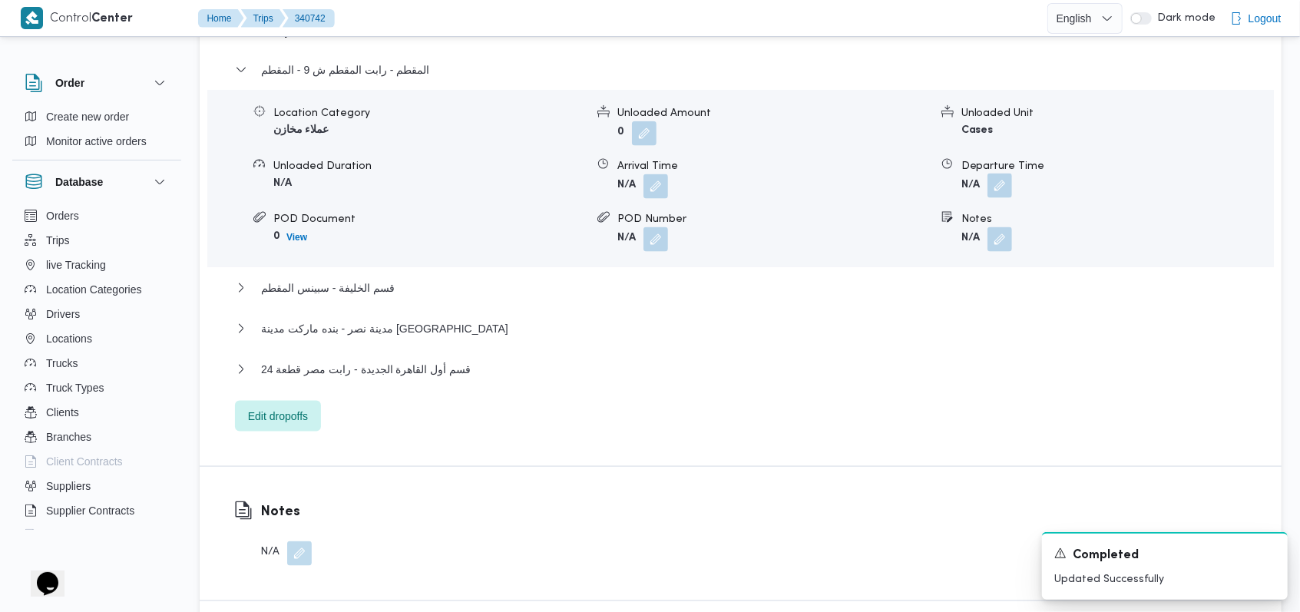
click at [993, 174] on button "button" at bounding box center [999, 186] width 25 height 25
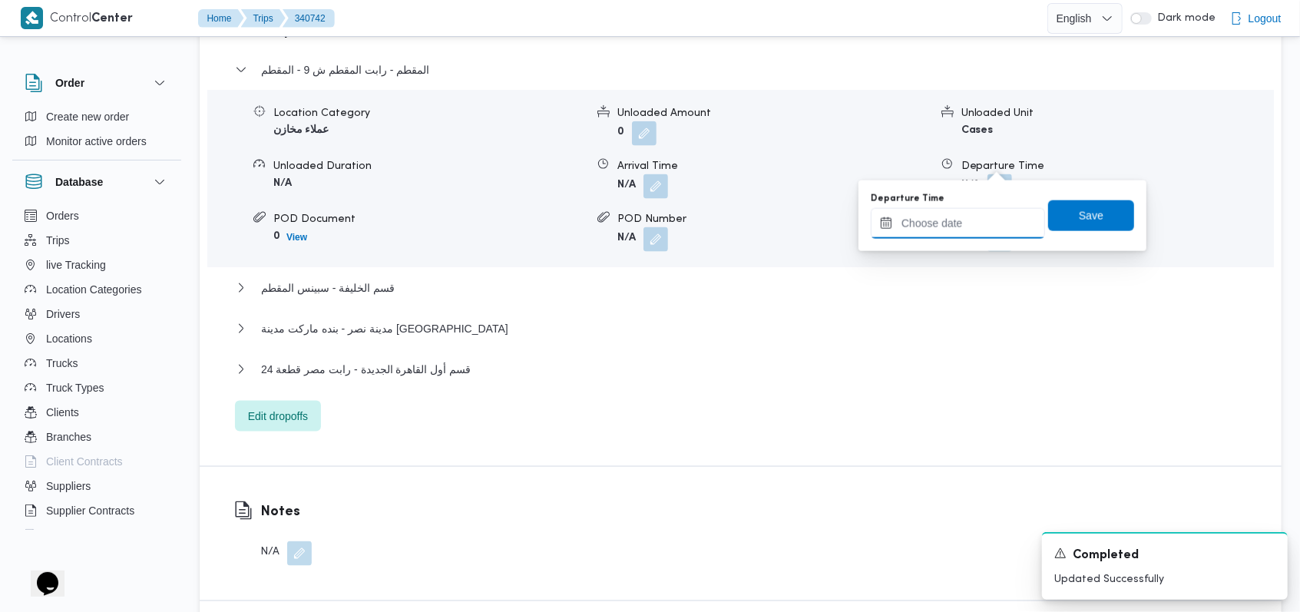
click at [954, 223] on input "Departure Time" at bounding box center [958, 223] width 174 height 31
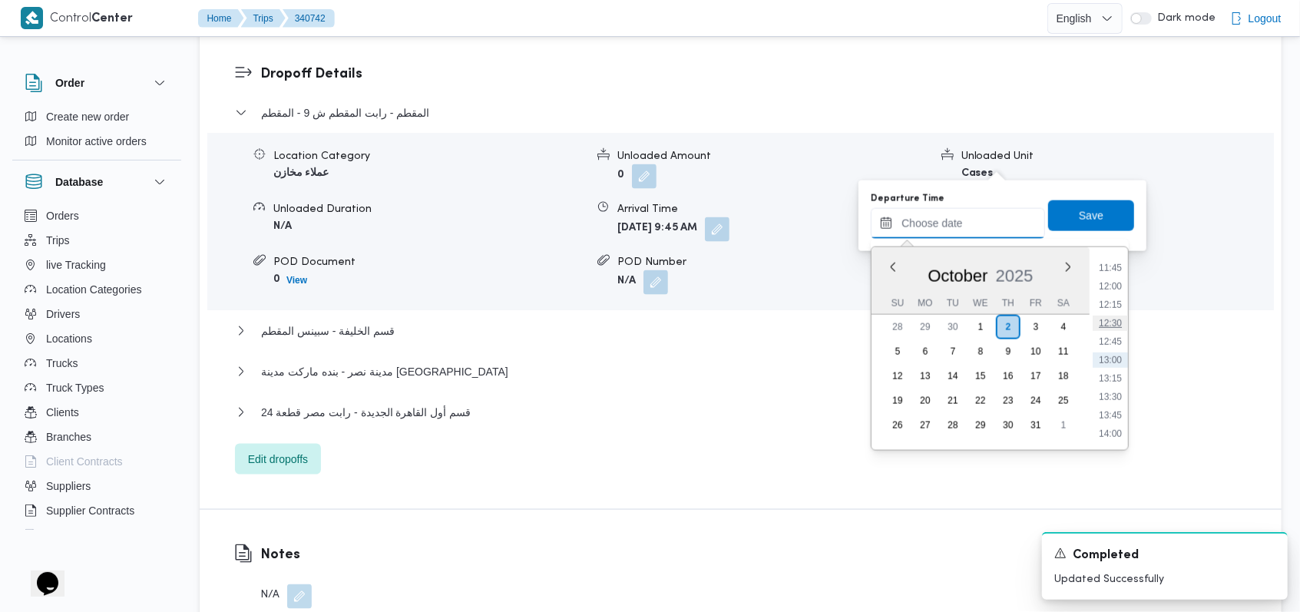
scroll to position [762, 0]
click at [1112, 279] on li "10:30" at bounding box center [1110, 278] width 35 height 15
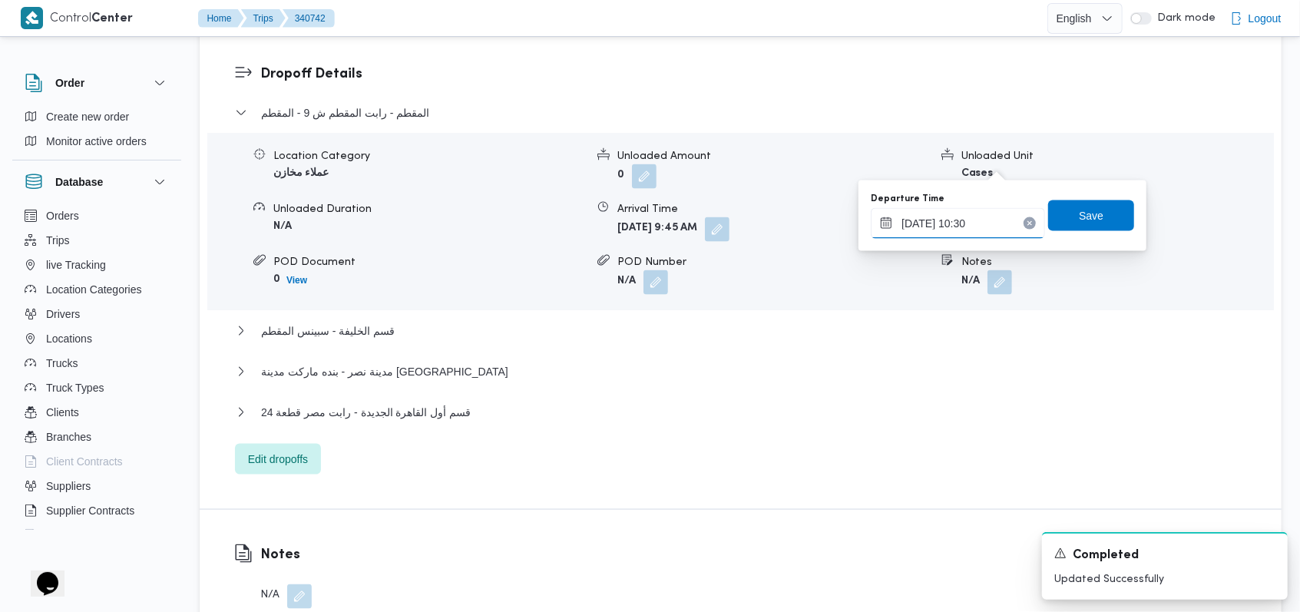
click at [967, 218] on input "[DATE] 10:30" at bounding box center [958, 223] width 174 height 31
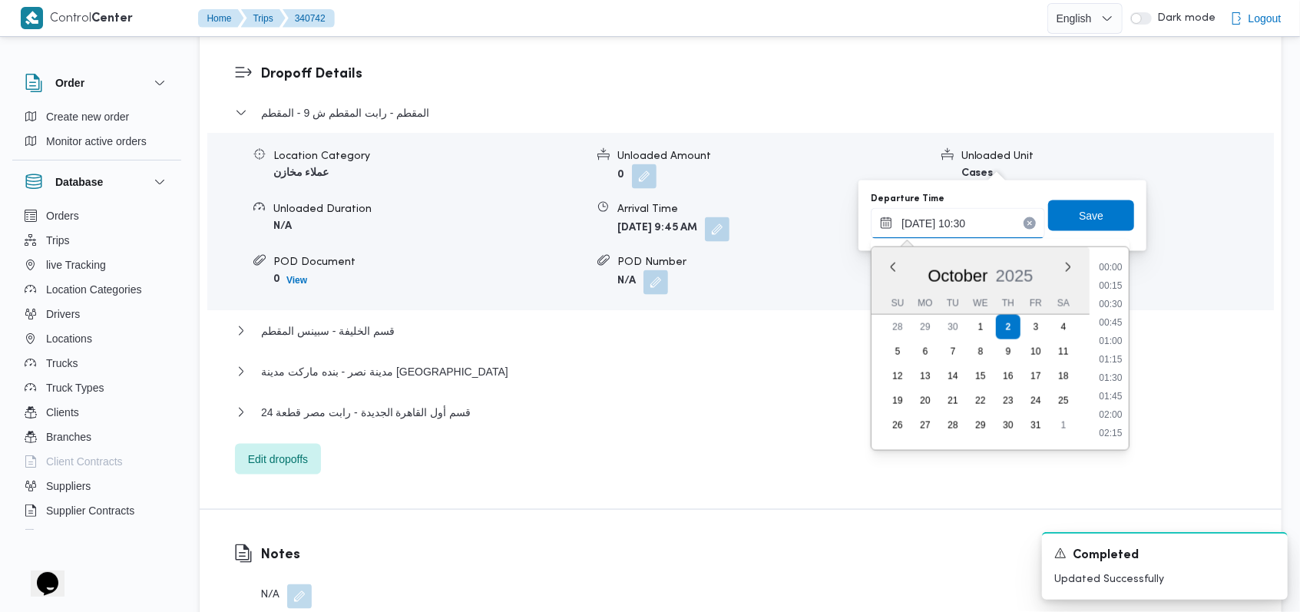
scroll to position [681, 0]
click at [1116, 428] on li "11:30" at bounding box center [1110, 433] width 35 height 15
type input "02/10/2025 11:30"
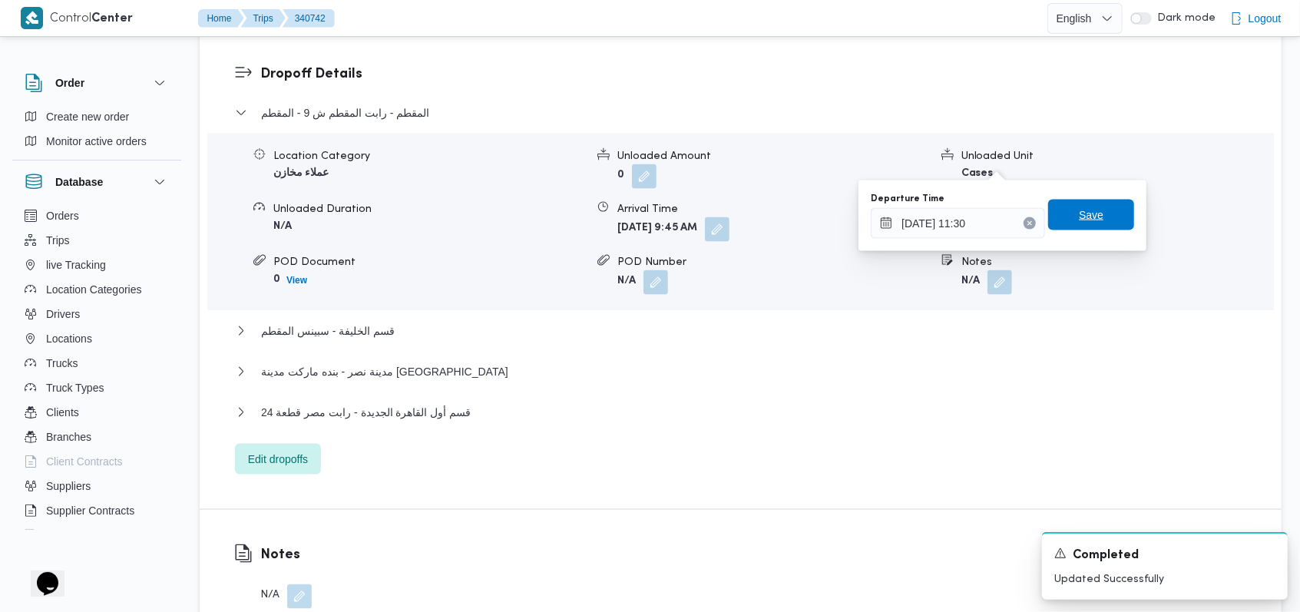
click at [1090, 216] on span "Save" at bounding box center [1091, 215] width 86 height 31
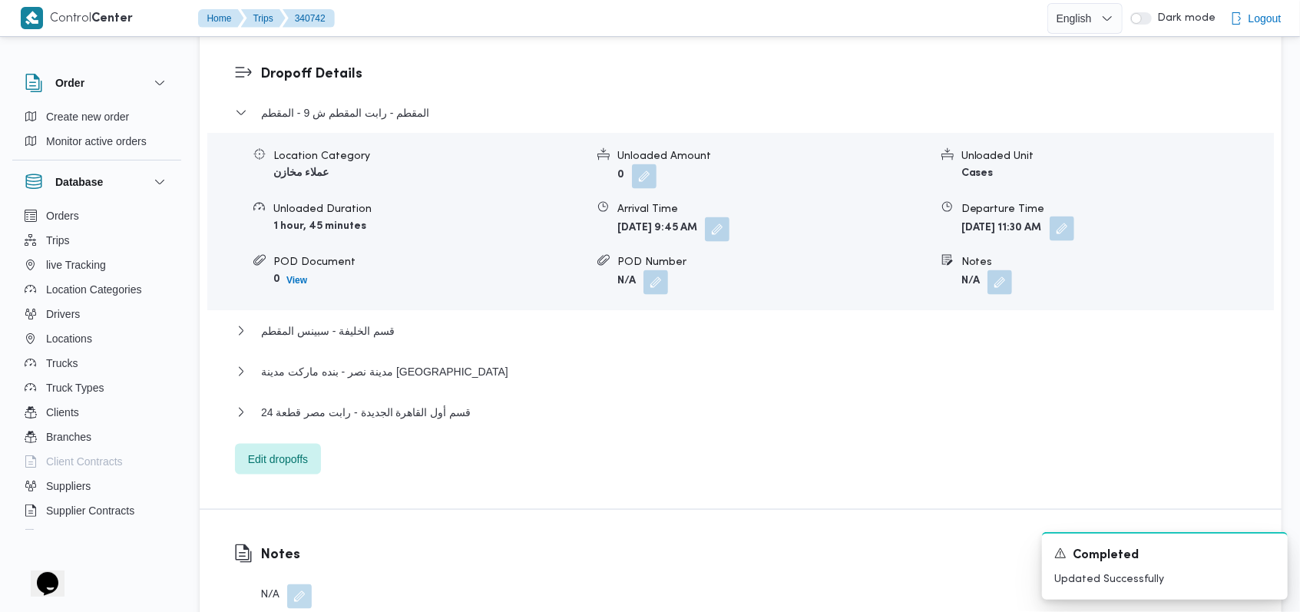
click at [1074, 217] on button "button" at bounding box center [1062, 229] width 25 height 25
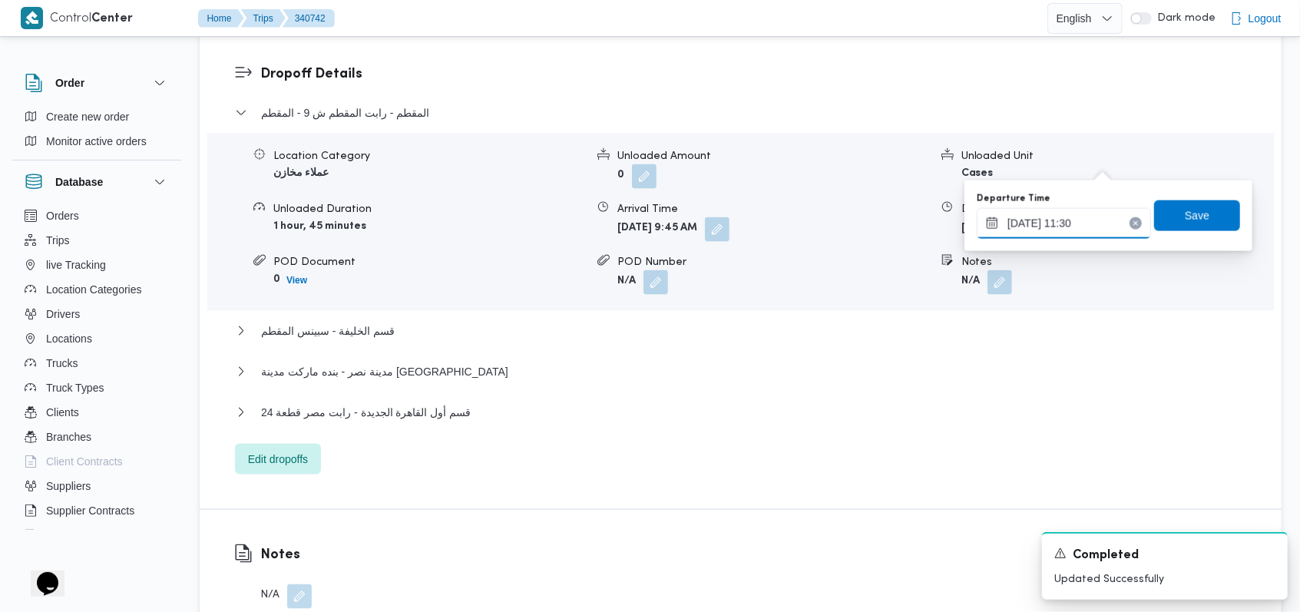
click at [1087, 214] on input "02/10/2025 11:30" at bounding box center [1064, 223] width 174 height 31
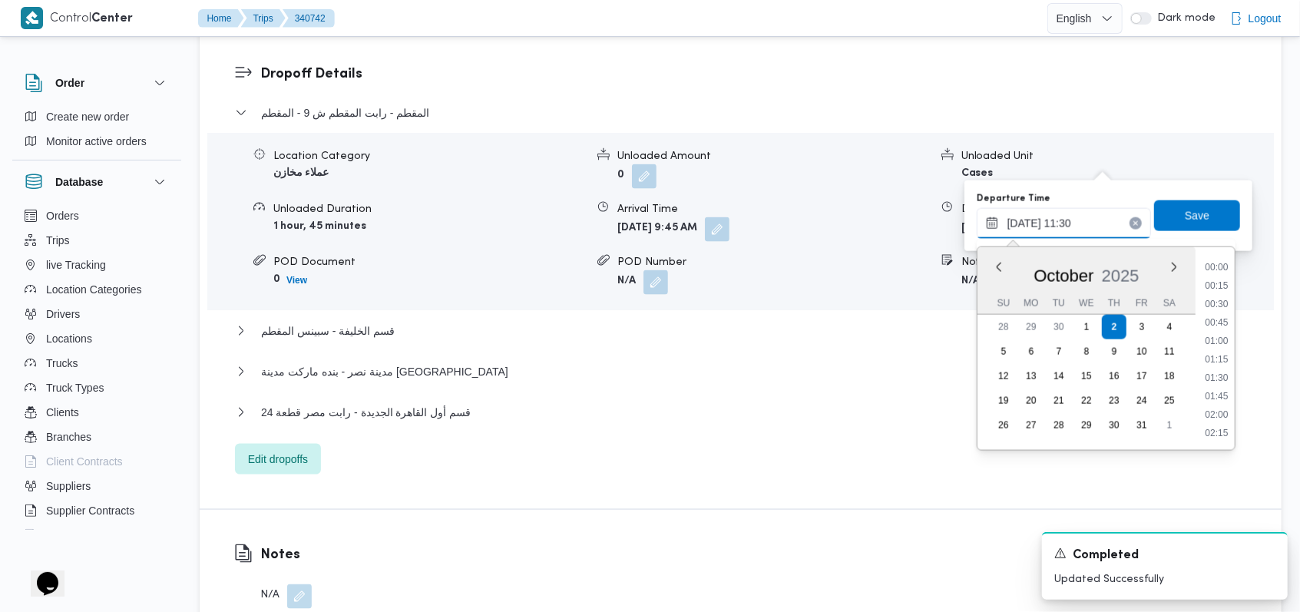
scroll to position [755, 0]
click at [1222, 292] on li "10:30" at bounding box center [1216, 286] width 35 height 15
type input "[DATE] 10:30"
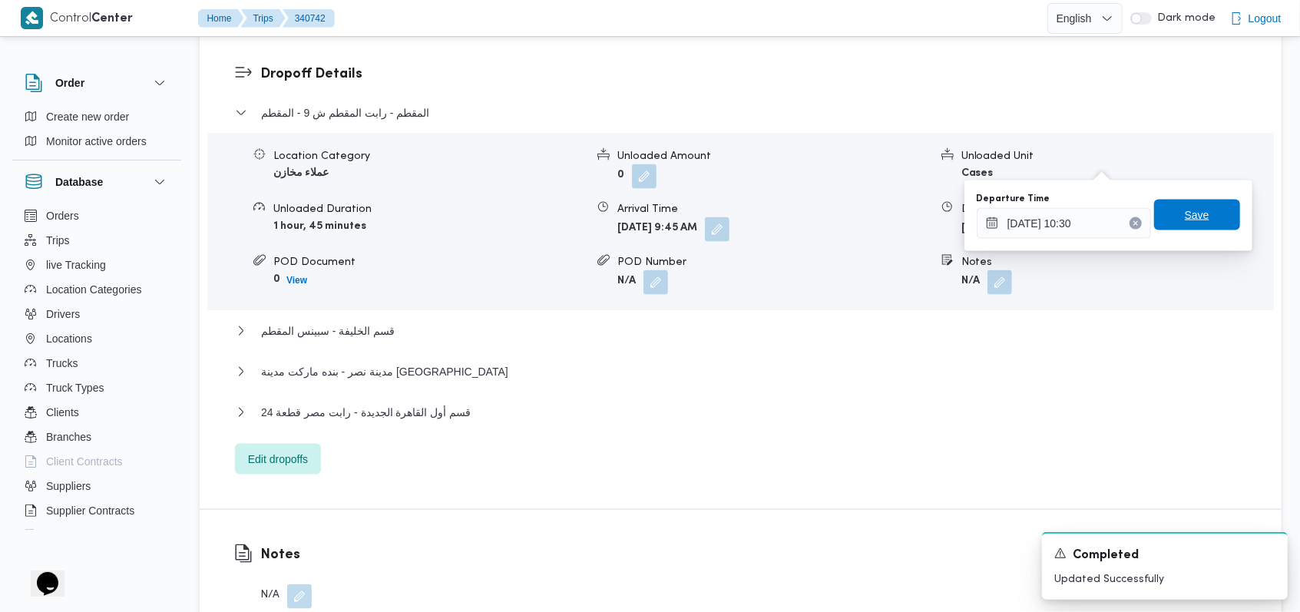
click at [1196, 212] on span "Save" at bounding box center [1197, 215] width 86 height 31
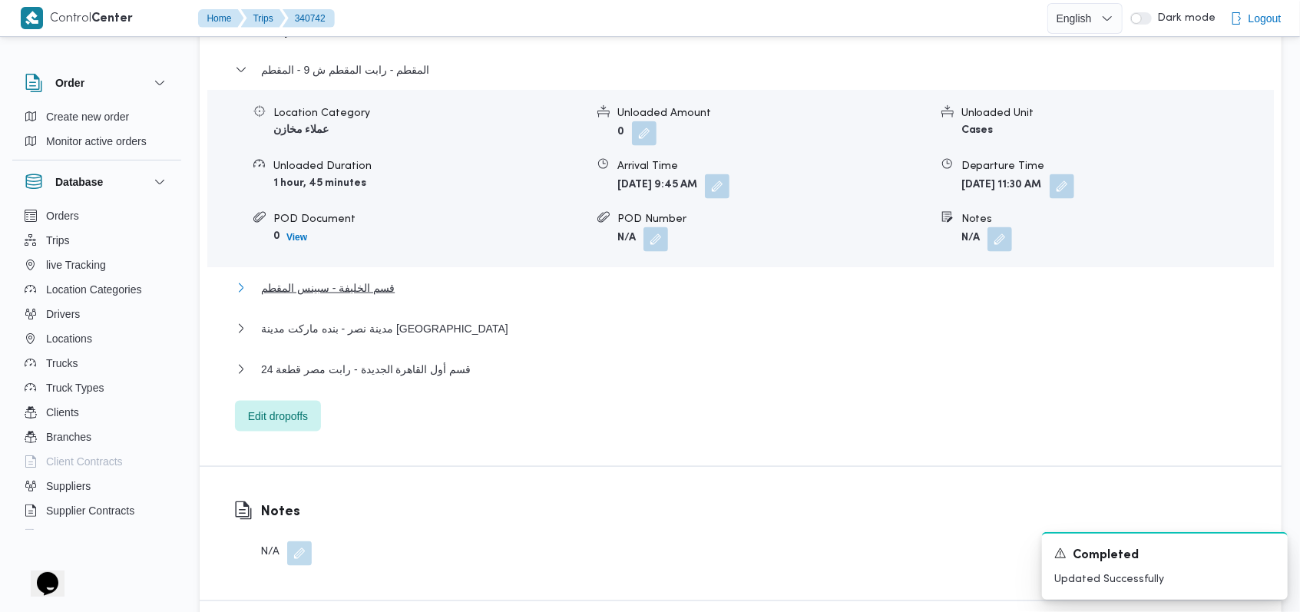
click at [375, 279] on span "قسم الخليفة - سبينس المقطم" at bounding box center [328, 288] width 134 height 18
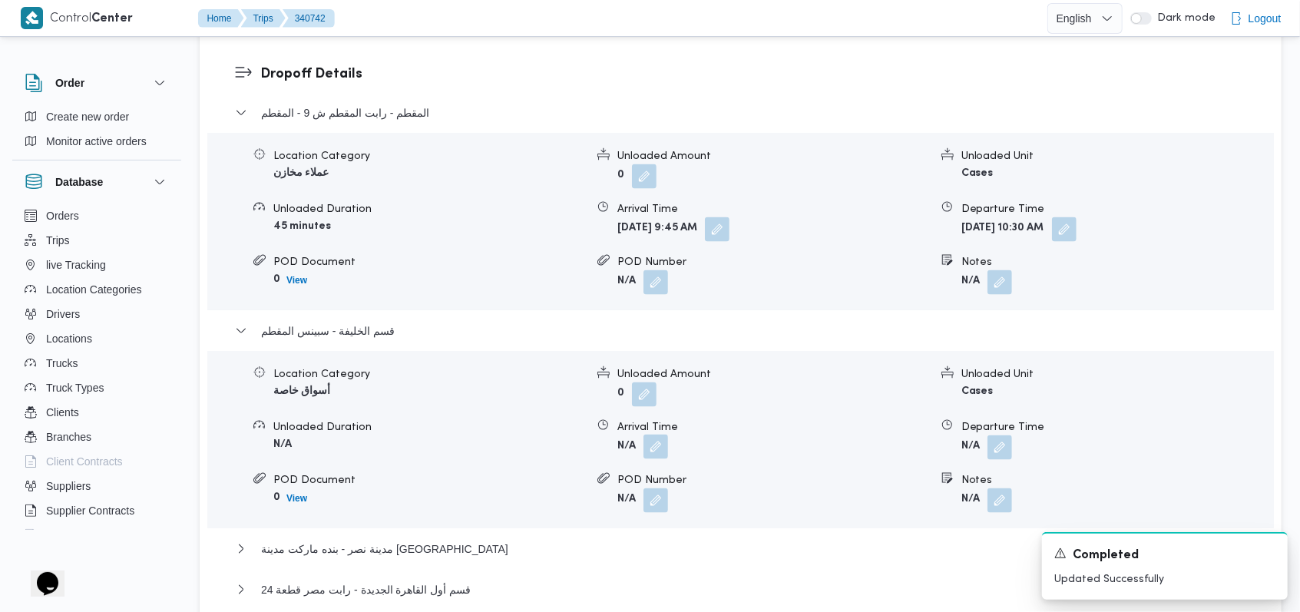
click at [666, 435] on button "button" at bounding box center [655, 447] width 25 height 25
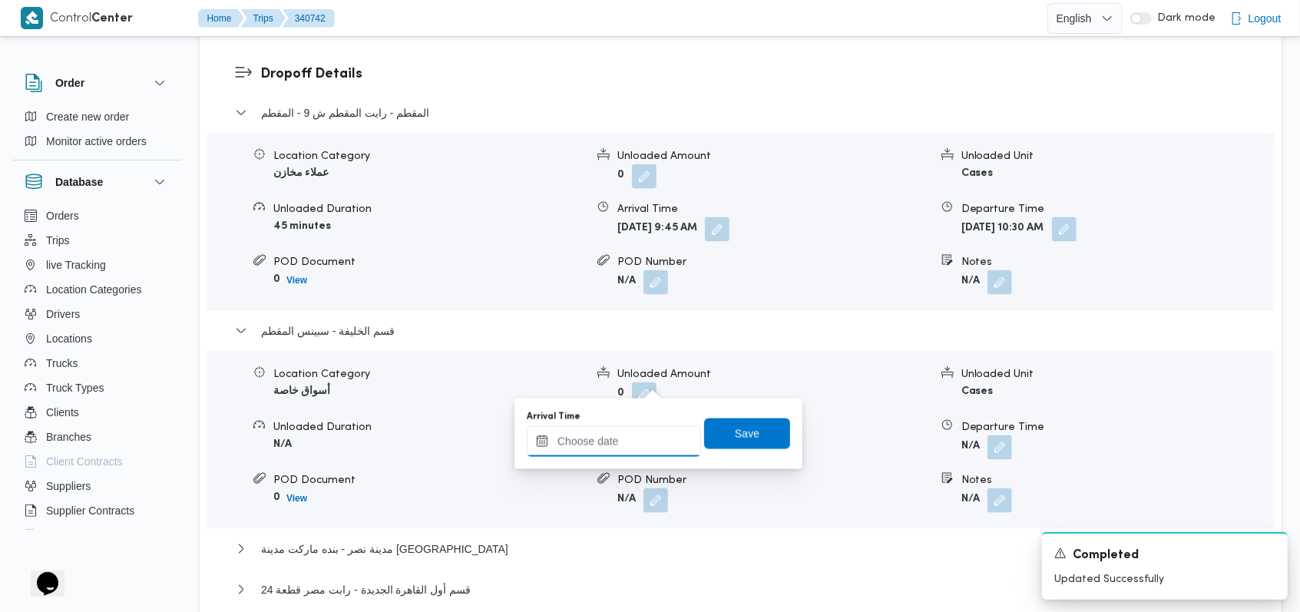
click at [630, 440] on input "Arrival Time" at bounding box center [614, 441] width 174 height 31
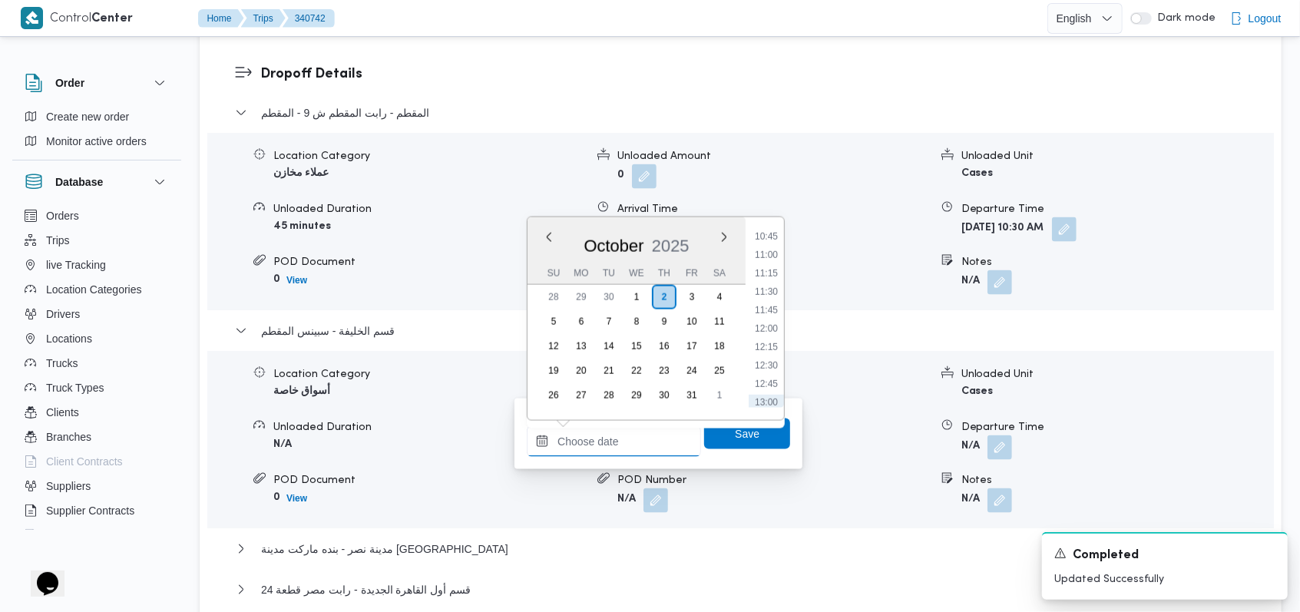
scroll to position [762, 0]
click at [775, 289] on li "11:00" at bounding box center [766, 285] width 35 height 15
type input "[DATE] 11:00"
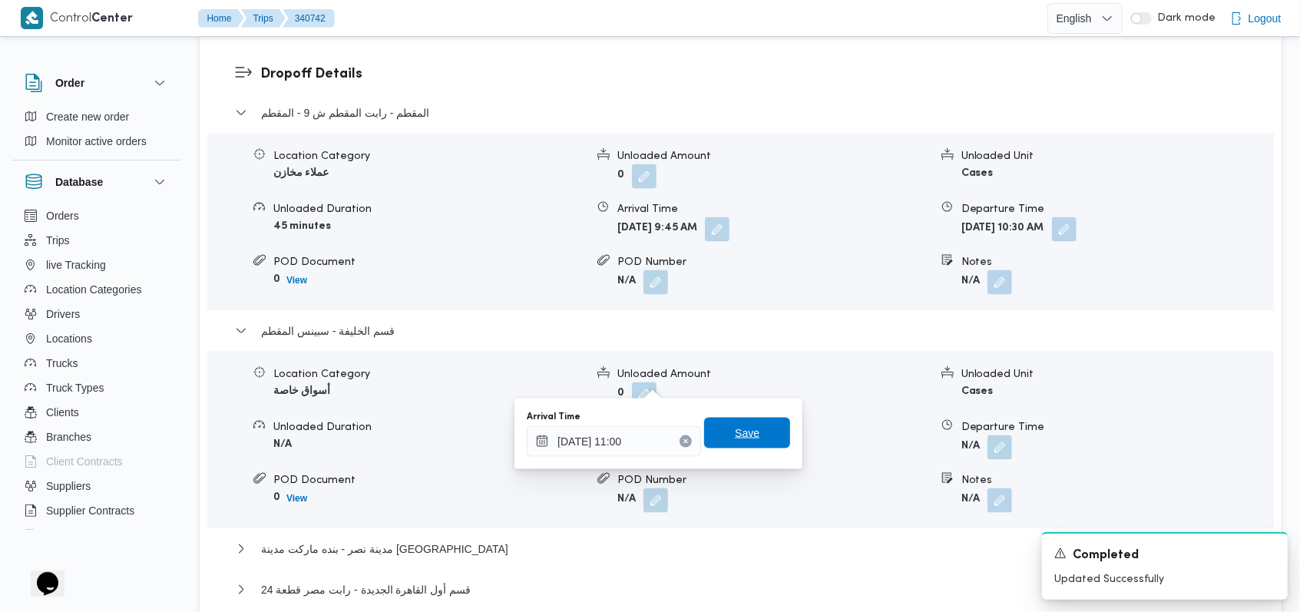
click at [745, 424] on span "Save" at bounding box center [747, 433] width 86 height 31
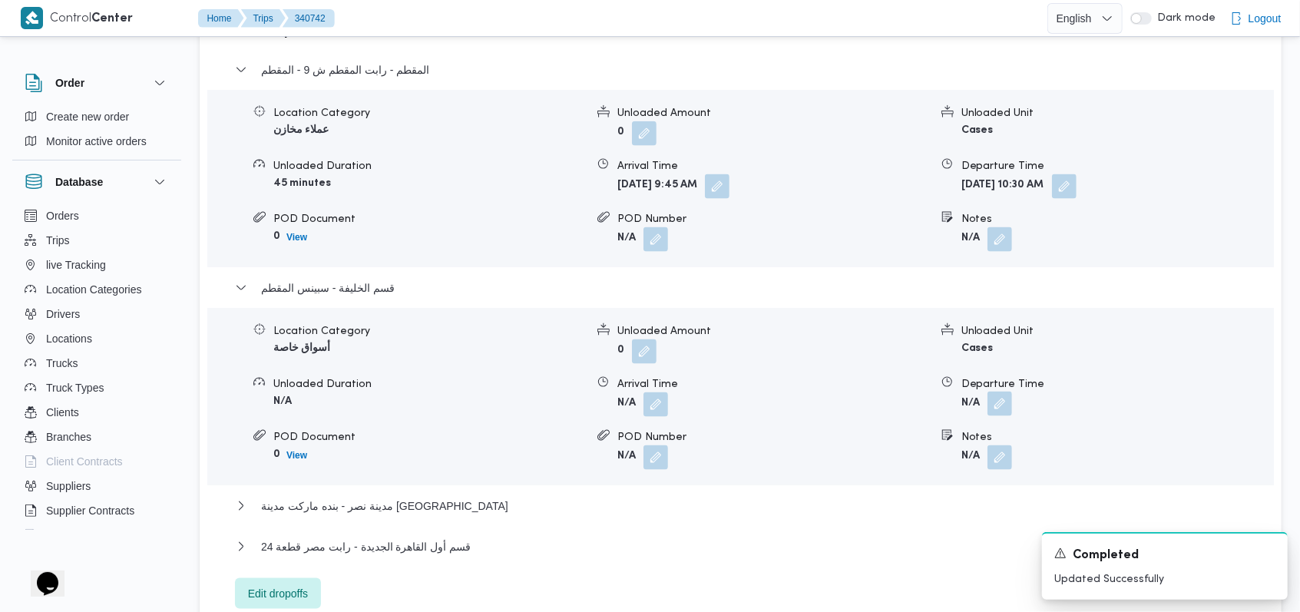
click at [1005, 392] on button "button" at bounding box center [999, 404] width 25 height 25
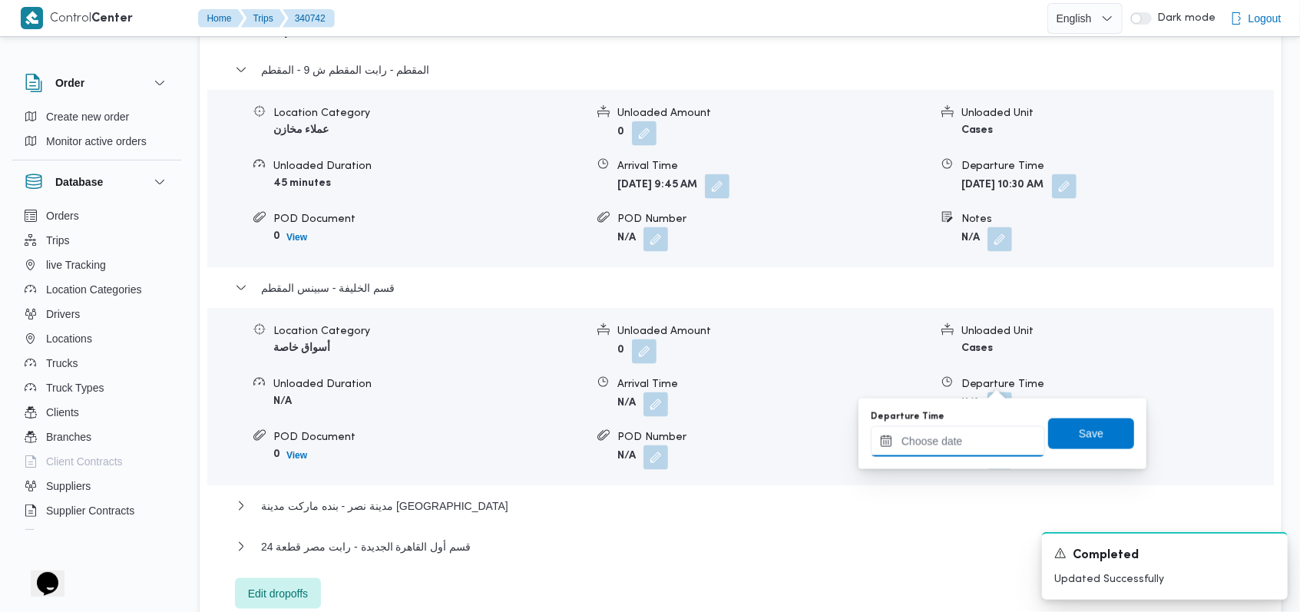
click at [965, 455] on input "Departure Time" at bounding box center [958, 441] width 174 height 31
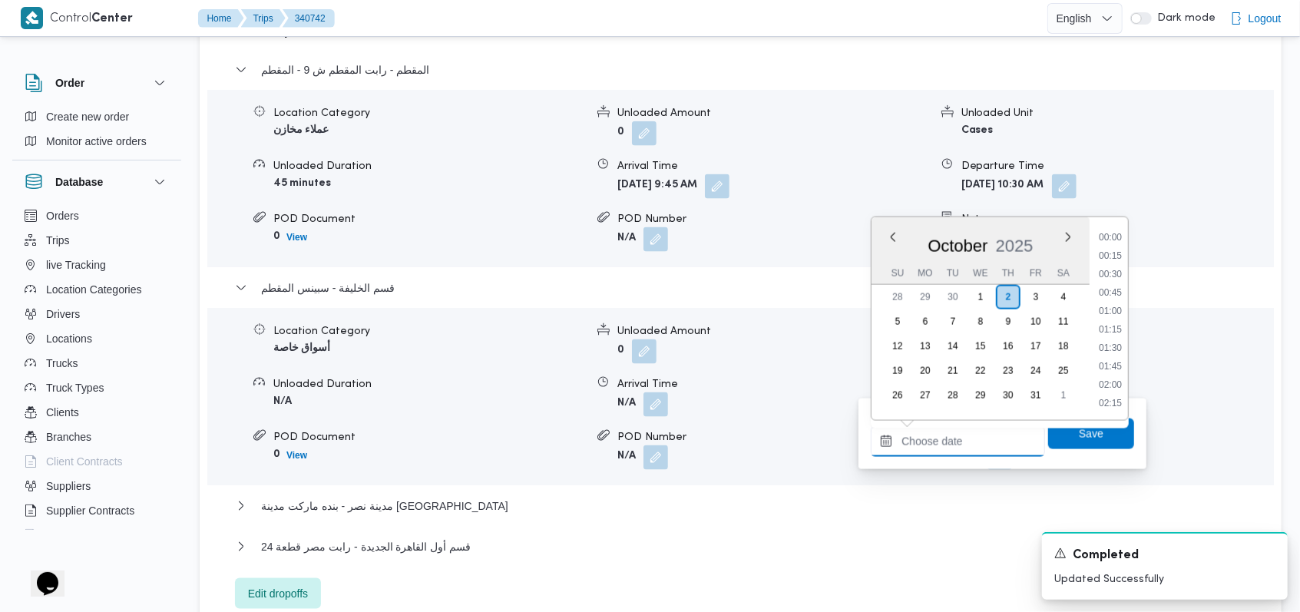
scroll to position [865, 0]
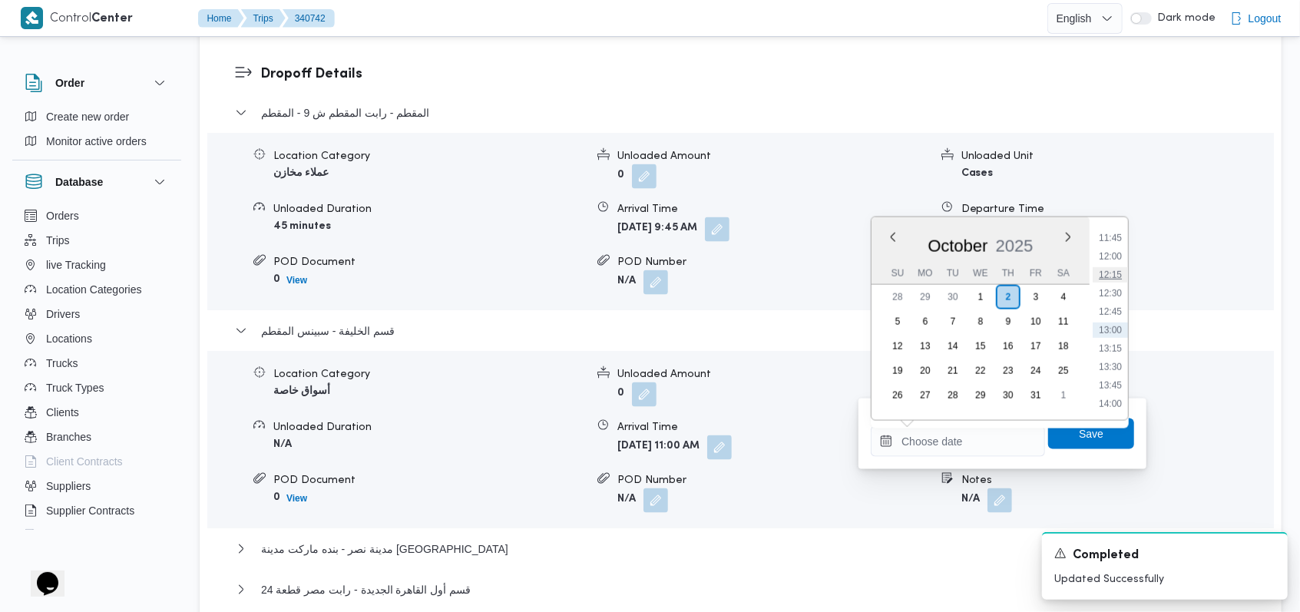
click at [1118, 279] on li "12:15" at bounding box center [1110, 274] width 35 height 15
type input "02/10/2025 12:15"
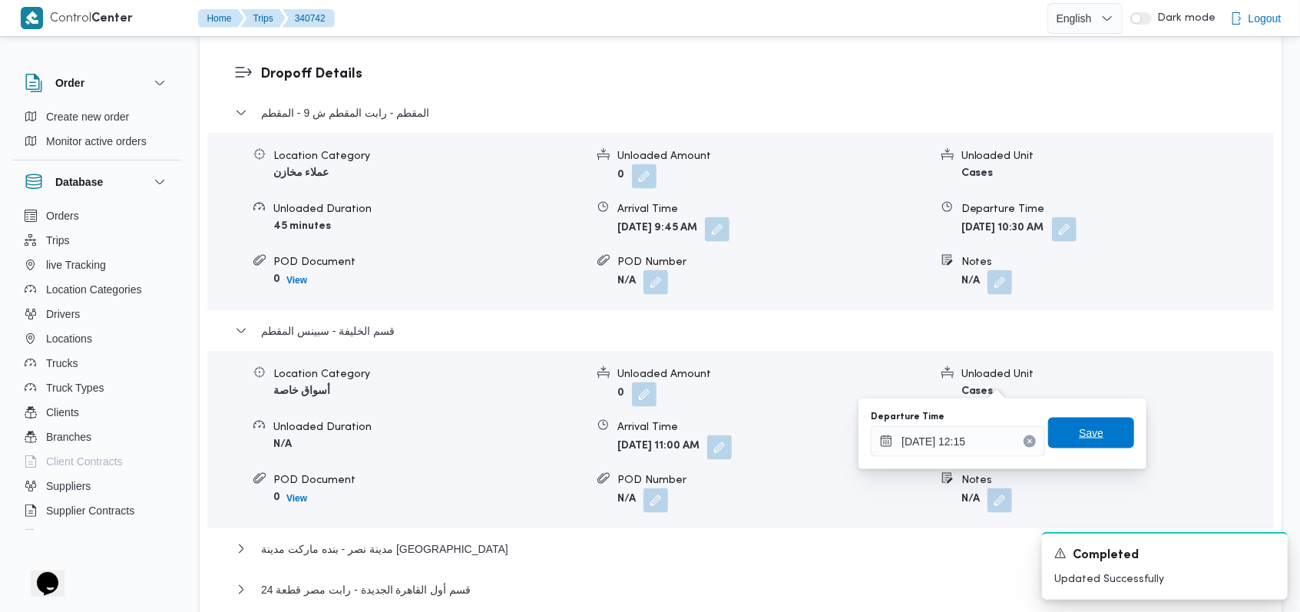
click at [1083, 442] on span "Save" at bounding box center [1091, 433] width 86 height 31
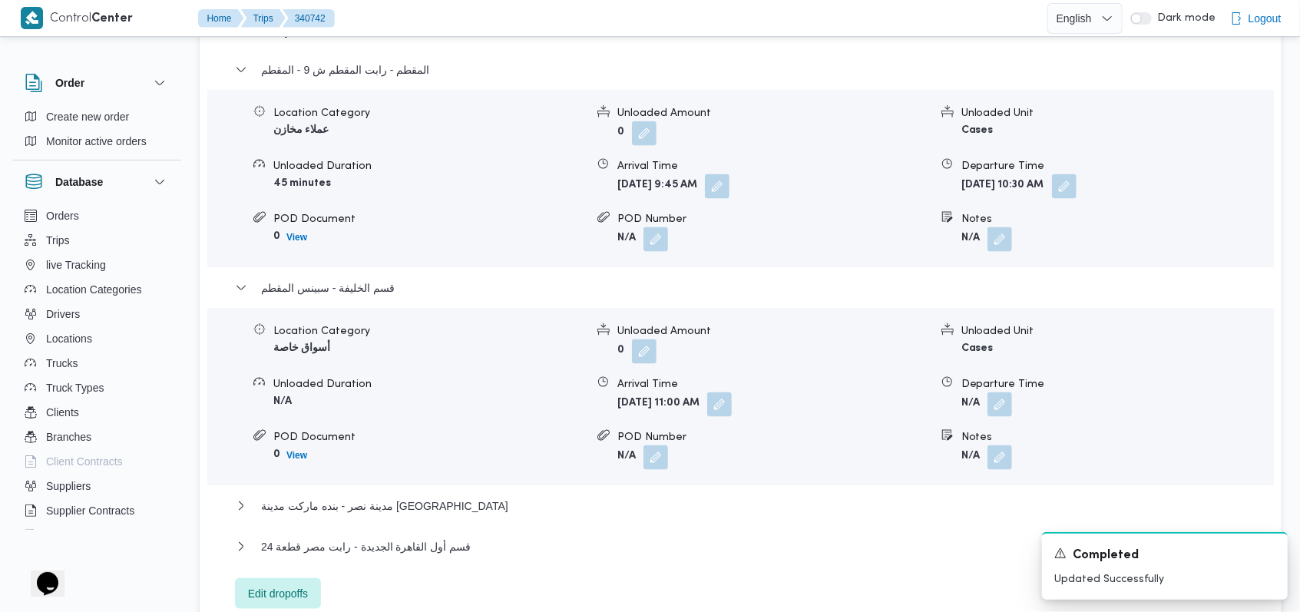
scroll to position [1433, 0]
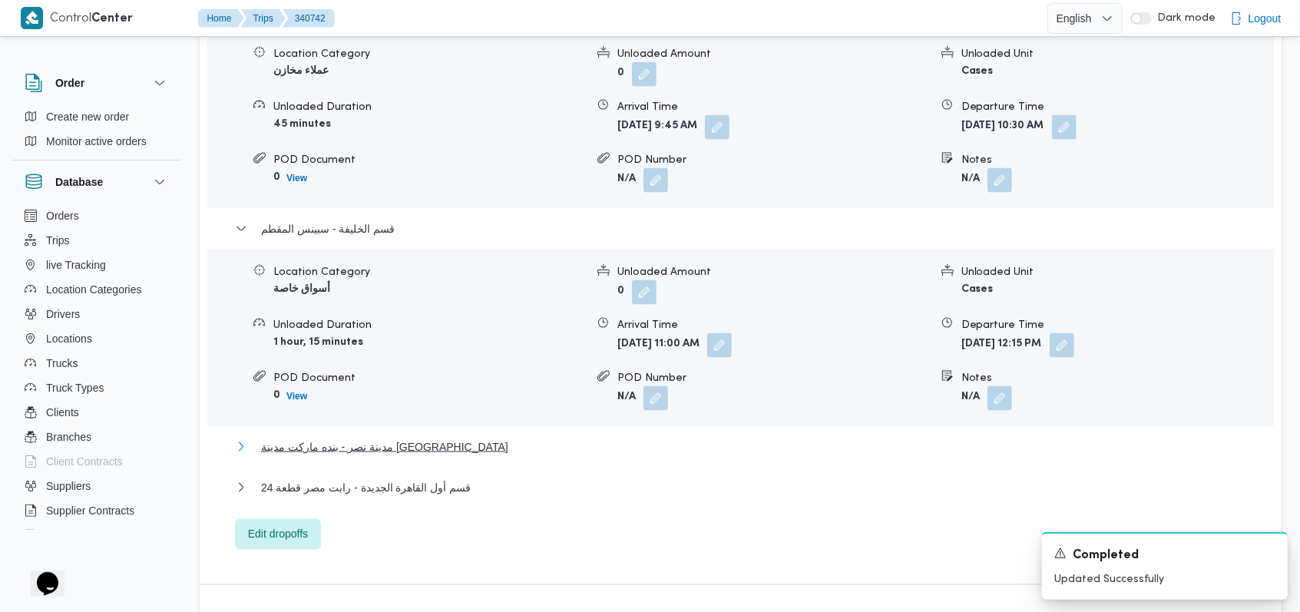
click at [412, 438] on span "مدينة نصر - بنده ماركت مدينة نصر" at bounding box center [384, 447] width 247 height 18
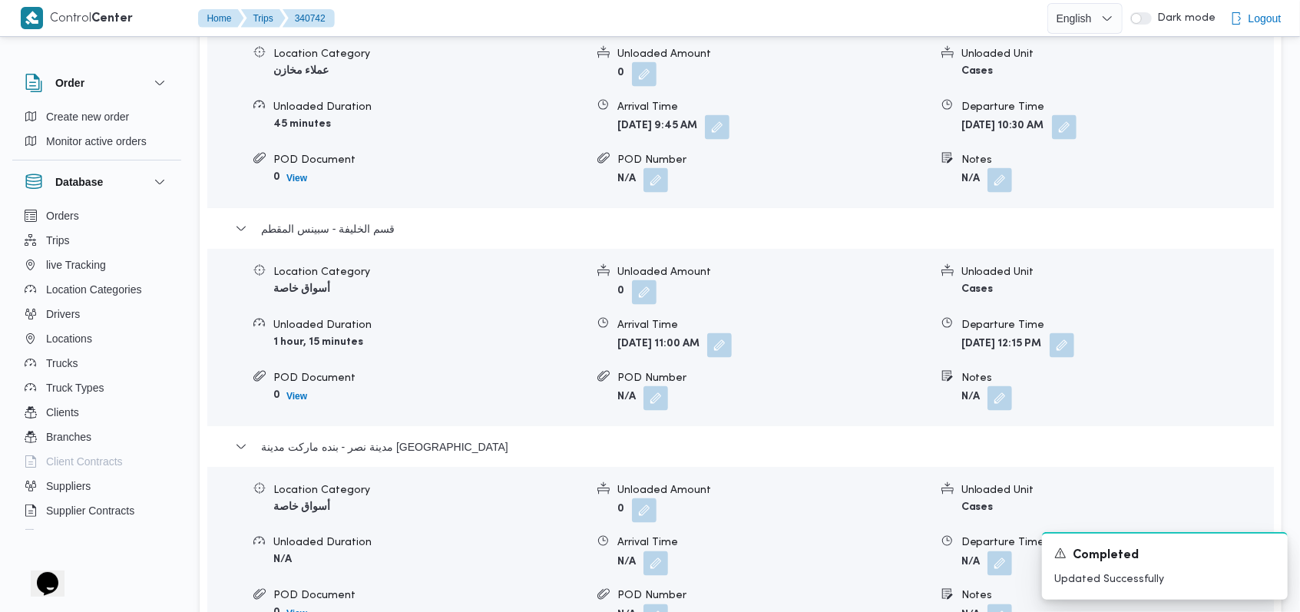
scroll to position [1638, 0]
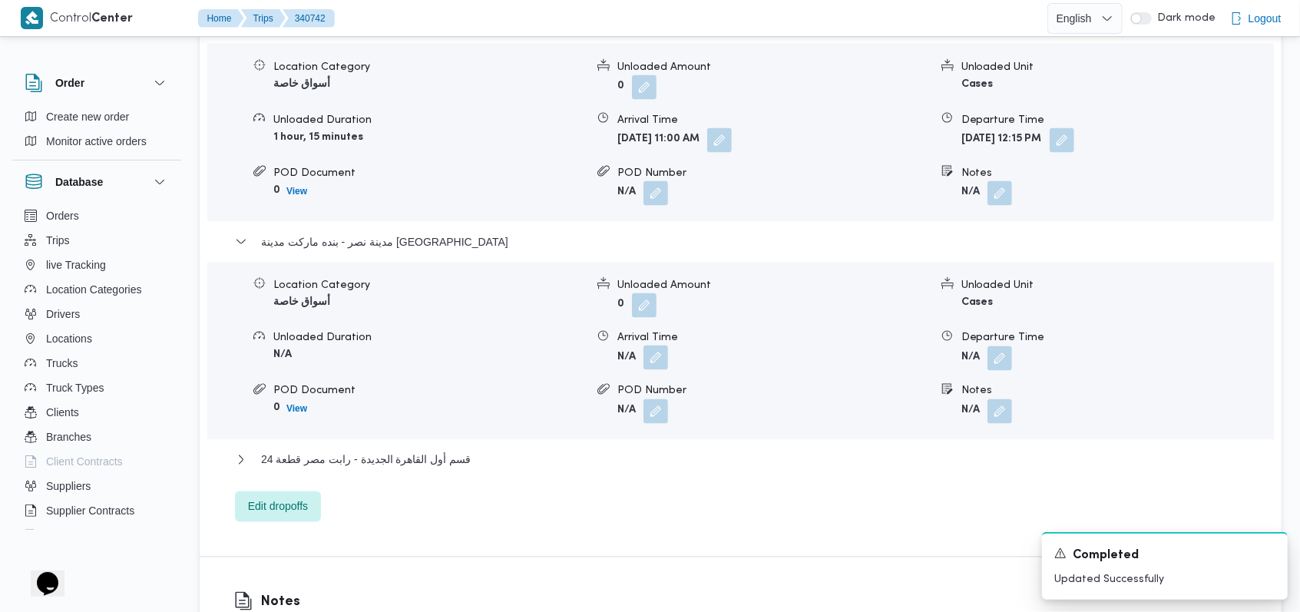
click at [660, 346] on button "button" at bounding box center [655, 358] width 25 height 25
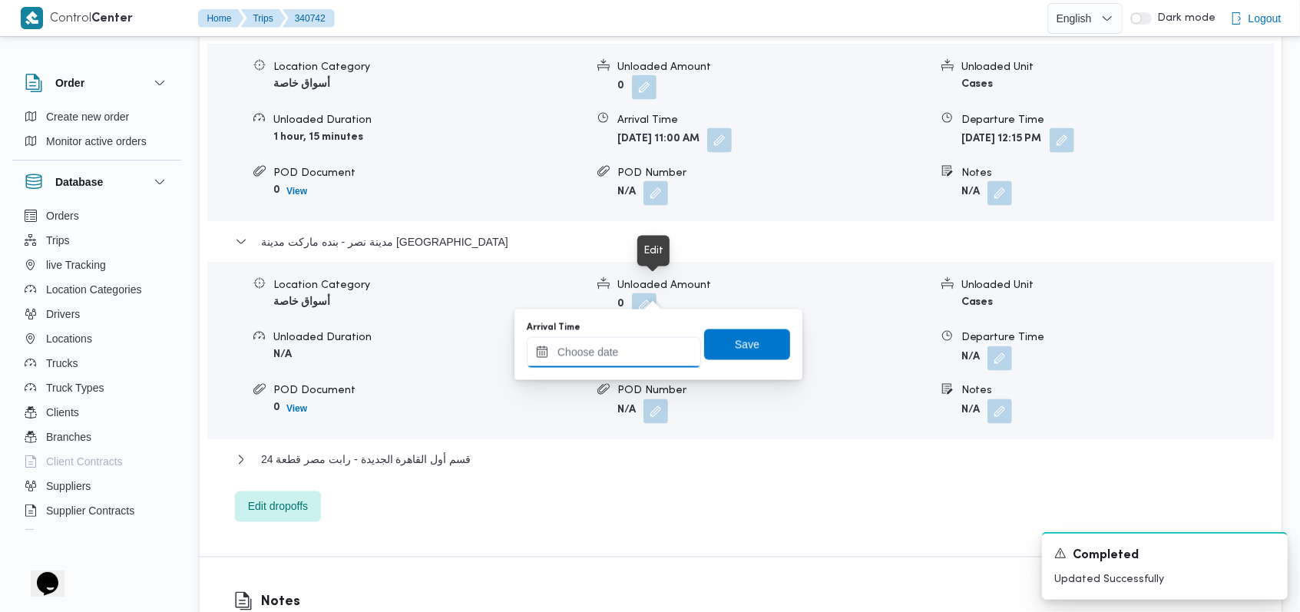
click at [629, 352] on input "Arrival Time" at bounding box center [614, 352] width 174 height 31
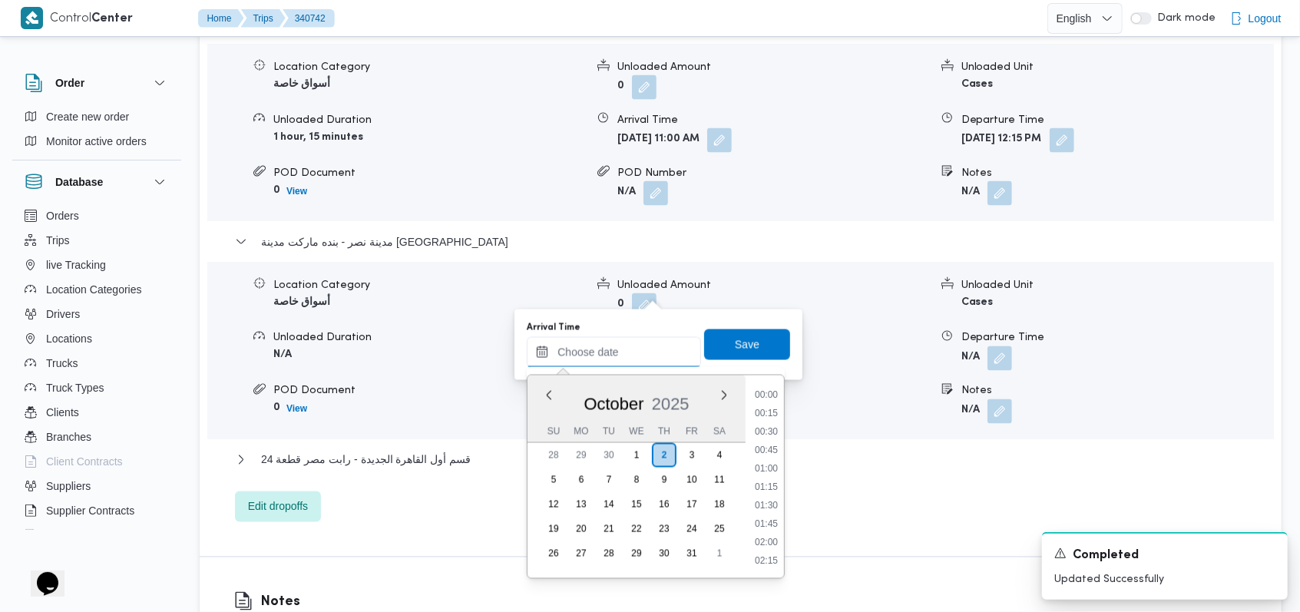
scroll to position [865, 0]
click at [768, 491] on li "13:00" at bounding box center [766, 488] width 35 height 15
type input "02/10/2025 13:00"
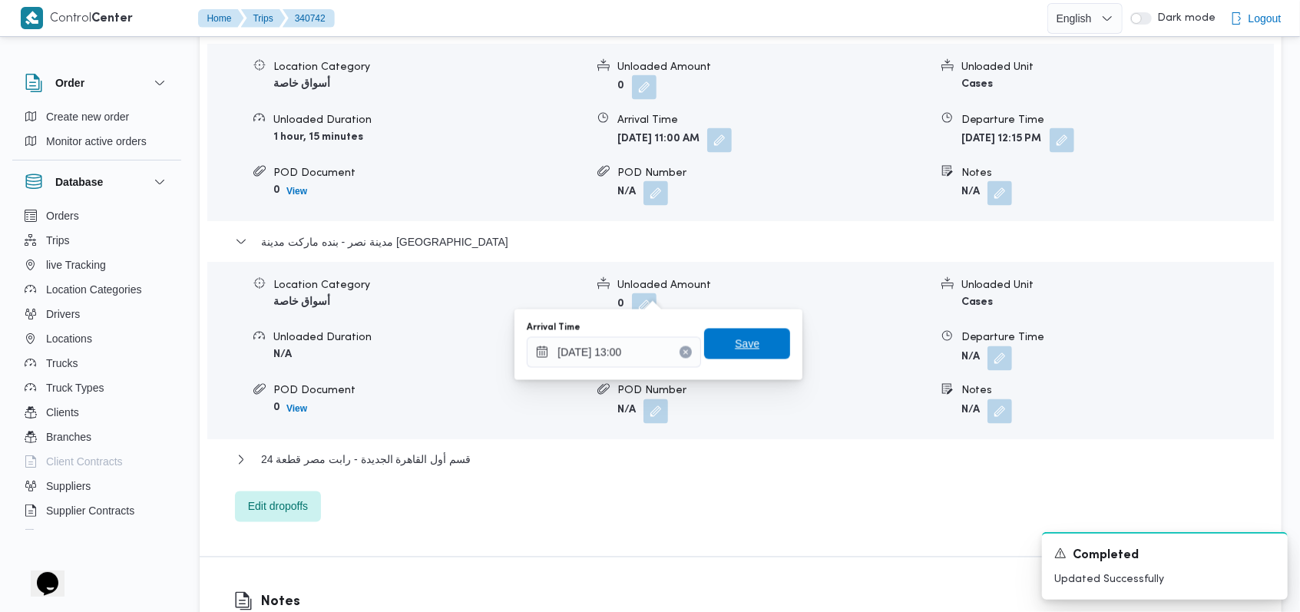
click at [748, 346] on span "Save" at bounding box center [747, 344] width 86 height 31
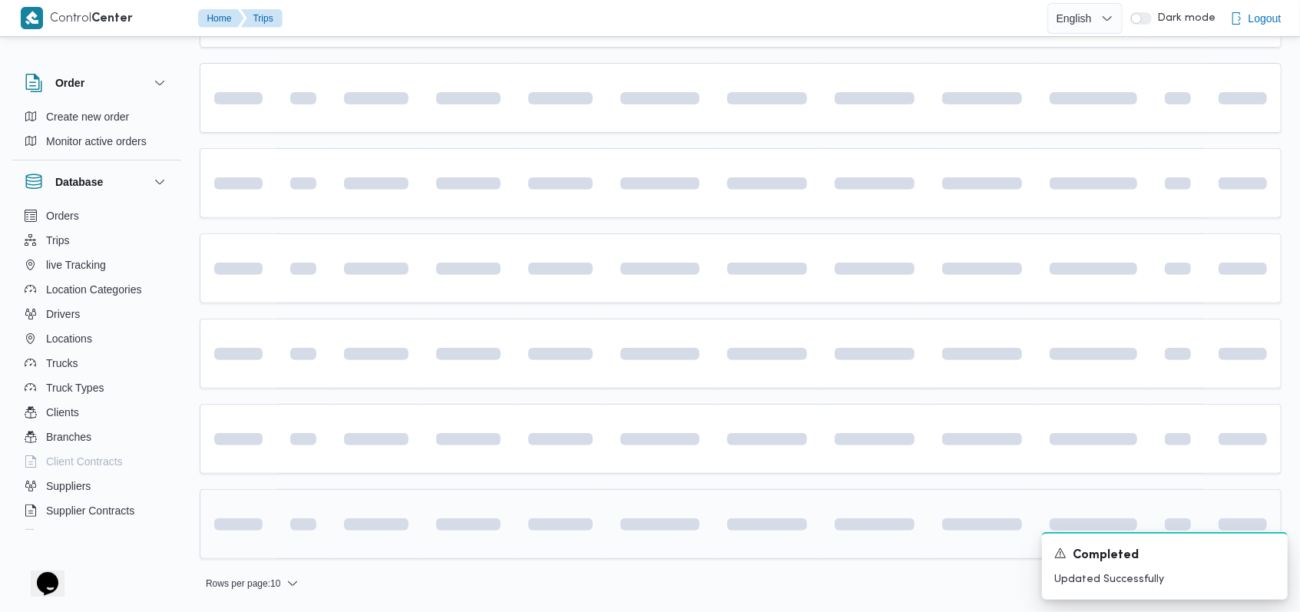
scroll to position [344, 0]
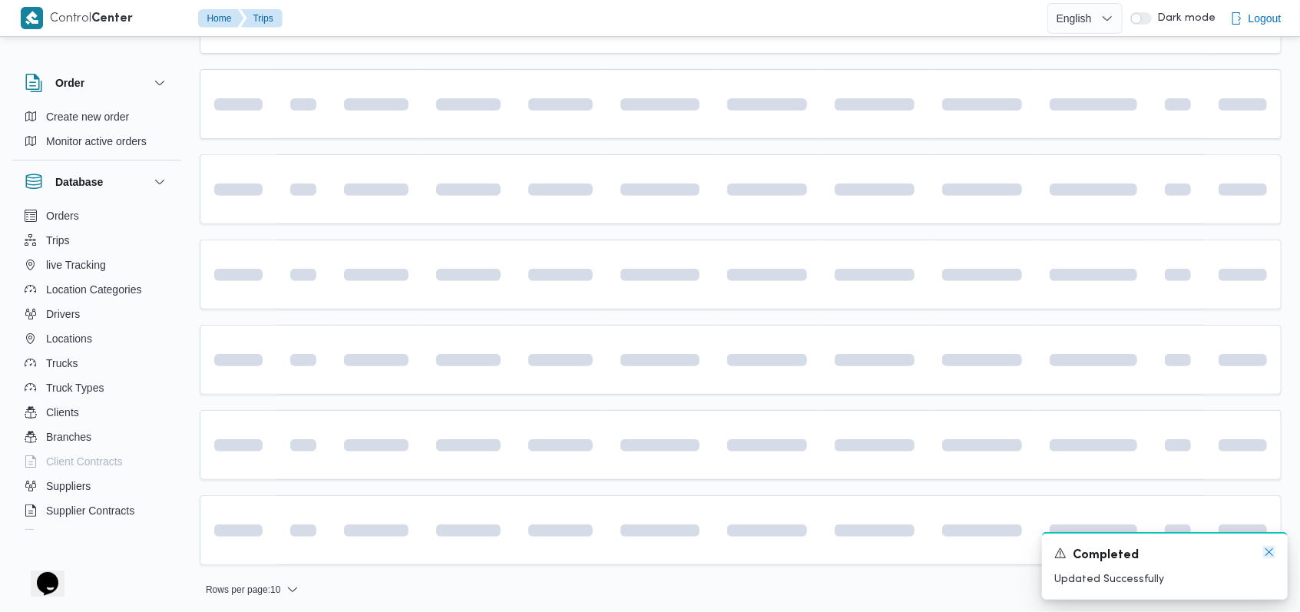
click at [1265, 551] on icon "Dismiss toast" at bounding box center [1269, 552] width 12 height 12
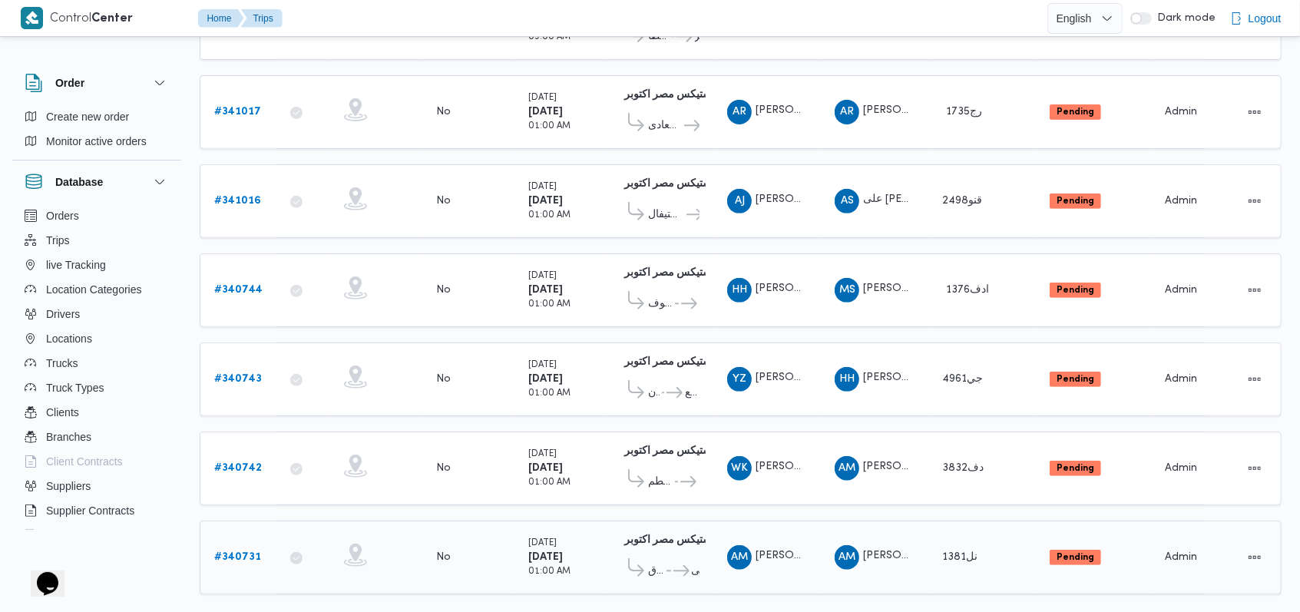
scroll to position [363, 0]
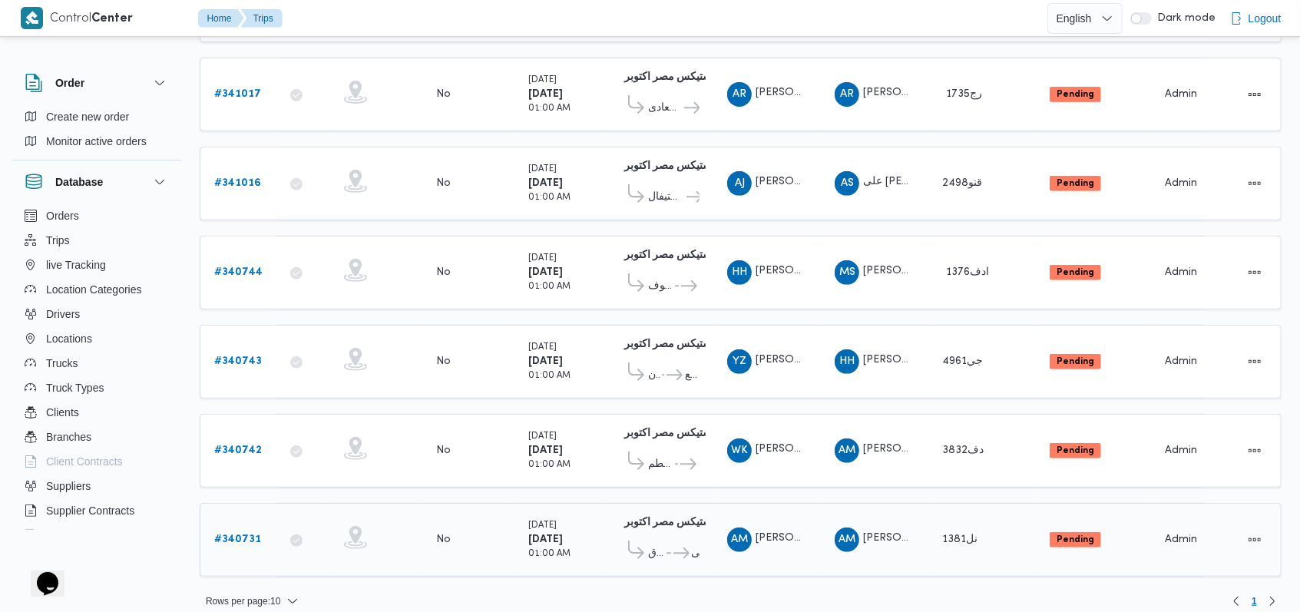
click at [246, 534] on b "# 340731" at bounding box center [237, 539] width 47 height 10
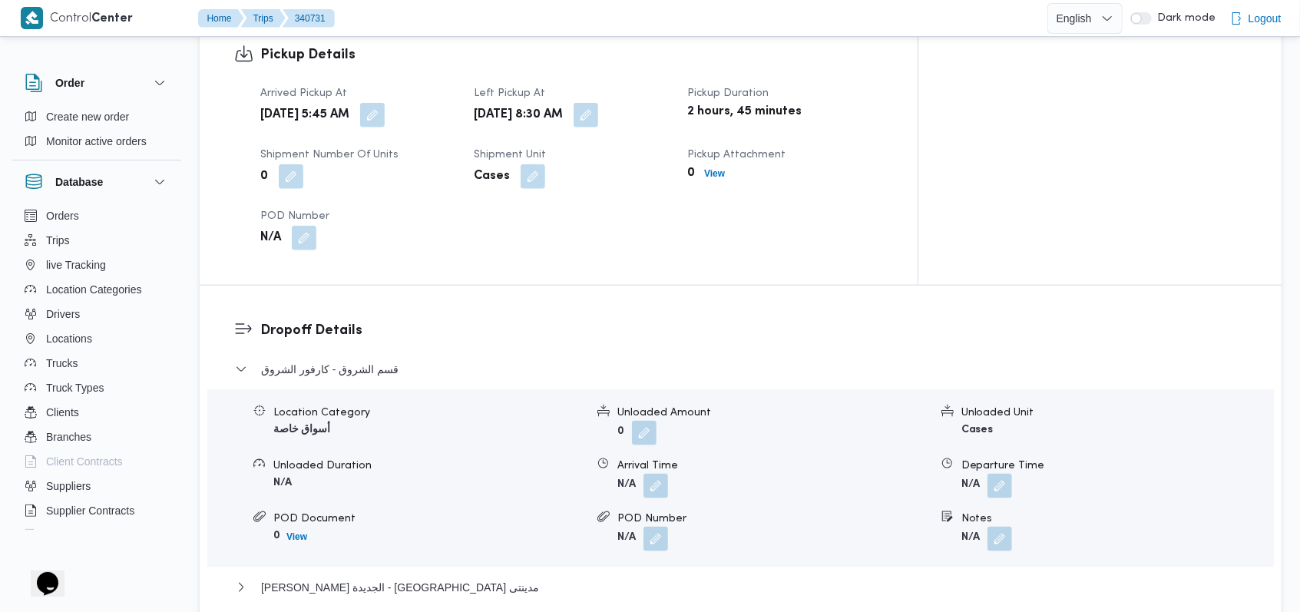
scroll to position [1126, 0]
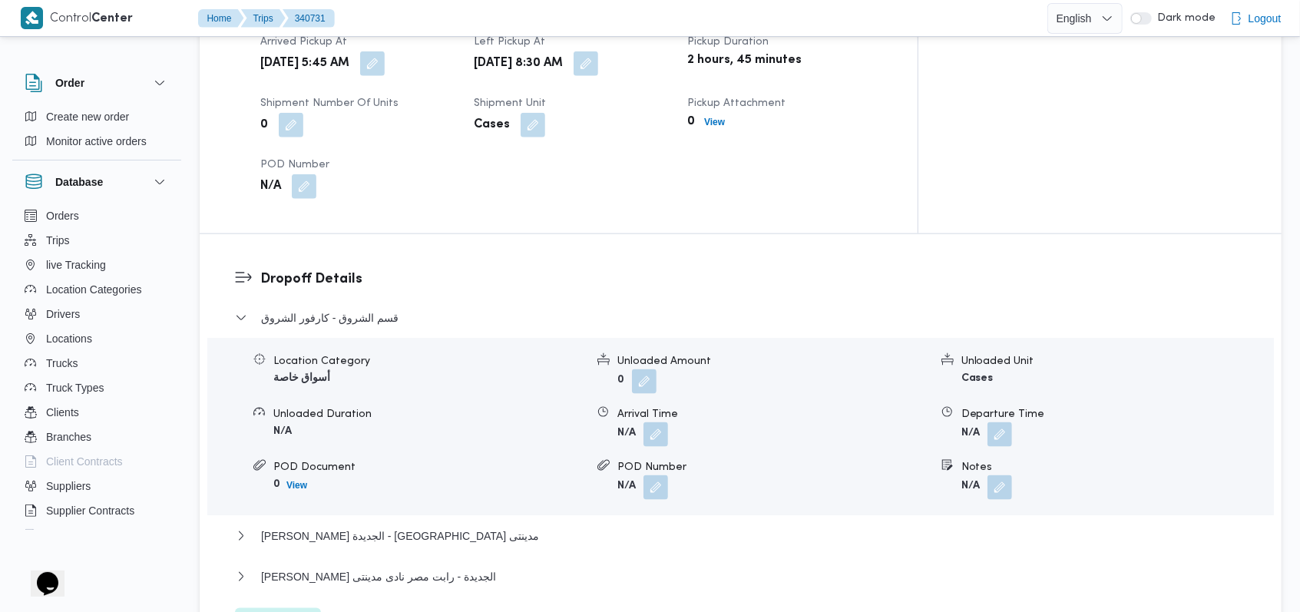
click at [654, 379] on div "Location Category أسواق خاصة Unloaded Amount 0 Unloaded Unit Cases Unloaded Dur…" at bounding box center [740, 426] width 1079 height 174
click at [654, 422] on button "button" at bounding box center [655, 434] width 25 height 25
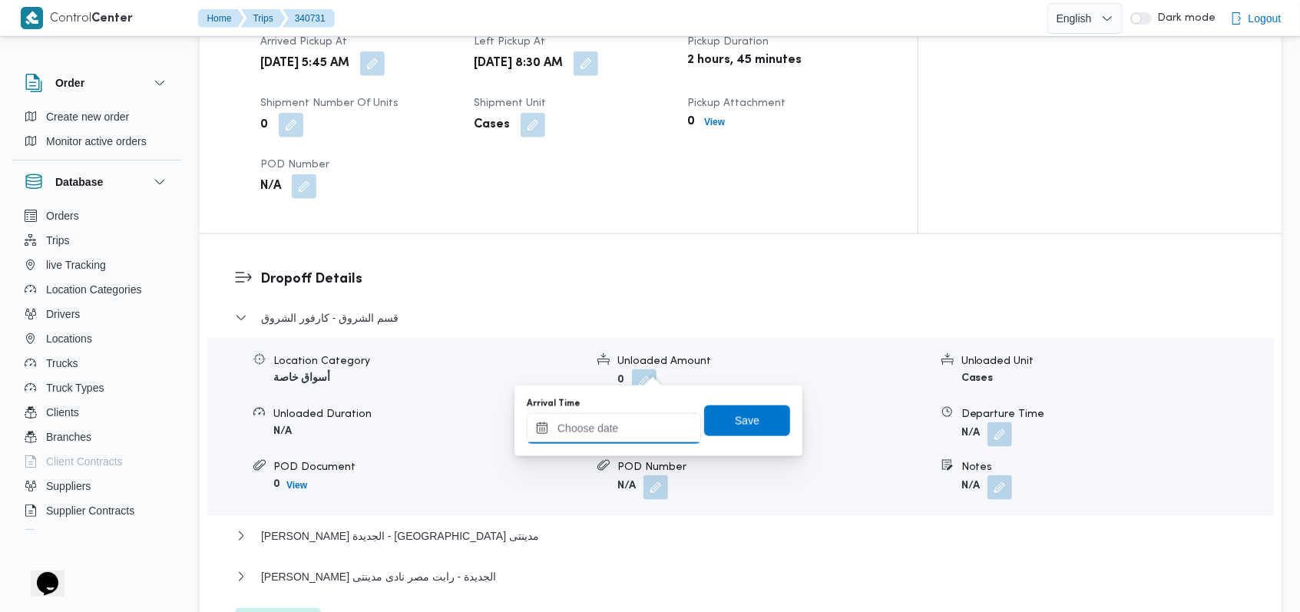
click at [626, 438] on input "Arrival Time" at bounding box center [614, 428] width 174 height 31
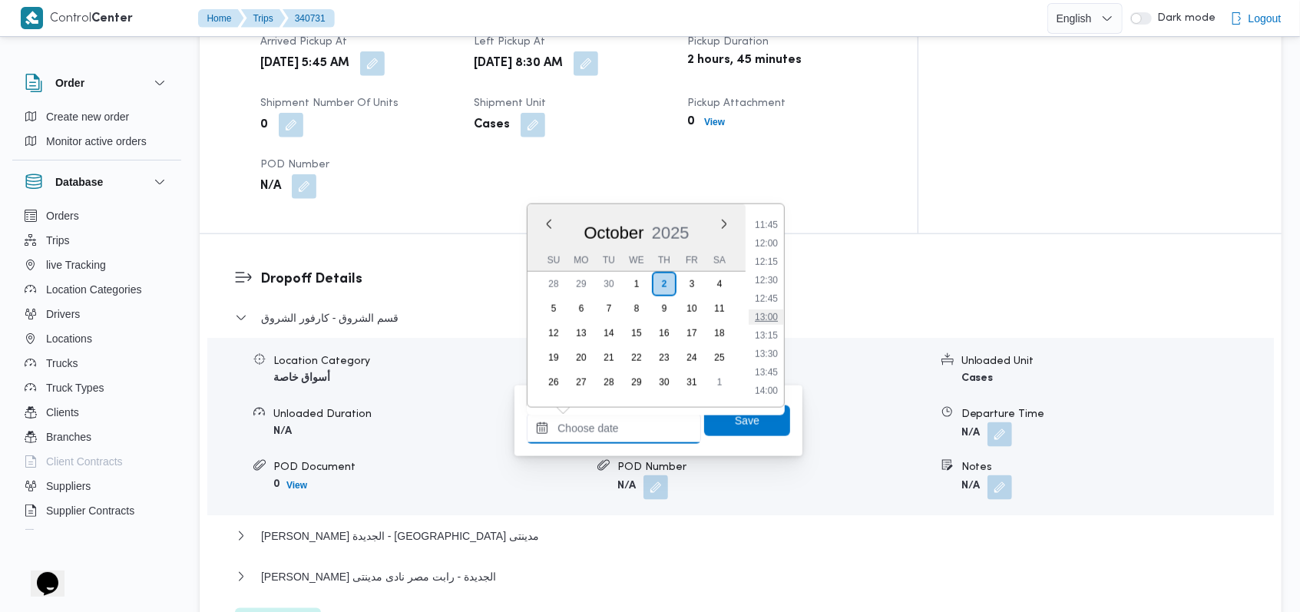
scroll to position [660, 0]
click at [774, 293] on li "10:00" at bounding box center [766, 300] width 35 height 15
type input "02/10/2025 10:00"
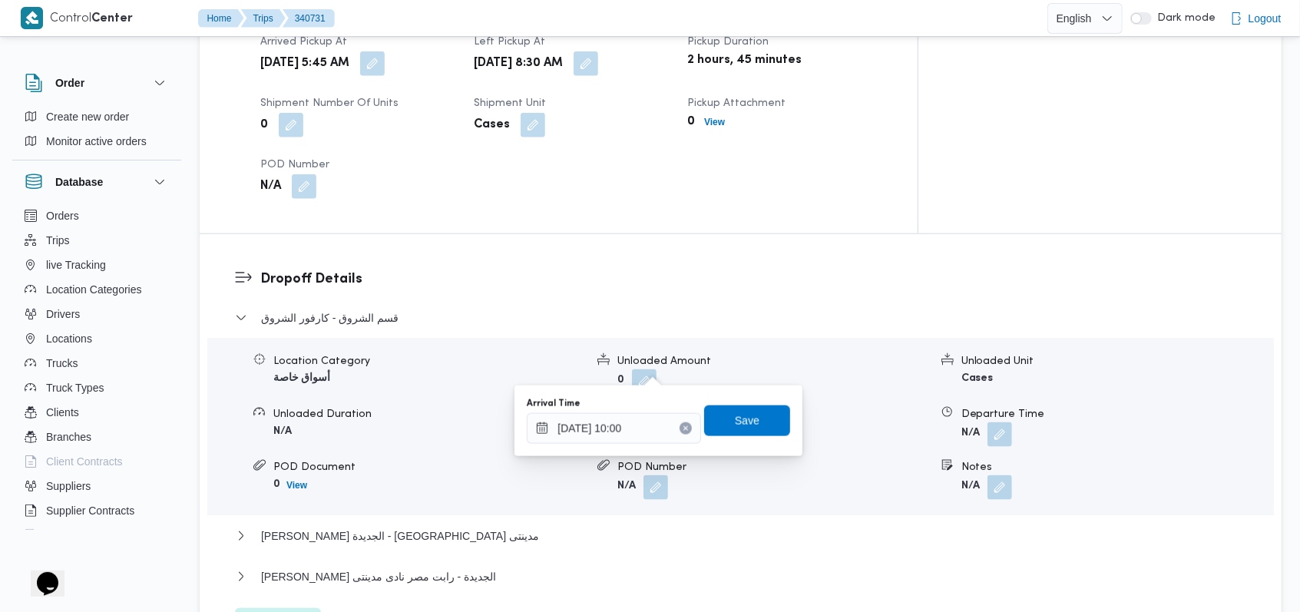
click at [754, 402] on div "Arrival Time 02/10/2025 10:00 Save" at bounding box center [658, 420] width 266 height 49
click at [754, 413] on span "Save" at bounding box center [747, 420] width 86 height 31
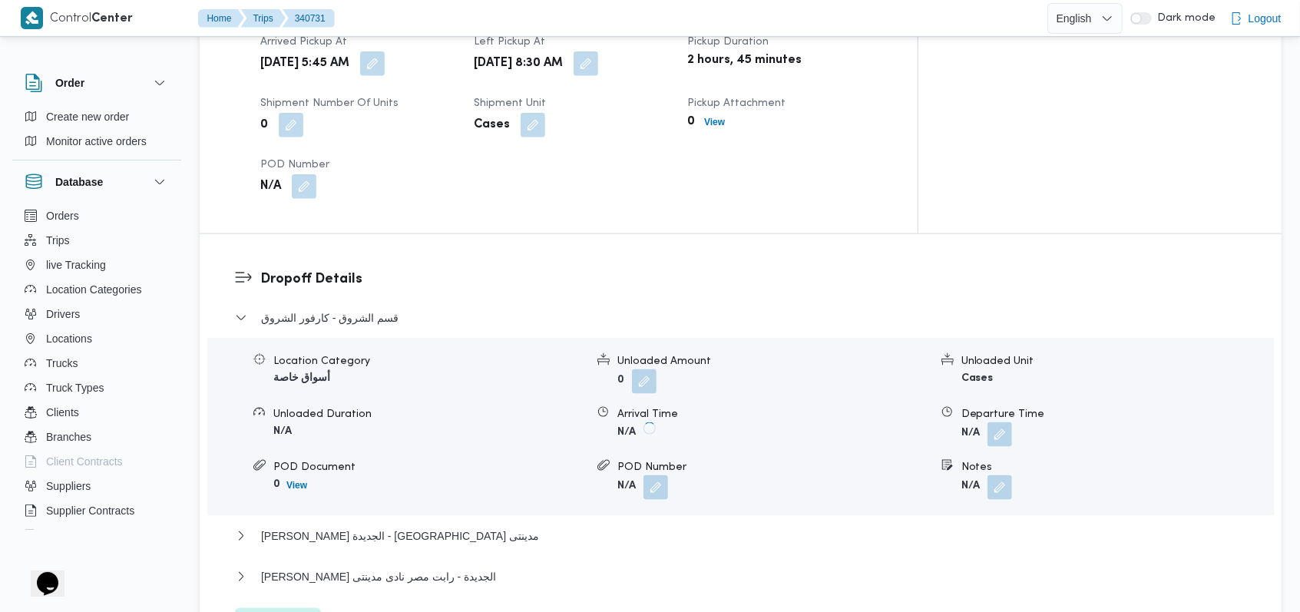
click at [1015, 406] on div "Departure Time" at bounding box center [1117, 414] width 312 height 16
click at [1001, 422] on button "button" at bounding box center [999, 434] width 25 height 25
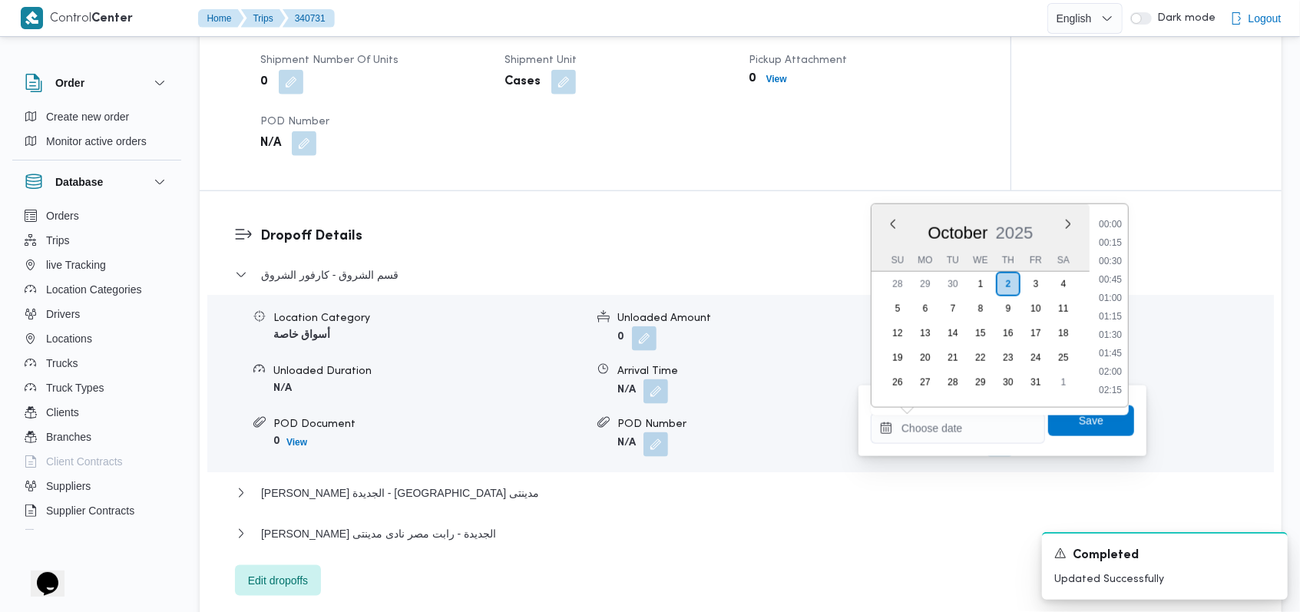
scroll to position [865, 0]
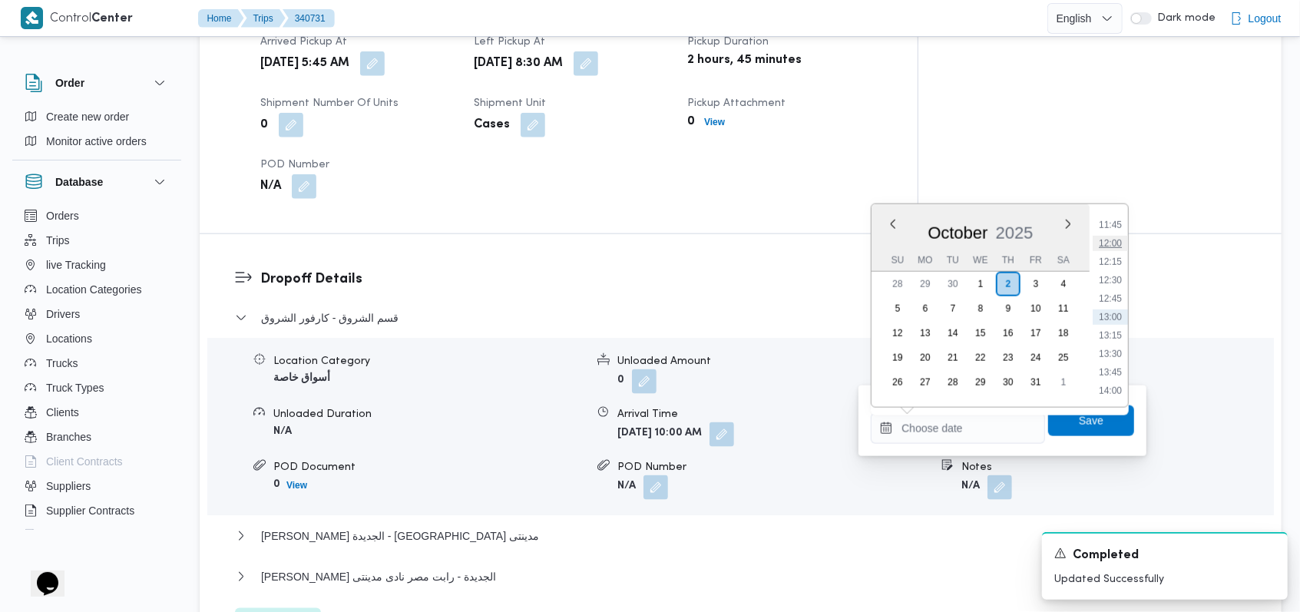
click at [1112, 234] on ul "00:00 00:15 00:30 00:45 01:00 01:15 01:30 01:45 02:00 02:15 02:30 02:45 03:00 0…" at bounding box center [1110, 306] width 35 height 178
click at [1113, 229] on li "11:45" at bounding box center [1110, 224] width 35 height 15
type input "02/10/2025 11:45"
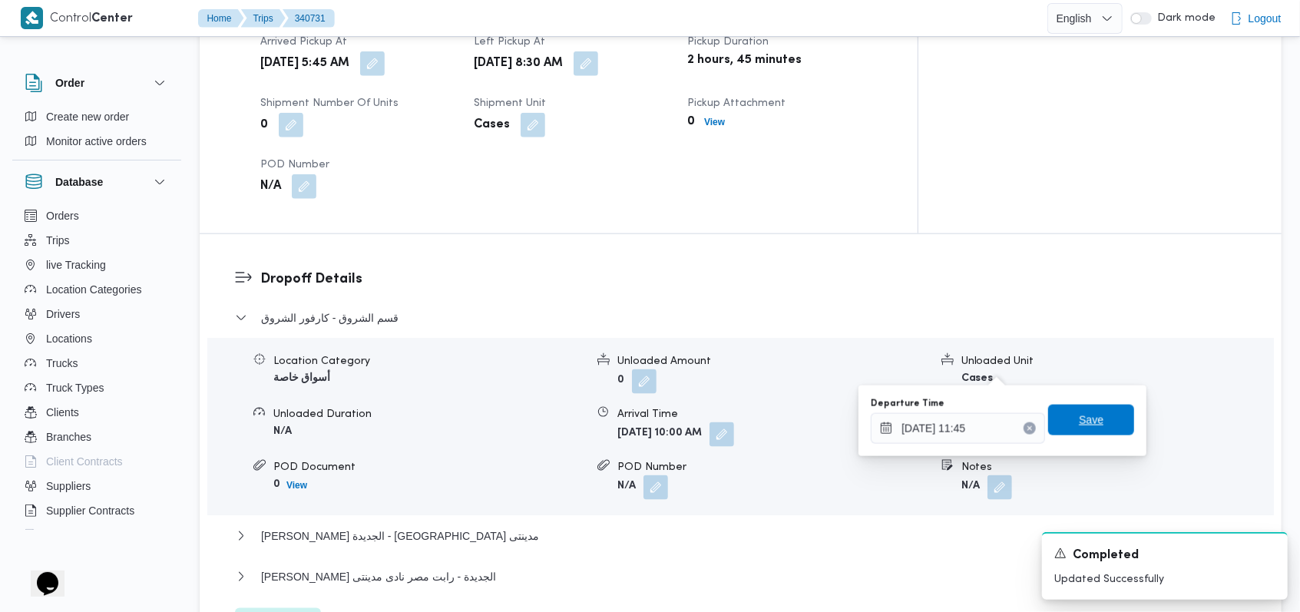
click at [1092, 418] on span "Save" at bounding box center [1091, 420] width 86 height 31
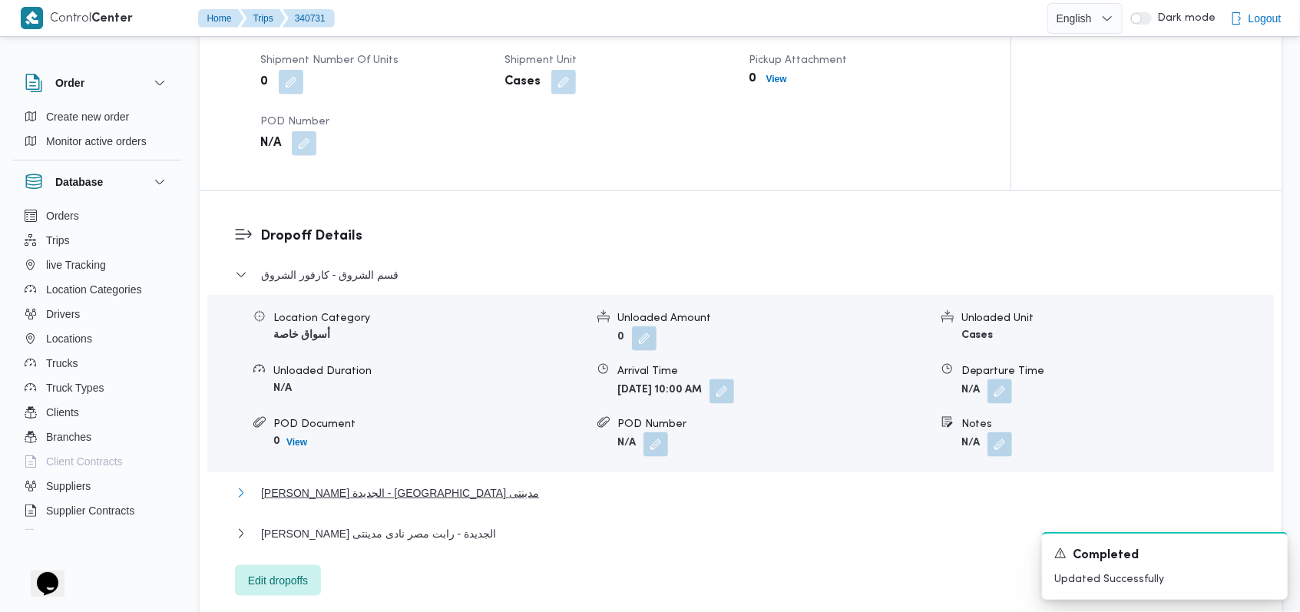
click at [362, 484] on span "ثانى القاهرة الجديدة - كارفور مدينتى" at bounding box center [400, 493] width 278 height 18
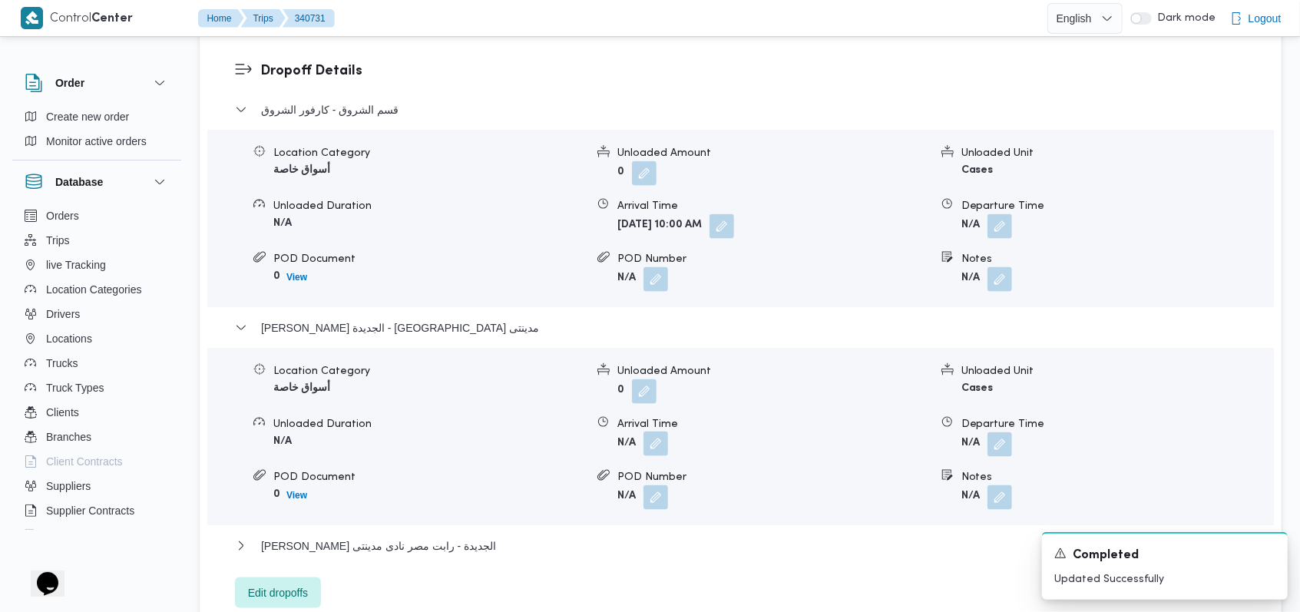
scroll to position [1331, 0]
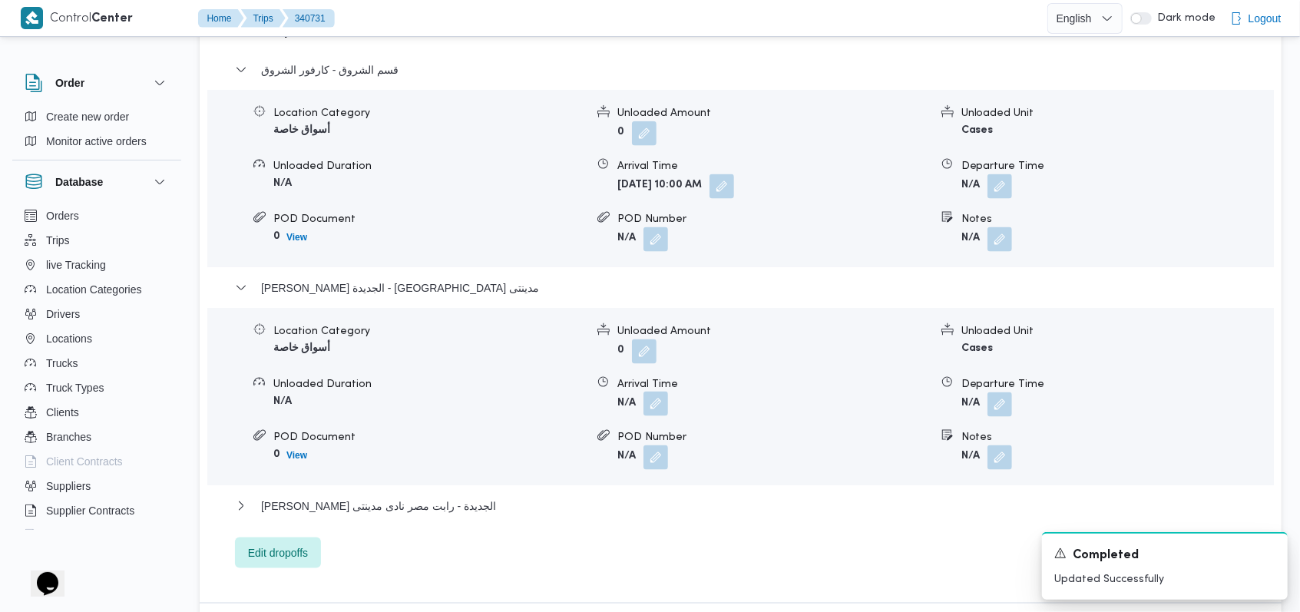
click at [661, 392] on button "button" at bounding box center [655, 404] width 25 height 25
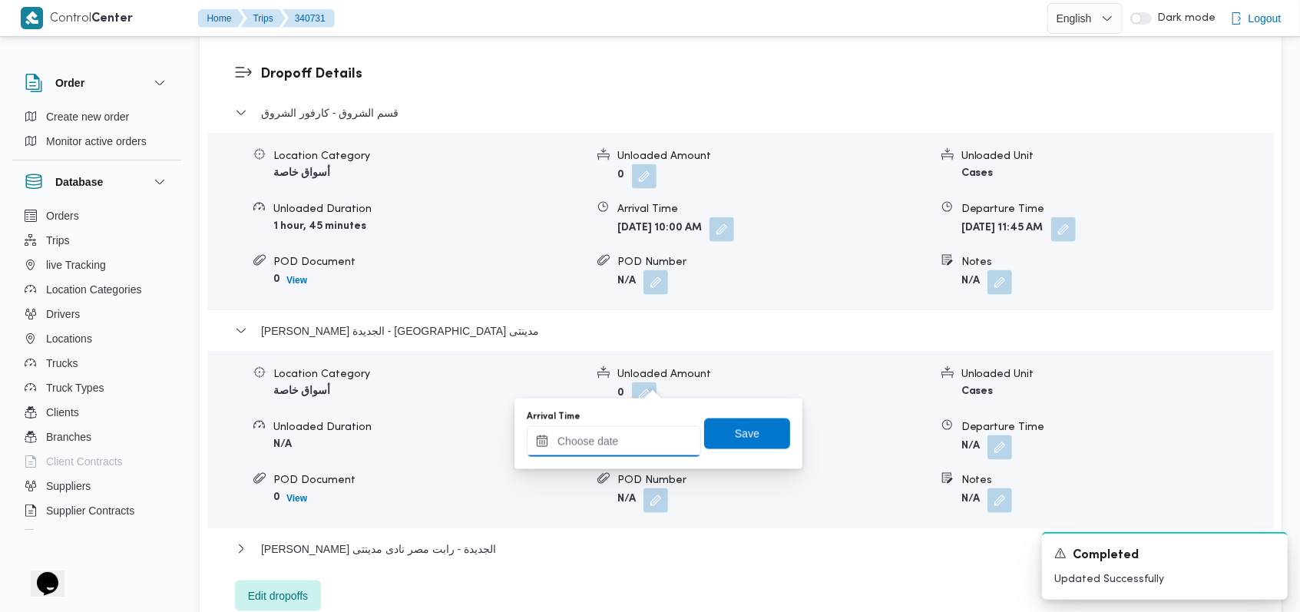
click at [630, 448] on input "Arrival Time" at bounding box center [614, 441] width 174 height 31
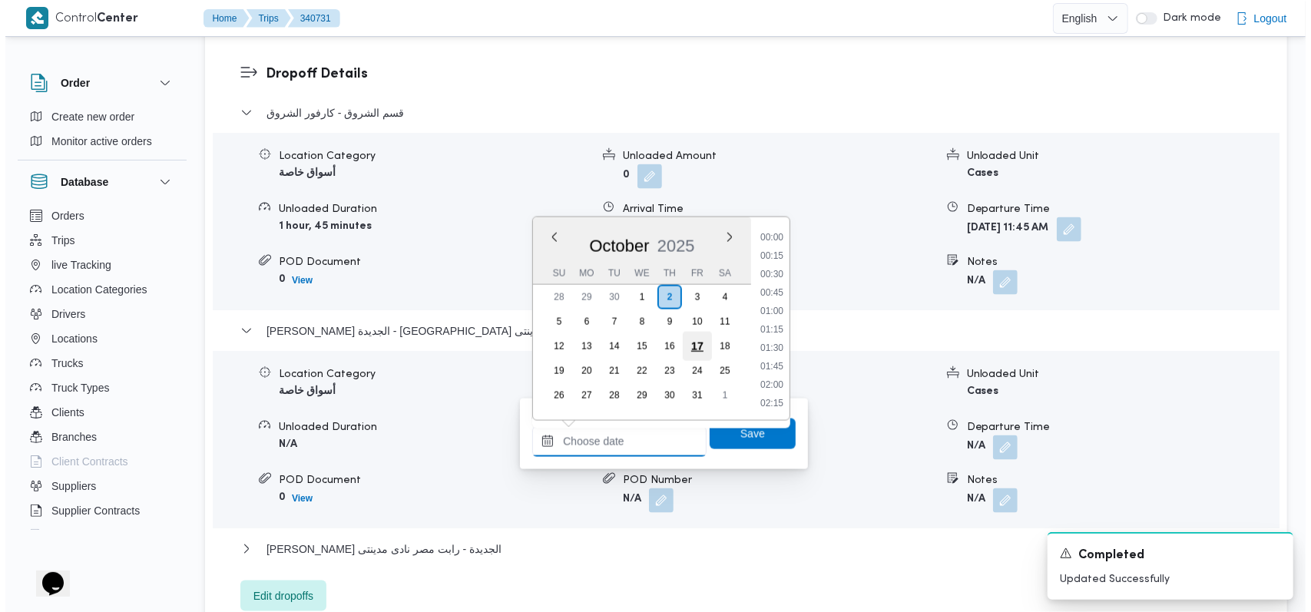
scroll to position [865, 0]
click at [772, 256] on li "12:00" at bounding box center [766, 256] width 35 height 15
type input "[DATE] 12:00"
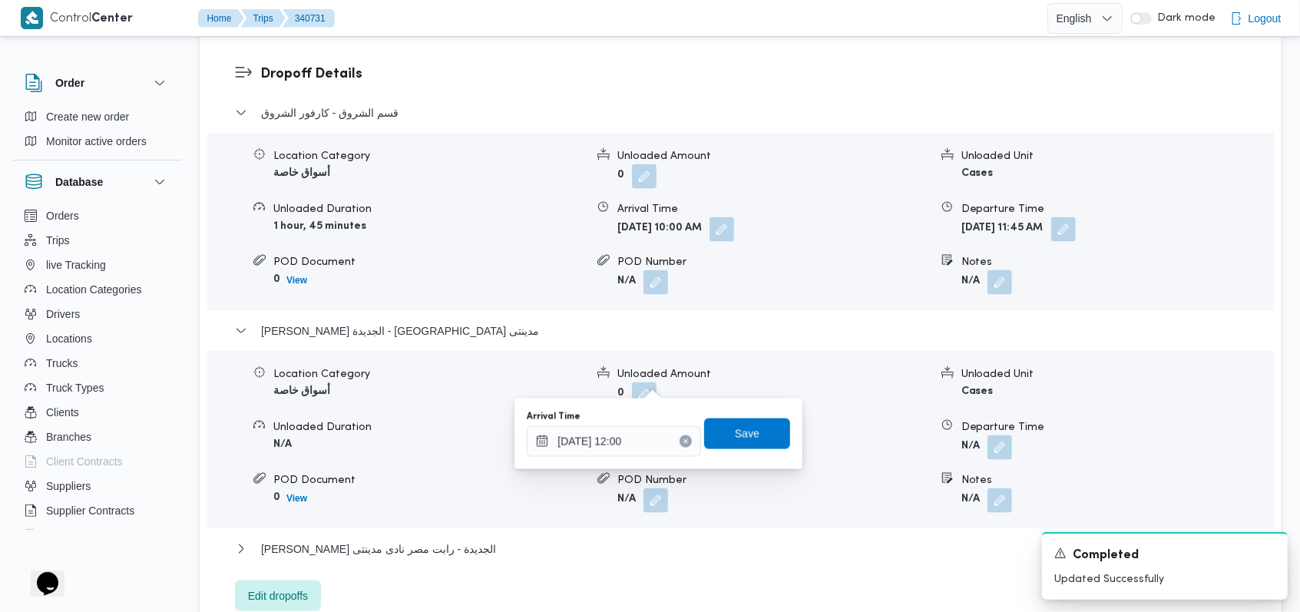
click at [749, 451] on div "Arrival Time 02/10/2025 12:00 Save" at bounding box center [658, 433] width 266 height 49
click at [749, 437] on span "Save" at bounding box center [747, 433] width 86 height 31
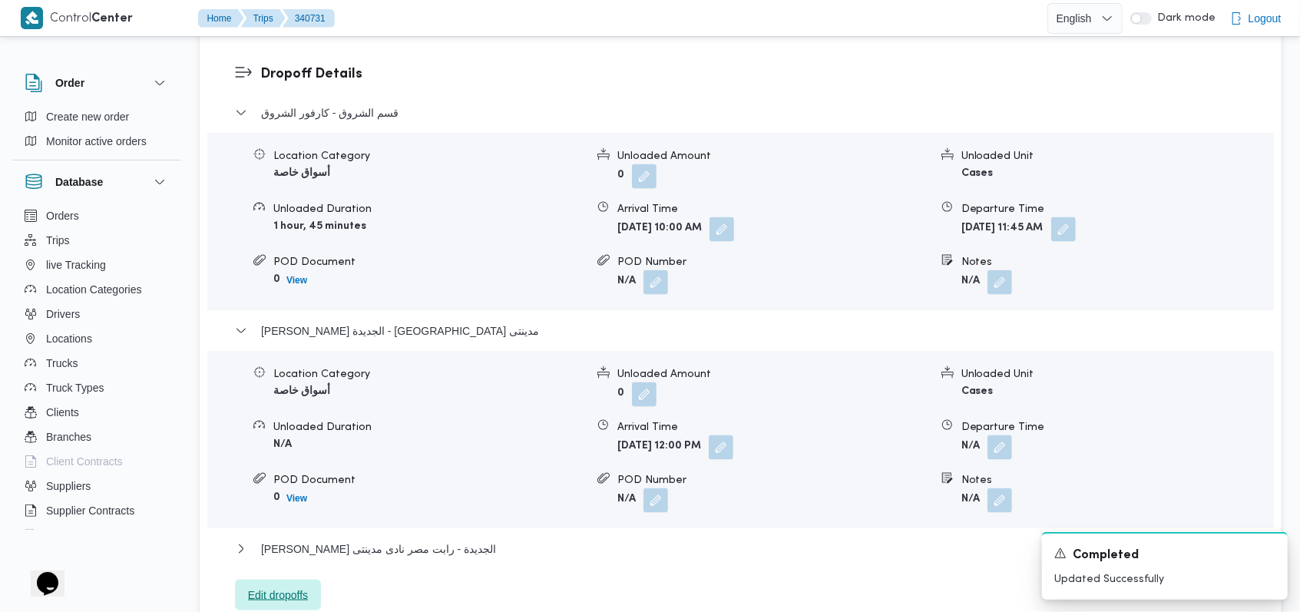
click at [309, 580] on span "Edit dropoffs" at bounding box center [278, 595] width 86 height 31
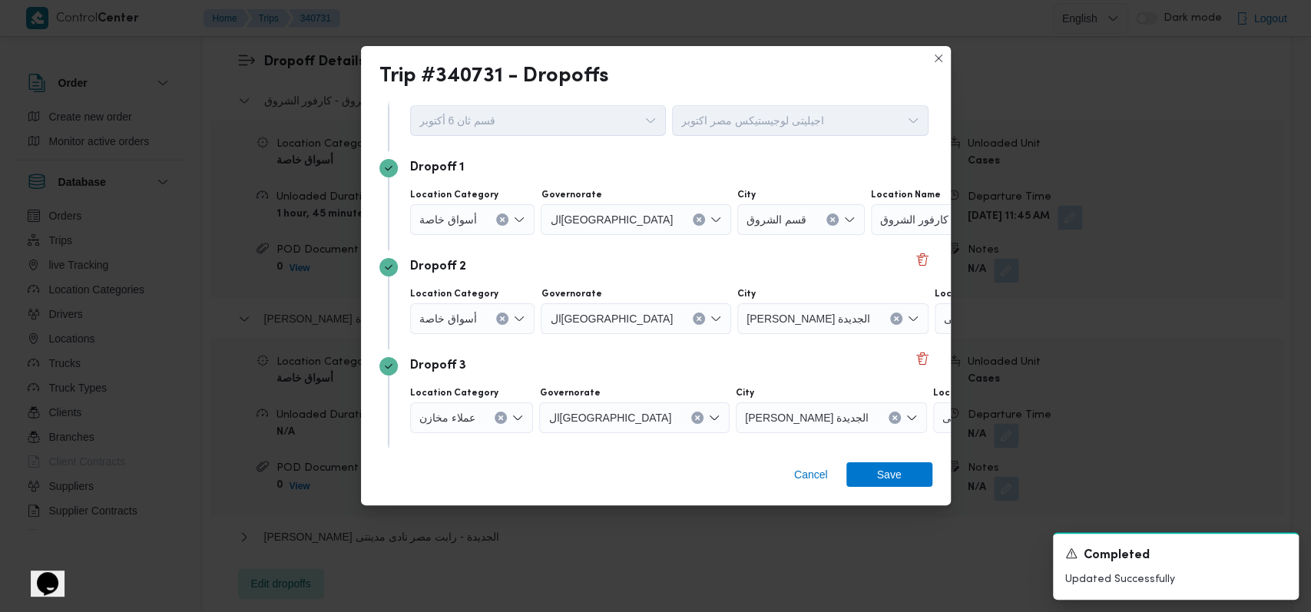
scroll to position [99, 0]
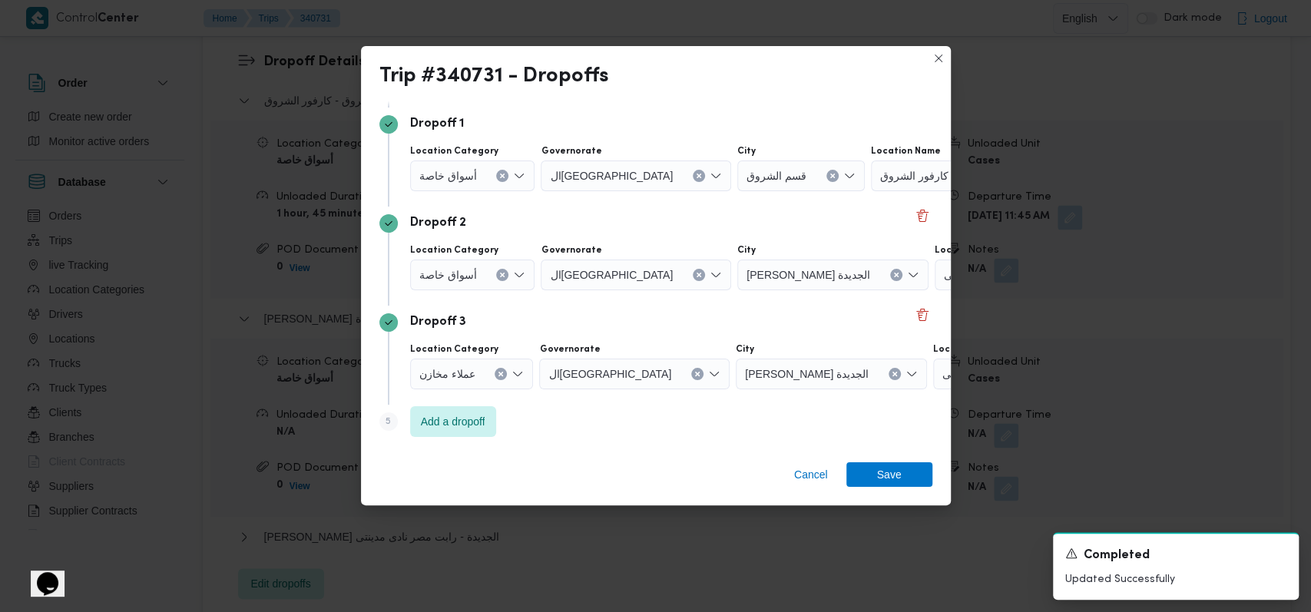
click at [496, 272] on button "Clear input" at bounding box center [502, 275] width 12 height 12
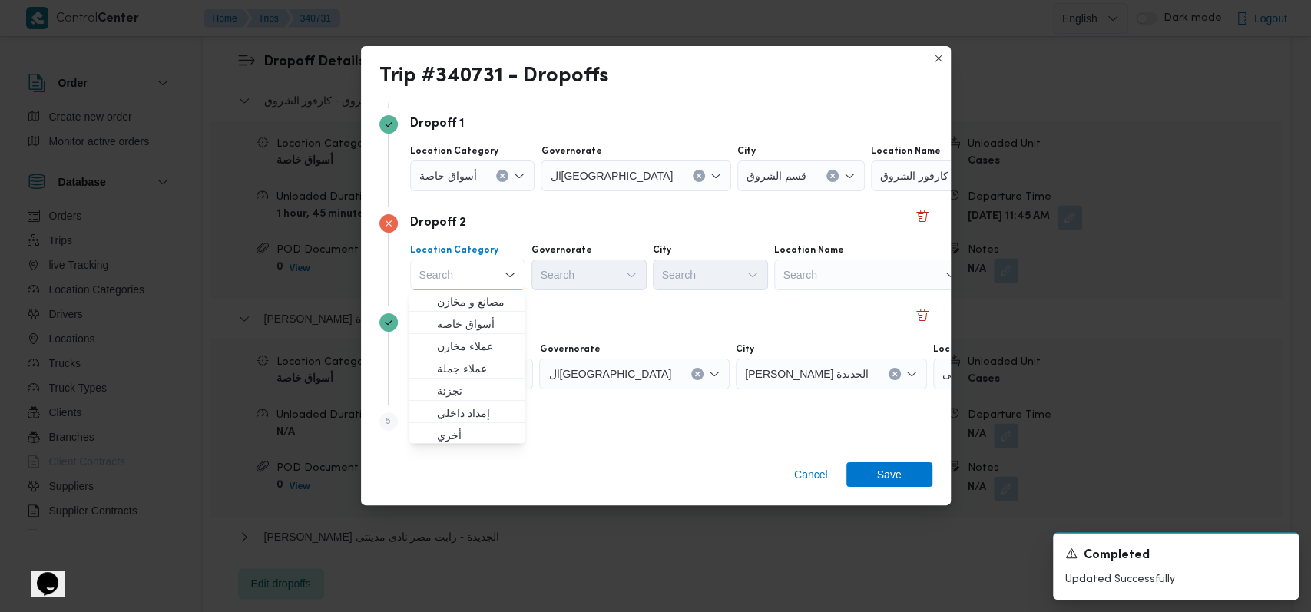
click at [841, 267] on div "Search" at bounding box center [870, 275] width 192 height 31
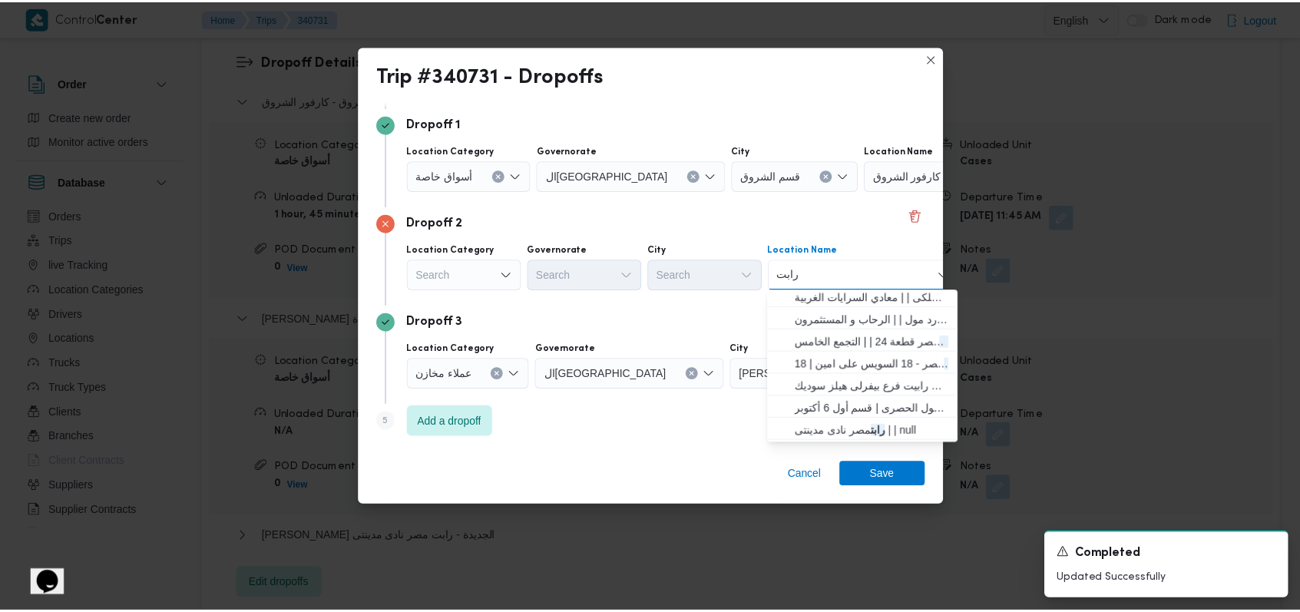
scroll to position [102, 0]
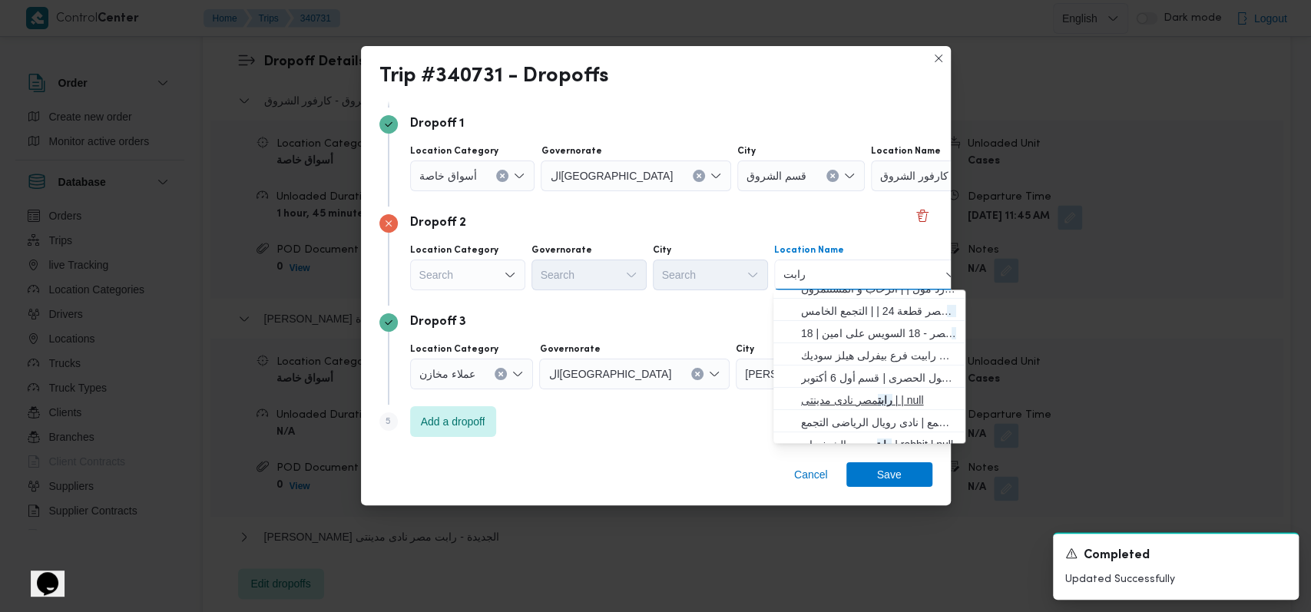
type input "رابت"
click at [880, 402] on span "رابت مصر نادى مدينتى | | null" at bounding box center [878, 400] width 155 height 18
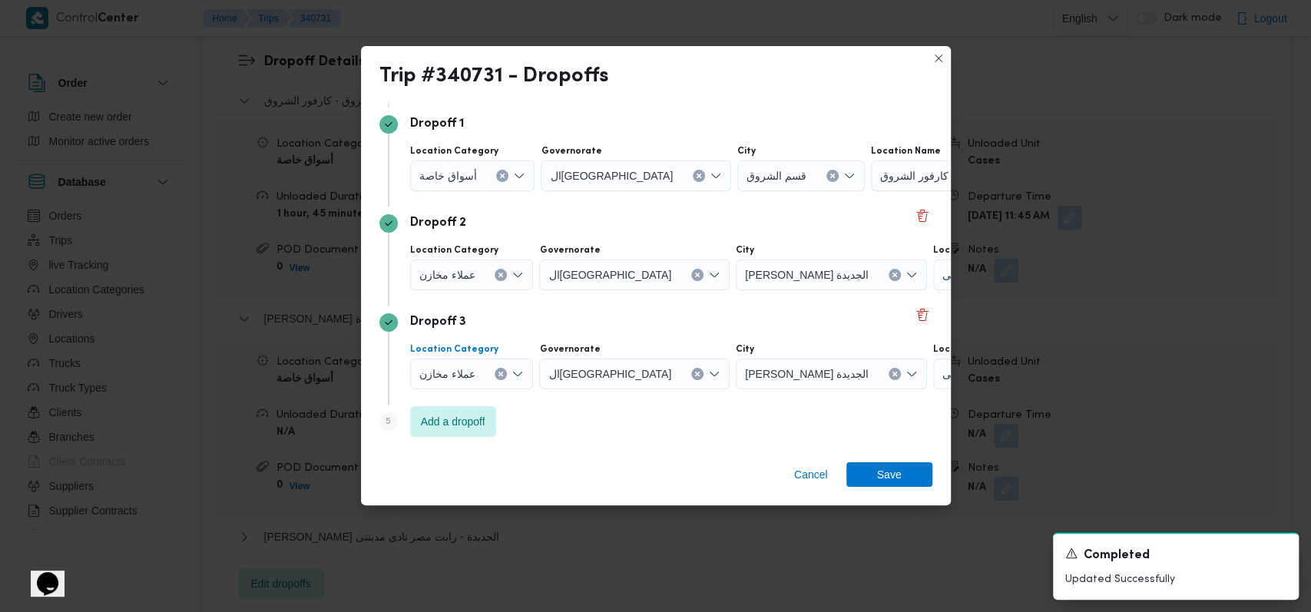
click at [498, 372] on icon "Clear input" at bounding box center [501, 374] width 6 height 6
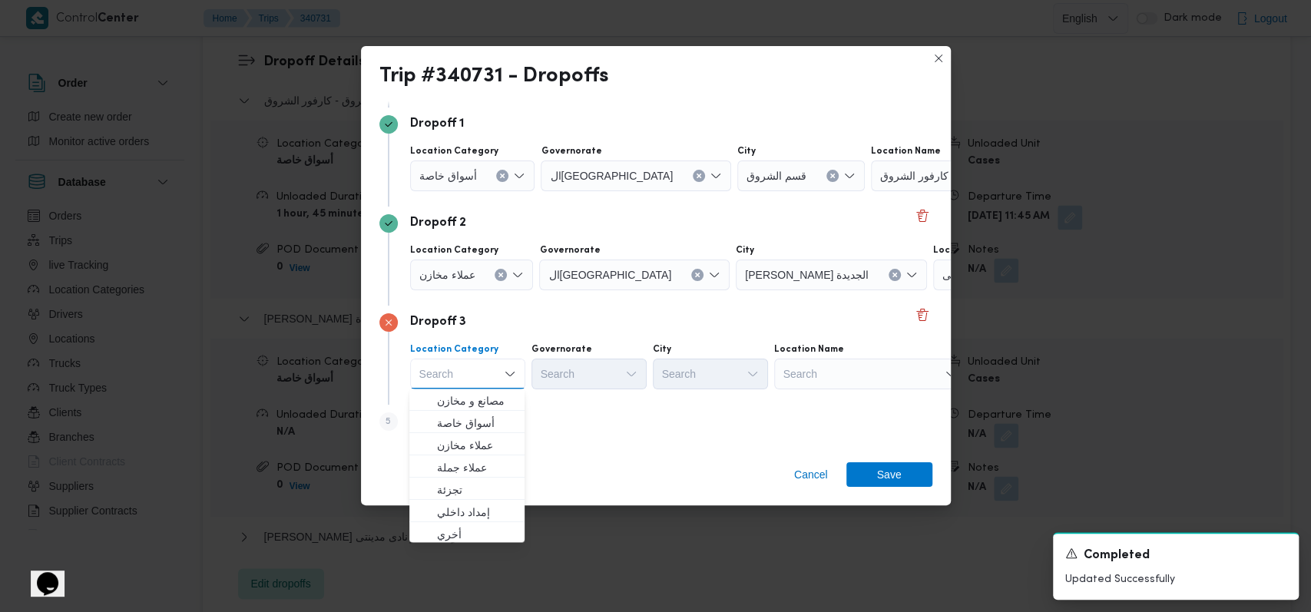
click at [845, 384] on div "Search" at bounding box center [870, 374] width 192 height 31
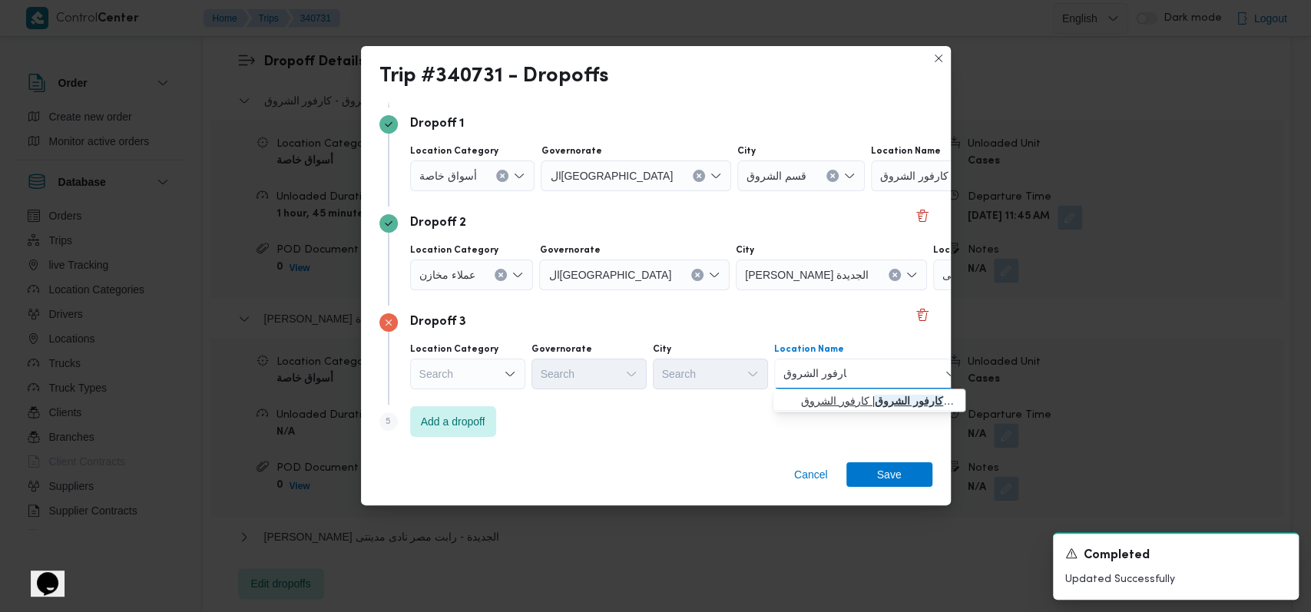
type input "كارفور الشروق"
click at [854, 402] on span "كارفور الشروق | كارفور الشروق | null" at bounding box center [878, 401] width 155 height 18
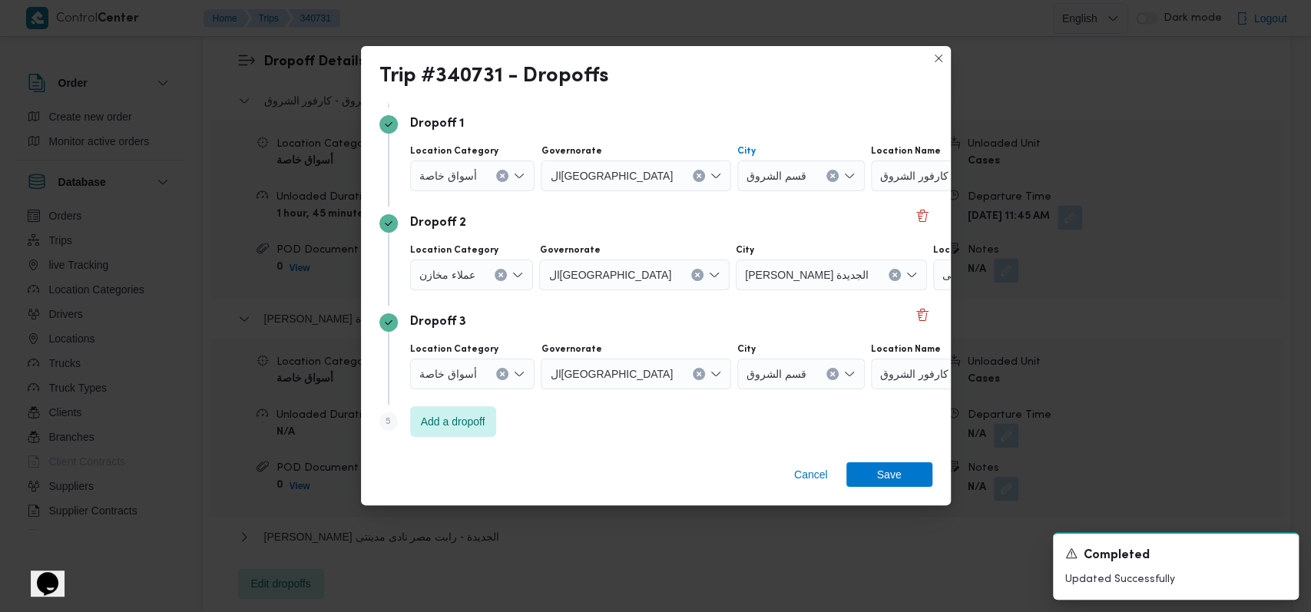
click at [826, 172] on button "Clear input" at bounding box center [832, 176] width 12 height 12
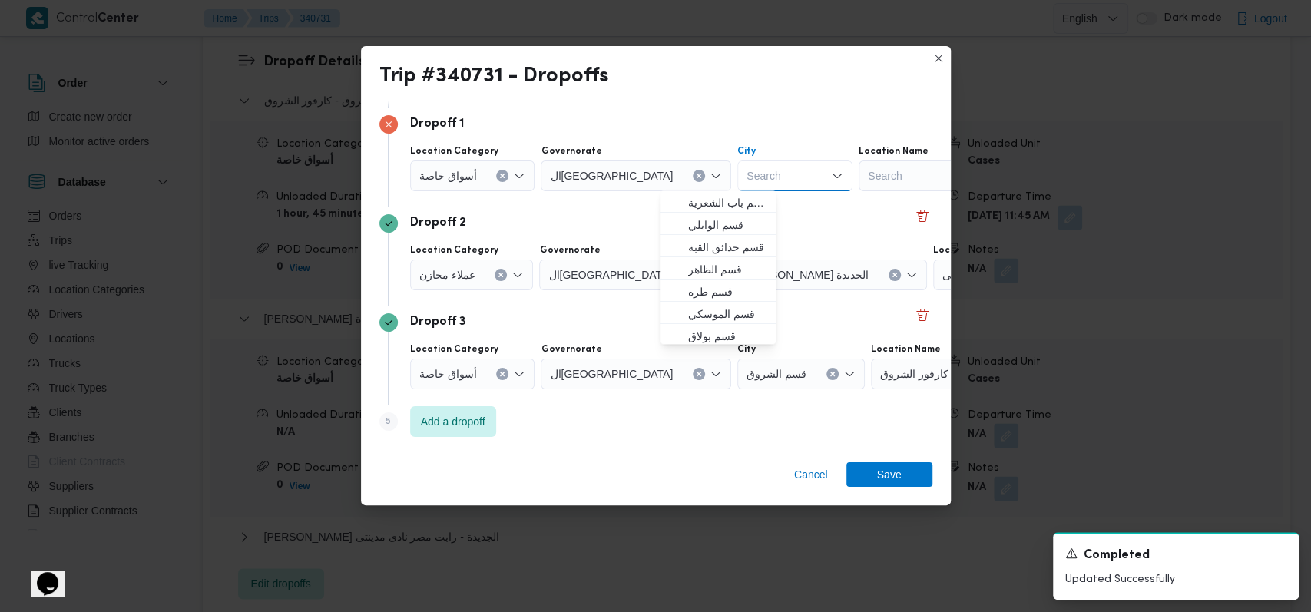
click at [858, 175] on div "Search" at bounding box center [954, 175] width 192 height 31
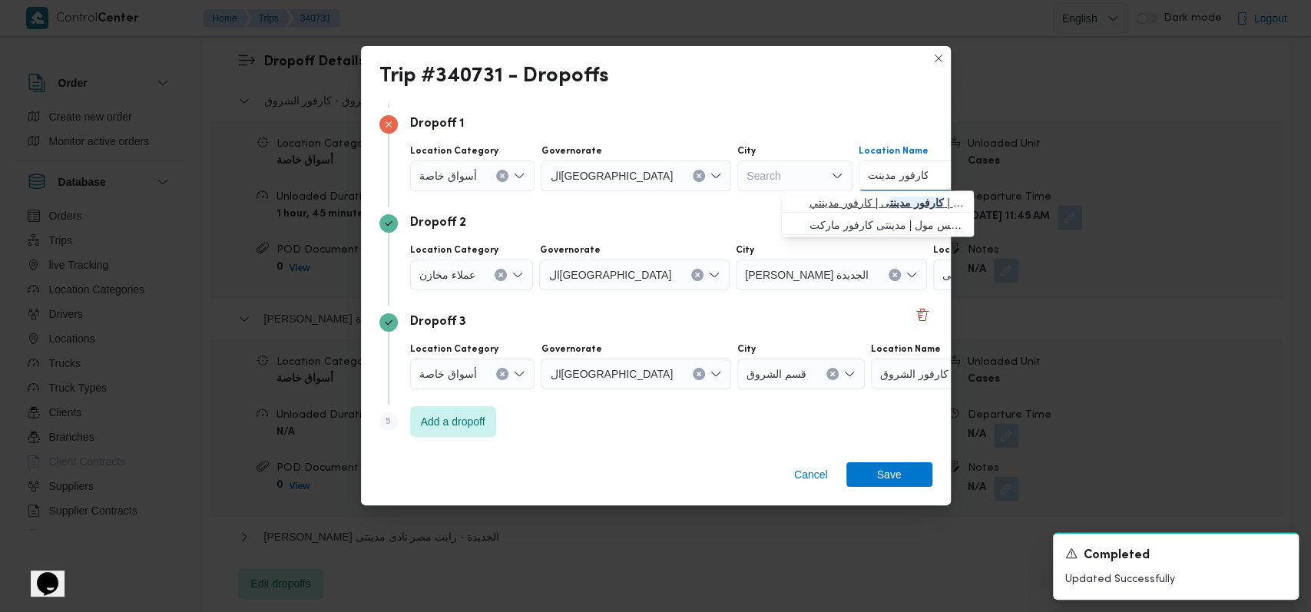
type input "كارفور مدينت"
click at [842, 200] on span "كارفور مدينت ى | كارفور مدينتي | null" at bounding box center [886, 202] width 155 height 18
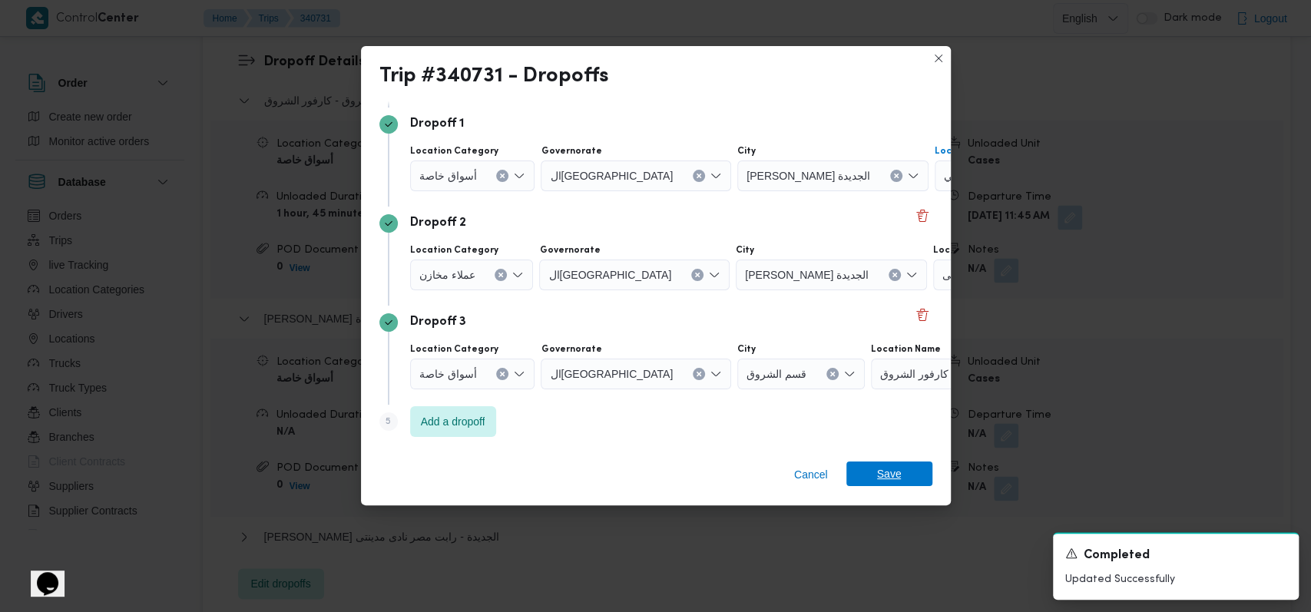
click at [884, 462] on span "Save" at bounding box center [889, 473] width 25 height 25
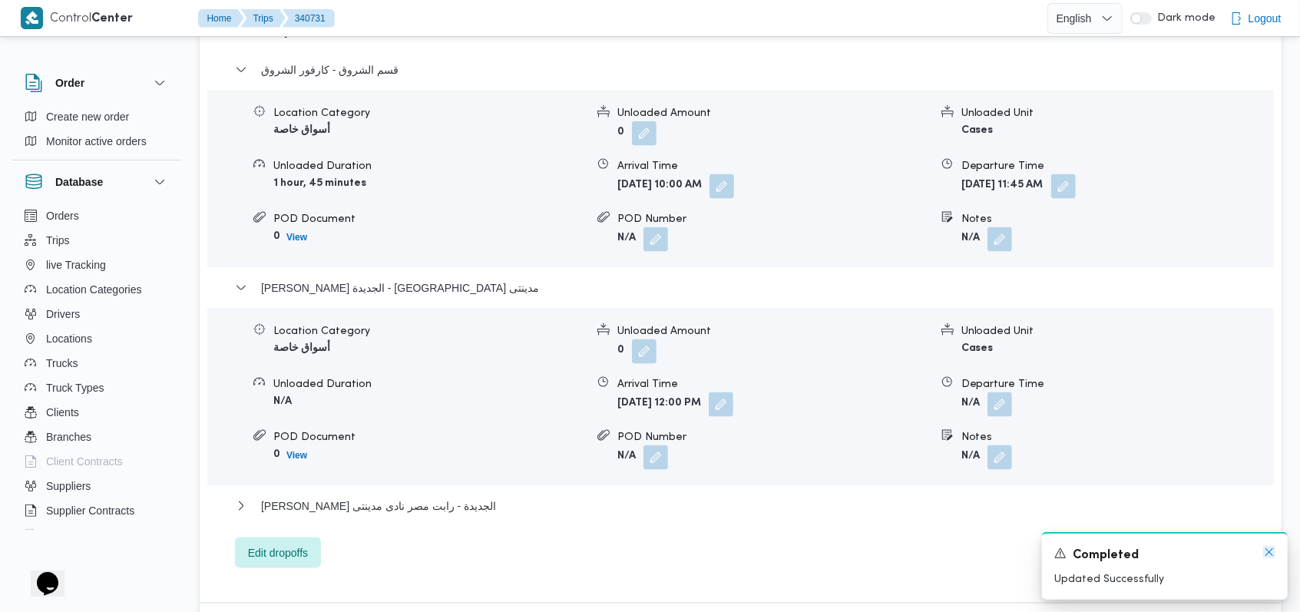
click at [1272, 556] on icon "Dismiss toast" at bounding box center [1269, 552] width 12 height 12
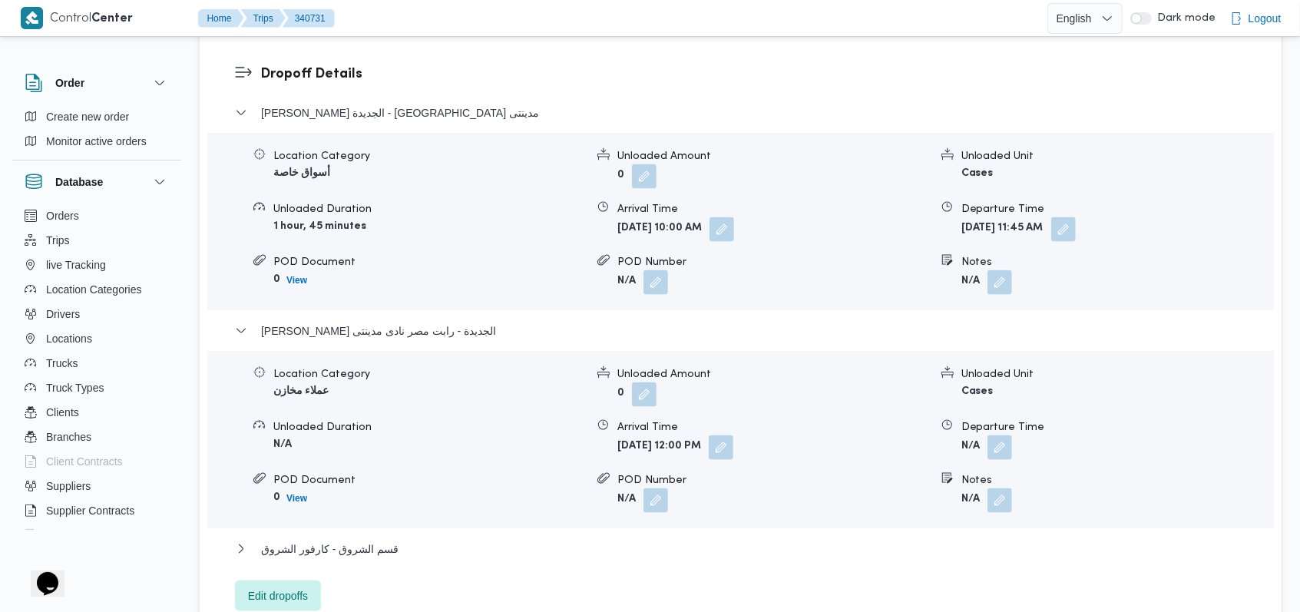
click at [355, 322] on div "ثانى القاهرة الجديدة - رابت مصر نادى مدينتى" at bounding box center [741, 336] width 1012 height 29
click at [351, 322] on span "ثانى القاهرة الجديدة - رابت مصر نادى مدينتى" at bounding box center [378, 331] width 235 height 18
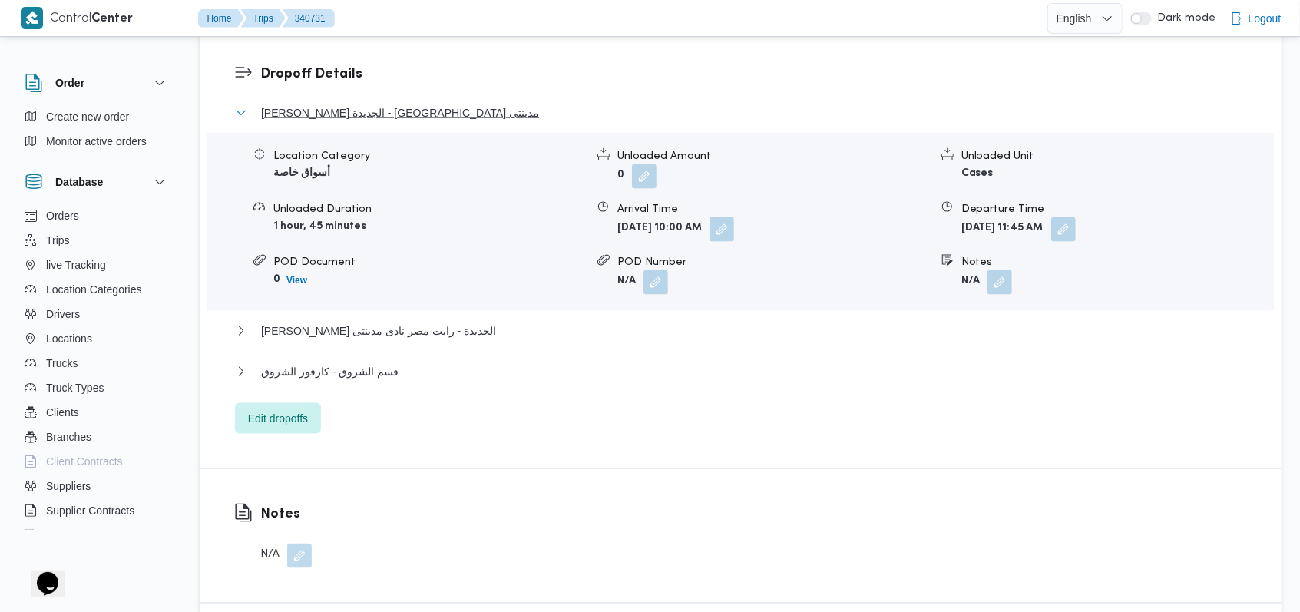
click at [371, 104] on span "ثانى القاهرة الجديدة - كارفور مدينتى" at bounding box center [400, 113] width 278 height 18
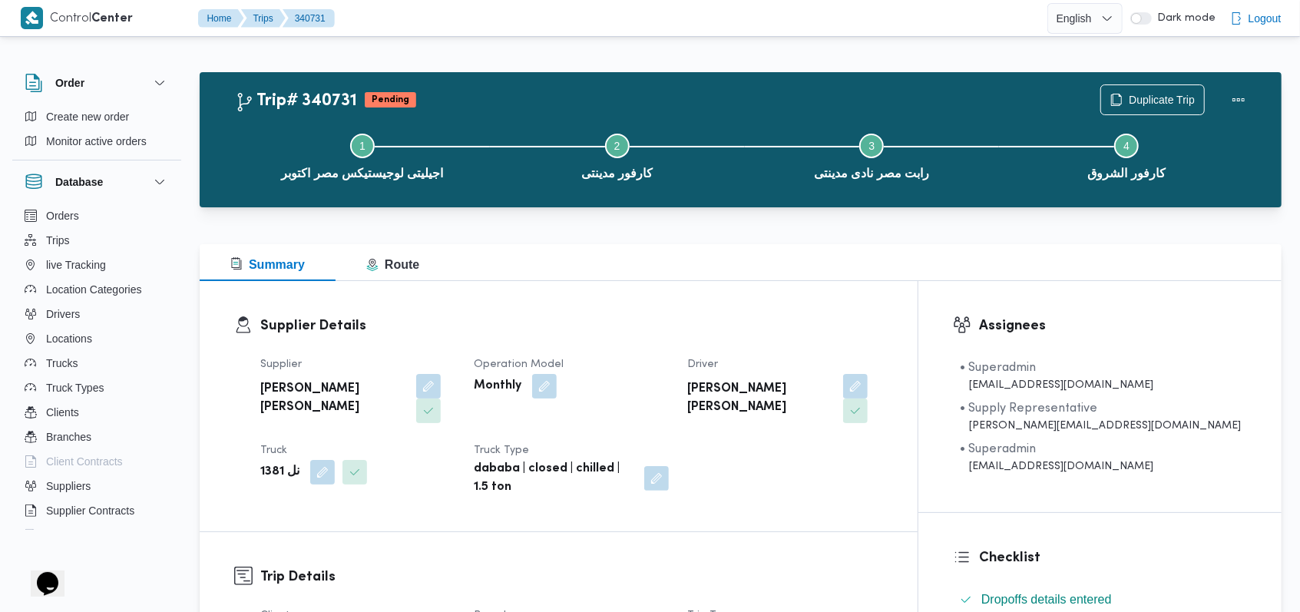
scroll to position [0, 0]
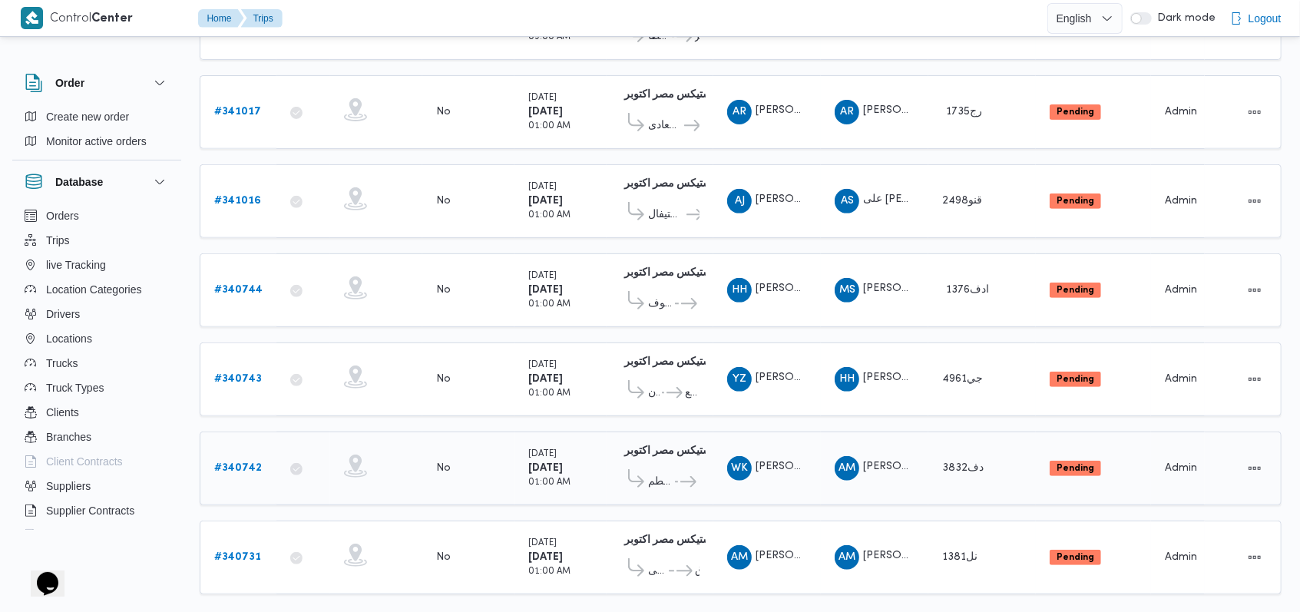
scroll to position [363, 0]
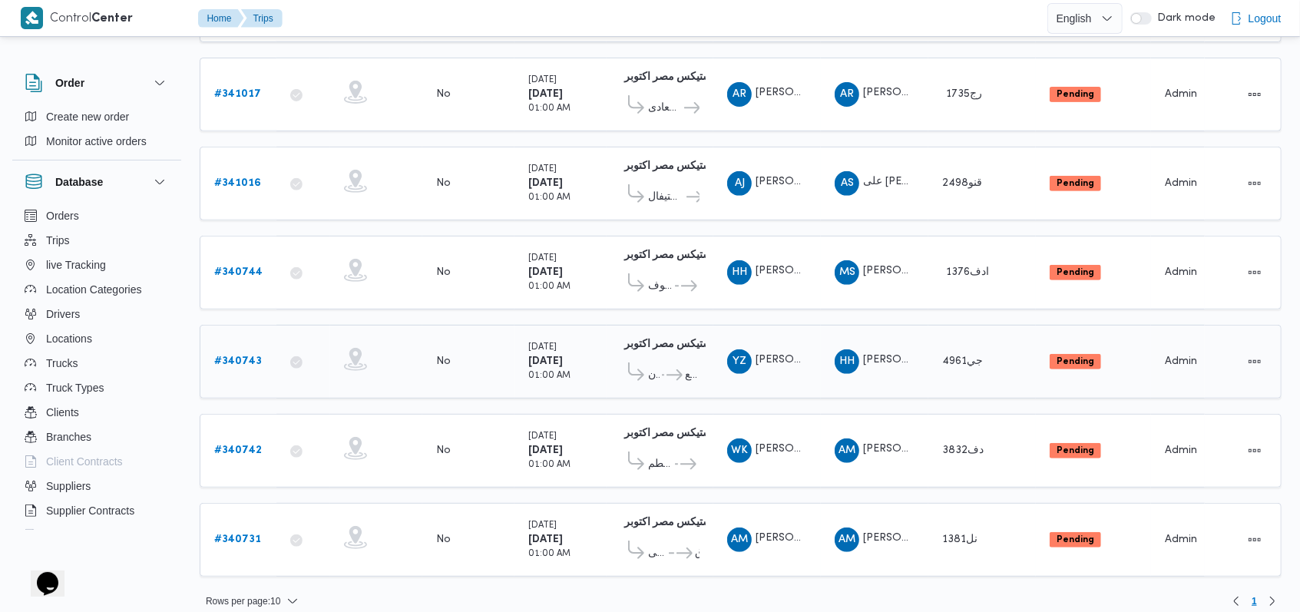
click at [248, 356] on b "# 340743" at bounding box center [238, 361] width 48 height 10
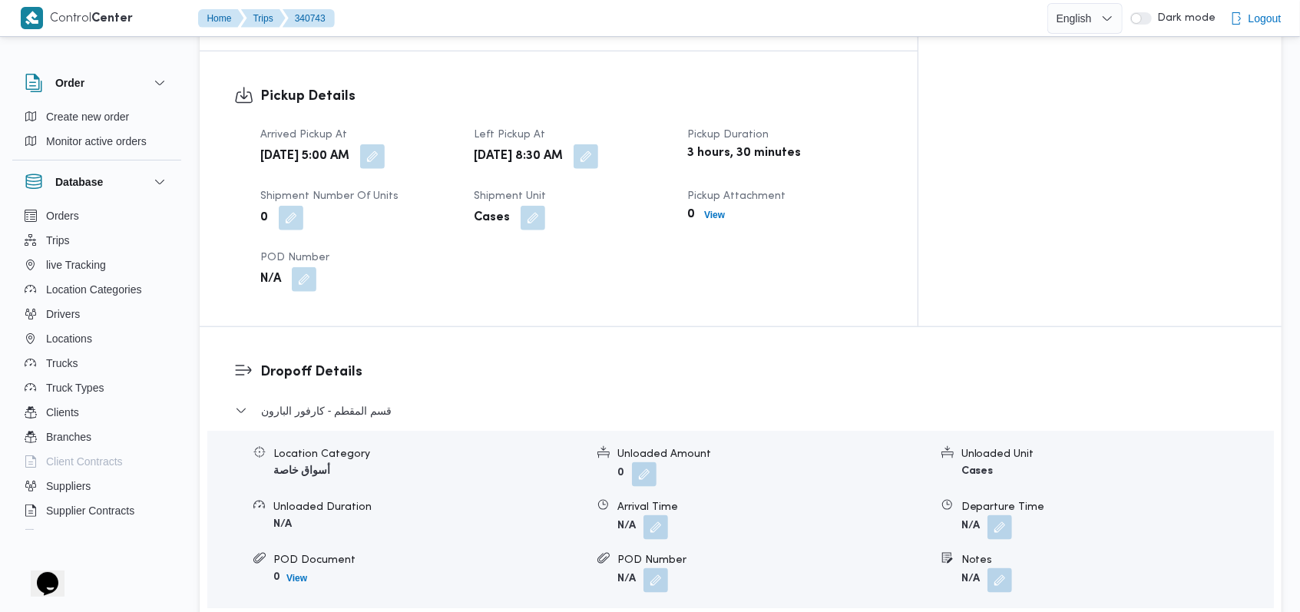
scroll to position [1228, 0]
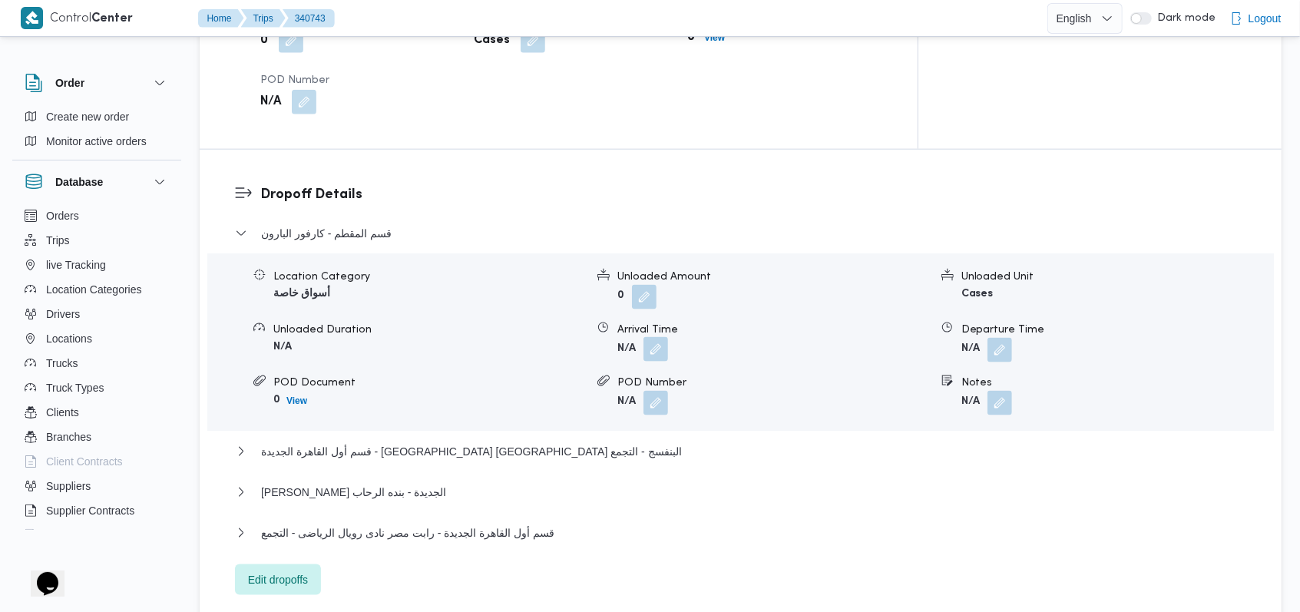
click at [653, 337] on button "button" at bounding box center [655, 349] width 25 height 25
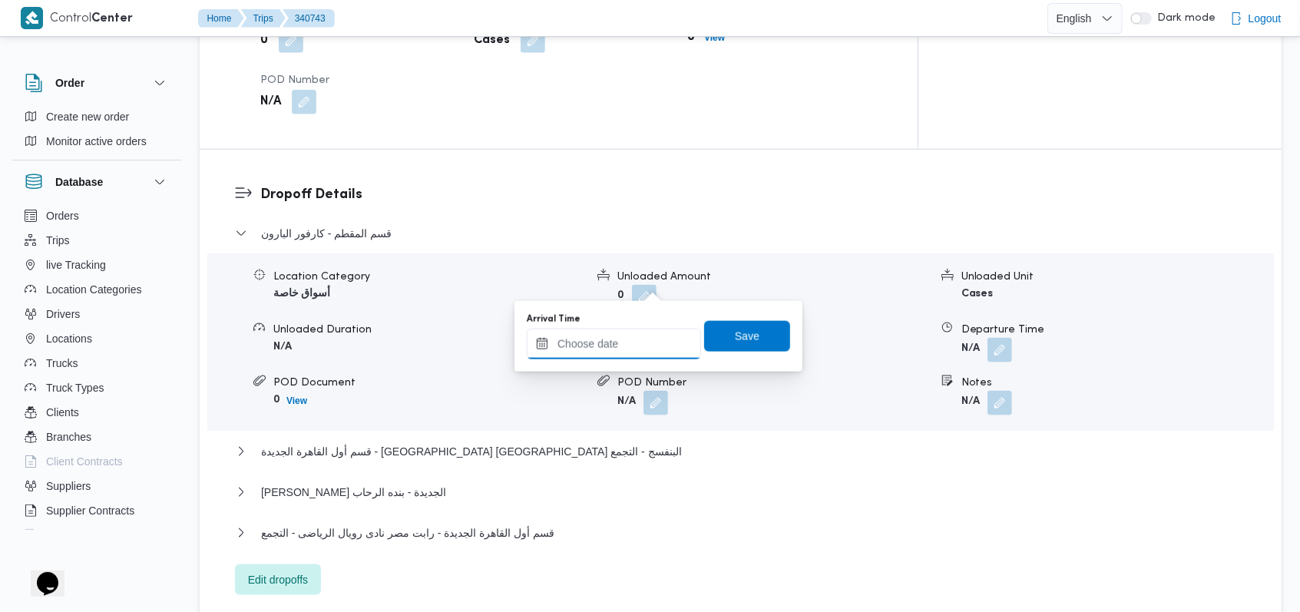
click at [636, 335] on input "Arrival Time" at bounding box center [614, 344] width 174 height 31
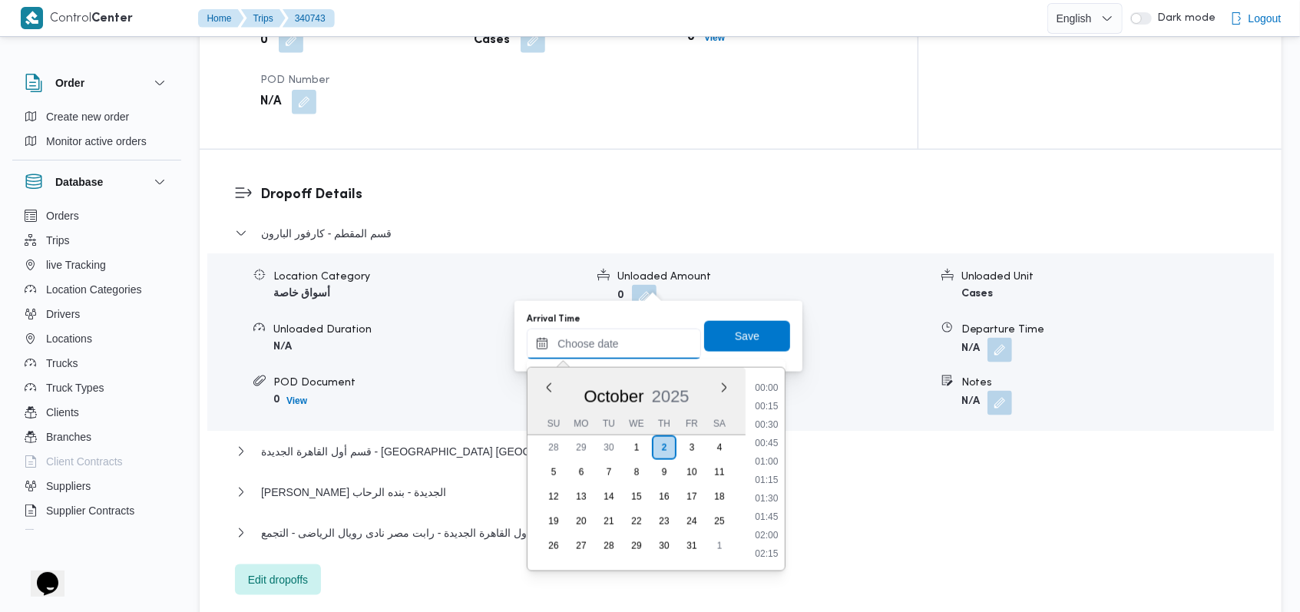
scroll to position [679, 0]
click at [774, 410] on li "09:30" at bounding box center [766, 409] width 35 height 15
type input "[DATE] 09:30"
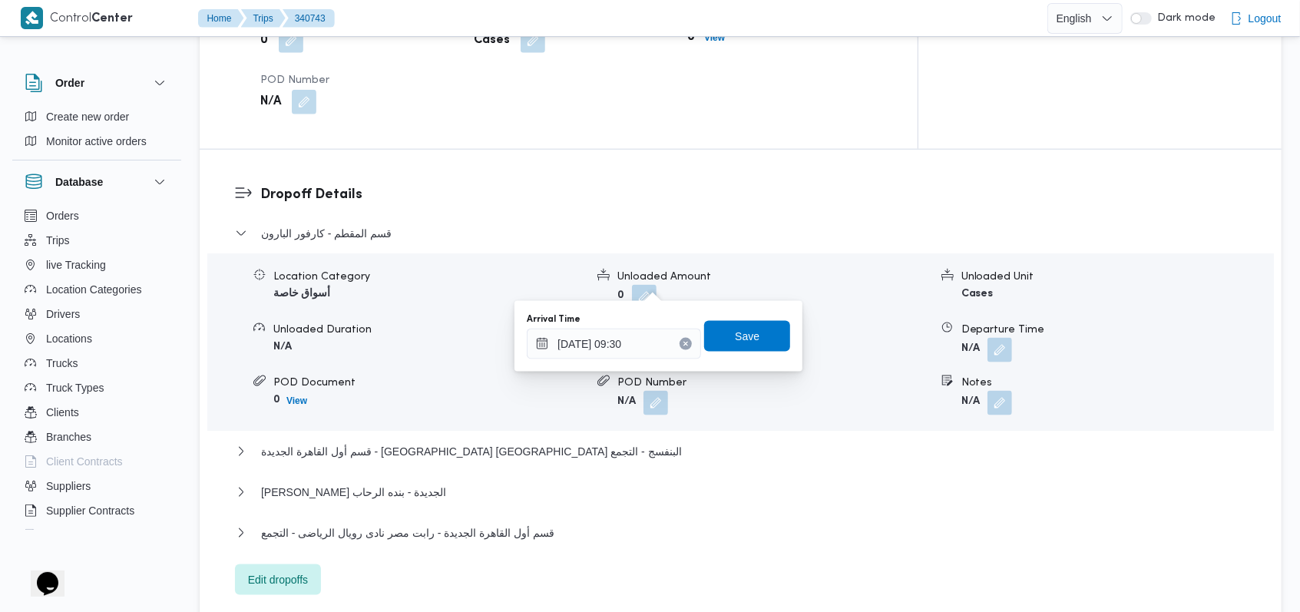
click at [749, 319] on div "Arrival Time 02/10/2025 09:30 Save" at bounding box center [658, 336] width 266 height 49
click at [785, 391] on form "N/A" at bounding box center [773, 403] width 312 height 25
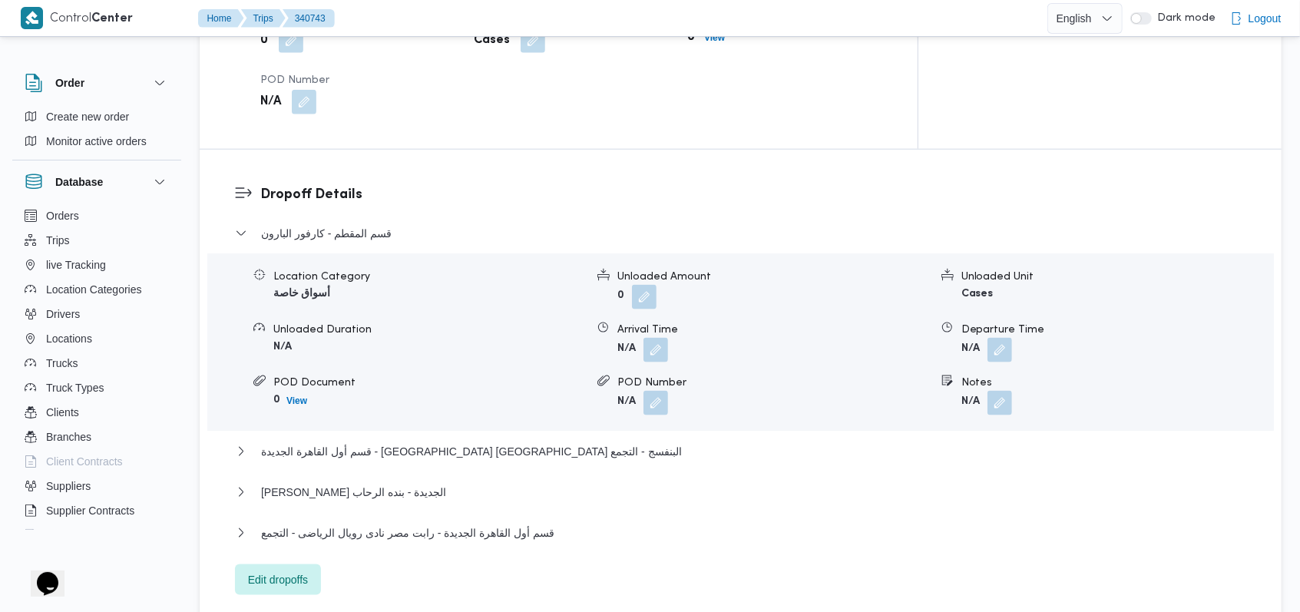
click at [749, 391] on form "N/A" at bounding box center [773, 403] width 312 height 25
click at [988, 337] on button "button" at bounding box center [999, 349] width 25 height 25
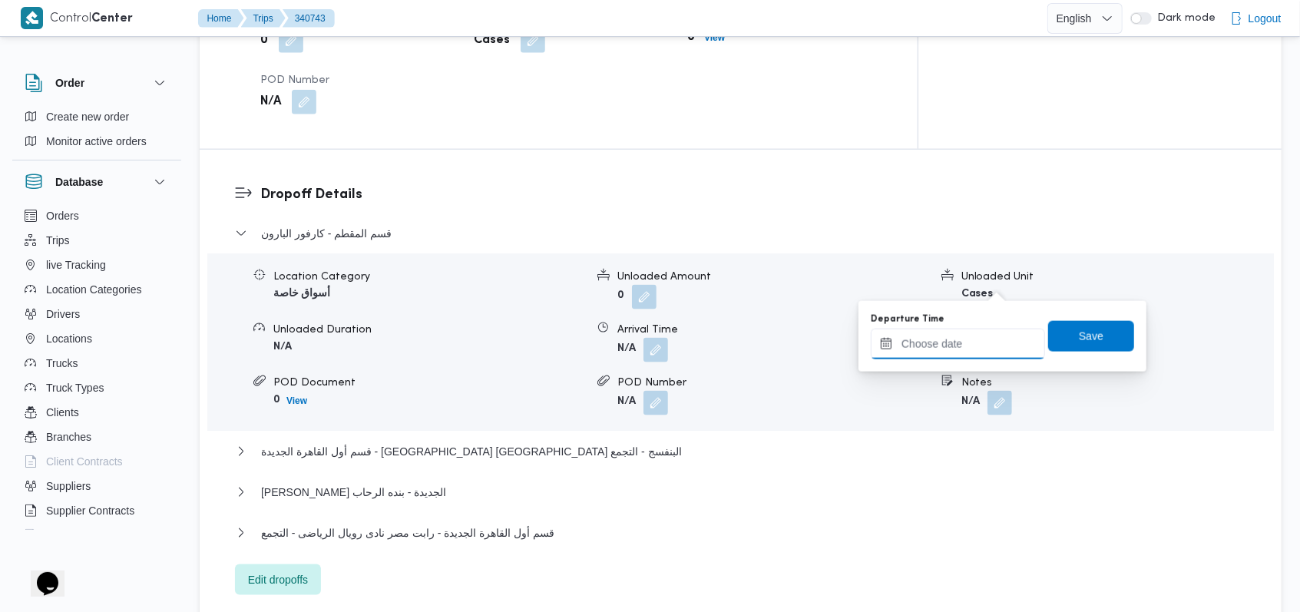
click at [977, 330] on input "Departure Time" at bounding box center [958, 344] width 174 height 31
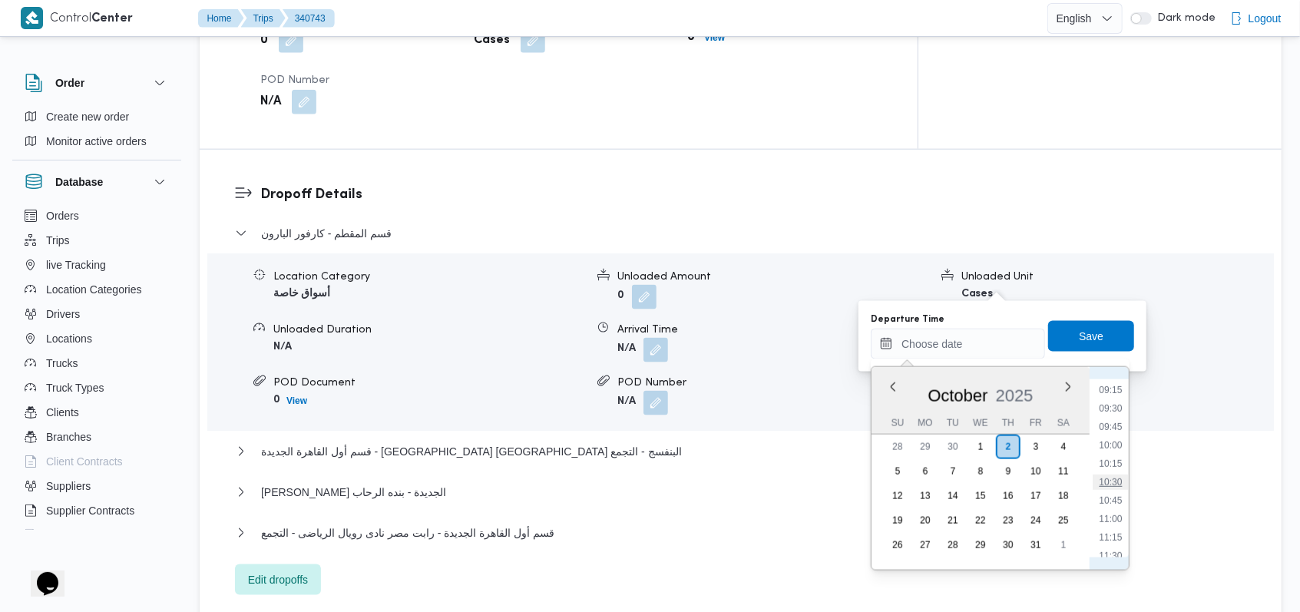
click at [1125, 482] on li "10:30" at bounding box center [1110, 482] width 35 height 15
type input "[DATE] 10:30"
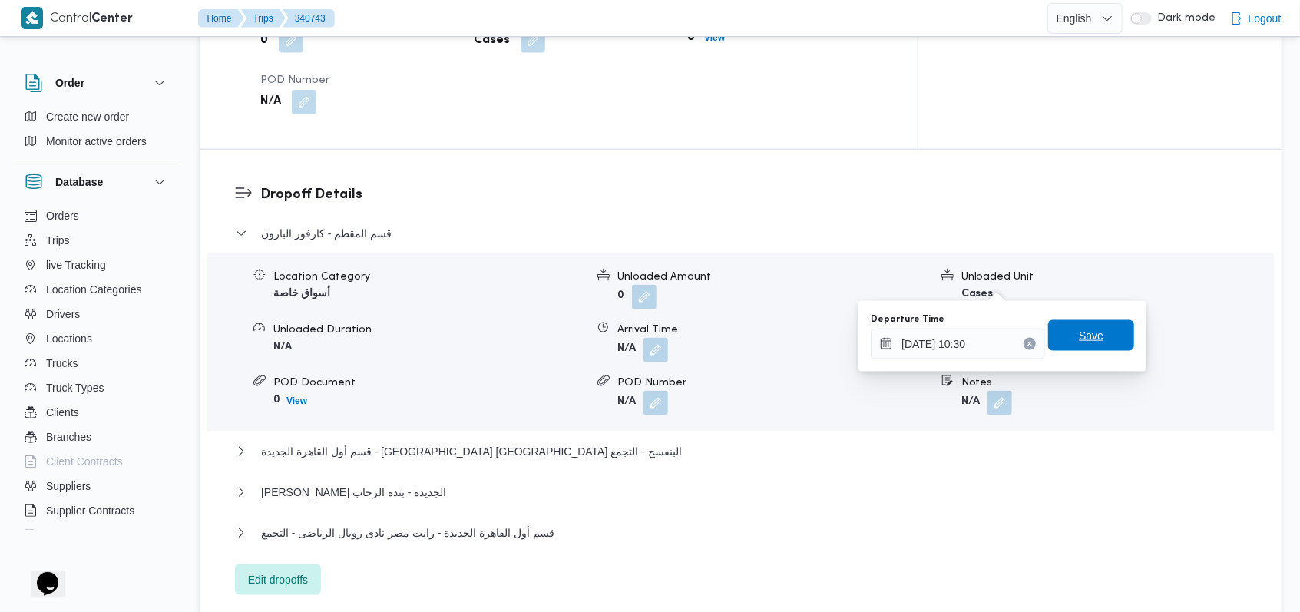
click at [1086, 343] on span "Save" at bounding box center [1091, 335] width 25 height 18
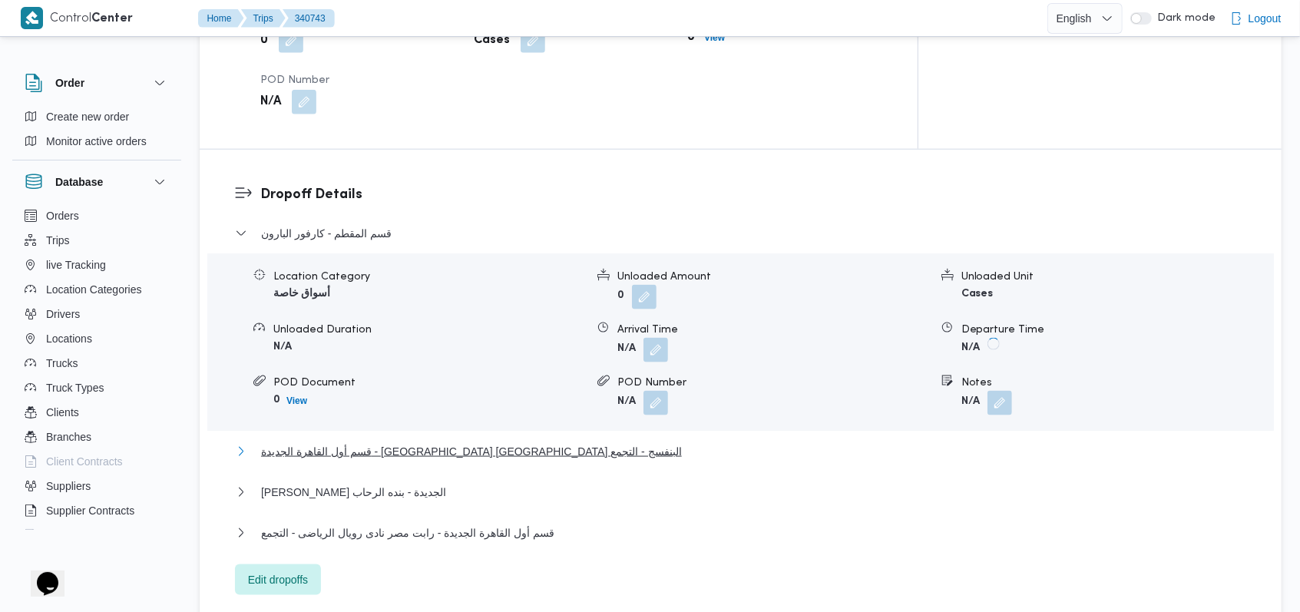
click at [471, 442] on span "قسم أول القاهرة الجديدة - كارفور نيو كايرو البنفسج - التجمع" at bounding box center [471, 451] width 421 height 18
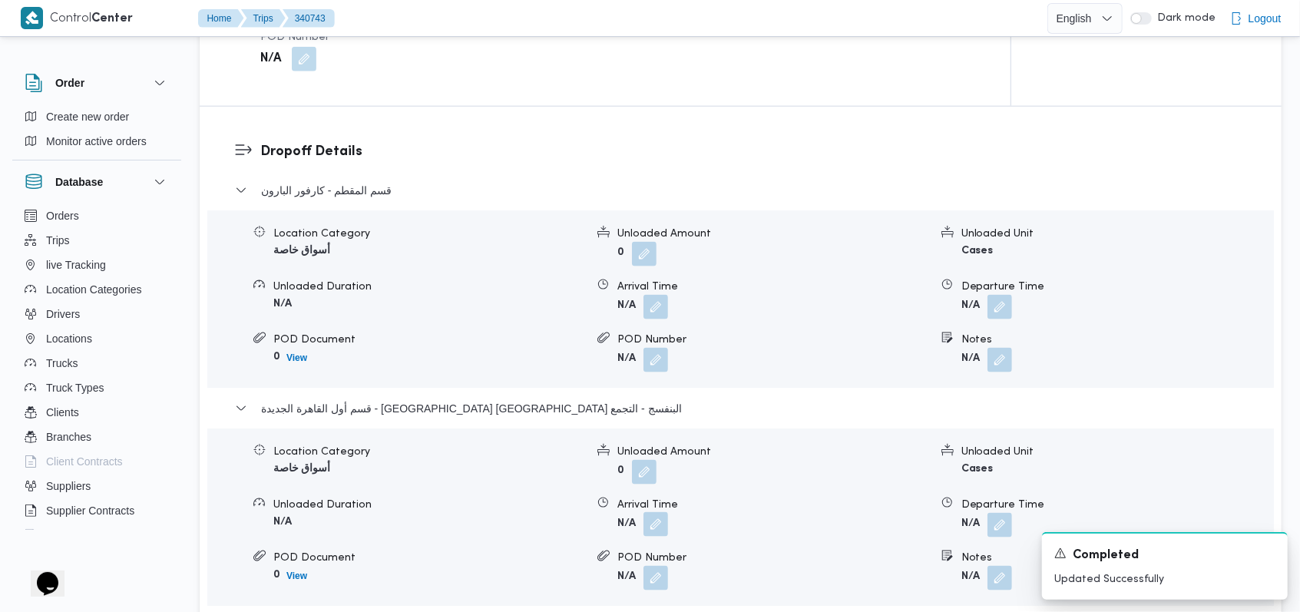
click at [662, 512] on button "button" at bounding box center [655, 524] width 25 height 25
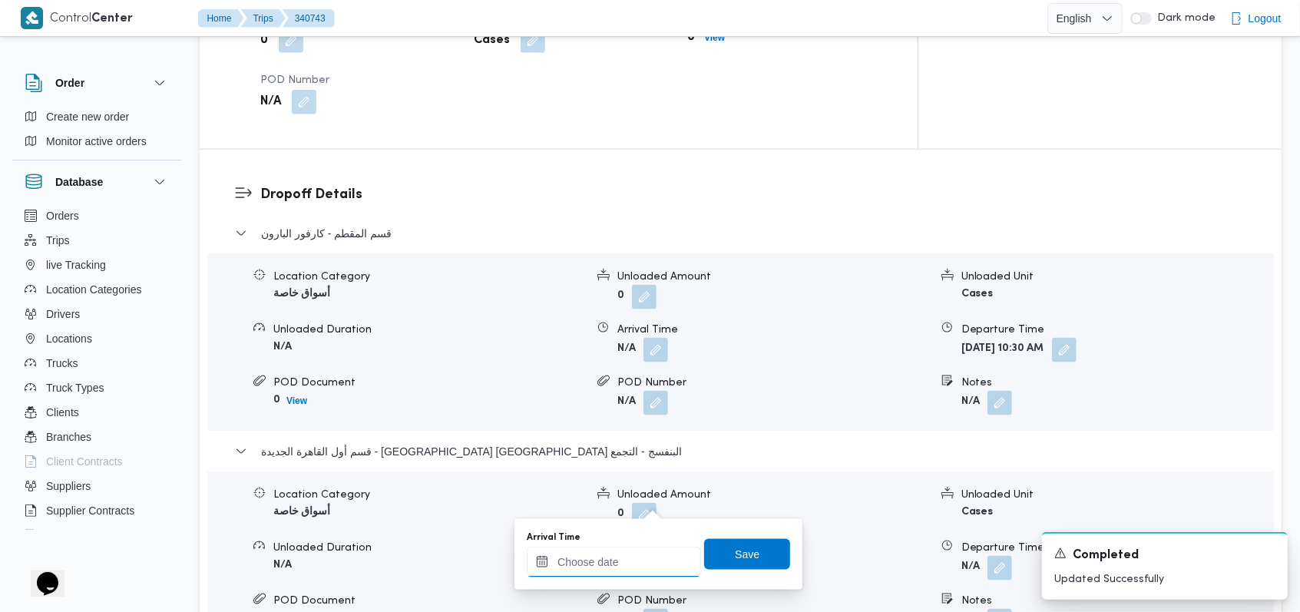
click at [629, 567] on input "Arrival Time" at bounding box center [614, 562] width 174 height 31
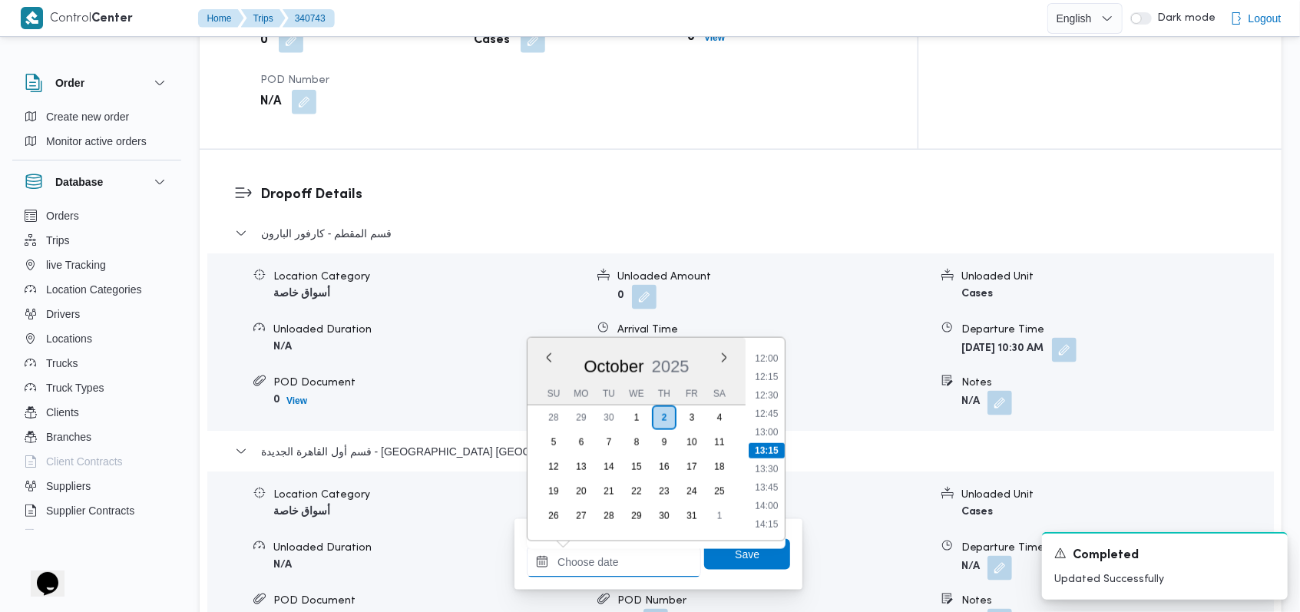
scroll to position [781, 0]
click at [769, 385] on li "11:00" at bounding box center [766, 387] width 35 height 15
type input "[DATE] 11:00"
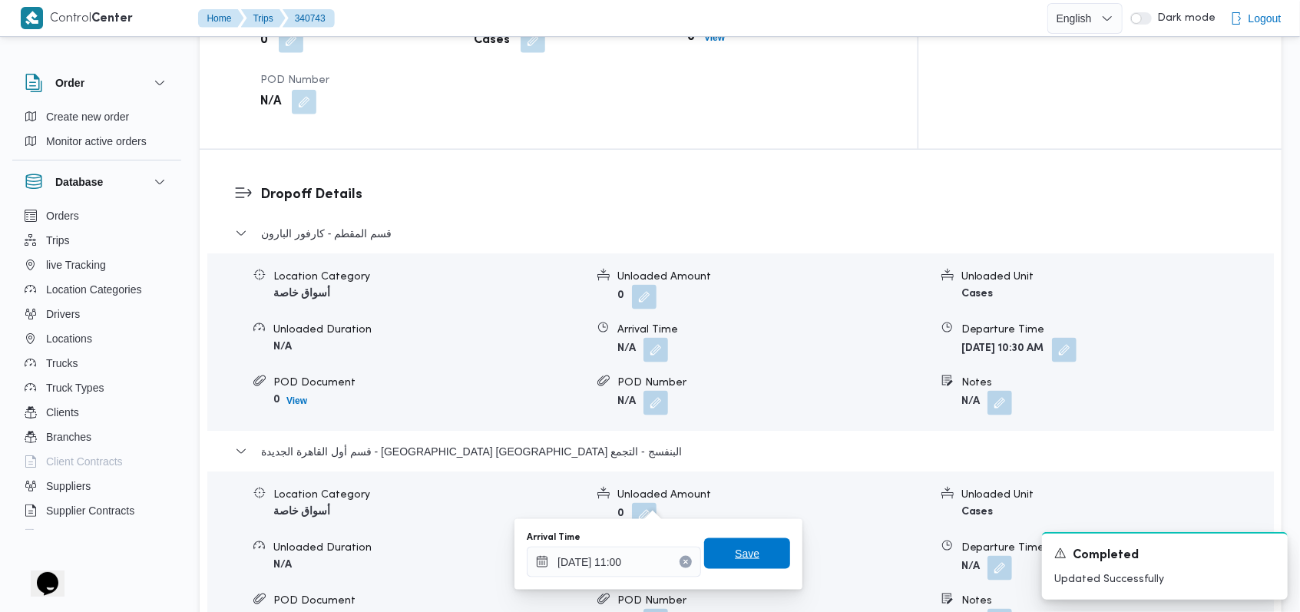
click at [743, 554] on span "Save" at bounding box center [747, 553] width 25 height 18
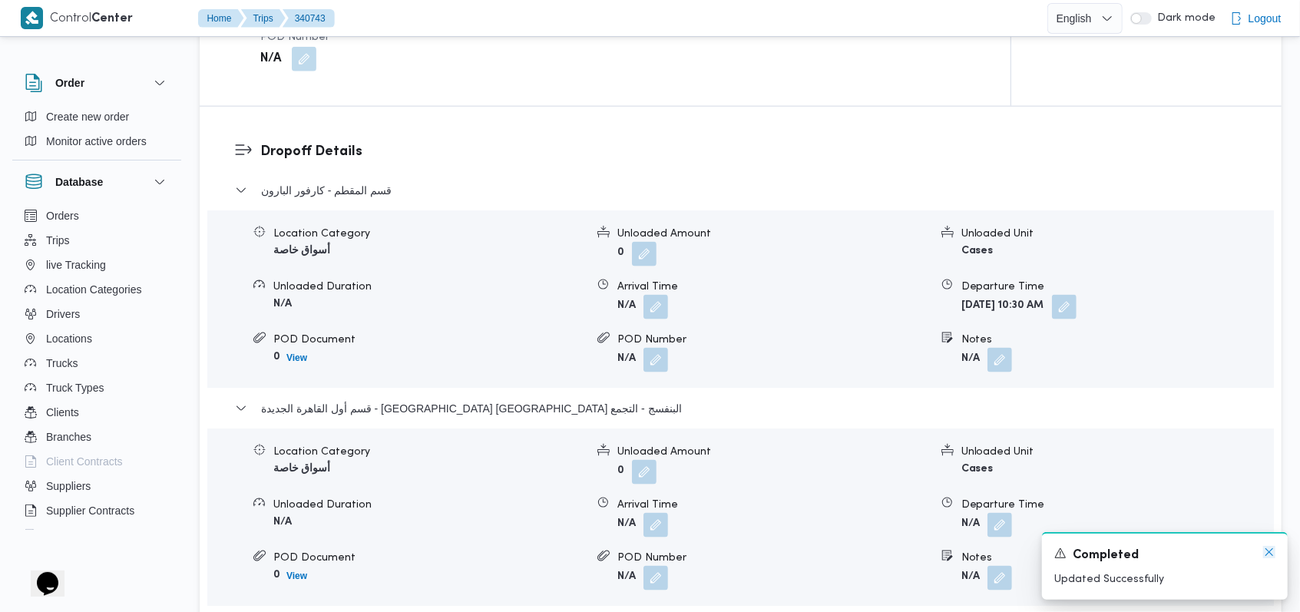
drag, startPoint x: 1271, startPoint y: 554, endPoint x: 925, endPoint y: 551, distance: 346.3
click at [1271, 555] on icon "Dismiss toast" at bounding box center [1269, 552] width 12 height 12
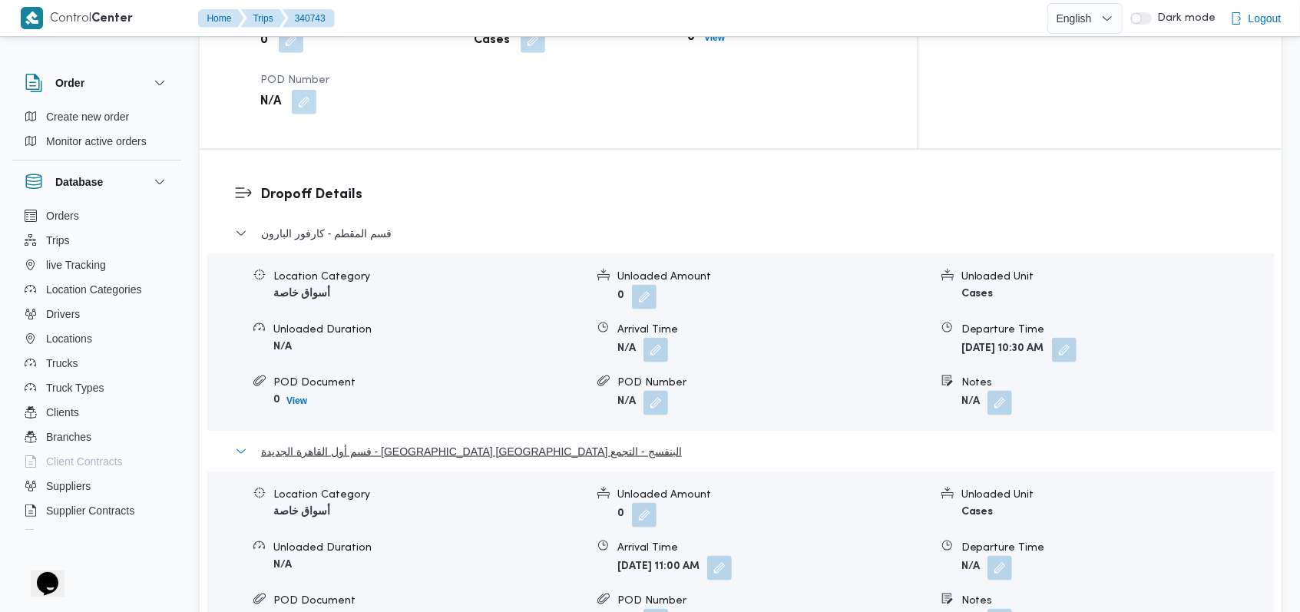
click at [462, 442] on span "قسم أول القاهرة الجديدة - كارفور نيو كايرو البنفسج - التجمع" at bounding box center [471, 451] width 421 height 18
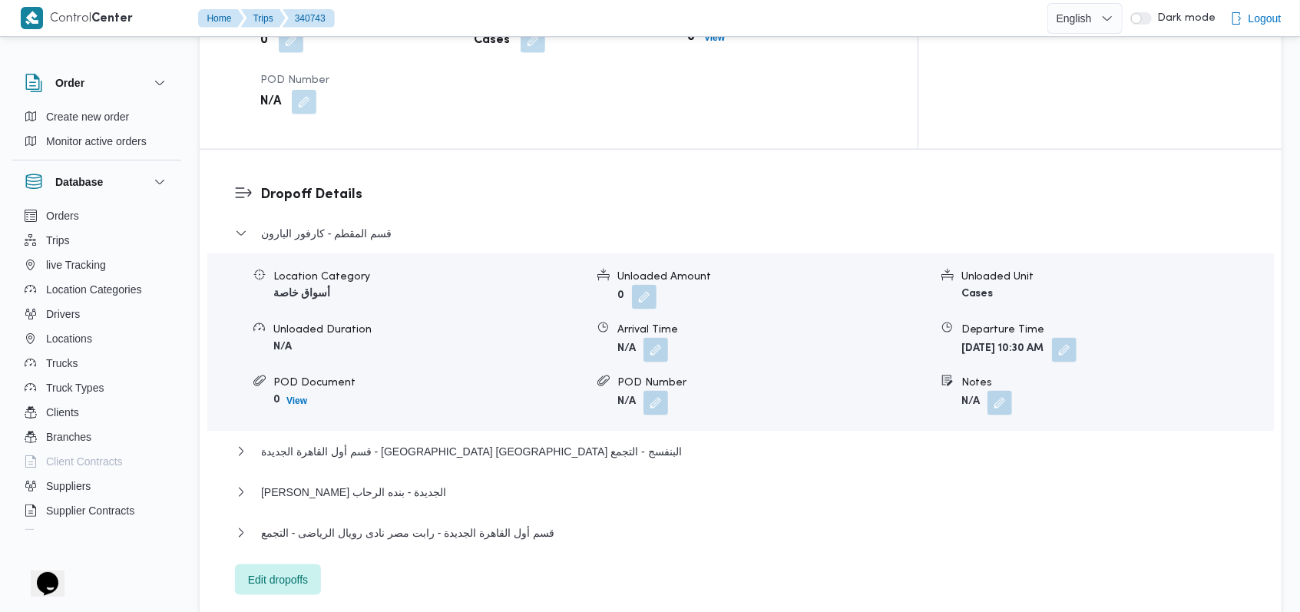
click at [284, 184] on dl "Dropoff Details قسم المقطم - كارفور البارون Location Category أسواق خاصة Unload…" at bounding box center [753, 389] width 987 height 411
click at [289, 224] on span "قسم المقطم - كارفور البارون" at bounding box center [326, 233] width 131 height 18
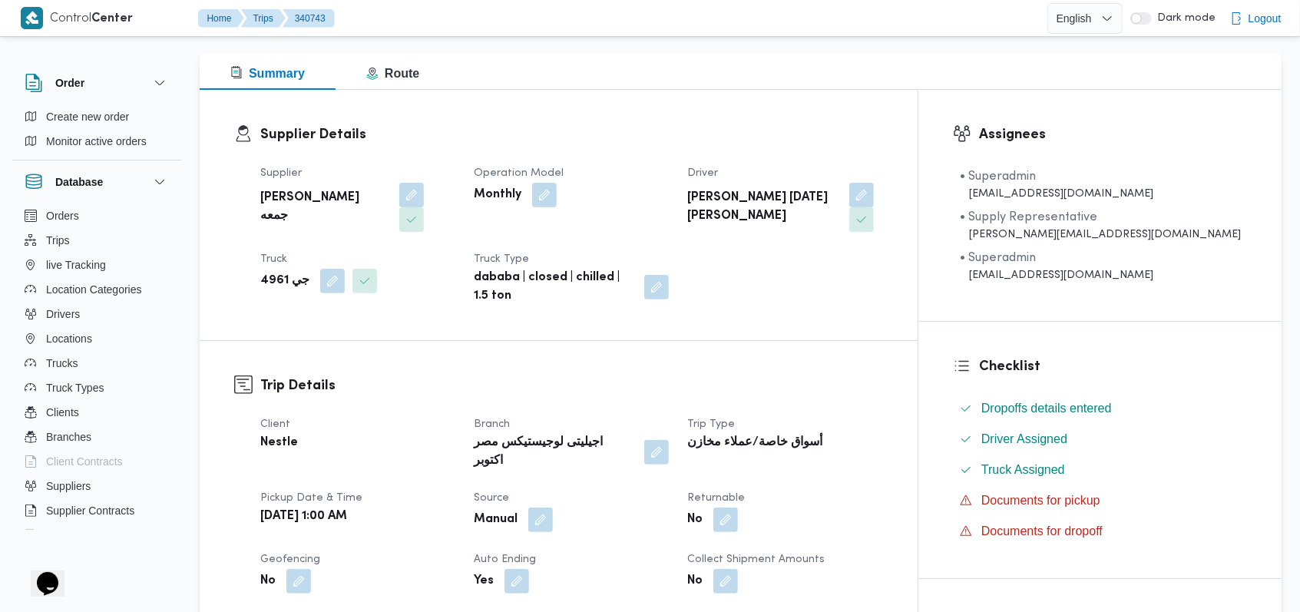
scroll to position [0, 0]
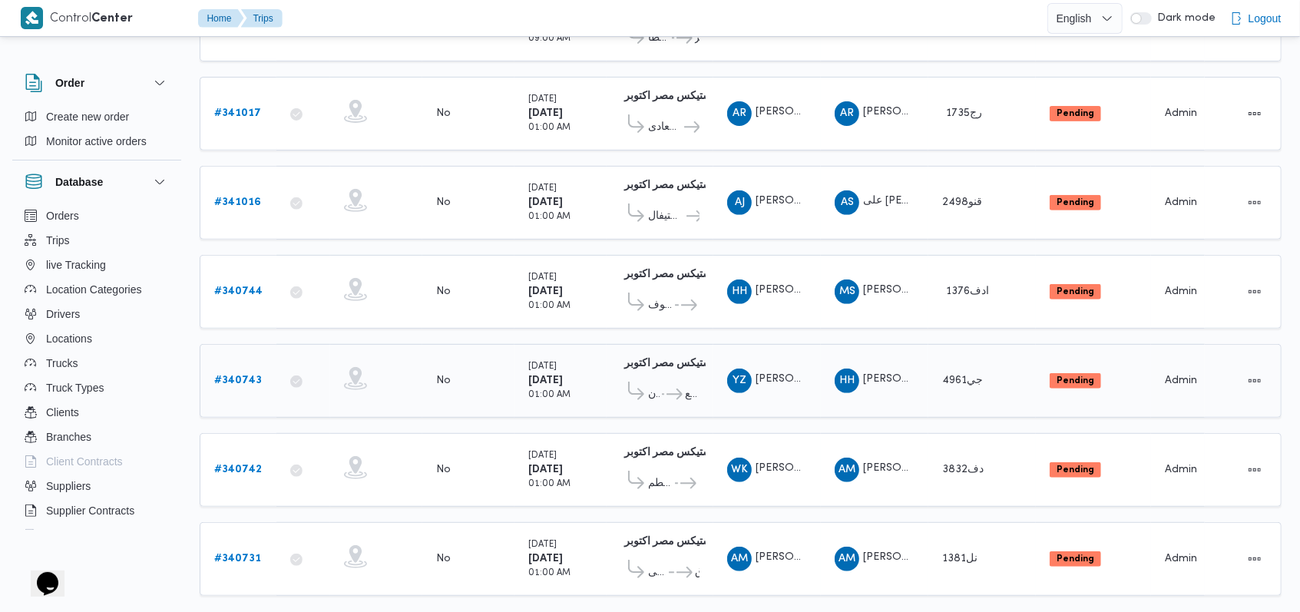
scroll to position [346, 0]
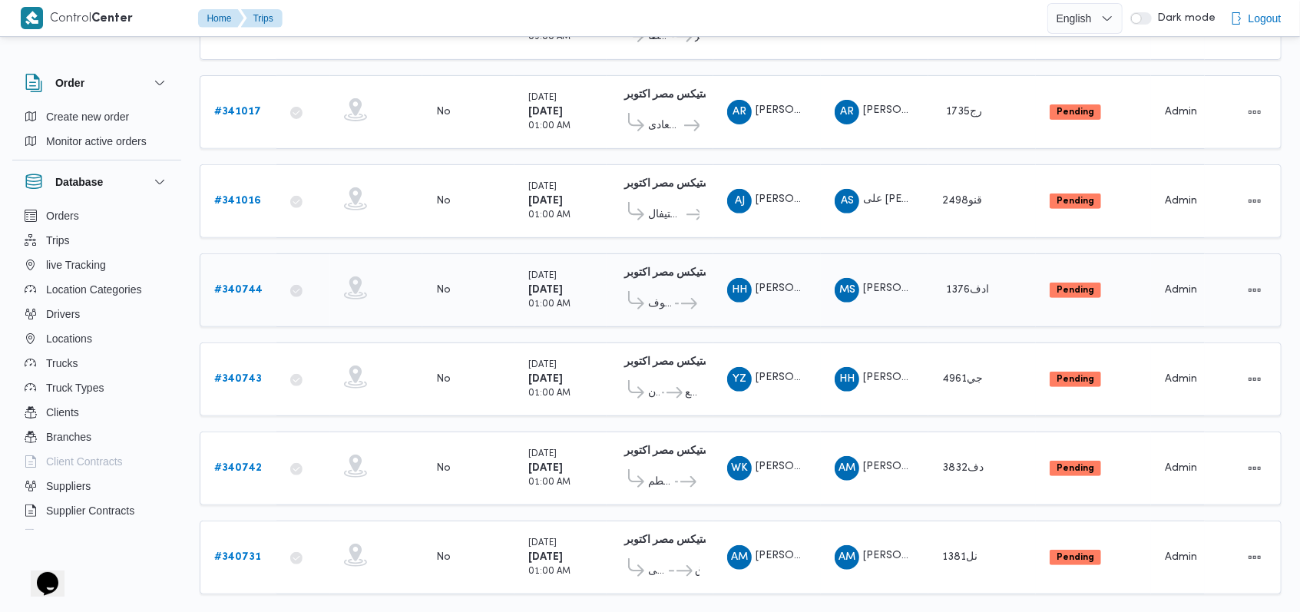
click at [252, 285] on b "# 340744" at bounding box center [238, 290] width 48 height 10
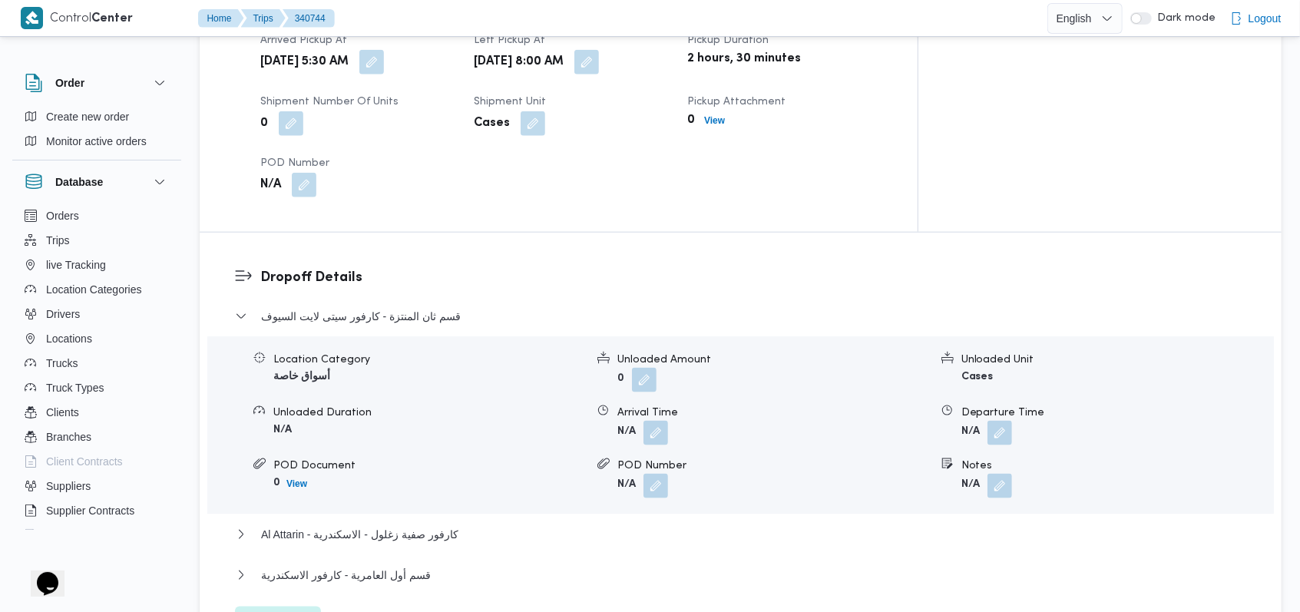
scroll to position [1165, 0]
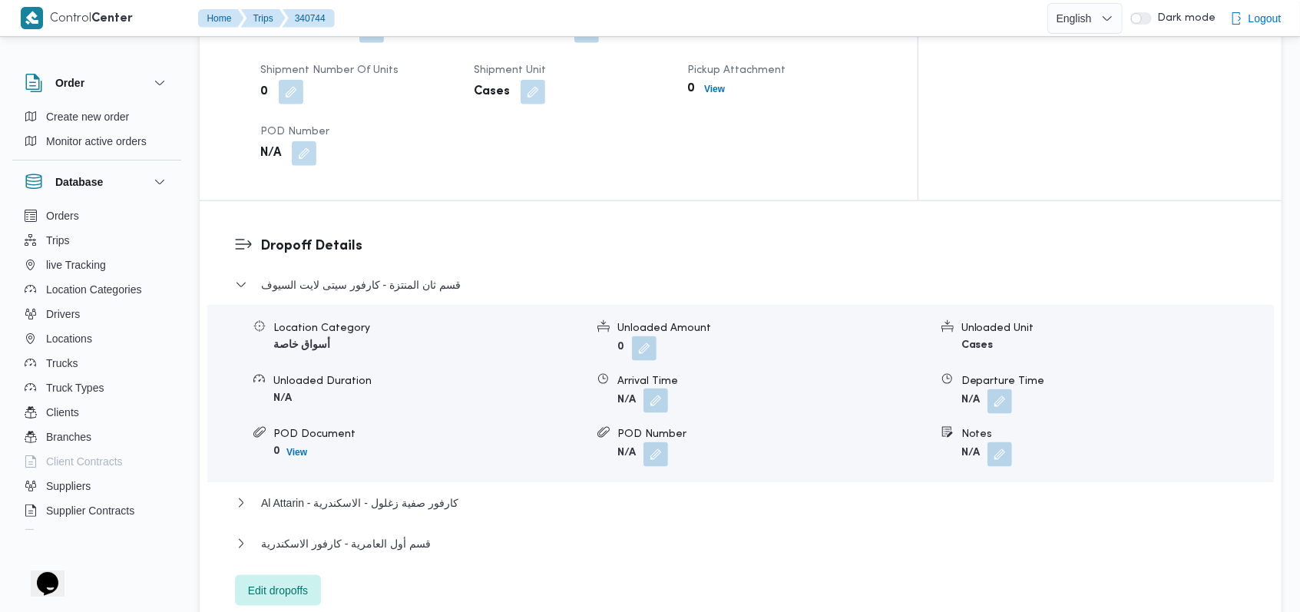
click at [656, 389] on button "button" at bounding box center [655, 401] width 25 height 25
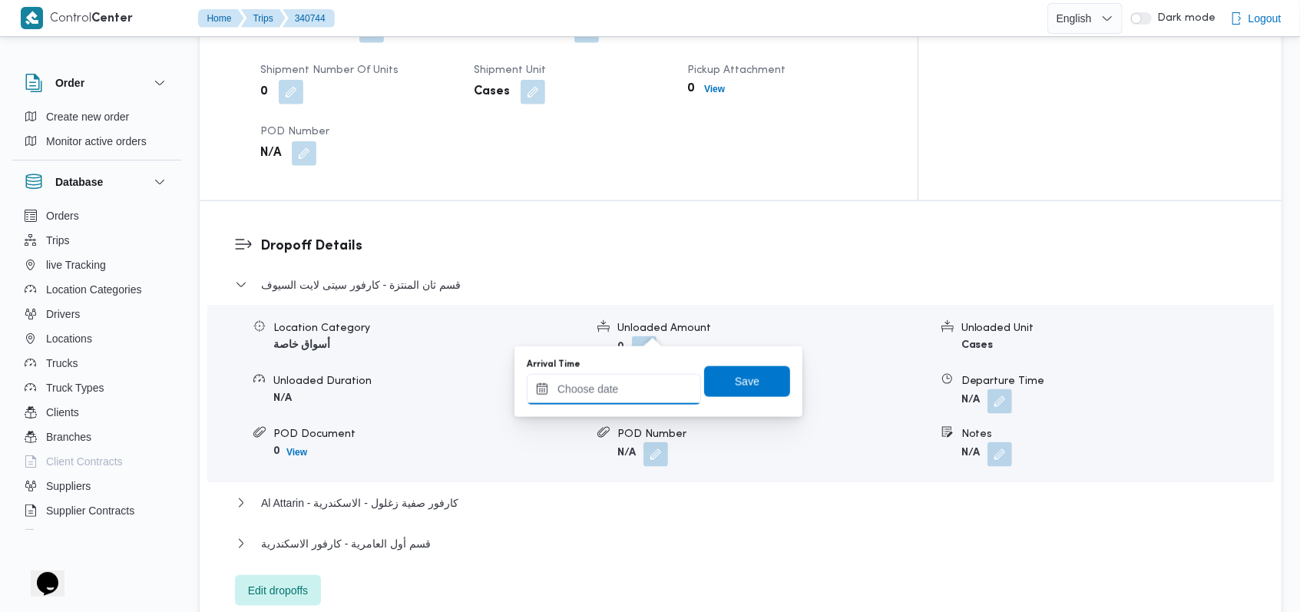
click at [633, 395] on input "Arrival Time" at bounding box center [614, 389] width 174 height 31
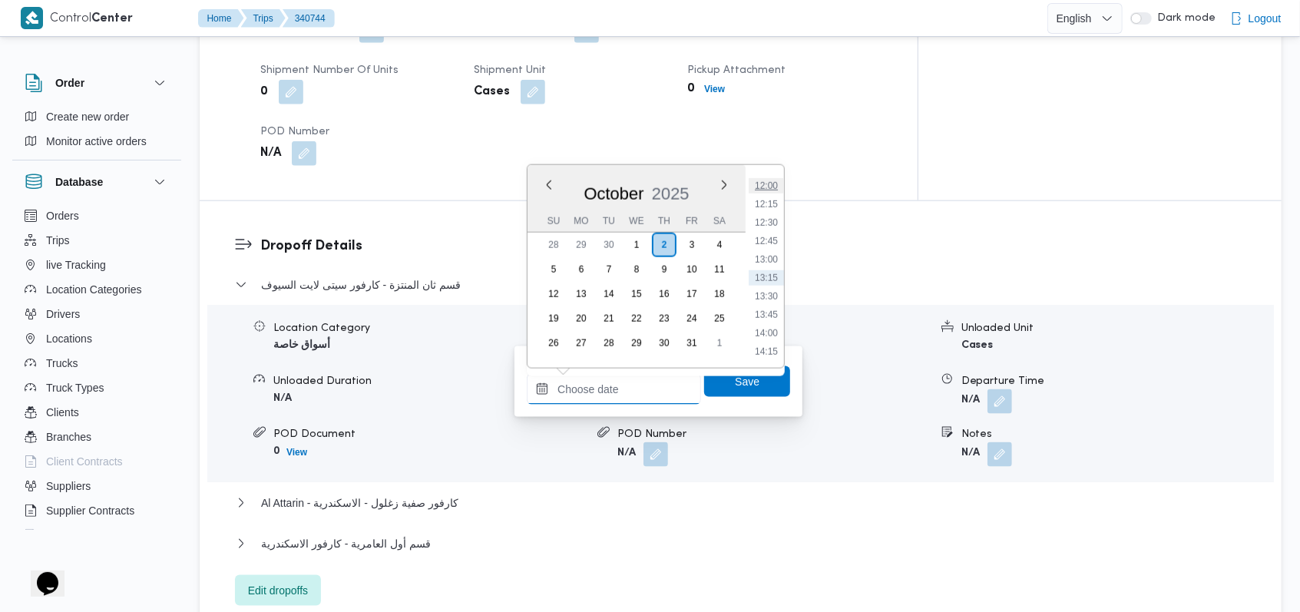
scroll to position [781, 0]
click at [769, 249] on li "11:30" at bounding box center [766, 251] width 35 height 15
type input "02/10/2025 11:30"
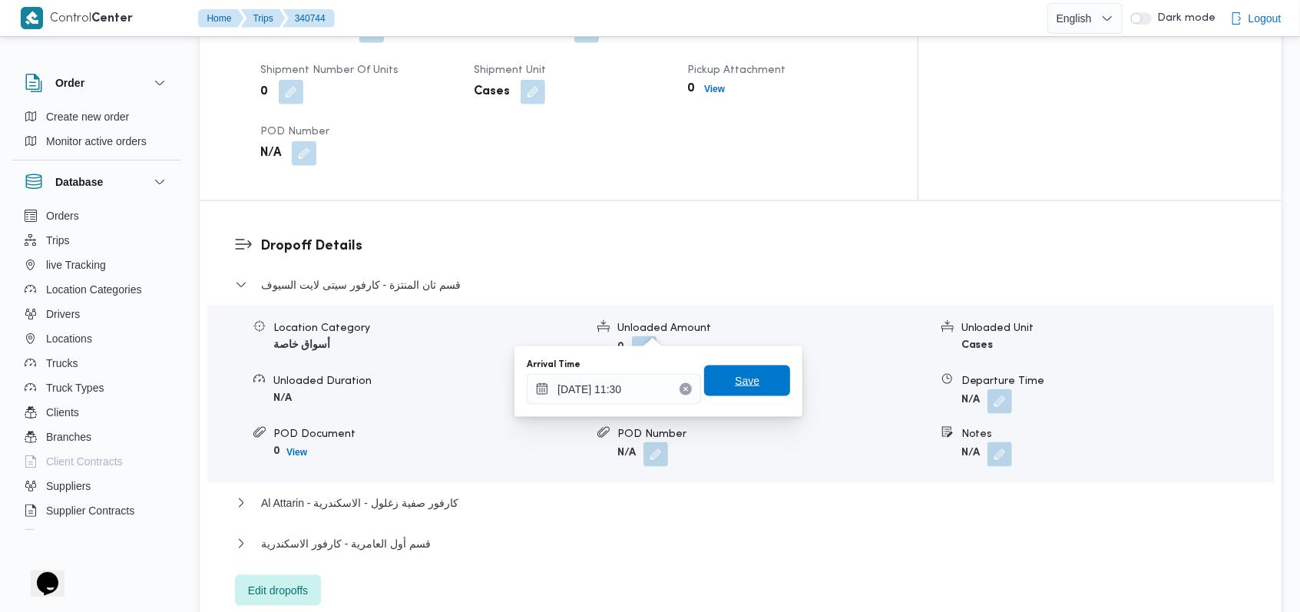
click at [749, 377] on span "Save" at bounding box center [747, 380] width 86 height 31
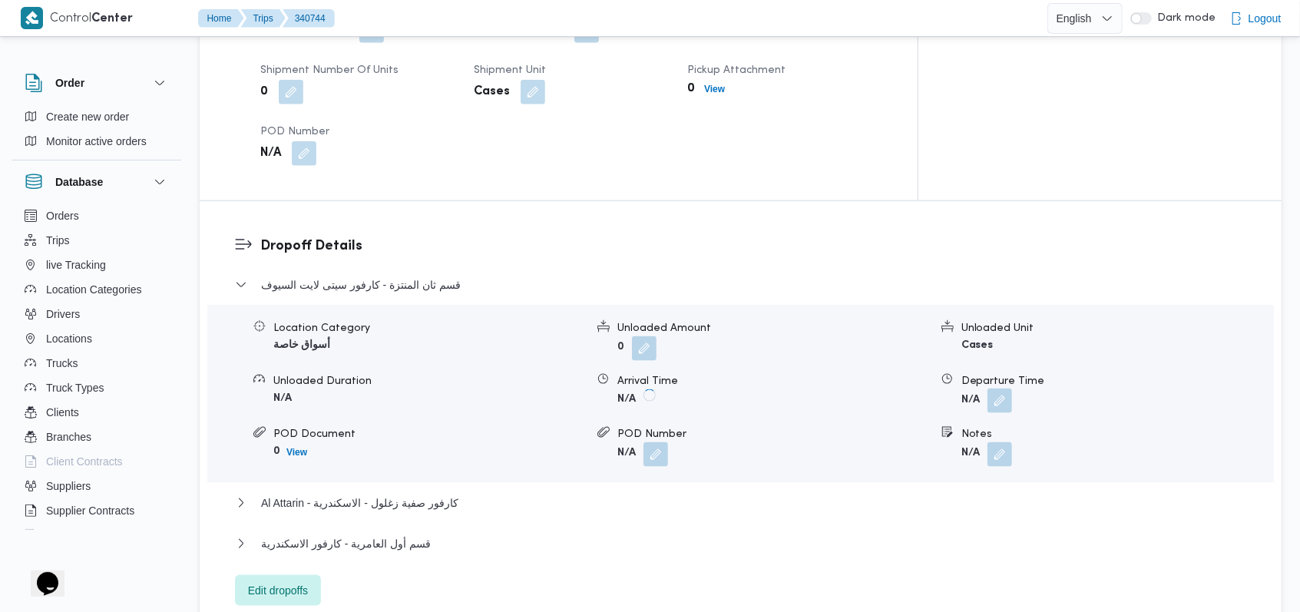
click at [1002, 389] on button "button" at bounding box center [999, 401] width 25 height 25
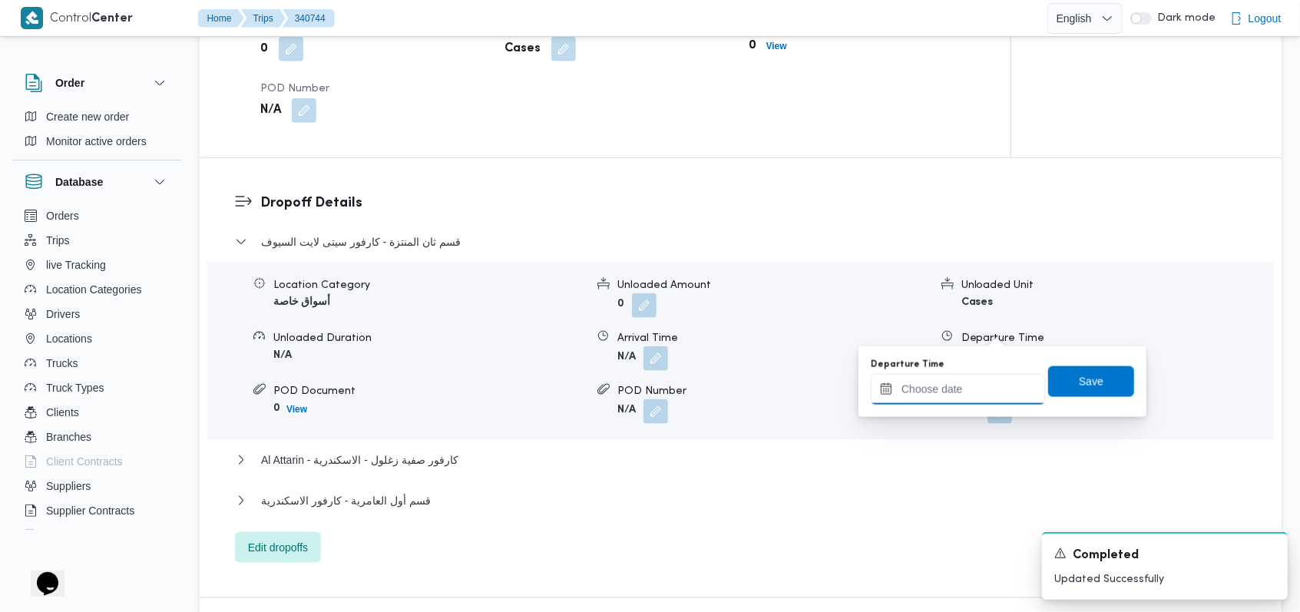
click at [965, 398] on input "Departure Time" at bounding box center [958, 389] width 174 height 31
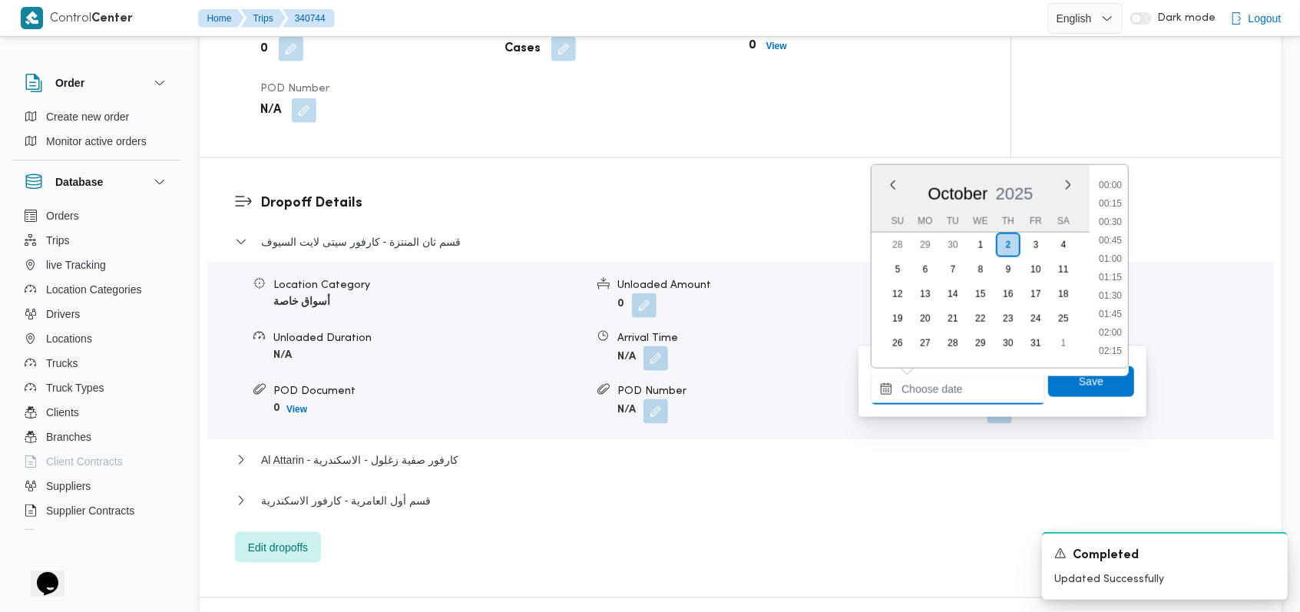
scroll to position [884, 0]
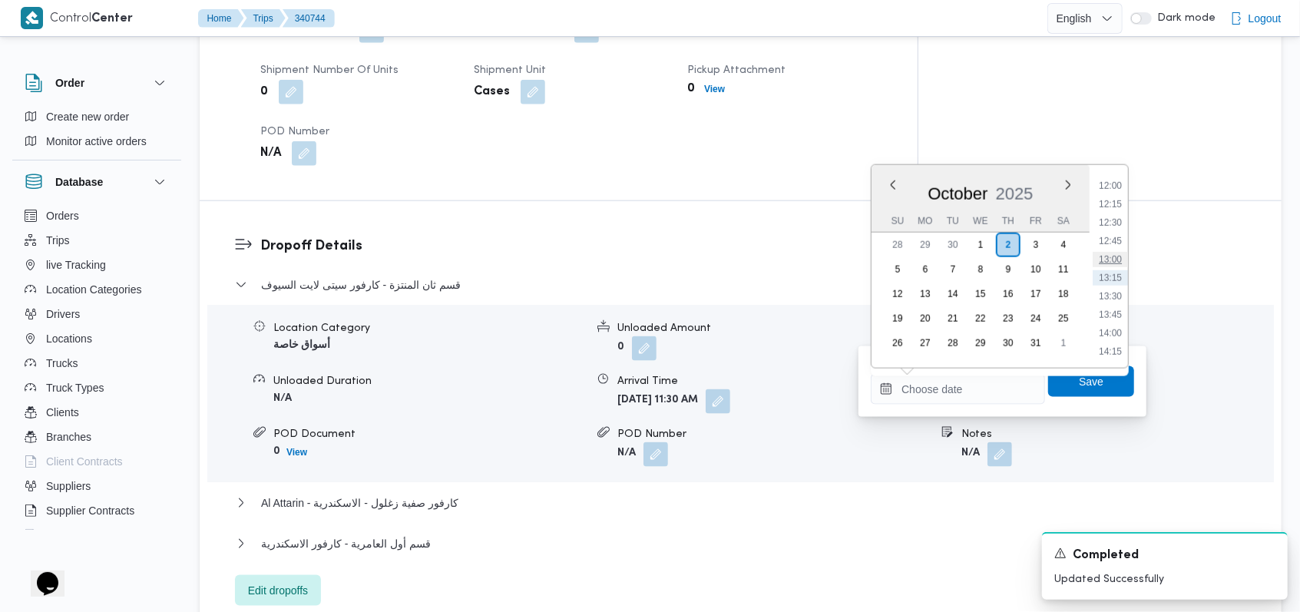
click at [1114, 253] on li "13:00" at bounding box center [1110, 259] width 35 height 15
type input "02/10/2025 13:00"
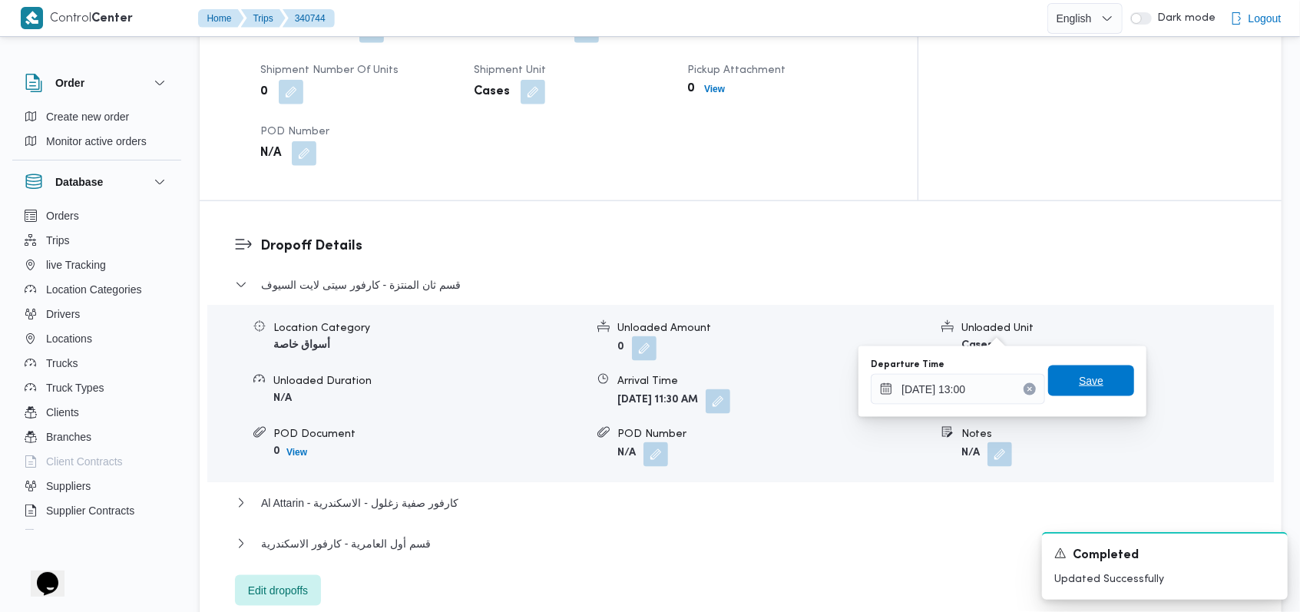
click at [1097, 384] on span "Save" at bounding box center [1091, 380] width 86 height 31
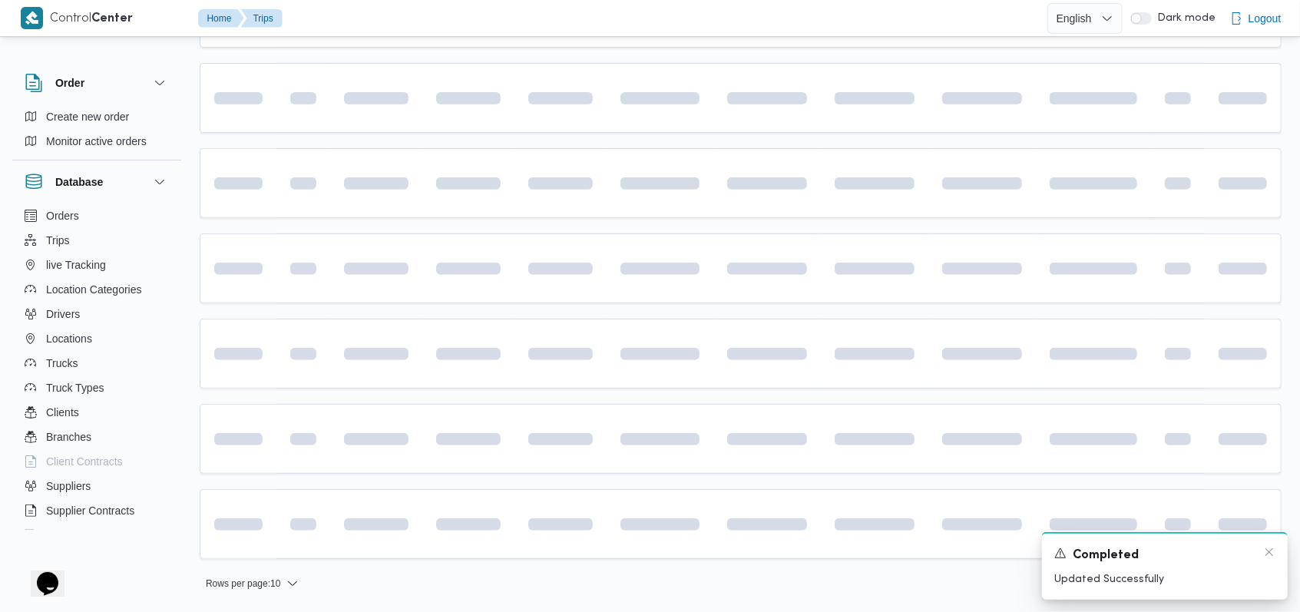
scroll to position [344, 0]
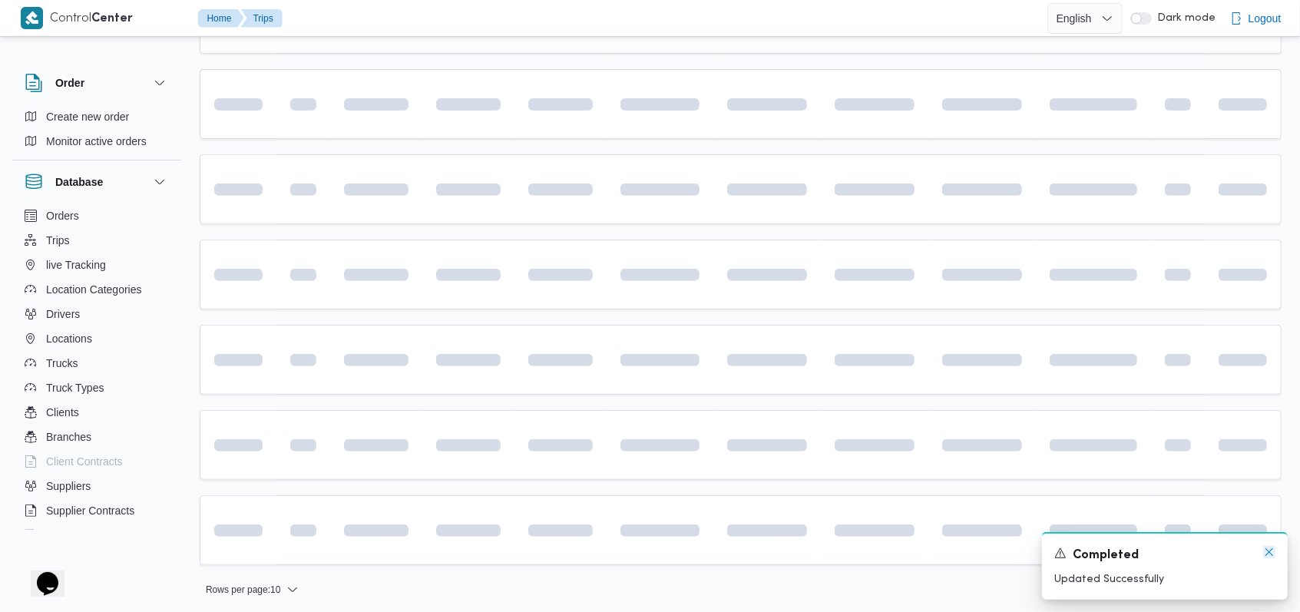
click at [1265, 556] on icon "Dismiss toast" at bounding box center [1269, 552] width 12 height 12
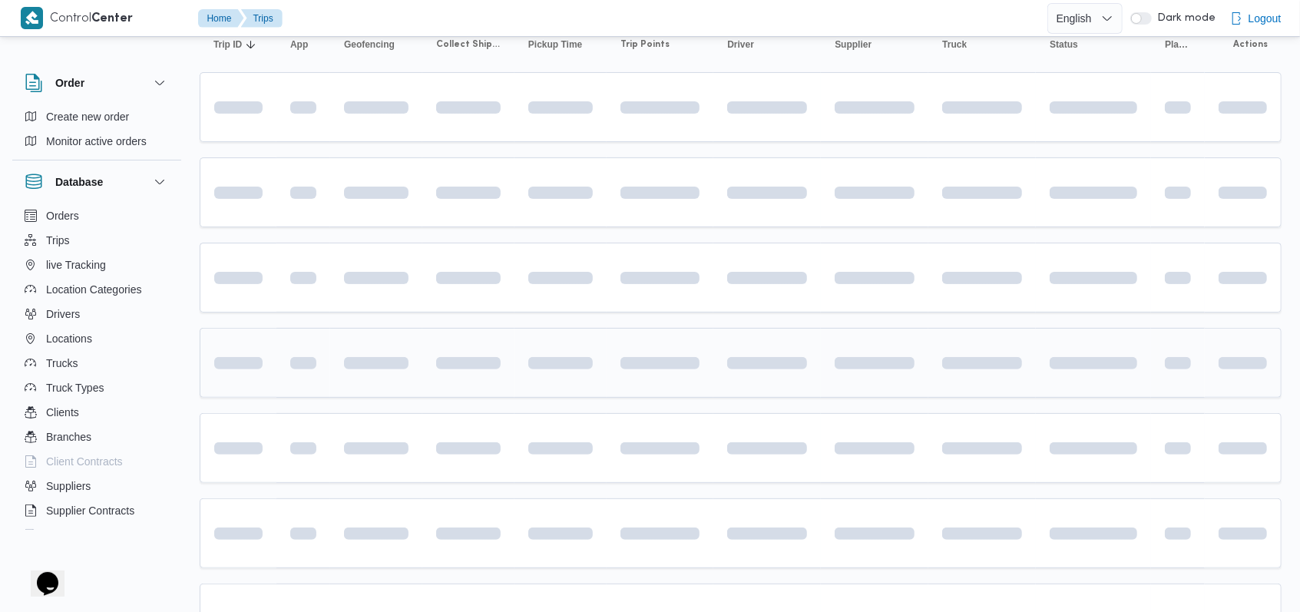
scroll to position [140, 0]
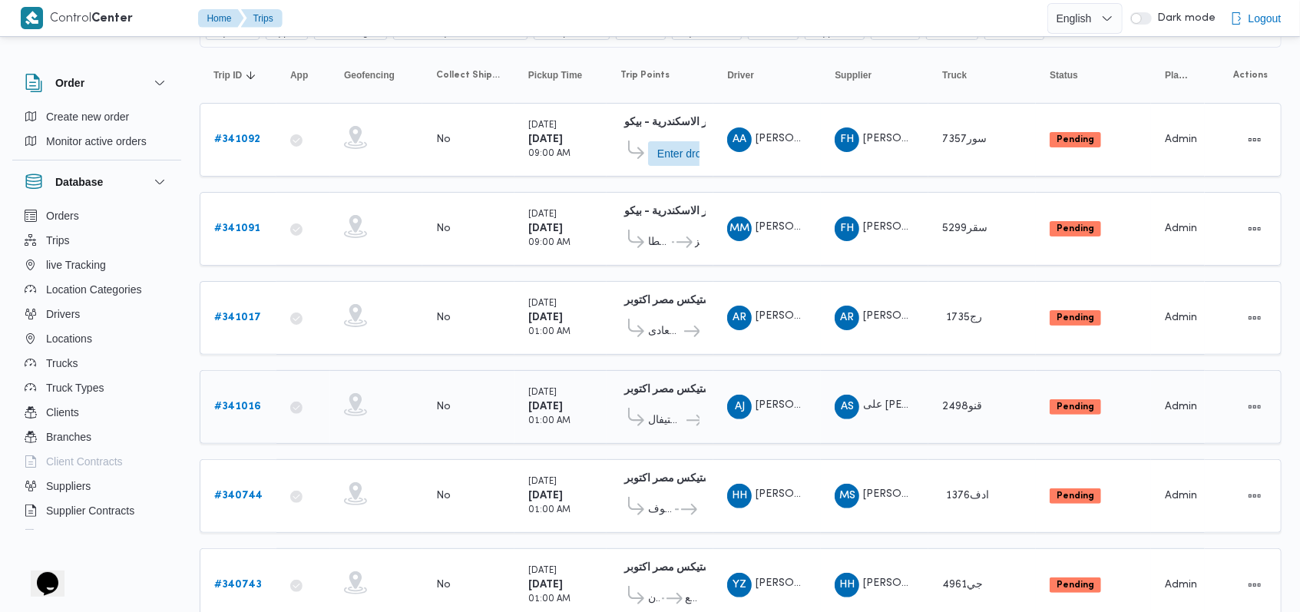
click at [246, 402] on b "# 341016" at bounding box center [237, 407] width 47 height 10
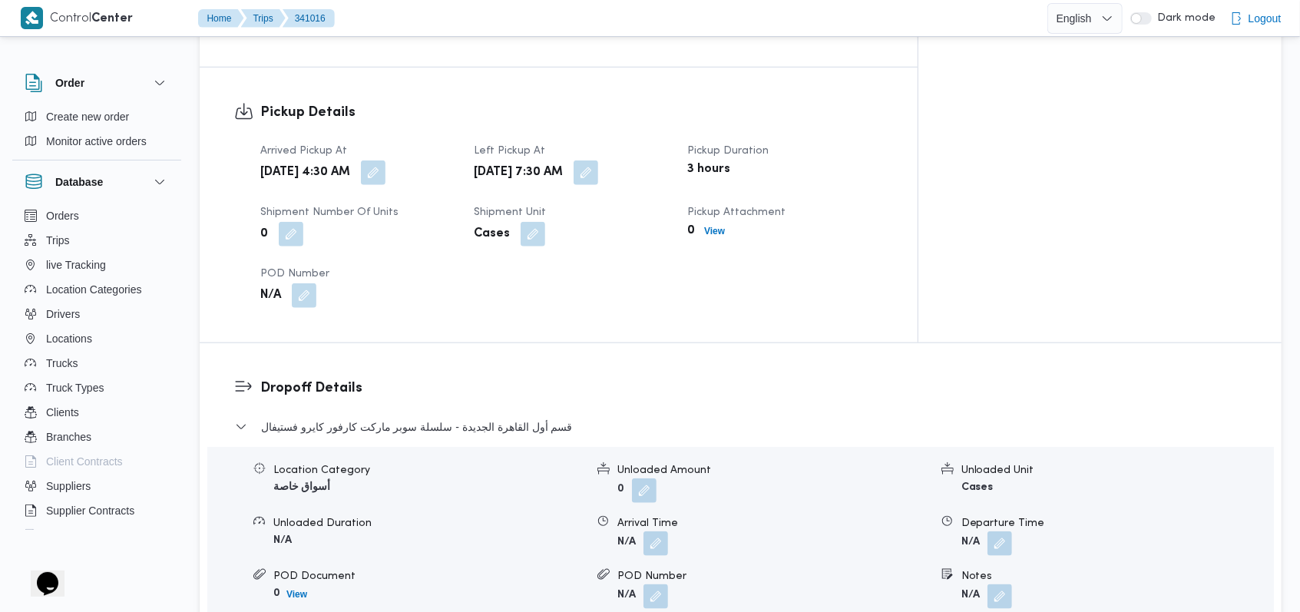
scroll to position [1061, 0]
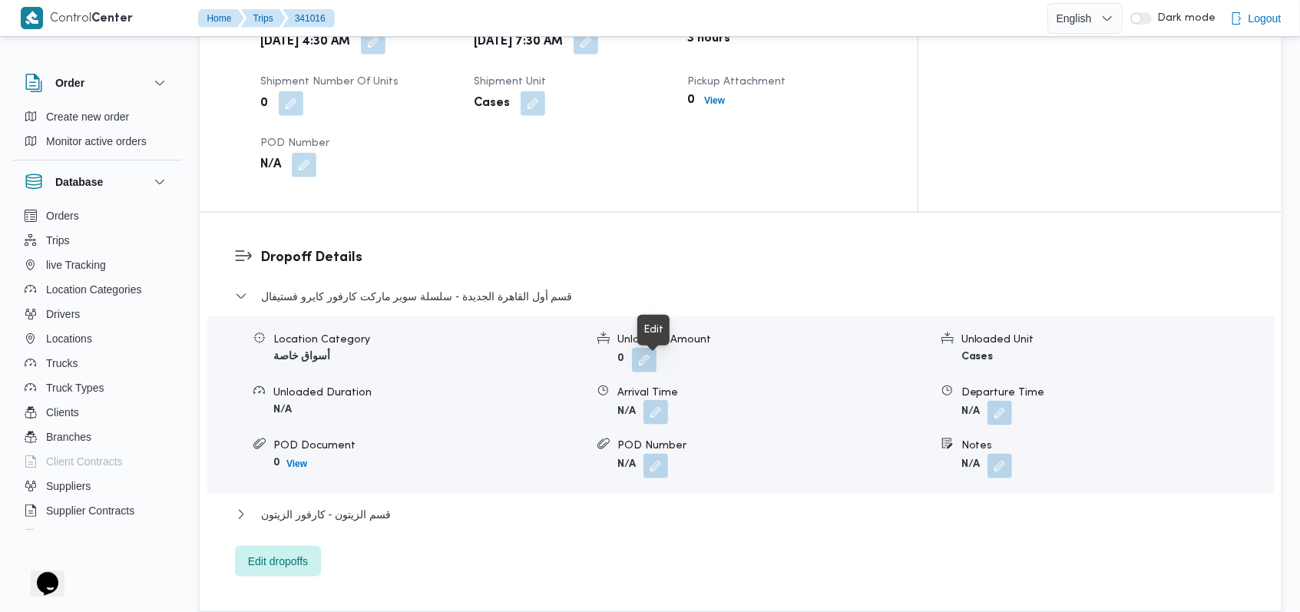
click at [657, 400] on button "button" at bounding box center [655, 412] width 25 height 25
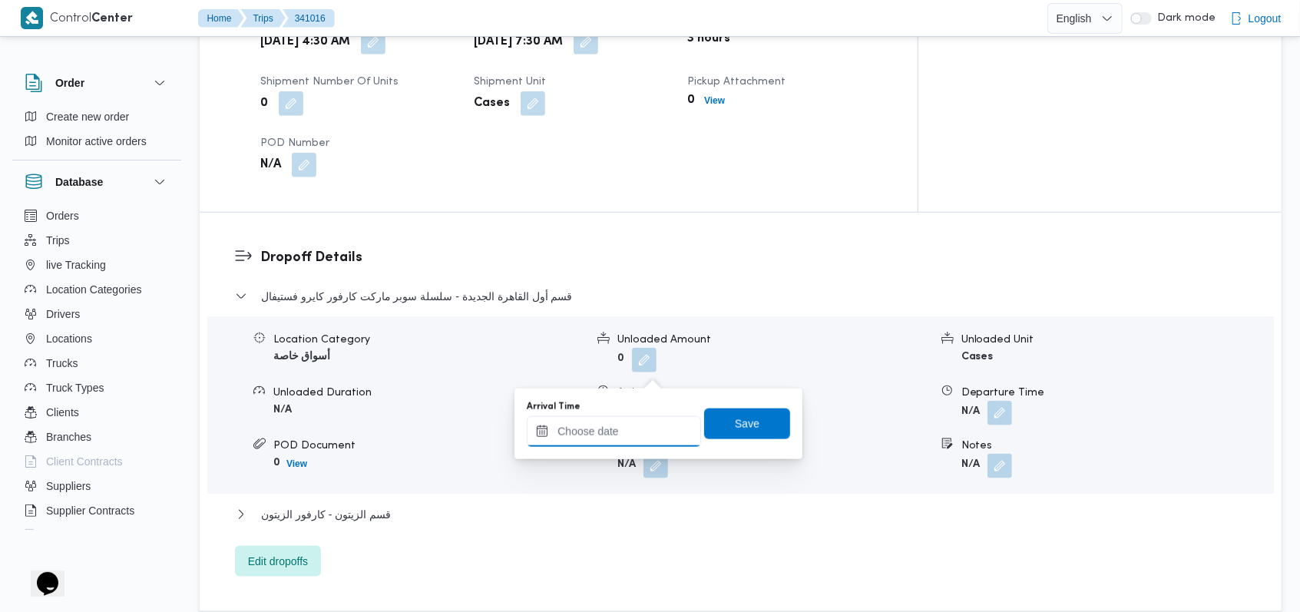
click at [627, 426] on input "Arrival Time" at bounding box center [614, 431] width 174 height 31
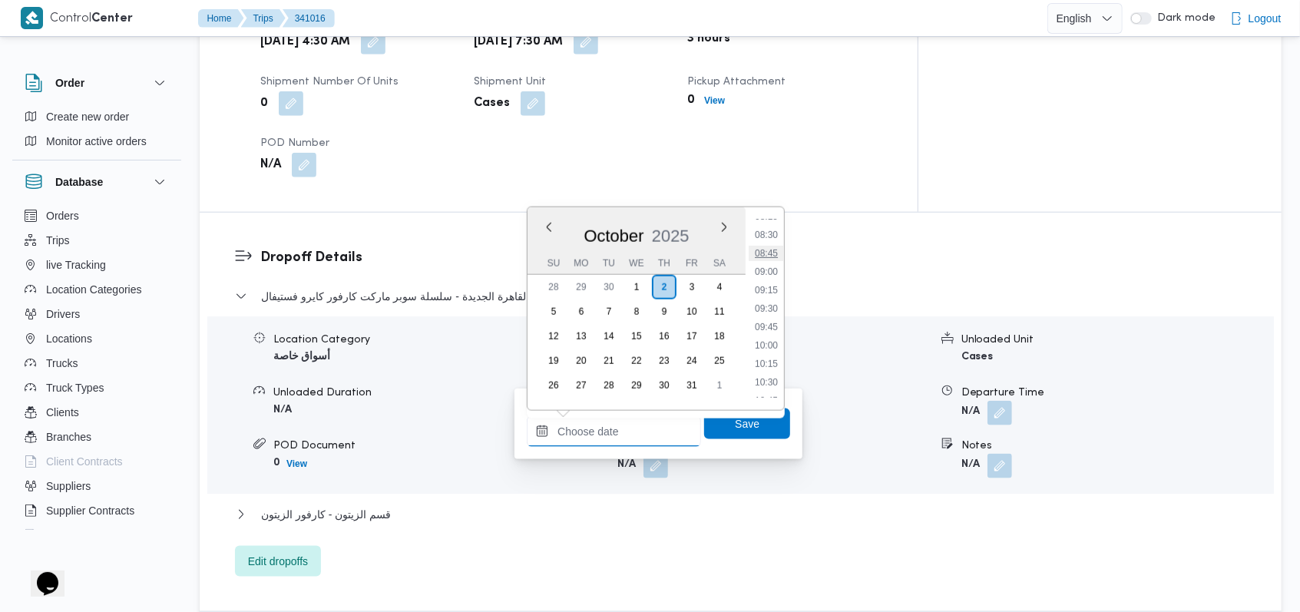
scroll to position [577, 0]
click at [774, 314] on li "09:00" at bounding box center [766, 313] width 35 height 15
type input "02/10/2025 09:00"
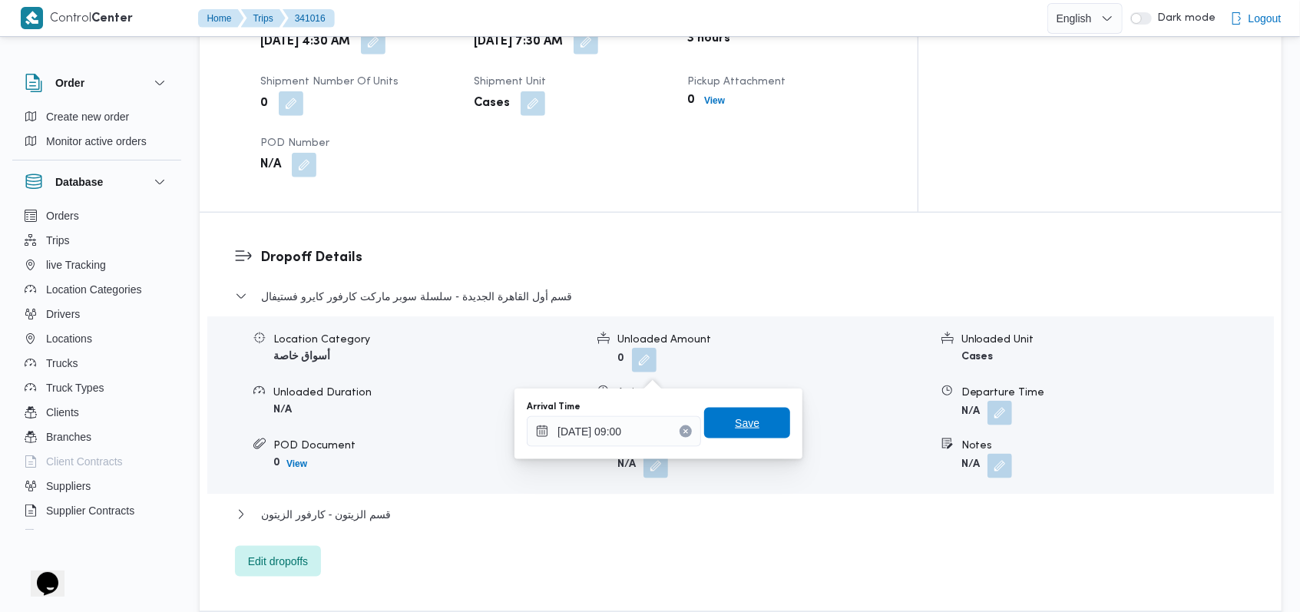
click at [742, 415] on span "Save" at bounding box center [747, 423] width 25 height 18
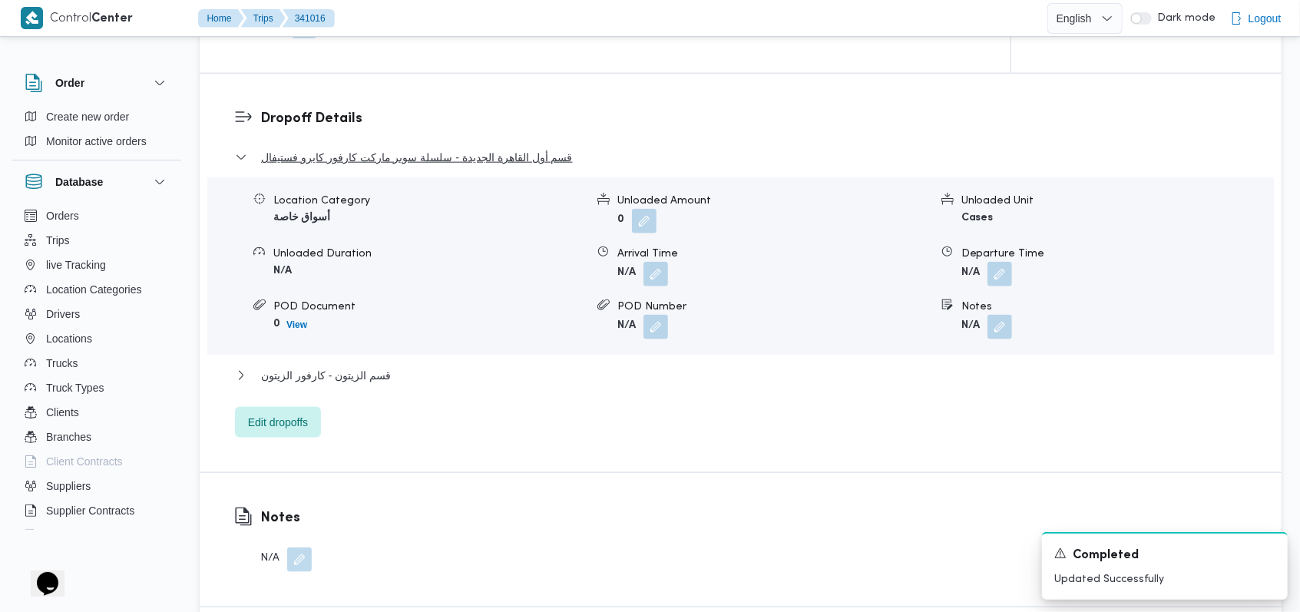
scroll to position [1163, 0]
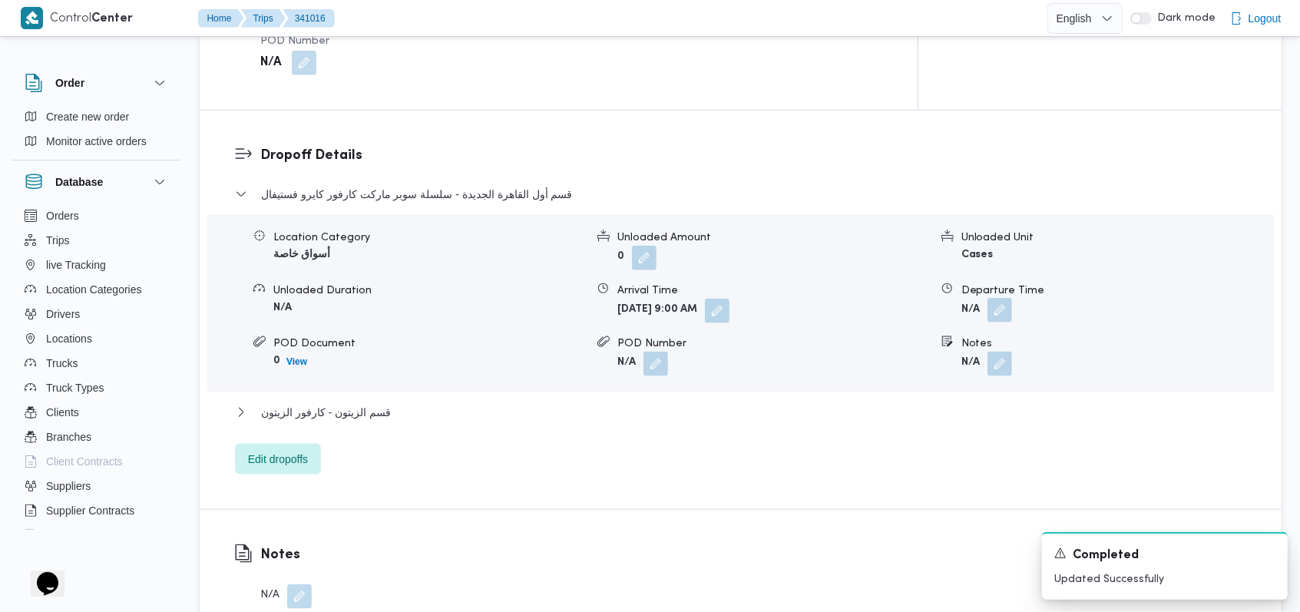
click at [1000, 298] on button "button" at bounding box center [999, 310] width 25 height 25
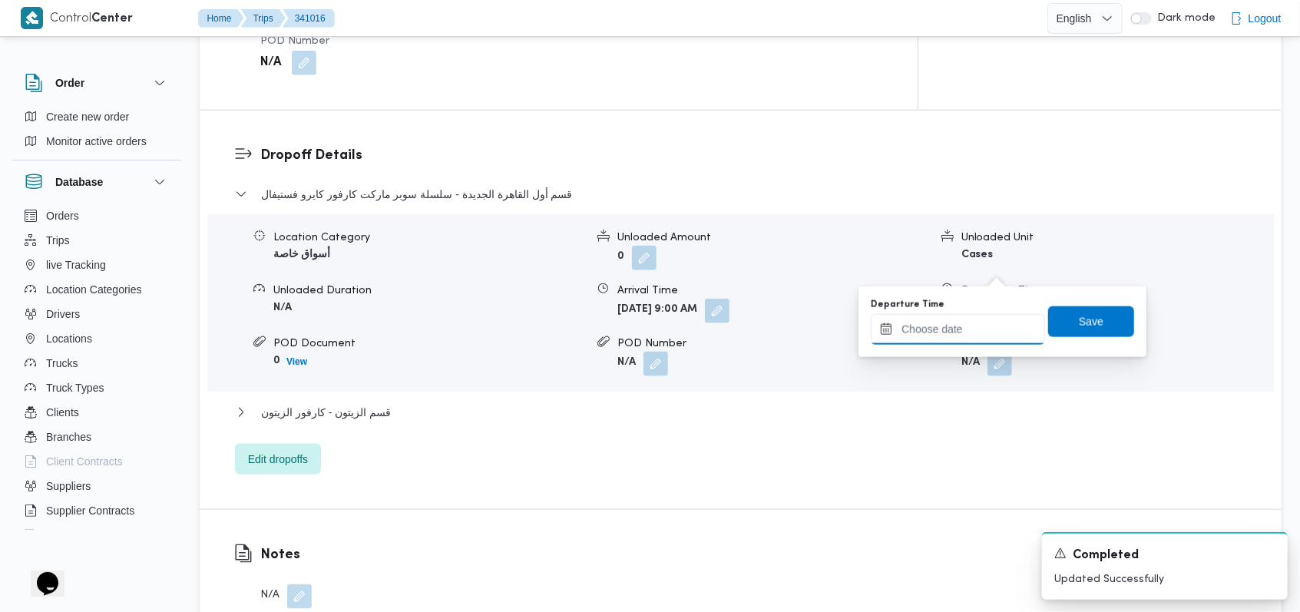
click at [978, 327] on input "Departure Time" at bounding box center [958, 329] width 174 height 31
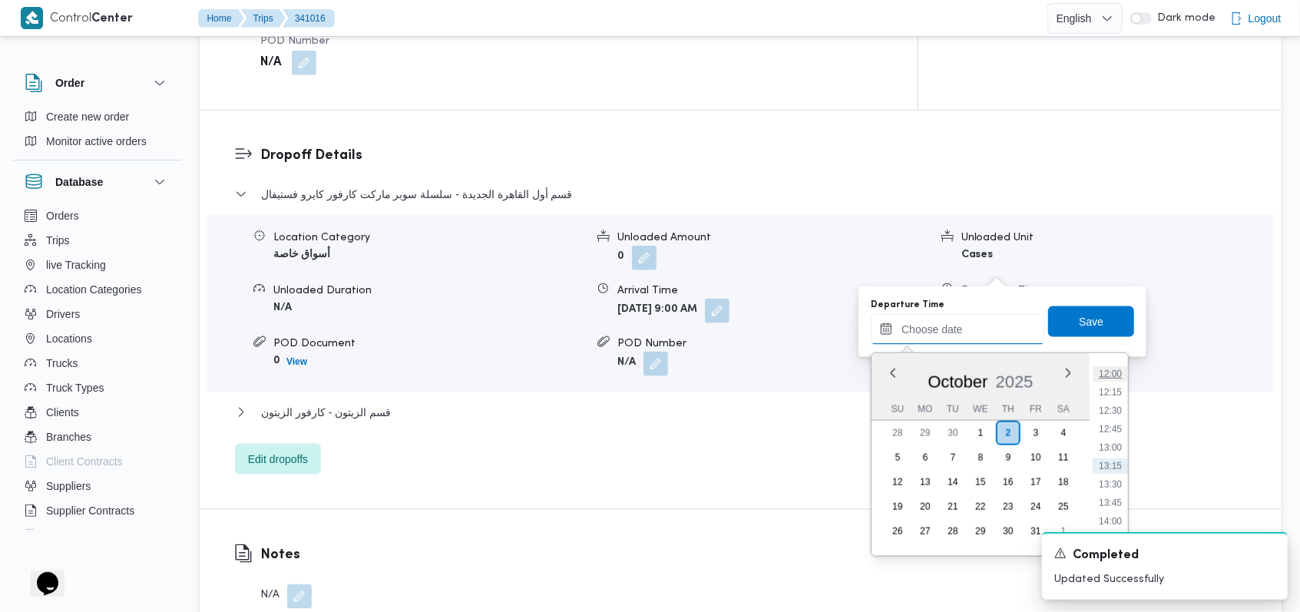
scroll to position [781, 0]
click at [1114, 385] on li "10:45" at bounding box center [1110, 384] width 35 height 15
type input "02/10/2025 10:45"
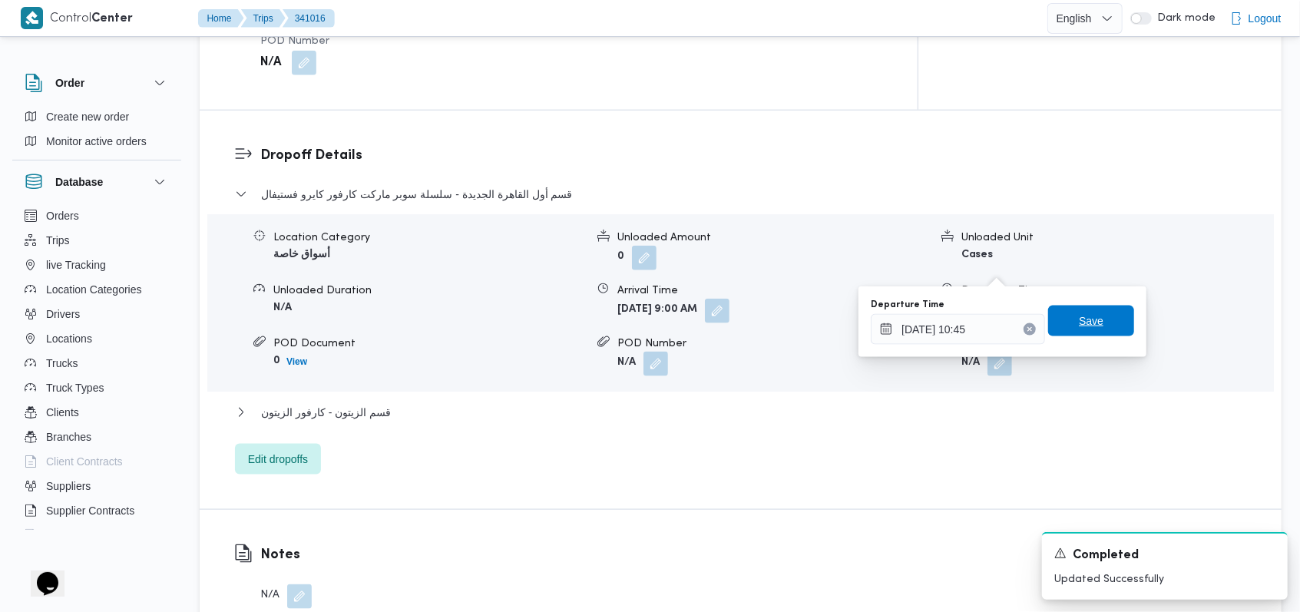
click at [1108, 326] on span "Save" at bounding box center [1091, 321] width 86 height 31
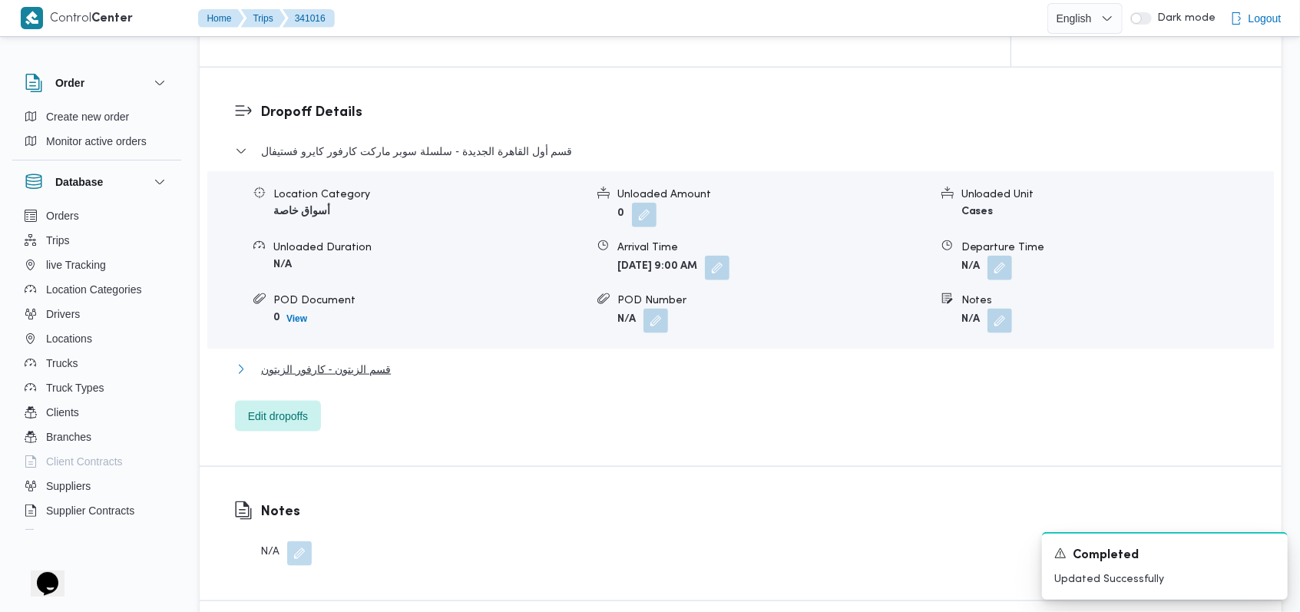
click at [403, 372] on button "قسم الزيتون - كارفور الزيتون" at bounding box center [741, 369] width 1012 height 18
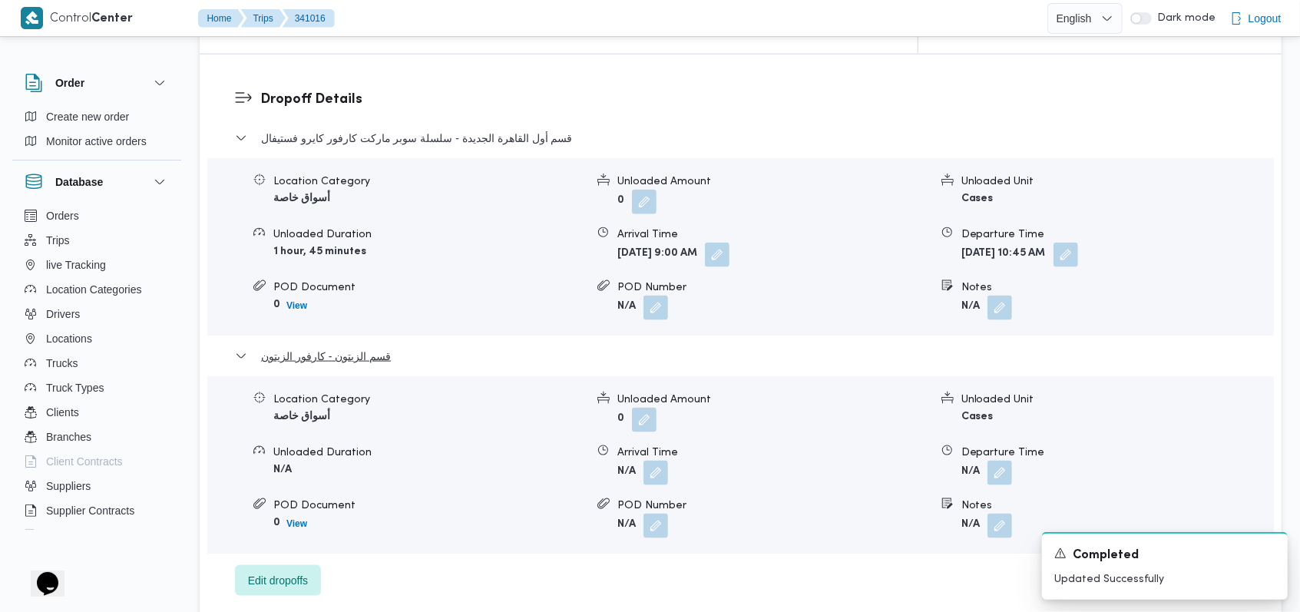
scroll to position [1265, 0]
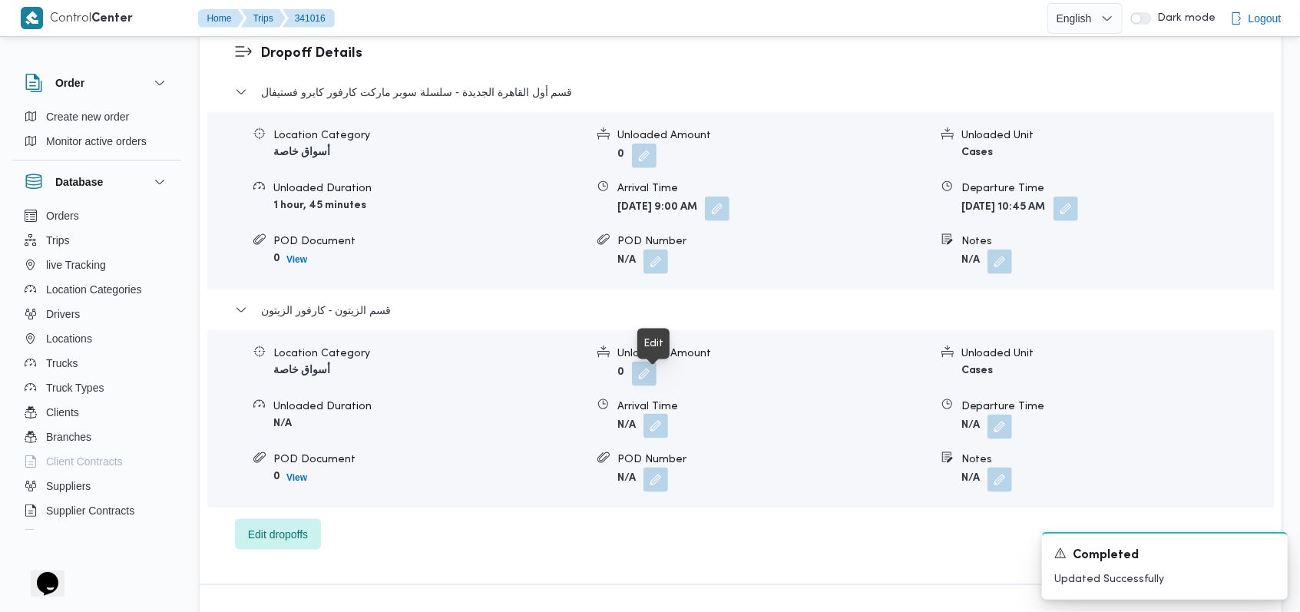
click at [663, 414] on button "button" at bounding box center [655, 426] width 25 height 25
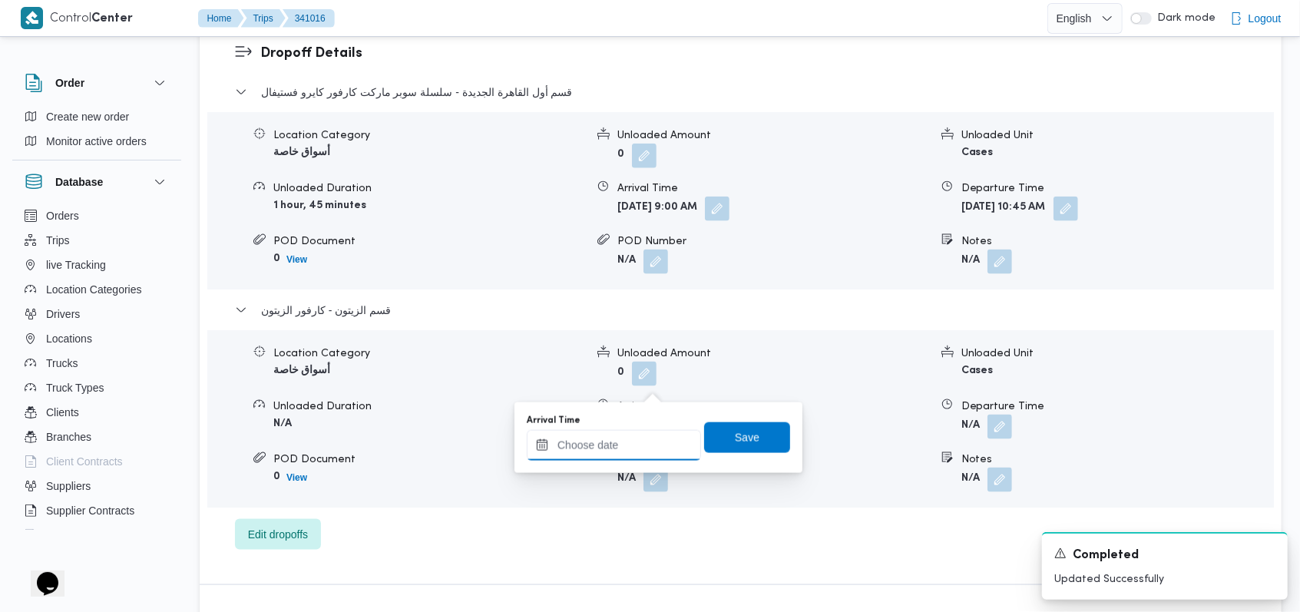
click at [623, 433] on input "Arrival Time" at bounding box center [614, 445] width 174 height 31
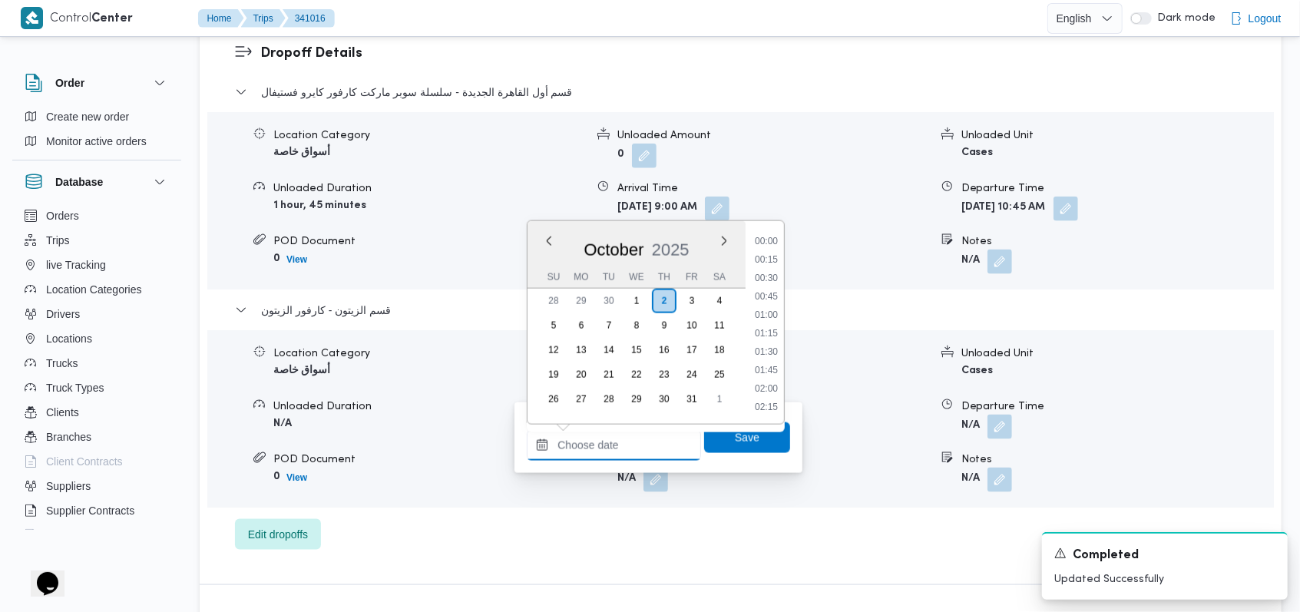
scroll to position [884, 0]
click at [771, 244] on li "12:00" at bounding box center [766, 241] width 35 height 15
type input "[DATE] 12:00"
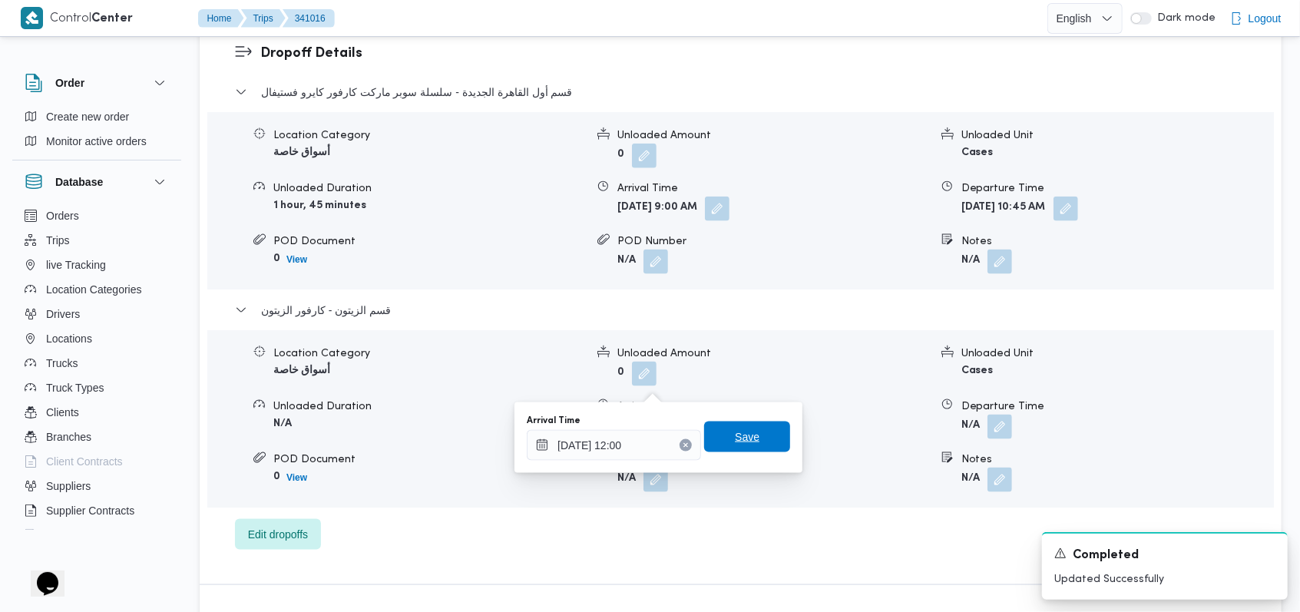
click at [740, 436] on span "Save" at bounding box center [747, 437] width 25 height 18
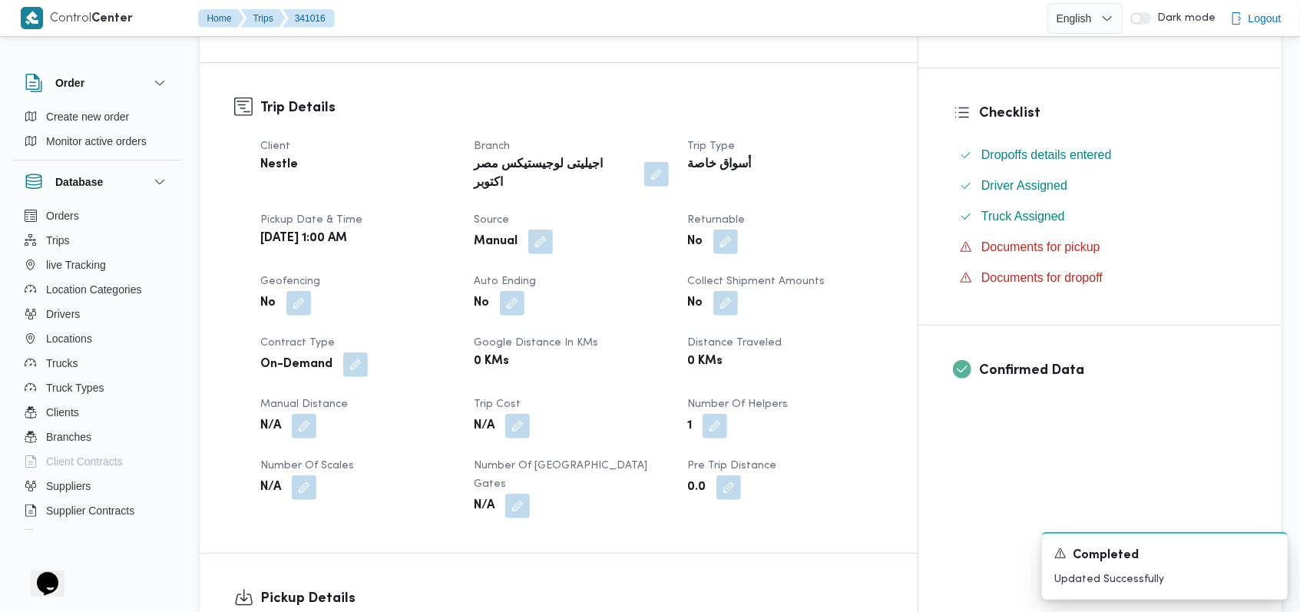
scroll to position [140, 0]
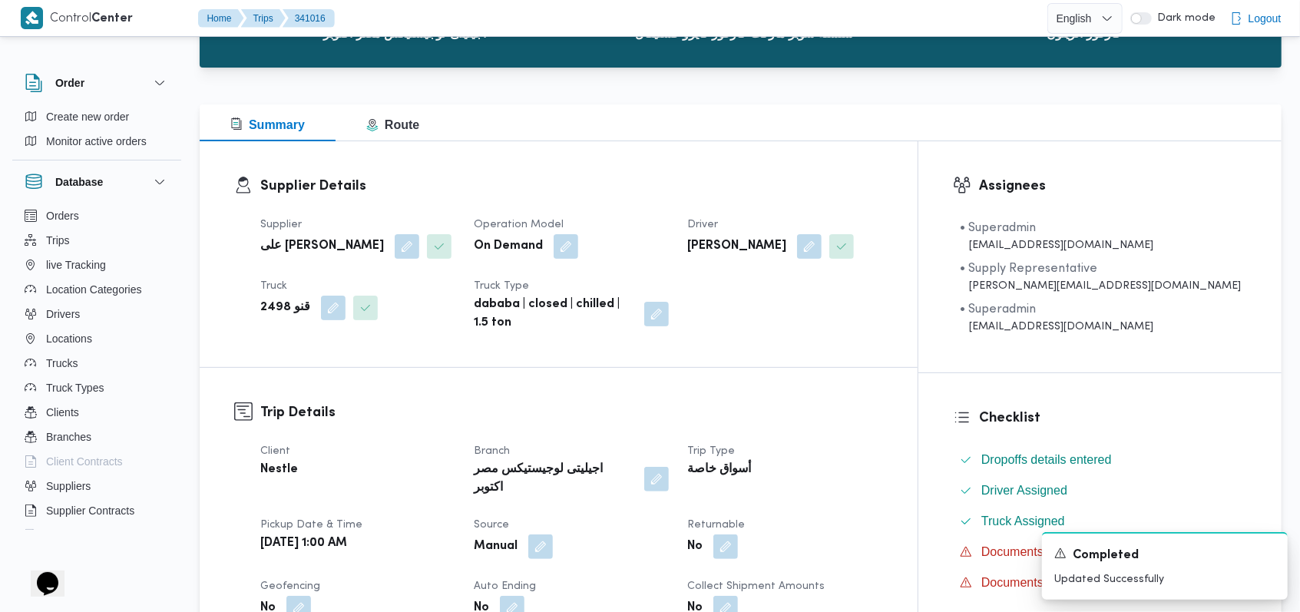
click at [663, 230] on dt "Operation Model" at bounding box center [571, 225] width 195 height 18
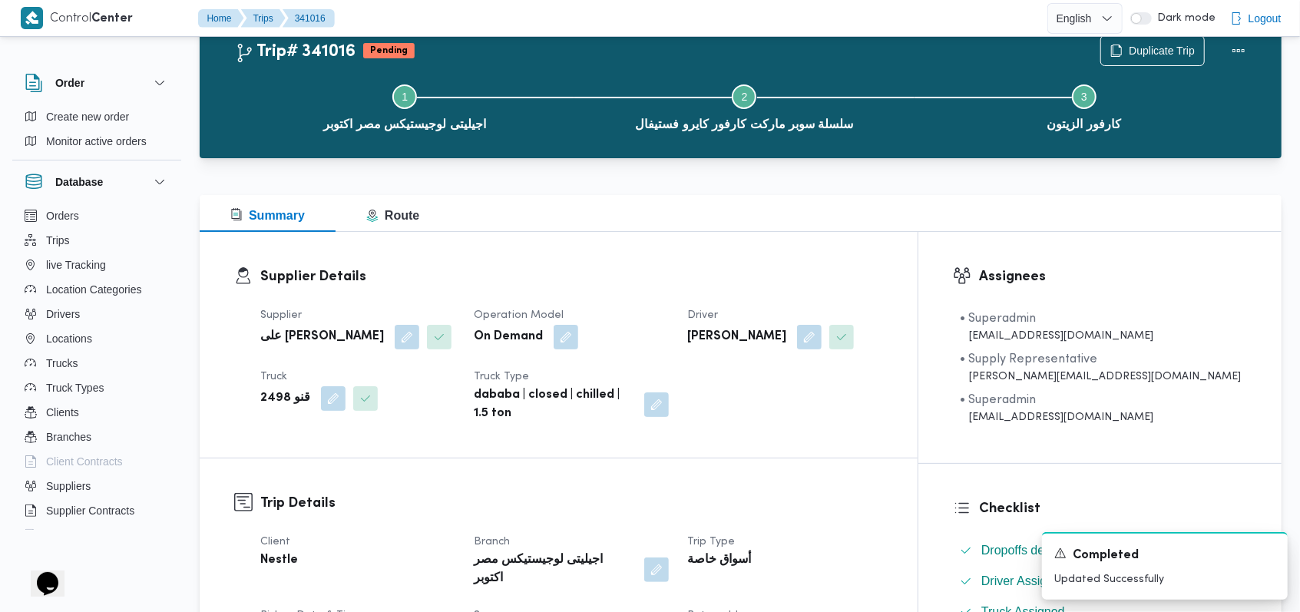
scroll to position [0, 0]
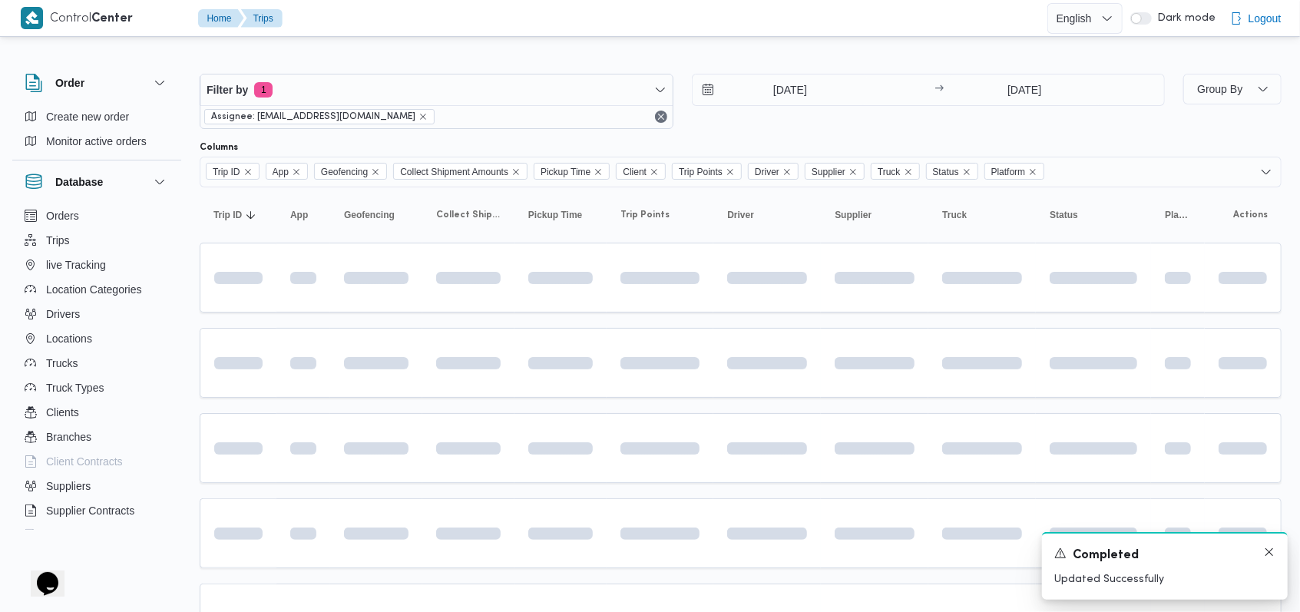
scroll to position [140, 0]
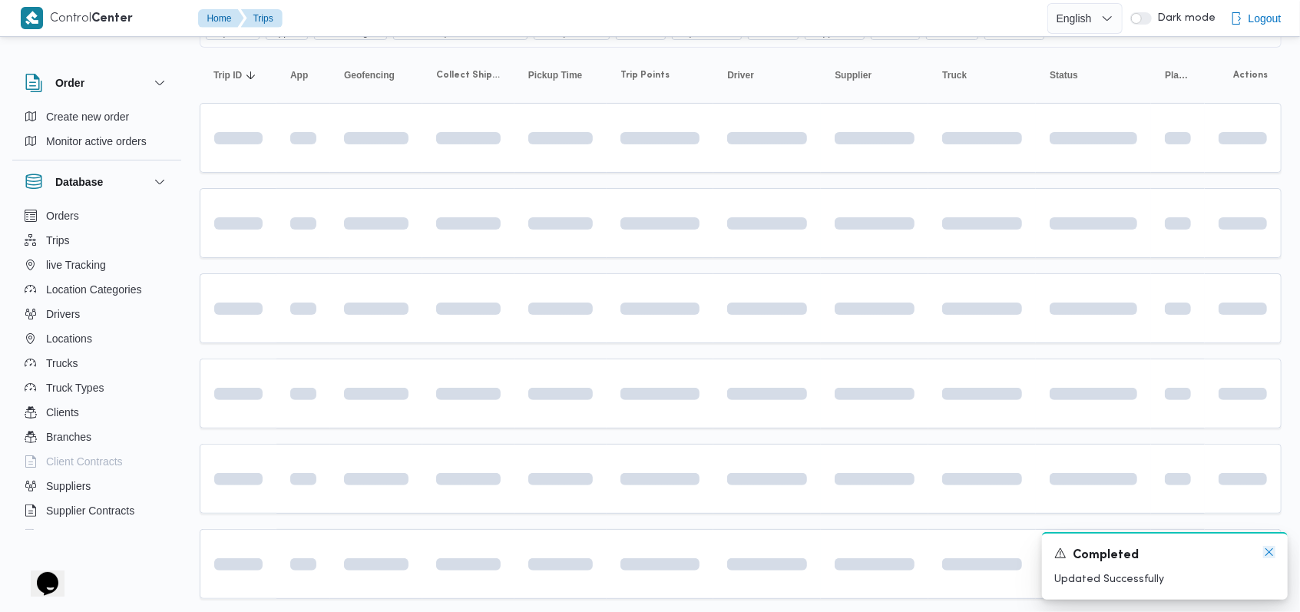
click at [1267, 552] on icon "Dismiss toast" at bounding box center [1269, 552] width 12 height 12
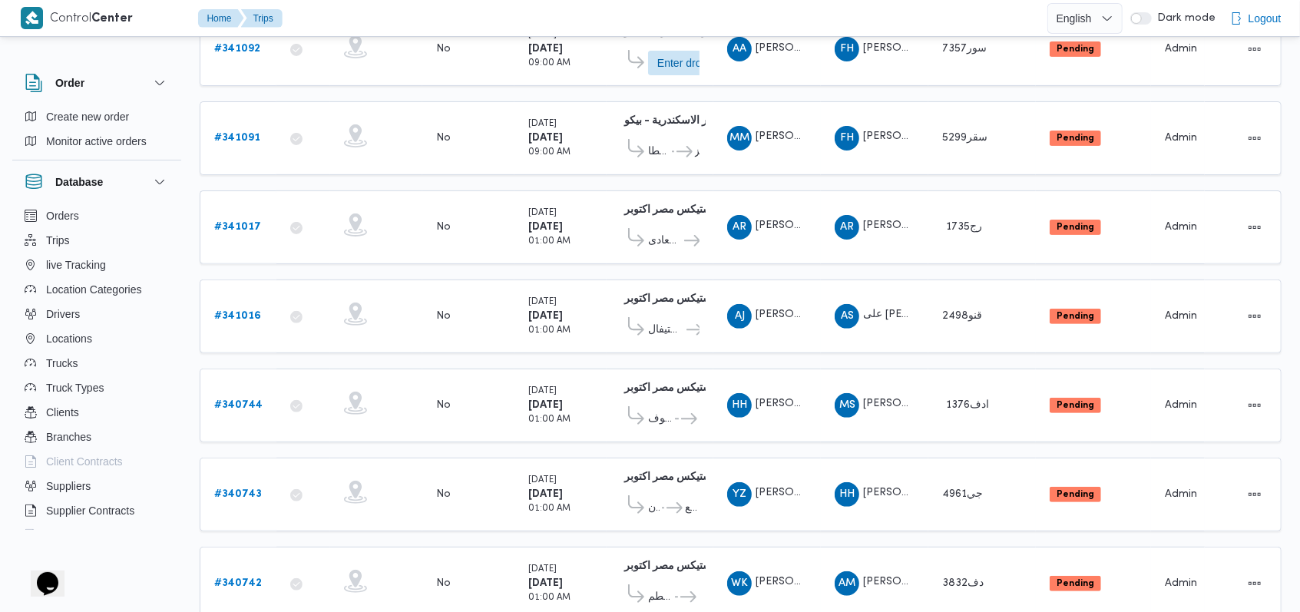
scroll to position [0, 0]
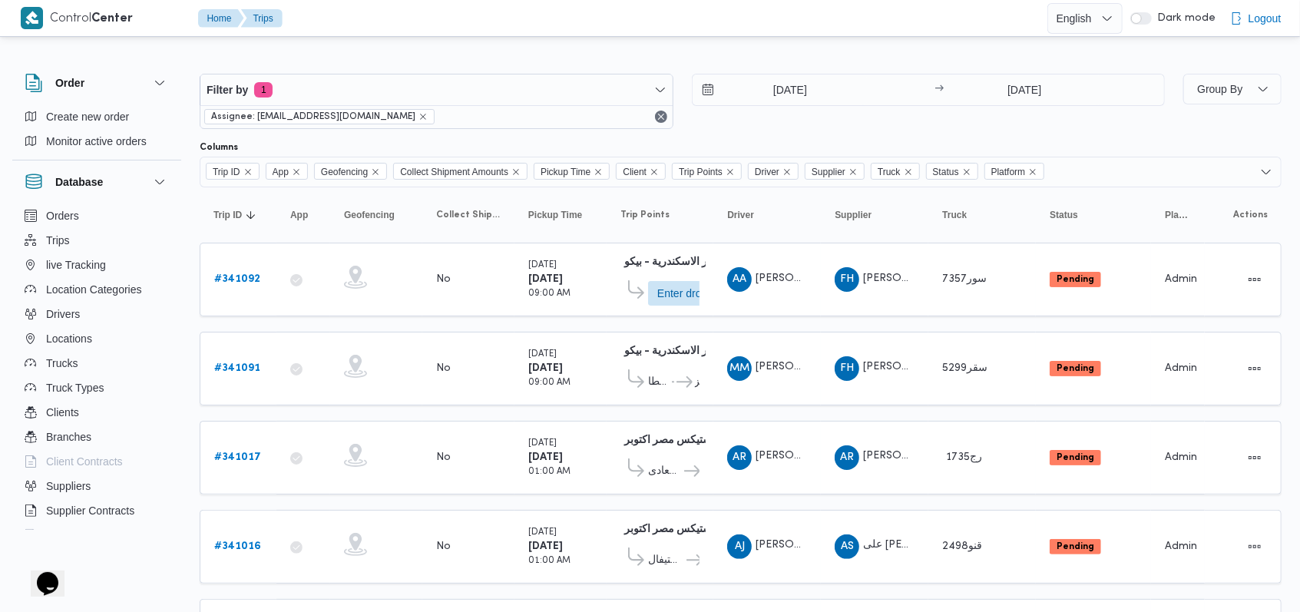
click at [731, 127] on div "2/10/2025 → 2/10/2025" at bounding box center [929, 101] width 474 height 55
click at [250, 282] on b "# 341092" at bounding box center [237, 279] width 46 height 10
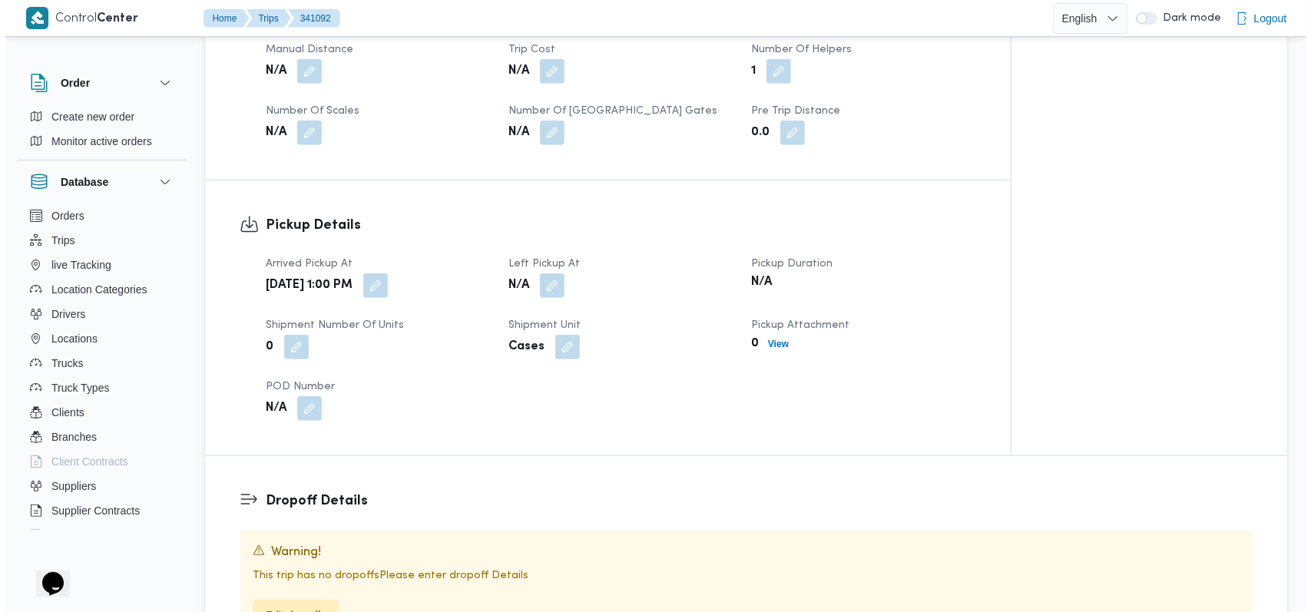
scroll to position [921, 0]
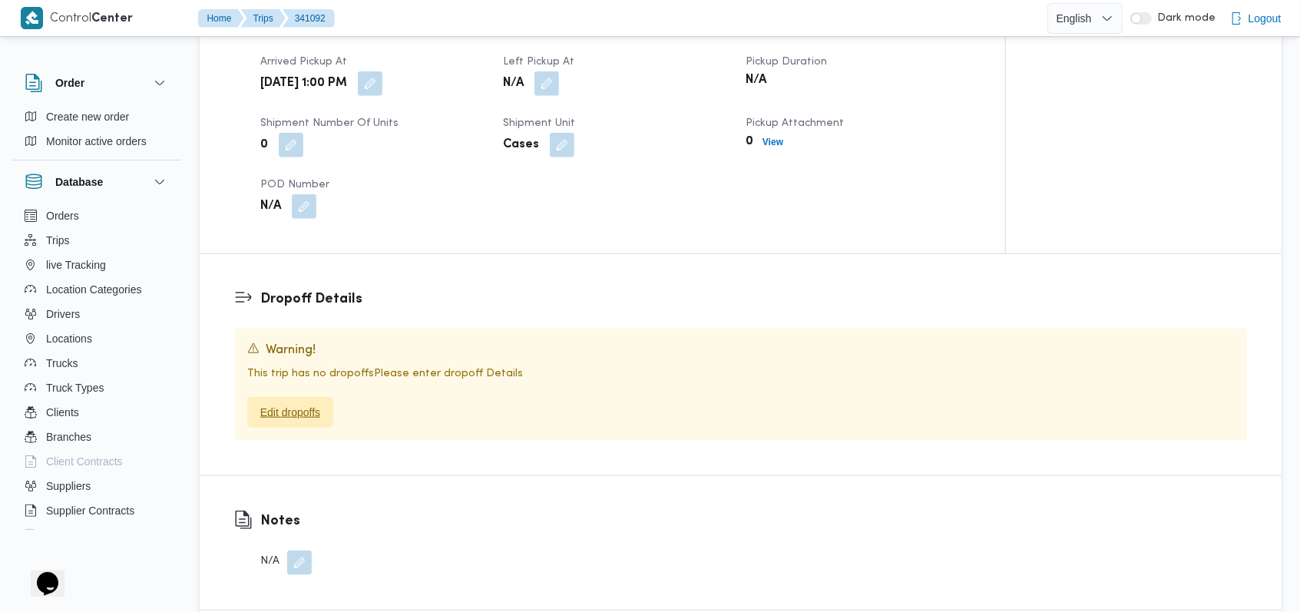
click at [296, 403] on span "Edit dropoffs" at bounding box center [290, 412] width 60 height 18
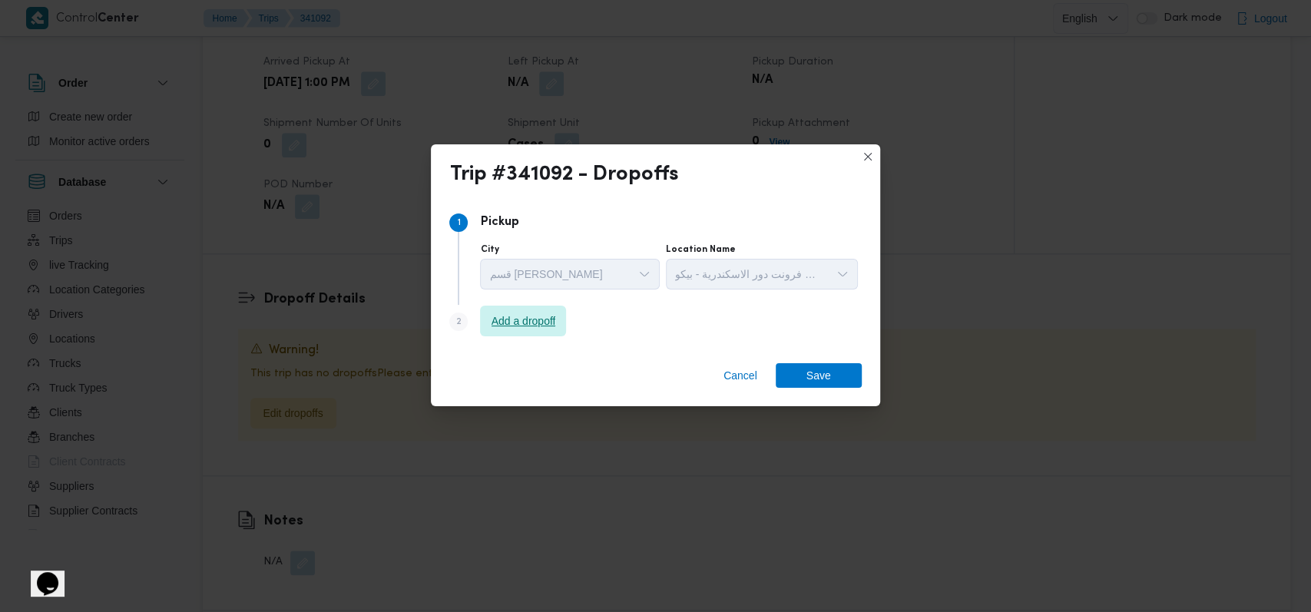
click at [551, 315] on span "Add a dropoff" at bounding box center [523, 321] width 64 height 18
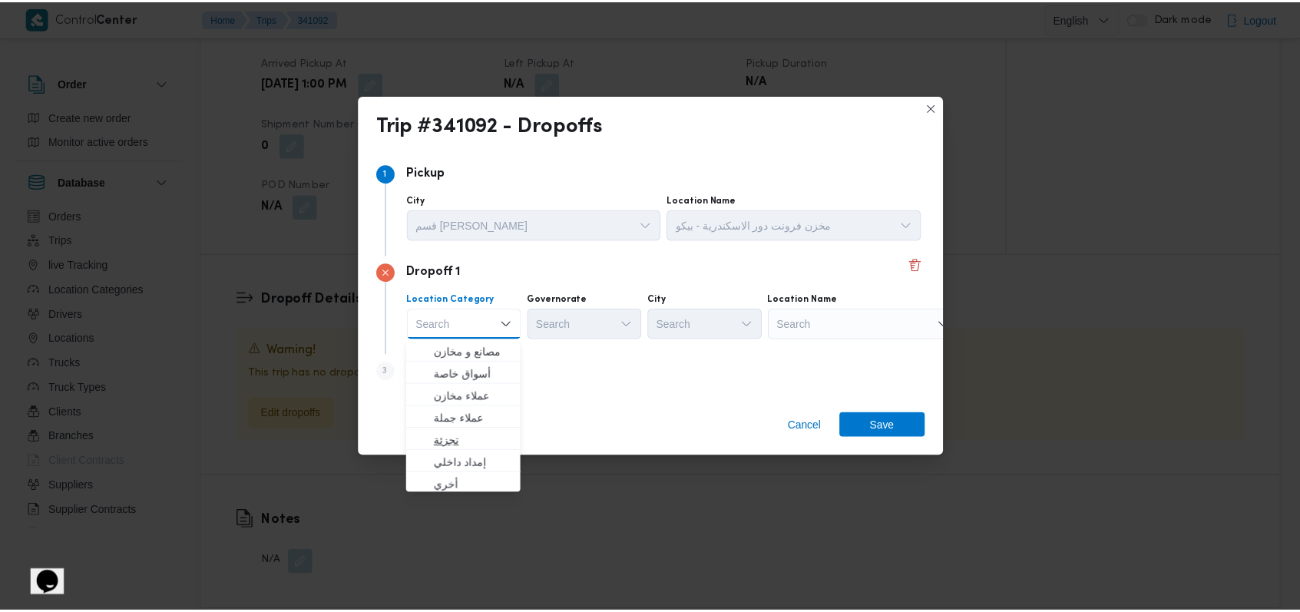
scroll to position [403, 0]
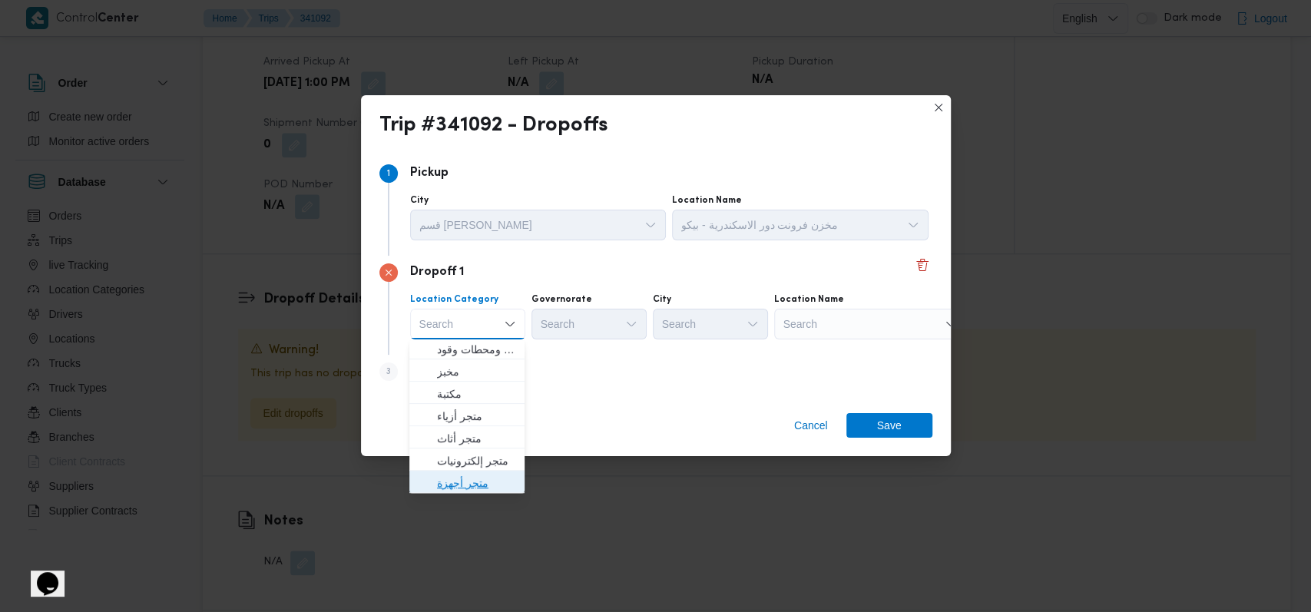
click at [477, 476] on span "متجر أجهزة" at bounding box center [476, 483] width 78 height 18
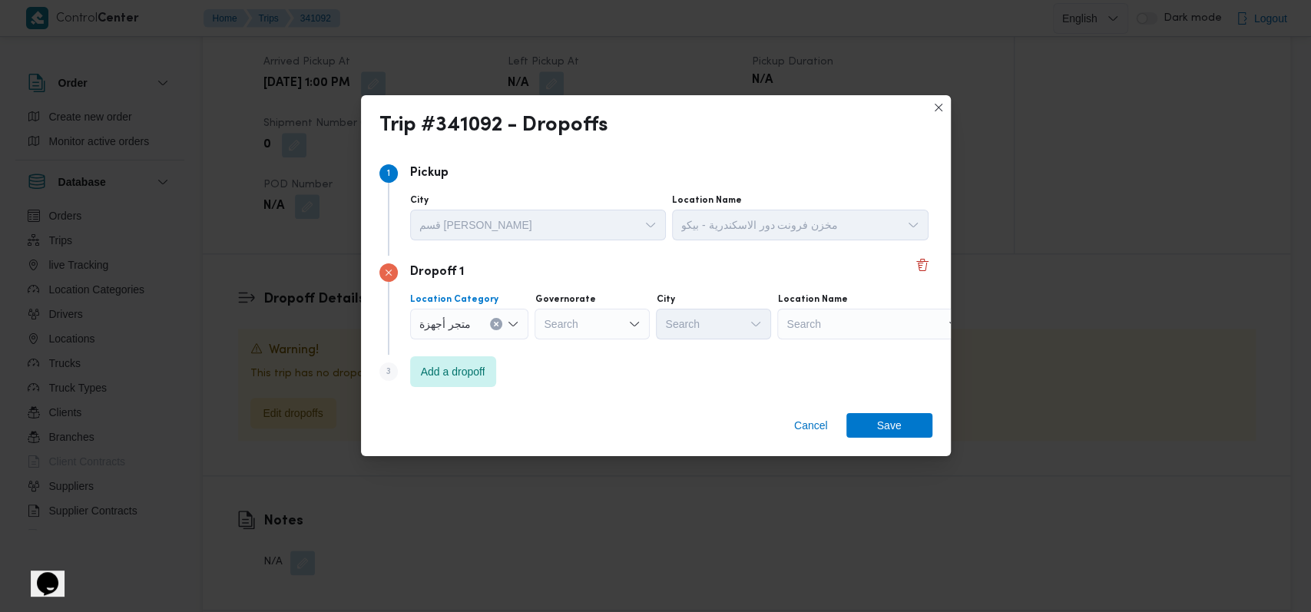
click at [823, 338] on div "Search" at bounding box center [873, 324] width 192 height 31
type input "بيج هاو"
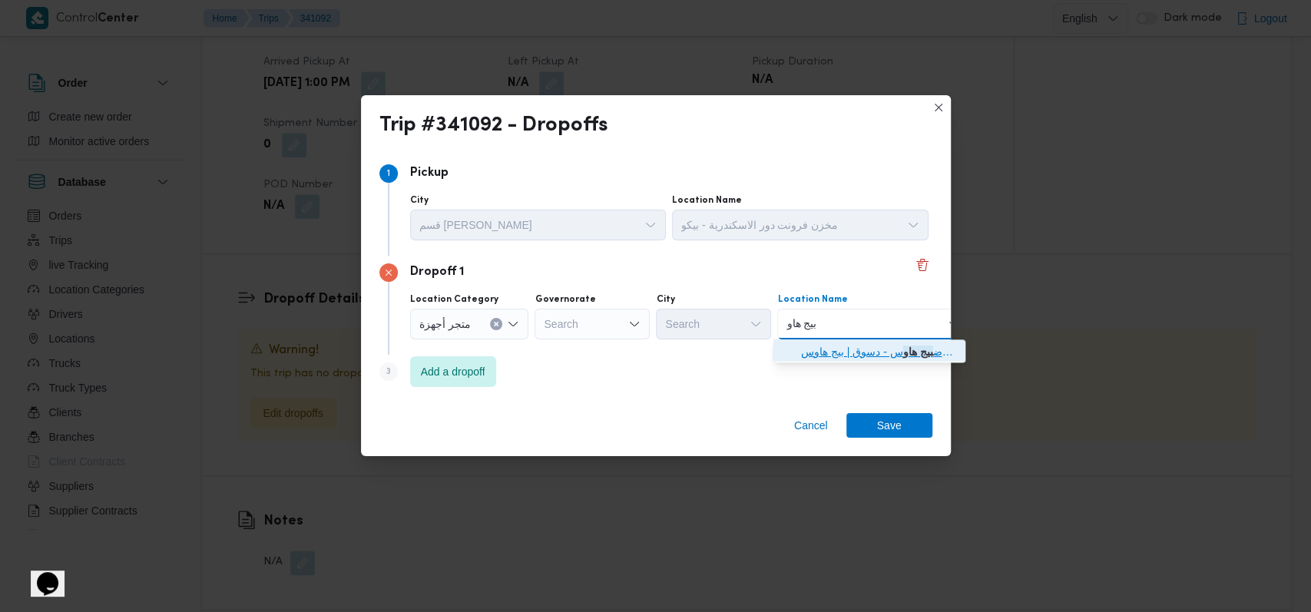
click at [837, 350] on span "معرض بيج هاو س - دسوق | بيج هاوس | كفر إبراهيم" at bounding box center [878, 351] width 155 height 18
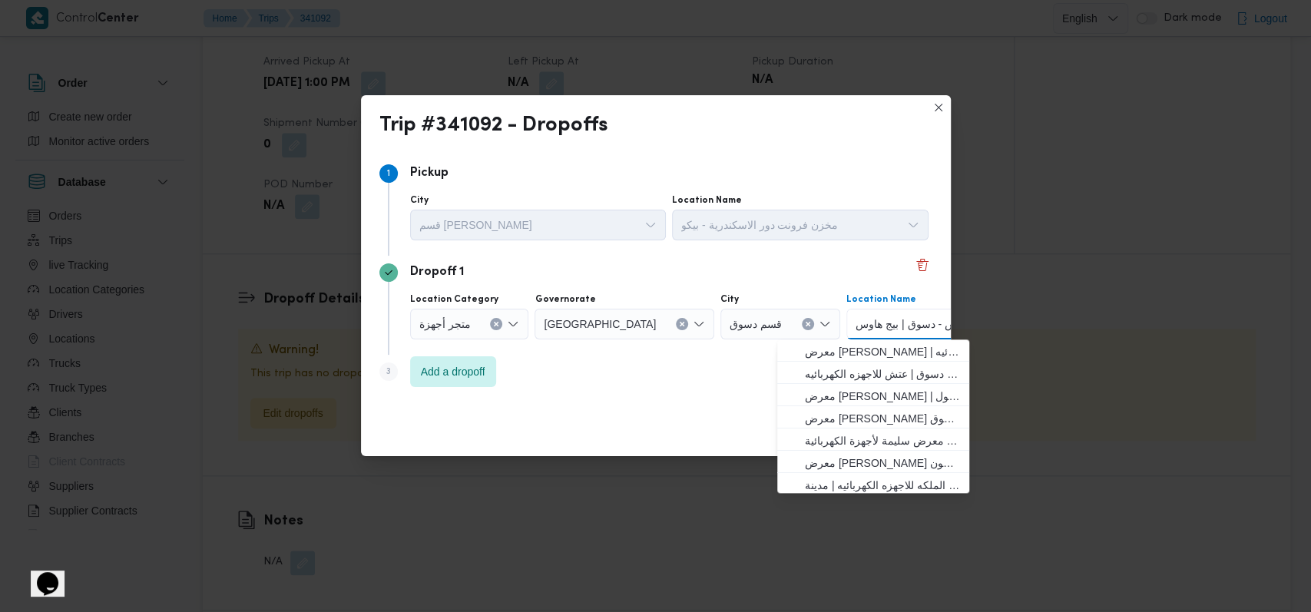
click at [676, 326] on button "Clear input" at bounding box center [682, 324] width 12 height 12
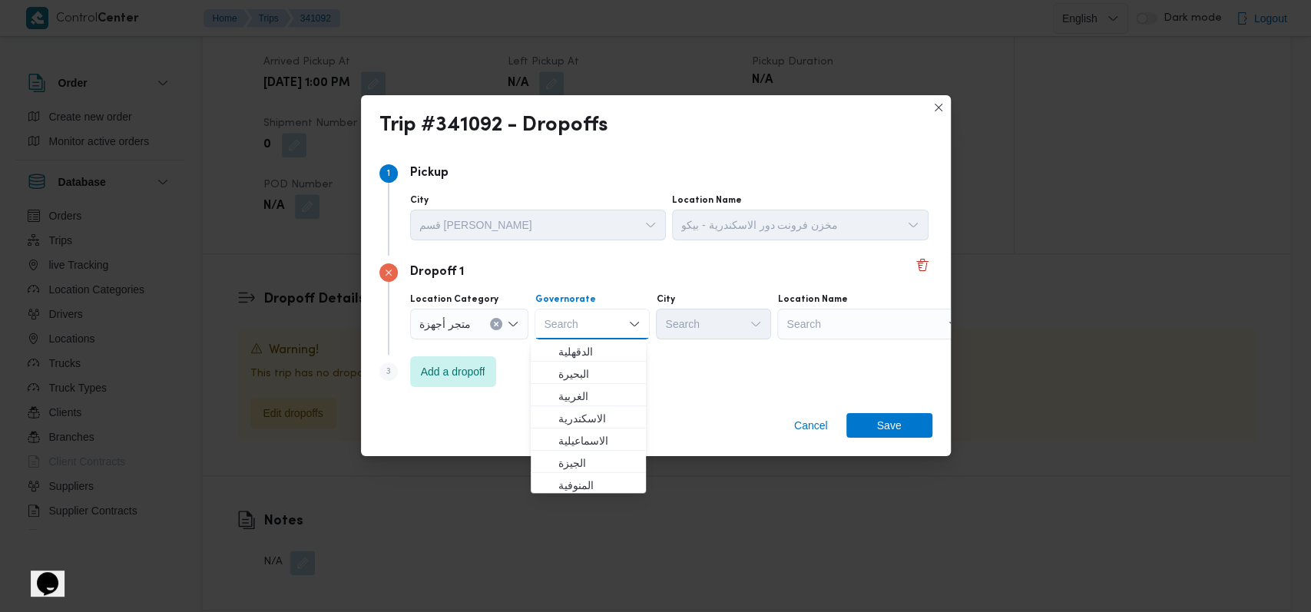
click at [813, 345] on div "Dropoff 1 Location Category متجر أجهزة Governorate Search Combo box. Selected. …" at bounding box center [655, 305] width 553 height 99
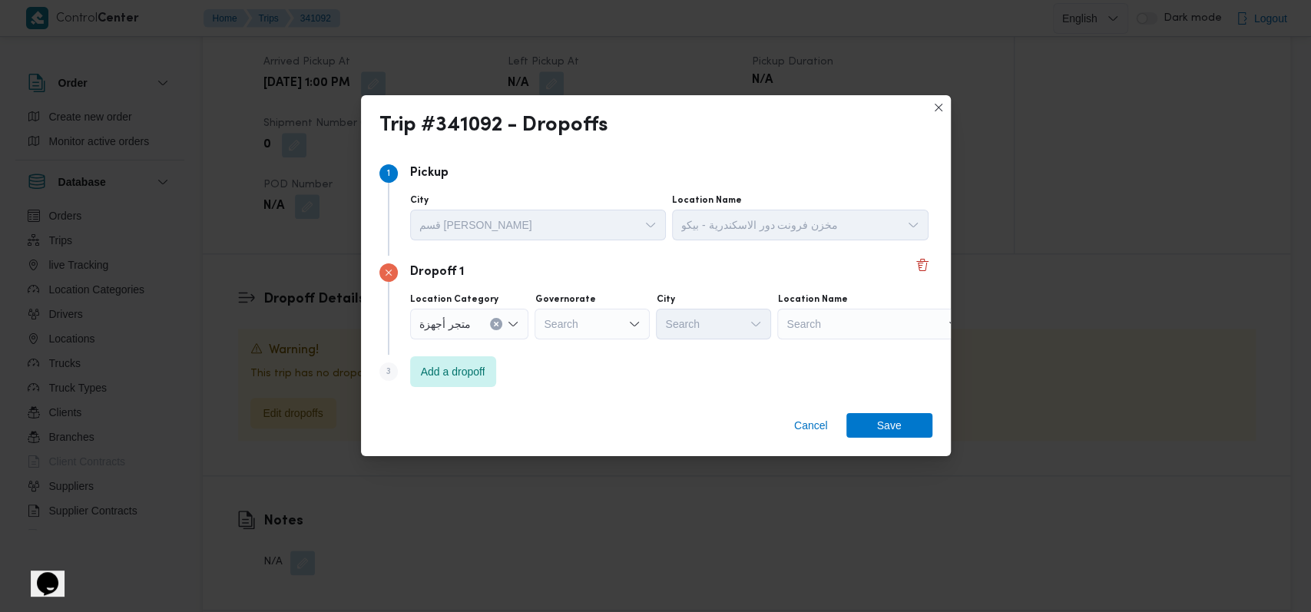
click at [819, 326] on div "Search" at bounding box center [873, 324] width 192 height 31
type input "نيو هاوس"
click at [854, 354] on span "معرض نيو هاوس باب شرقى - الاسكندرية | نيو هاوس | الإبراهيمية بحري وسيدي جا" at bounding box center [878, 351] width 155 height 18
click at [891, 423] on span "Save" at bounding box center [889, 424] width 25 height 25
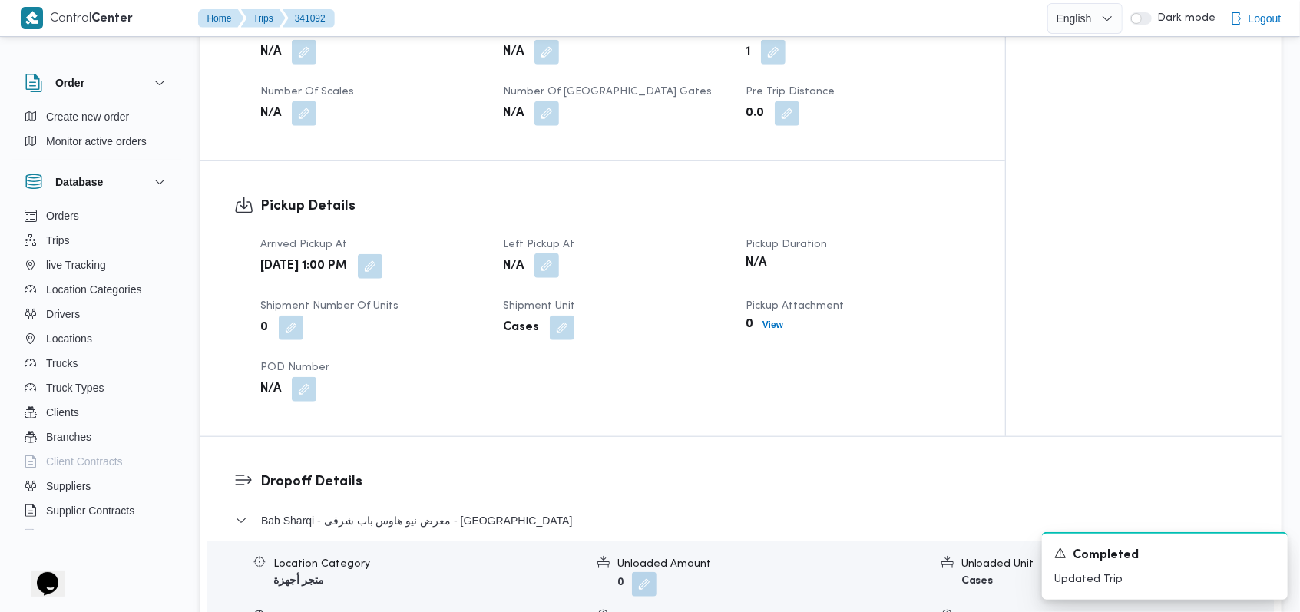
scroll to position [898, 0]
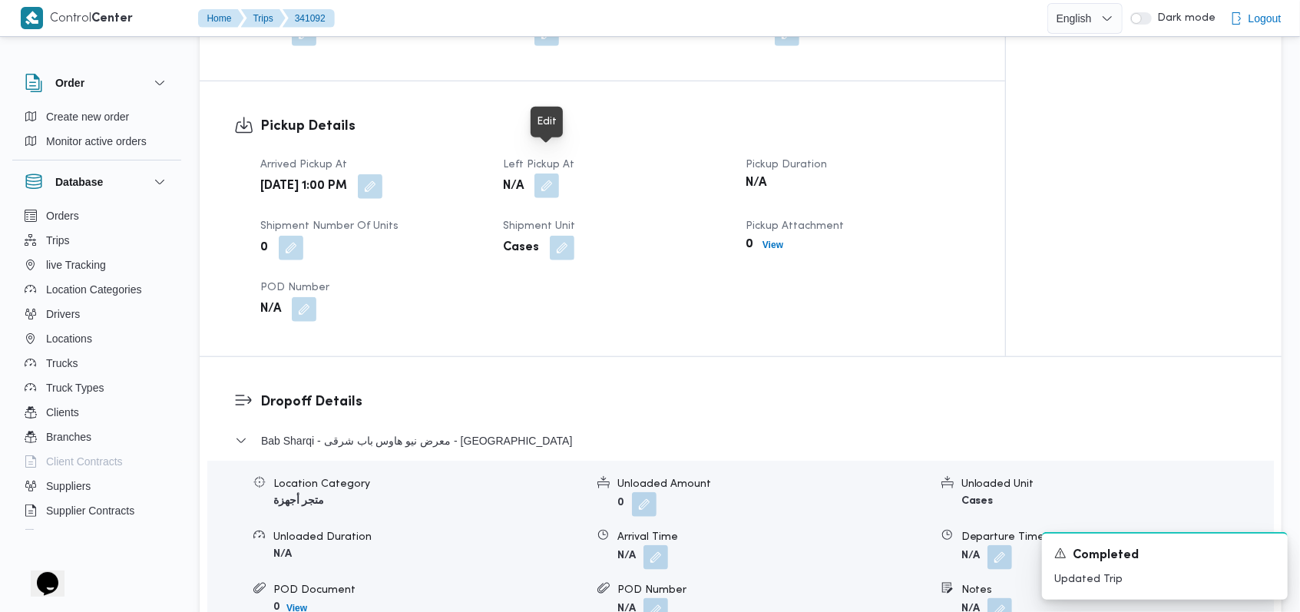
click at [554, 174] on button "button" at bounding box center [546, 186] width 25 height 25
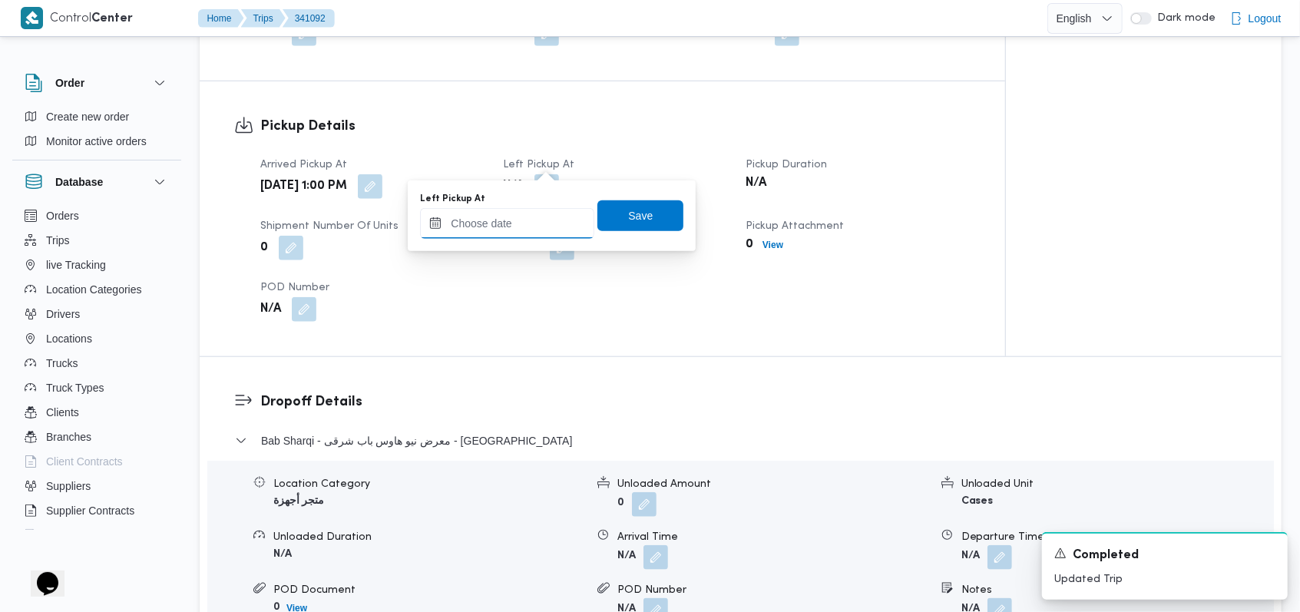
click at [506, 227] on input "Left Pickup At" at bounding box center [507, 223] width 174 height 31
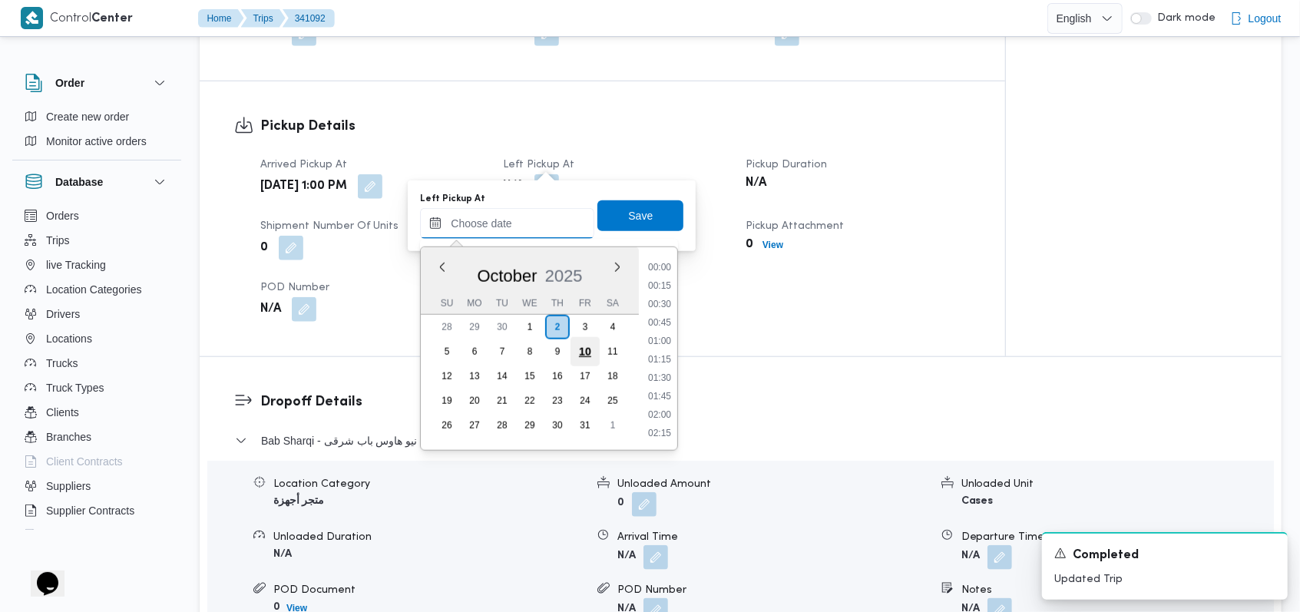
scroll to position [902, 0]
click at [665, 371] on li "13:45" at bounding box center [659, 378] width 35 height 15
type input "02/10/2025 13:45"
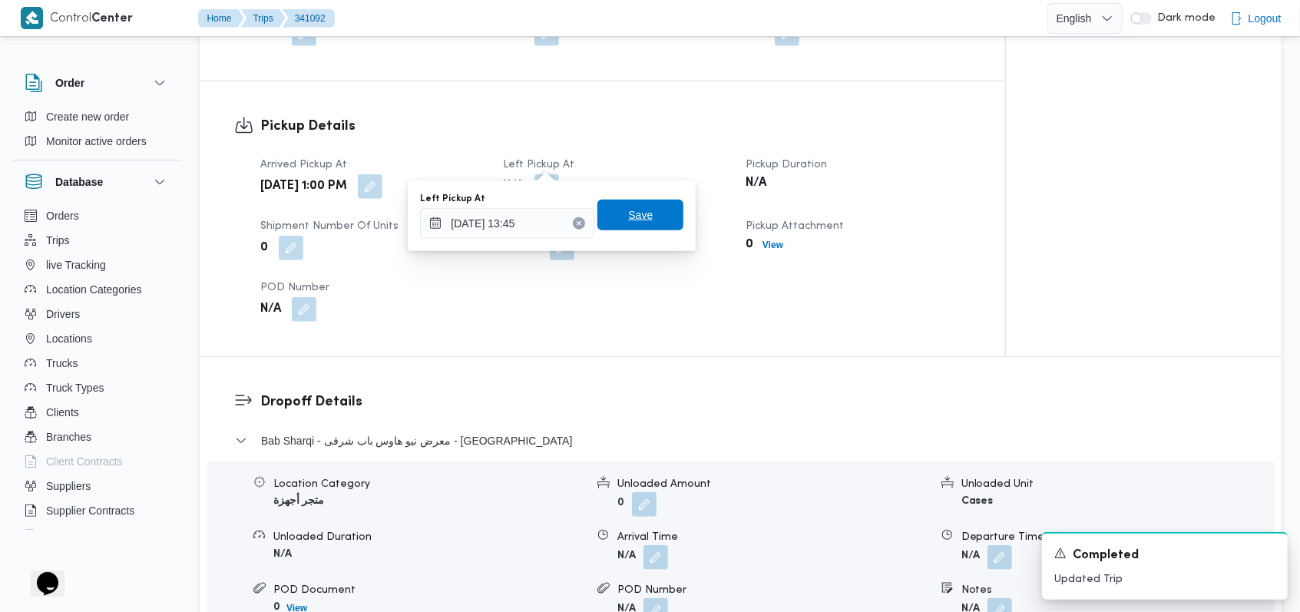
click at [650, 220] on span "Save" at bounding box center [640, 215] width 86 height 31
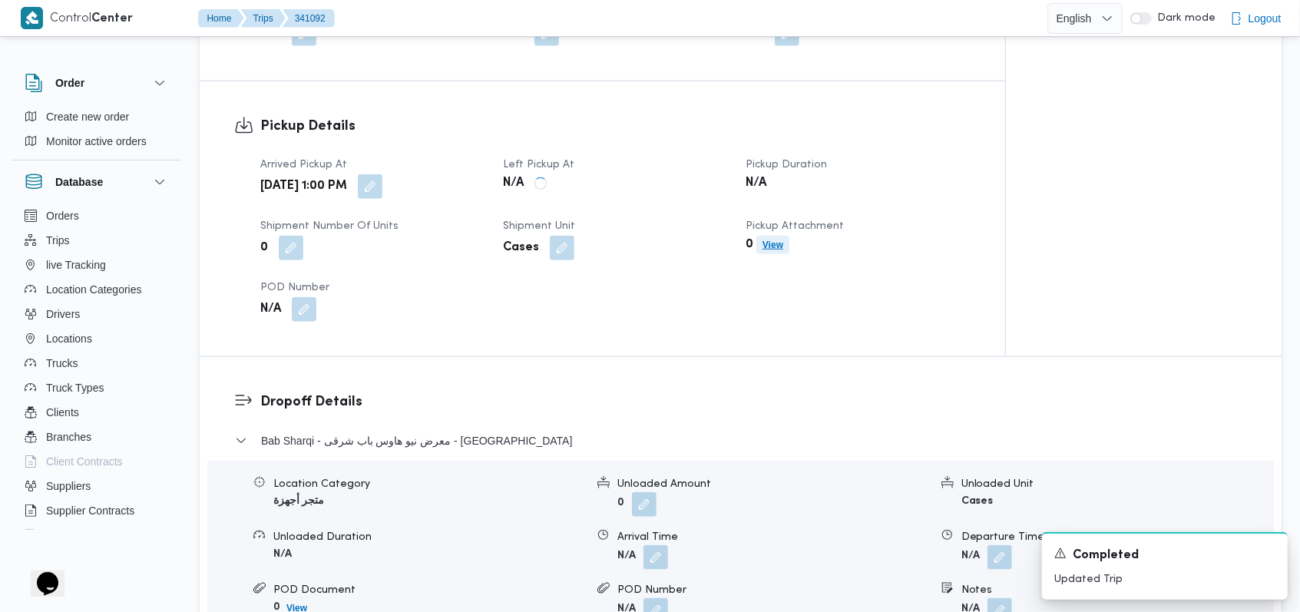
click at [765, 236] on span "View" at bounding box center [772, 245] width 33 height 18
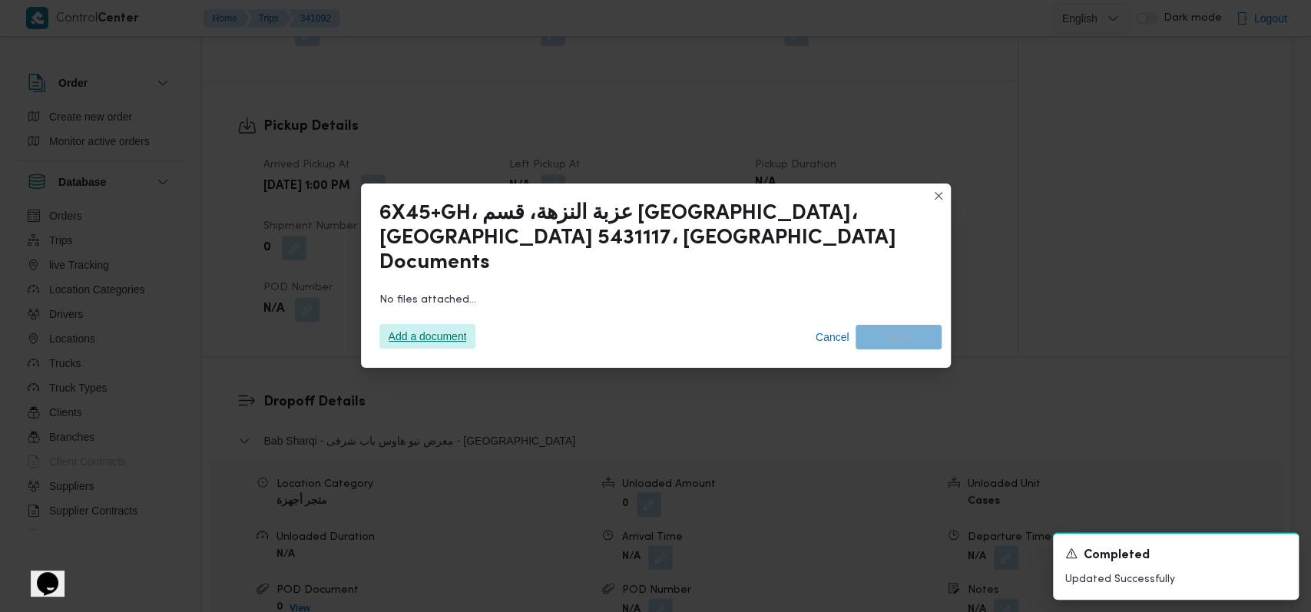
click at [435, 324] on span "Add a document" at bounding box center [428, 336] width 78 height 25
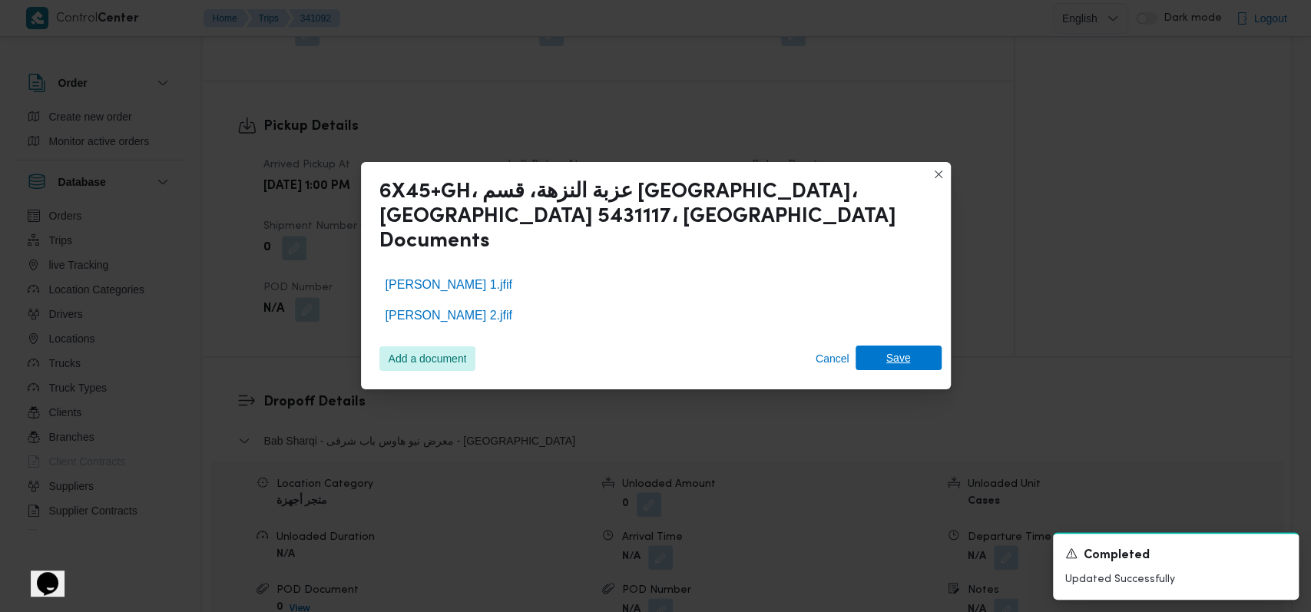
click at [921, 346] on span "Save" at bounding box center [898, 358] width 86 height 25
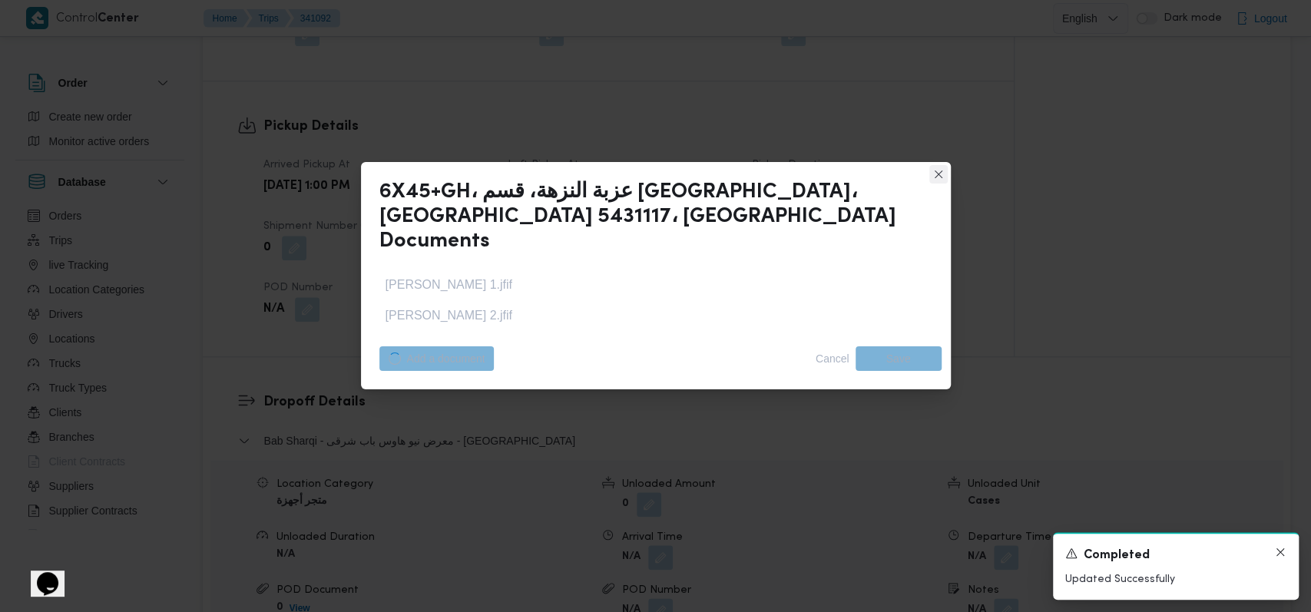
click at [1279, 553] on icon "Dismiss toast" at bounding box center [1280, 552] width 8 height 8
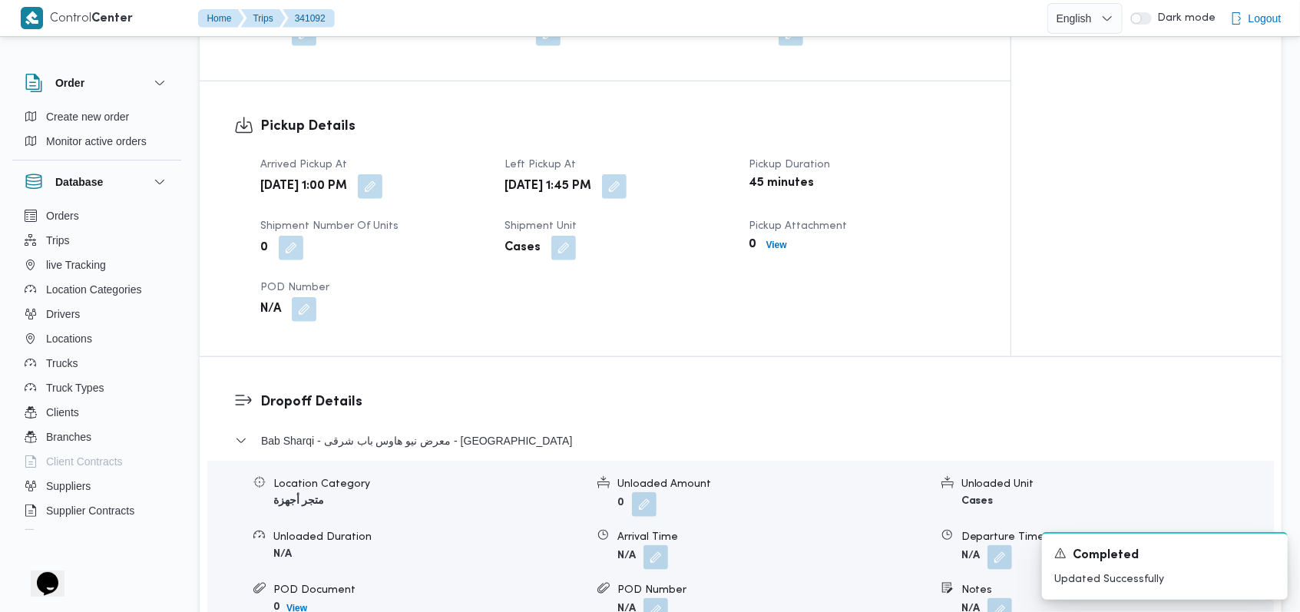
click at [939, 234] on div "0 View" at bounding box center [862, 244] width 229 height 21
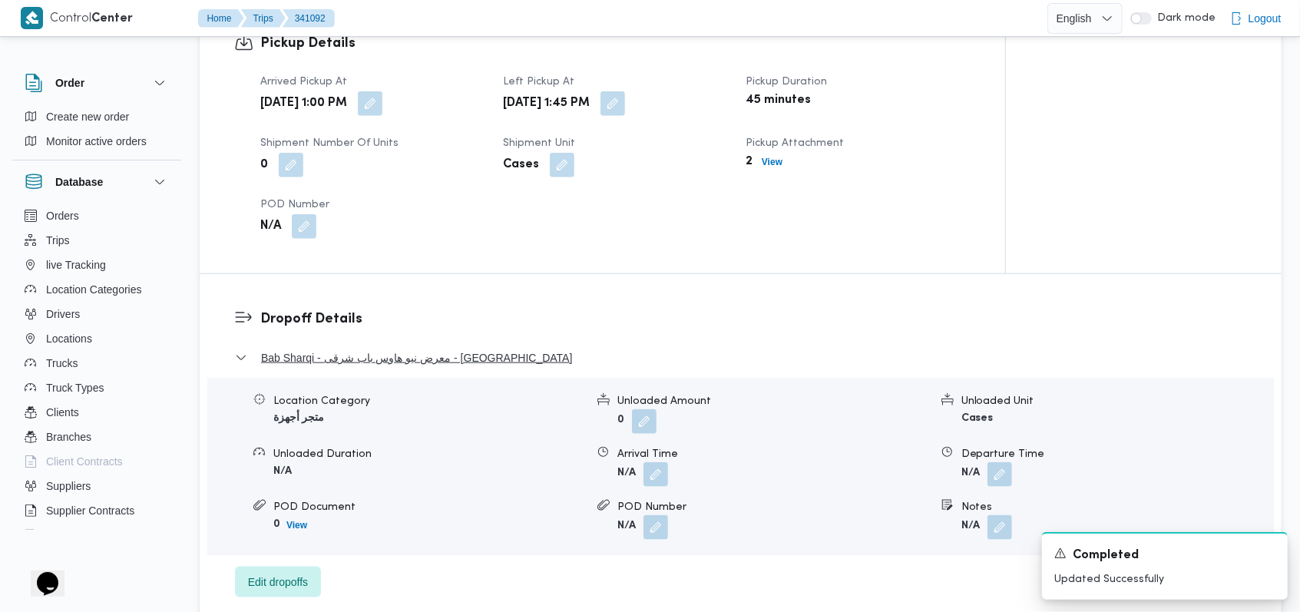
scroll to position [1023, 0]
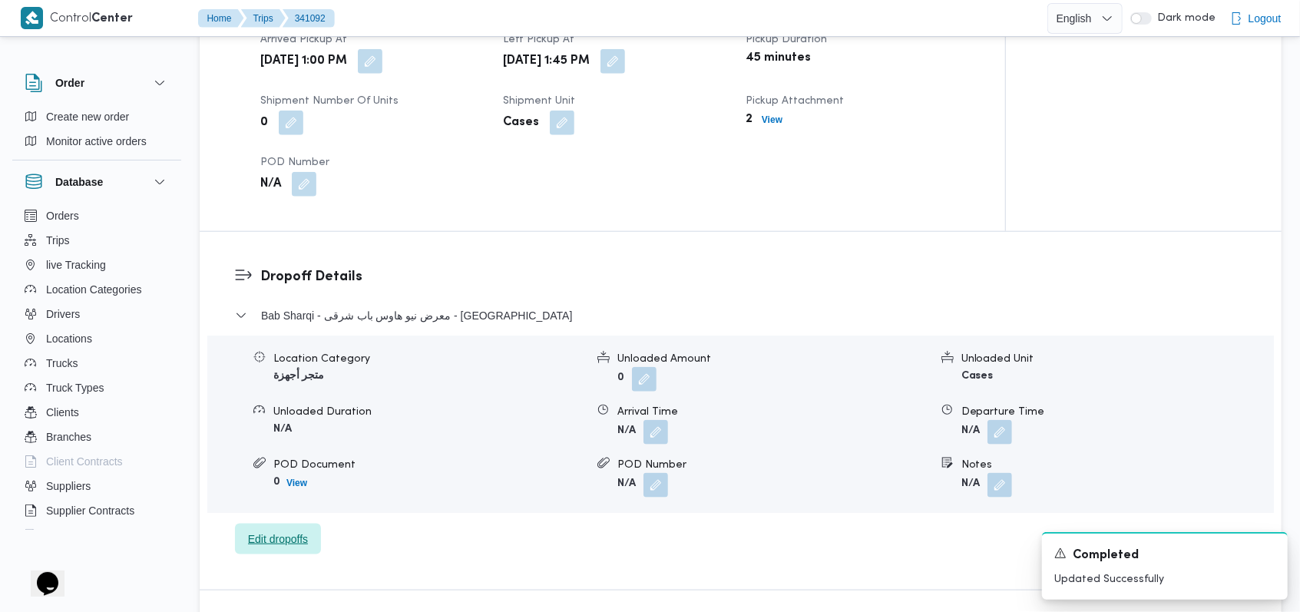
click at [307, 530] on span "Edit dropoffs" at bounding box center [278, 539] width 60 height 18
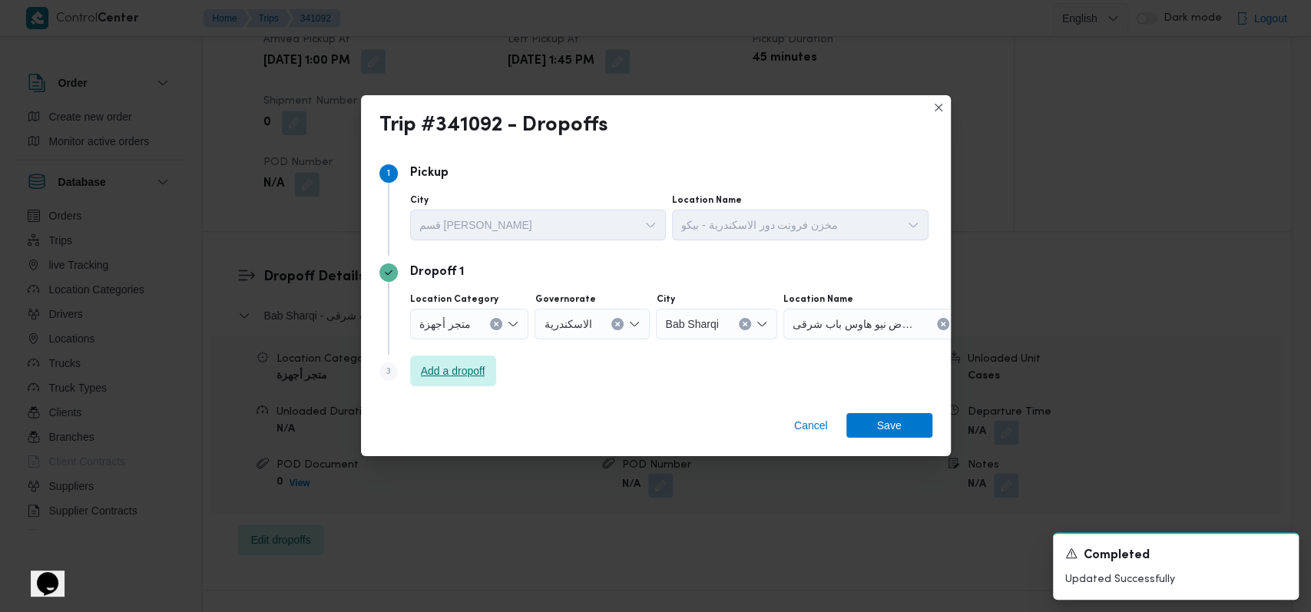
click at [447, 379] on span "Add a dropoff" at bounding box center [453, 371] width 64 height 18
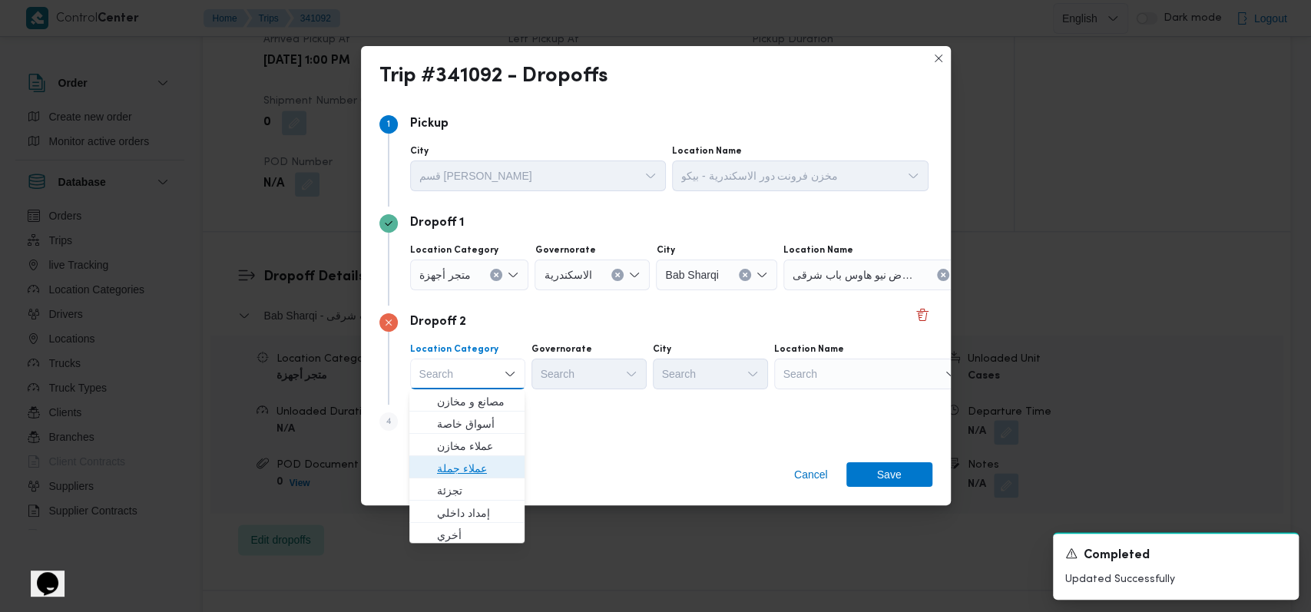
click at [471, 464] on span "عملاء جملة" at bounding box center [476, 468] width 78 height 18
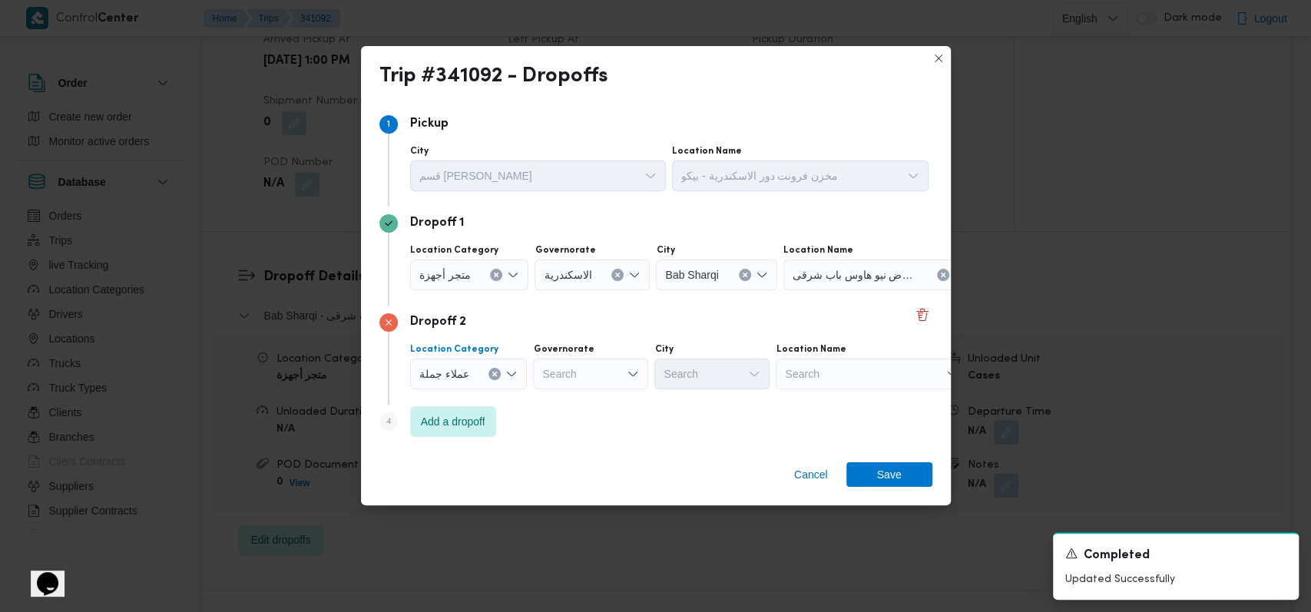
click at [587, 375] on div "Search" at bounding box center [590, 374] width 115 height 31
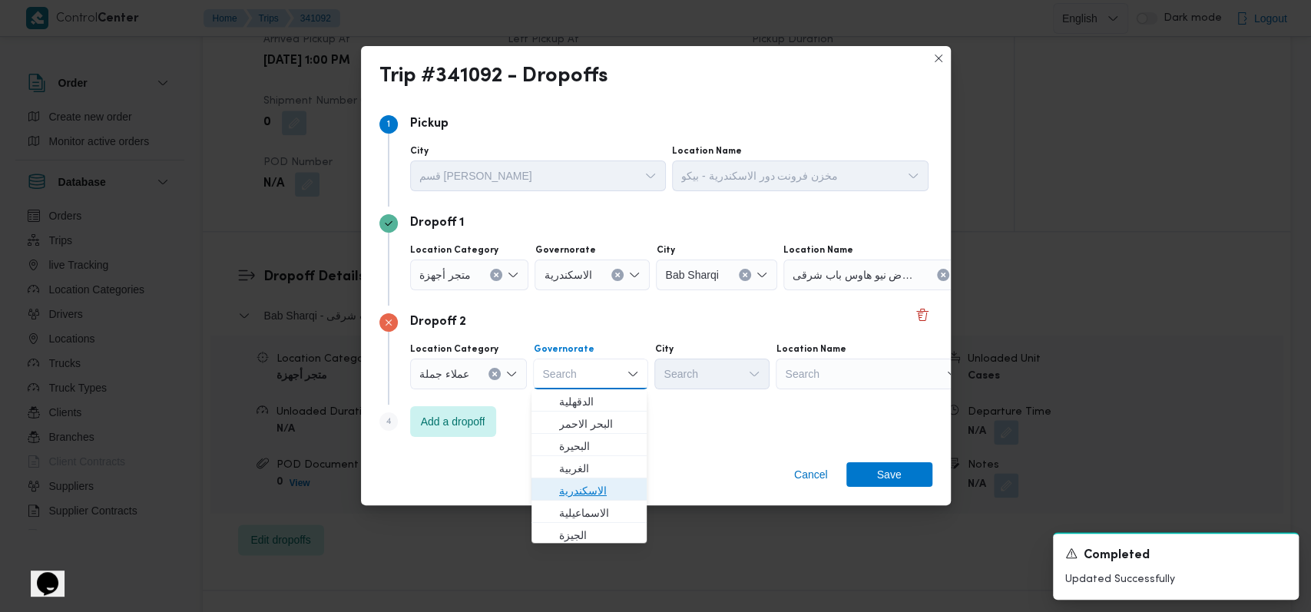
click at [588, 488] on span "الاسكندرية" at bounding box center [598, 490] width 78 height 18
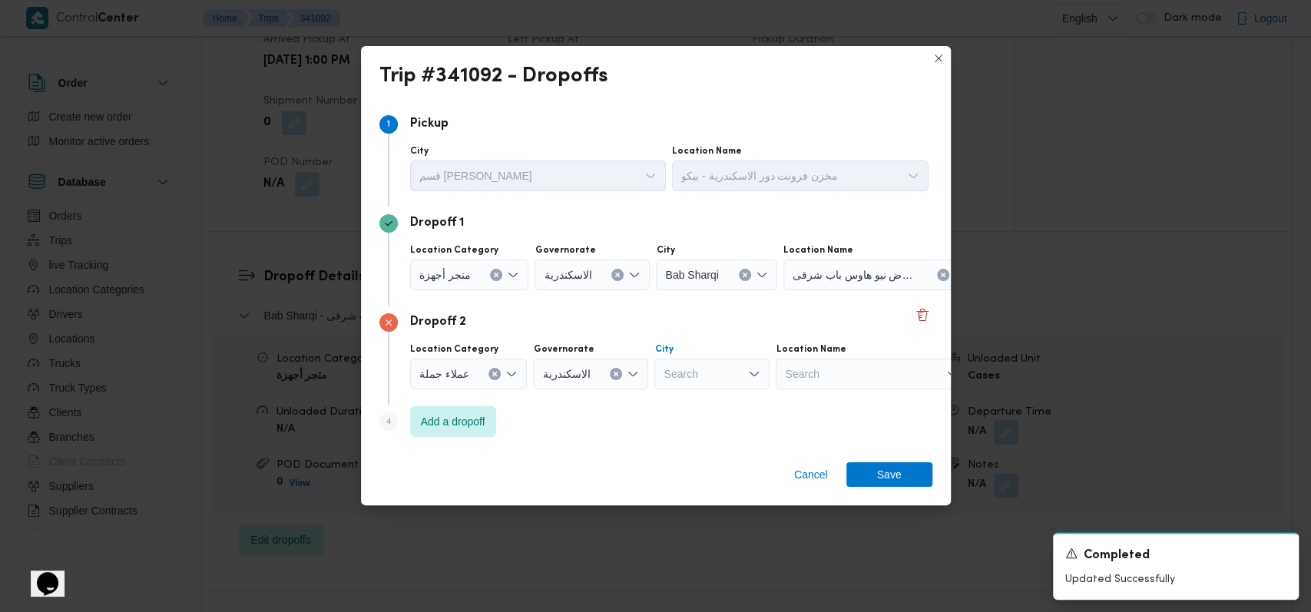
click at [720, 367] on div "Search" at bounding box center [711, 374] width 115 height 31
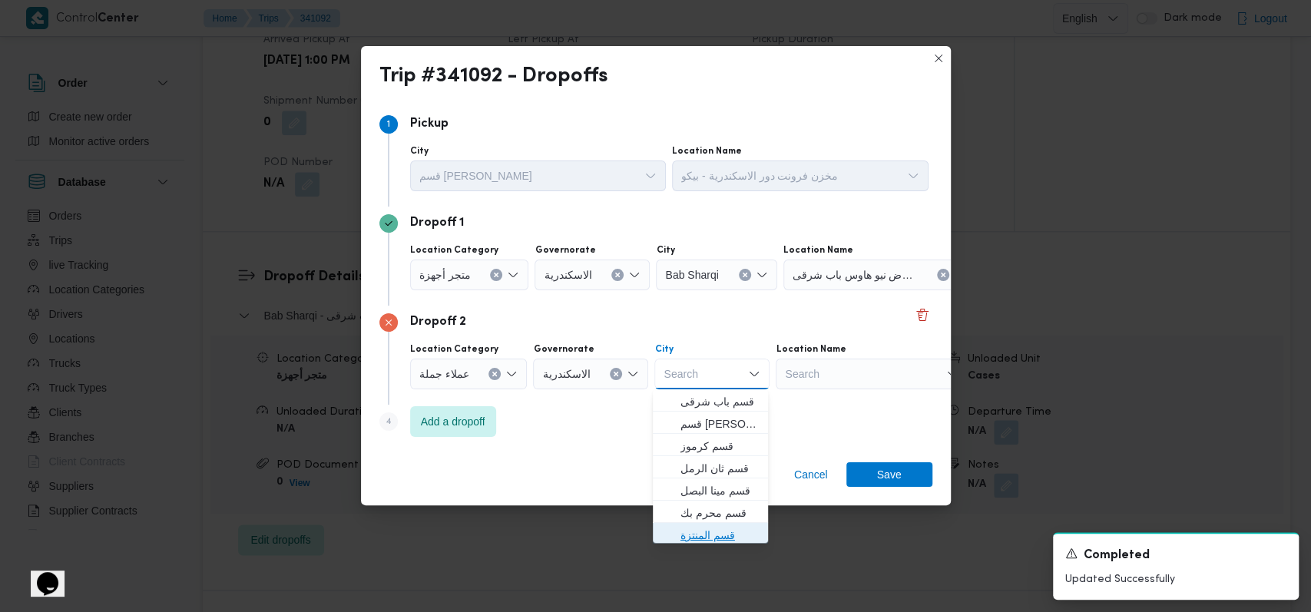
click at [718, 531] on span "قسم المنتزة" at bounding box center [719, 535] width 78 height 18
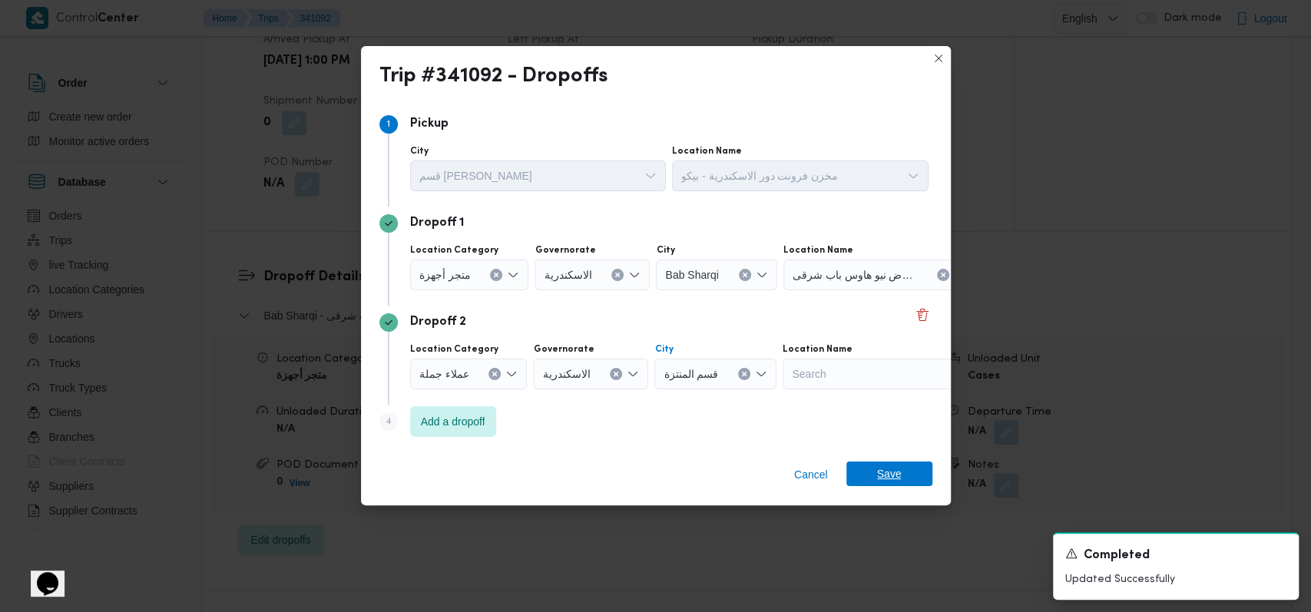
click at [893, 470] on span "Save" at bounding box center [889, 473] width 25 height 25
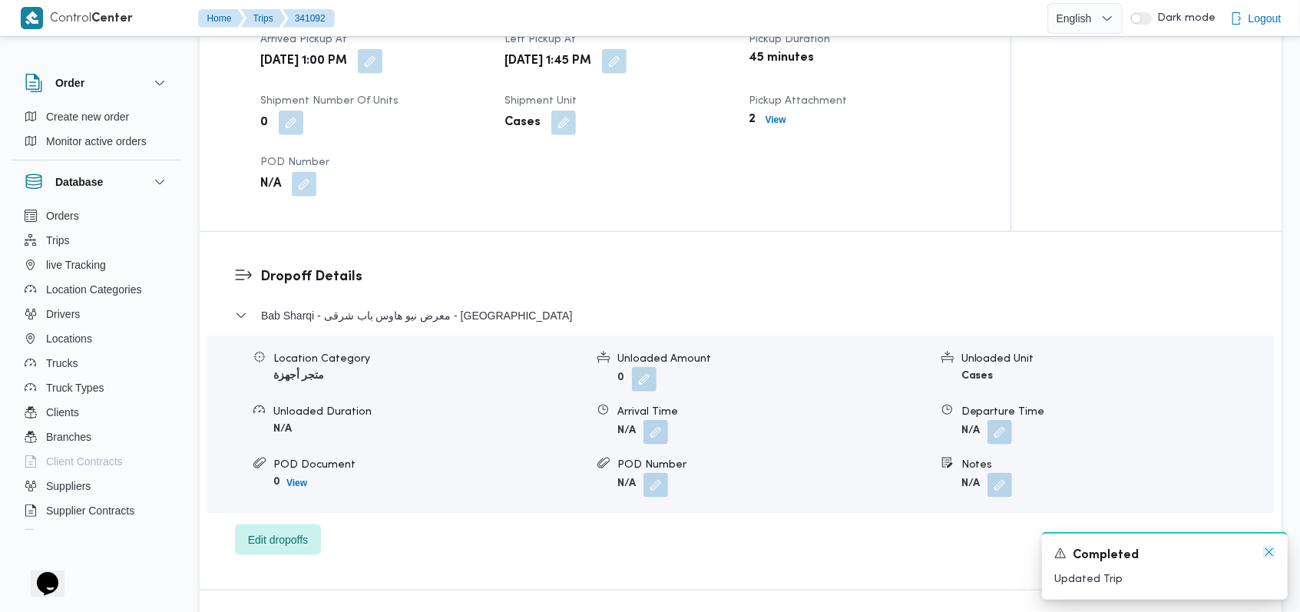
click at [1268, 555] on icon "Dismiss toast" at bounding box center [1269, 552] width 12 height 12
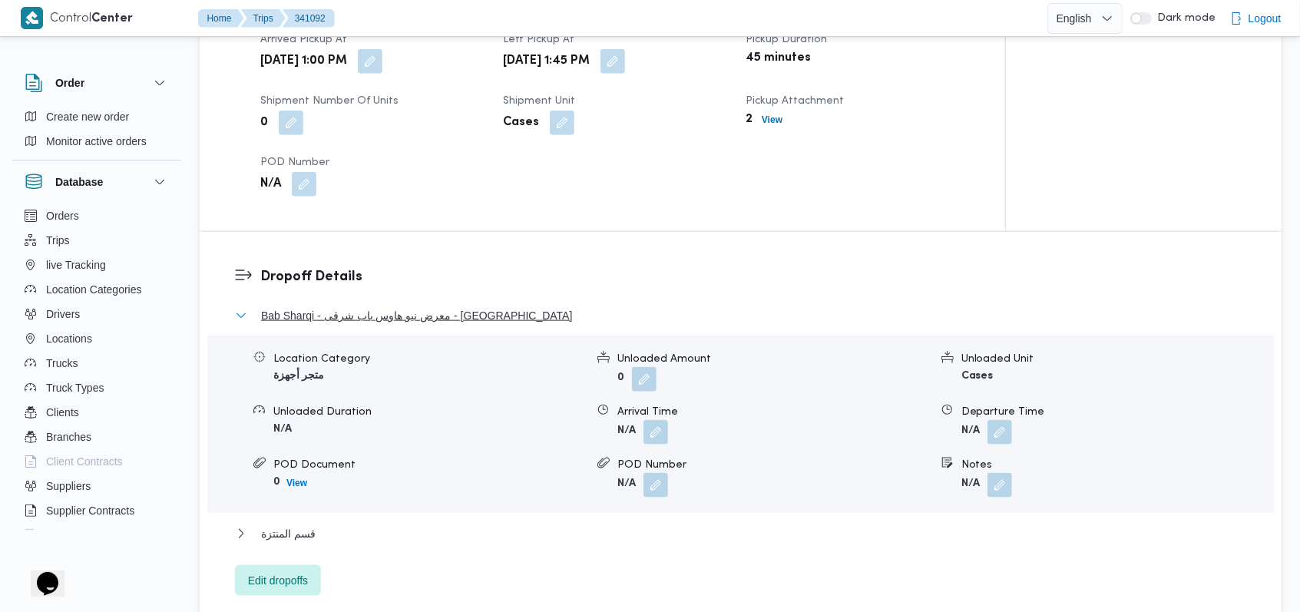
click at [369, 306] on span "Bab Sharqi - معرض نيو هاوس باب شرقى - الاسكندرية" at bounding box center [416, 315] width 311 height 18
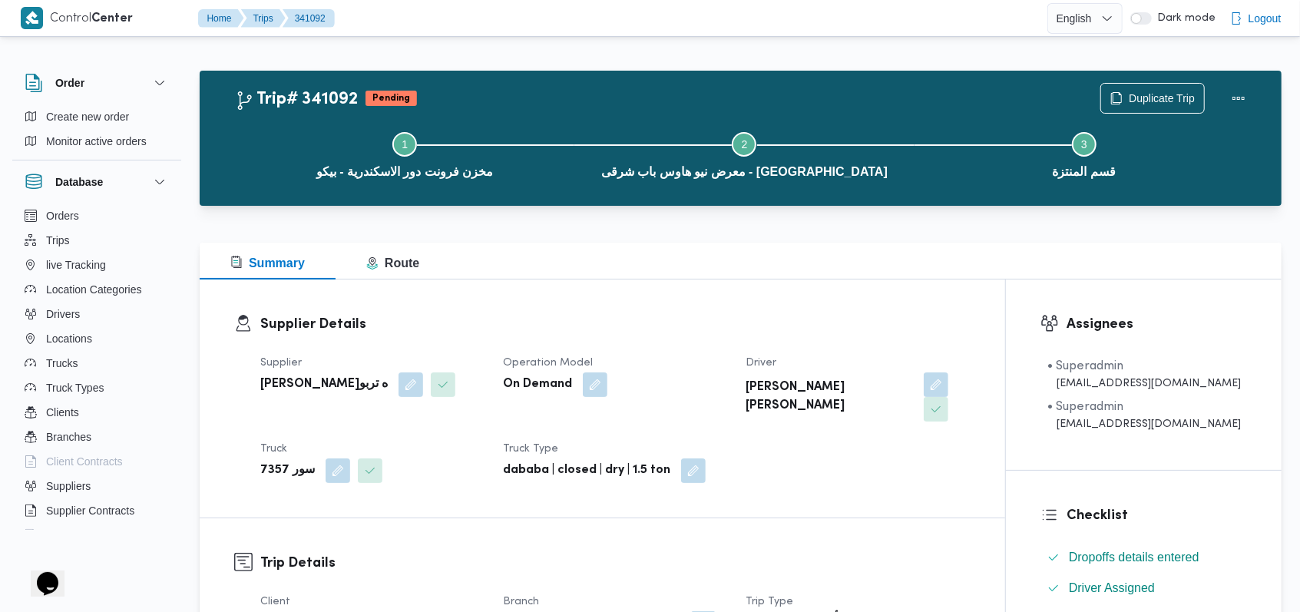
scroll to position [0, 0]
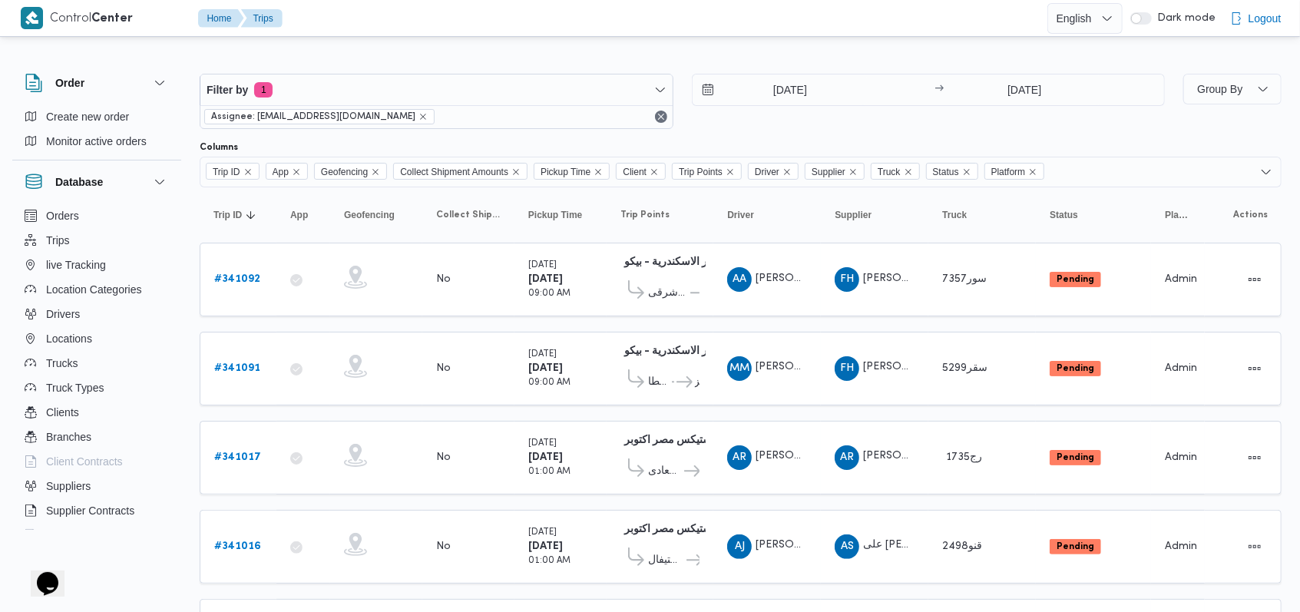
scroll to position [362, 0]
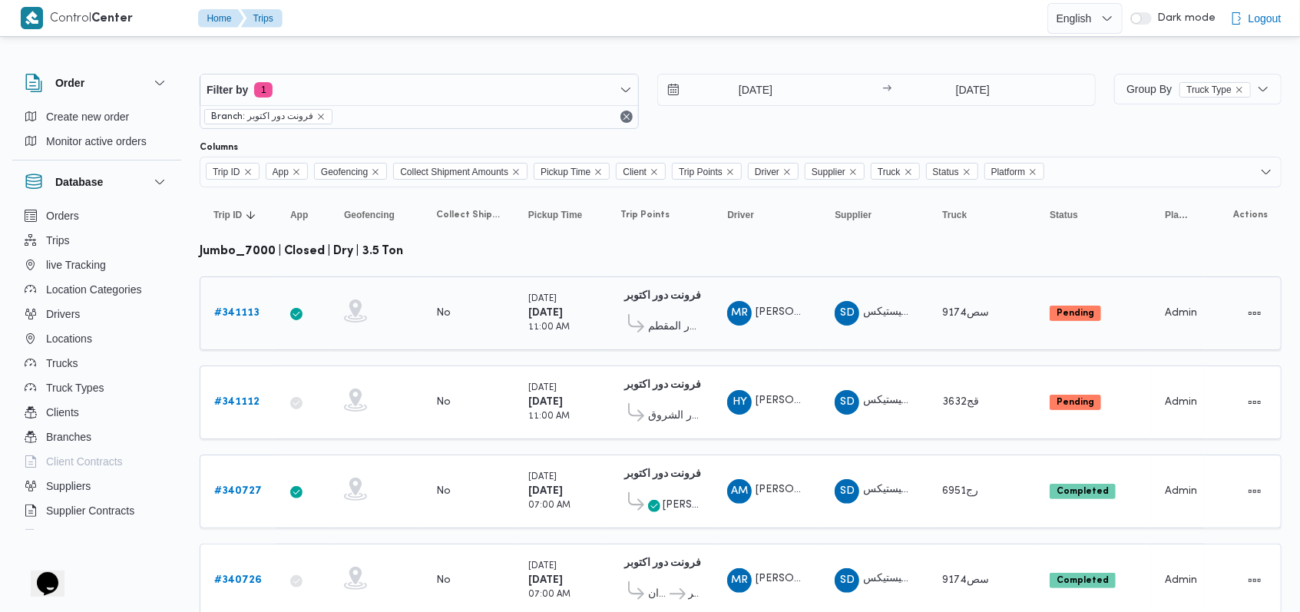
click at [238, 309] on b "# 341113" at bounding box center [236, 313] width 45 height 10
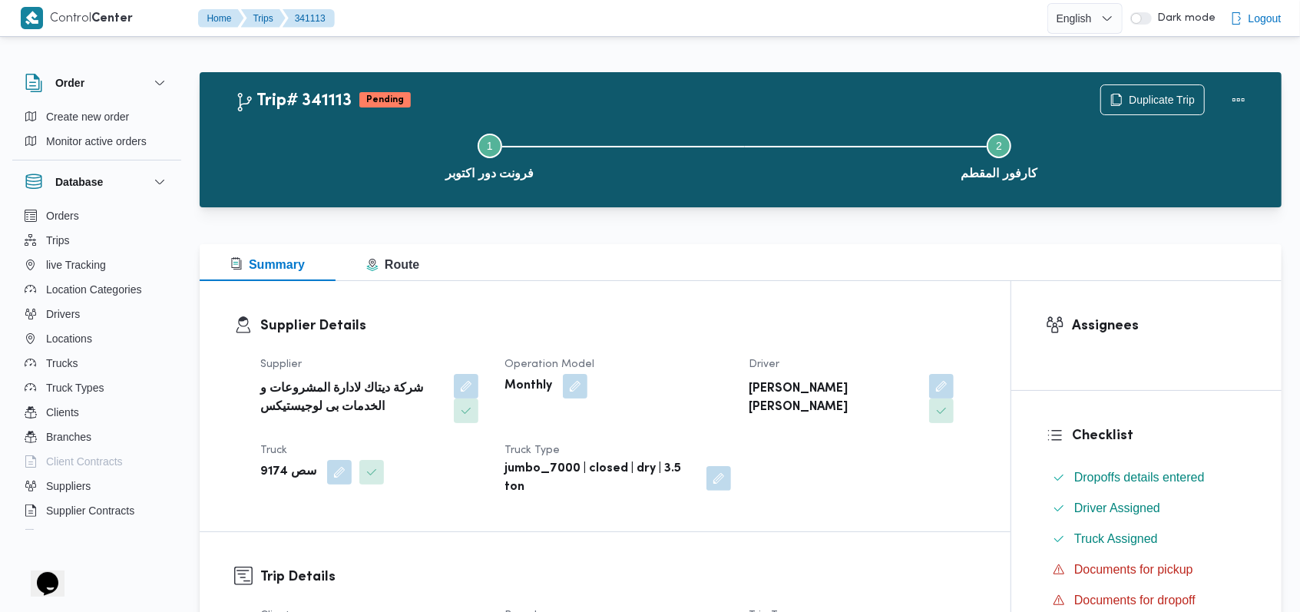
scroll to position [614, 0]
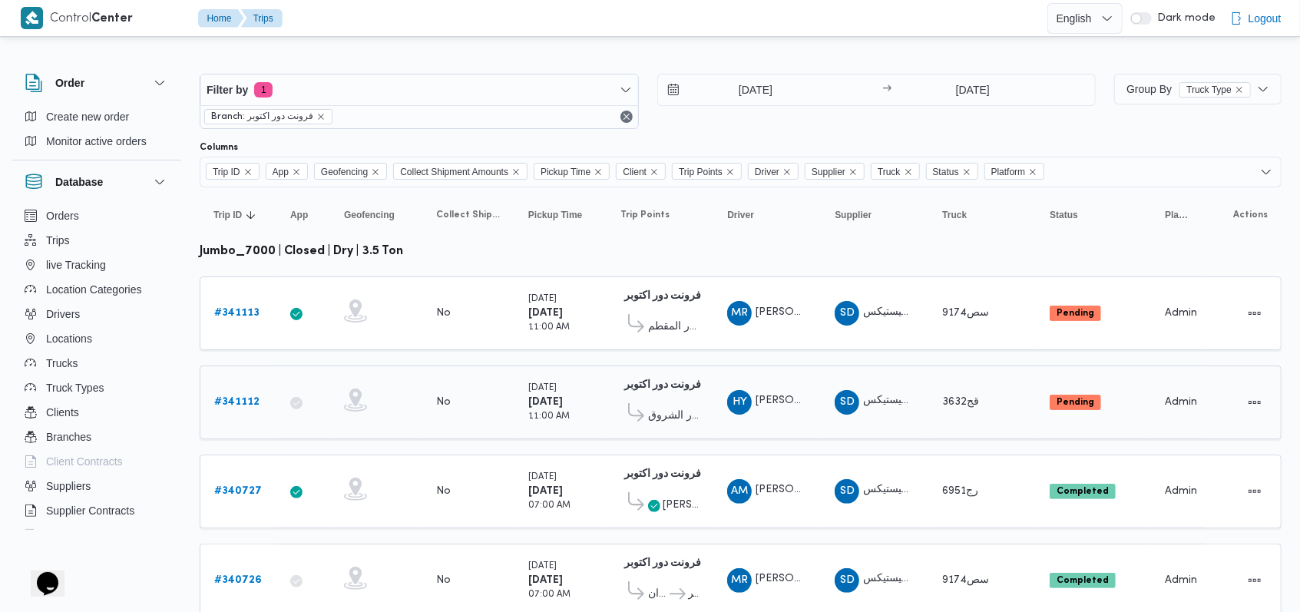
click at [236, 397] on b "# 341112" at bounding box center [236, 402] width 45 height 10
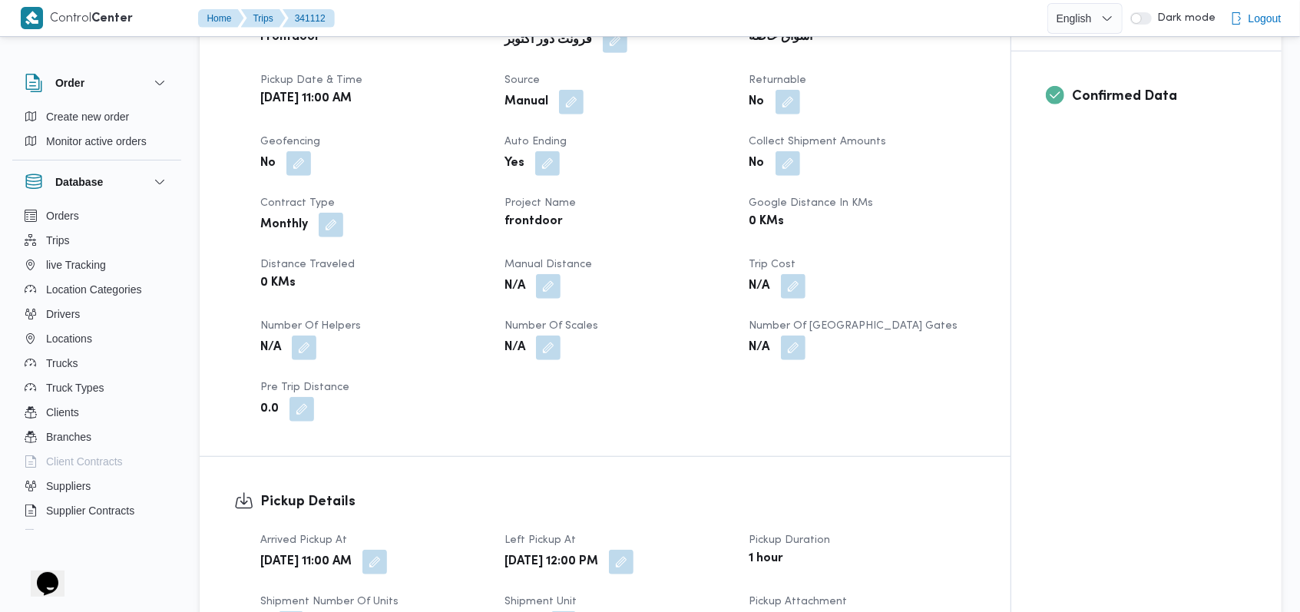
scroll to position [716, 0]
